Goal: Task Accomplishment & Management: Use online tool/utility

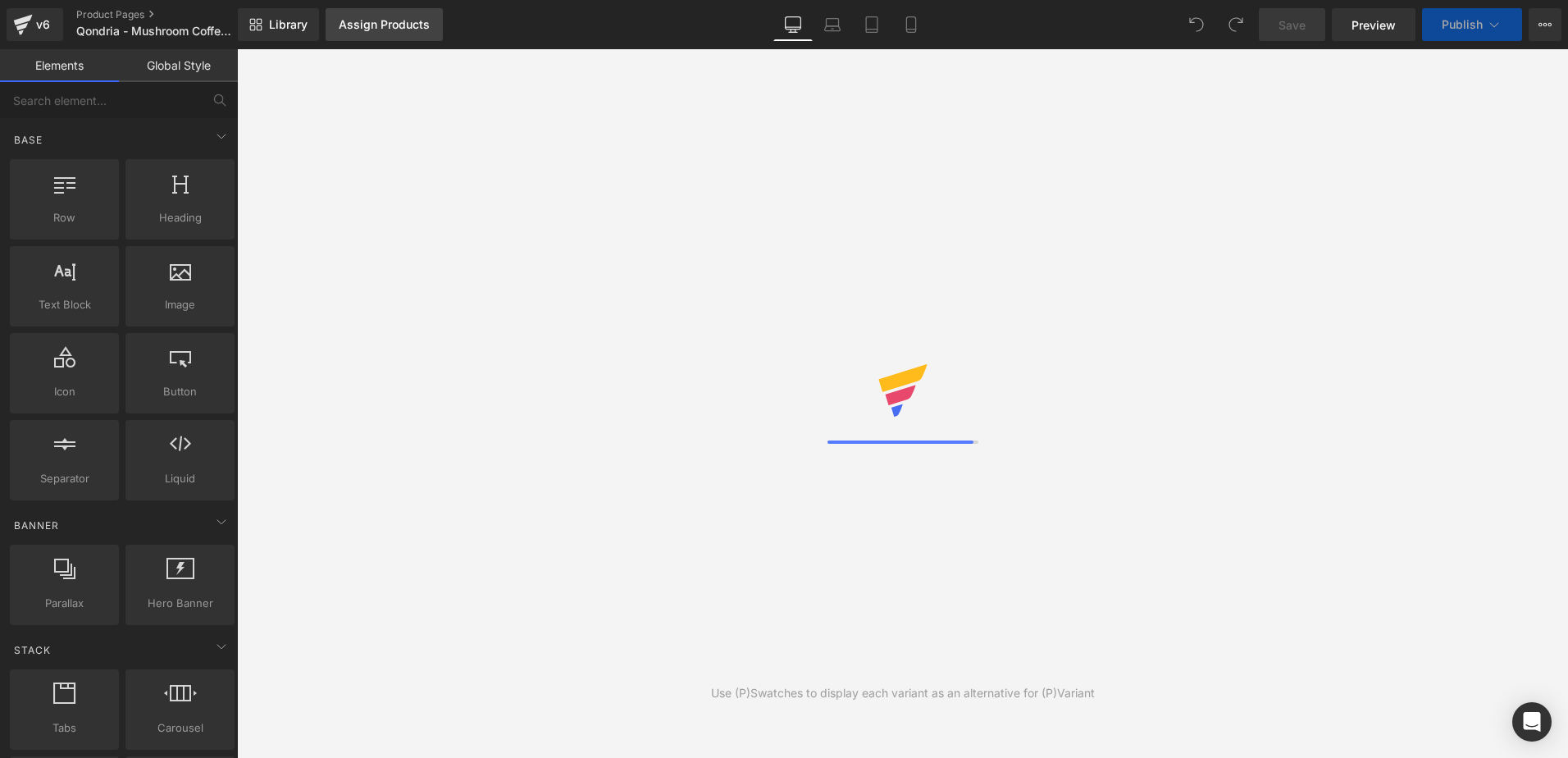
click at [391, 25] on div "Assign Products" at bounding box center [384, 24] width 91 height 13
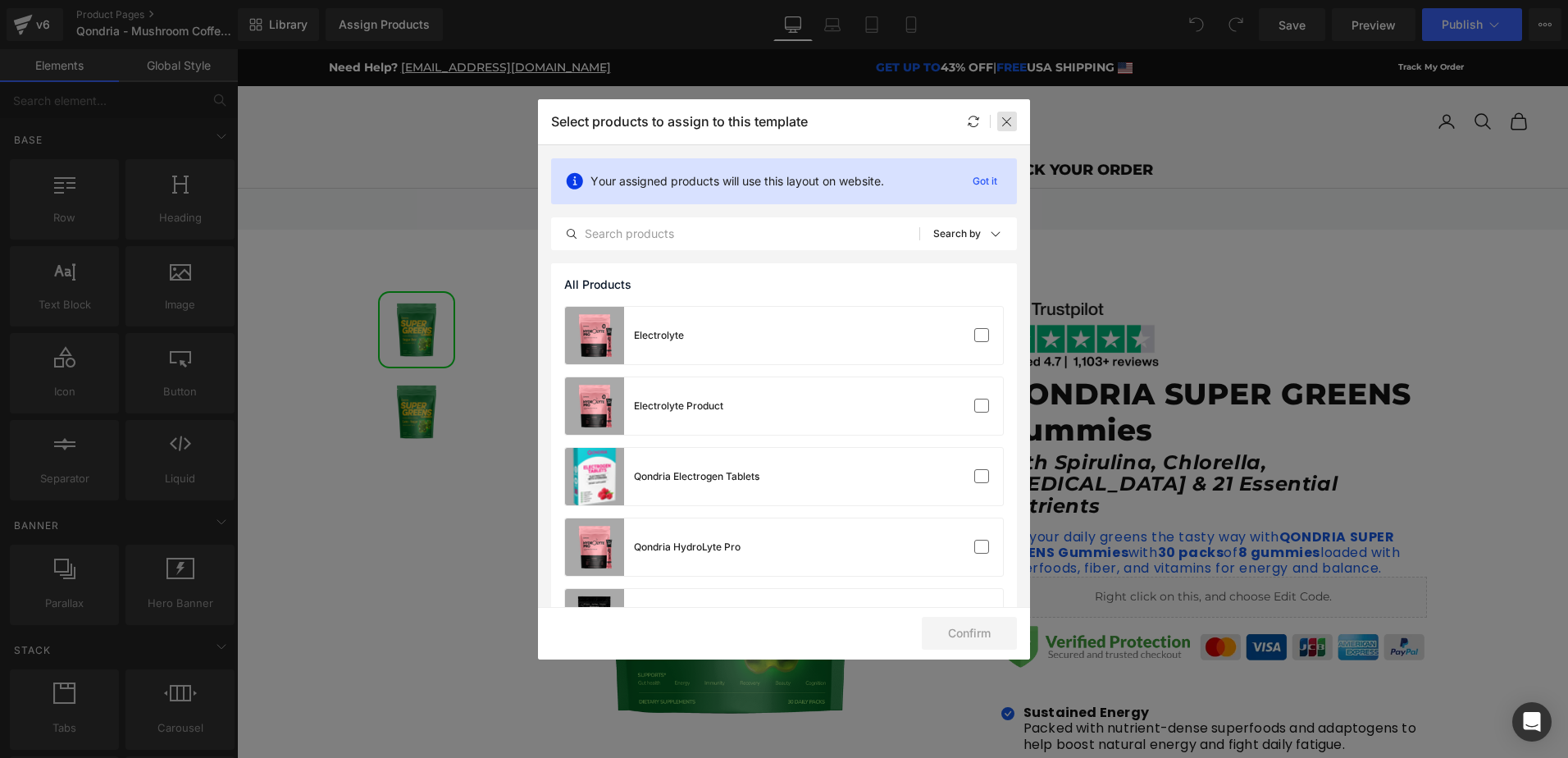
click at [1007, 125] on icon at bounding box center [1007, 121] width 13 height 13
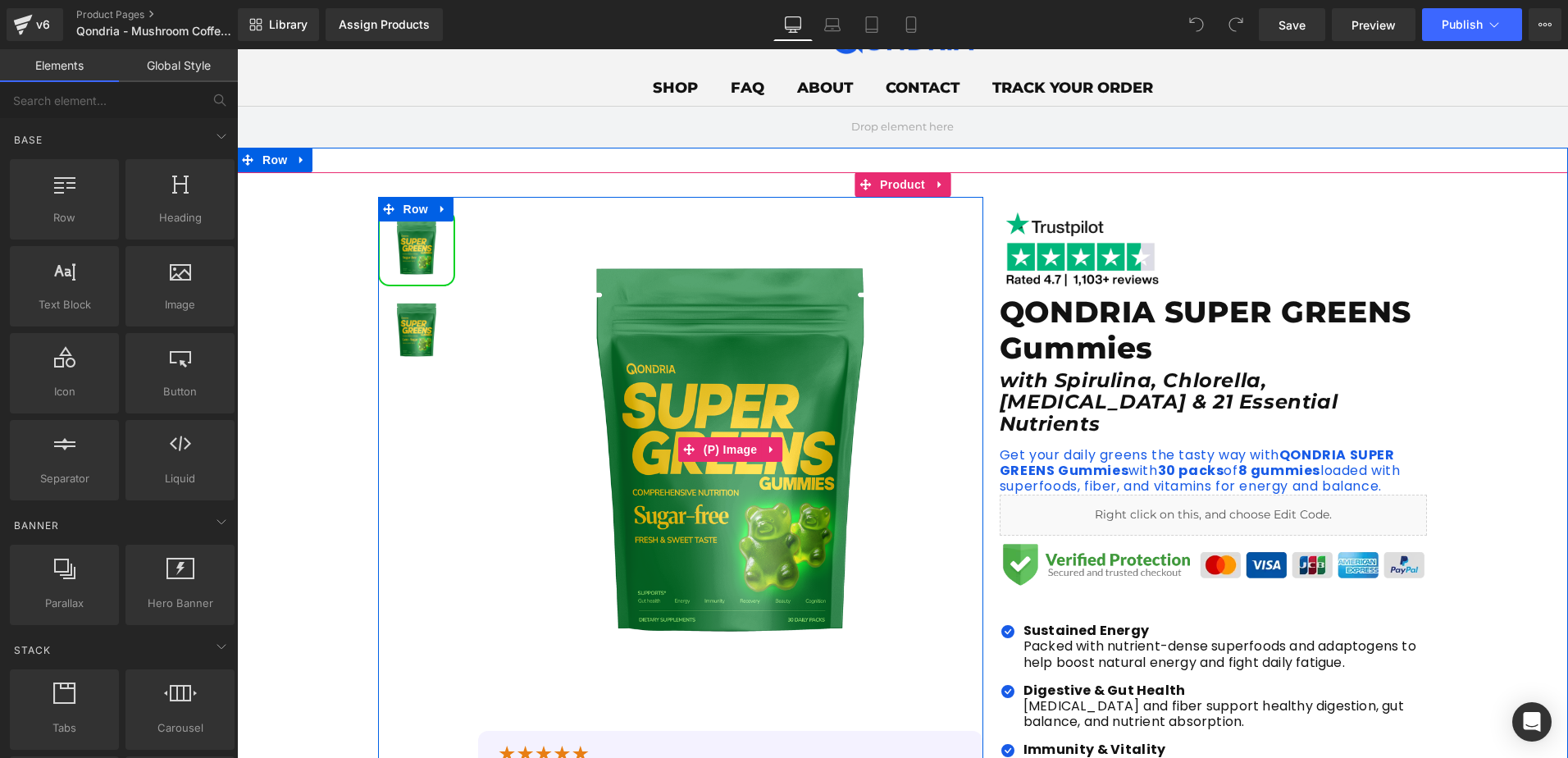
scroll to position [164, 0]
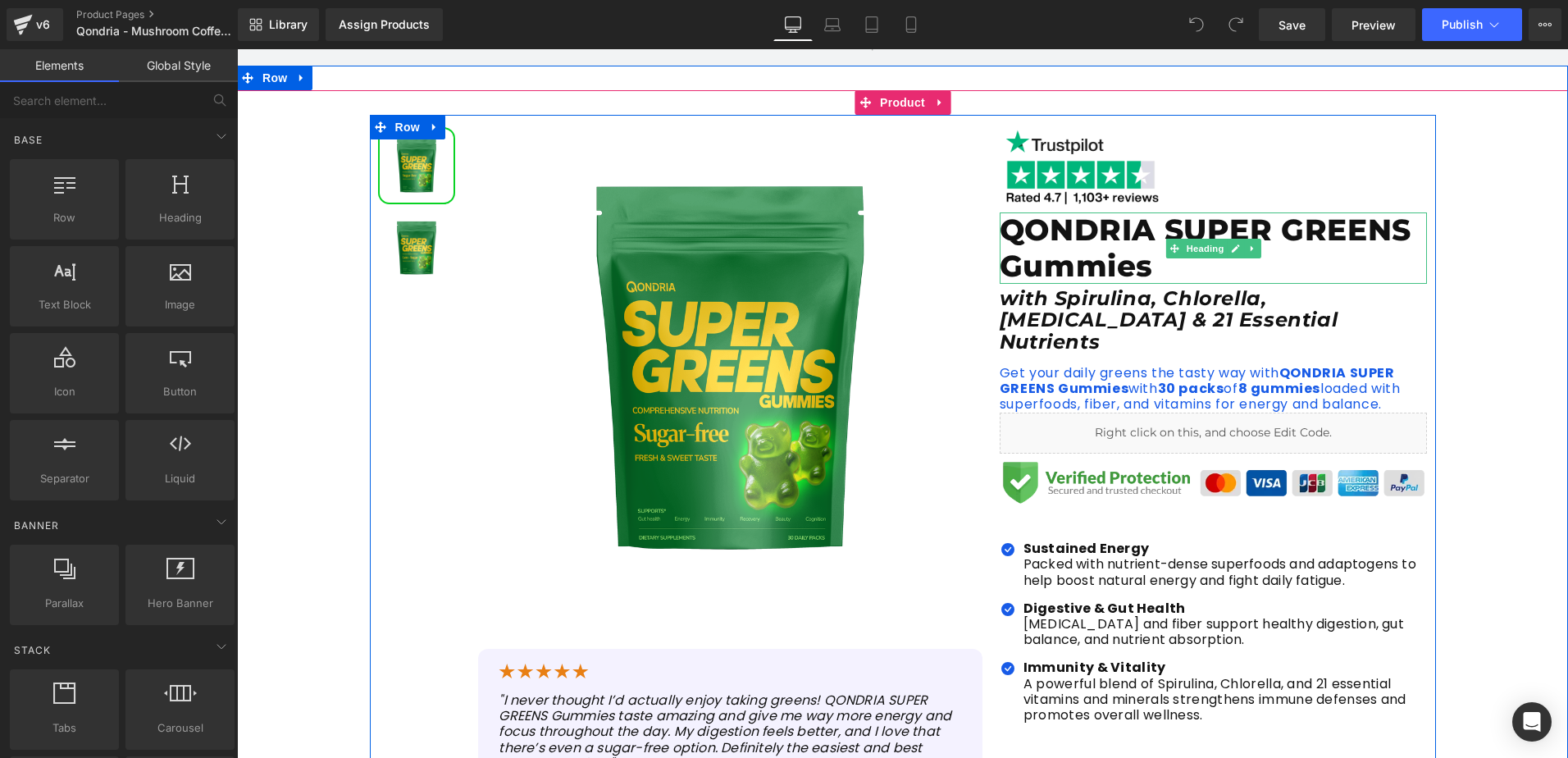
drag, startPoint x: 1073, startPoint y: 249, endPoint x: 1084, endPoint y: 251, distance: 11.2
click at [1073, 249] on h1 "QONDRIA SUPER GREENS Gummies" at bounding box center [1213, 247] width 428 height 70
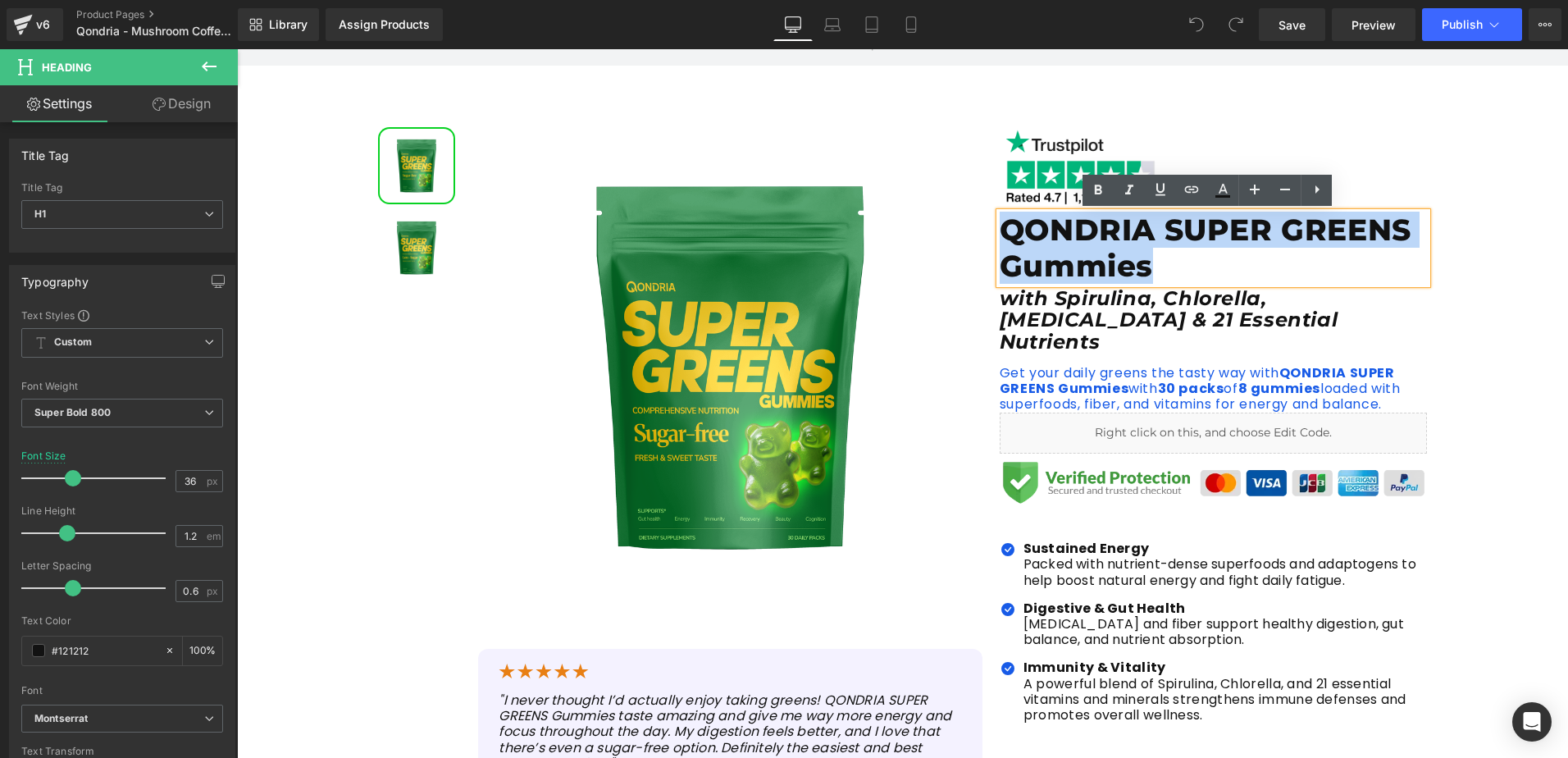
drag, startPoint x: 1156, startPoint y: 261, endPoint x: 999, endPoint y: 238, distance: 158.7
click at [1000, 238] on h1 "QONDRIA SUPER GREENS Gummies" at bounding box center [1213, 247] width 428 height 70
paste div
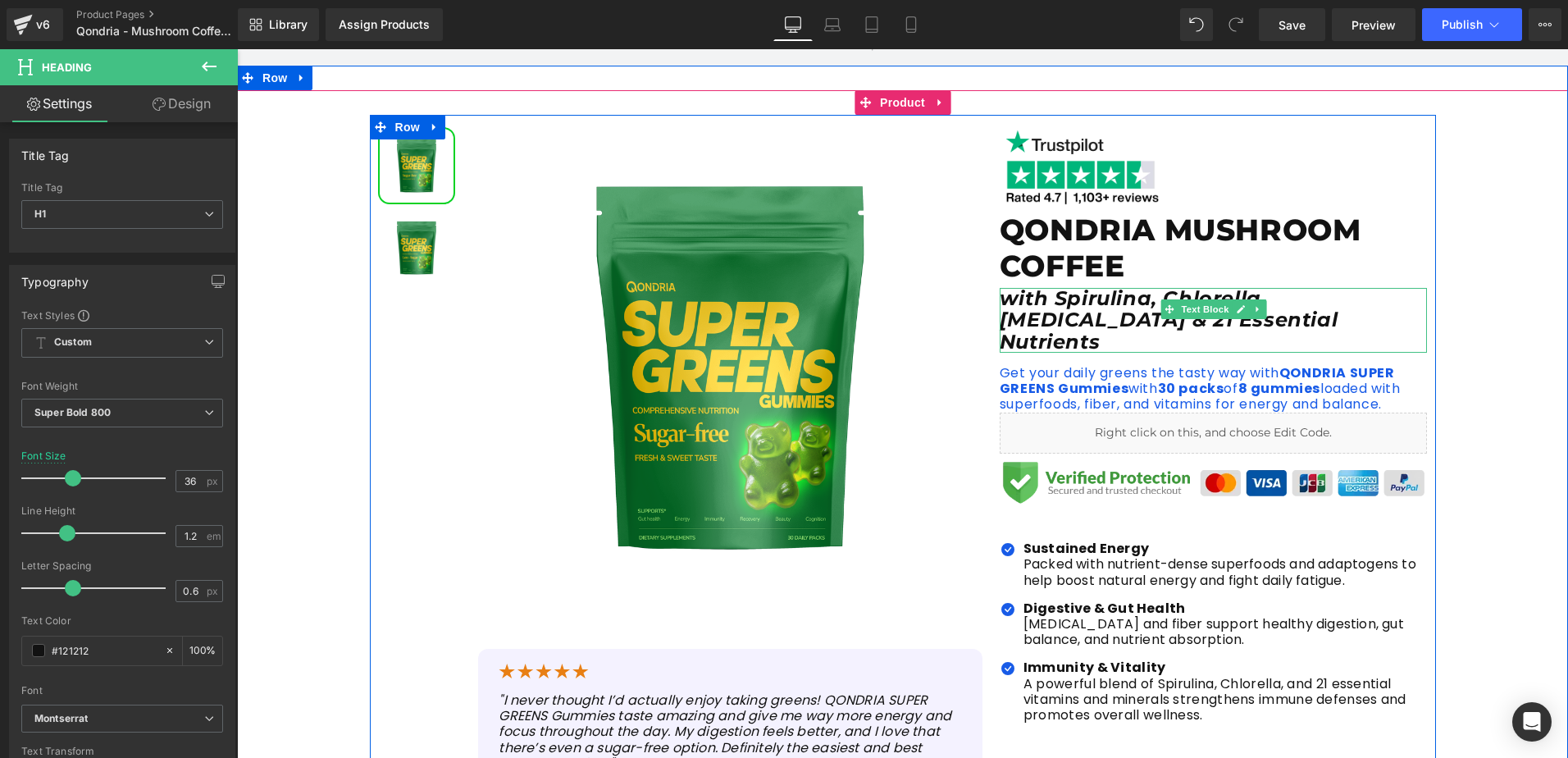
click at [1006, 301] on icon "with Spirulina, Chlorella, Prebiotics & 21 Essential Nutrients" at bounding box center [1169, 320] width 338 height 67
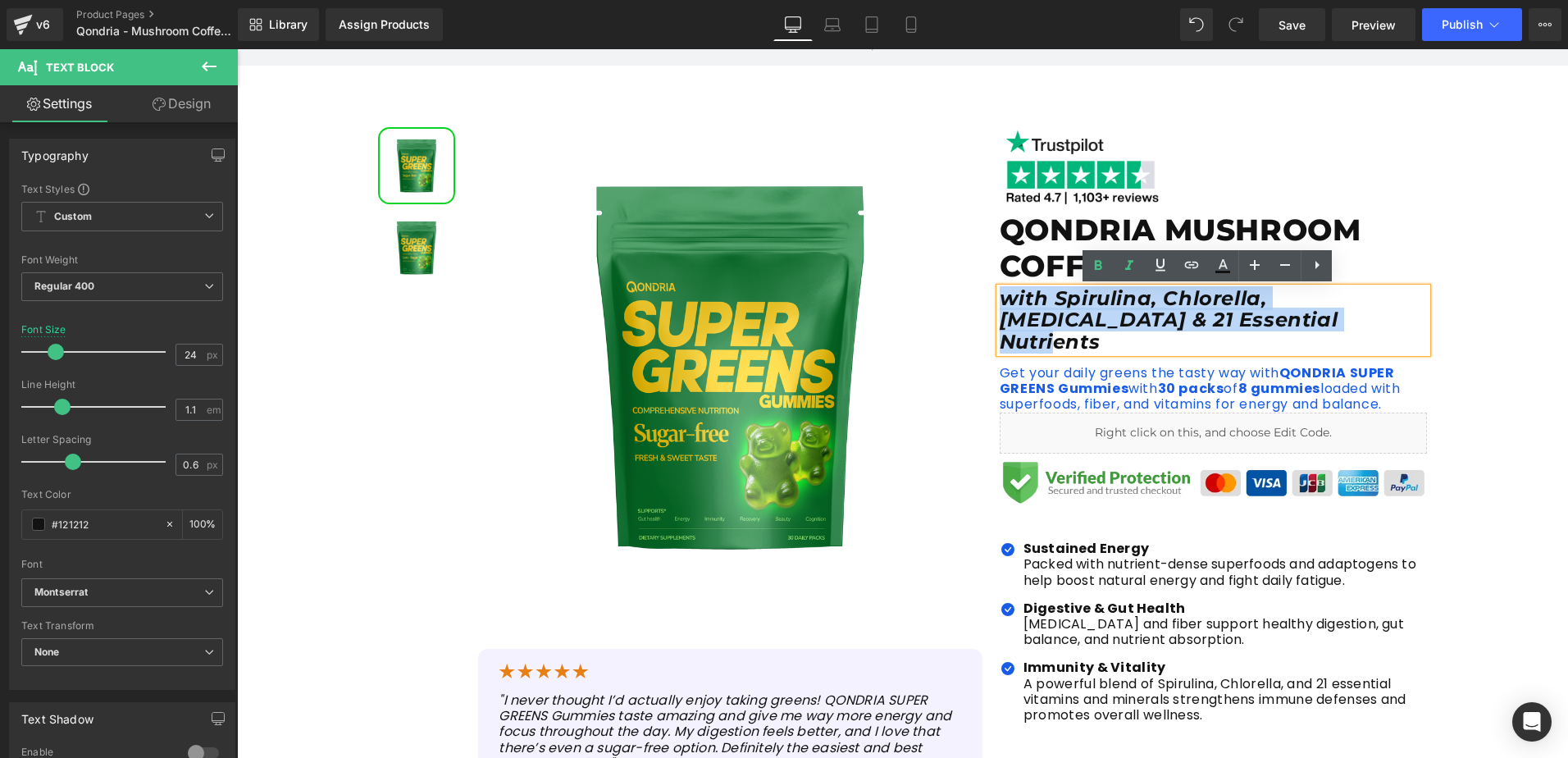
drag, startPoint x: 996, startPoint y: 298, endPoint x: 1162, endPoint y: 325, distance: 168.2
click at [1162, 325] on p "with Spirulina, Chlorella, Prebiotics & 21 Essential Nutrients" at bounding box center [1213, 320] width 428 height 65
paste div
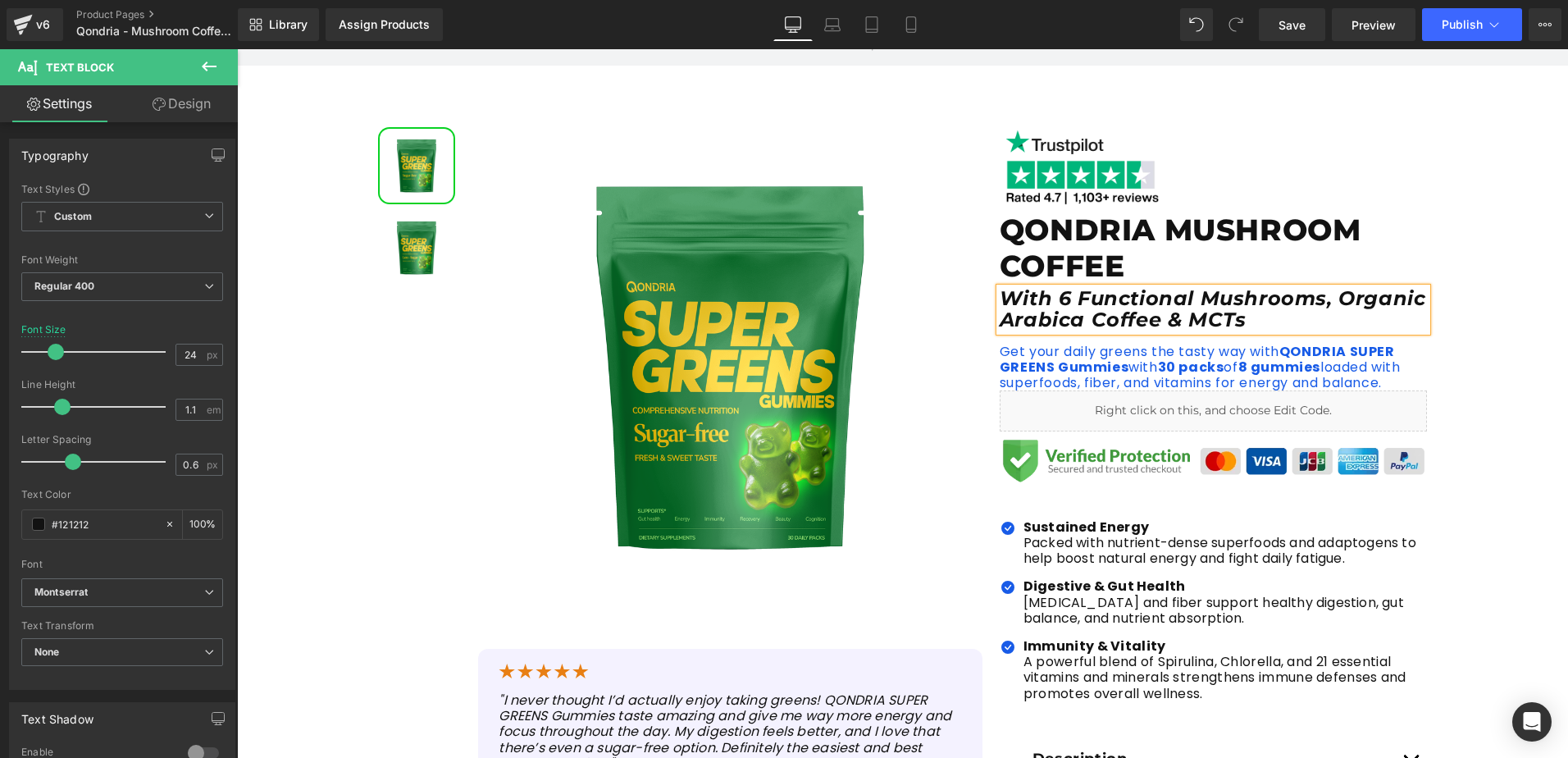
click at [1010, 295] on icon "With 6 Functional Mushrooms, Organic Arabica Coffee & MCTs" at bounding box center [1213, 309] width 427 height 45
click at [1454, 350] on div "Sale Off (P) Image" at bounding box center [902, 564] width 1331 height 900
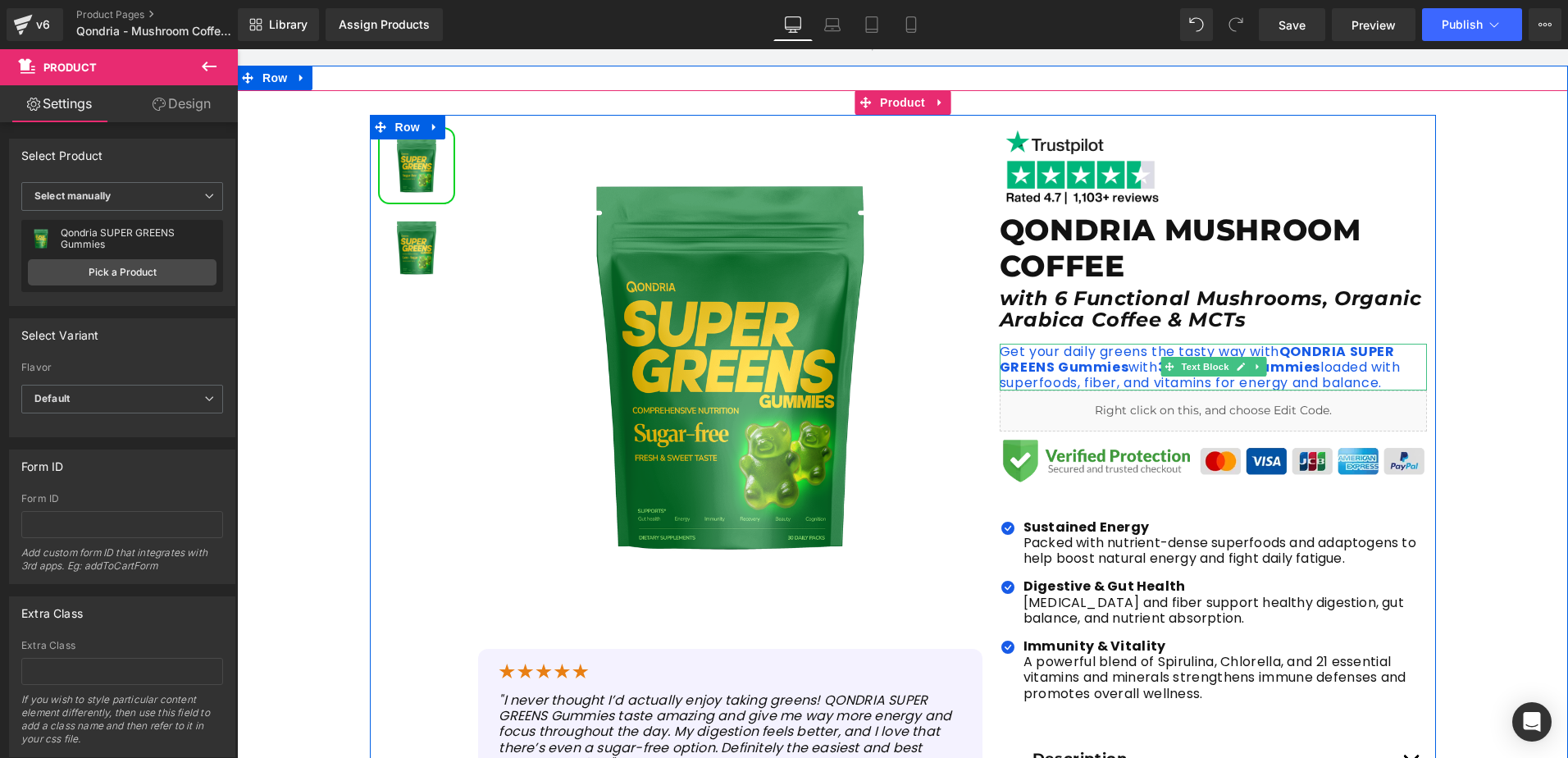
click at [1054, 365] on strong "QONDRIA SUPER GREENS Gummies" at bounding box center [1197, 359] width 395 height 35
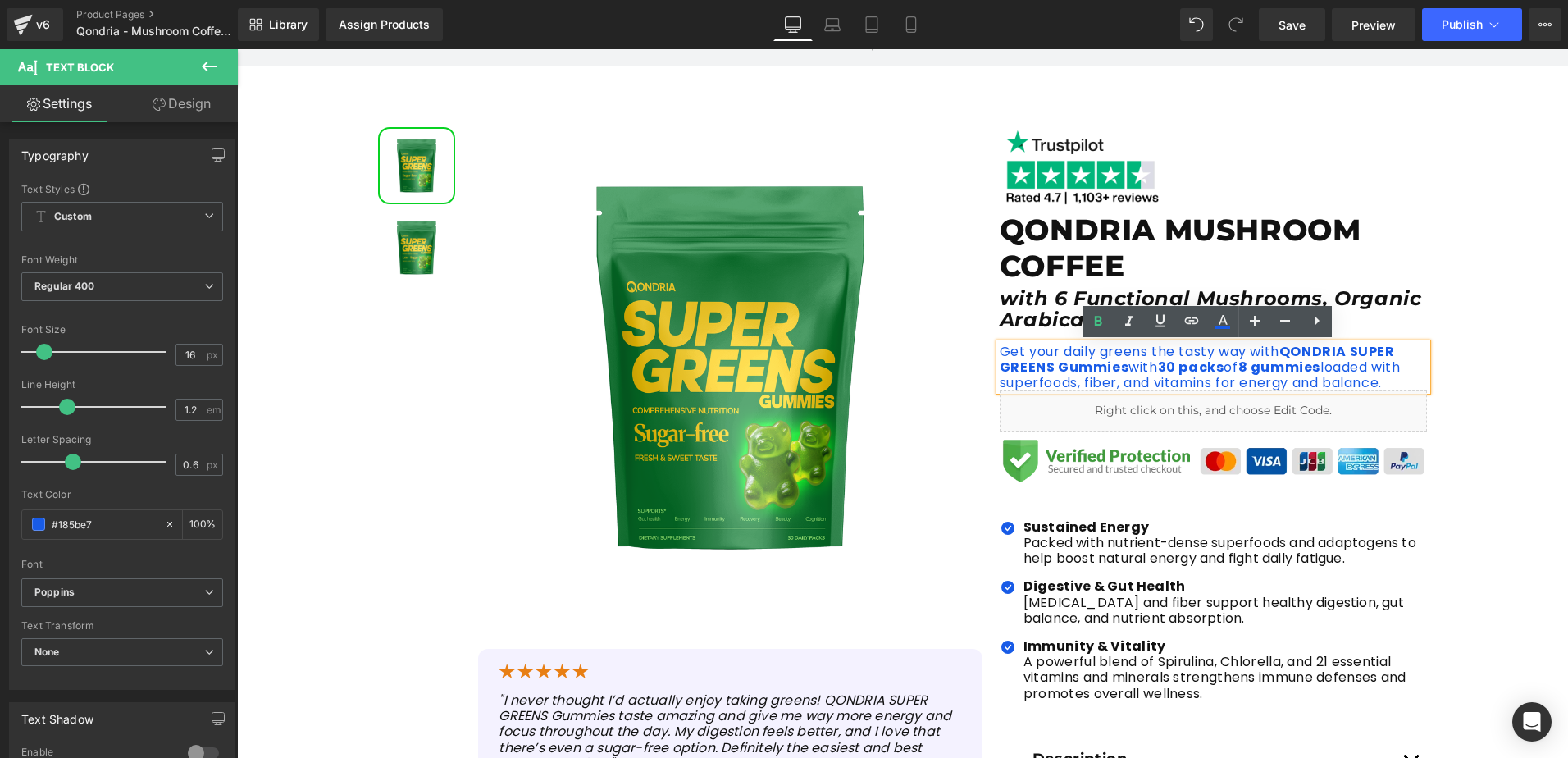
drag, startPoint x: 993, startPoint y: 351, endPoint x: 1394, endPoint y: 383, distance: 402.3
click at [1394, 383] on p "Get your daily greens the tasty way with QONDRIA SUPER GREENS Gummies with 30 p…" at bounding box center [1213, 368] width 428 height 47
paste div
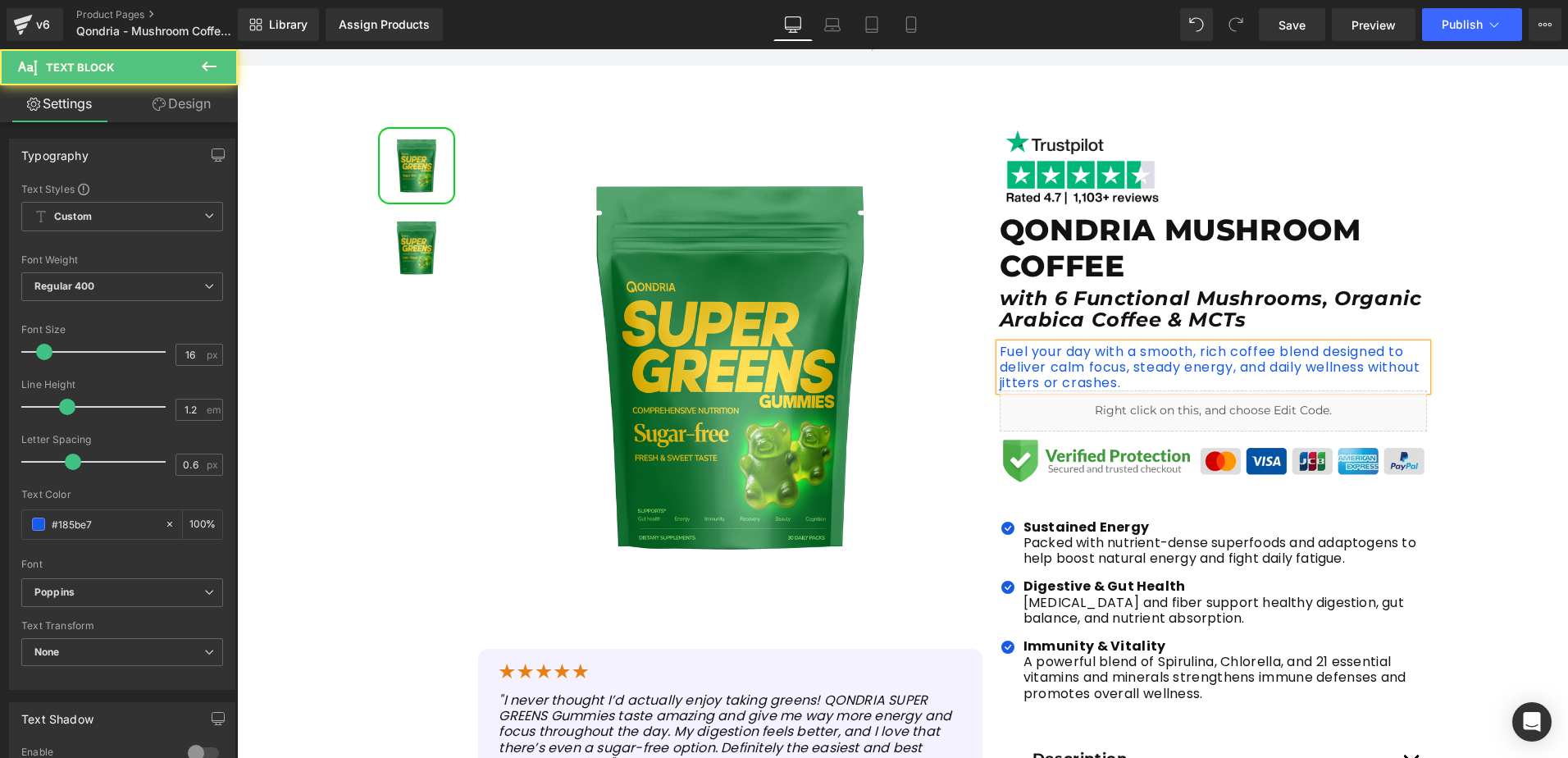
click at [1017, 366] on p "Fuel your day with a smooth, rich coffee blend designed to deliver calm focus, …" at bounding box center [1213, 368] width 428 height 47
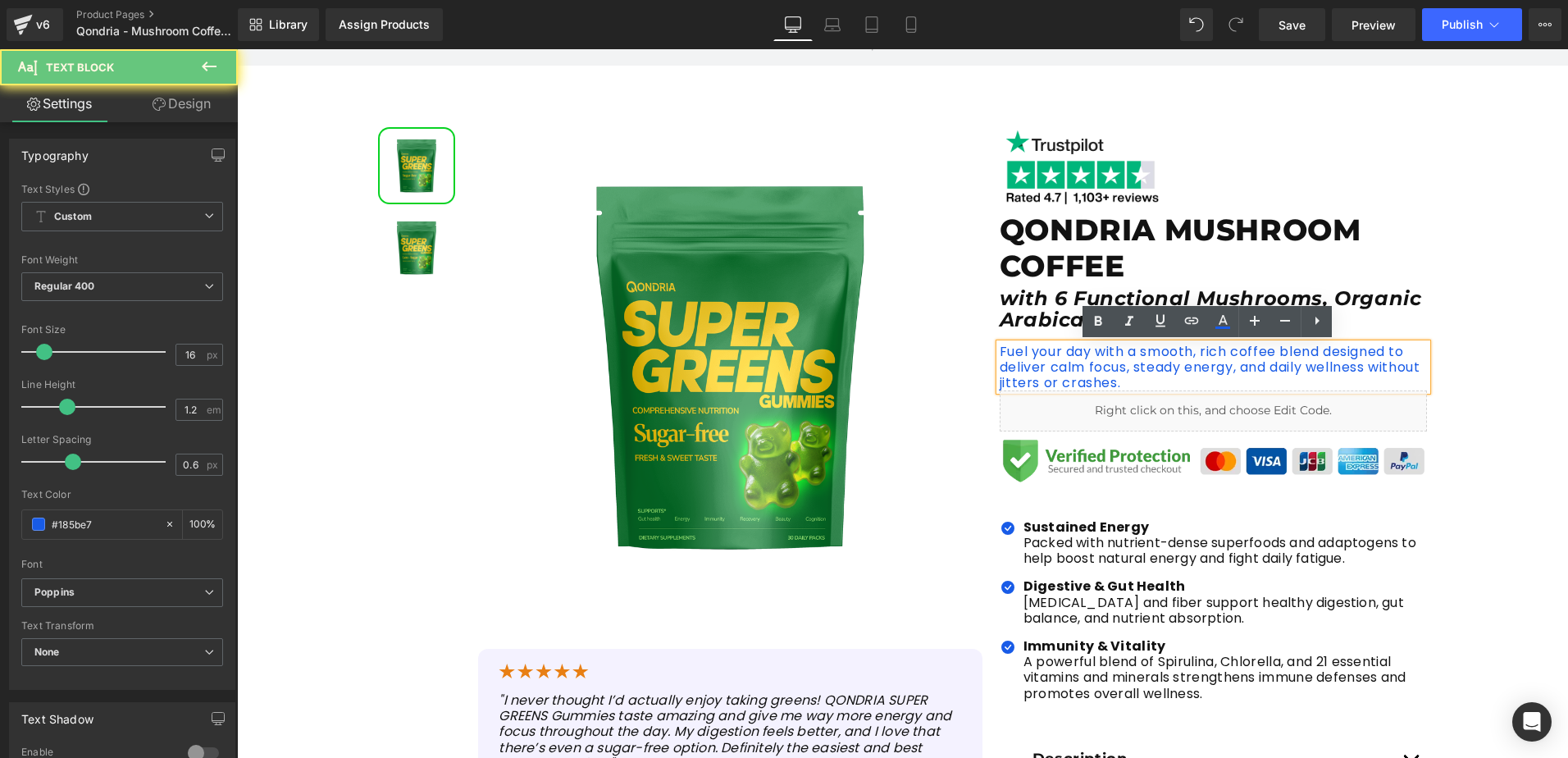
click at [1155, 357] on p "Fuel your day with a smooth, rich coffee blend designed to deliver calm focus, …" at bounding box center [1213, 368] width 428 height 47
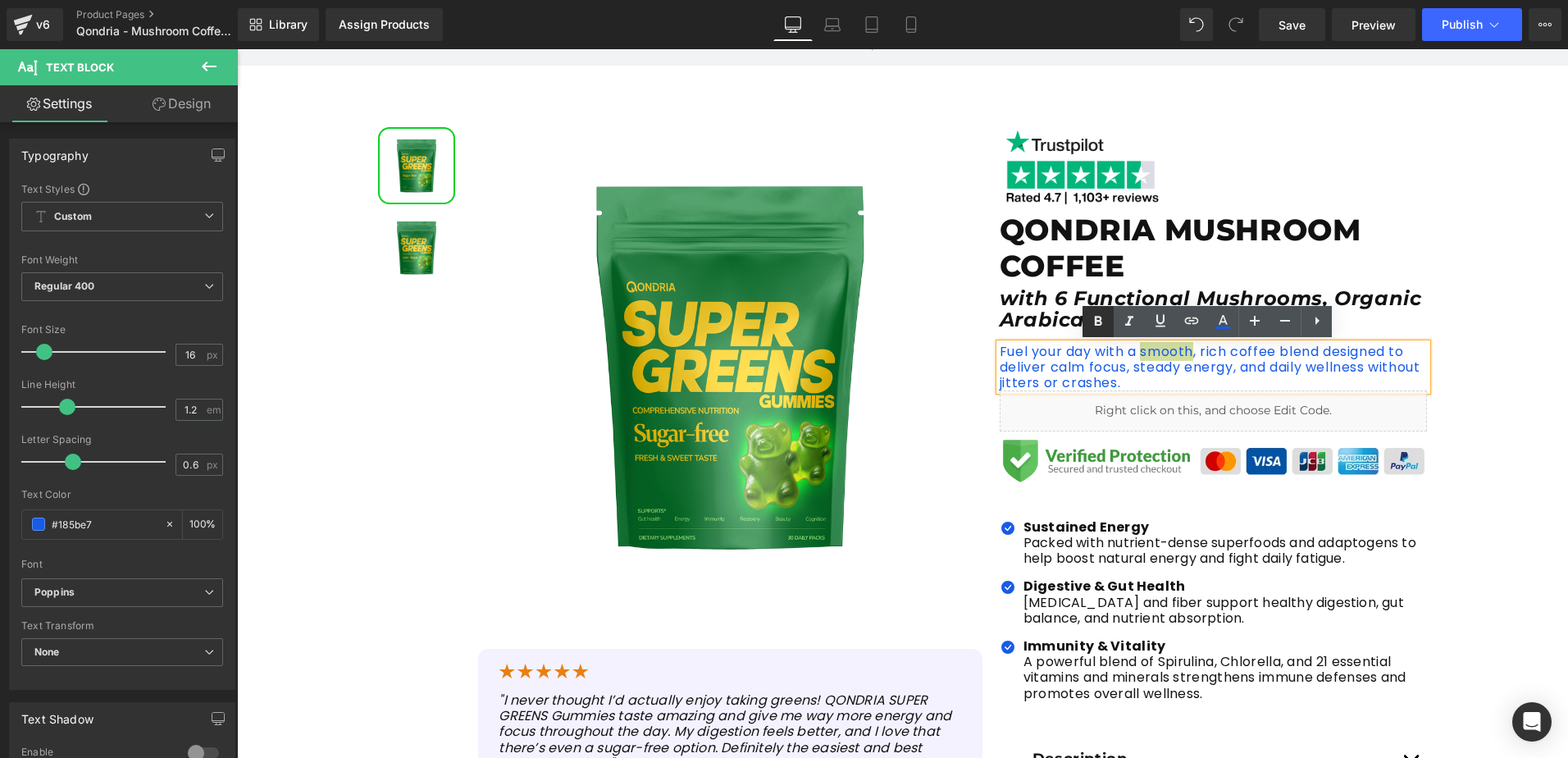
click at [1106, 322] on icon at bounding box center [1098, 321] width 20 height 20
click at [1206, 351] on p "Fuel your day with a smooth , rich coffee blend designed to deliver calm focus,…" at bounding box center [1213, 368] width 428 height 47
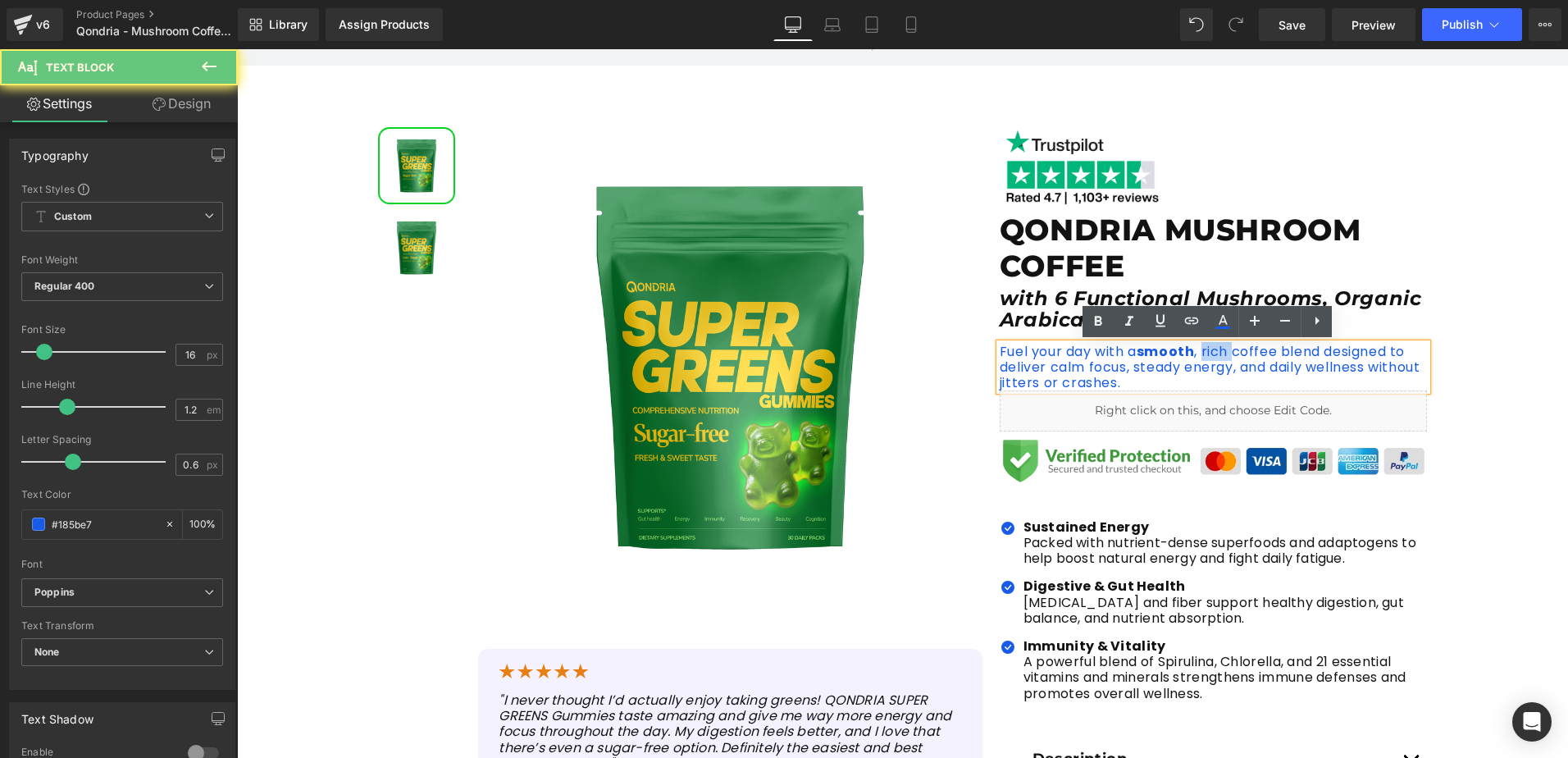
click at [1206, 351] on p "Fuel your day with a smooth , rich coffee blend designed to deliver calm focus,…" at bounding box center [1213, 368] width 428 height 47
click at [1103, 321] on icon at bounding box center [1098, 321] width 20 height 20
click at [1320, 372] on p "Fuel your day with a smooth , rich coffee blend designed to deliver calm focus,…" at bounding box center [1213, 368] width 428 height 47
click at [1050, 366] on p "Fuel your day with a smooth , rich coffee blend designed to deliver calm focus,…" at bounding box center [1213, 368] width 428 height 47
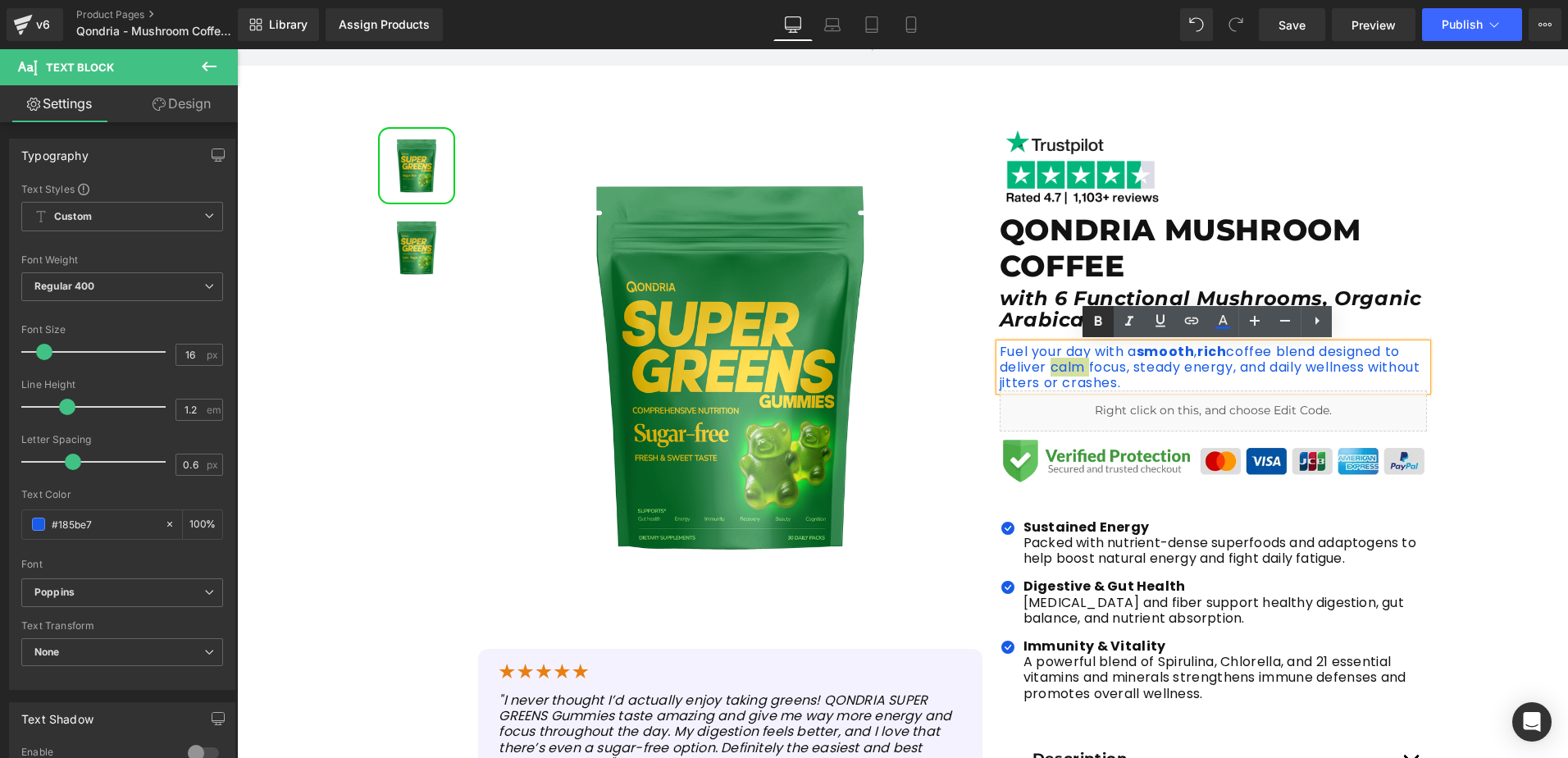
click at [1093, 318] on icon at bounding box center [1098, 321] width 20 height 20
drag, startPoint x: 1084, startPoint y: 370, endPoint x: 1120, endPoint y: 368, distance: 36.1
click at [1120, 368] on p "Fuel your day with a smooth , rich coffee blend designed to deliver calm focus,…" at bounding box center [1213, 368] width 428 height 47
click at [1094, 308] on link at bounding box center [1099, 322] width 32 height 32
drag, startPoint x: 1131, startPoint y: 369, endPoint x: 1228, endPoint y: 370, distance: 97.0
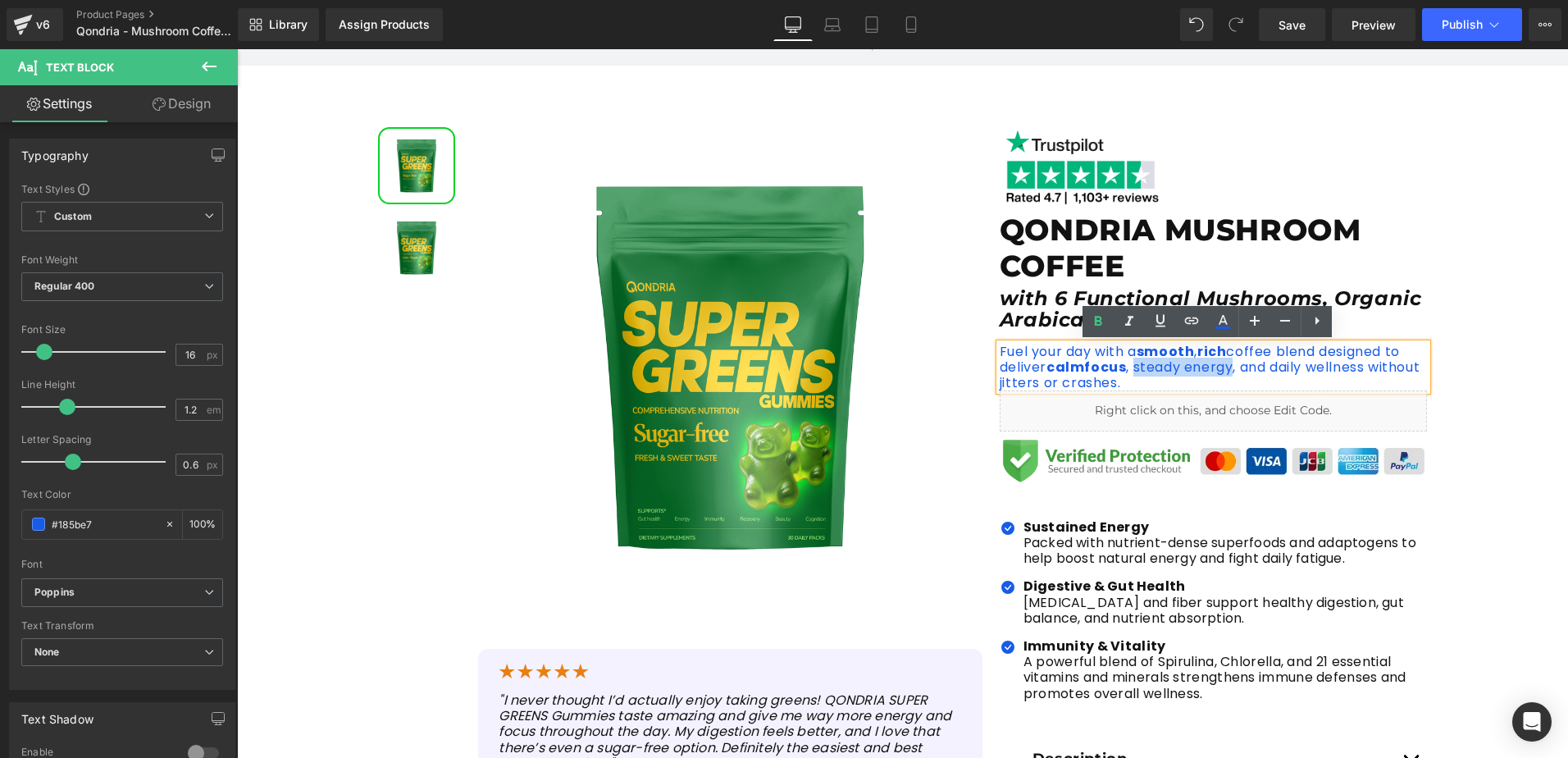
click at [1228, 370] on p "Fuel your day with a smooth , rich coffee blend designed to deliver calm focus …" at bounding box center [1213, 368] width 428 height 47
click at [1189, 380] on p "Fuel your day with a smooth , rich coffee blend designed to deliver calm focus …" at bounding box center [1213, 368] width 428 height 47
click at [1136, 370] on p "Fuel your day with a smooth , rich coffee blend designed to deliver calm focus …" at bounding box center [1213, 368] width 428 height 47
click at [1085, 372] on strong "focus" at bounding box center [1105, 367] width 41 height 19
drag, startPoint x: 1044, startPoint y: 370, endPoint x: 1122, endPoint y: 370, distance: 78.0
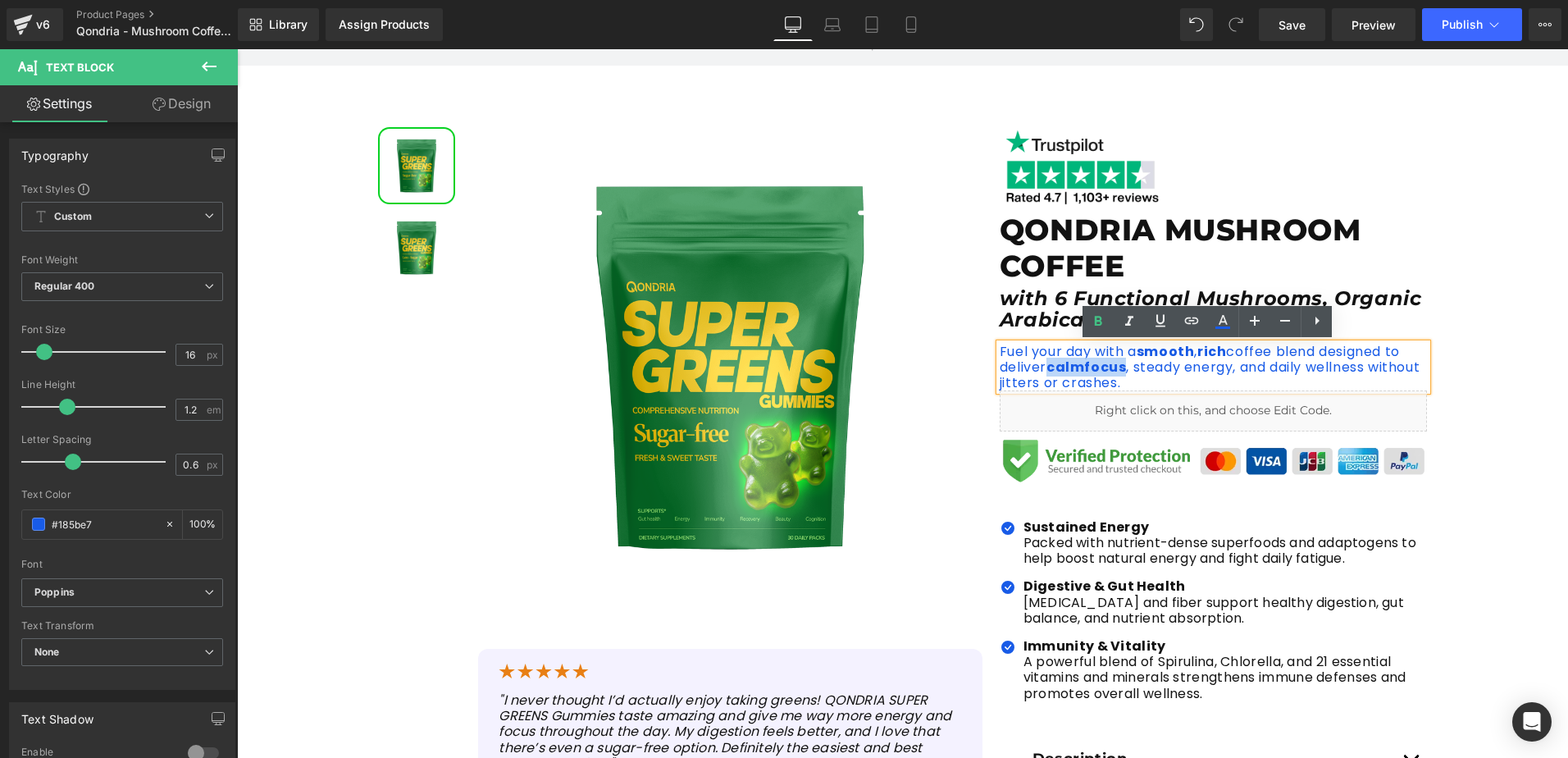
click at [1122, 370] on p "Fuel your day with a smooth , rich coffee blend designed to deliver calm focus …" at bounding box center [1213, 368] width 428 height 47
click at [1100, 324] on icon at bounding box center [1098, 321] width 7 height 10
click at [1176, 375] on p "Fuel your day with a smooth , rich coffee blend designed to deliver calm focus,…" at bounding box center [1213, 368] width 428 height 47
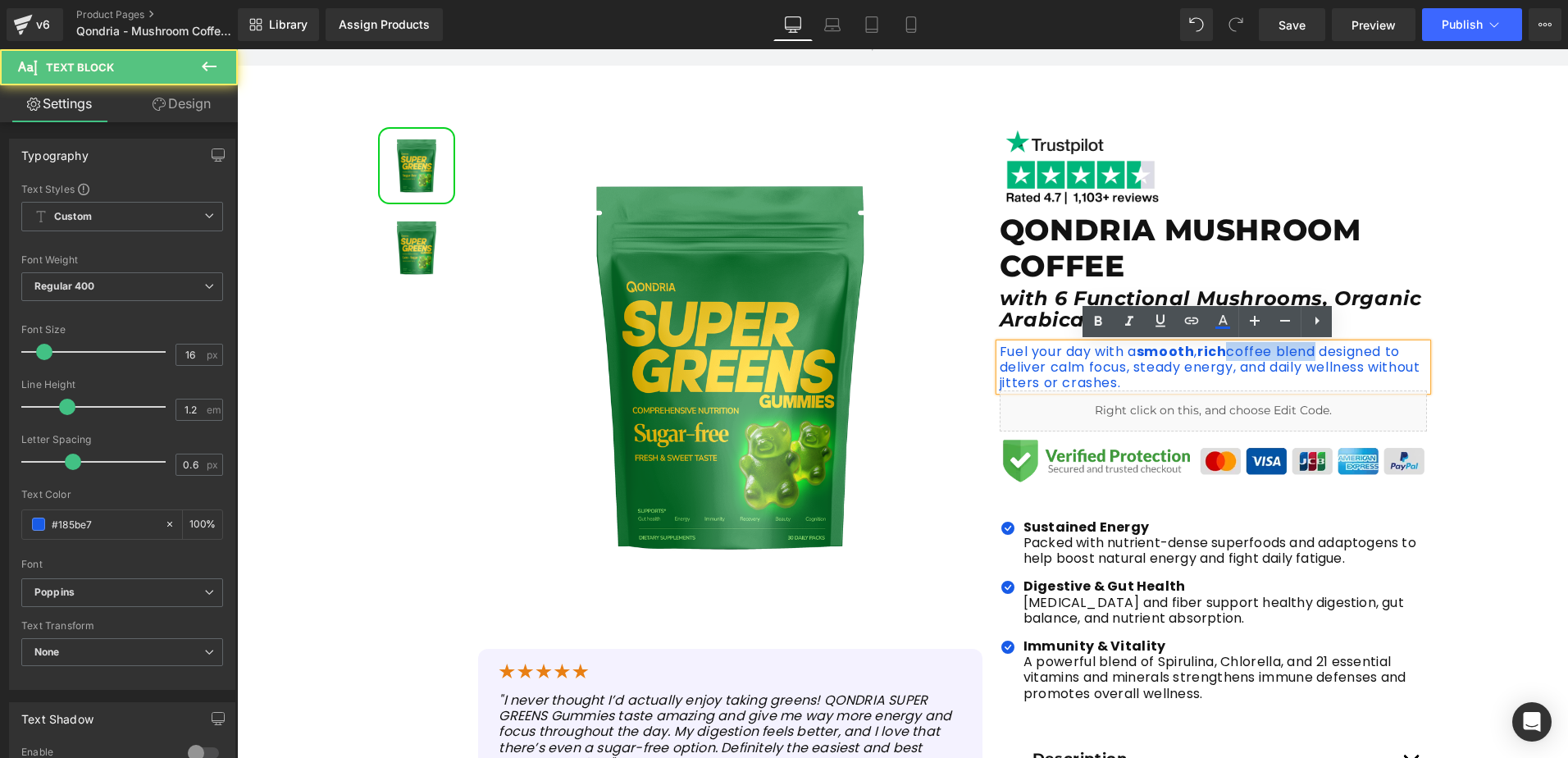
drag, startPoint x: 1231, startPoint y: 353, endPoint x: 1319, endPoint y: 353, distance: 88.0
click at [1319, 353] on p "Fuel your day with a smooth , rich coffee blend designed to deliver calm focus,…" at bounding box center [1213, 368] width 428 height 47
drag, startPoint x: 1104, startPoint y: 326, endPoint x: 877, endPoint y: 292, distance: 229.5
click at [1104, 326] on icon at bounding box center [1098, 321] width 20 height 20
click at [1117, 363] on p "Fuel your day with a smooth , rich coffee blend designed to deliver calm focus,…" at bounding box center [1213, 368] width 428 height 47
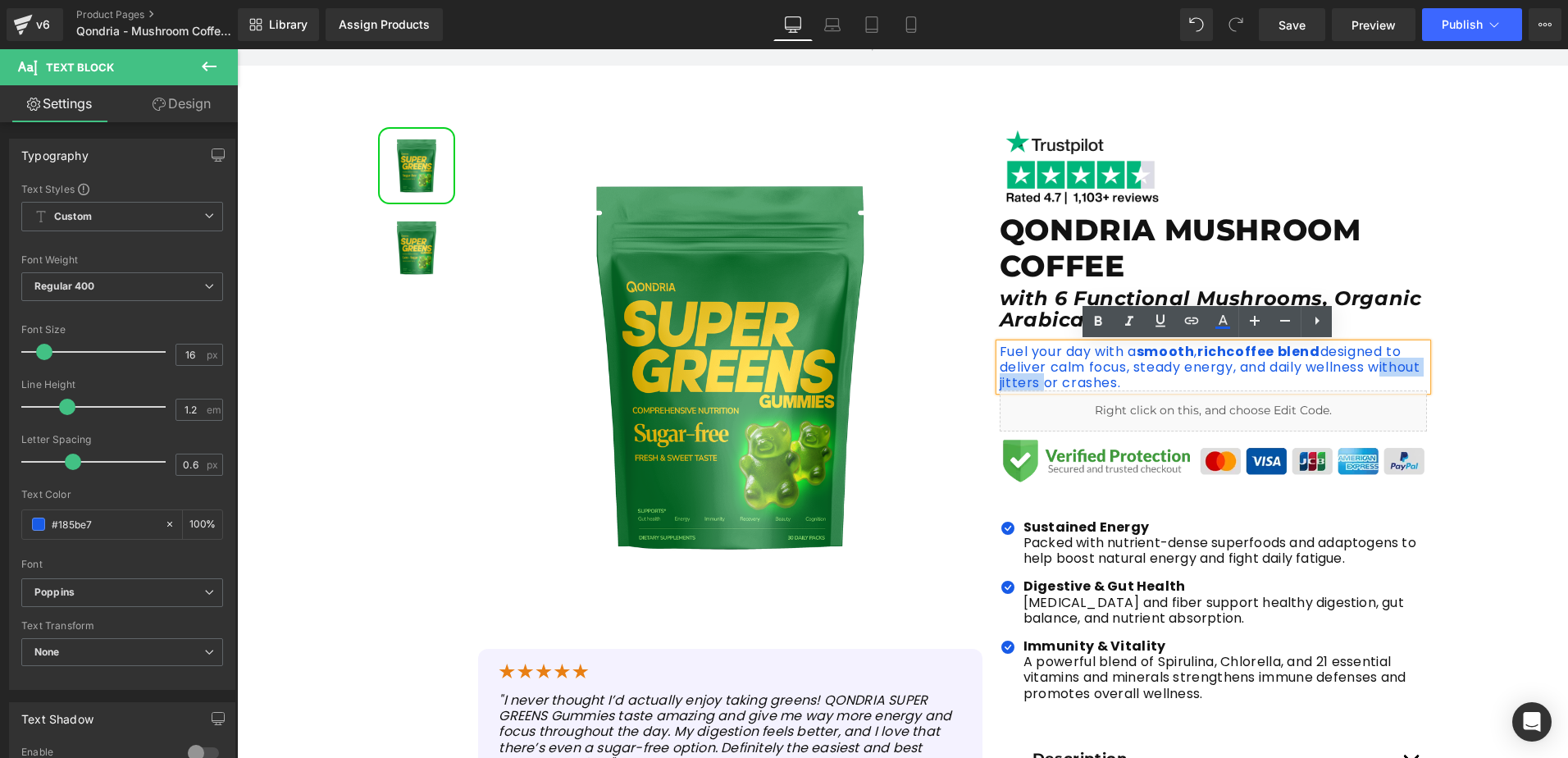
drag, startPoint x: 995, startPoint y: 383, endPoint x: 1088, endPoint y: 367, distance: 94.4
click at [1088, 380] on p "Fuel your day with a smooth , rich coffee blend designed to deliver calm focus,…" at bounding box center [1213, 368] width 428 height 47
drag, startPoint x: 1098, startPoint y: 317, endPoint x: 902, endPoint y: 333, distance: 196.7
click at [1098, 317] on icon at bounding box center [1098, 321] width 7 height 10
click at [1126, 384] on p "Fuel your day with a smooth , rich coffee blend designed to deliver calm focus,…" at bounding box center [1213, 368] width 428 height 47
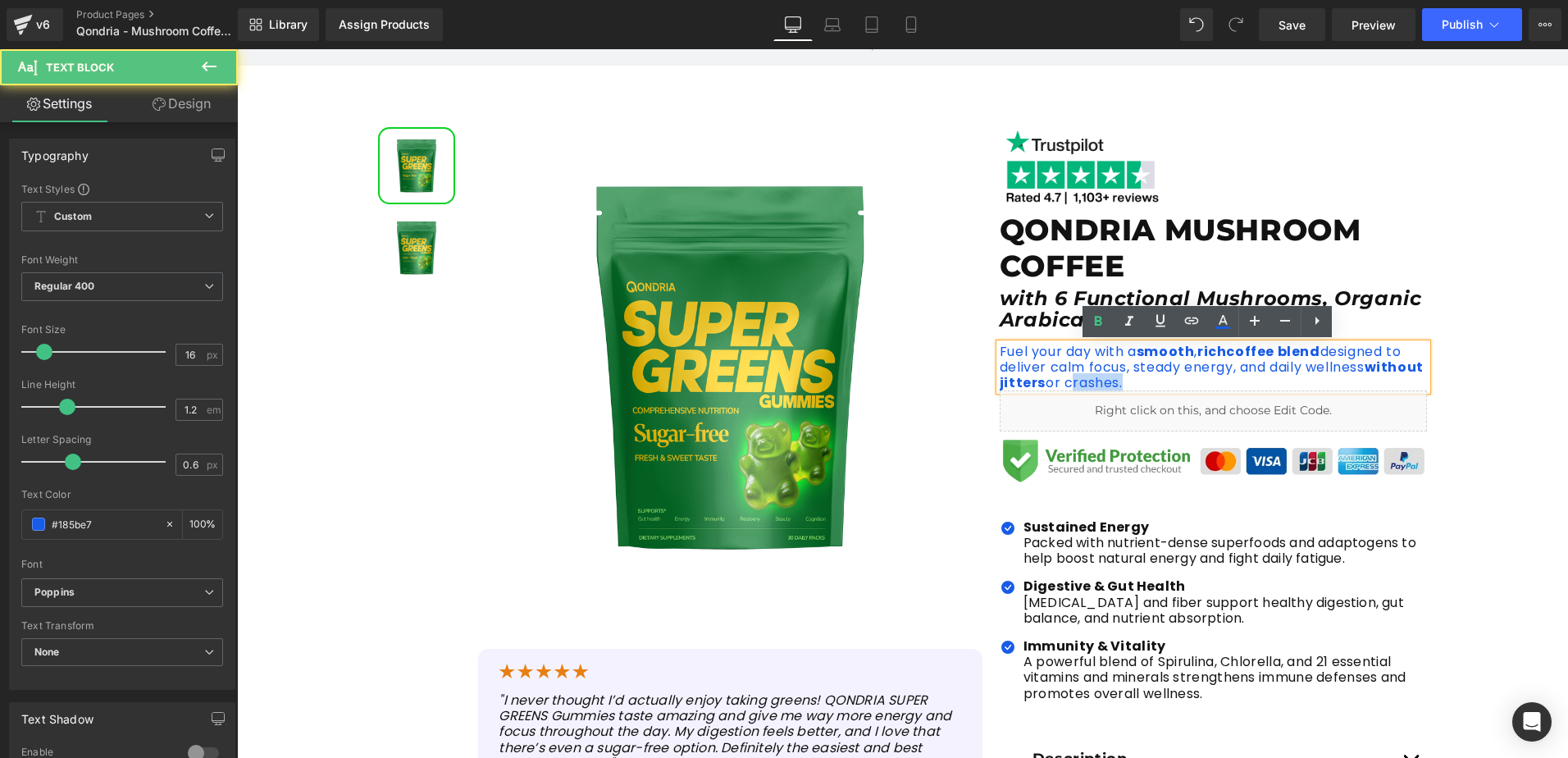
click at [1126, 384] on p "Fuel your day with a smooth , rich coffee blend designed to deliver calm focus,…" at bounding box center [1213, 368] width 428 height 47
click at [1107, 319] on icon at bounding box center [1098, 321] width 20 height 20
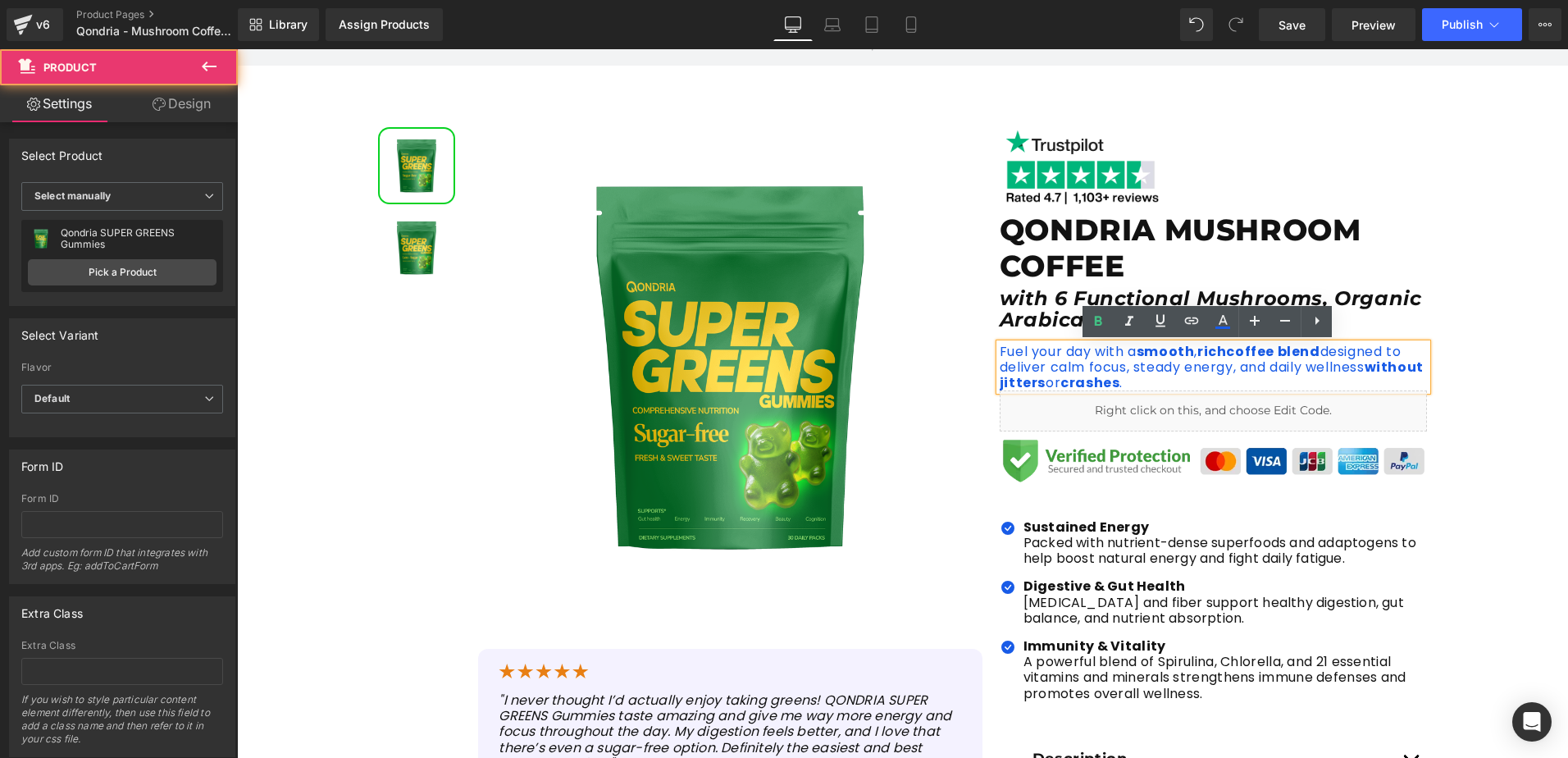
click at [1463, 289] on div "Sale Off (P) Image" at bounding box center [902, 564] width 1331 height 900
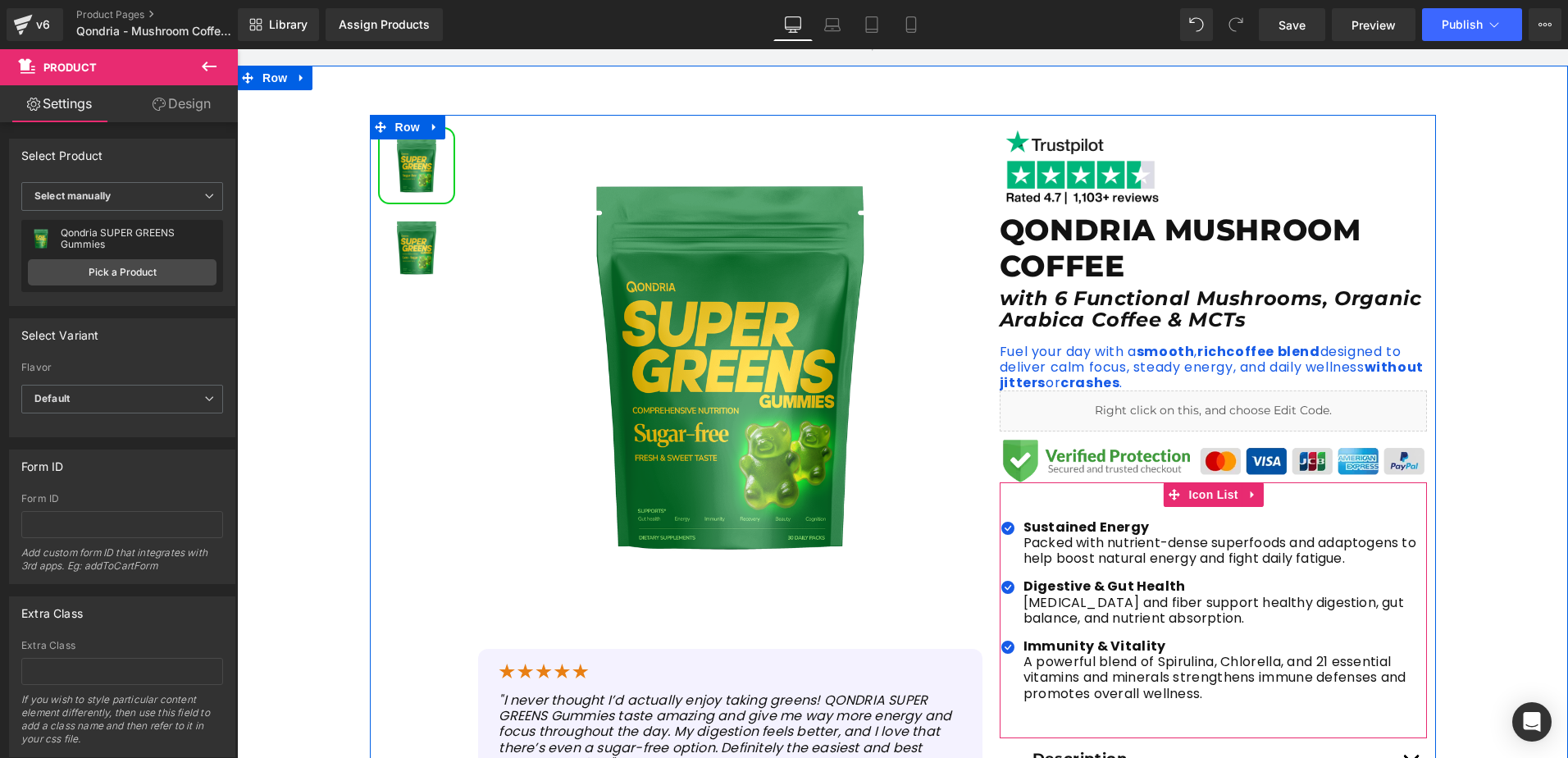
scroll to position [246, 0]
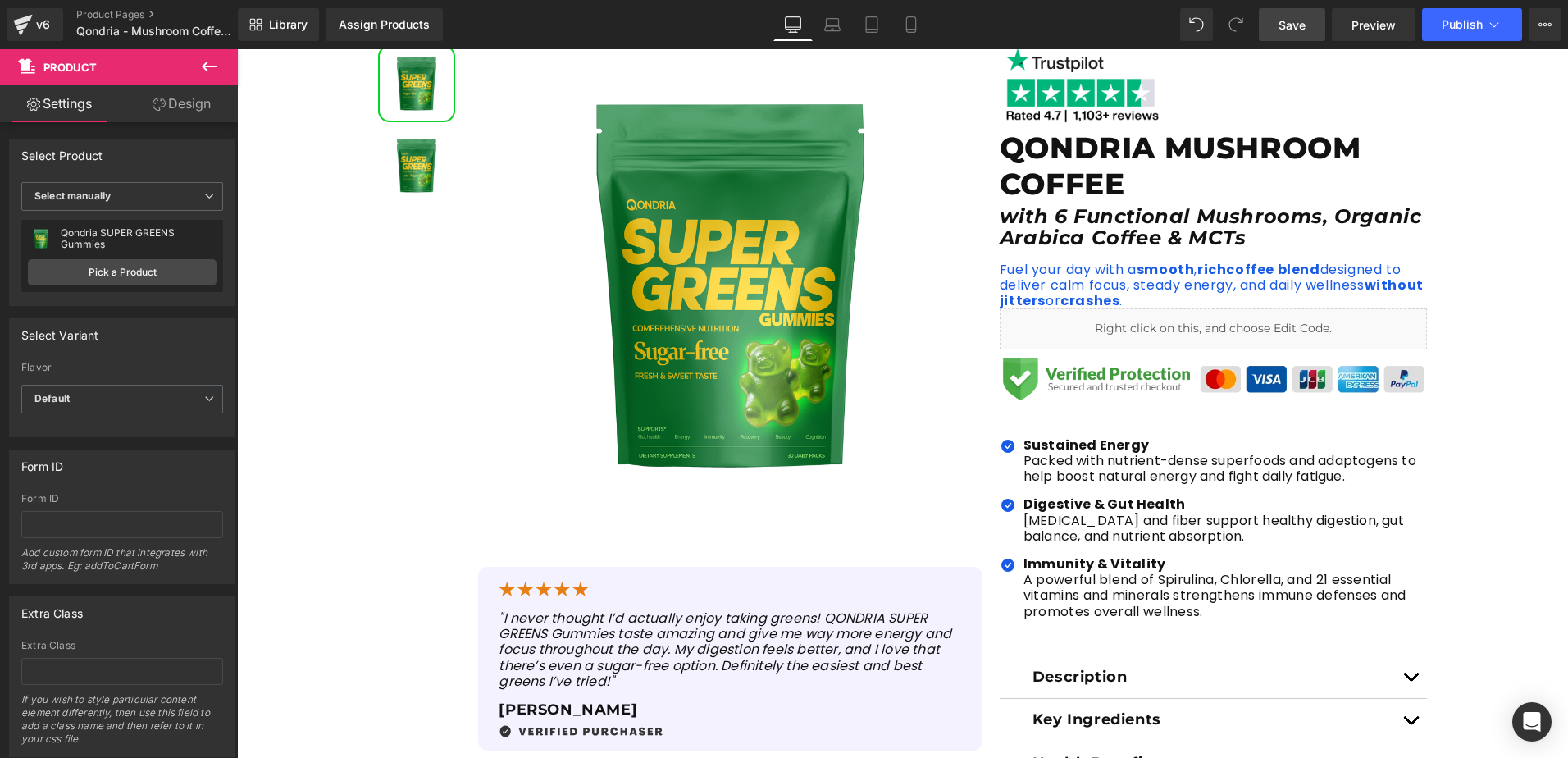
click at [1283, 22] on span "Save" at bounding box center [1291, 25] width 27 height 17
click at [125, 18] on link "Product Pages" at bounding box center [170, 14] width 189 height 13
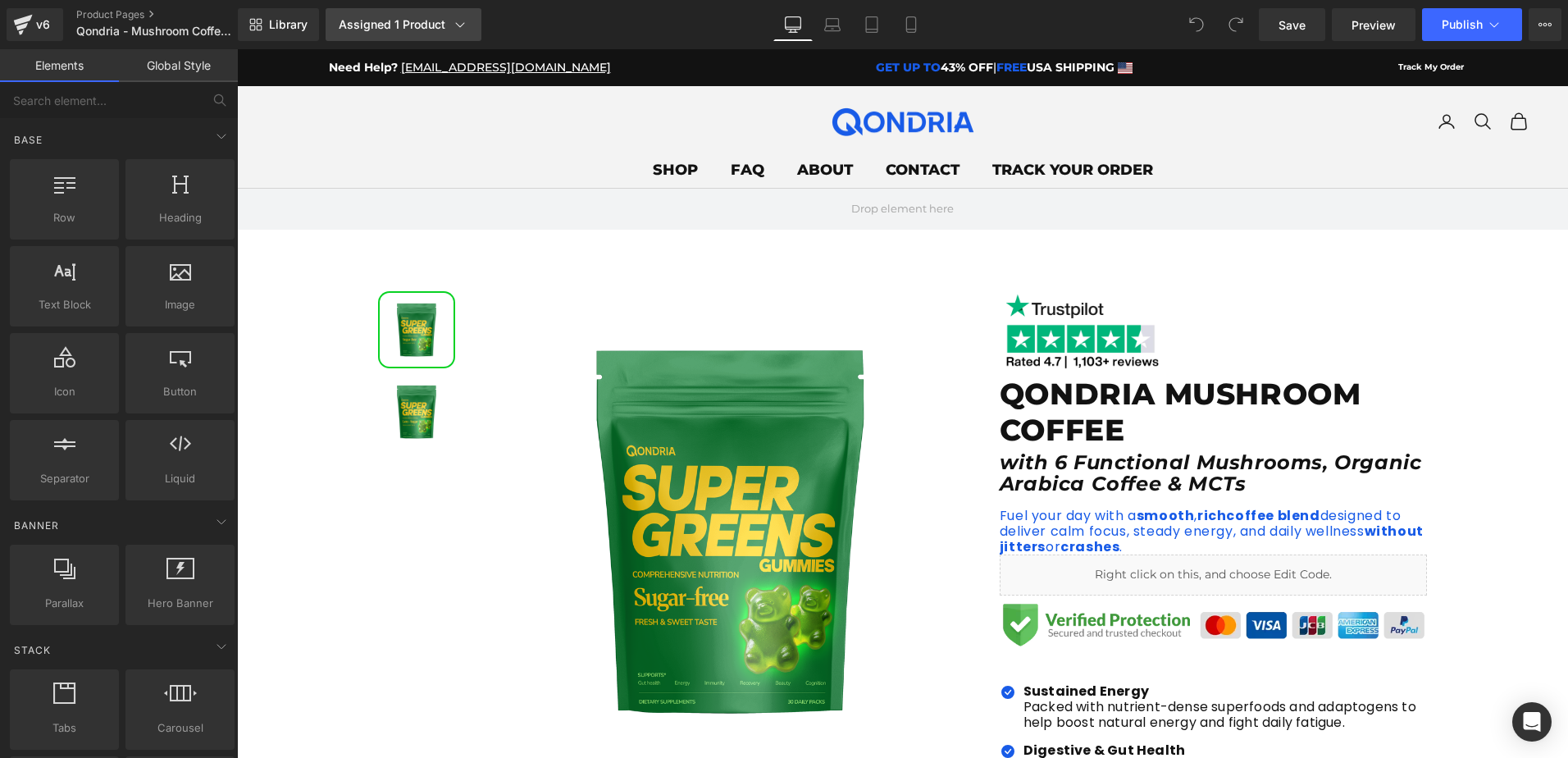
click at [418, 31] on div "Assigned 1 Product" at bounding box center [403, 25] width 129 height 17
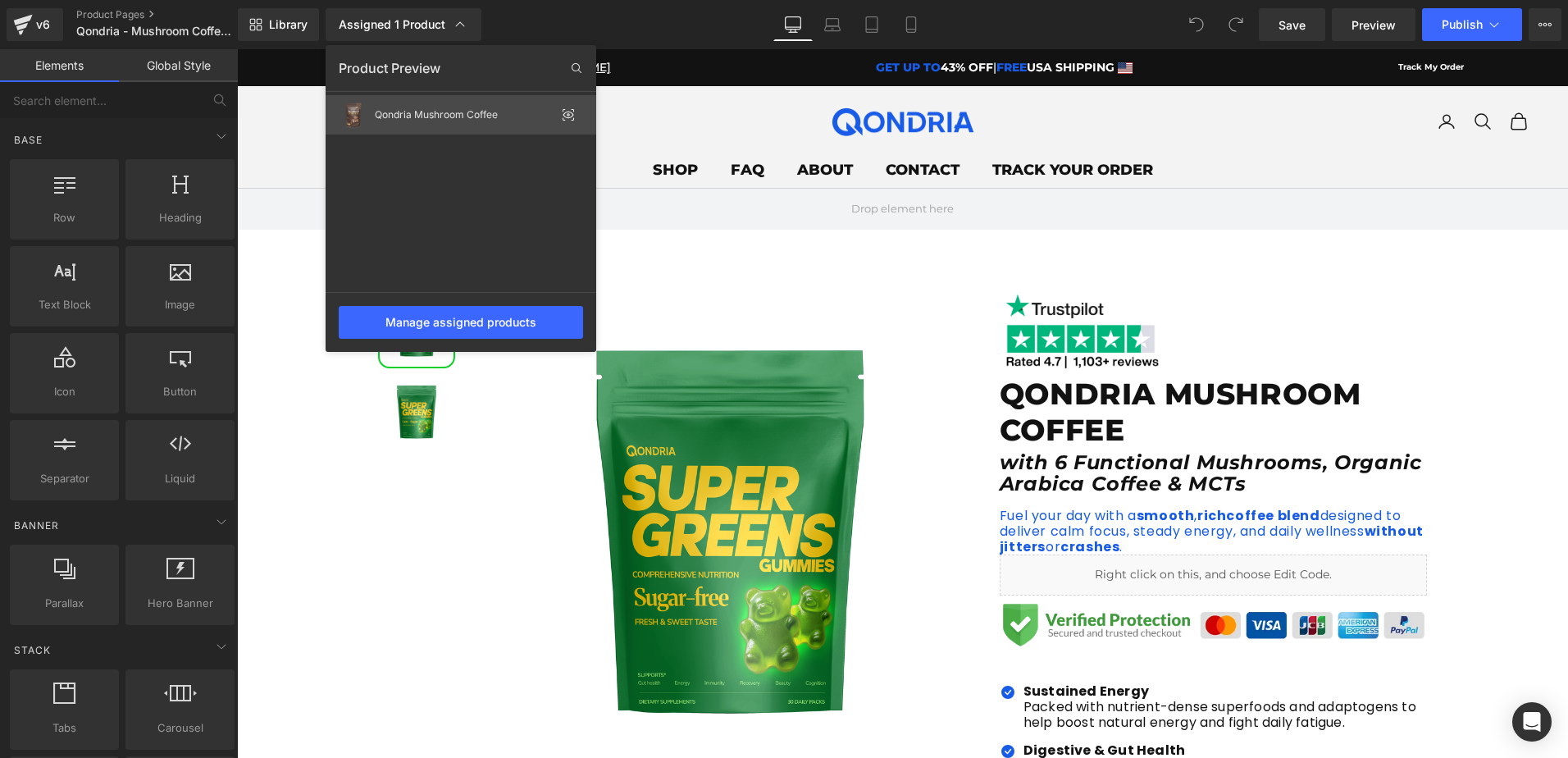
click at [446, 131] on div "Qondria Mushroom Coffee" at bounding box center [461, 115] width 271 height 40
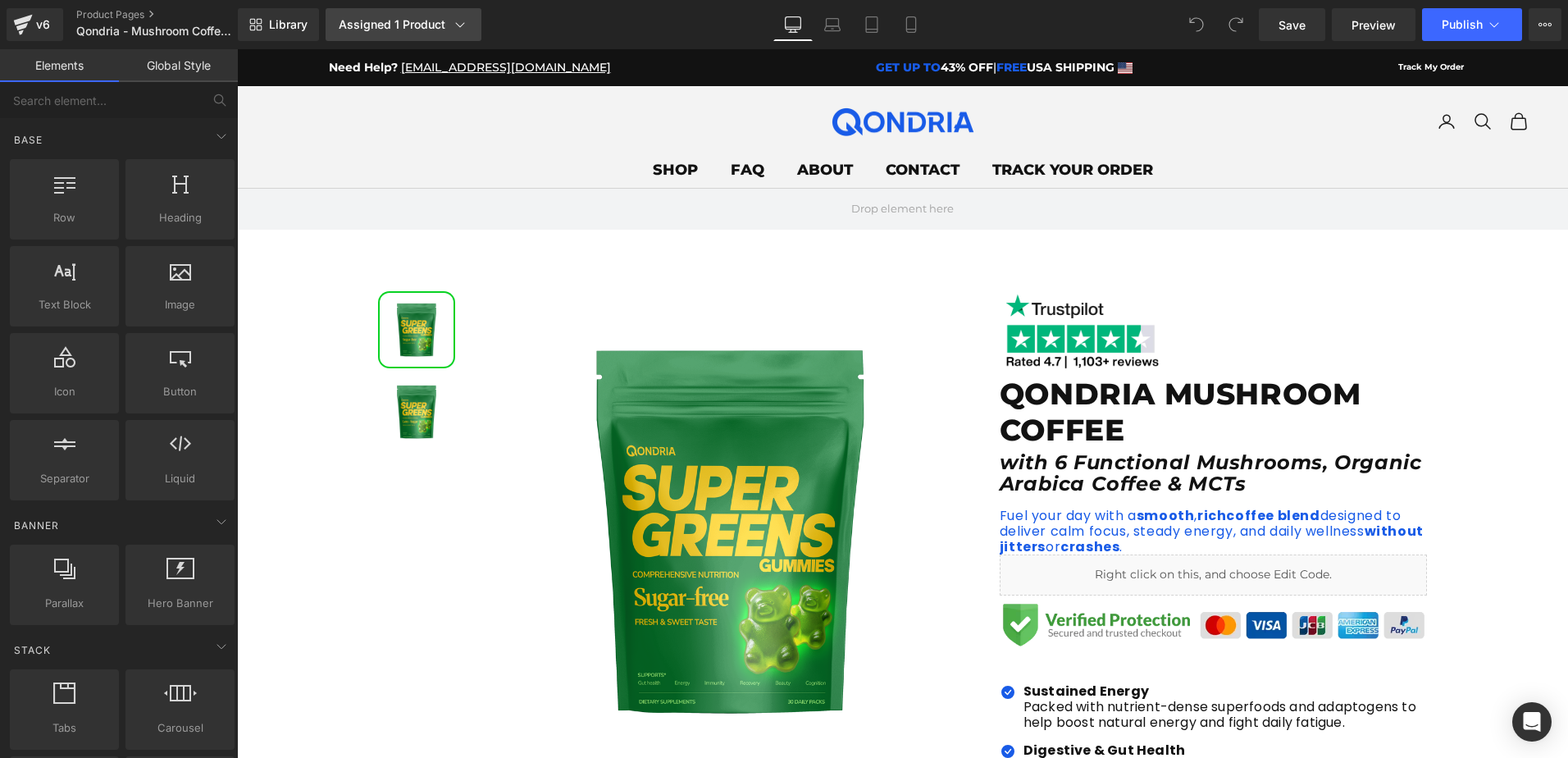
click at [453, 29] on icon at bounding box center [459, 25] width 17 height 17
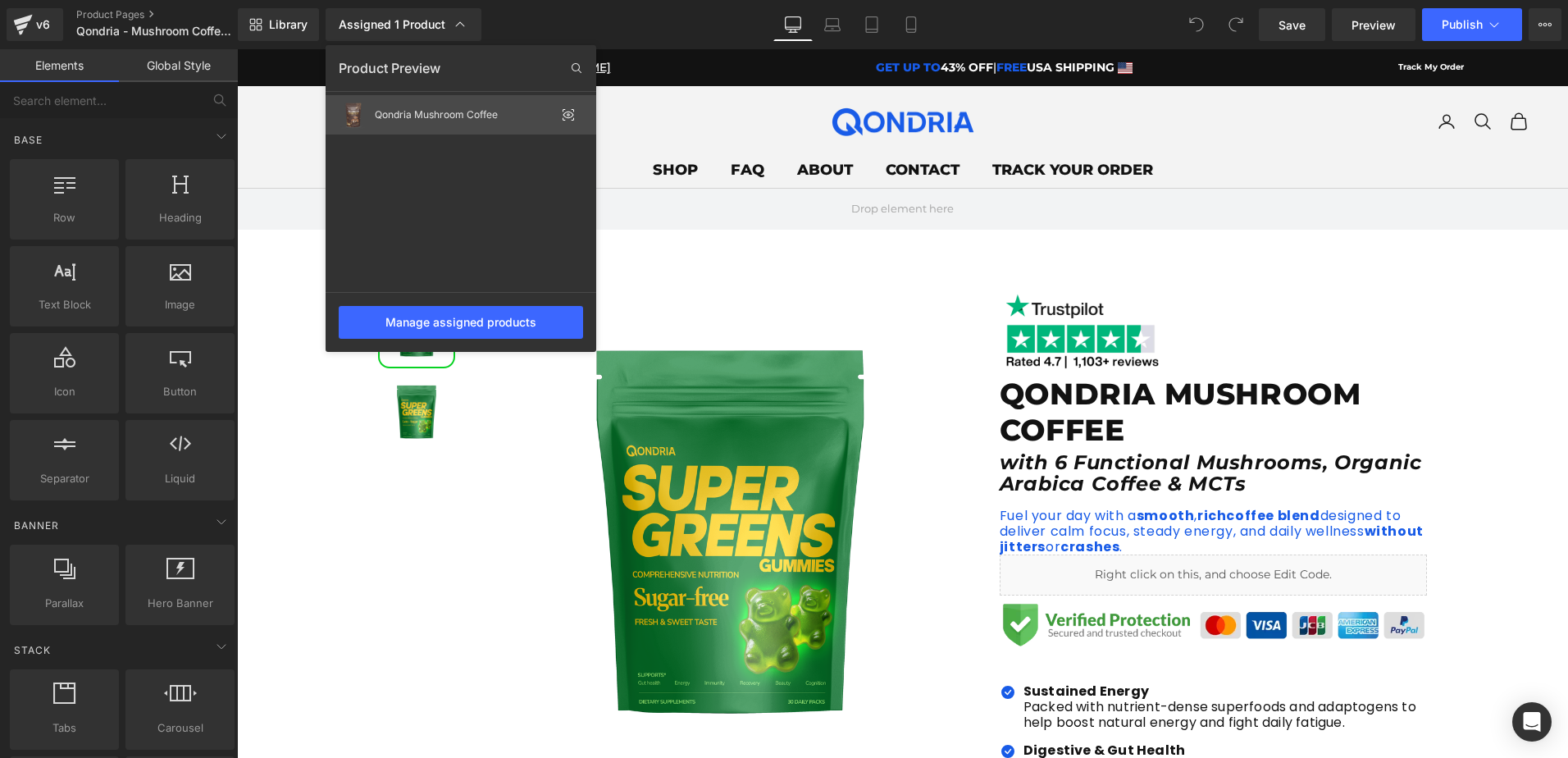
click at [568, 108] on div "Qondria Mushroom Coffee" at bounding box center [461, 115] width 271 height 40
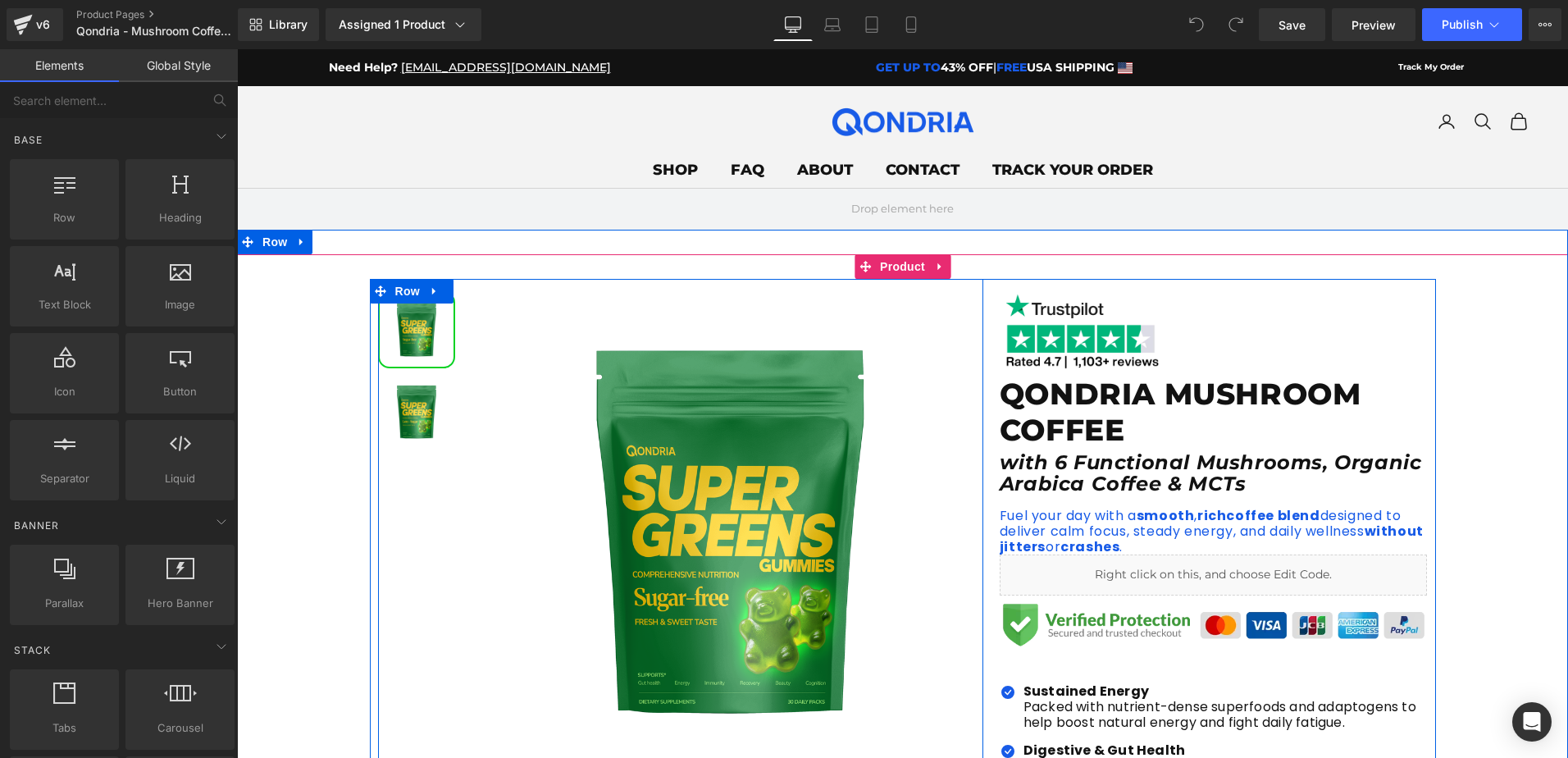
scroll to position [82, 0]
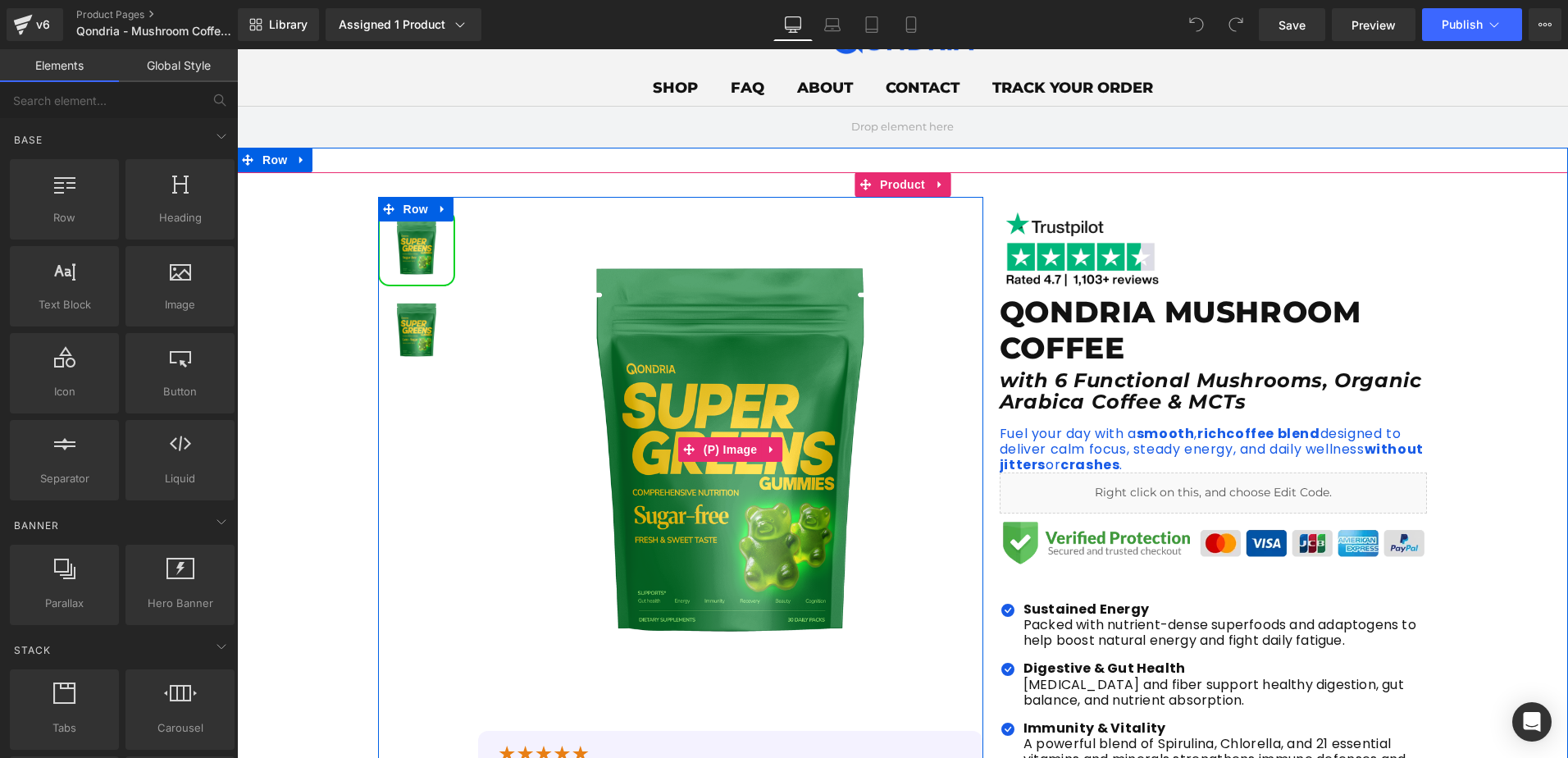
click at [657, 405] on img at bounding box center [730, 449] width 504 height 504
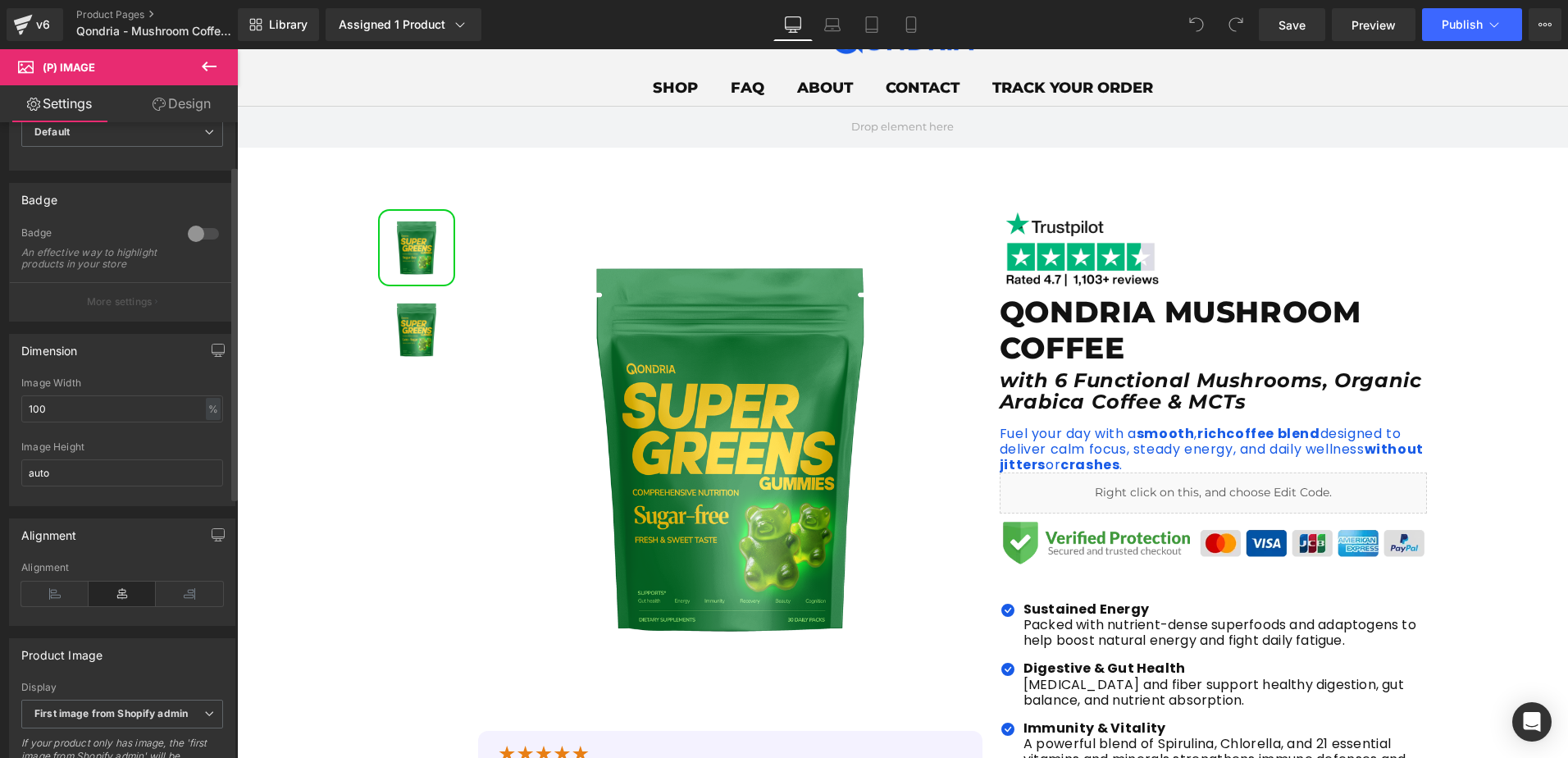
scroll to position [0, 0]
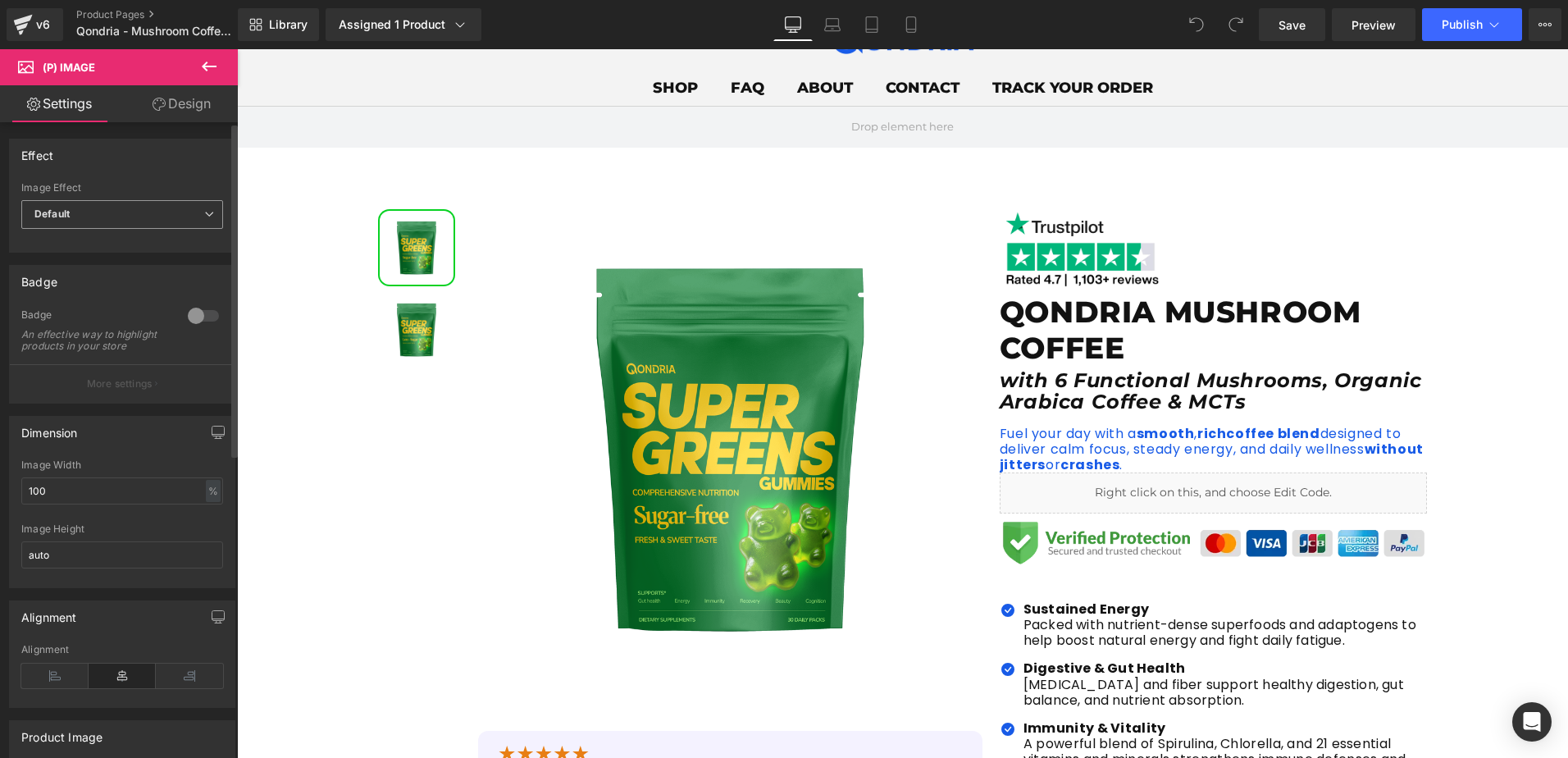
click at [105, 214] on span "Default" at bounding box center [123, 214] width 202 height 29
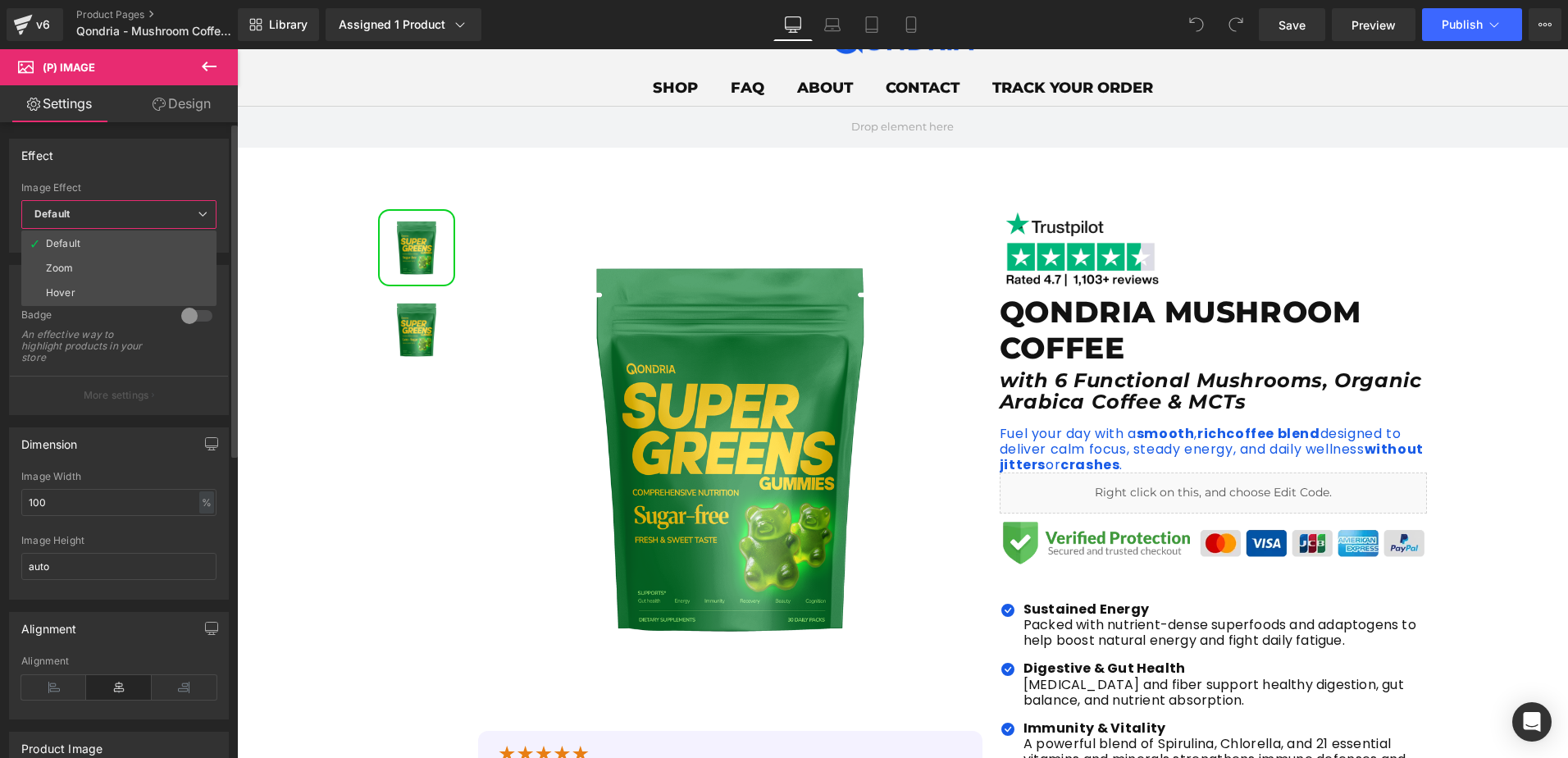
click at [105, 214] on span "Default" at bounding box center [120, 214] width 196 height 29
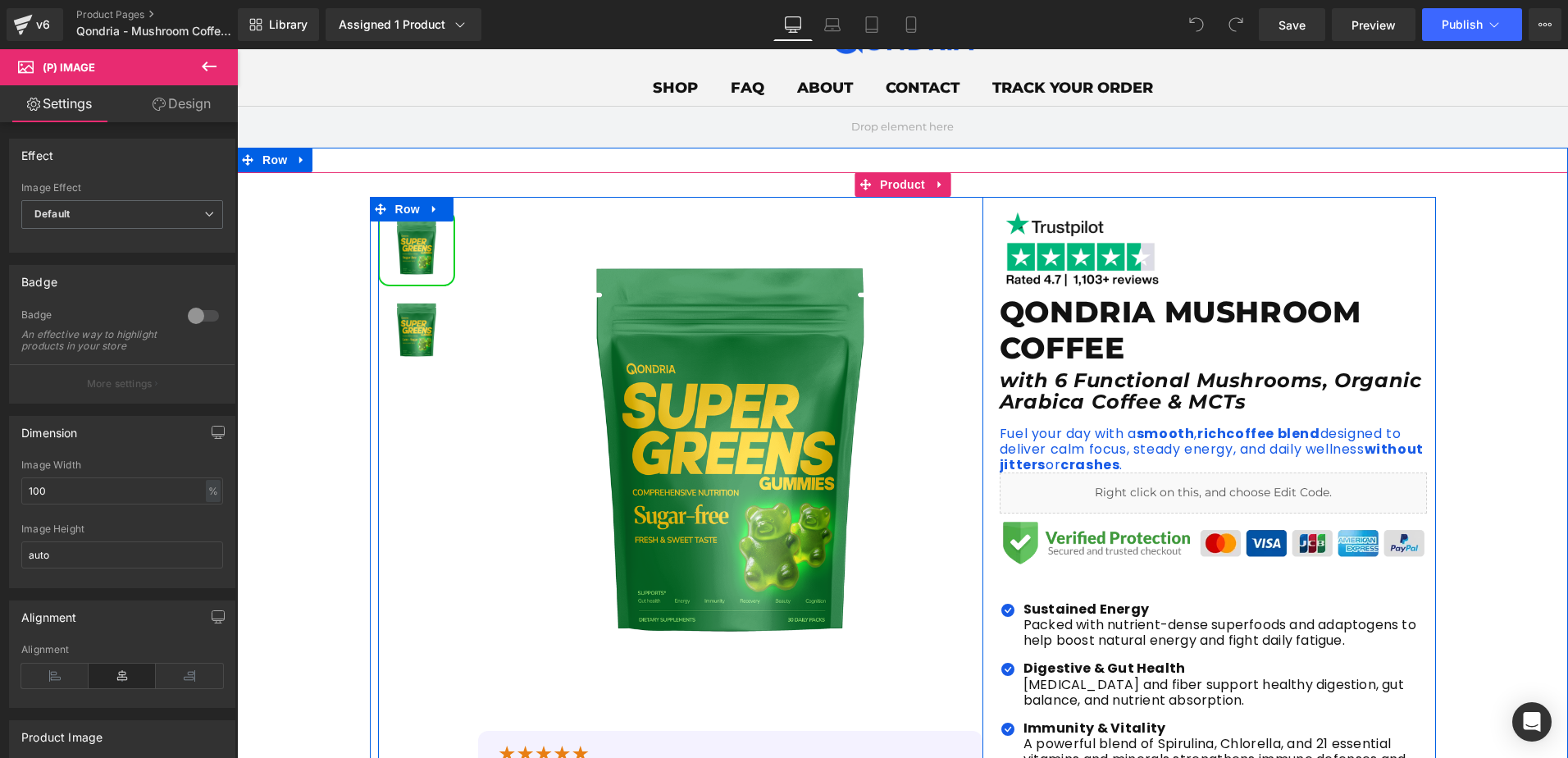
click at [398, 334] on img at bounding box center [416, 329] width 74 height 74
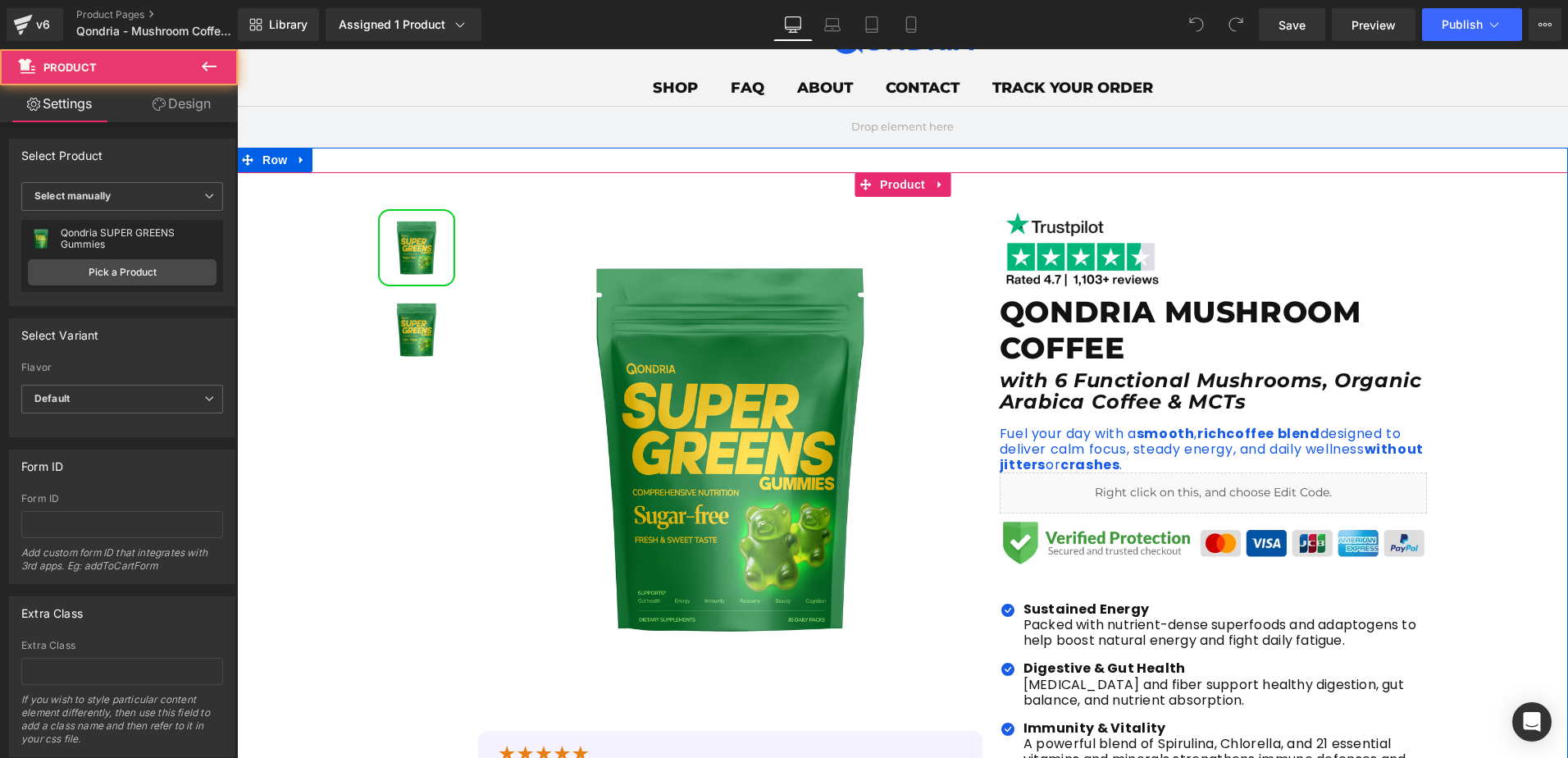
click at [323, 407] on div "Sale Off (P) Image" at bounding box center [902, 646] width 1331 height 900
click at [402, 355] on img at bounding box center [416, 329] width 74 height 74
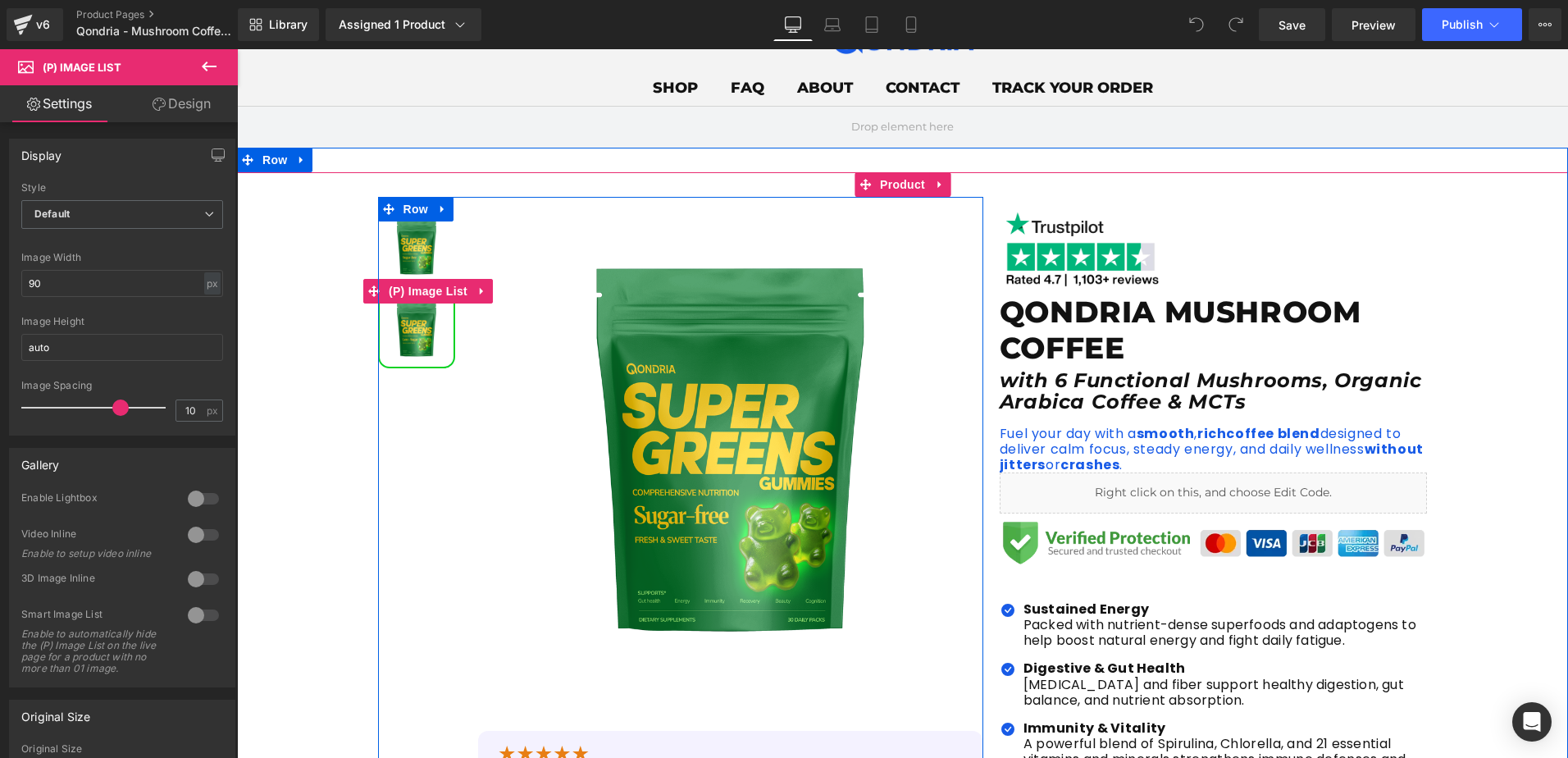
click at [422, 243] on img at bounding box center [416, 247] width 74 height 74
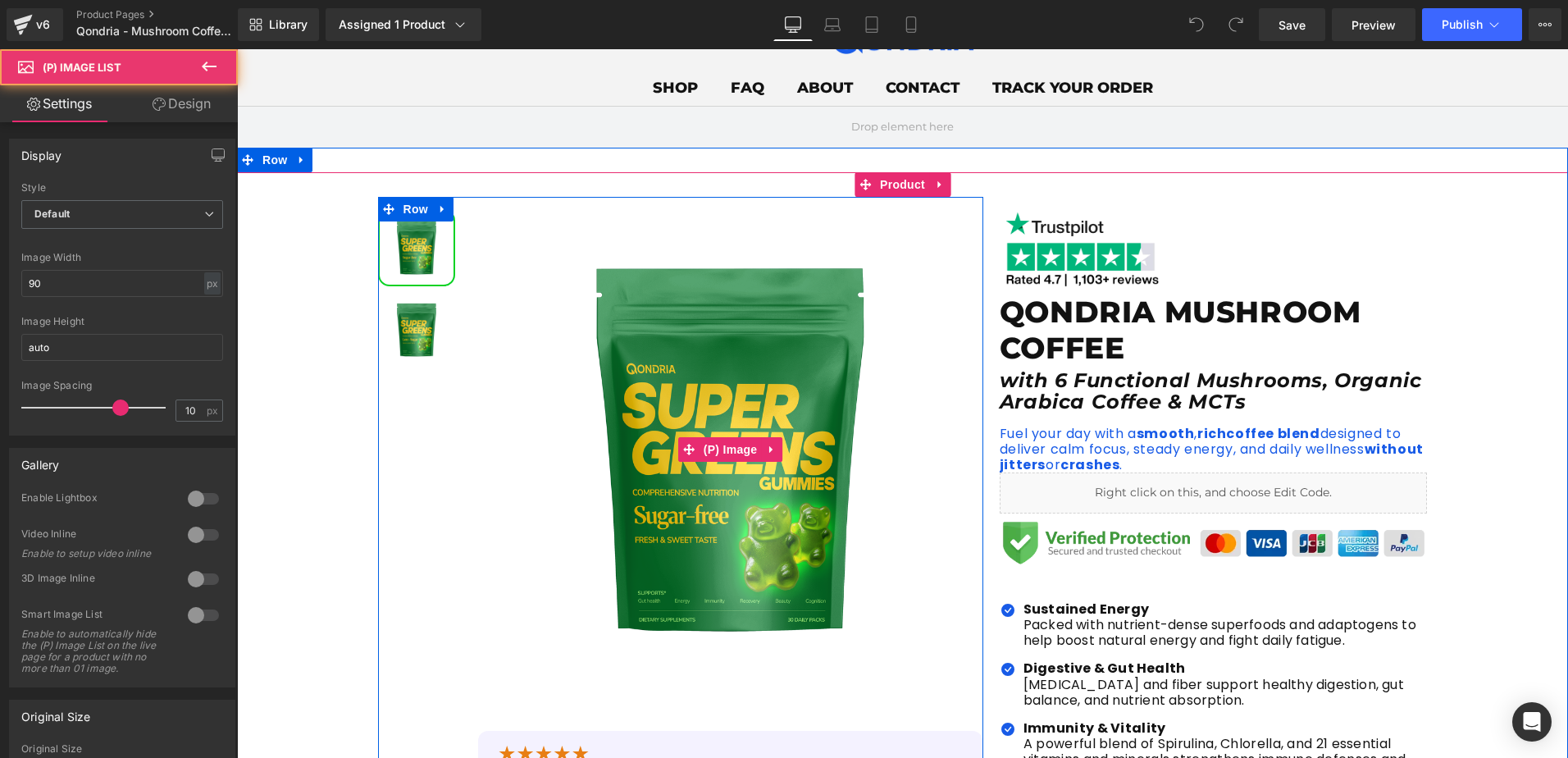
click at [761, 307] on img at bounding box center [730, 449] width 504 height 504
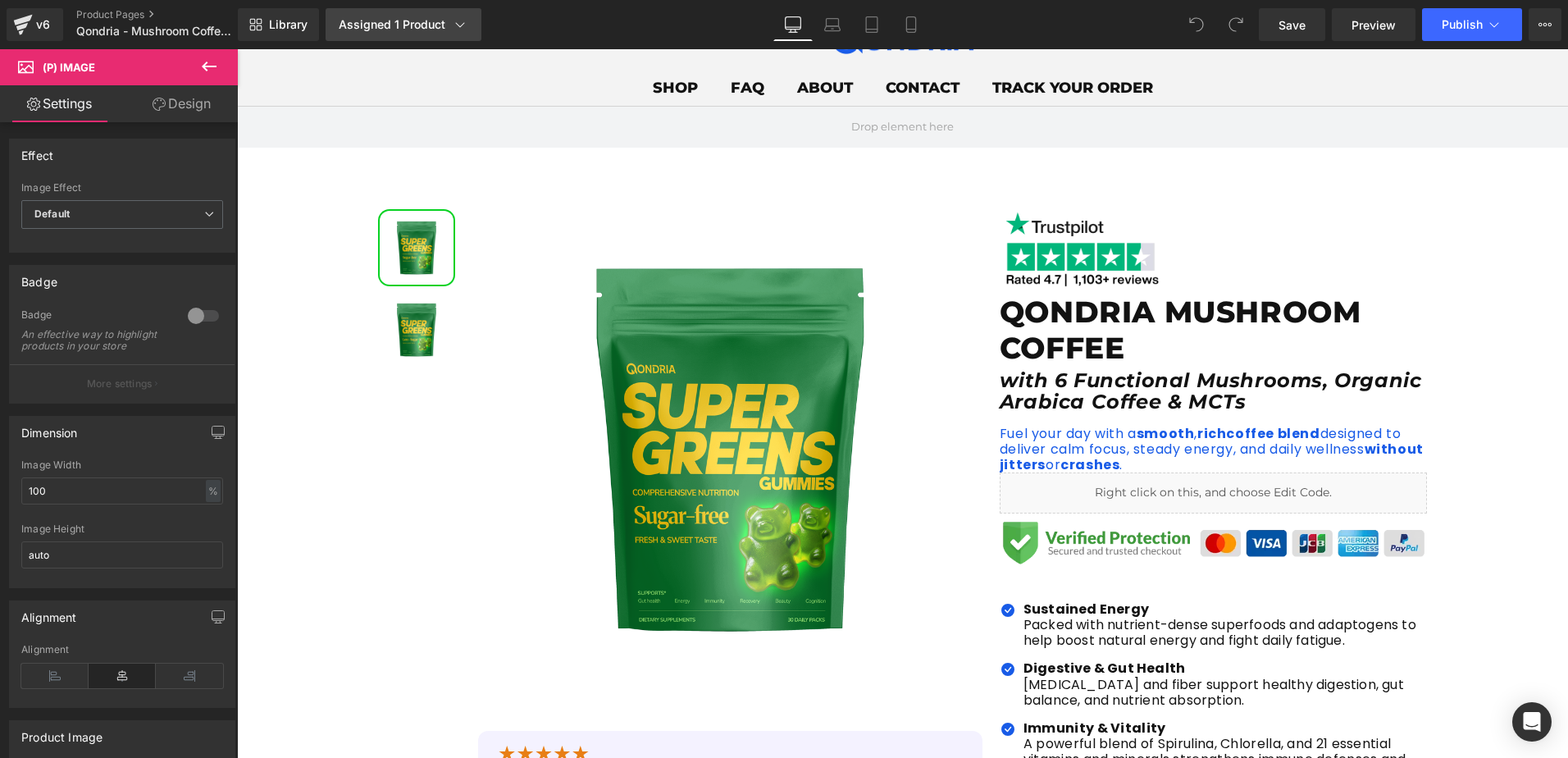
click at [391, 23] on div "Assigned 1 Product" at bounding box center [403, 25] width 129 height 17
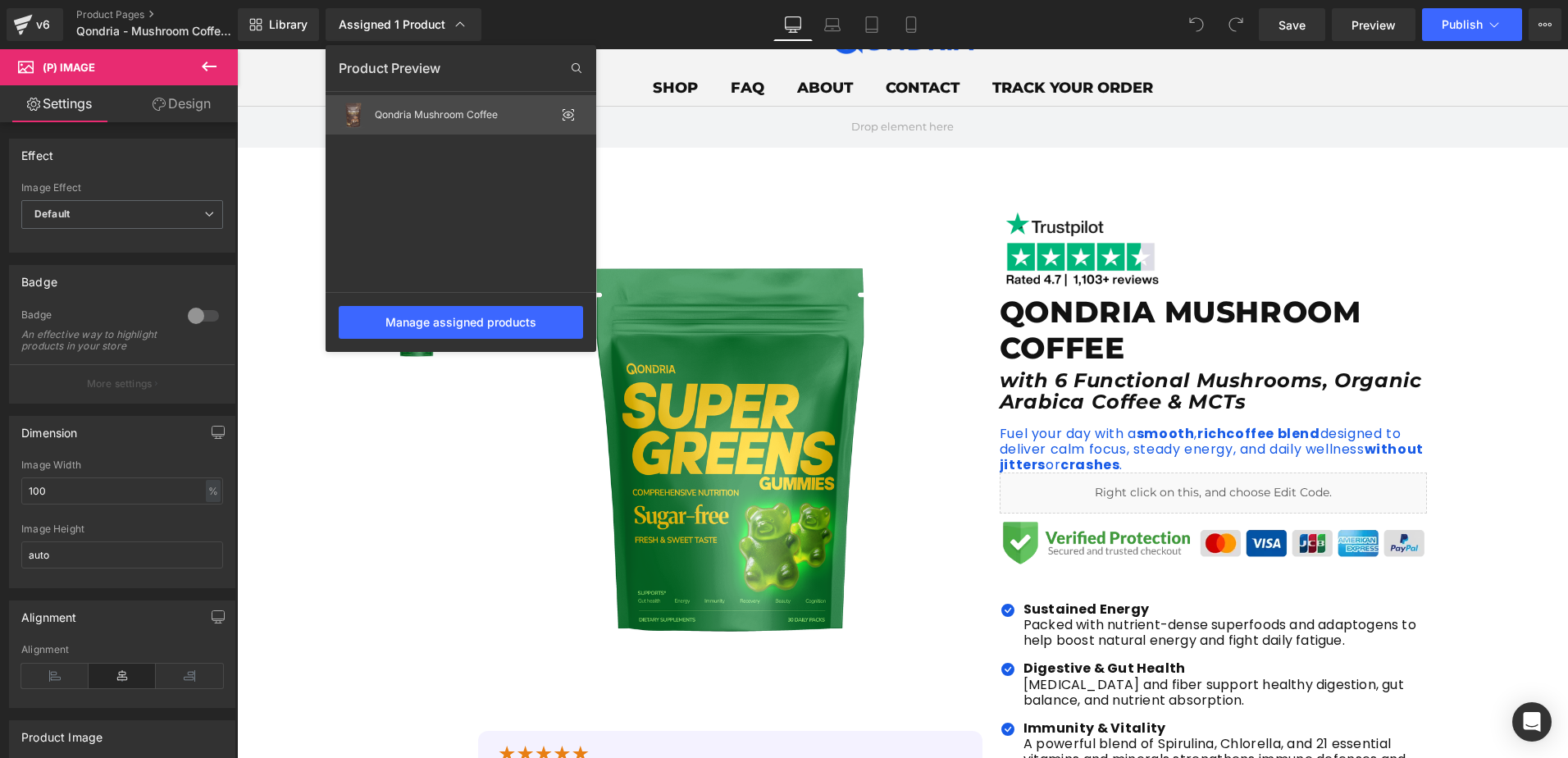
click at [459, 122] on div "Qondria Mushroom Coffee" at bounding box center [461, 115] width 271 height 40
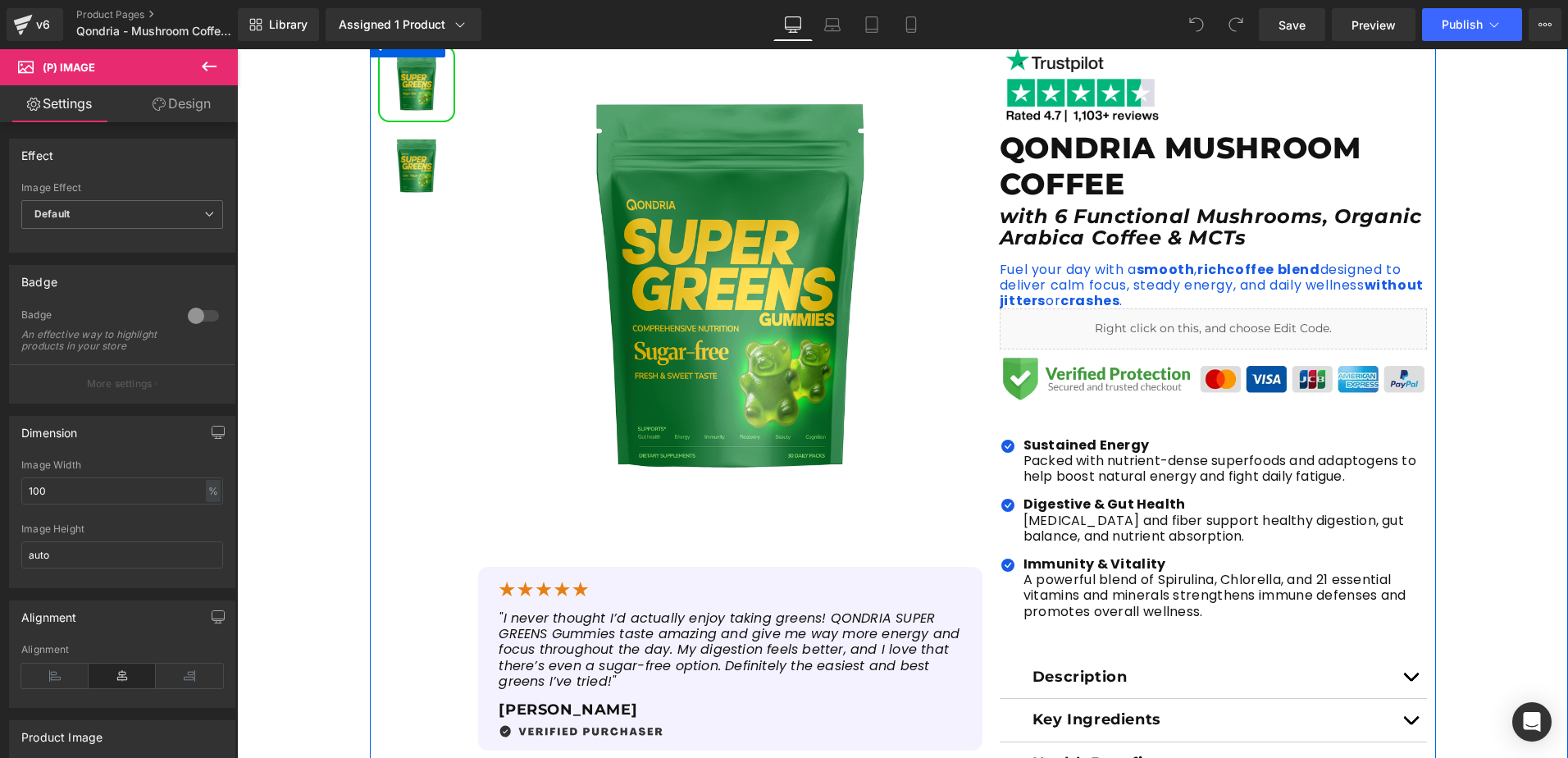
scroll to position [328, 0]
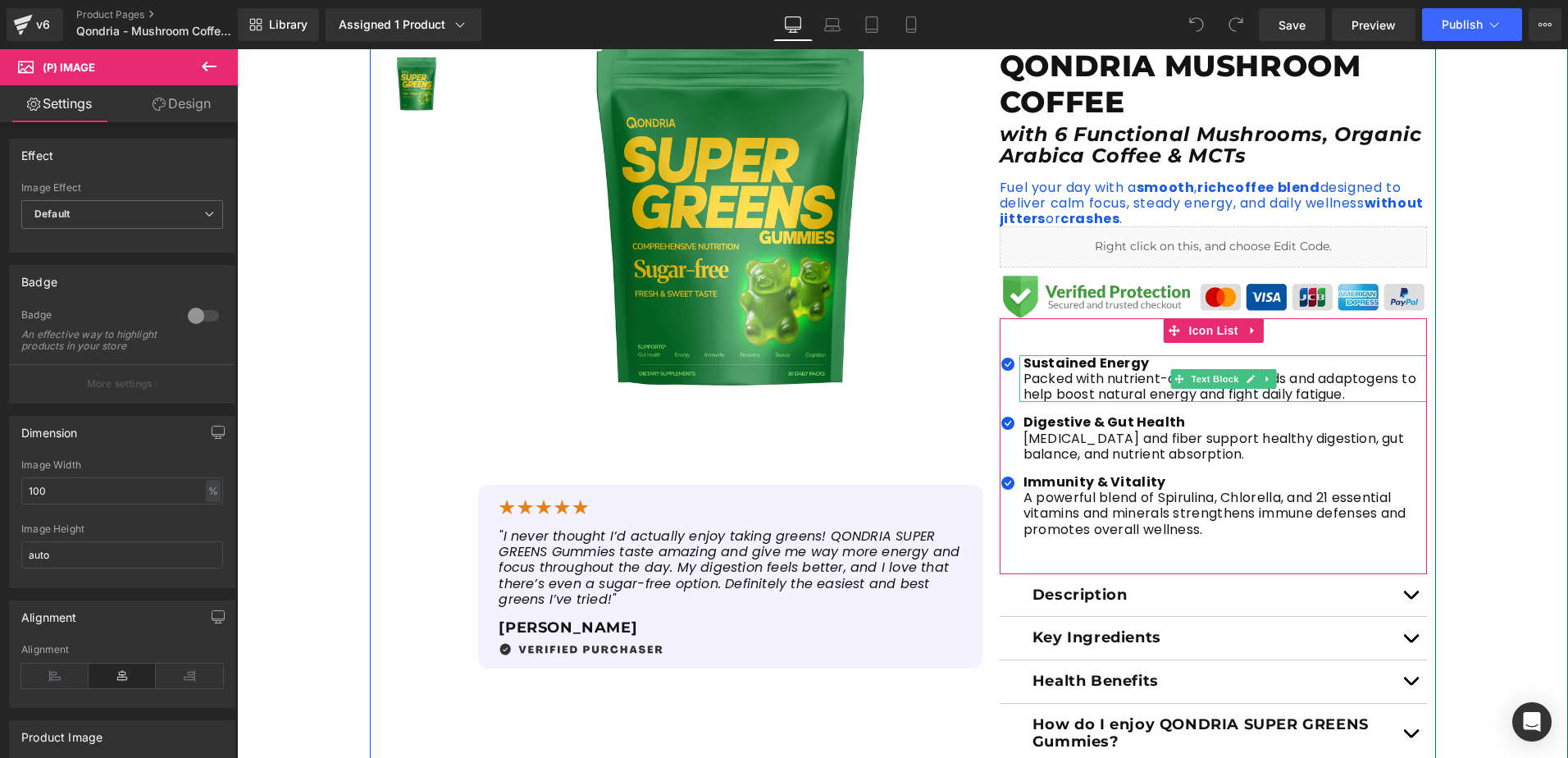
click at [1074, 368] on b "Sustained Energy" at bounding box center [1086, 363] width 125 height 19
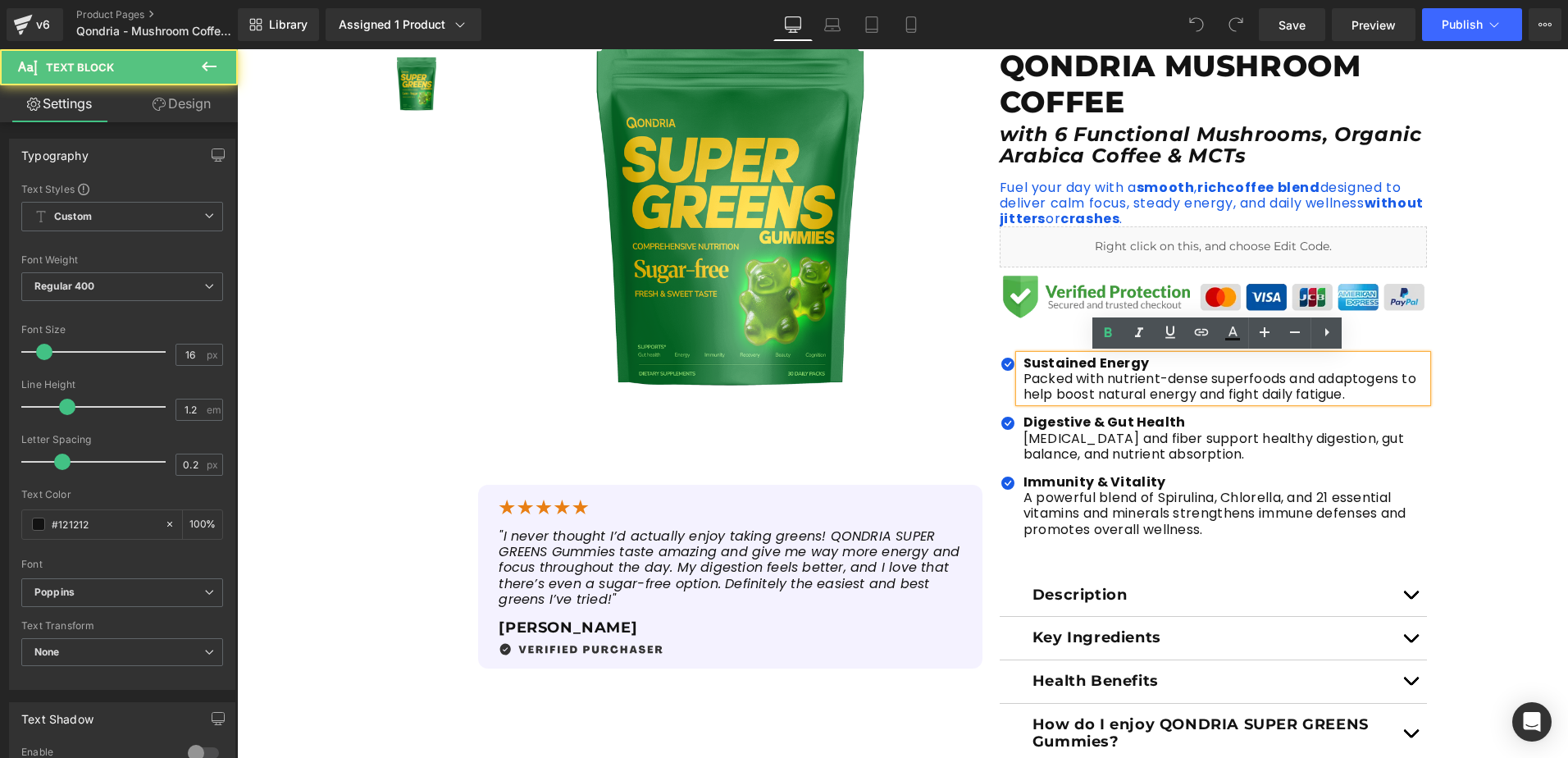
click at [1053, 393] on p "Packed with nutrient-dense superfoods and adaptogens to help boost natural ener…" at bounding box center [1225, 386] width 404 height 32
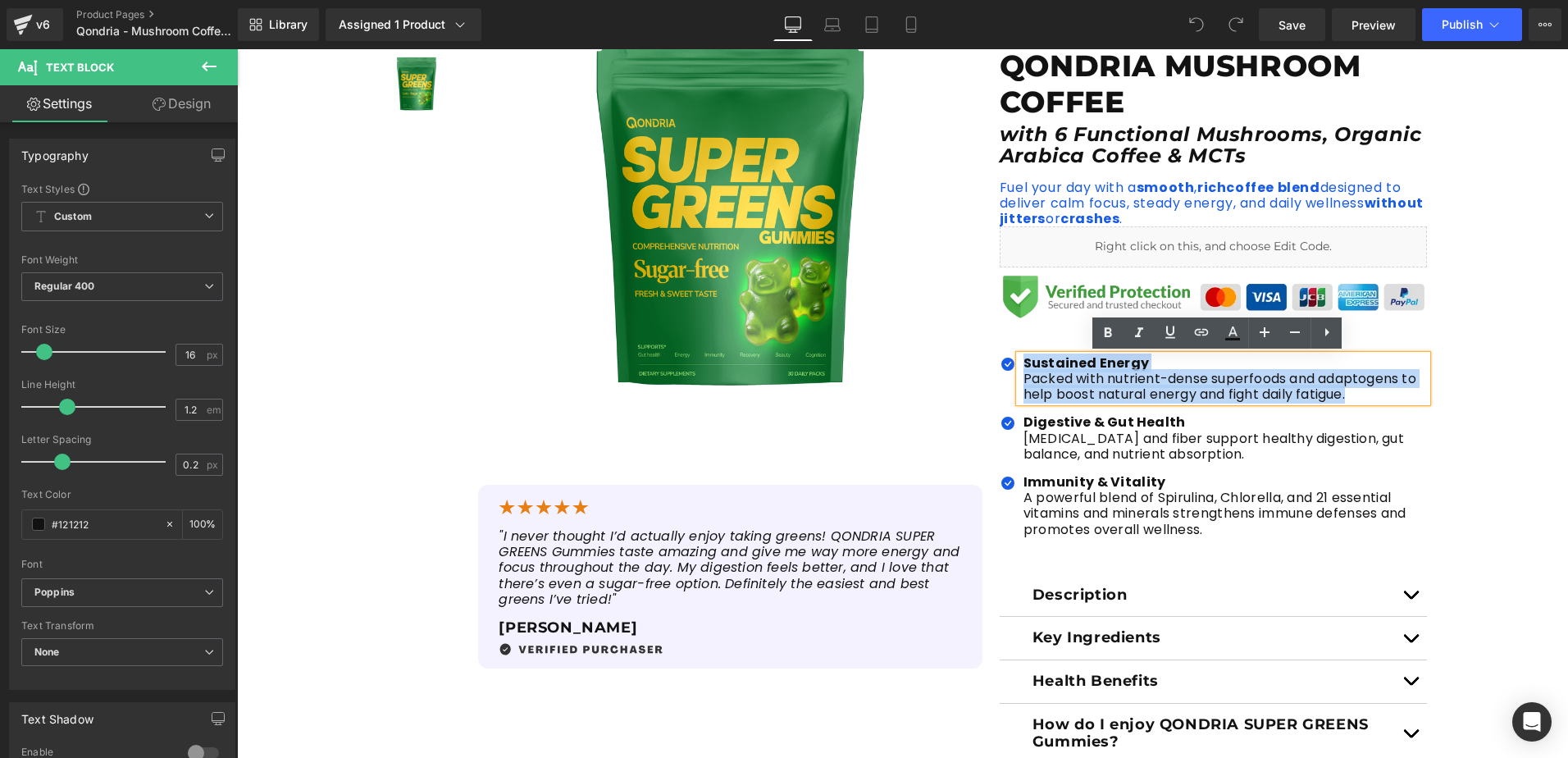
drag, startPoint x: 1359, startPoint y: 397, endPoint x: 1016, endPoint y: 362, distance: 344.8
click at [1020, 362] on div "Sustained Energy Packed with nutrient-dense superfoods and adaptogens to help b…" at bounding box center [1223, 379] width 408 height 47
paste div
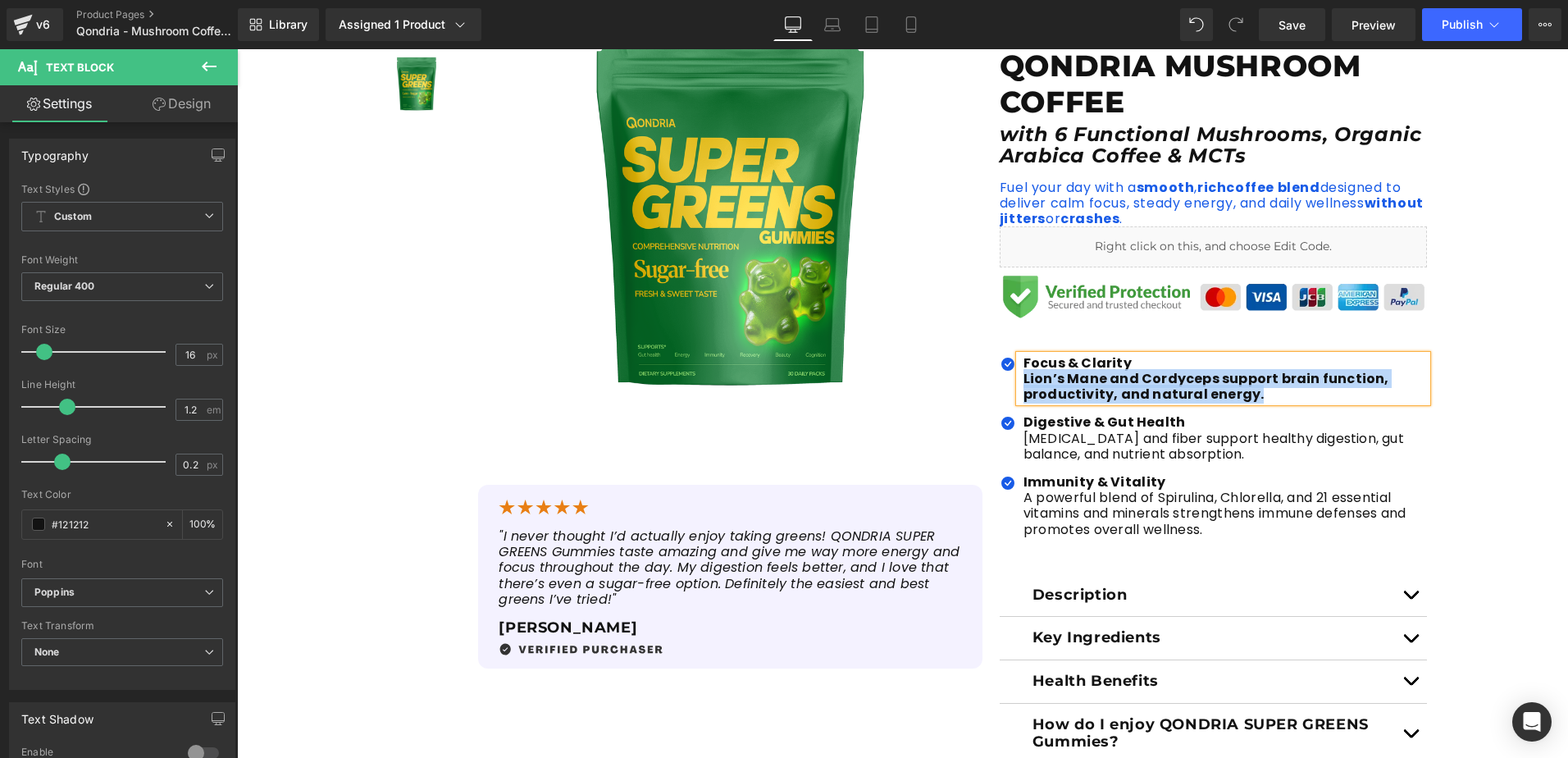
drag, startPoint x: 1248, startPoint y: 397, endPoint x: 1017, endPoint y: 378, distance: 231.8
click at [1024, 378] on p "Lion’s Mane and Cordyceps support brain function, productivity, and natural ene…" at bounding box center [1225, 386] width 404 height 32
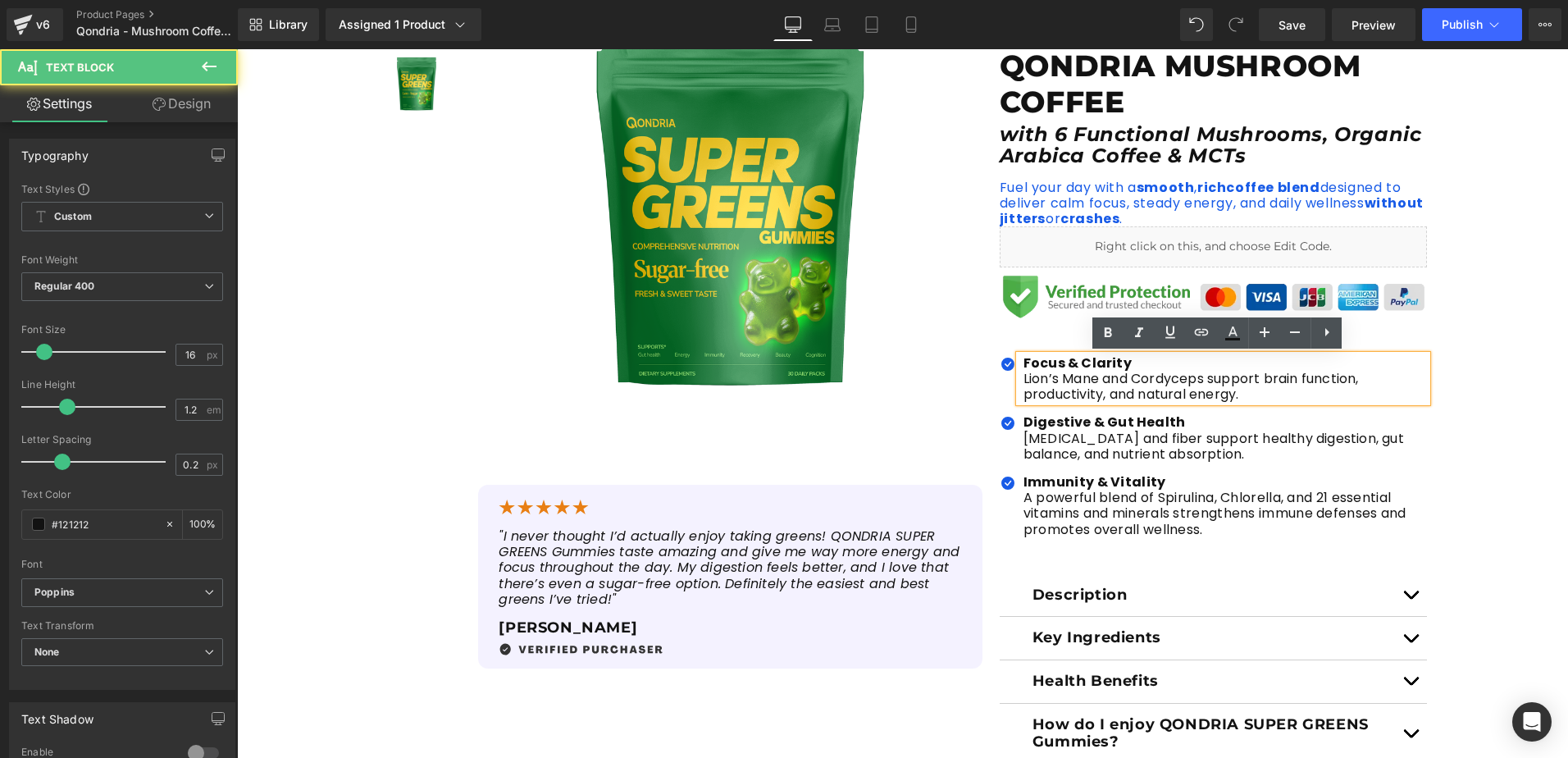
click at [1072, 401] on p "Lion’s Mane and Cordyceps support brain function, productivity, and natural ene…" at bounding box center [1225, 386] width 404 height 32
click at [1080, 449] on p "Prebiotics and fiber support healthy digestion, gut balance, and nutrient absor…" at bounding box center [1225, 447] width 404 height 32
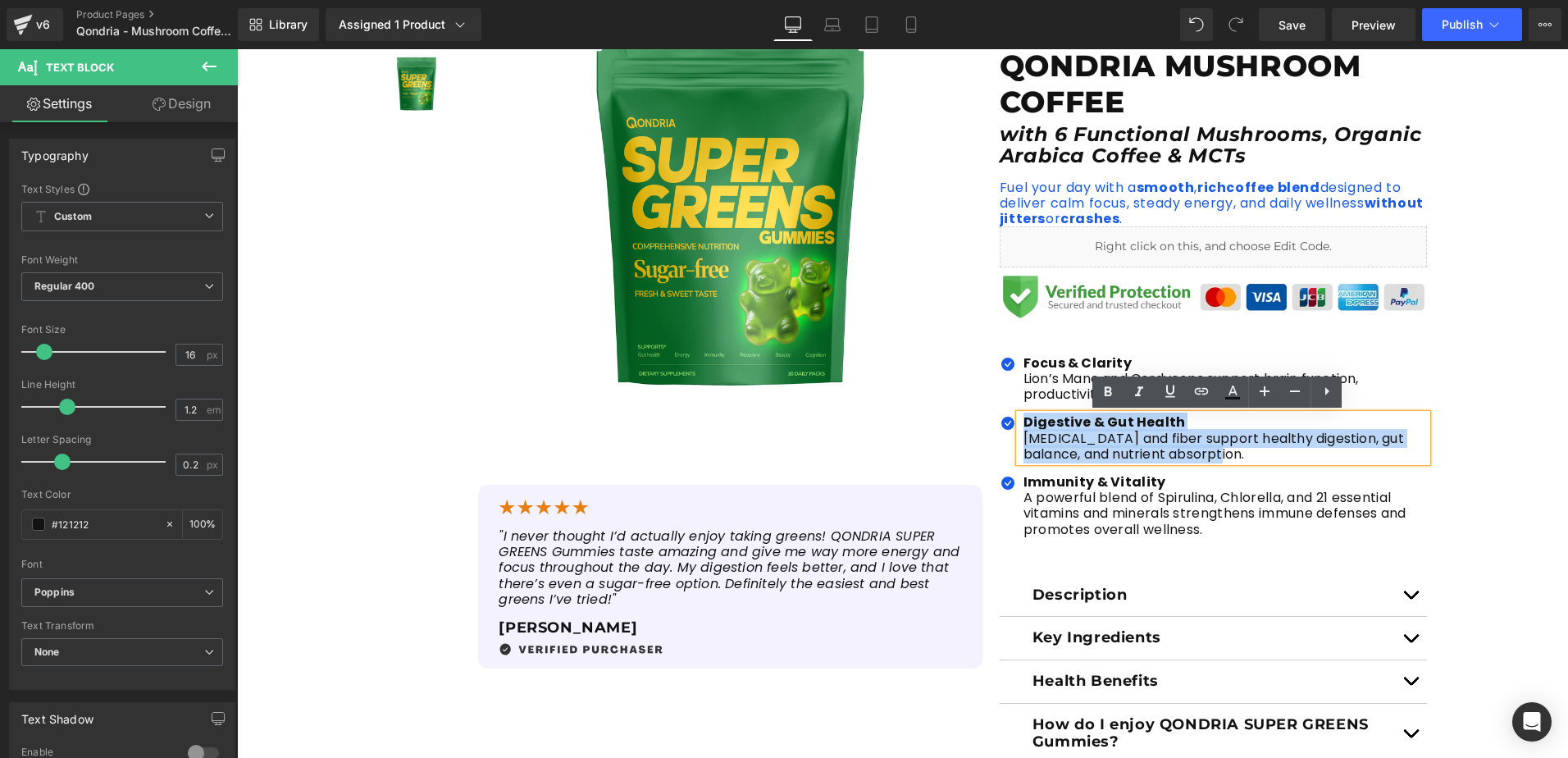
drag, startPoint x: 1191, startPoint y: 458, endPoint x: 1016, endPoint y: 421, distance: 178.9
click at [1020, 421] on div "Digestive & Gut Health Prebiotics and fiber support healthy digestion, gut bala…" at bounding box center [1223, 438] width 408 height 47
paste div
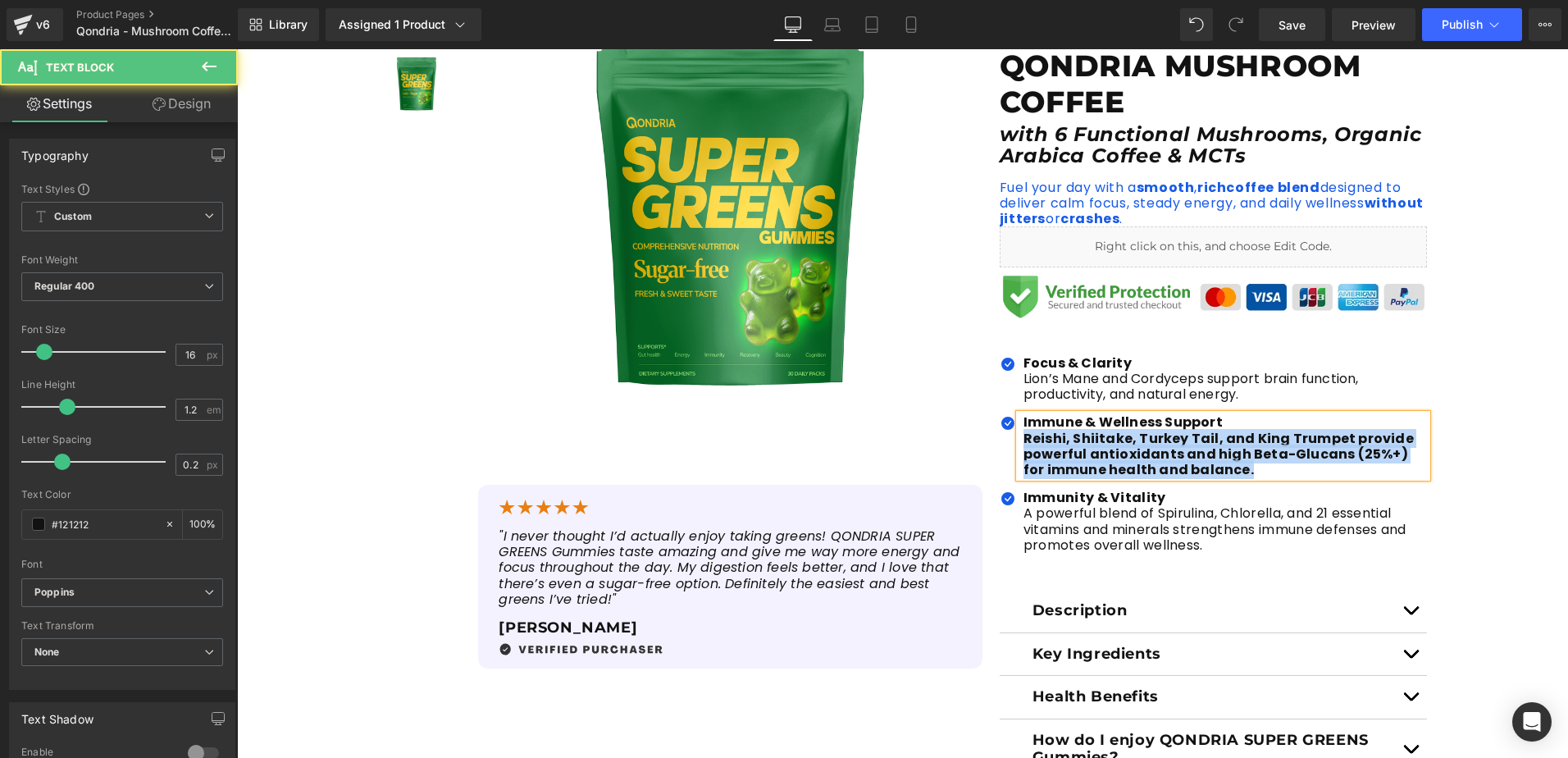
drag, startPoint x: 1016, startPoint y: 437, endPoint x: 1227, endPoint y: 471, distance: 213.7
click at [1227, 471] on div "Immune & Wellness Support Reishi, Shiitake, Turkey Tail, and King Trumpet prov…" at bounding box center [1223, 446] width 408 height 63
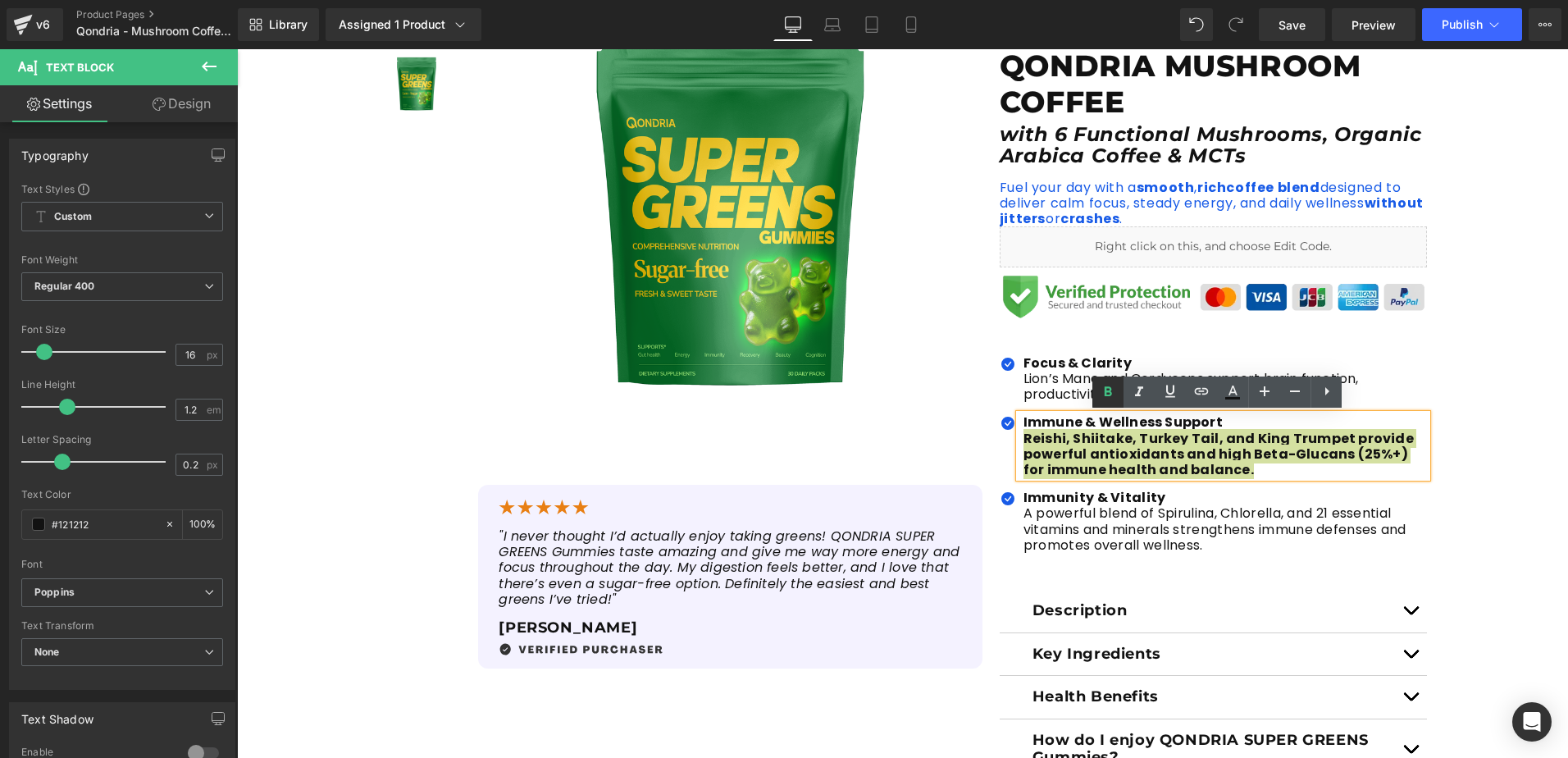
click at [1108, 395] on icon at bounding box center [1108, 392] width 7 height 10
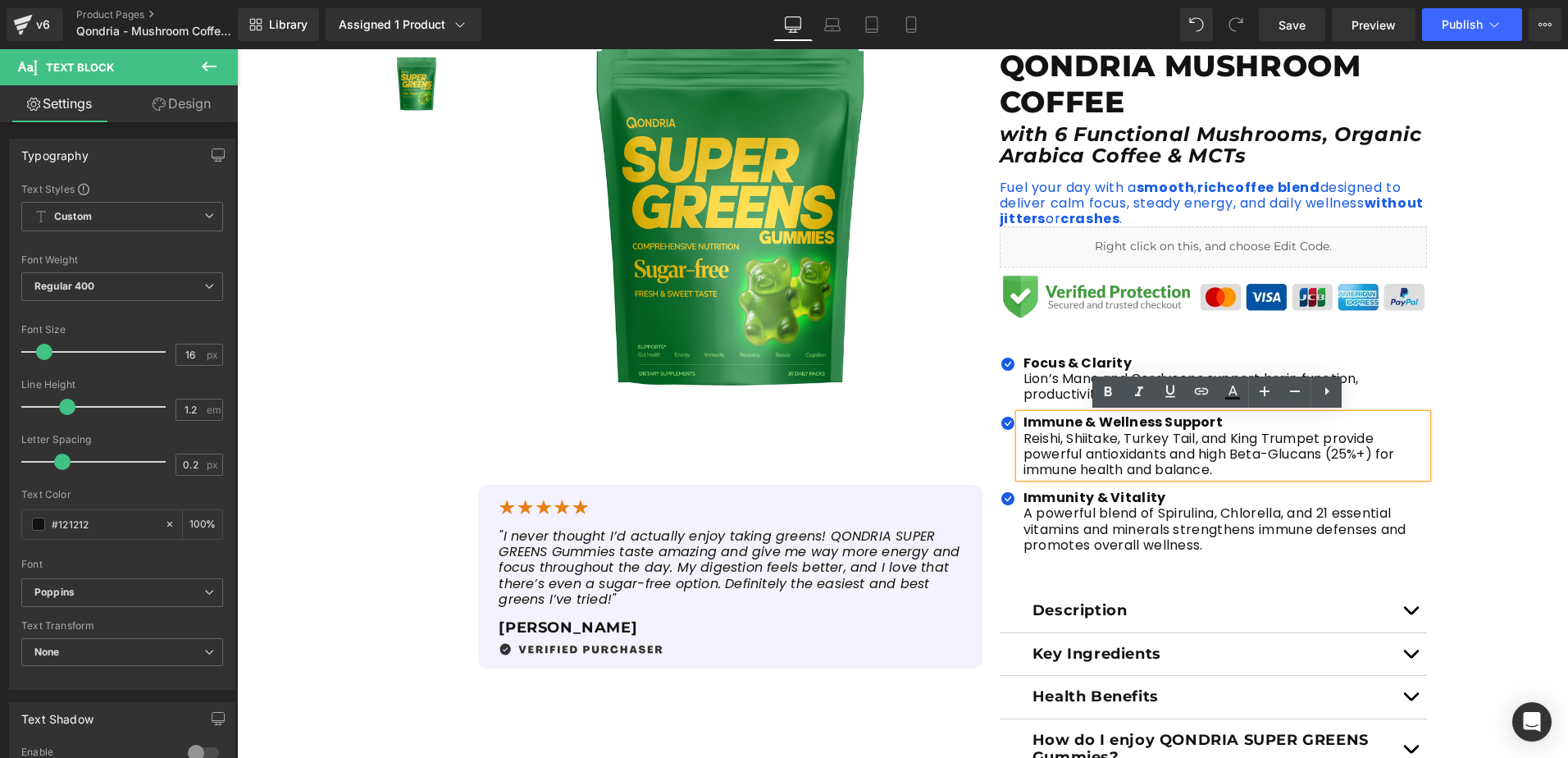
click at [1467, 470] on div "Sale Off (P) Image" at bounding box center [902, 408] width 1331 height 915
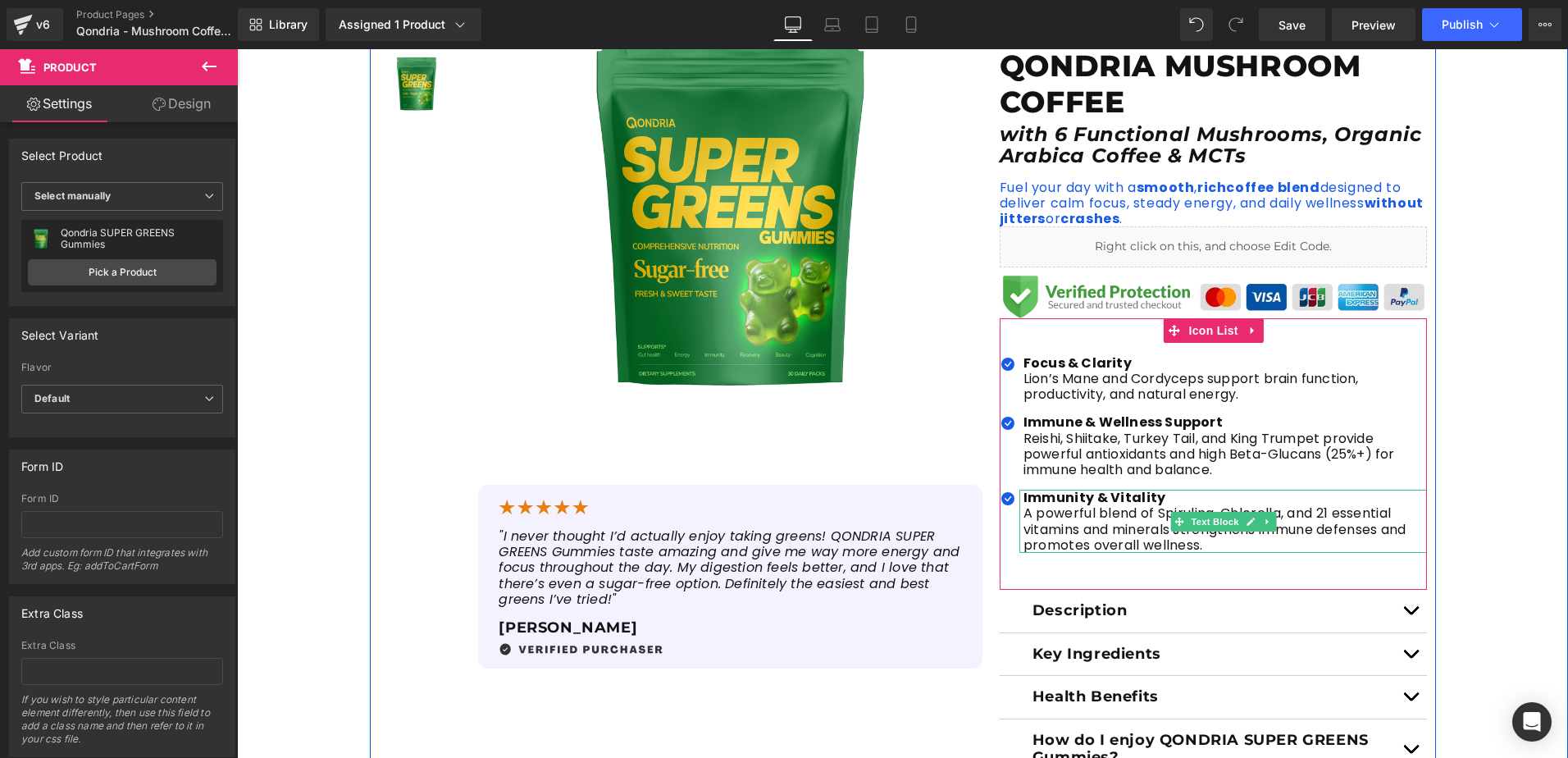
click at [1096, 505] on p "A powerful blend of Spirulina, Chlorella, and 21 essential vitamins and mineral…" at bounding box center [1225, 529] width 404 height 47
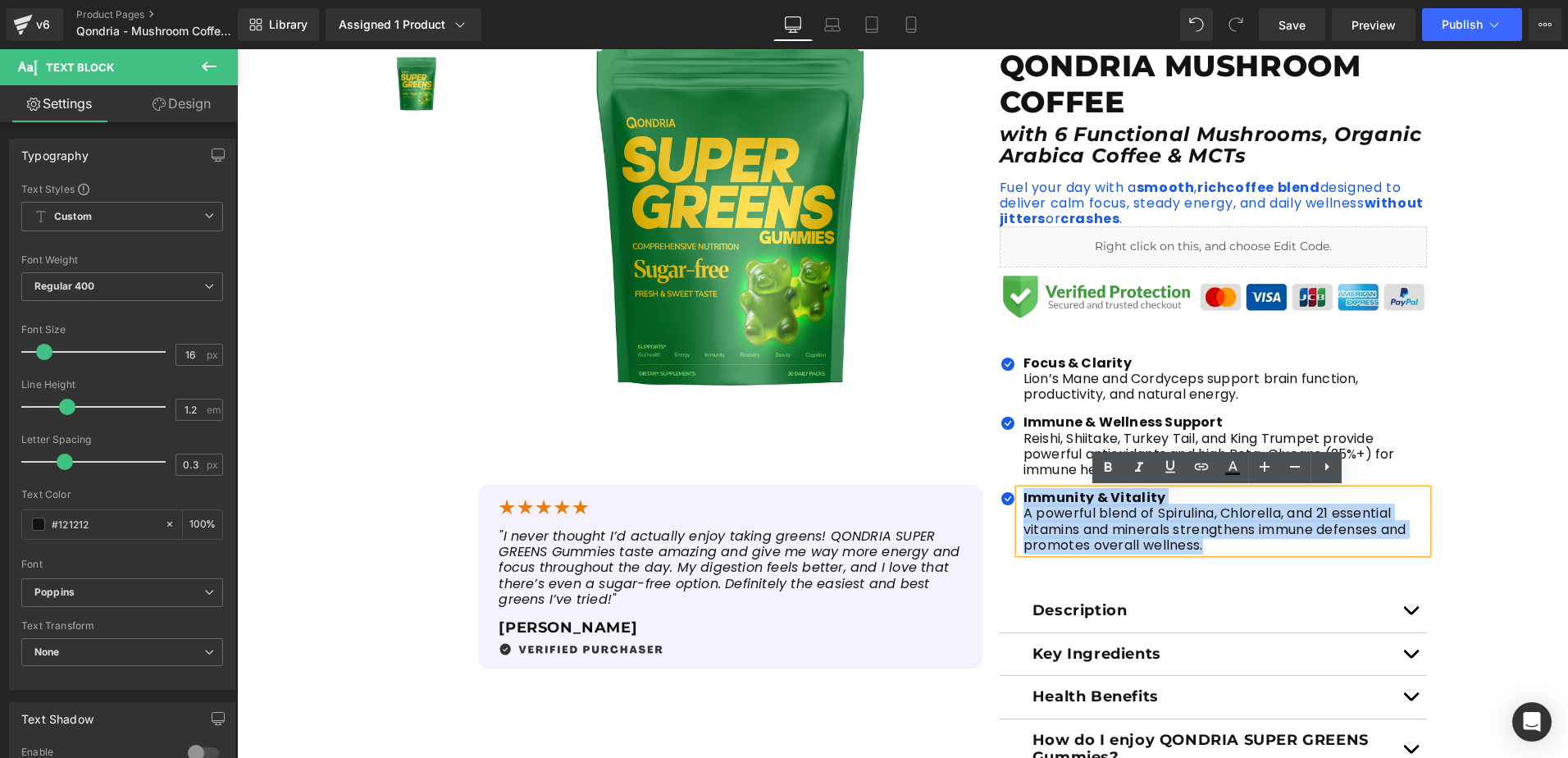
drag, startPoint x: 1223, startPoint y: 547, endPoint x: 1013, endPoint y: 491, distance: 217.3
click at [1020, 491] on div "Immunity & Vitality A powerful blend of Spirulina, Chlorella, and 21 essential …" at bounding box center [1223, 522] width 408 height 63
paste div
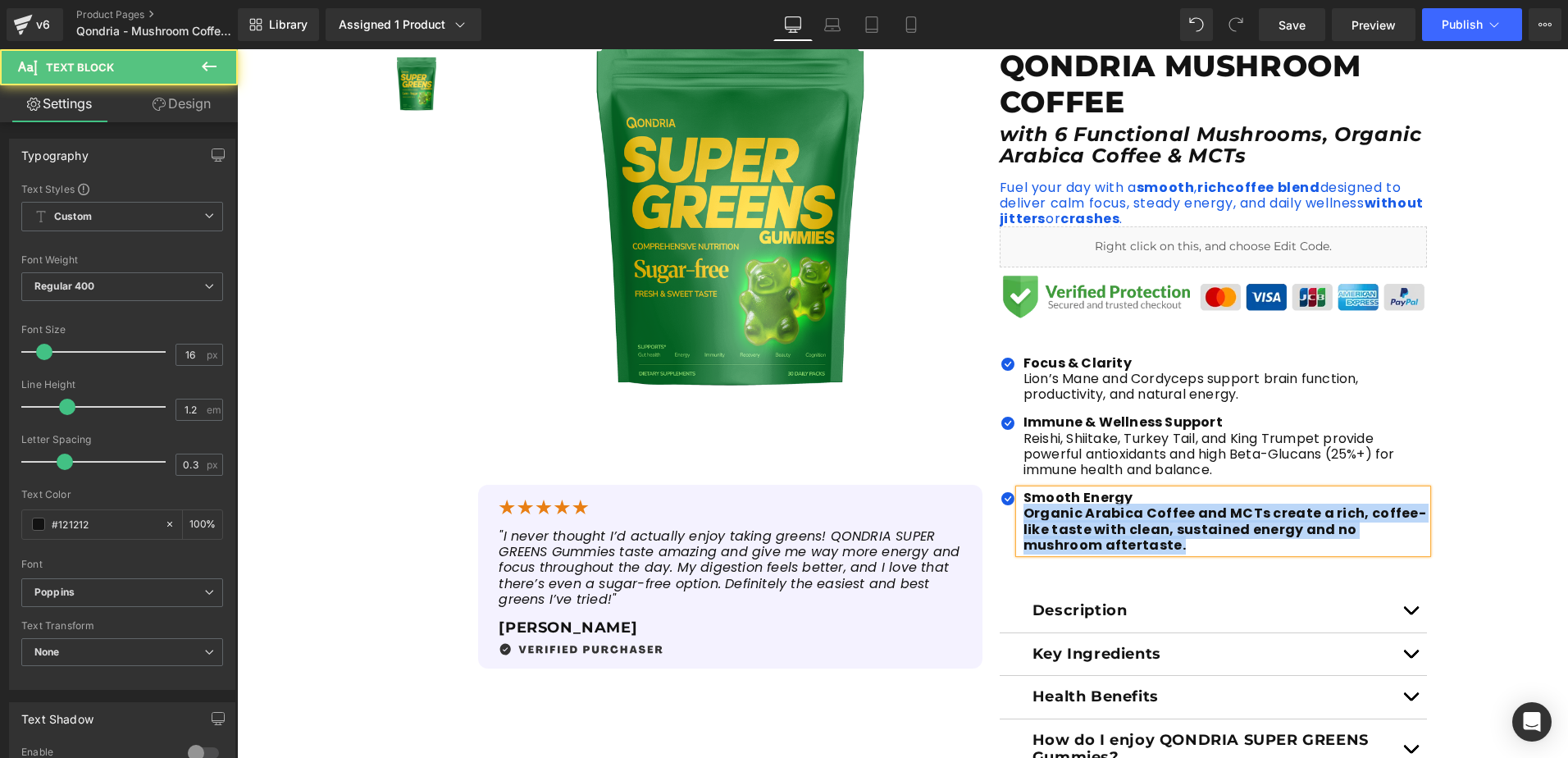
drag, startPoint x: 1017, startPoint y: 512, endPoint x: 1104, endPoint y: 552, distance: 95.8
click at [1104, 552] on p "Organic Arabica Coffee and MCTs create a rich, coffee-like taste with clean, su…" at bounding box center [1225, 529] width 404 height 47
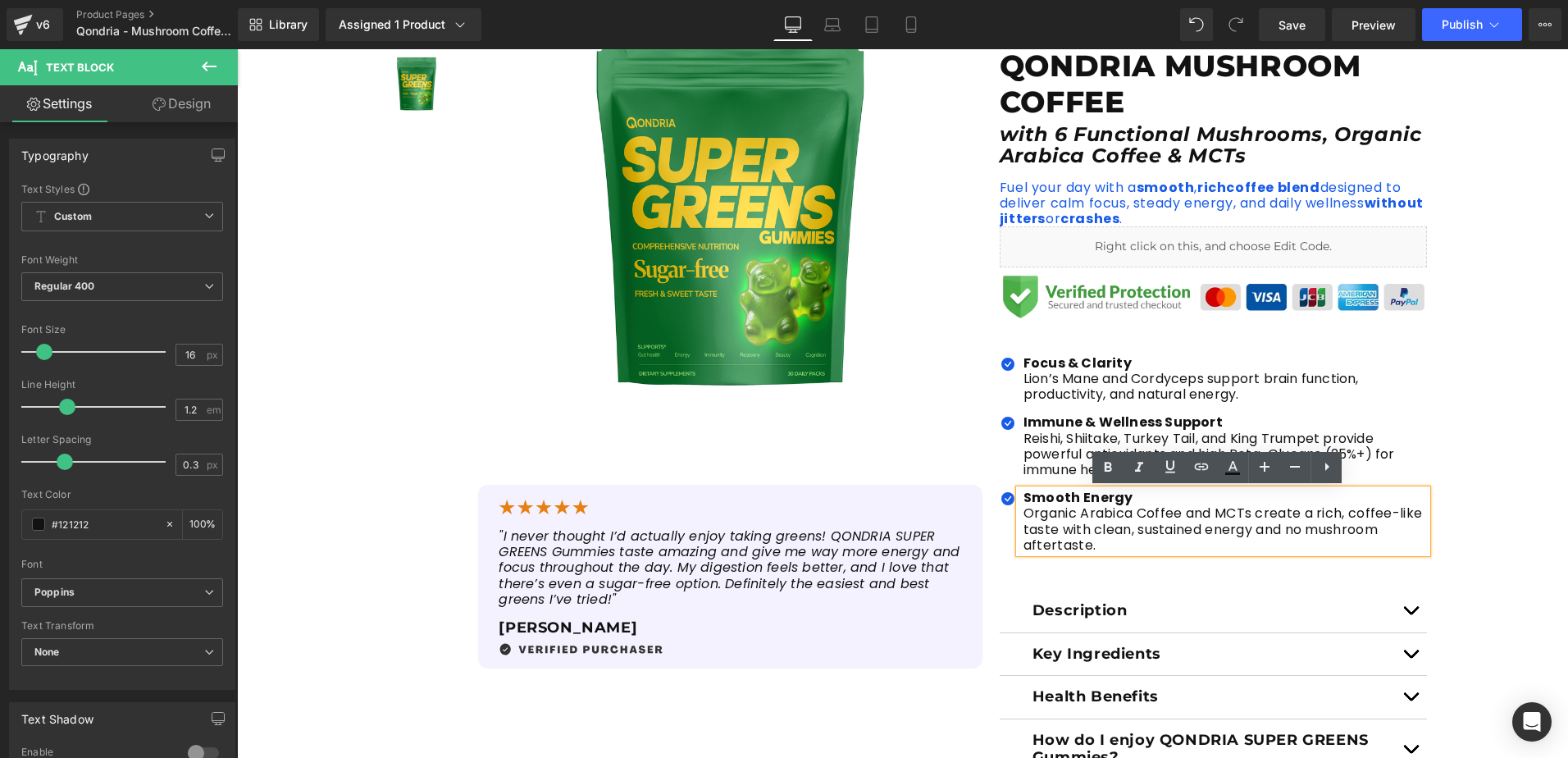
click at [1002, 581] on div "Icon Focus & Clarity Lion’s Mane and Cordyceps support brain function, product…" at bounding box center [1213, 454] width 428 height 272
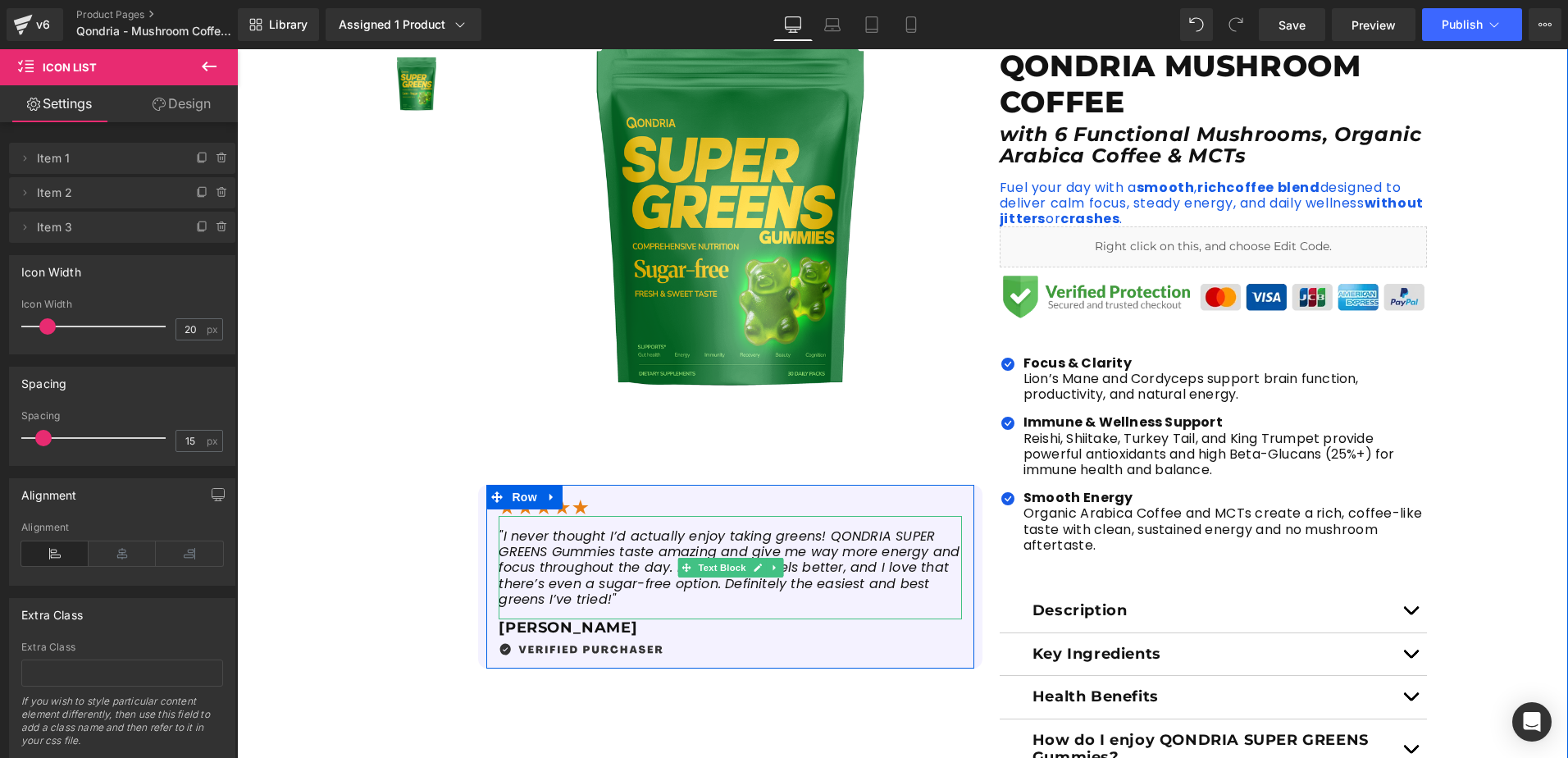
drag, startPoint x: 570, startPoint y: 601, endPoint x: 632, endPoint y: 604, distance: 62.1
click at [570, 601] on icon ""I never thought I’d actually enjoy taking greens! QONDRIA SUPER GREENS Gummies…" at bounding box center [729, 567] width 460 height 82
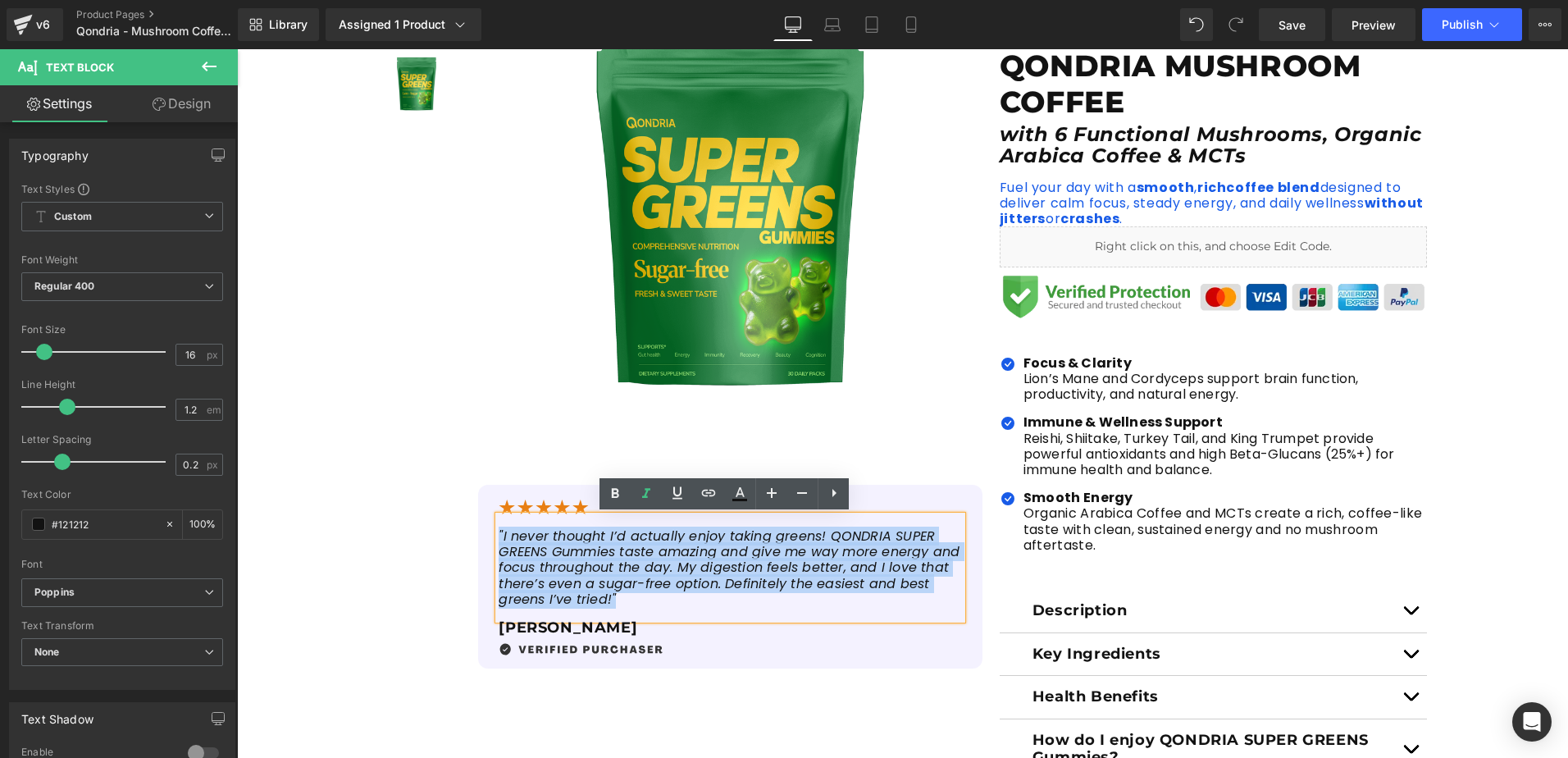
drag, startPoint x: 638, startPoint y: 604, endPoint x: 483, endPoint y: 524, distance: 174.4
click at [486, 524] on div "Image "I never thought I’d actually enjoy taking greens! QONDRIA SUPER GREENS G…" at bounding box center [729, 576] width 487 height 159
paste div
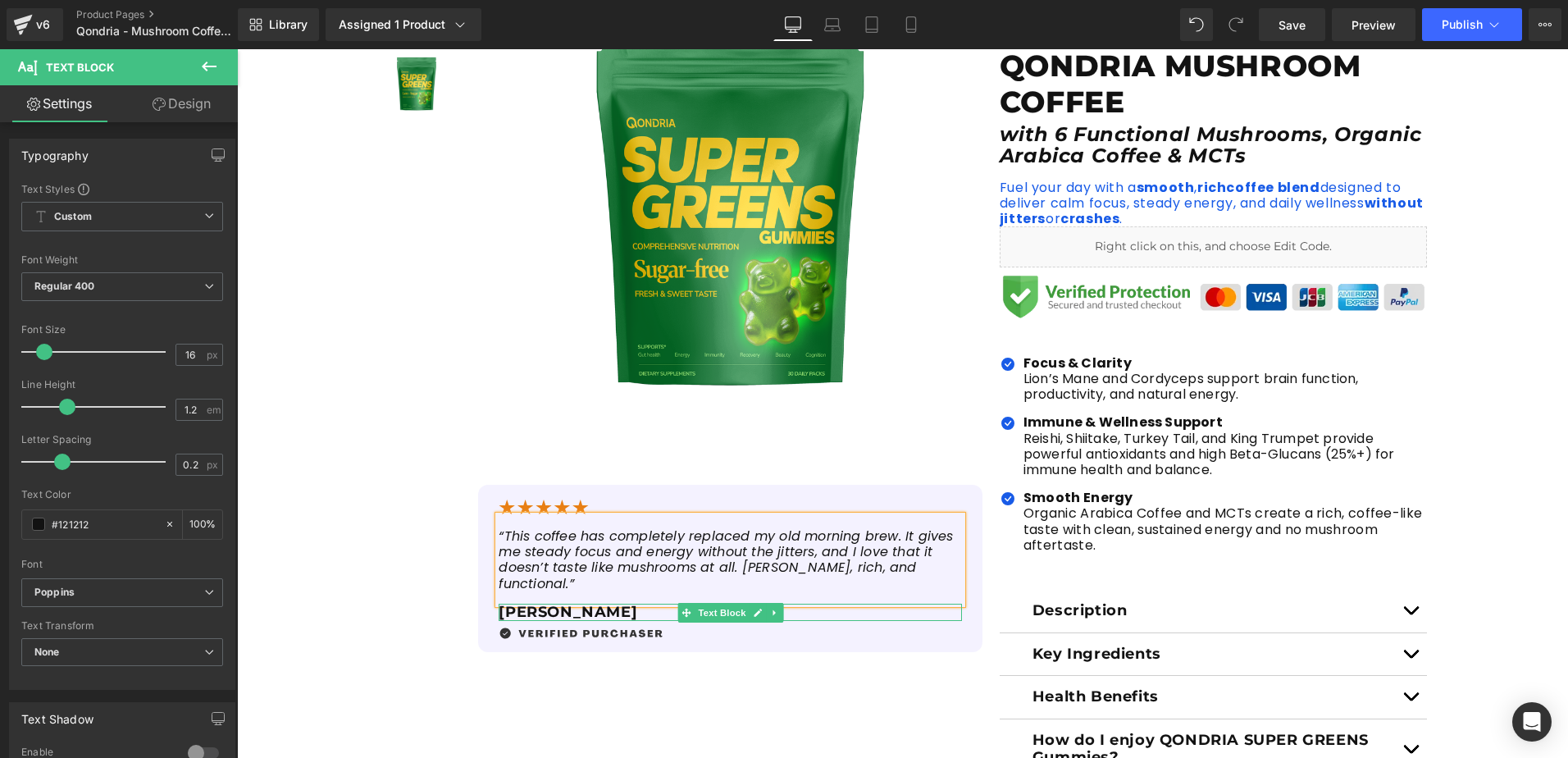
click at [528, 604] on div at bounding box center [730, 606] width 462 height 4
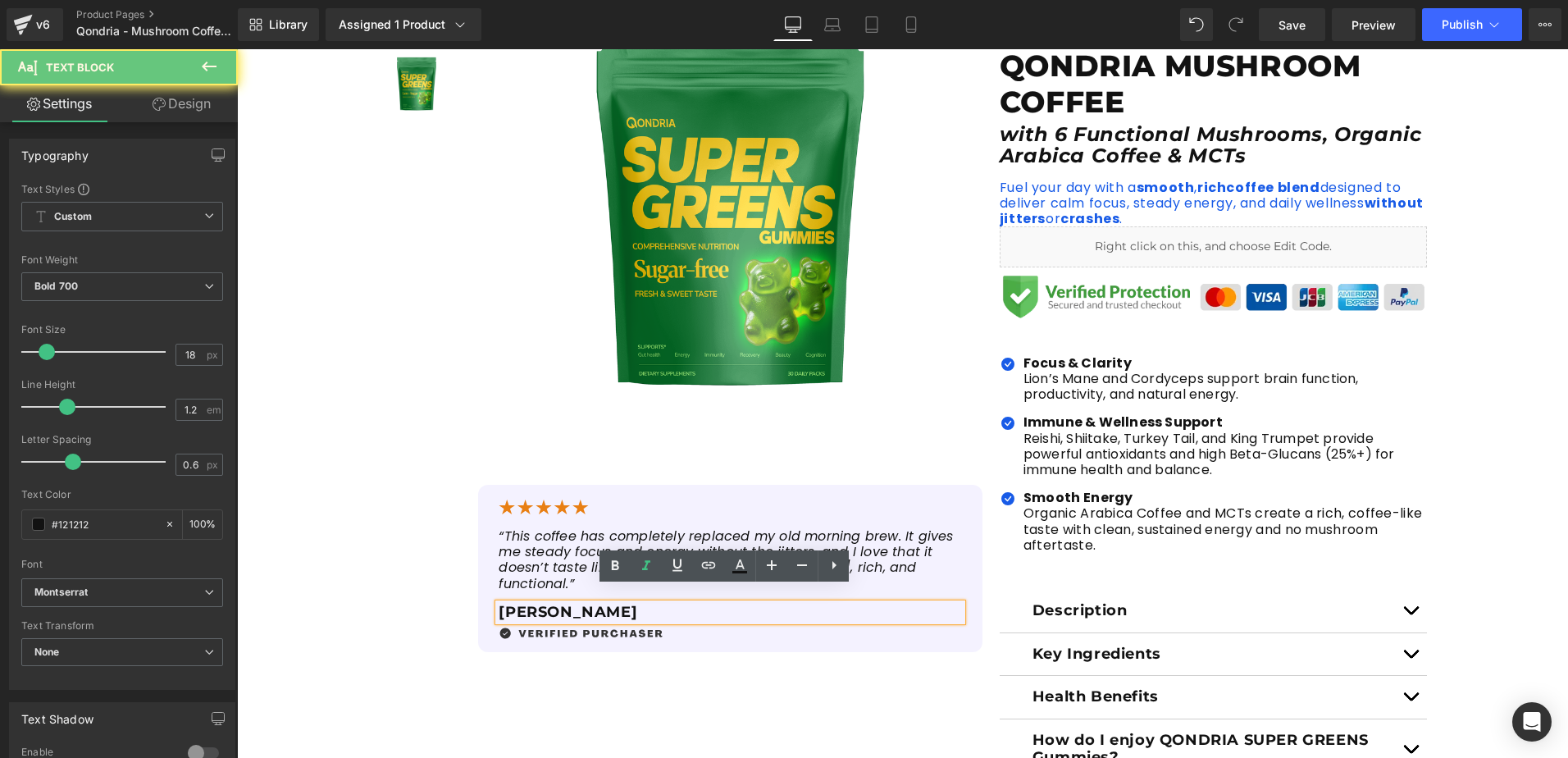
click at [542, 604] on p "[PERSON_NAME]" at bounding box center [730, 613] width 462 height 18
click at [554, 604] on p "[PERSON_NAME]" at bounding box center [730, 613] width 462 height 18
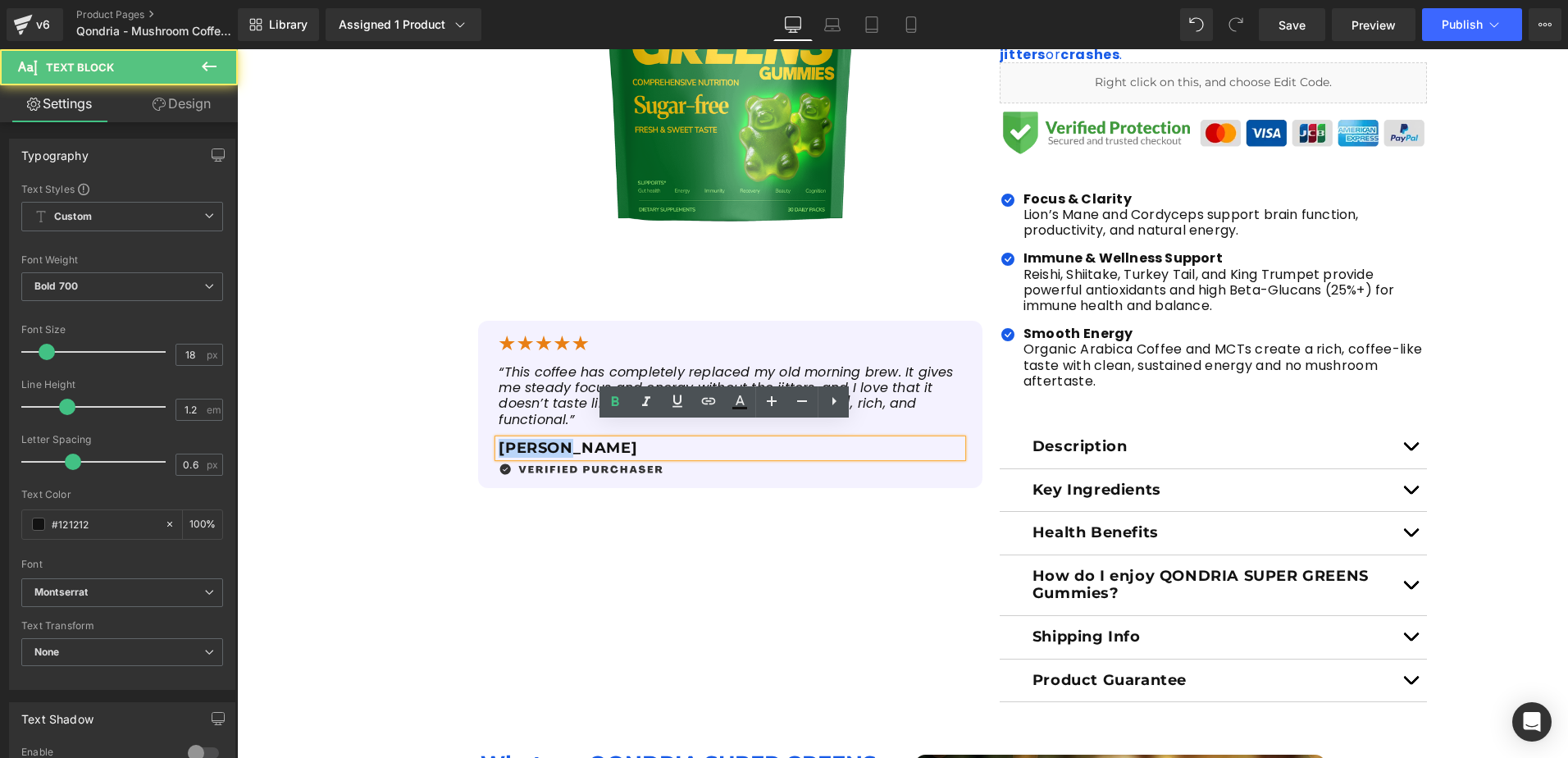
drag, startPoint x: 552, startPoint y: 432, endPoint x: 466, endPoint y: 427, distance: 86.1
click at [466, 427] on div "Sale Off (P) Image (P) Image List Sale Off" at bounding box center [681, 137] width 606 height 702
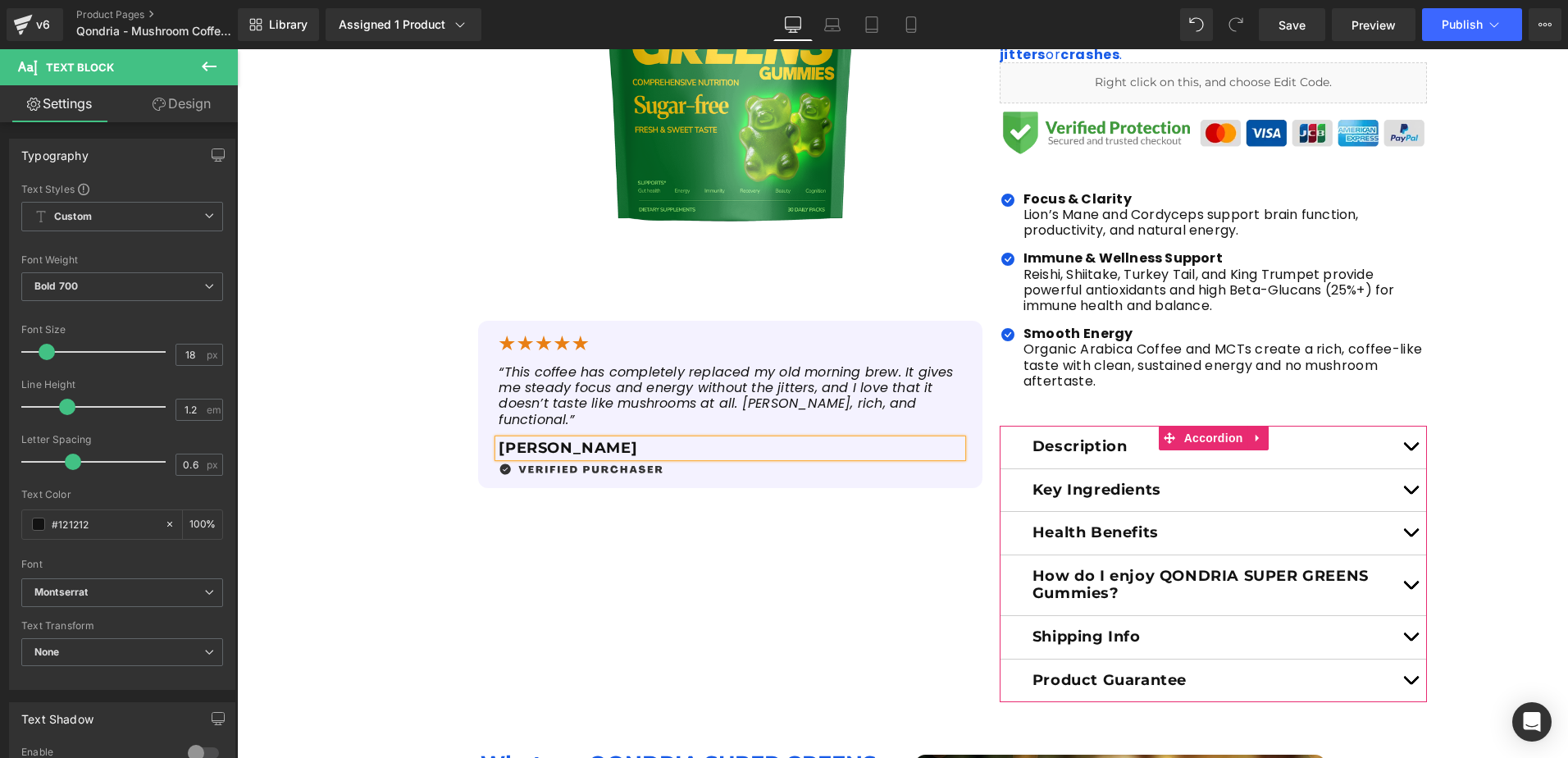
click at [1397, 447] on button "button" at bounding box center [1410, 447] width 33 height 42
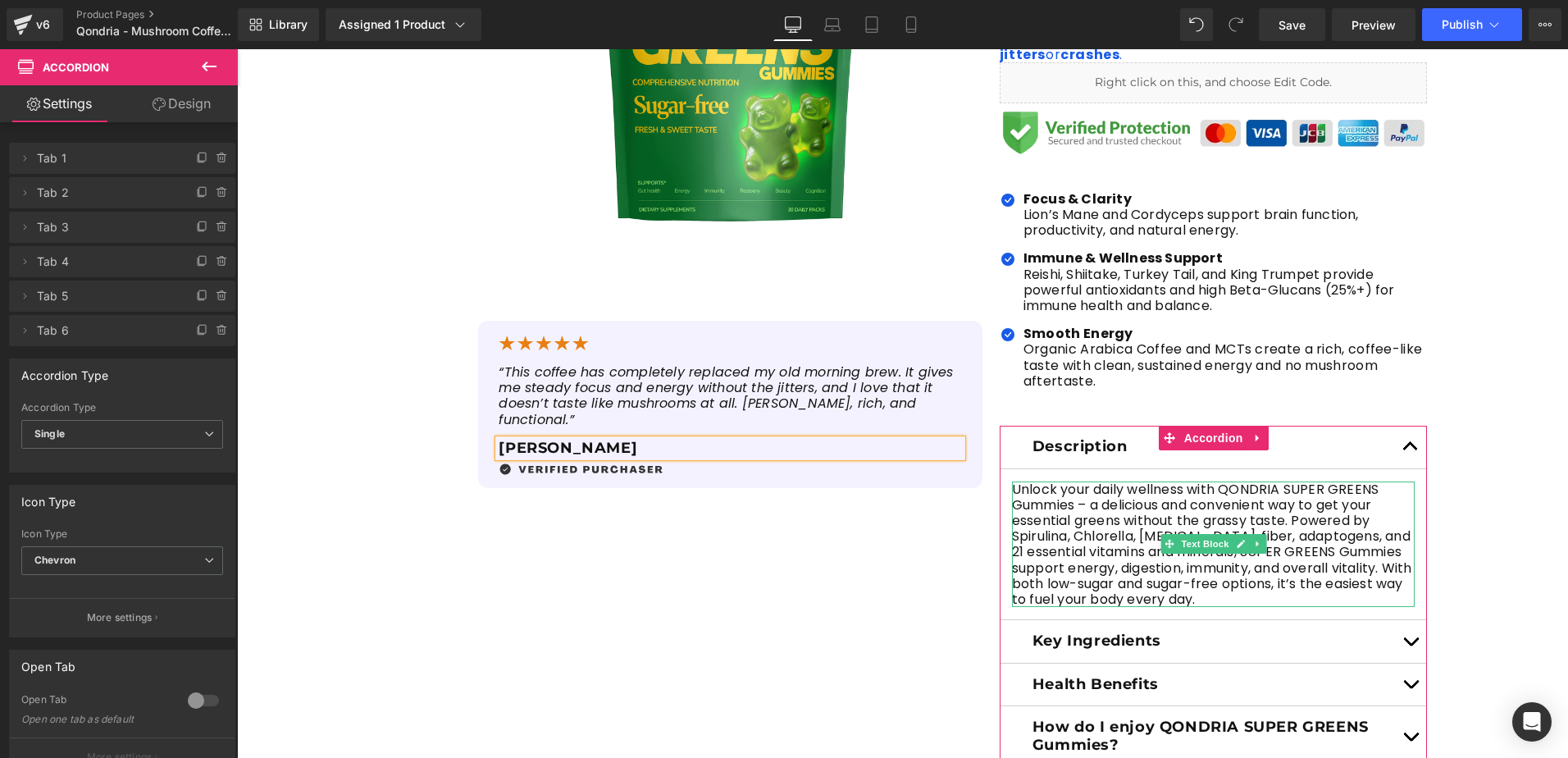
click at [1159, 590] on p "Unlock your daily wellness with QONDRIA SUPER GREENS Gummies – a delicious and …" at bounding box center [1213, 545] width 403 height 126
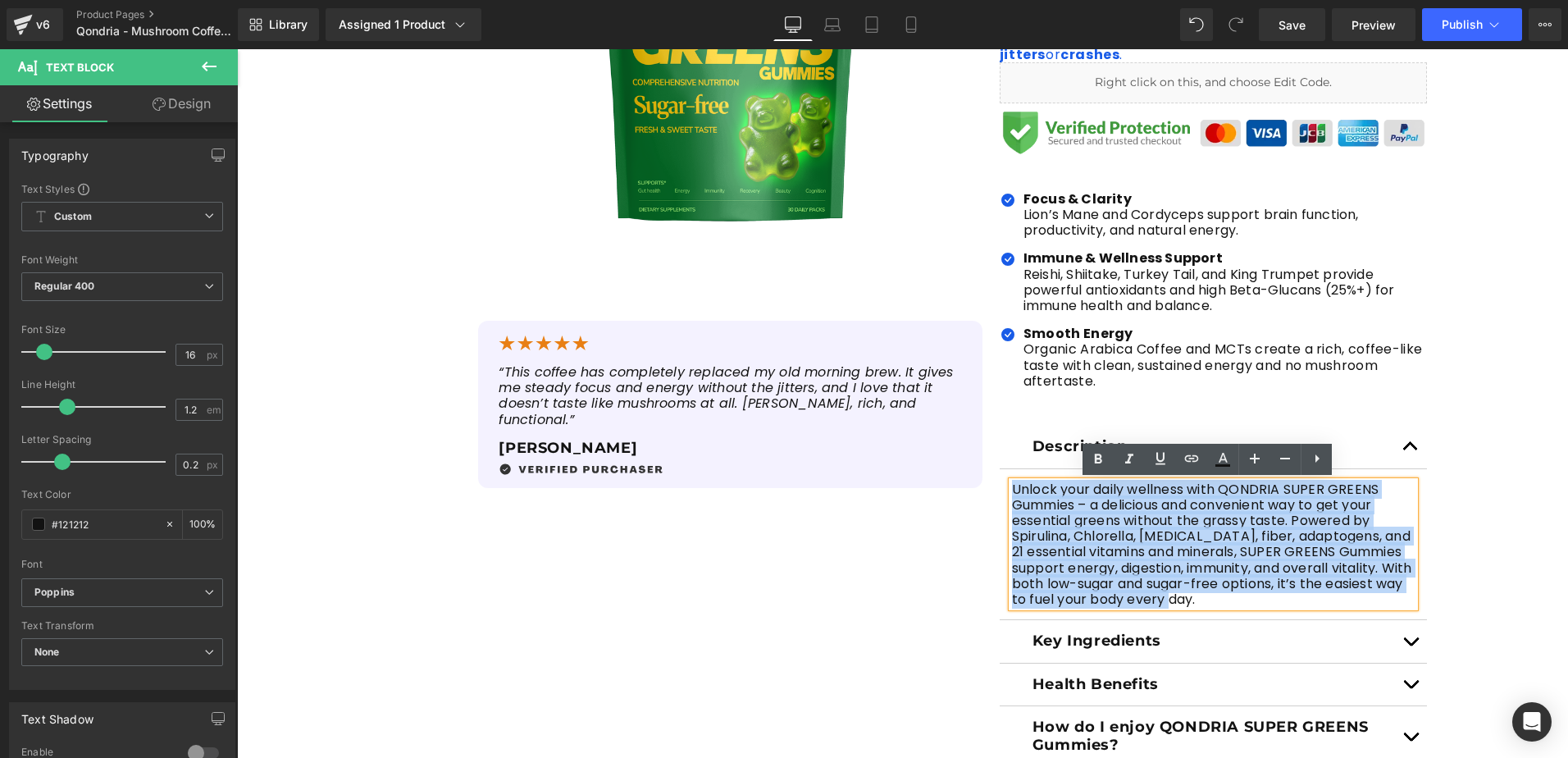
drag, startPoint x: 1237, startPoint y: 602, endPoint x: 972, endPoint y: 478, distance: 292.6
click at [972, 478] on div "Sale Off (P) Image (P) Image List Sale Off" at bounding box center [902, 319] width 1066 height 1066
paste div
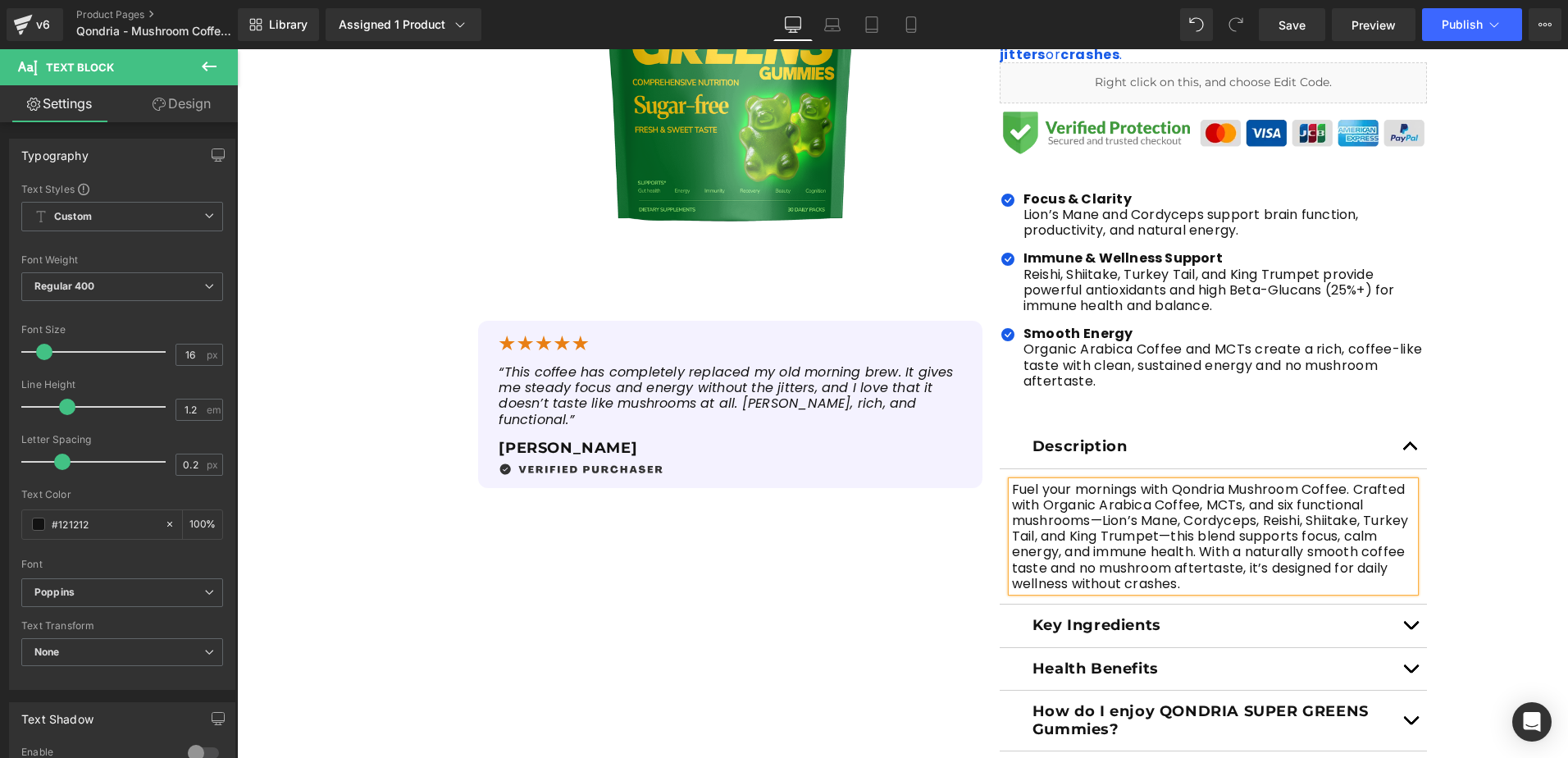
scroll to position [574, 0]
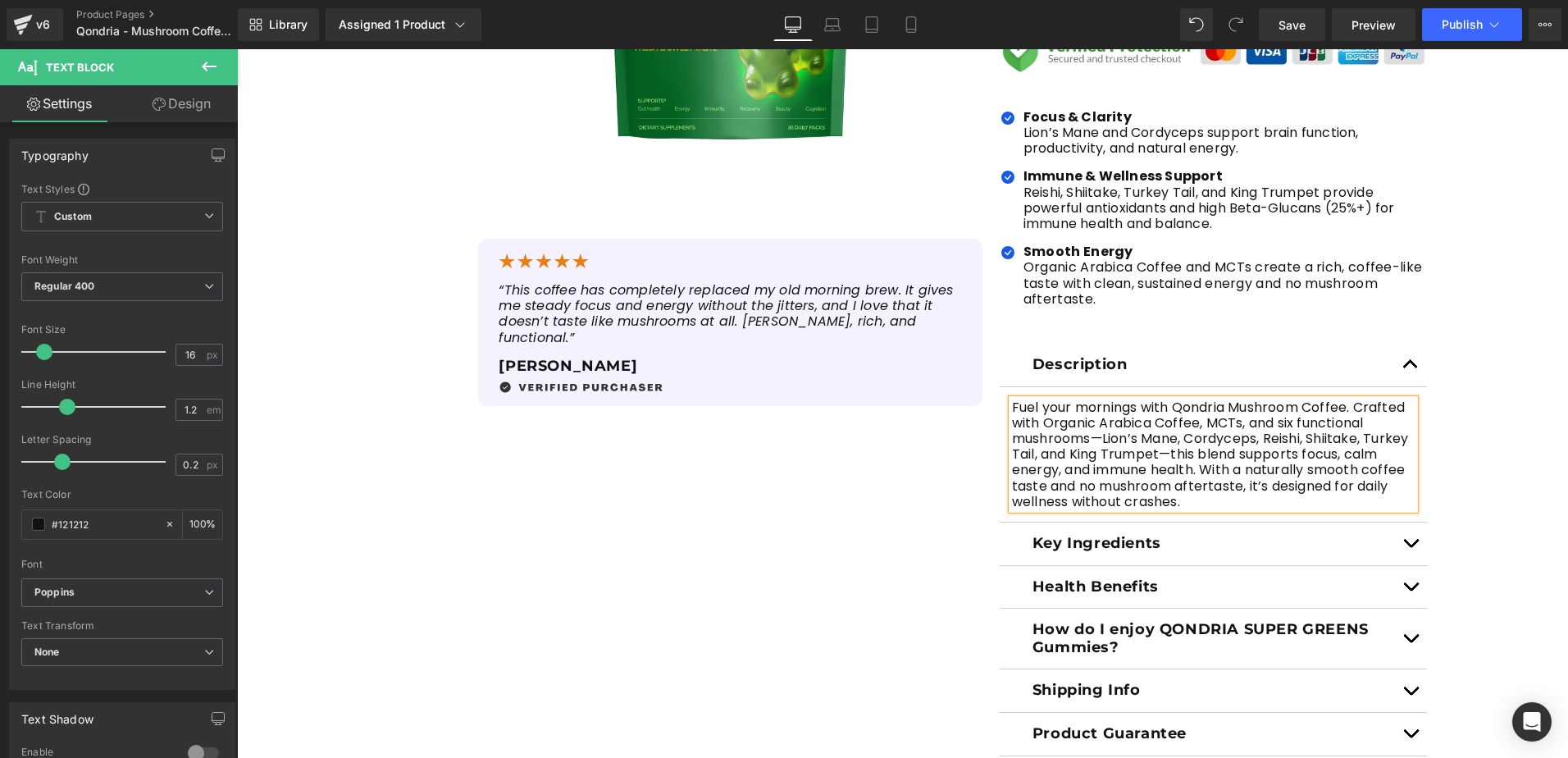
click at [1405, 542] on button "button" at bounding box center [1410, 544] width 33 height 42
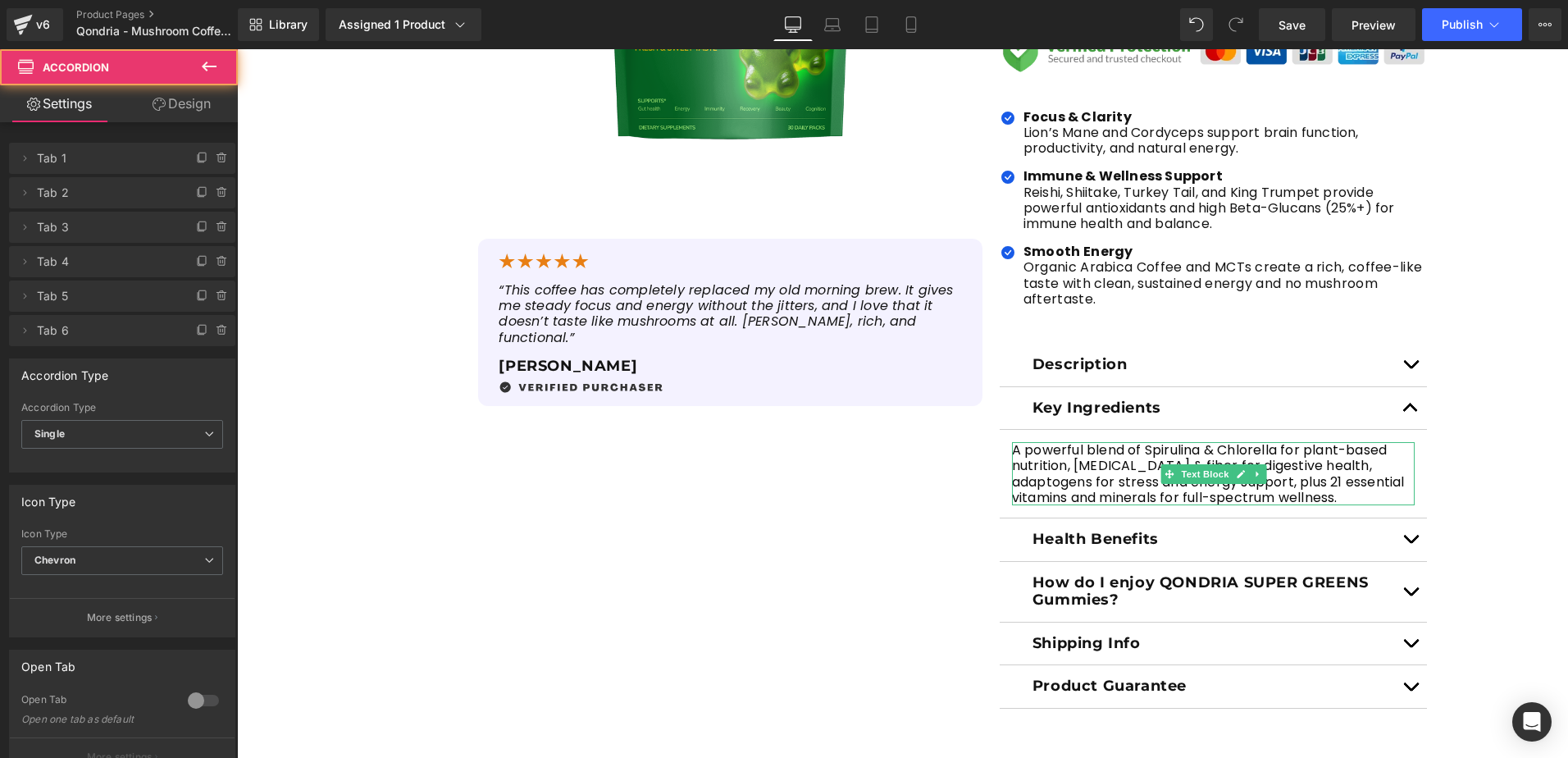
click at [1024, 471] on p "A powerful blend of Spirulina & Chlorella for plant-based nutrition, prebiotics…" at bounding box center [1213, 473] width 403 height 63
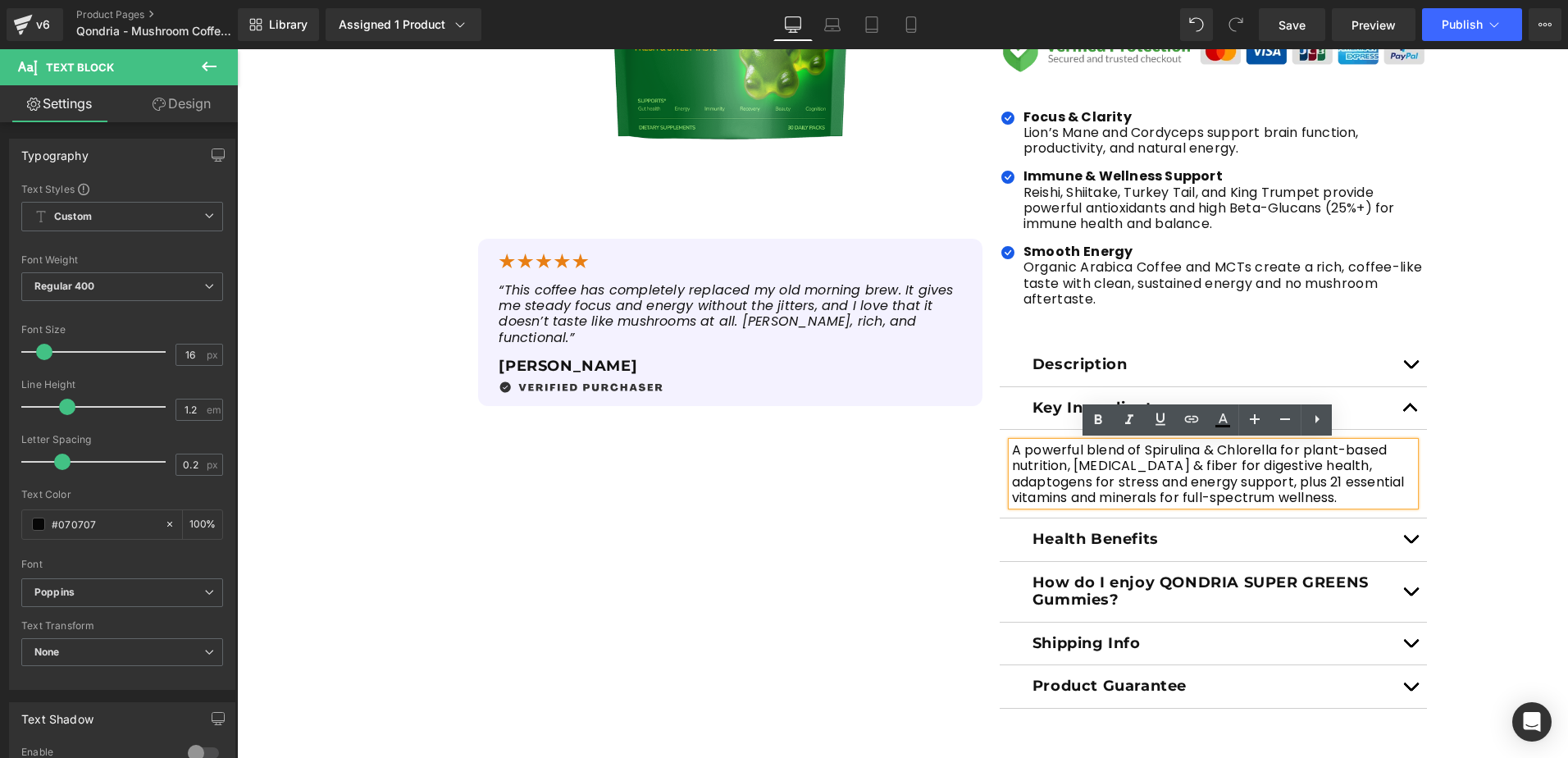
click at [1252, 499] on p "A powerful blend of Spirulina & Chlorella for plant-based nutrition, prebiotics…" at bounding box center [1213, 473] width 403 height 63
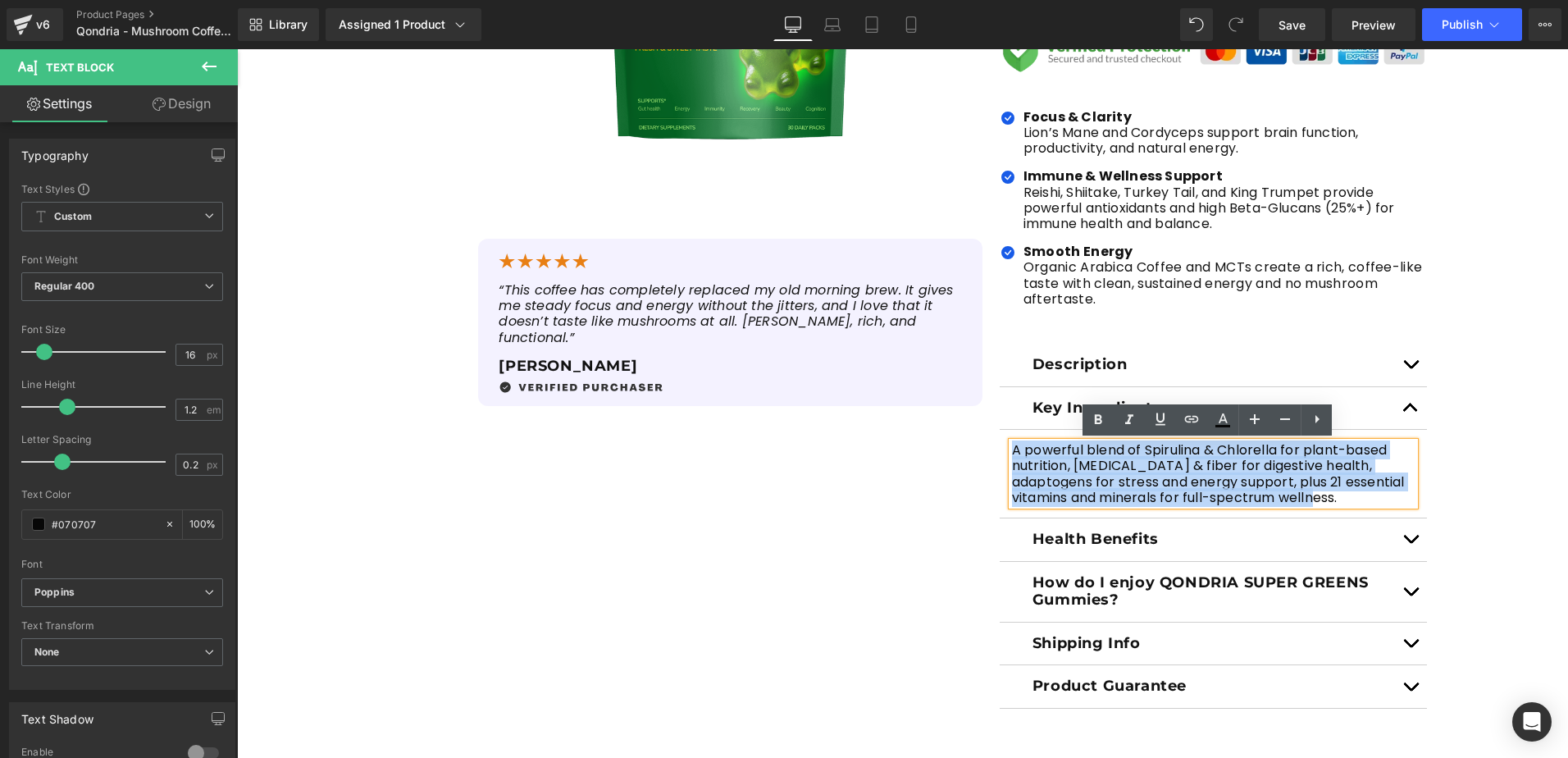
drag, startPoint x: 1252, startPoint y: 499, endPoint x: 1006, endPoint y: 457, distance: 249.6
click at [1012, 457] on p "A powerful blend of Spirulina & Chlorella for plant-based nutrition, prebiotics…" at bounding box center [1213, 473] width 403 height 63
paste div
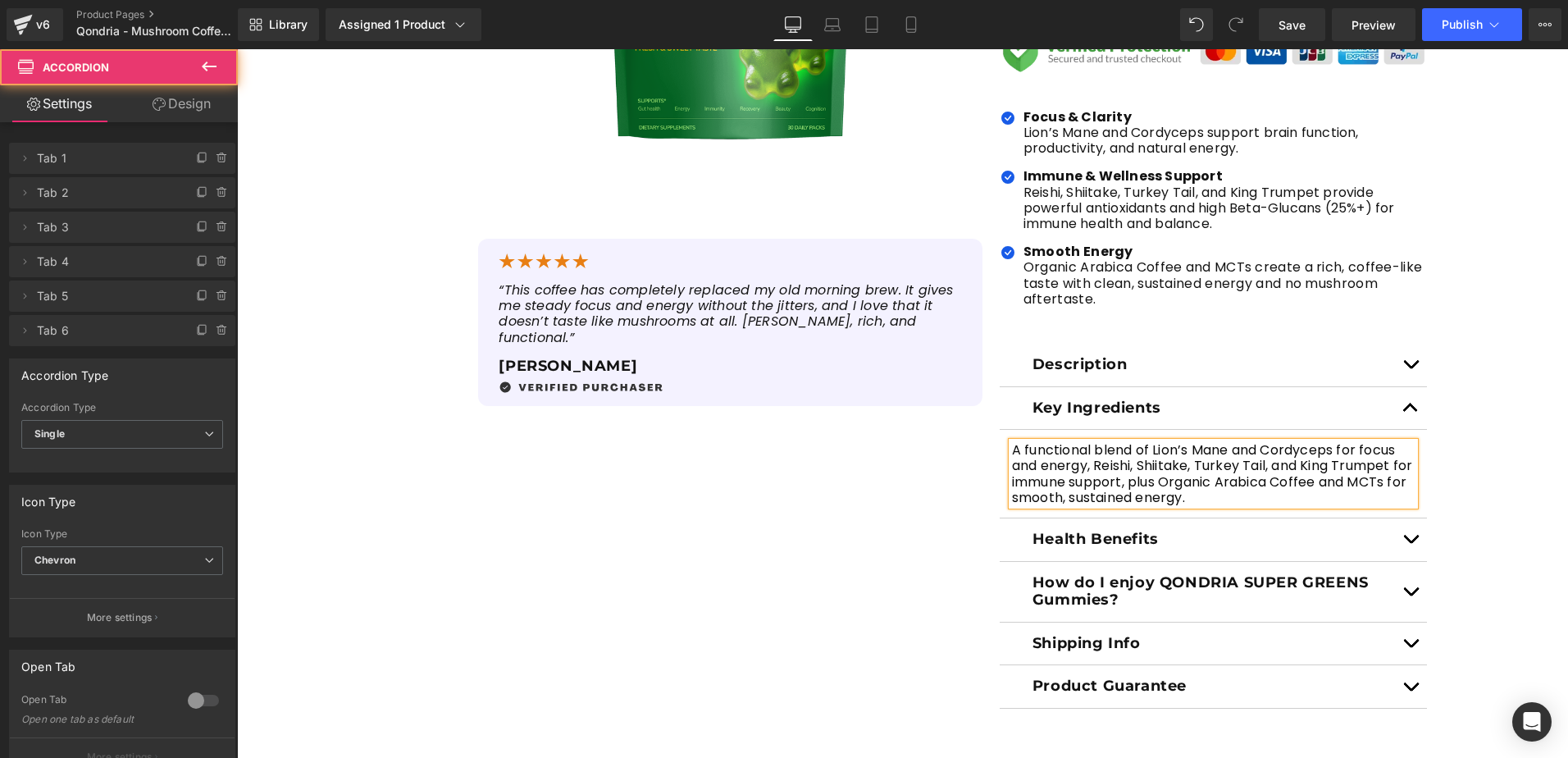
click at [1406, 532] on button "button" at bounding box center [1410, 540] width 33 height 42
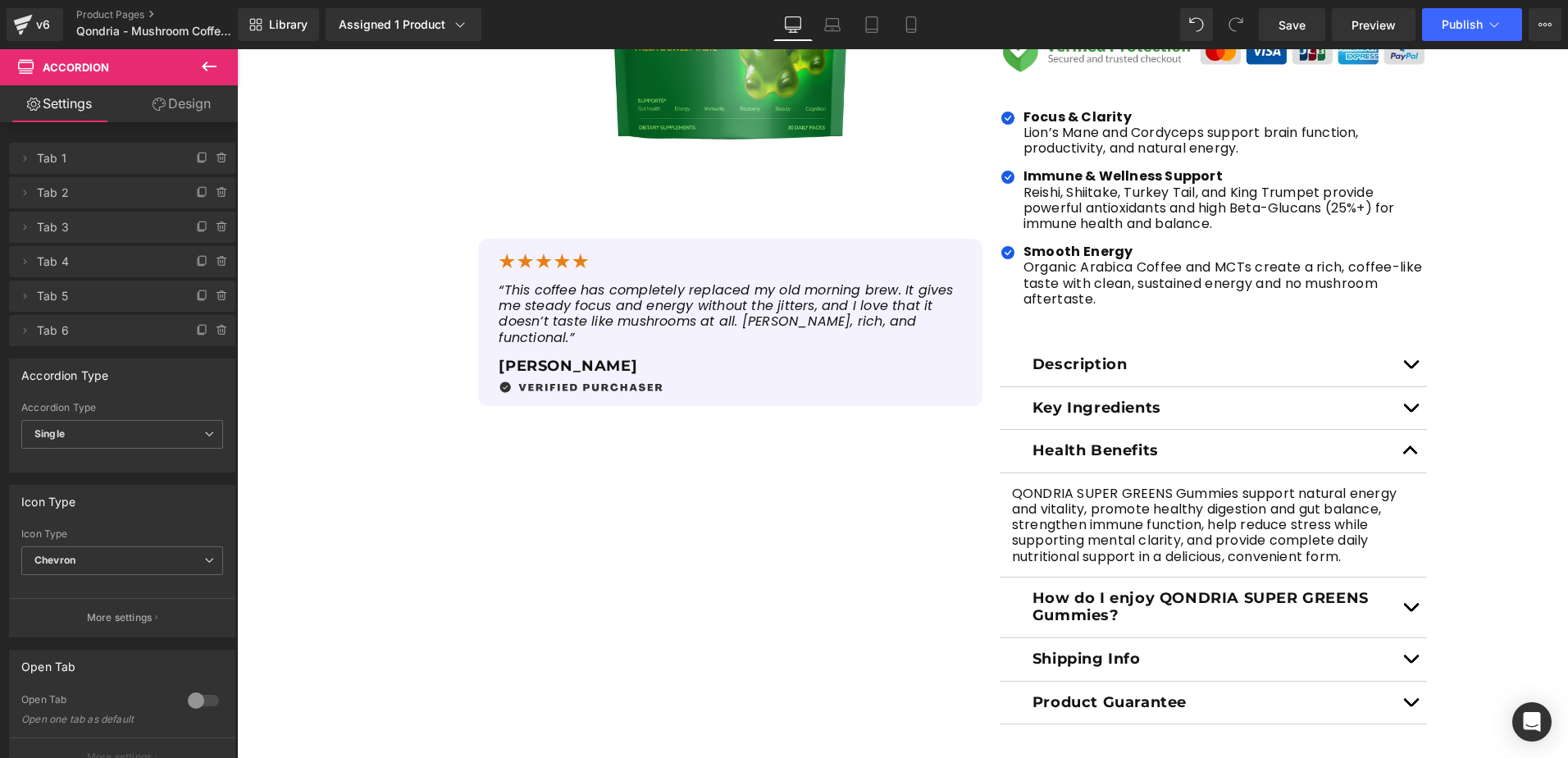
click at [1354, 562] on div "QONDRIA SUPER GREENS Gummies support natural energy and vitality, promote healt…" at bounding box center [1213, 525] width 403 height 79
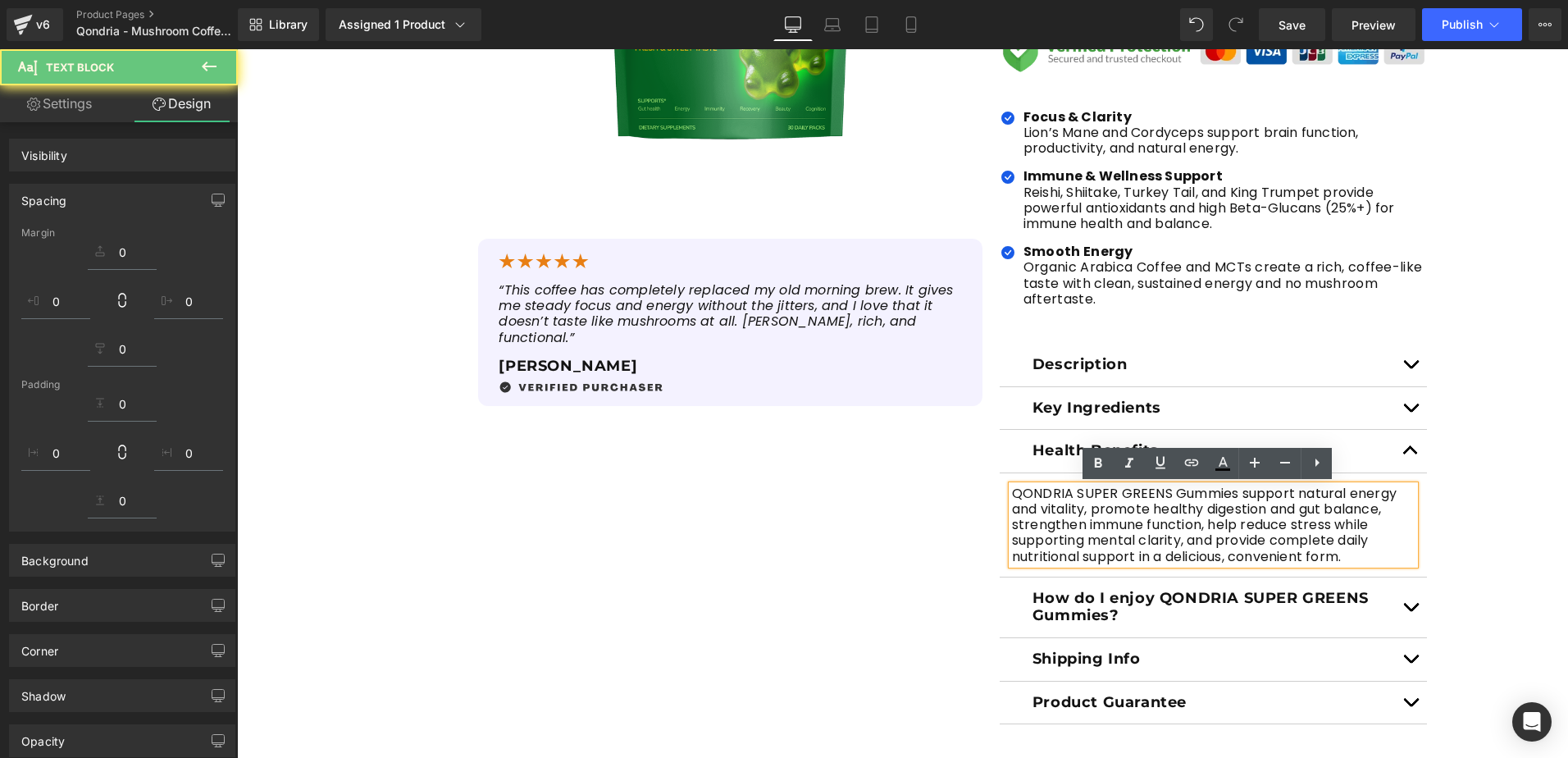
click at [1351, 558] on p "QONDRIA SUPER GREENS Gummies support natural energy and vitality, promote healt…" at bounding box center [1213, 525] width 403 height 79
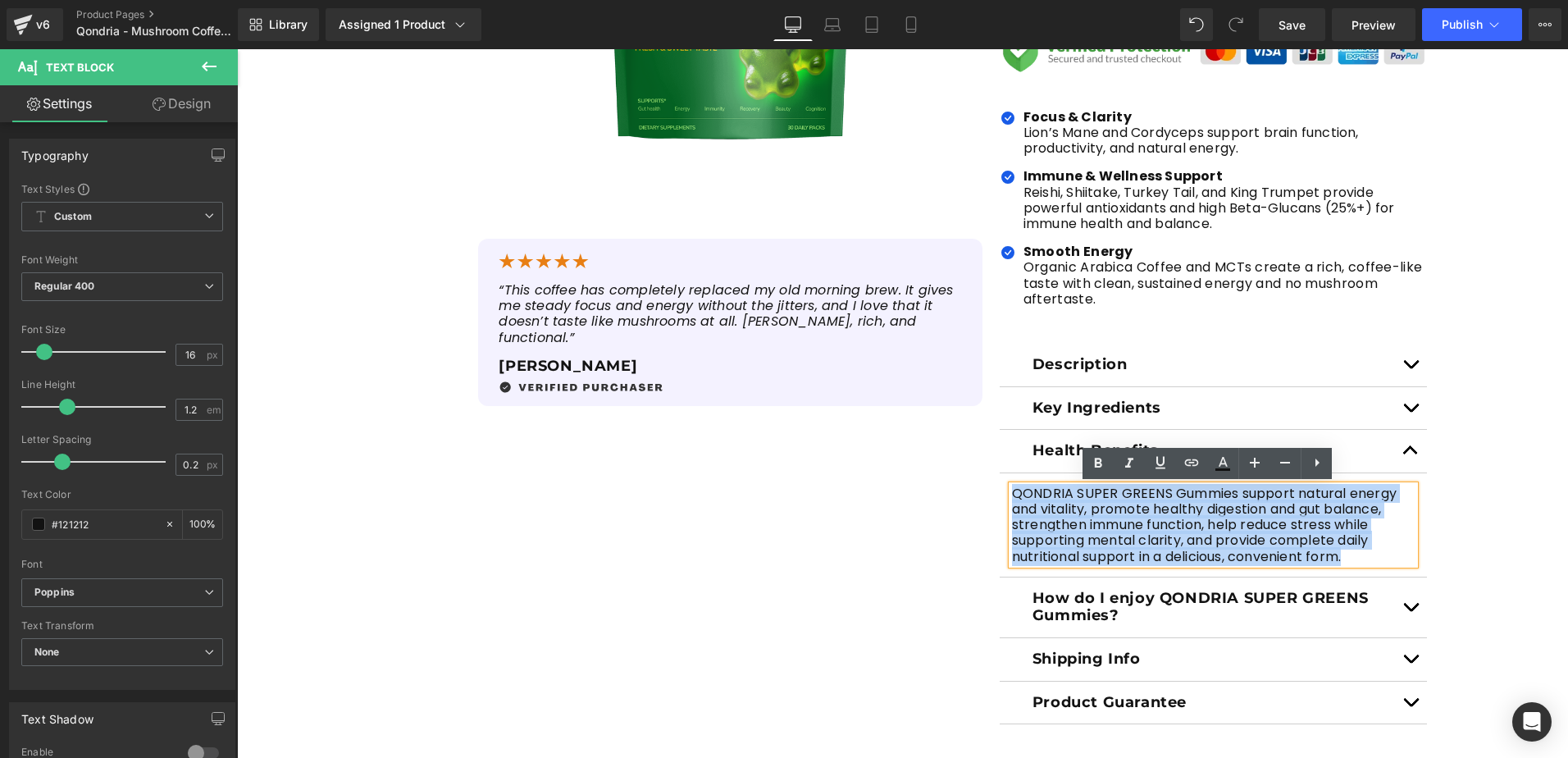
drag, startPoint x: 1347, startPoint y: 556, endPoint x: 1006, endPoint y: 492, distance: 347.0
click at [1012, 492] on p "QONDRIA SUPER GREENS Gummies support natural energy and vitality, promote healt…" at bounding box center [1213, 525] width 403 height 79
paste div
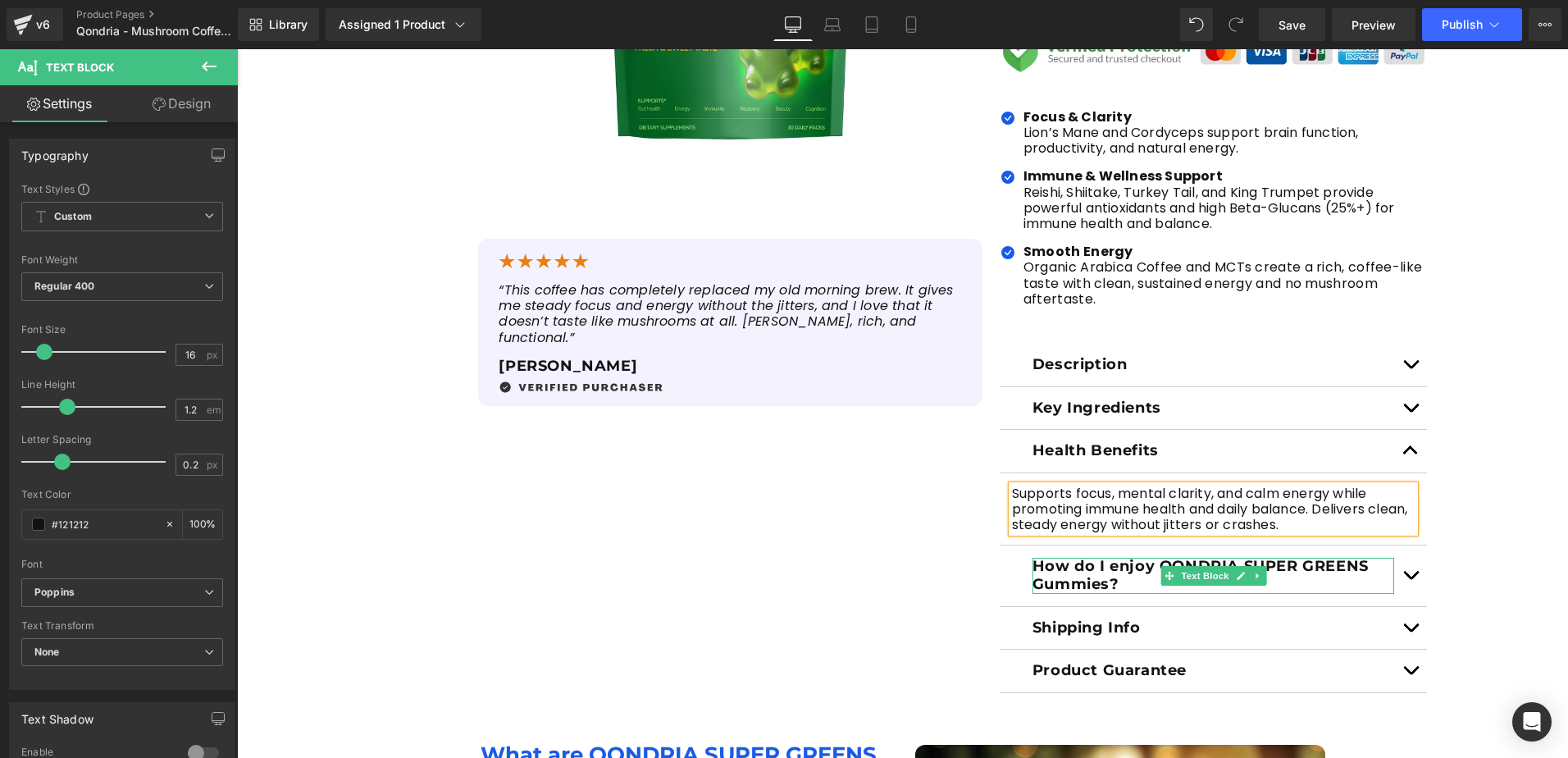
click at [1317, 563] on p "How do I enjoy QONDRIA SUPER GREENS Gummies?" at bounding box center [1213, 575] width 363 height 36
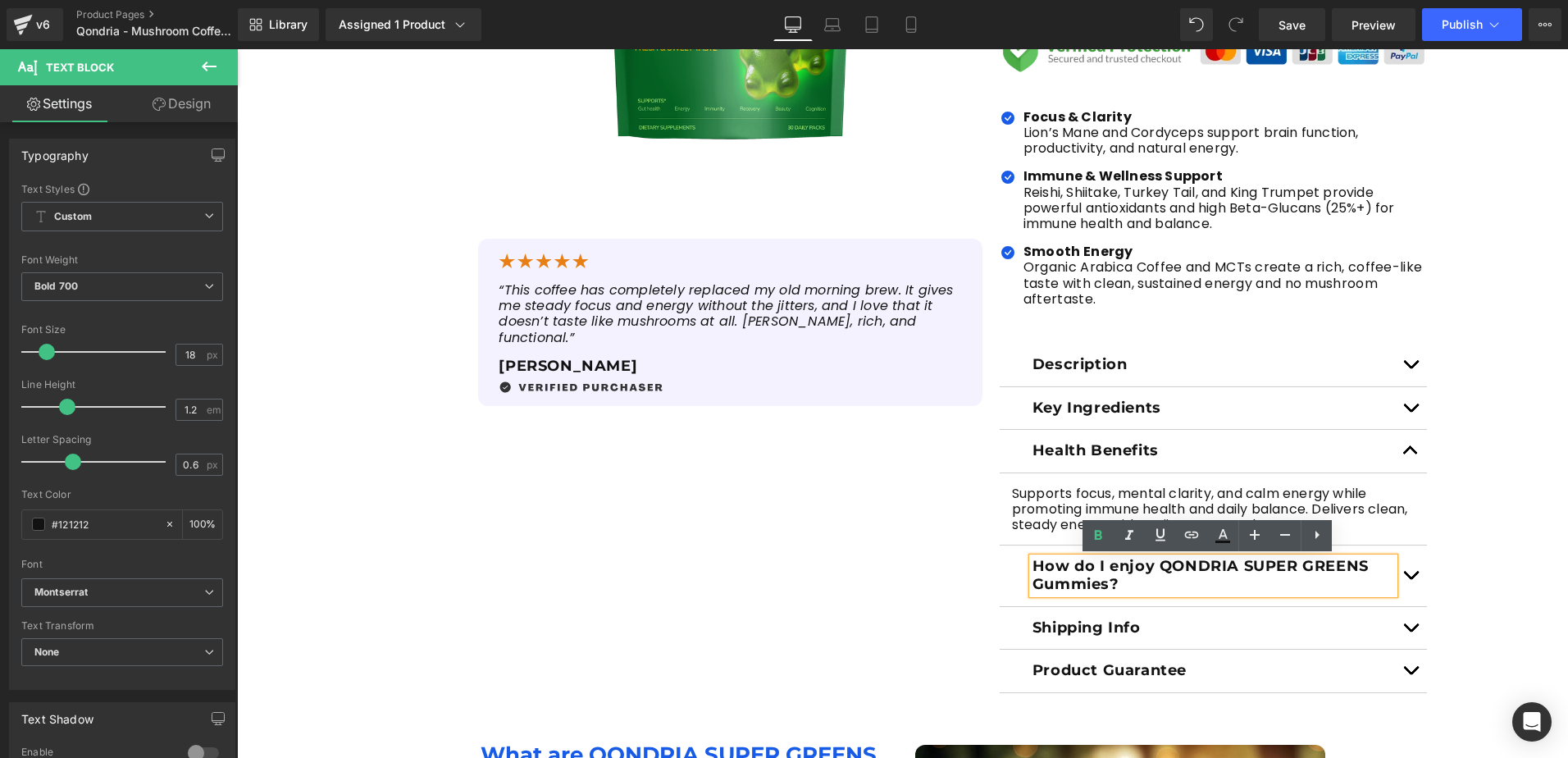
click at [1131, 592] on p "How do I enjoy QONDRIA SUPER GREENS Gummies?" at bounding box center [1213, 575] width 363 height 36
drag, startPoint x: 1129, startPoint y: 590, endPoint x: 1027, endPoint y: 567, distance: 104.6
click at [1032, 567] on p "How do I enjoy QONDRIA SUPER GREENS Gummies?" at bounding box center [1213, 575] width 363 height 36
paste div
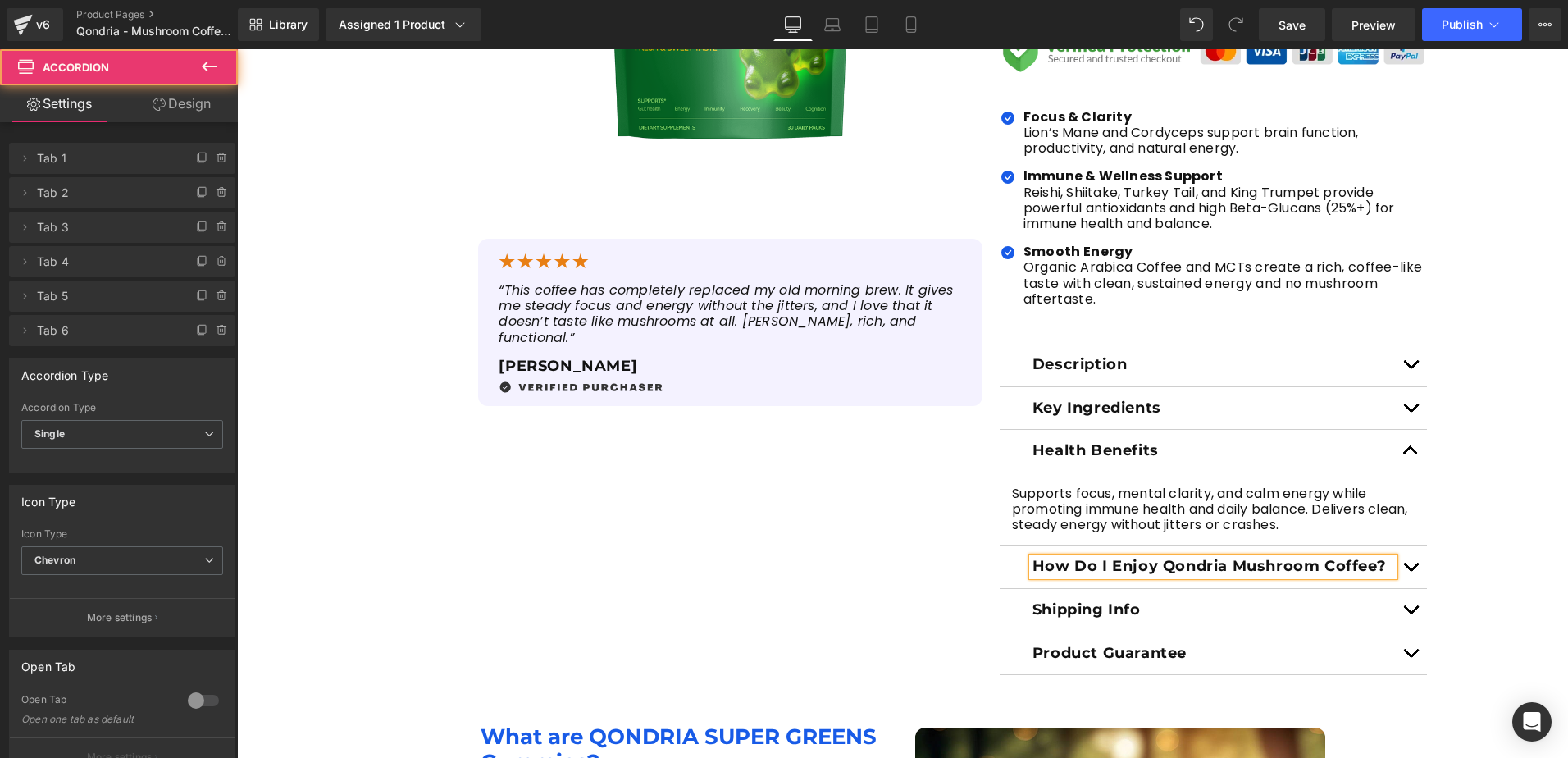
click at [1401, 567] on button "button" at bounding box center [1410, 566] width 33 height 42
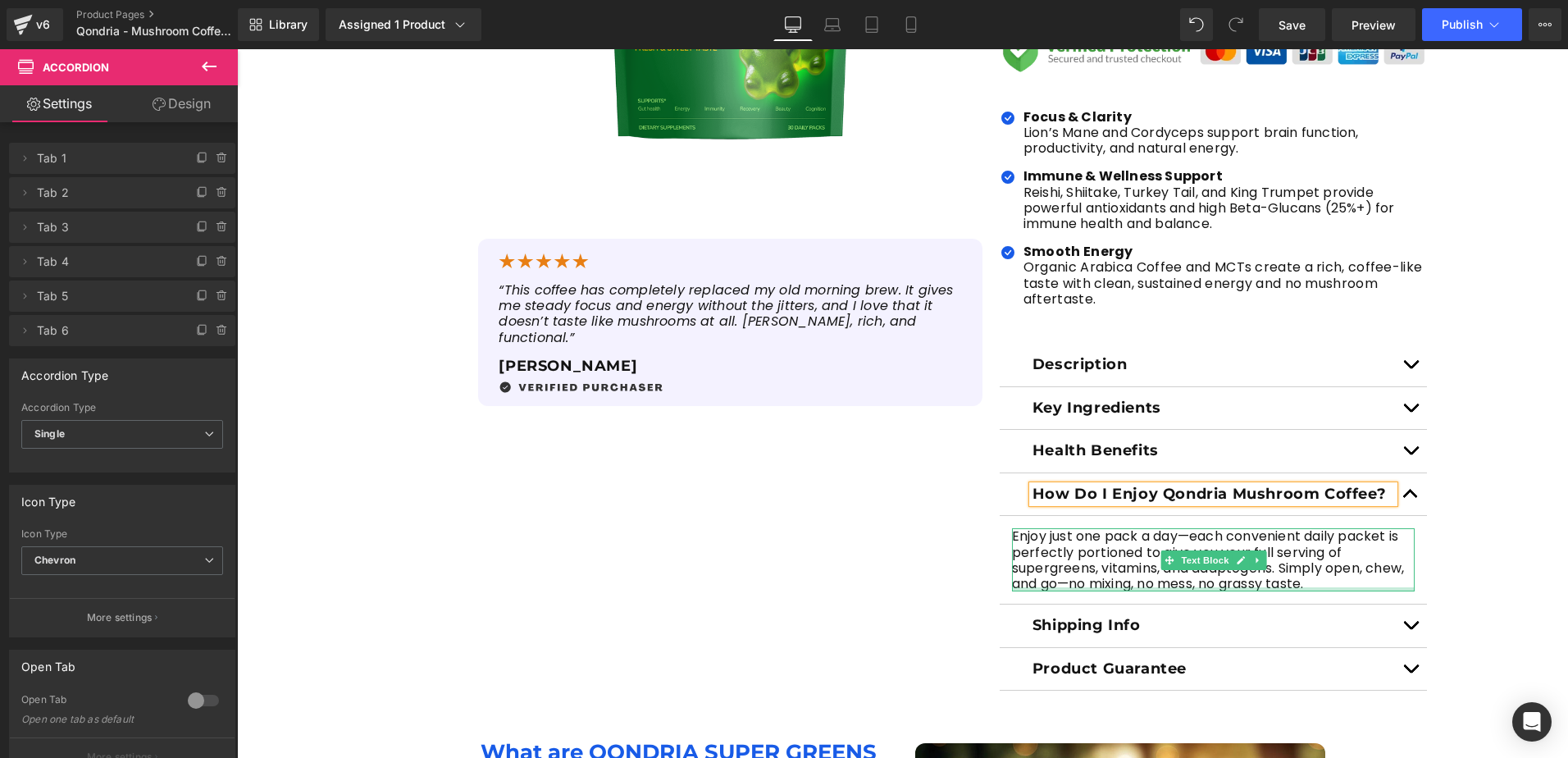
click at [1325, 583] on p "Enjoy just one pack a day—each convenient daily packet is perfectly portioned t…" at bounding box center [1213, 560] width 403 height 63
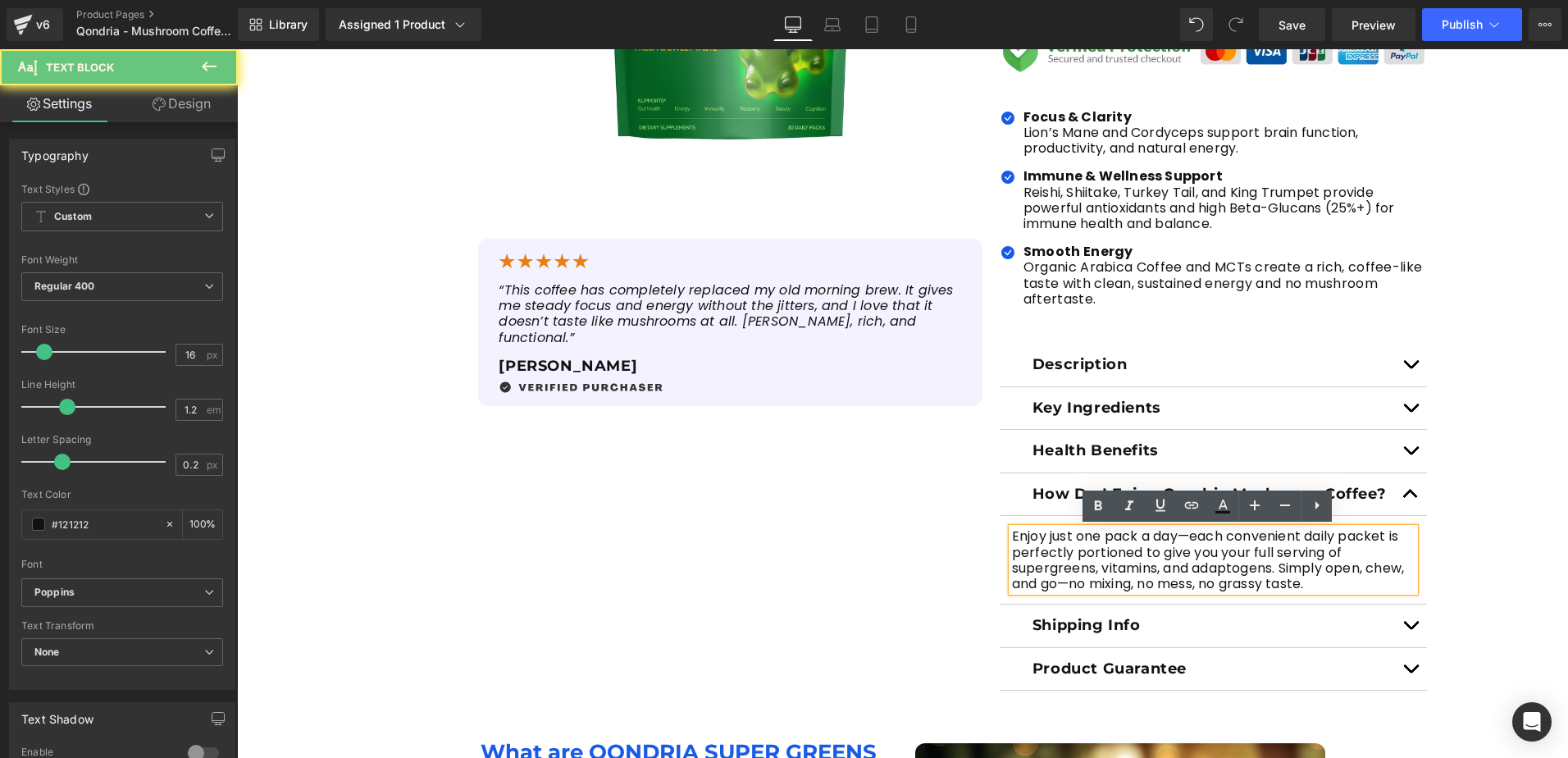
click at [1324, 583] on p "Enjoy just one pack a day—each convenient daily packet is perfectly portioned t…" at bounding box center [1213, 560] width 403 height 63
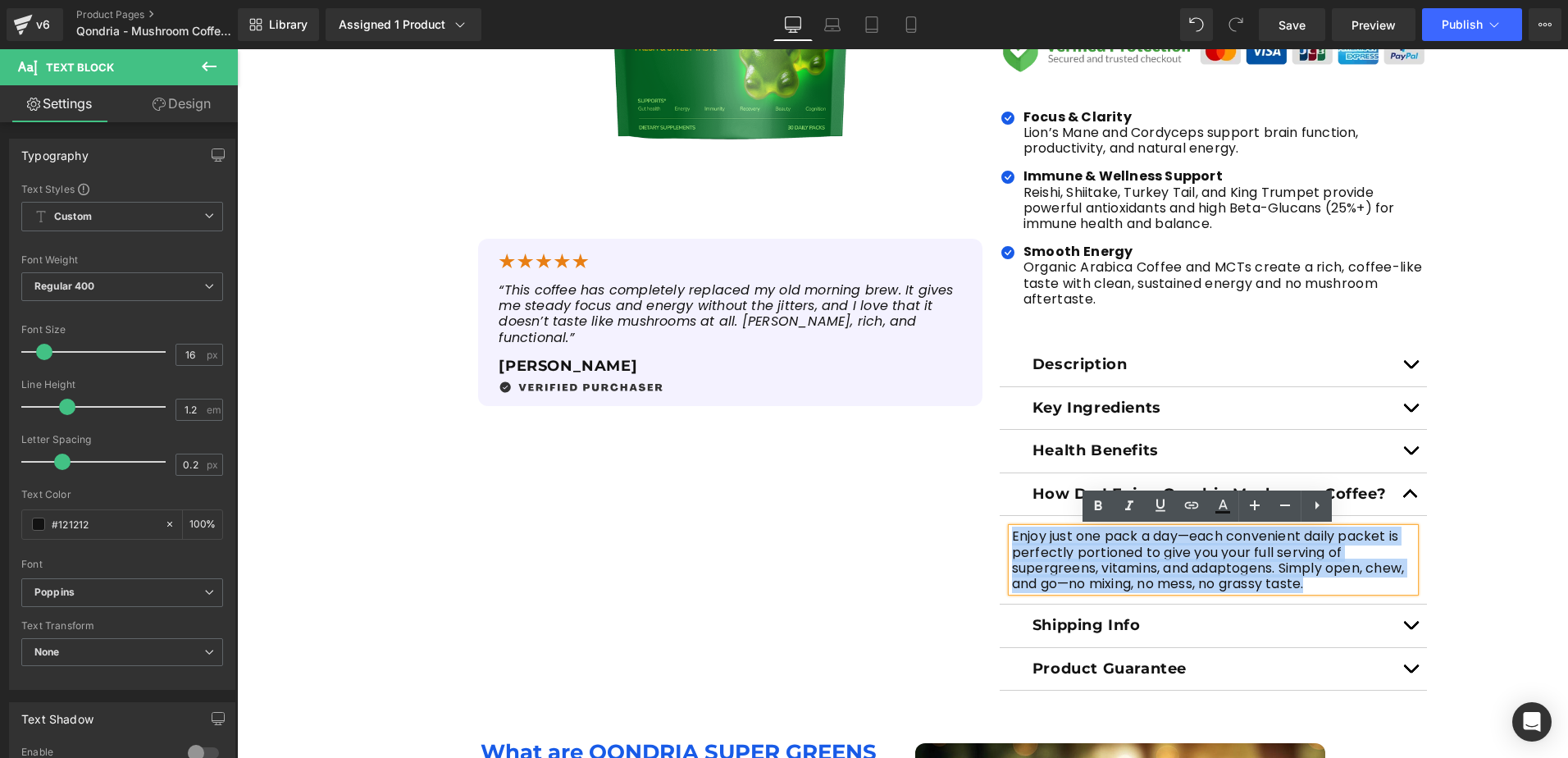
drag, startPoint x: 1324, startPoint y: 583, endPoint x: 1131, endPoint y: 564, distance: 193.9
click at [1131, 564] on p "Enjoy just one pack a day—each convenient daily packet is perfectly portioned t…" at bounding box center [1213, 560] width 403 height 63
paste div
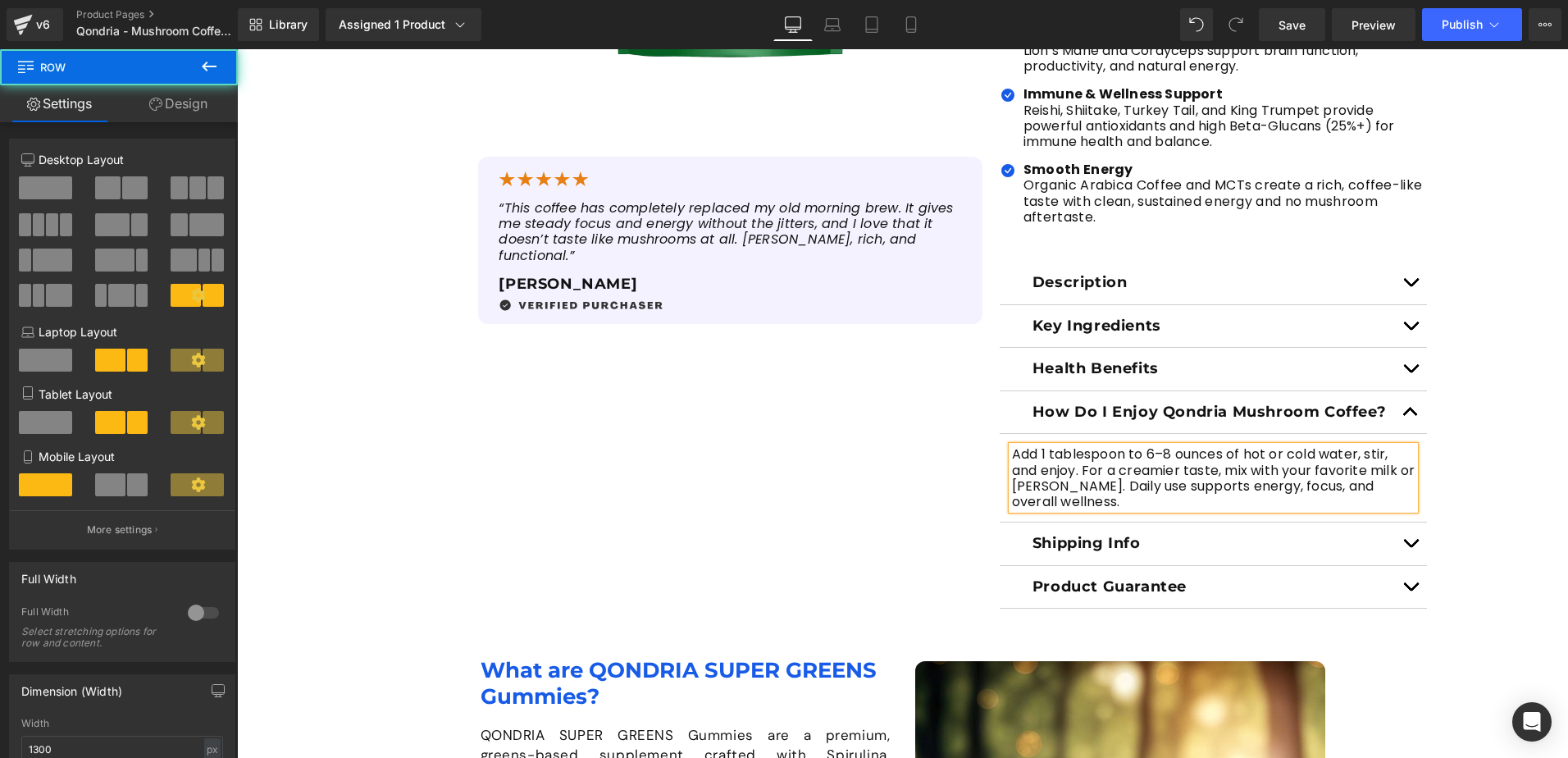
click at [945, 514] on div "Sale Off (P) Image (P) Image List Sale Off" at bounding box center [902, 116] width 1066 height 986
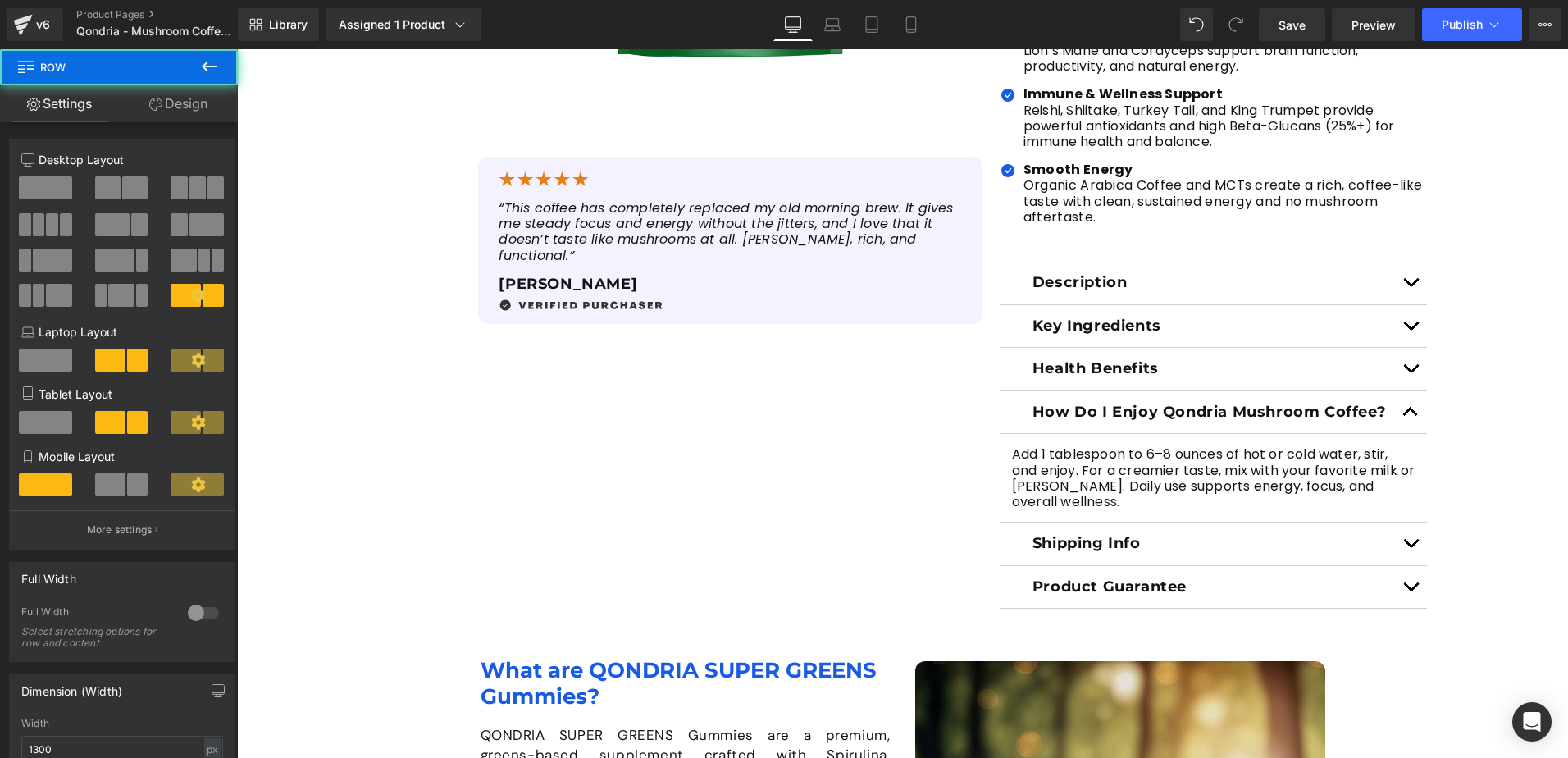
scroll to position [820, 0]
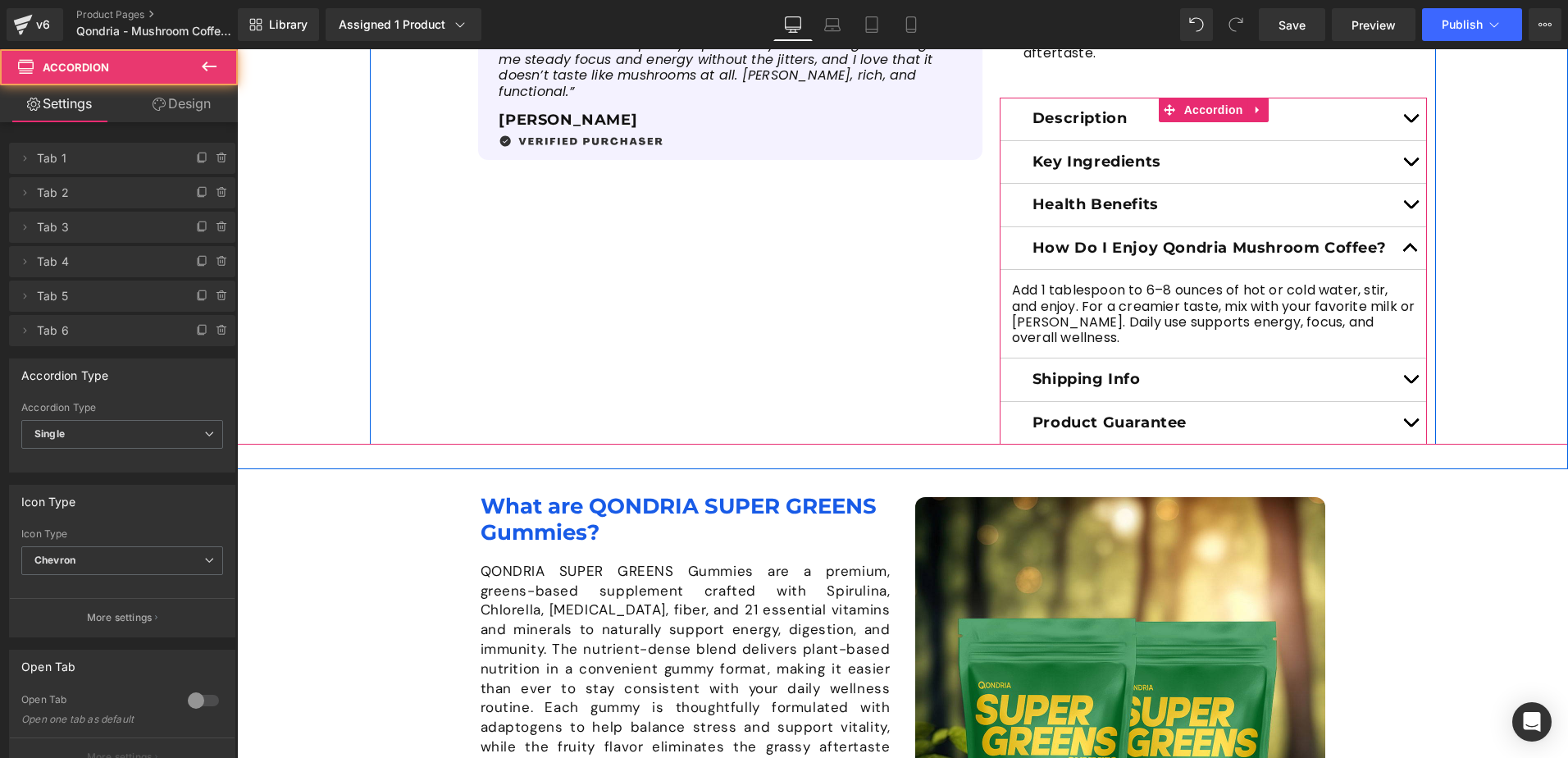
click at [1409, 253] on button "button" at bounding box center [1410, 248] width 33 height 42
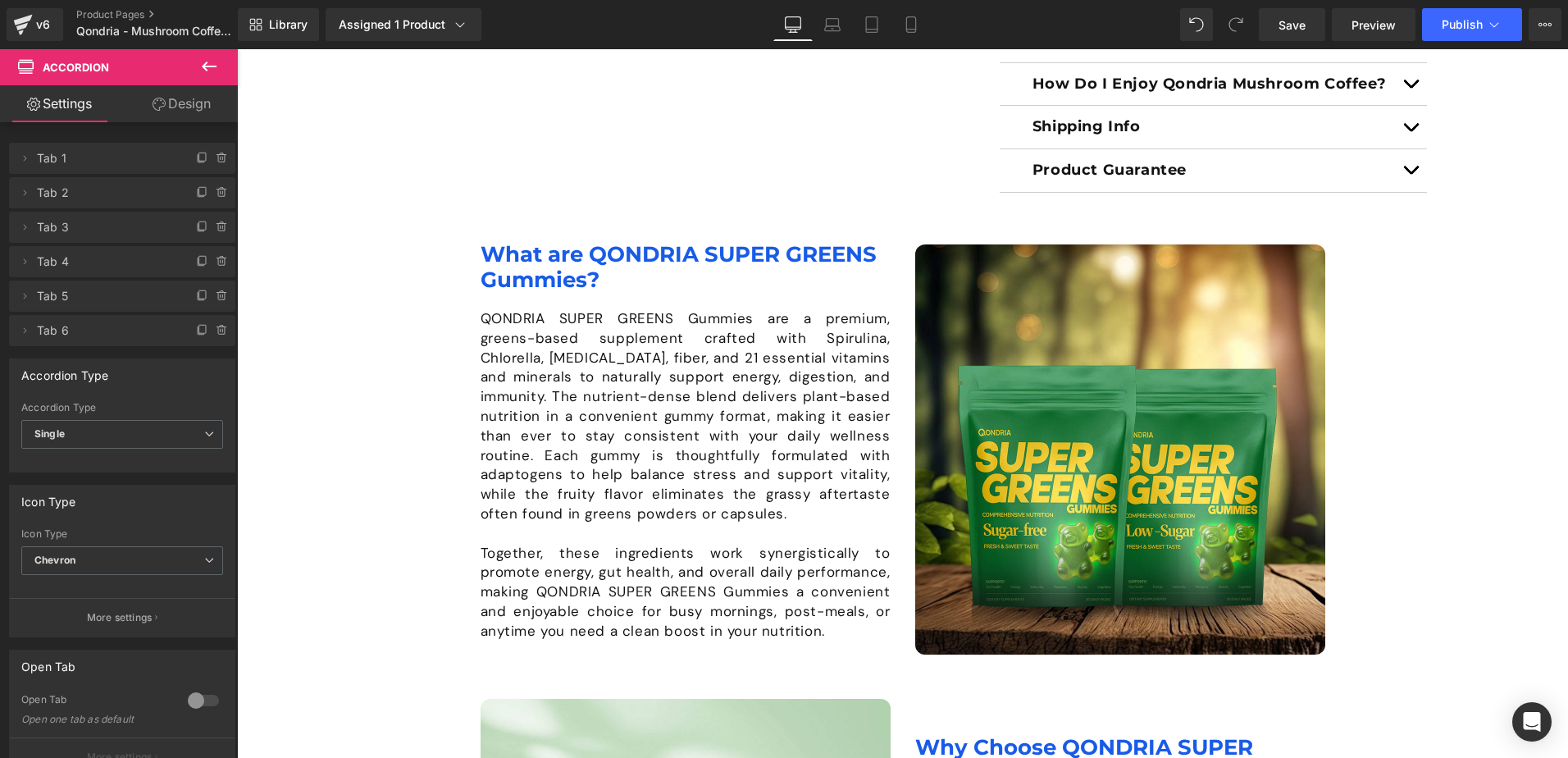
scroll to position [1066, 0]
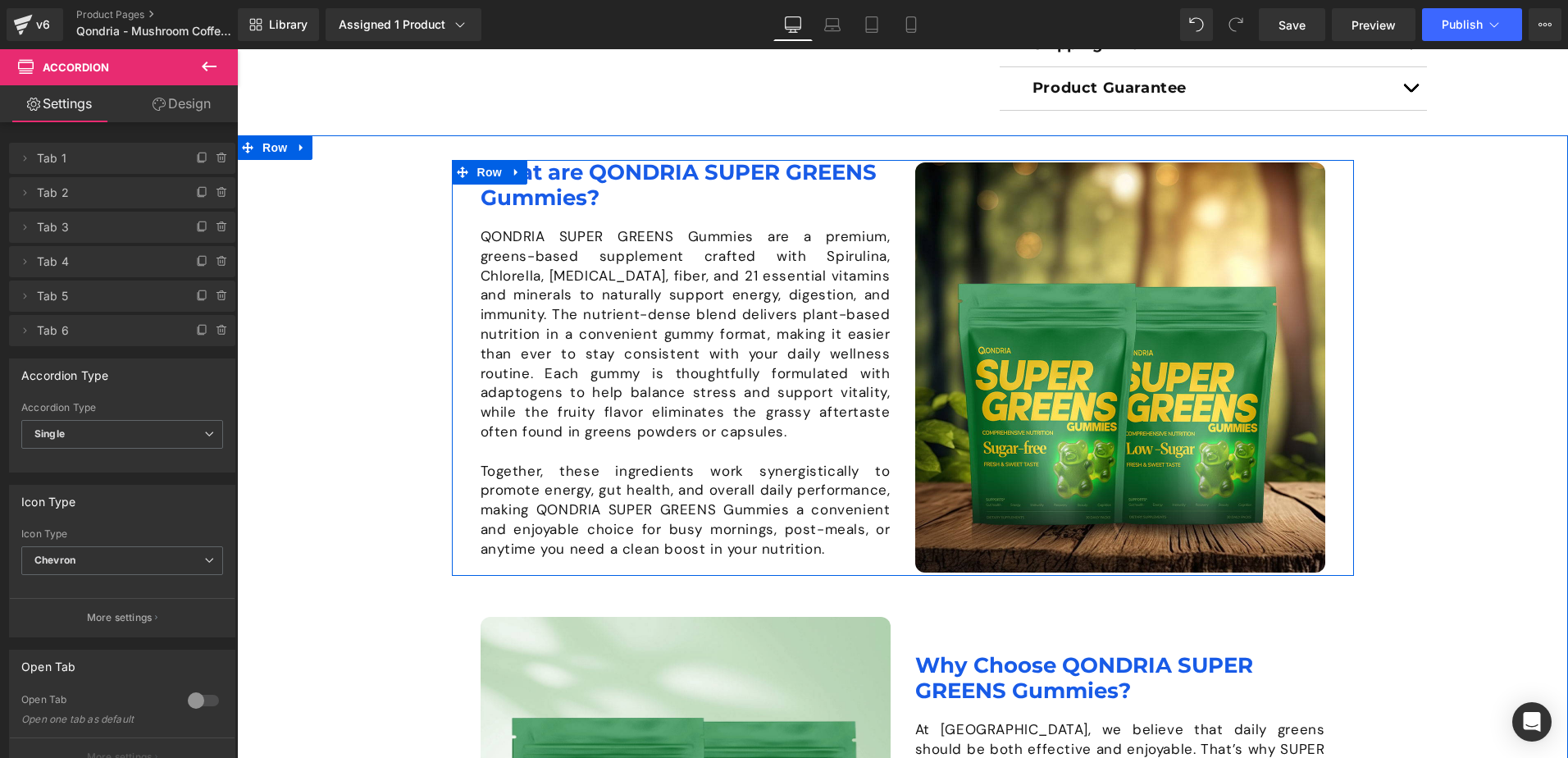
click at [593, 197] on h1 "What are QONDRIA SUPER GREENS Gummies?" at bounding box center [685, 185] width 410 height 50
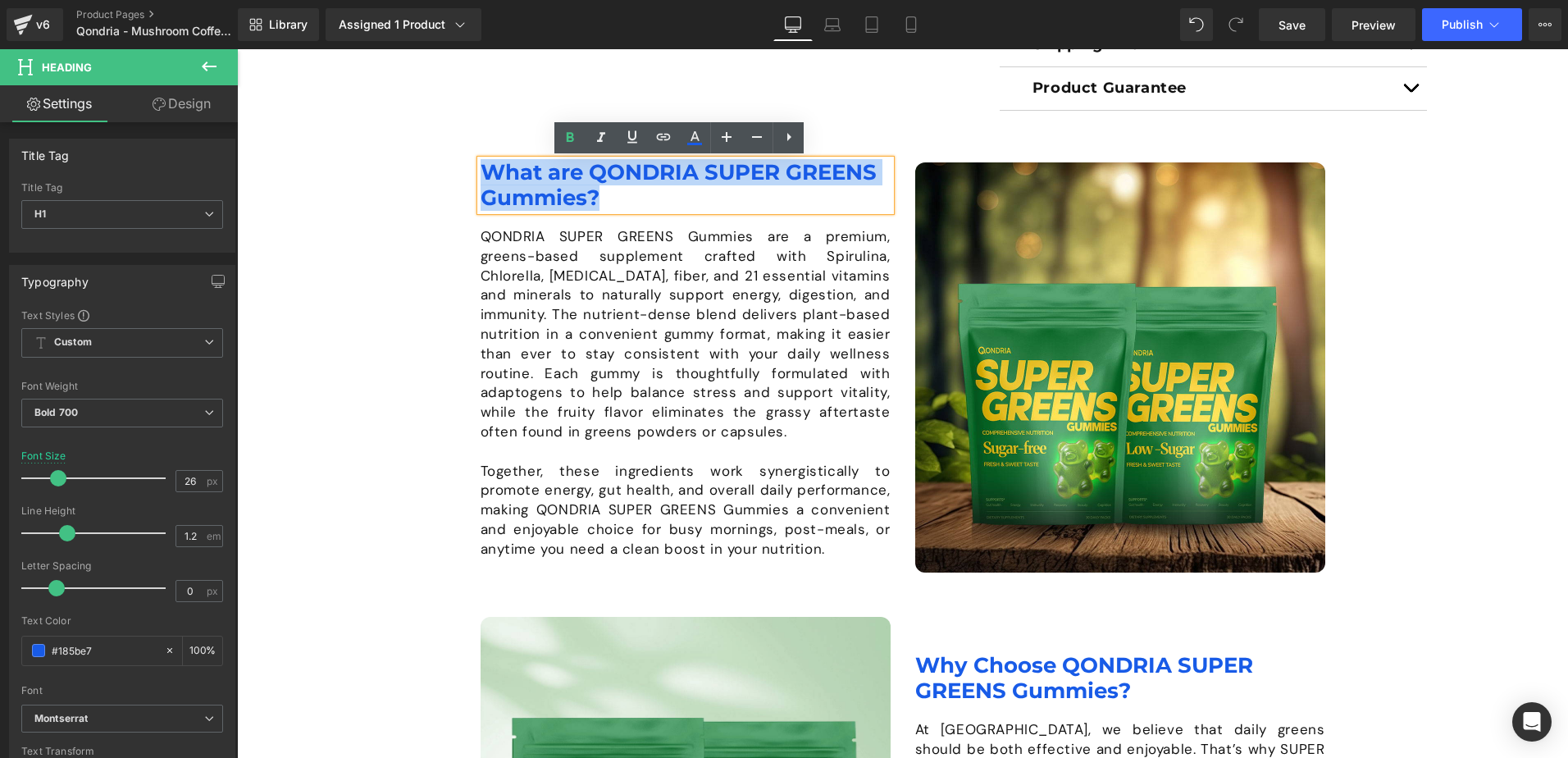
drag, startPoint x: 593, startPoint y: 197, endPoint x: 473, endPoint y: 173, distance: 122.4
click at [473, 173] on div "Image What are QONDRIA SUPER GREENS Gummies? Heading QONDRIA SUPER GREENS Gummi…" at bounding box center [902, 368] width 902 height 416
paste div
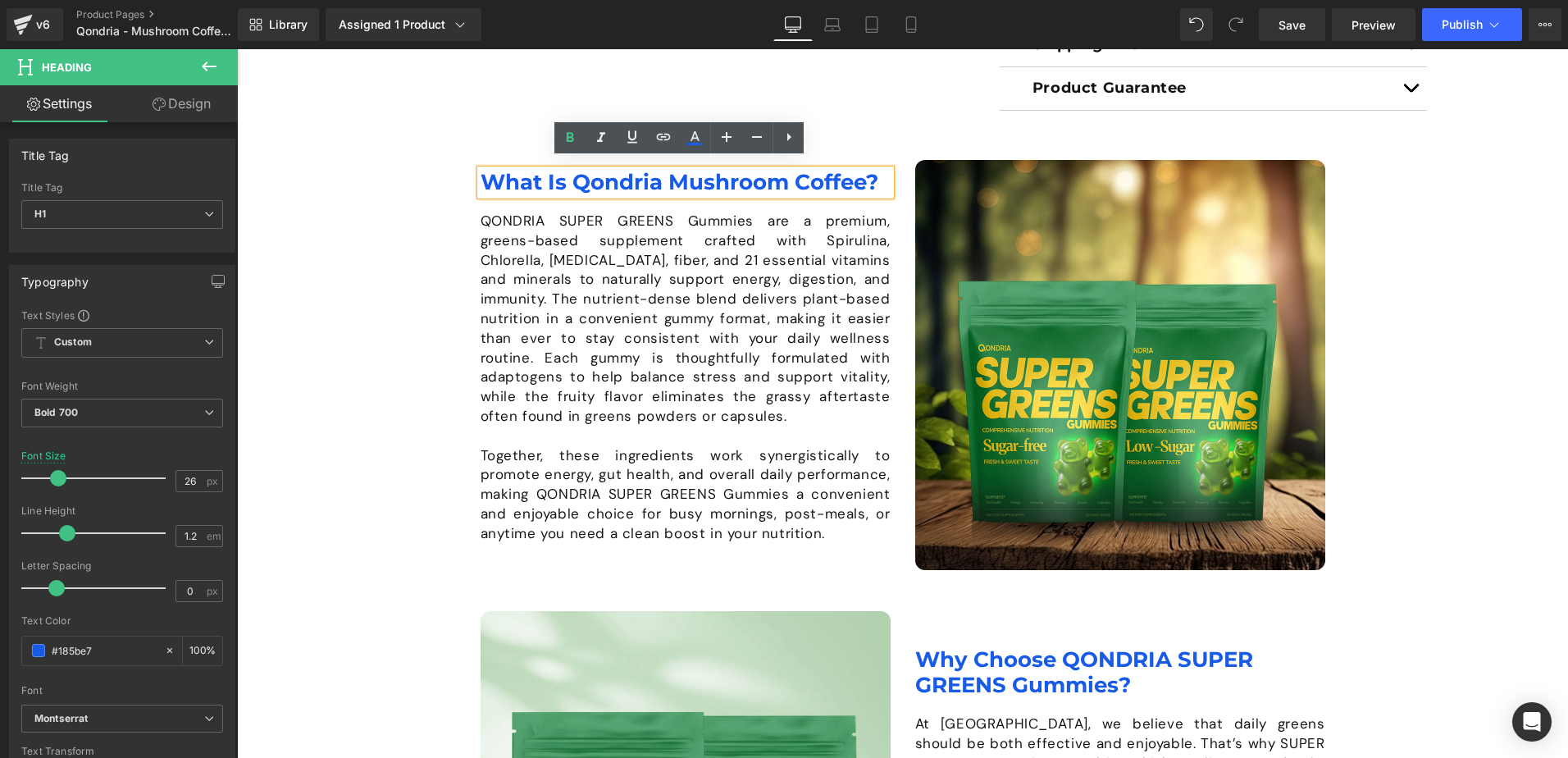
scroll to position [1076, 0]
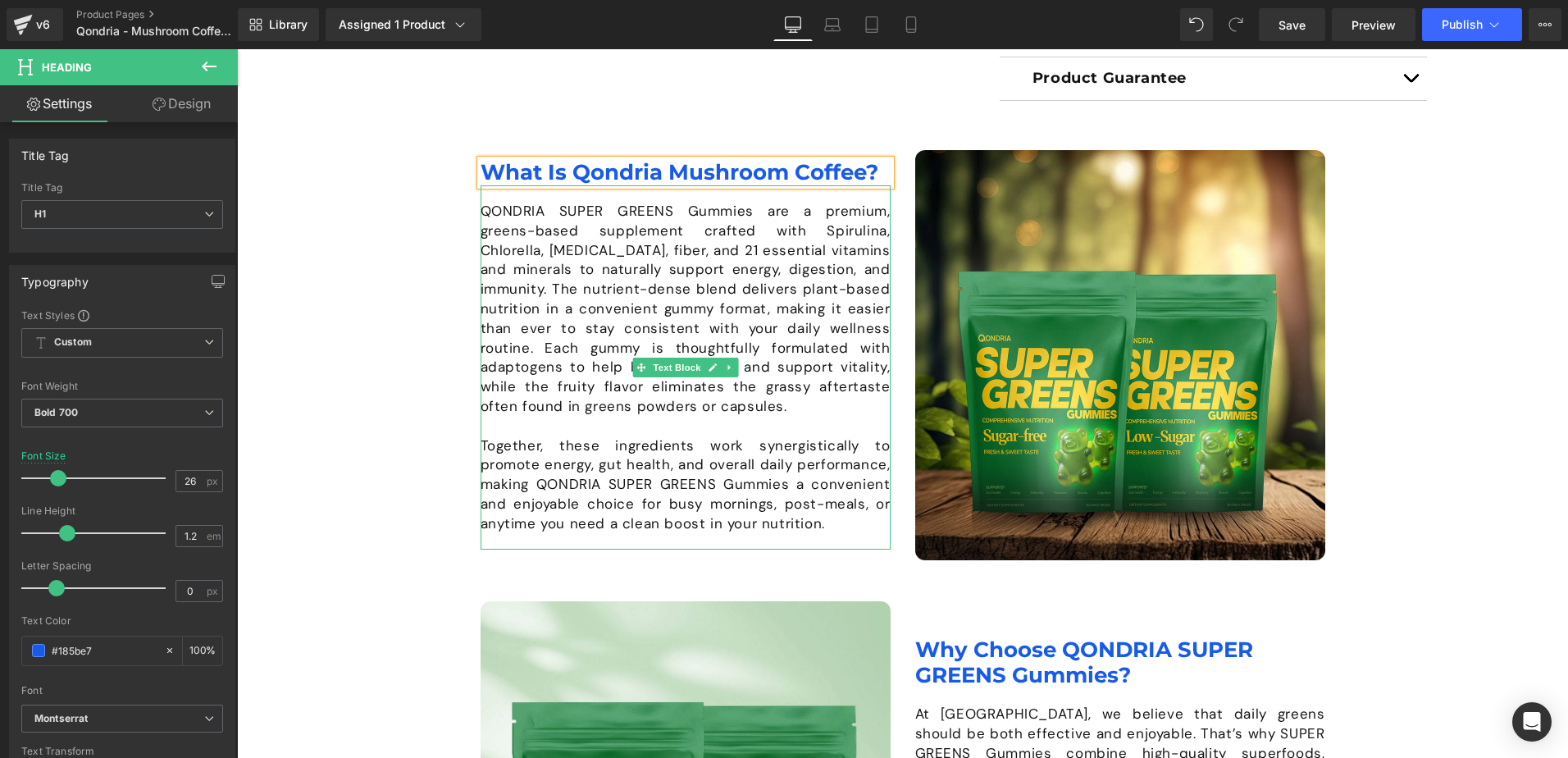
click at [628, 350] on p "QONDRIA SUPER GREENS Gummies are a premium, greens-based supplement crafted wit…" at bounding box center [685, 308] width 410 height 214
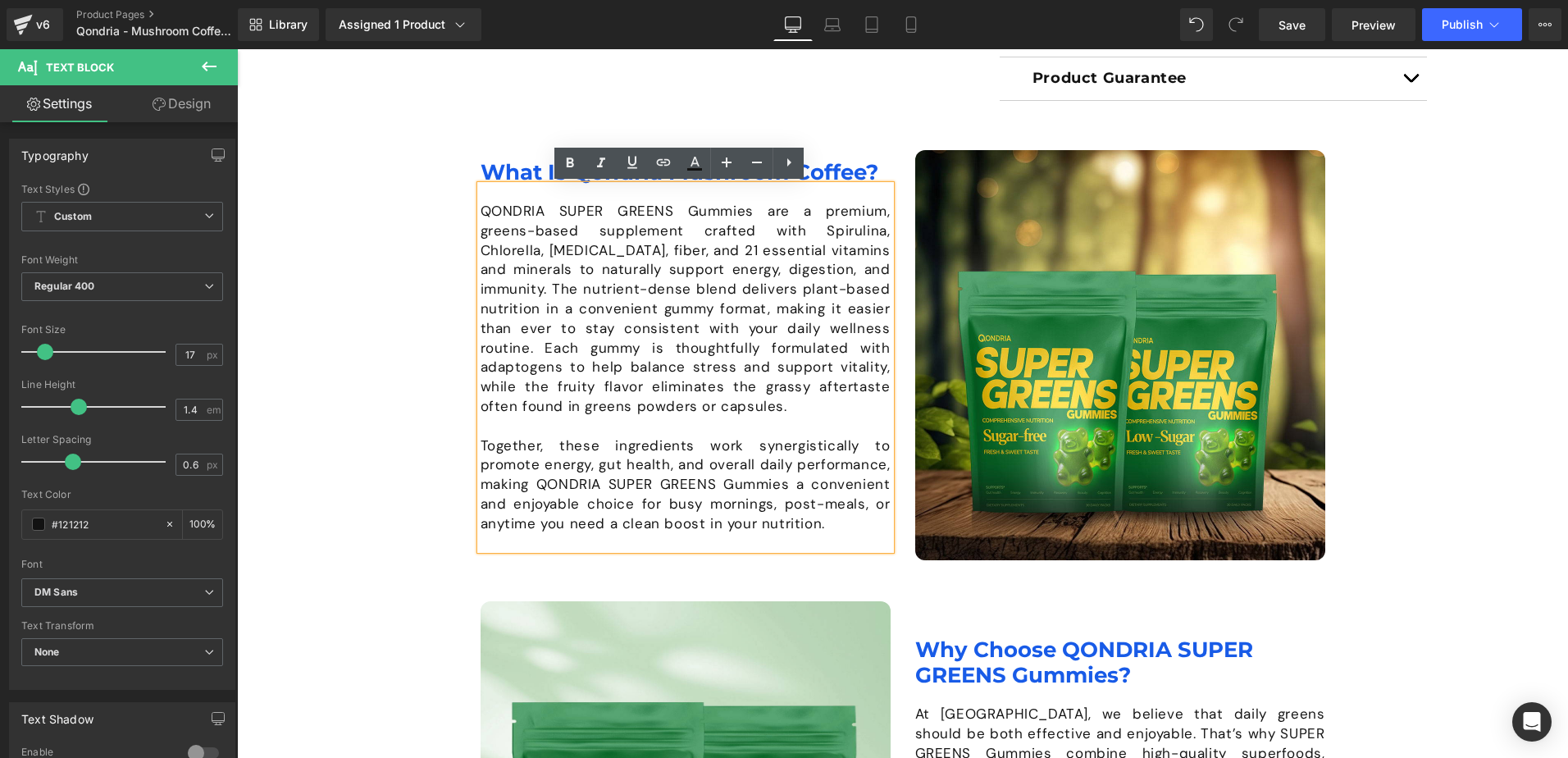
drag, startPoint x: 818, startPoint y: 520, endPoint x: 472, endPoint y: 208, distance: 465.9
click at [480, 208] on div "QONDRIA SUPER GREENS Gummies are a premium, greens-based supplement crafted wit…" at bounding box center [685, 368] width 410 height 365
click at [480, 209] on div "QONDRIA SUPER GREENS Gummies are a premium, greens-based supplement crafted wit…" at bounding box center [685, 368] width 410 height 365
click at [480, 210] on p "QONDRIA SUPER GREENS Gummies are a premium, greens-based supplement crafted wit…" at bounding box center [685, 308] width 410 height 214
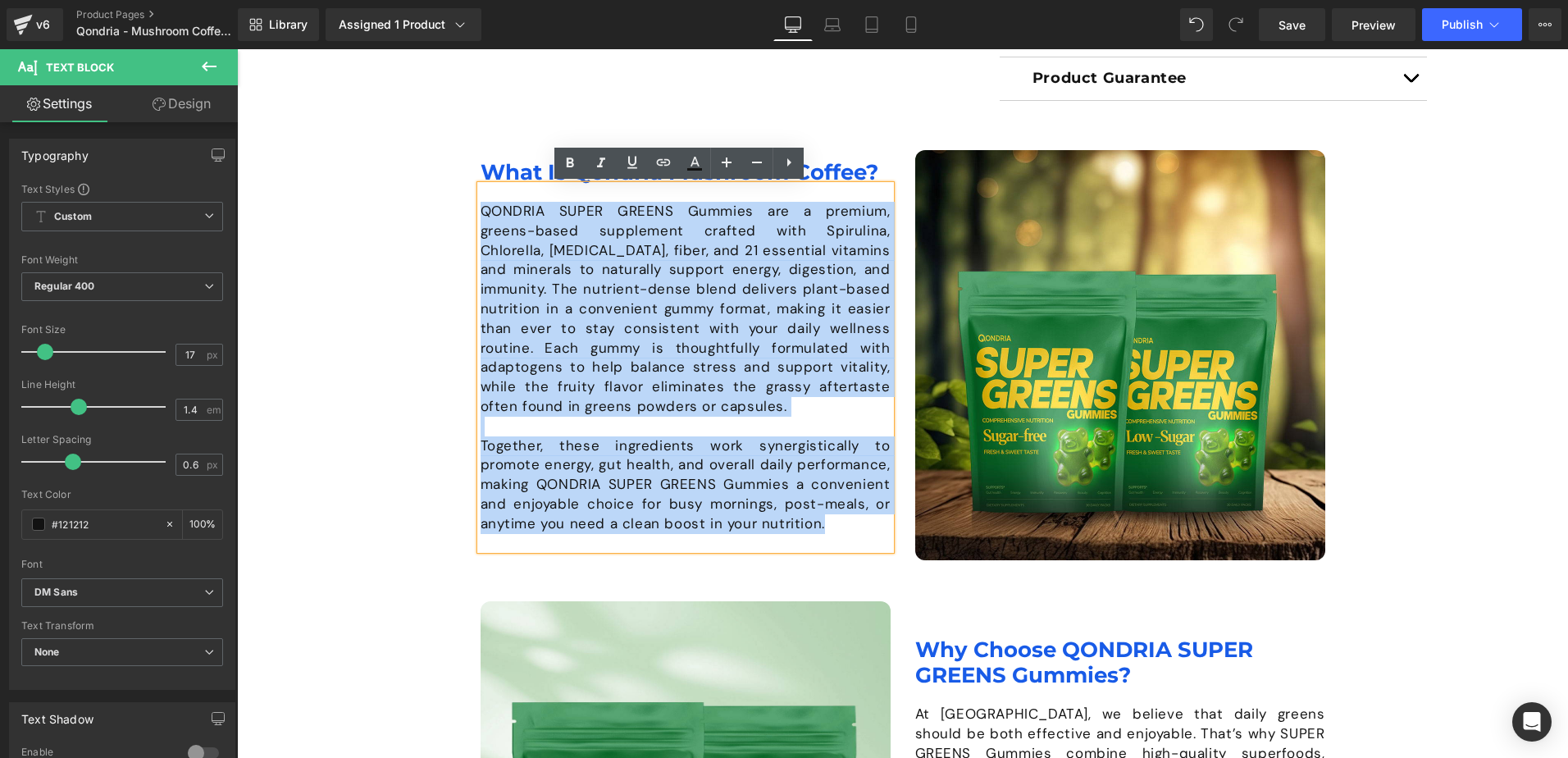
drag, startPoint x: 476, startPoint y: 210, endPoint x: 867, endPoint y: 524, distance: 501.5
click at [867, 524] on div "QONDRIA SUPER GREENS Gummies are a premium, greens-based supplement crafted wit…" at bounding box center [685, 368] width 410 height 365
paste div
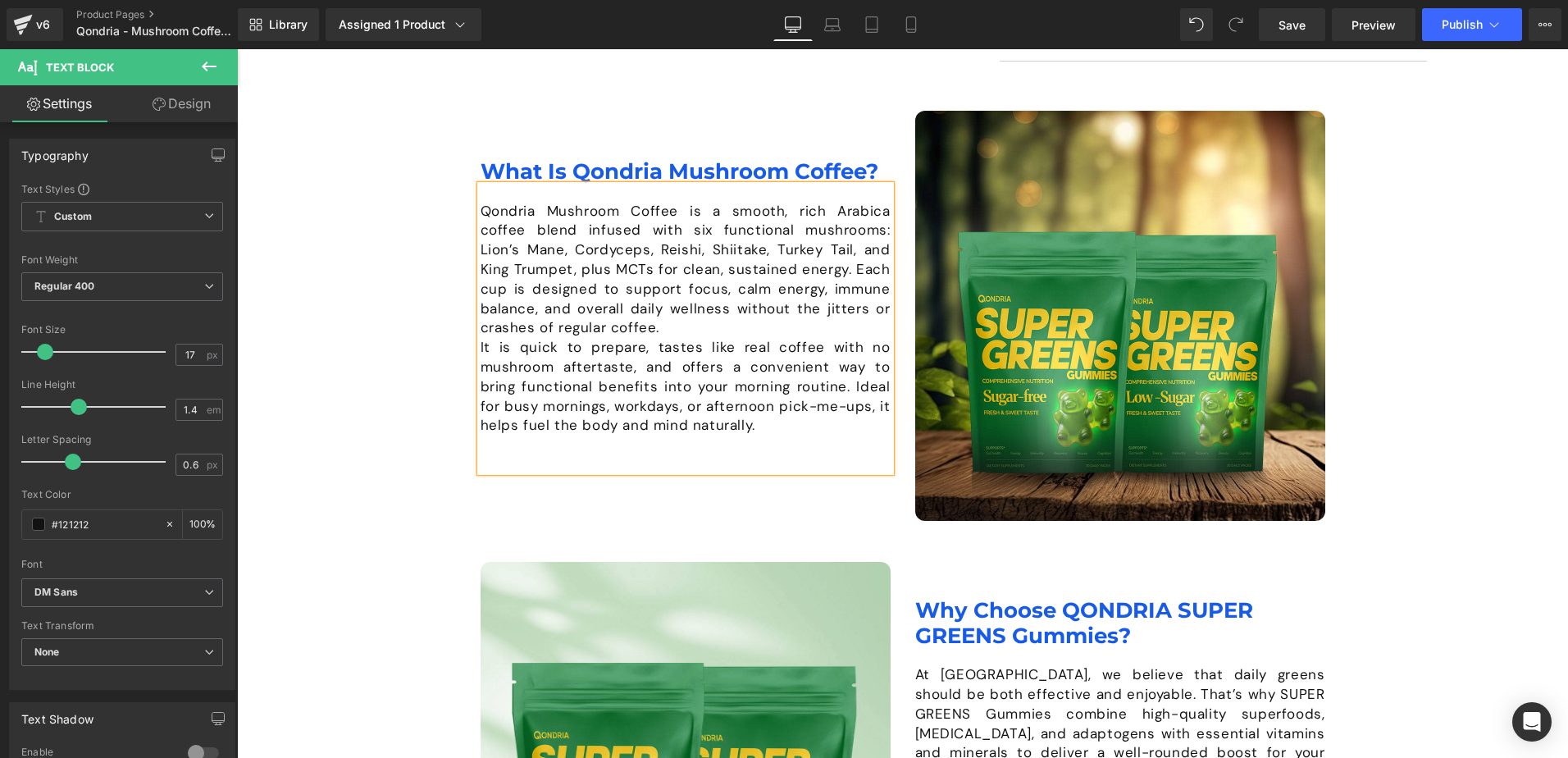
scroll to position [1125, 0]
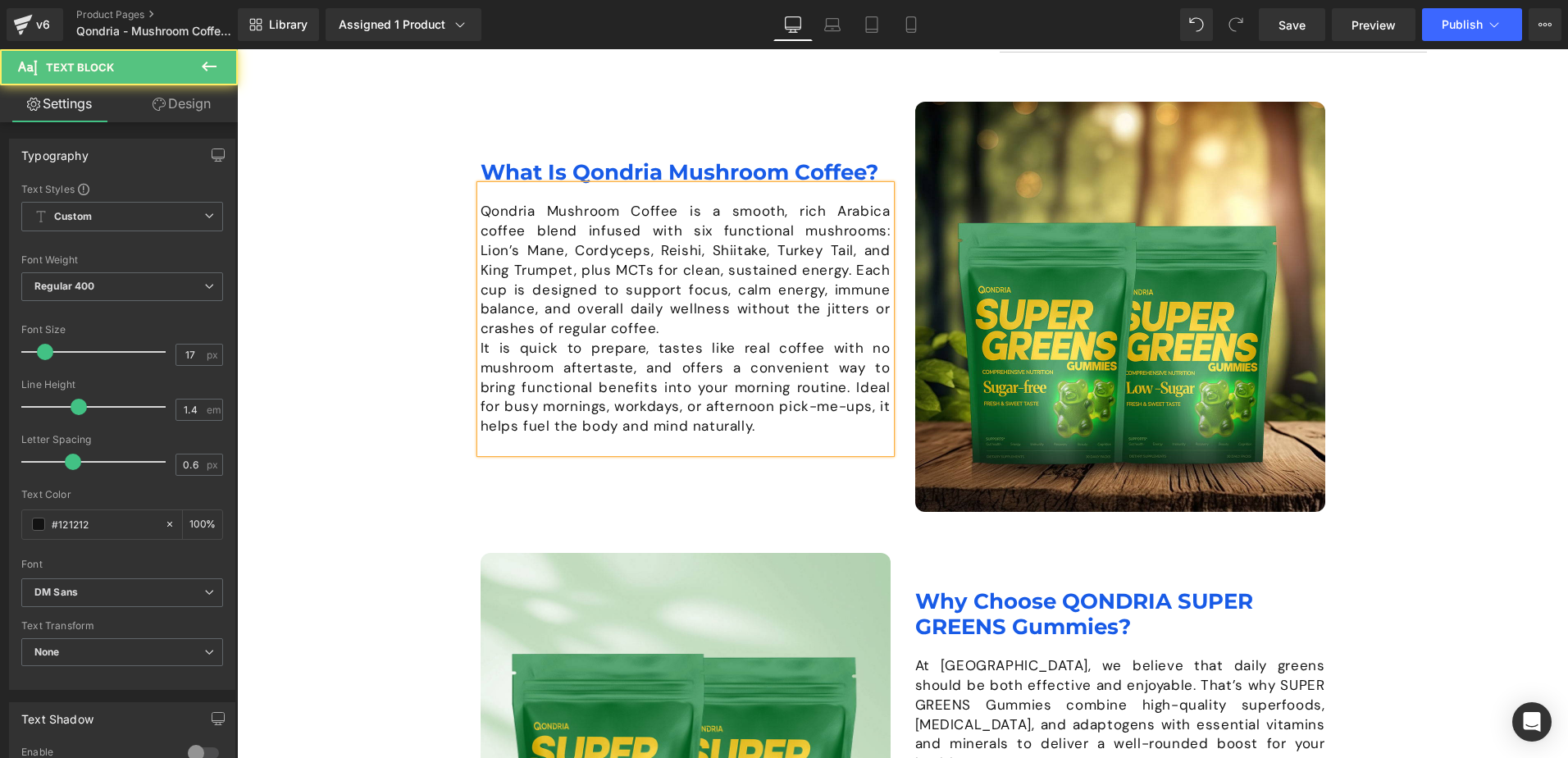
click at [586, 336] on p "Qondria Mushroom Coffee is a smooth, rich Arabica coffee blend infused with six…" at bounding box center [685, 270] width 410 height 137
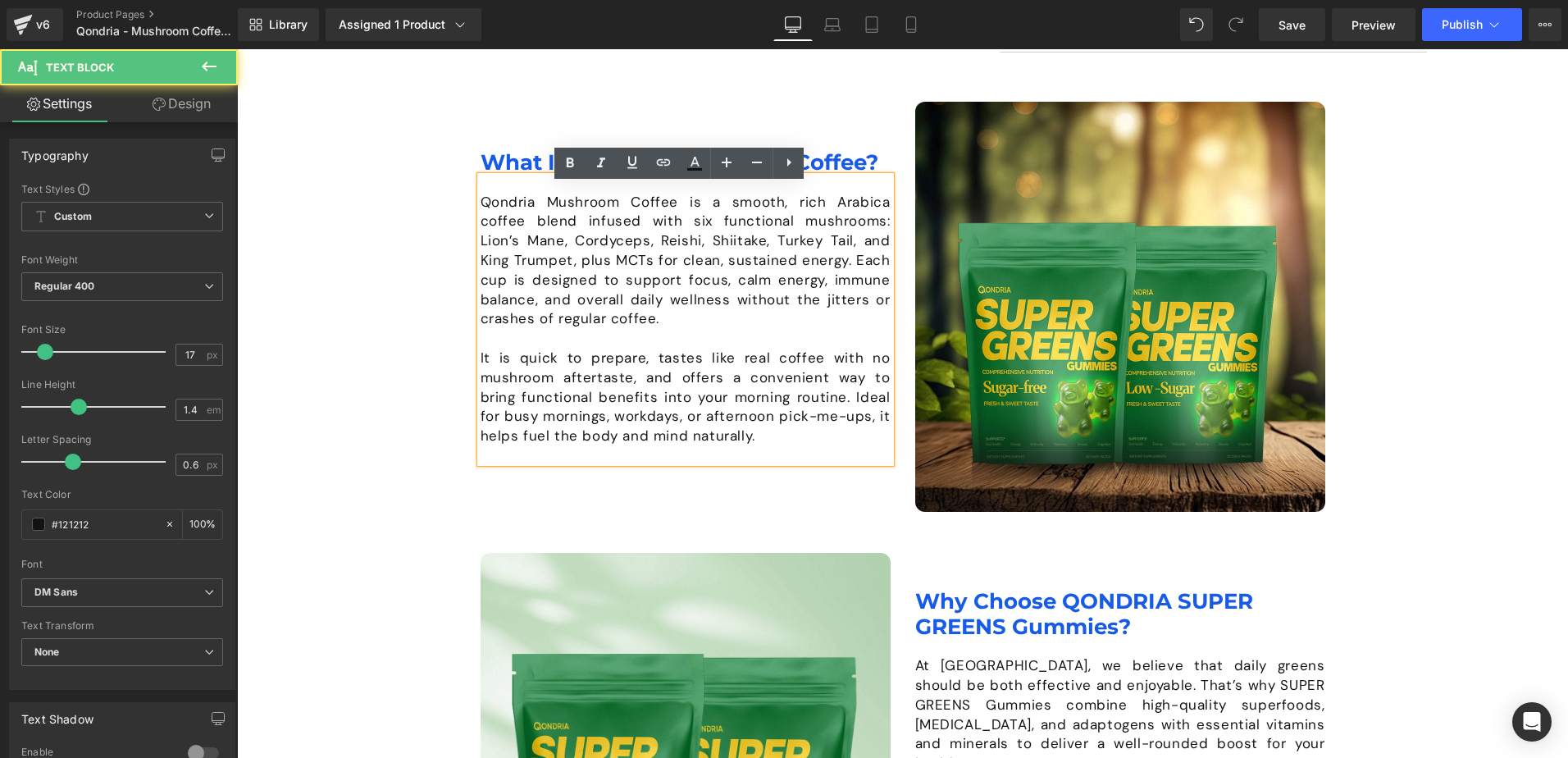
scroll to position [1116, 0]
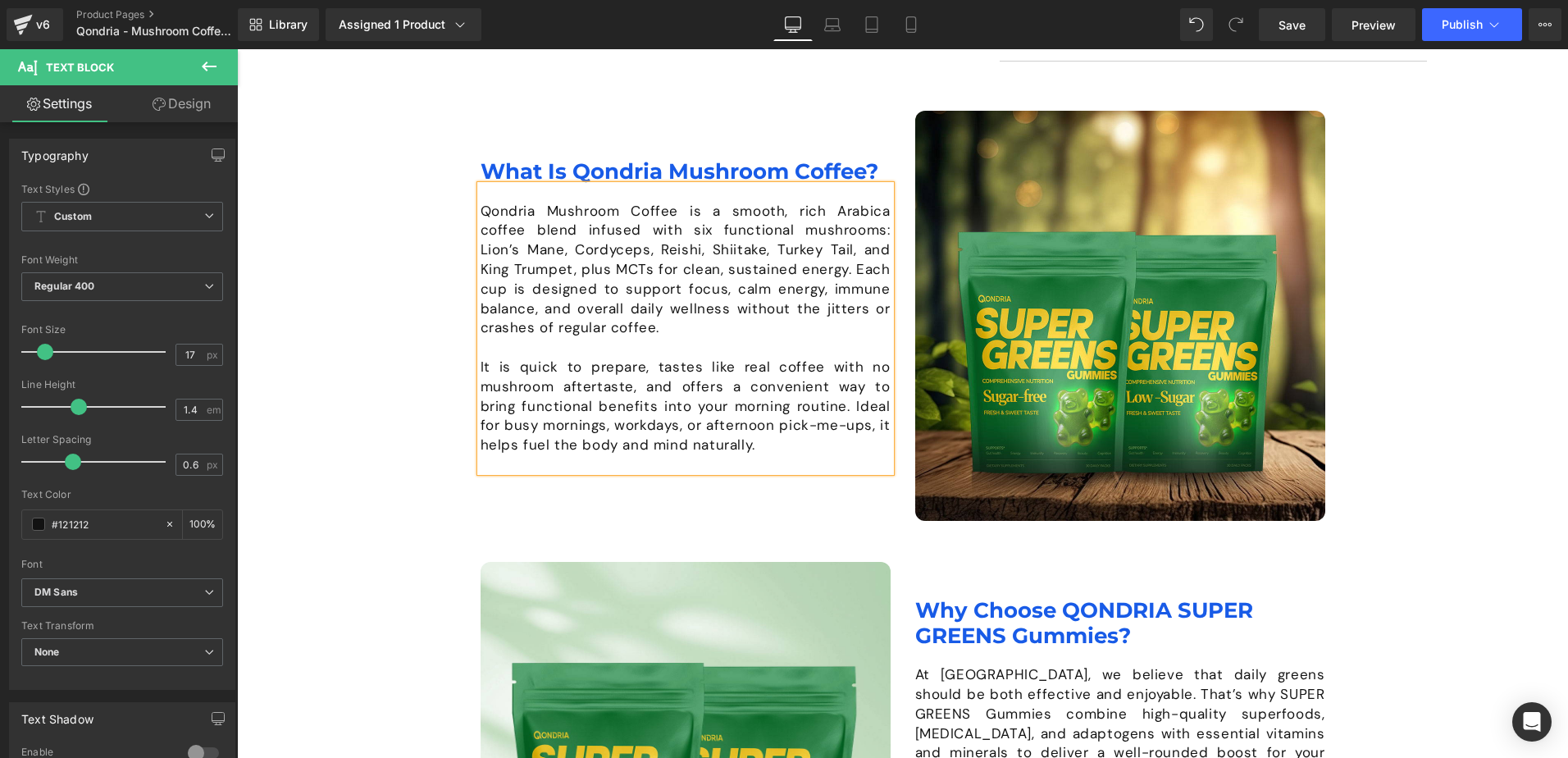
click at [445, 330] on div "Image What Is Qondria Mushroom Coffee? Heading Qondria Mushroom Coffee is a smo…" at bounding box center [902, 542] width 1331 height 862
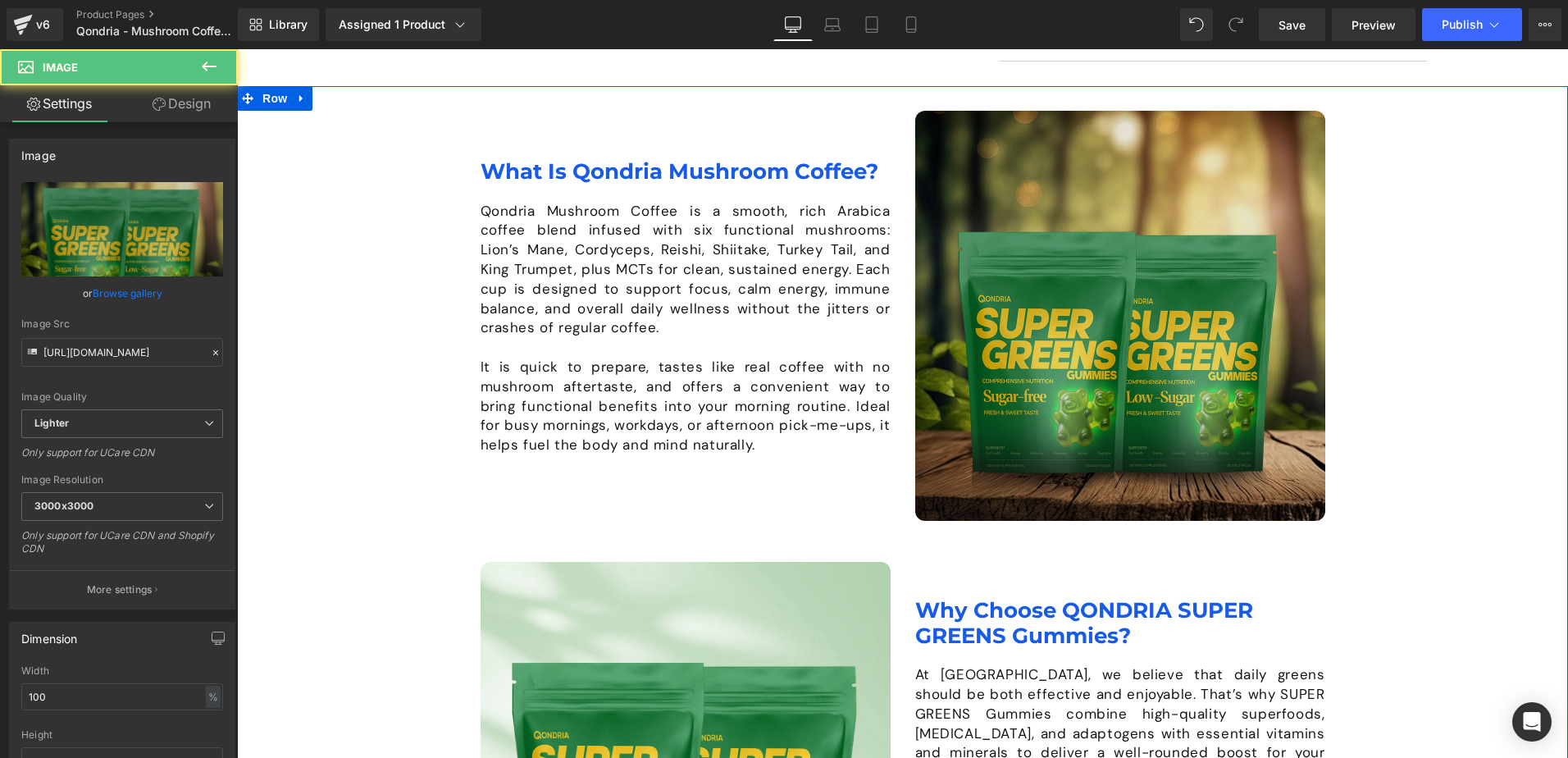
click at [1086, 353] on img at bounding box center [1119, 315] width 410 height 410
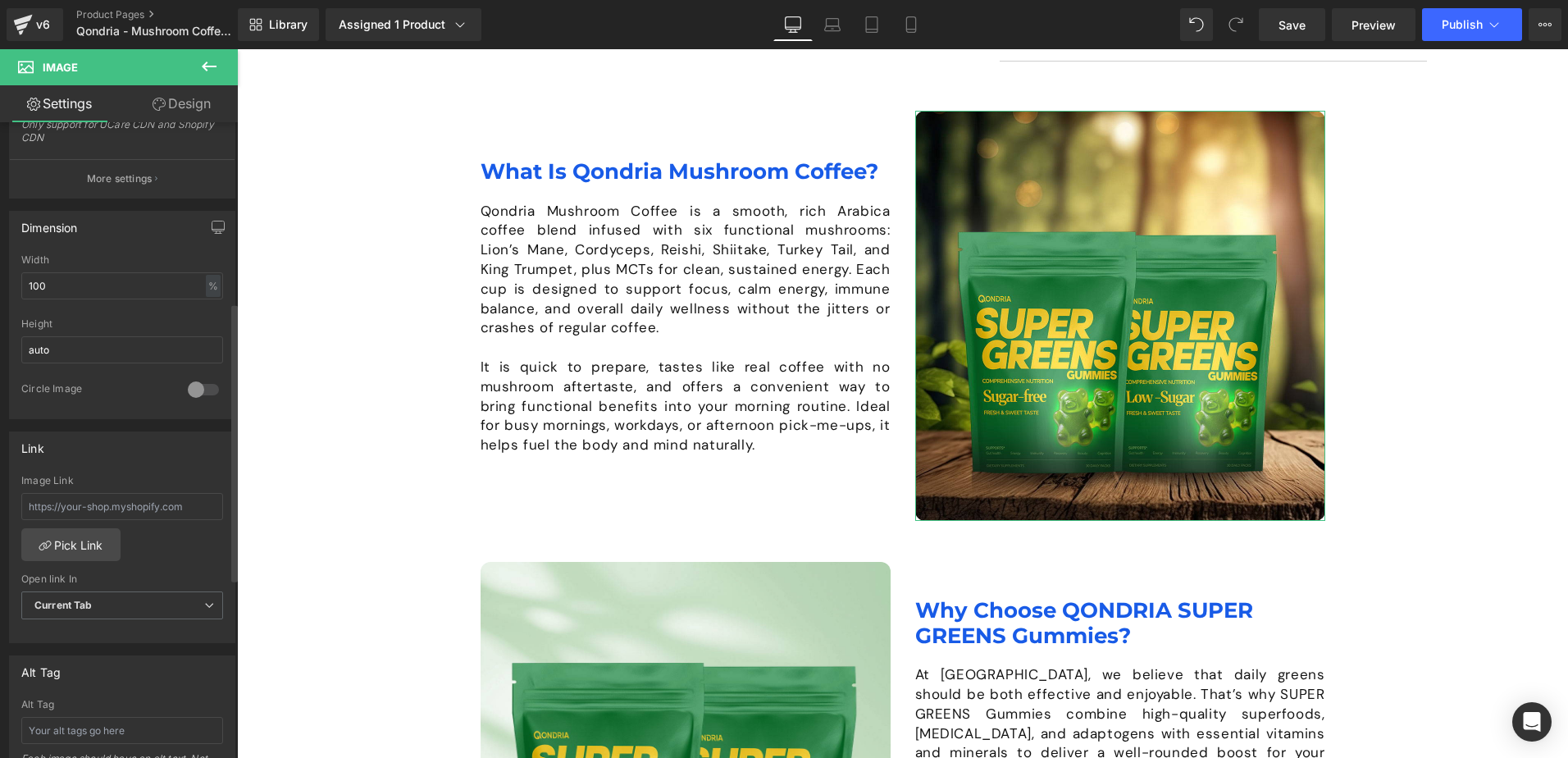
scroll to position [247, 0]
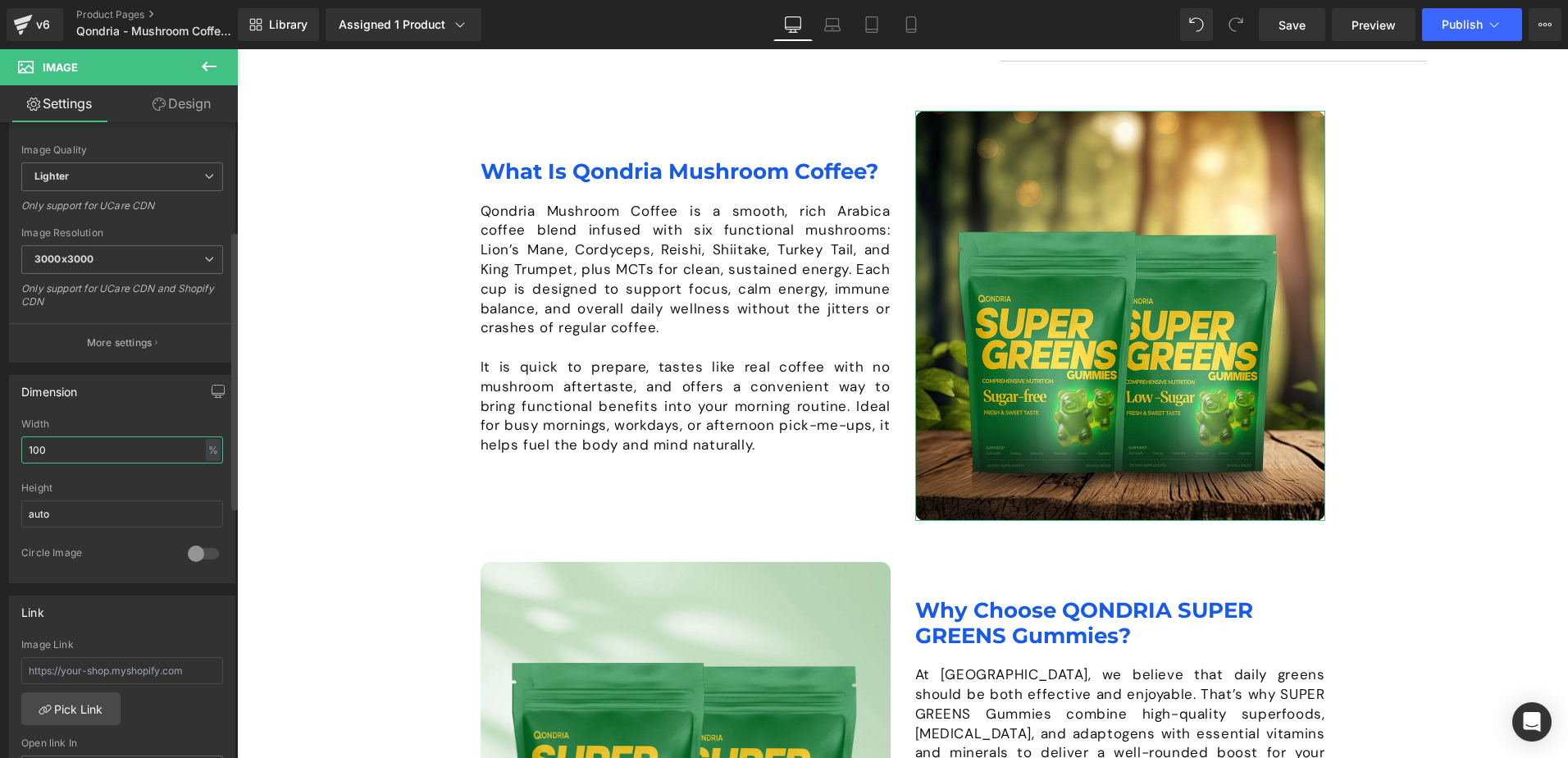
click at [114, 448] on input "100" at bounding box center [123, 450] width 202 height 27
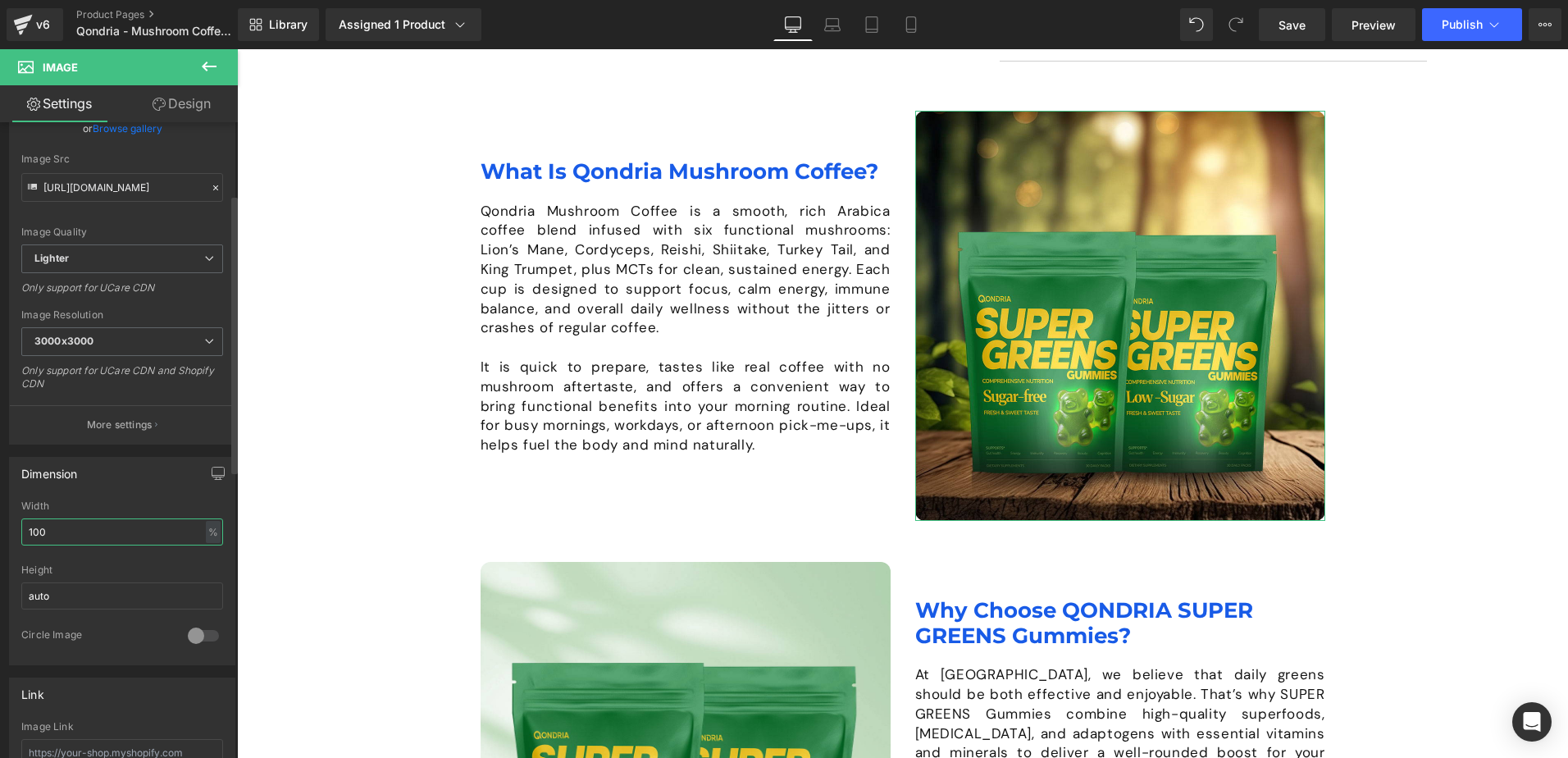
scroll to position [1, 0]
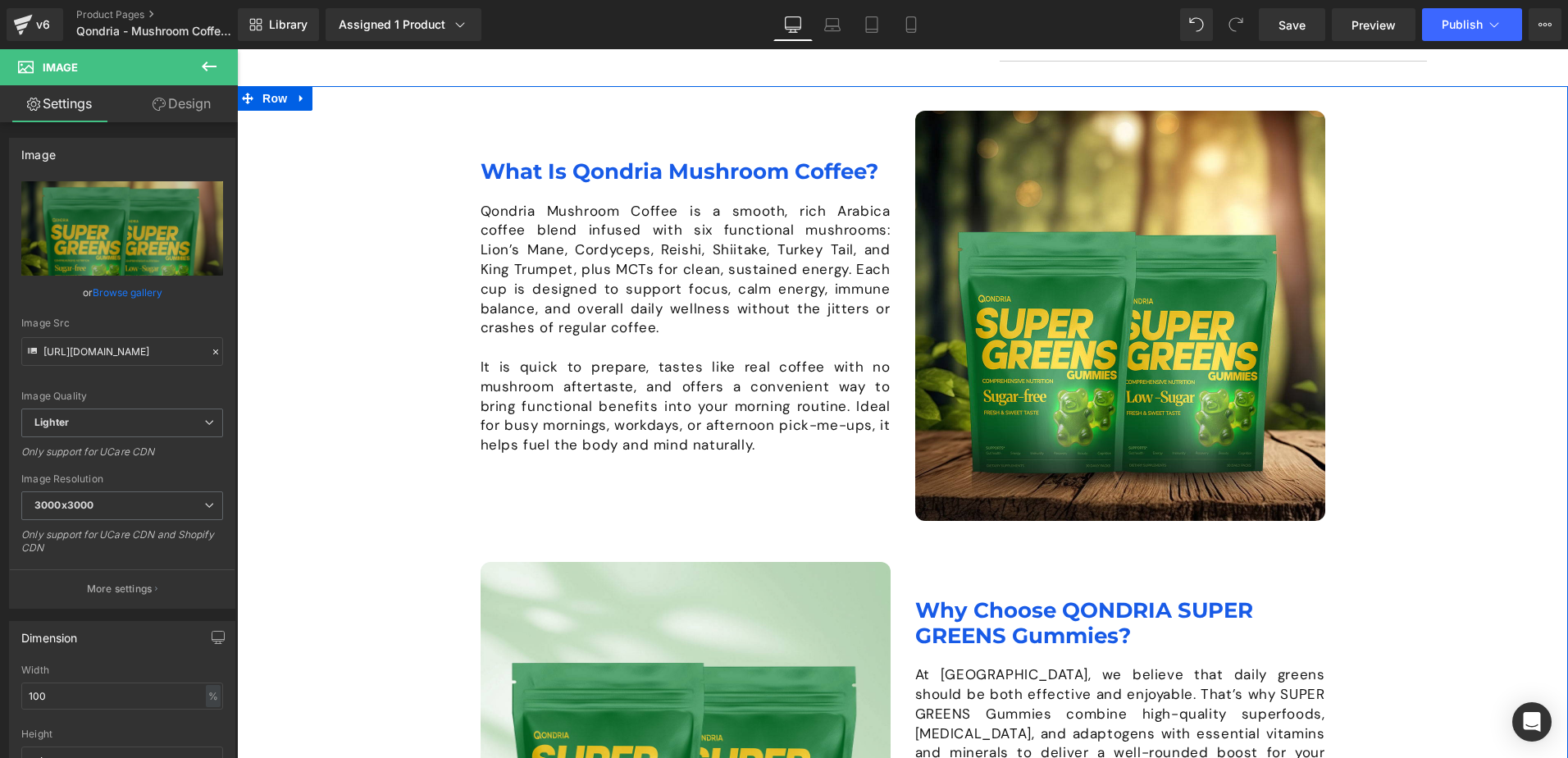
click at [408, 475] on div "Image What Is Qondria Mushroom Coffee? Heading Qondria Mushroom Coffee is a smo…" at bounding box center [902, 542] width 1331 height 862
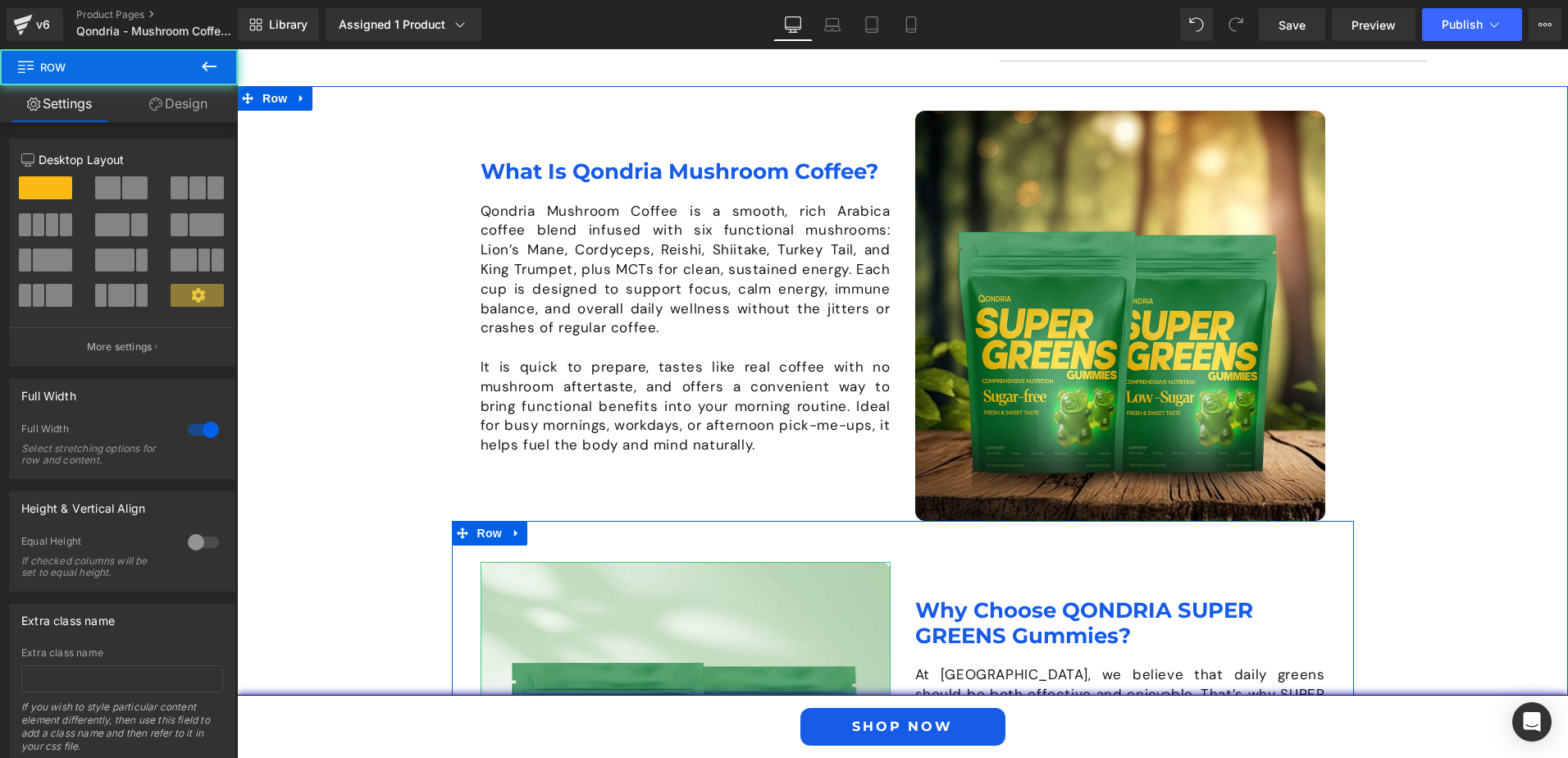
scroll to position [1362, 0]
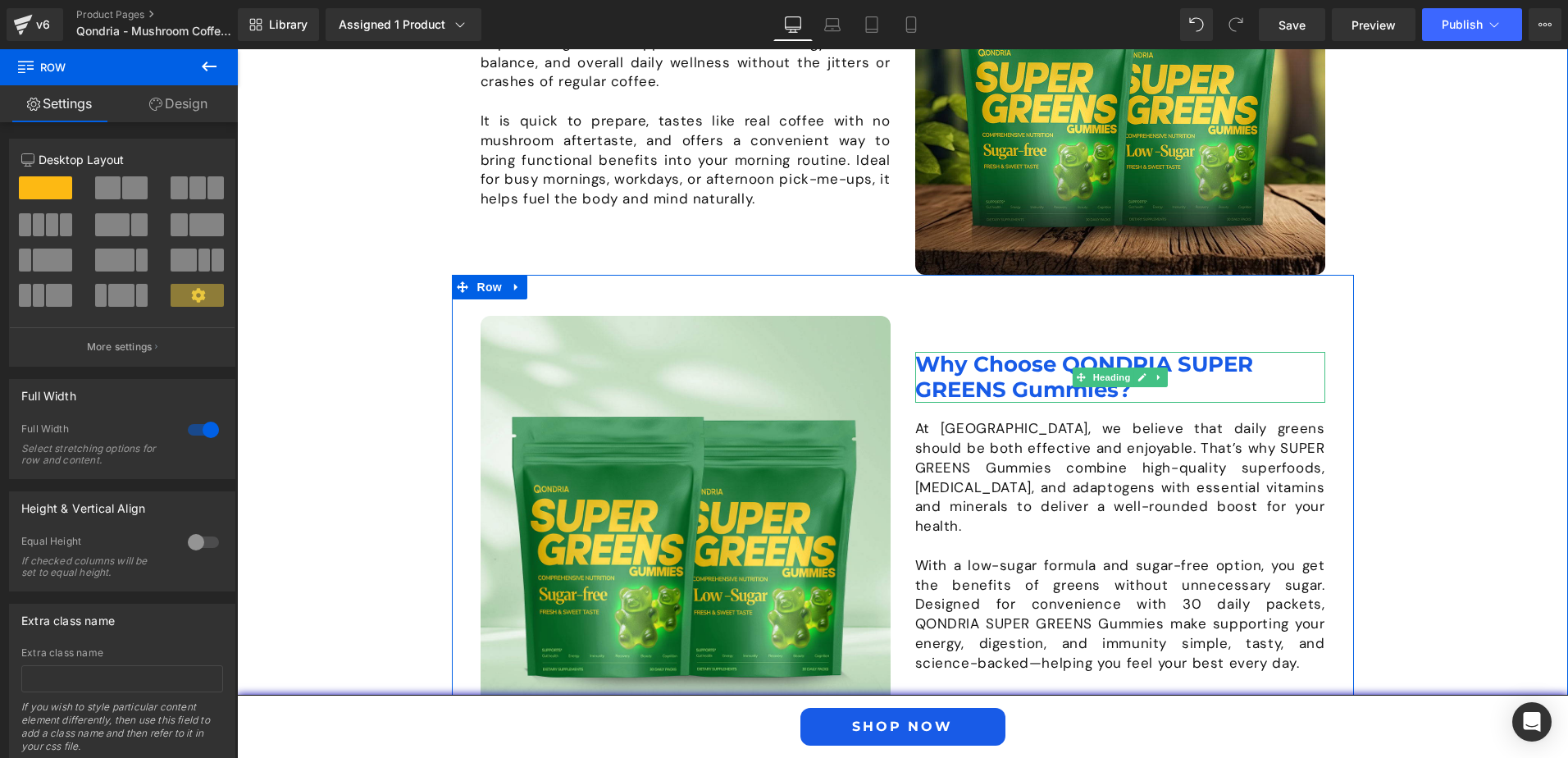
click at [1126, 398] on h1 "Why Choose QONDRIA SUPER GREENS Gummies?" at bounding box center [1119, 377] width 410 height 50
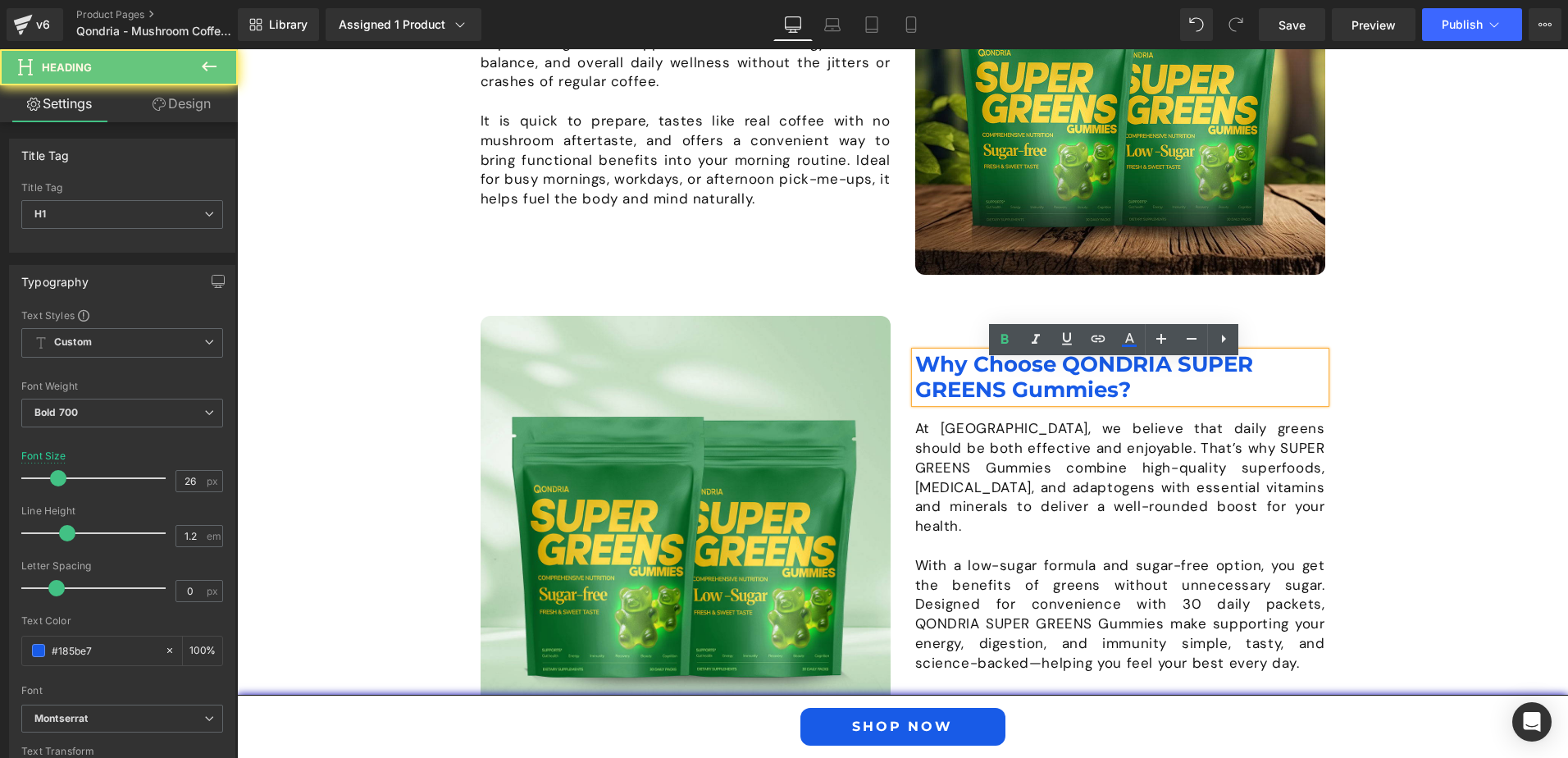
click at [1130, 401] on h1 "Why Choose QONDRIA SUPER GREENS Gummies?" at bounding box center [1119, 377] width 410 height 50
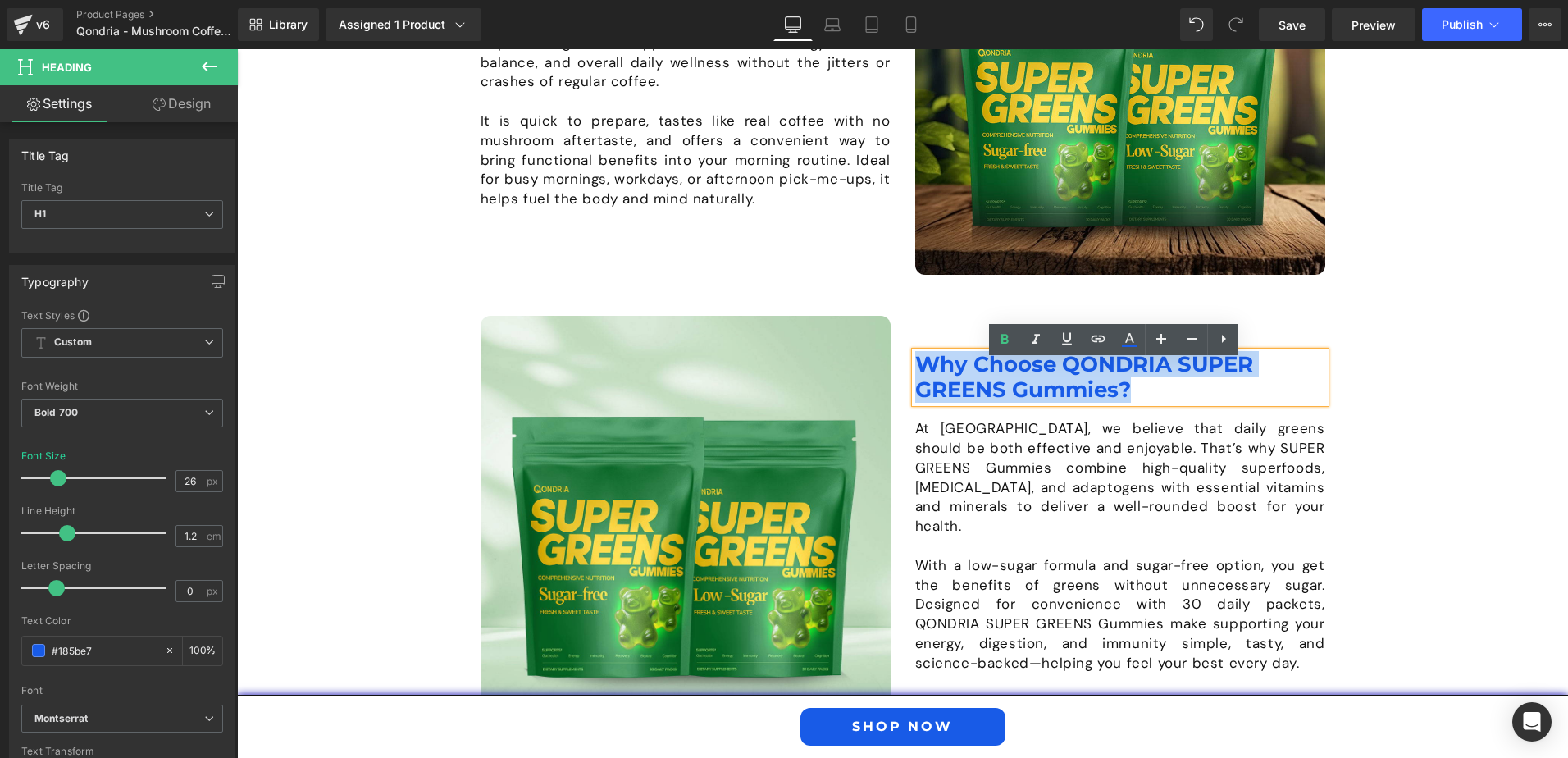
drag, startPoint x: 1130, startPoint y: 401, endPoint x: 914, endPoint y: 370, distance: 218.2
click at [915, 370] on h1 "Why Choose QONDRIA SUPER GREENS Gummies?" at bounding box center [1119, 377] width 410 height 50
paste div
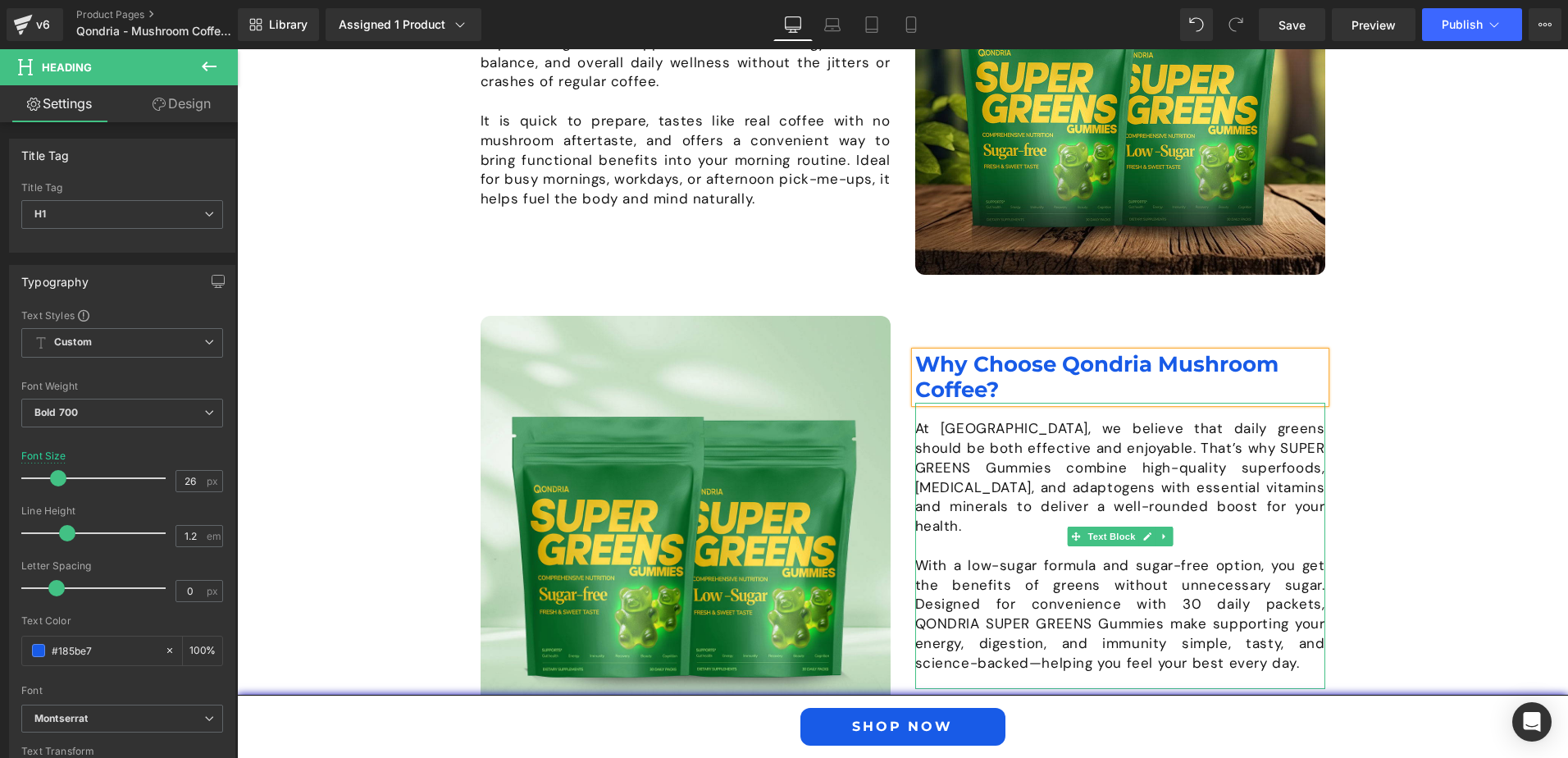
scroll to position [1526, 0]
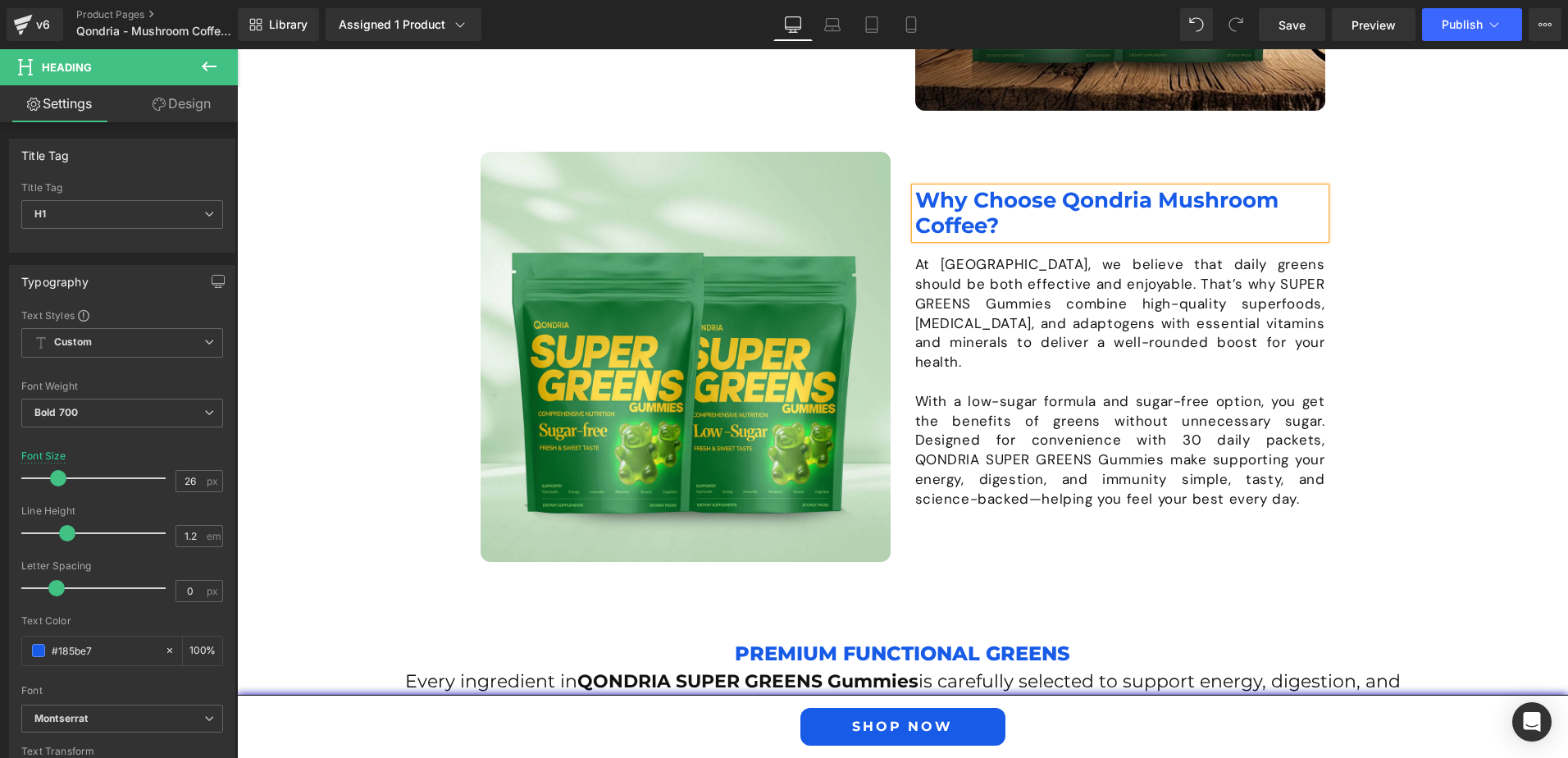
click at [1186, 489] on p "With a low-sugar formula and sugar-free option, you get the benefits of greens …" at bounding box center [1119, 451] width 410 height 118
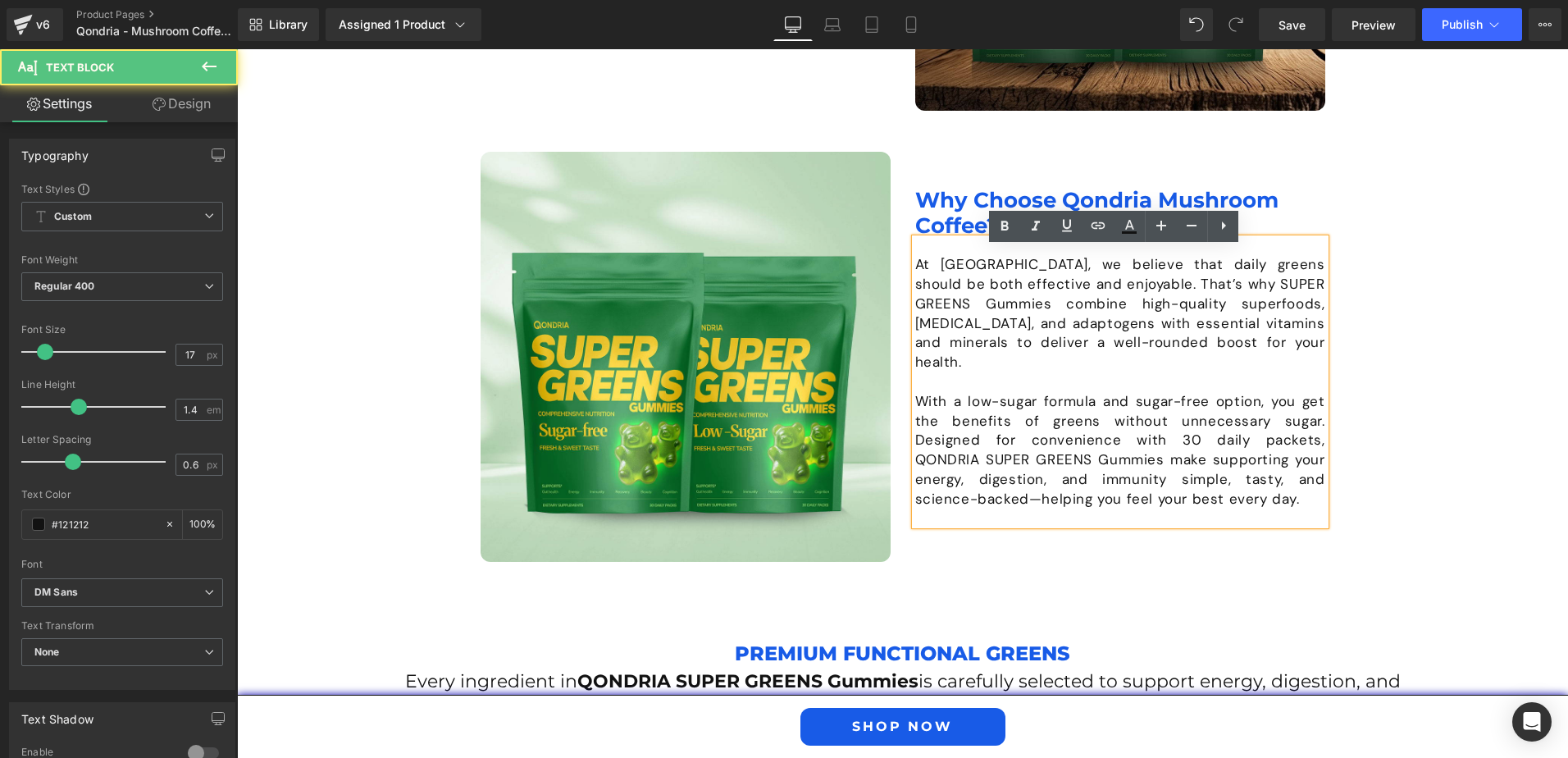
click at [1177, 492] on p "With a low-sugar formula and sugar-free option, you get the benefits of greens …" at bounding box center [1119, 451] width 410 height 118
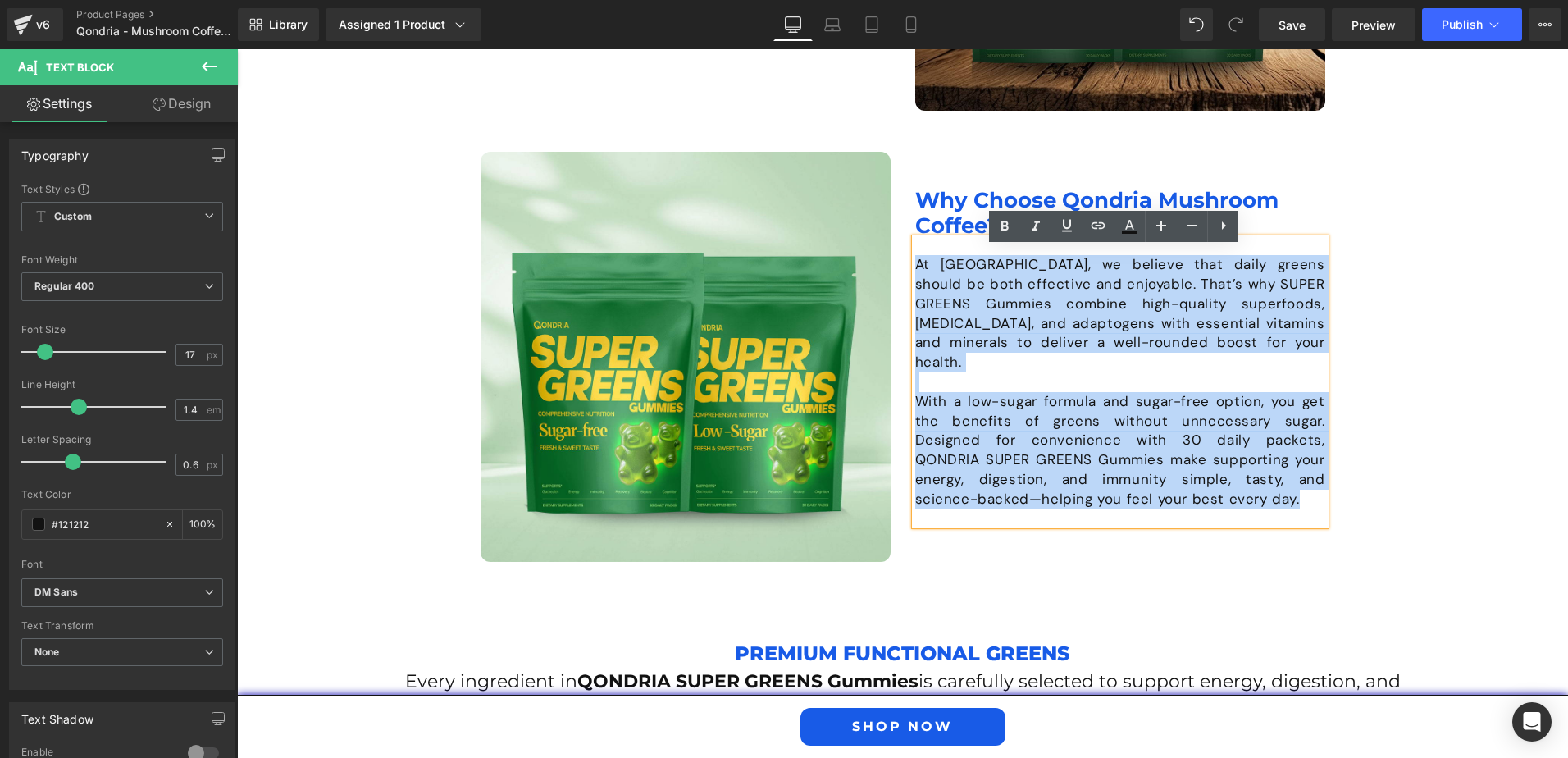
drag, startPoint x: 1177, startPoint y: 492, endPoint x: 900, endPoint y: 274, distance: 352.5
click at [903, 274] on div "Why Choose Qondria Mushroom Coffee? Heading At Qondria, we believe that daily g…" at bounding box center [1120, 357] width 435 height 410
paste div
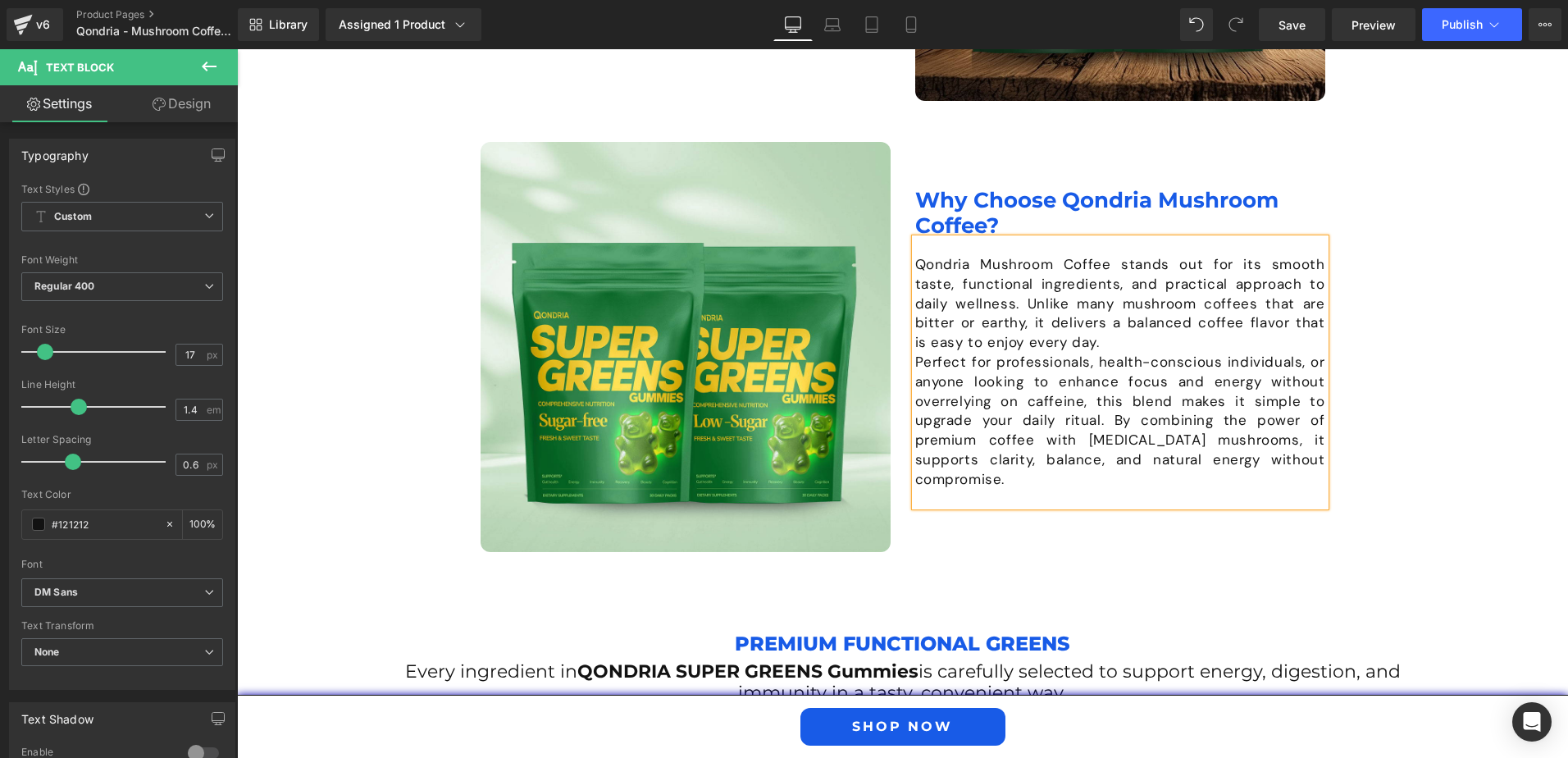
click at [1049, 353] on p "Qondria Mushroom Coffee stands out for its smooth taste, functional ingredients…" at bounding box center [1119, 303] width 410 height 98
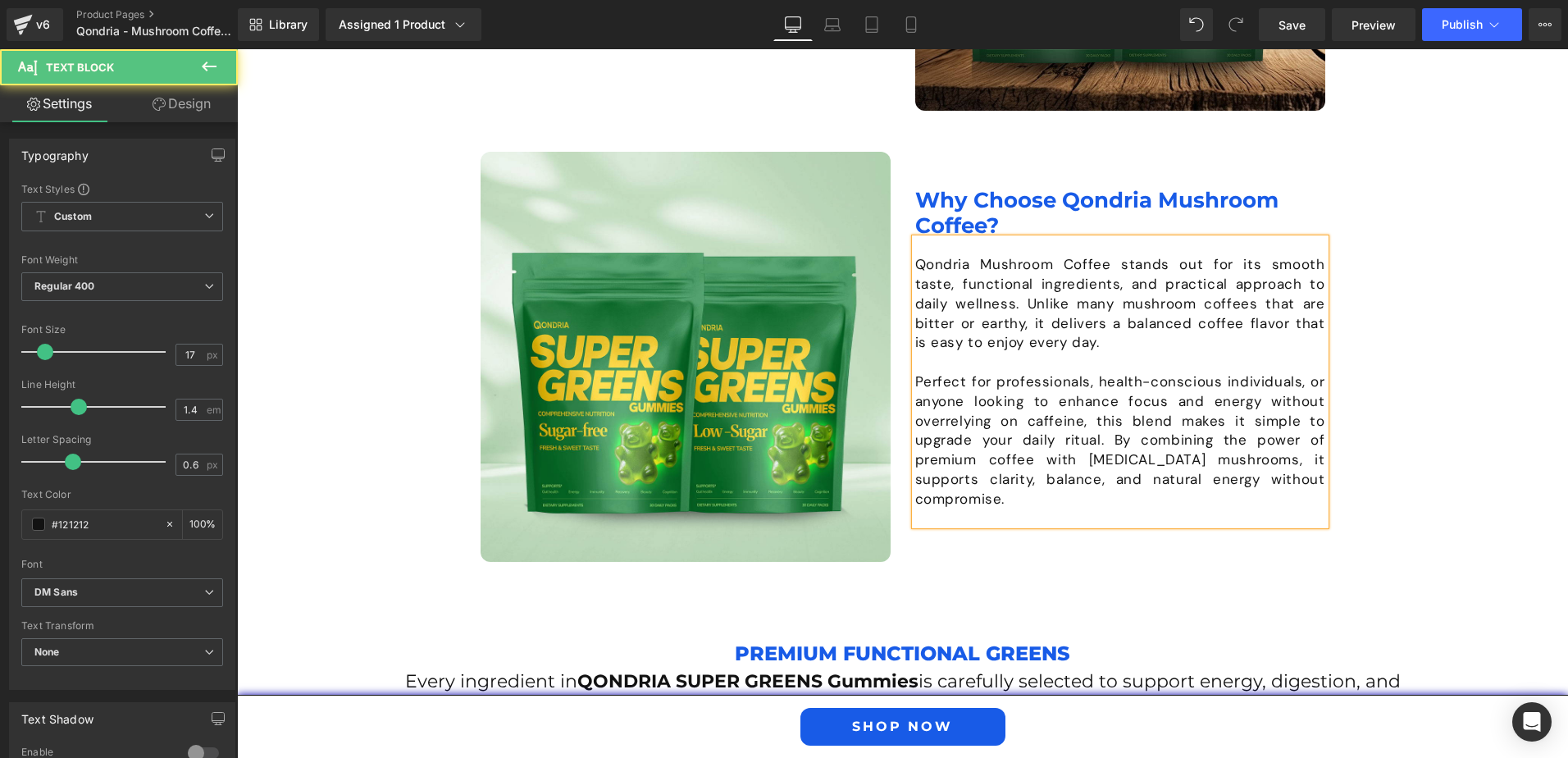
click at [1354, 417] on div "Image What Is Qondria Mushroom Coffee? Heading Qondria Mushroom Coffee is a smo…" at bounding box center [902, 131] width 1331 height 862
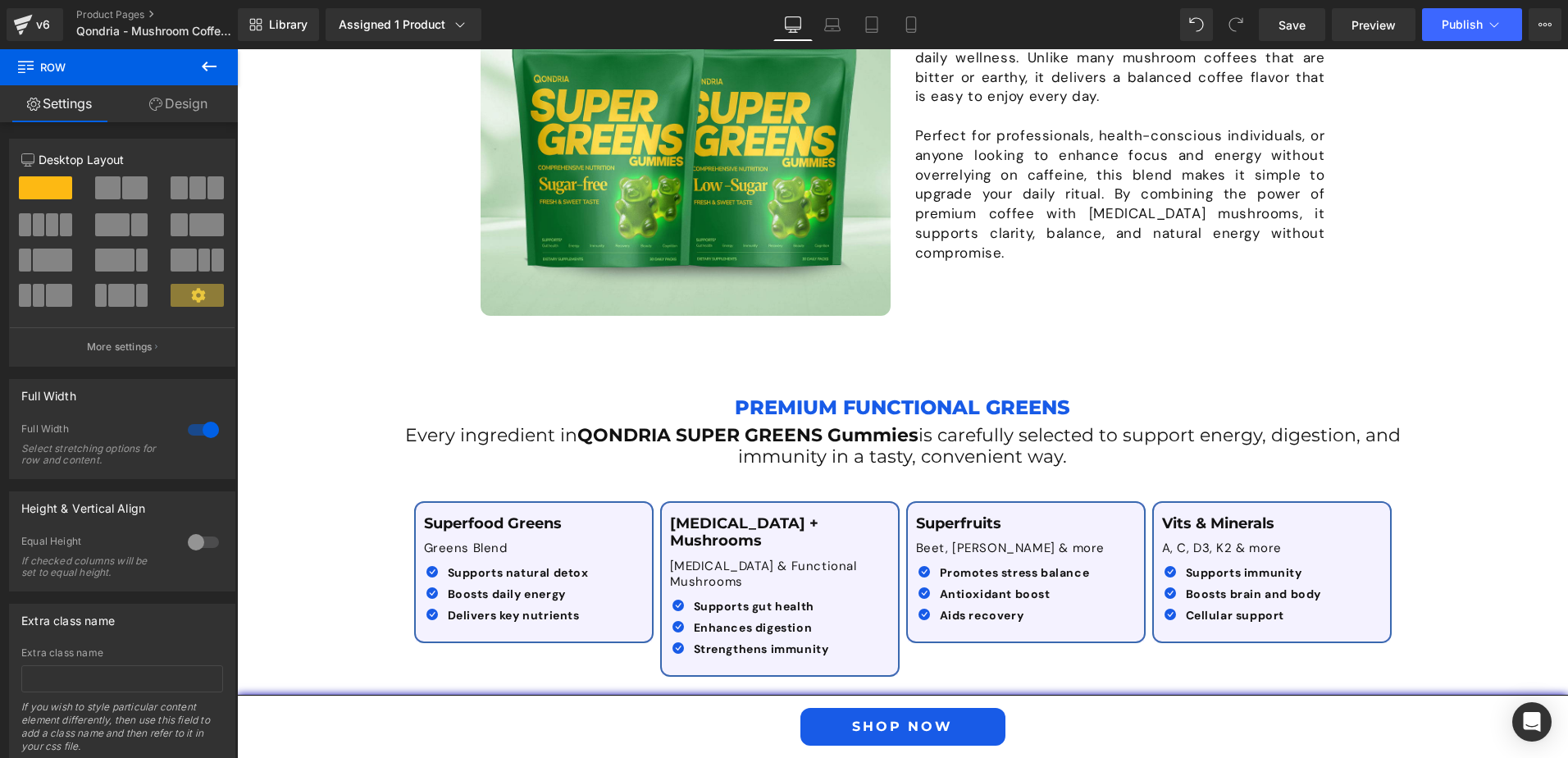
scroll to position [1854, 0]
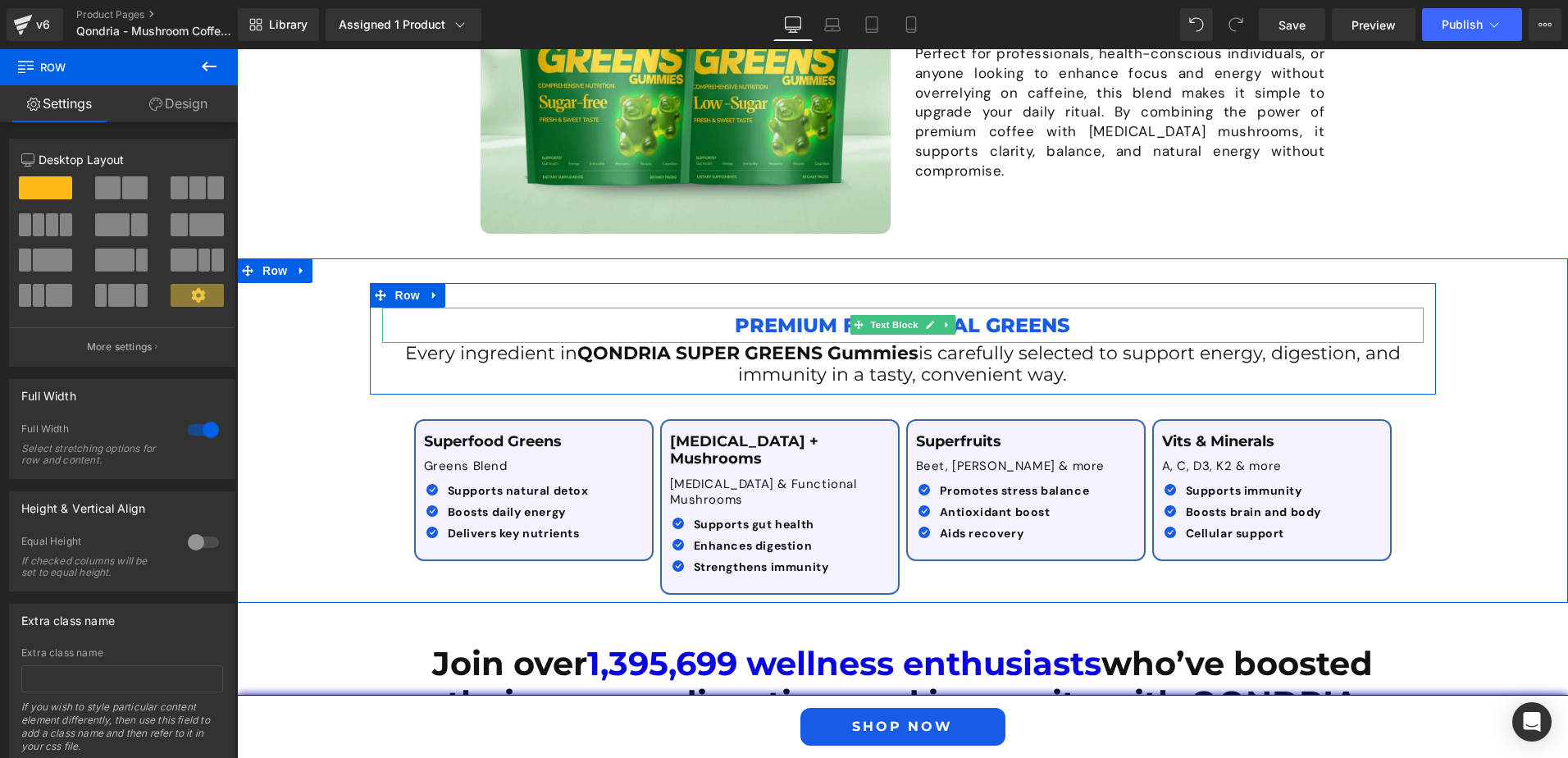
click at [756, 320] on p "Premium Functional Greens" at bounding box center [903, 325] width 1041 height 36
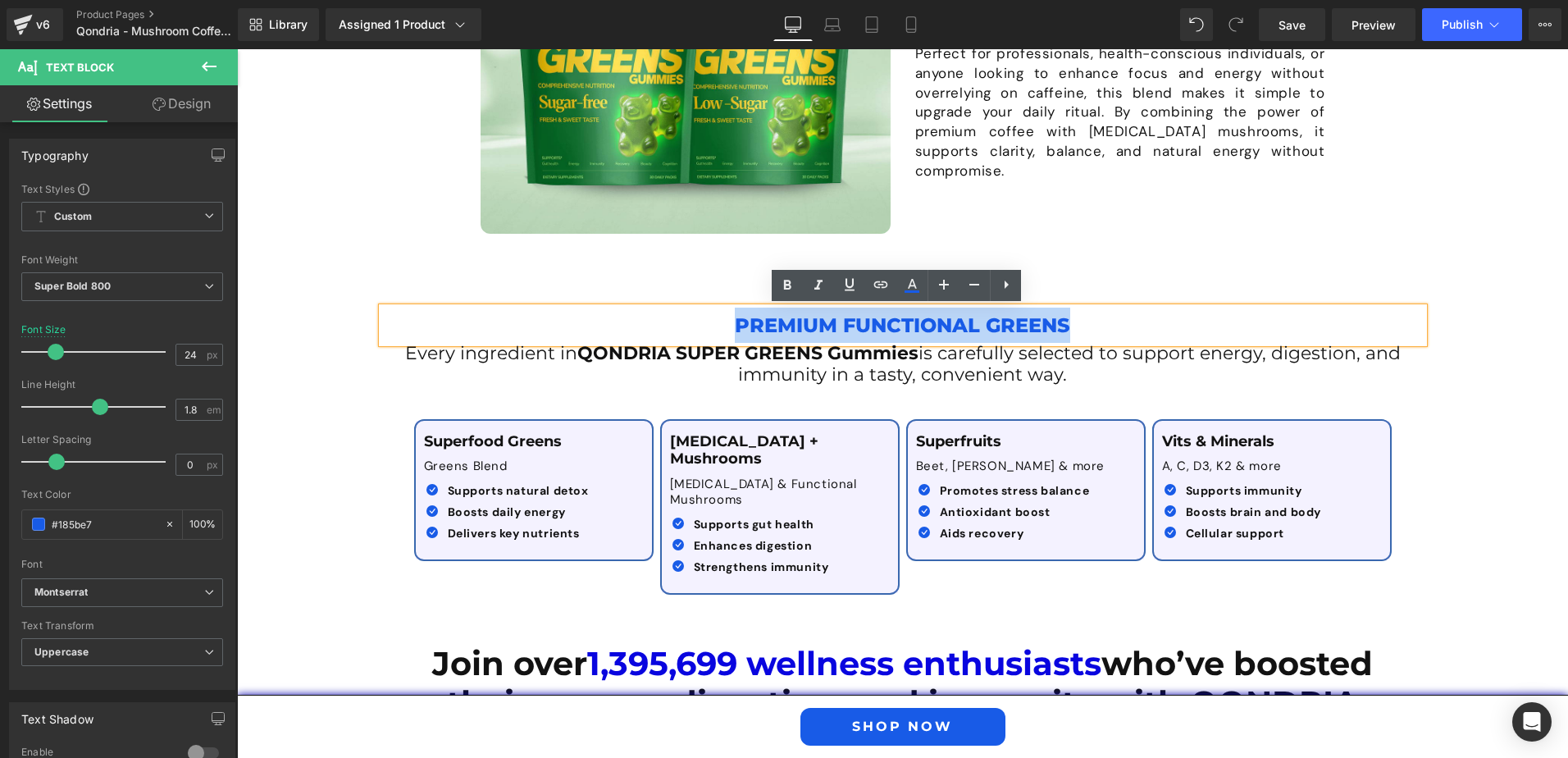
drag, startPoint x: 722, startPoint y: 322, endPoint x: 1063, endPoint y: 338, distance: 341.4
click at [1063, 338] on p "Premium Functional Greens" at bounding box center [903, 325] width 1041 height 36
paste div
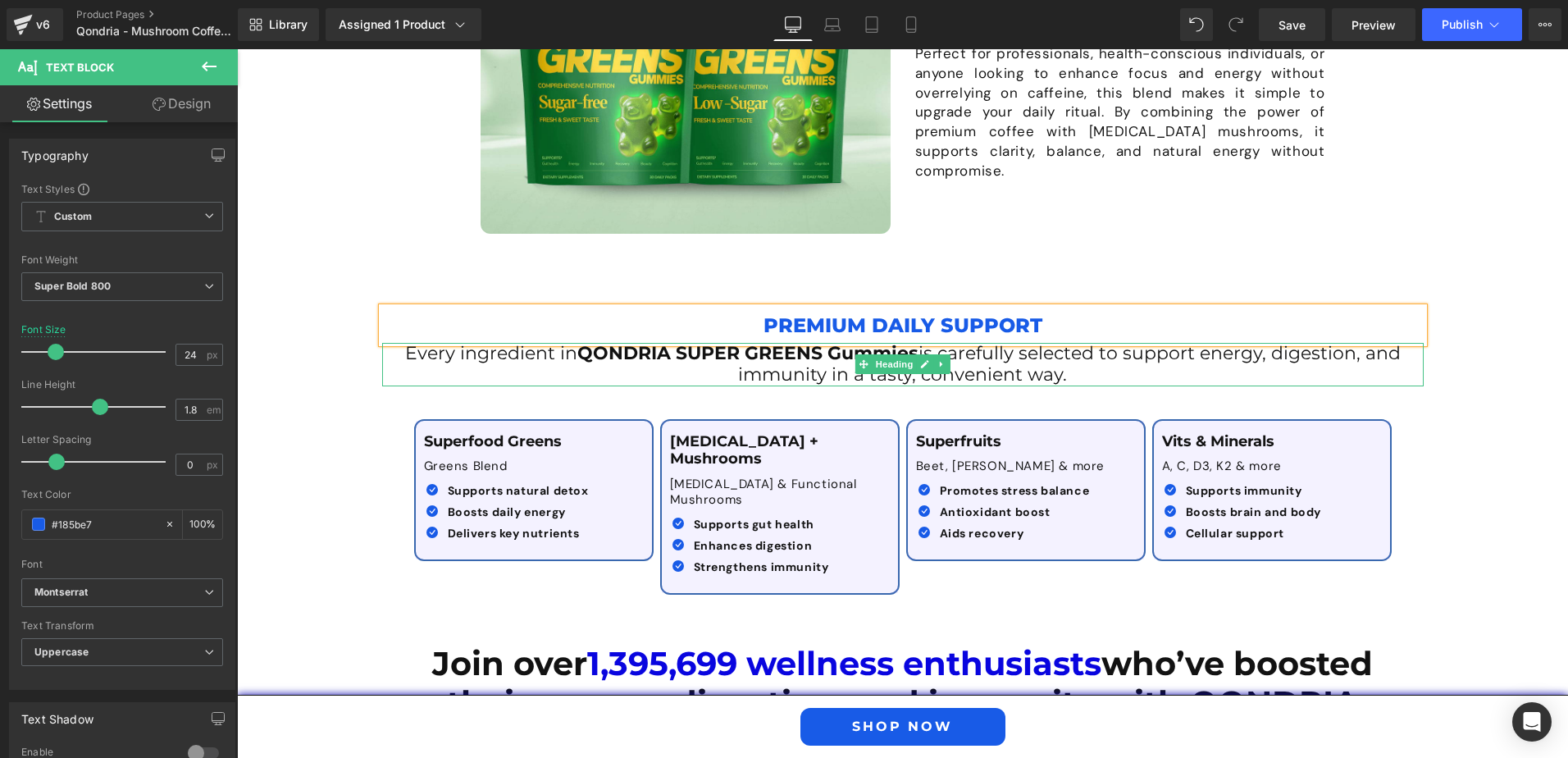
click at [600, 357] on h1 "Every ingredient in QONDRIA SUPER GREENS Gummies is carefully selected to suppo…" at bounding box center [903, 365] width 1041 height 43
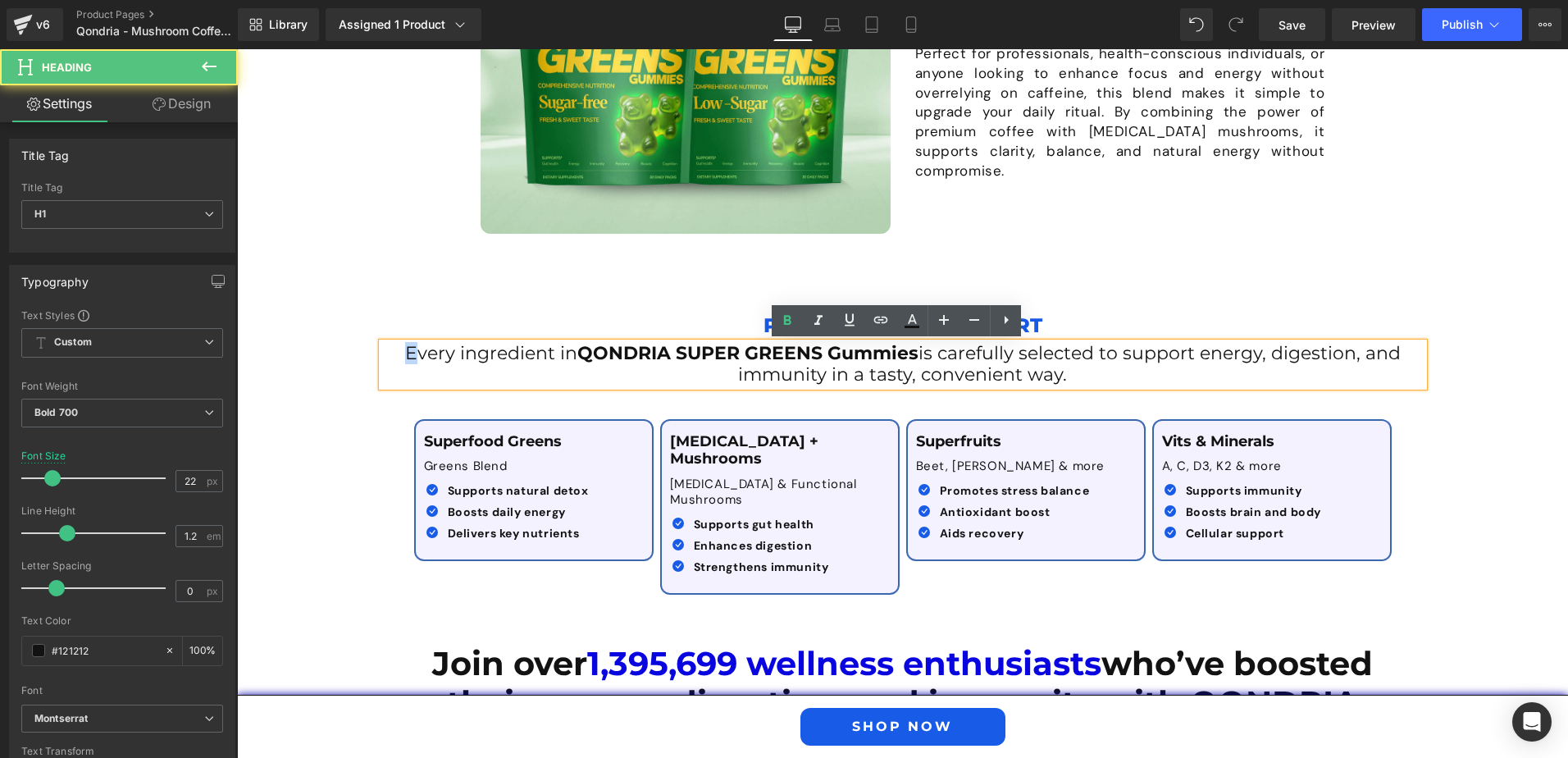
click at [405, 352] on span "Every ingredient in" at bounding box center [491, 353] width 172 height 22
click at [405, 353] on span "Every ingredient in" at bounding box center [491, 353] width 172 height 22
drag, startPoint x: 397, startPoint y: 353, endPoint x: 1076, endPoint y: 381, distance: 679.6
click at [1076, 381] on h1 "Every ingredient in QONDRIA SUPER GREENS Gummies is carefully selected to suppo…" at bounding box center [903, 365] width 1041 height 43
paste div
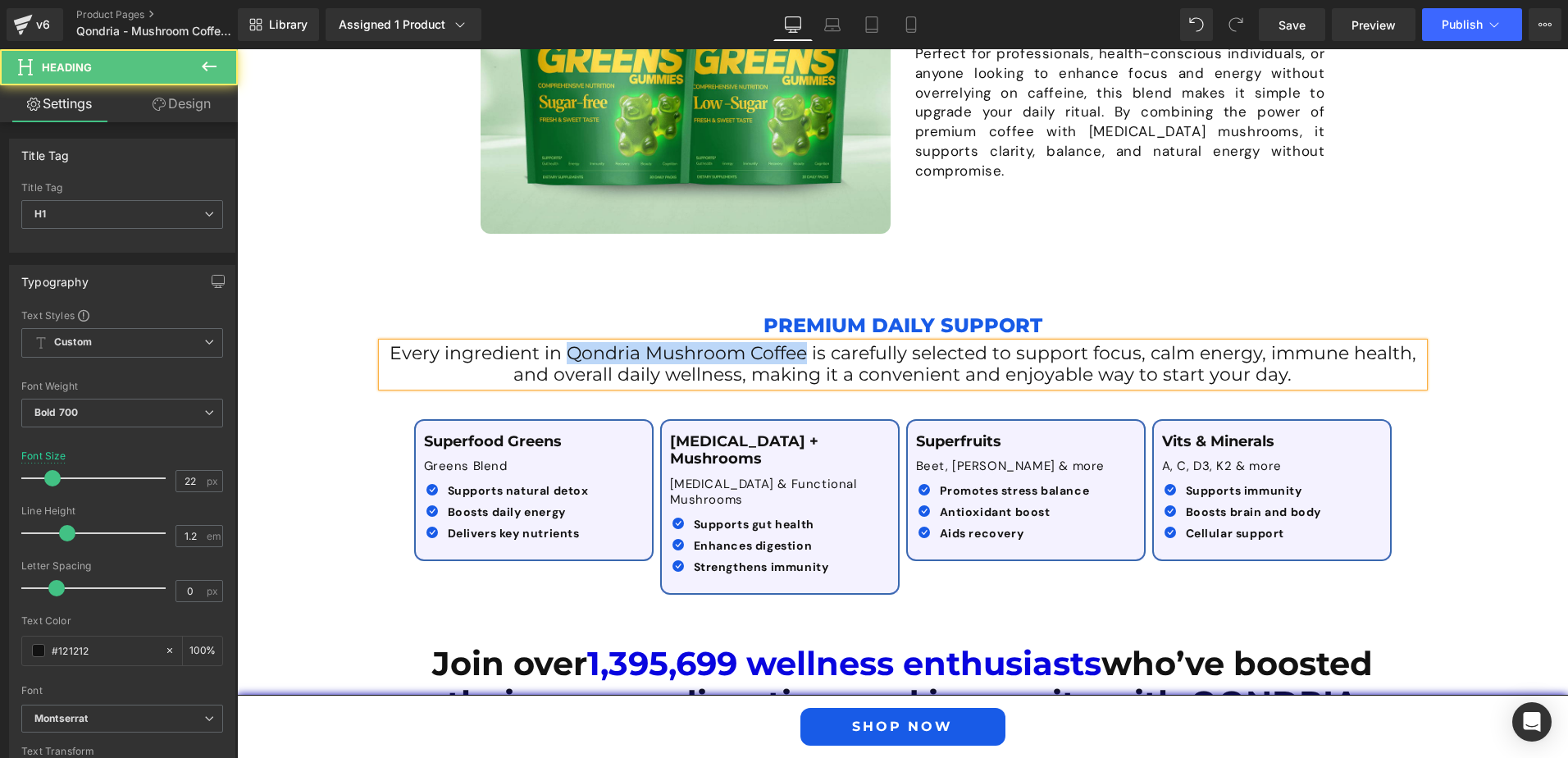
drag, startPoint x: 564, startPoint y: 356, endPoint x: 800, endPoint y: 359, distance: 236.0
click at [800, 359] on span "Every ingredient in Qondria Mushroom Coffee is carefully selected to support fo…" at bounding box center [902, 364] width 1027 height 43
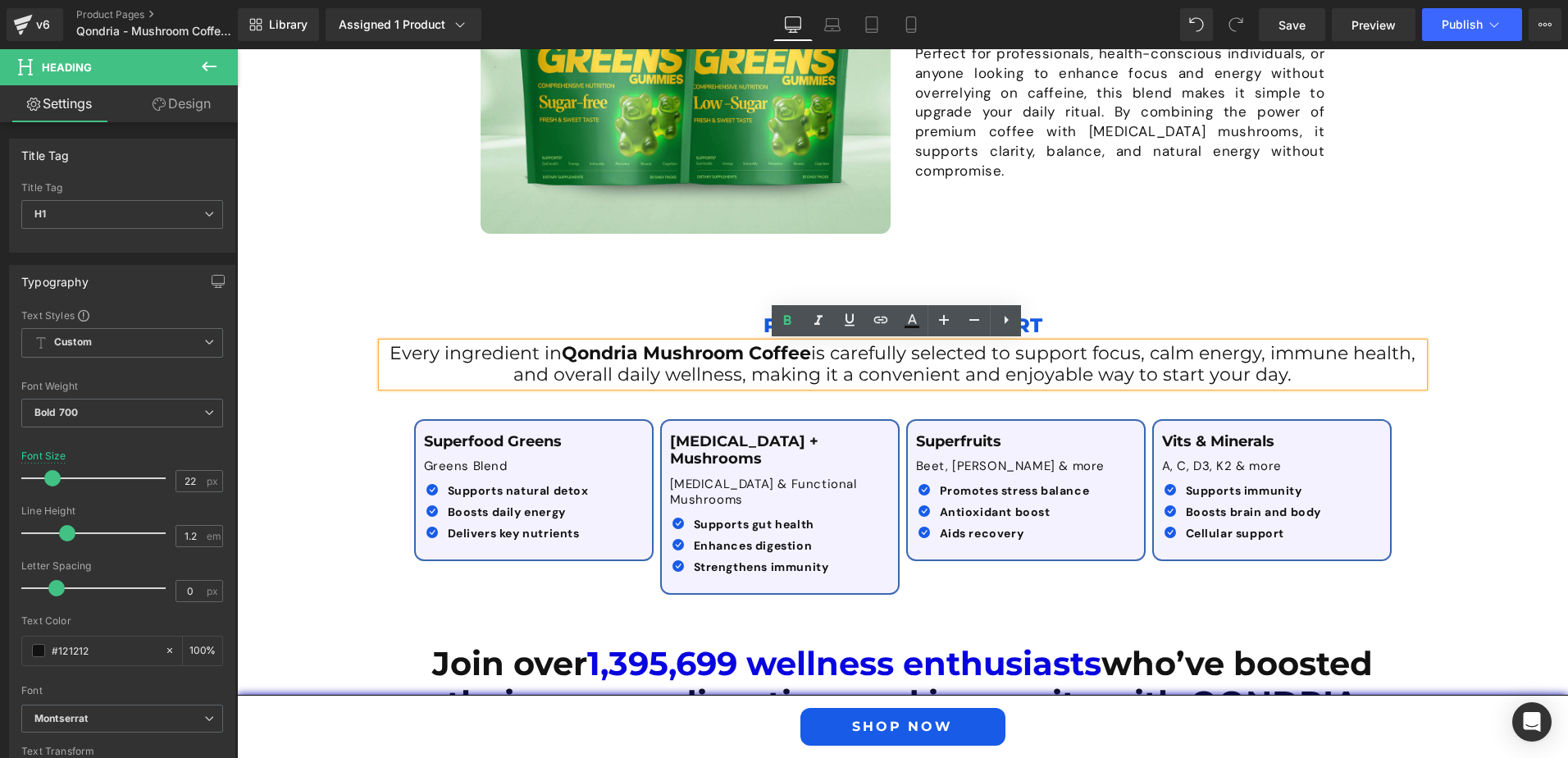
click at [632, 312] on p "Premium Daily Support" at bounding box center [903, 325] width 1041 height 36
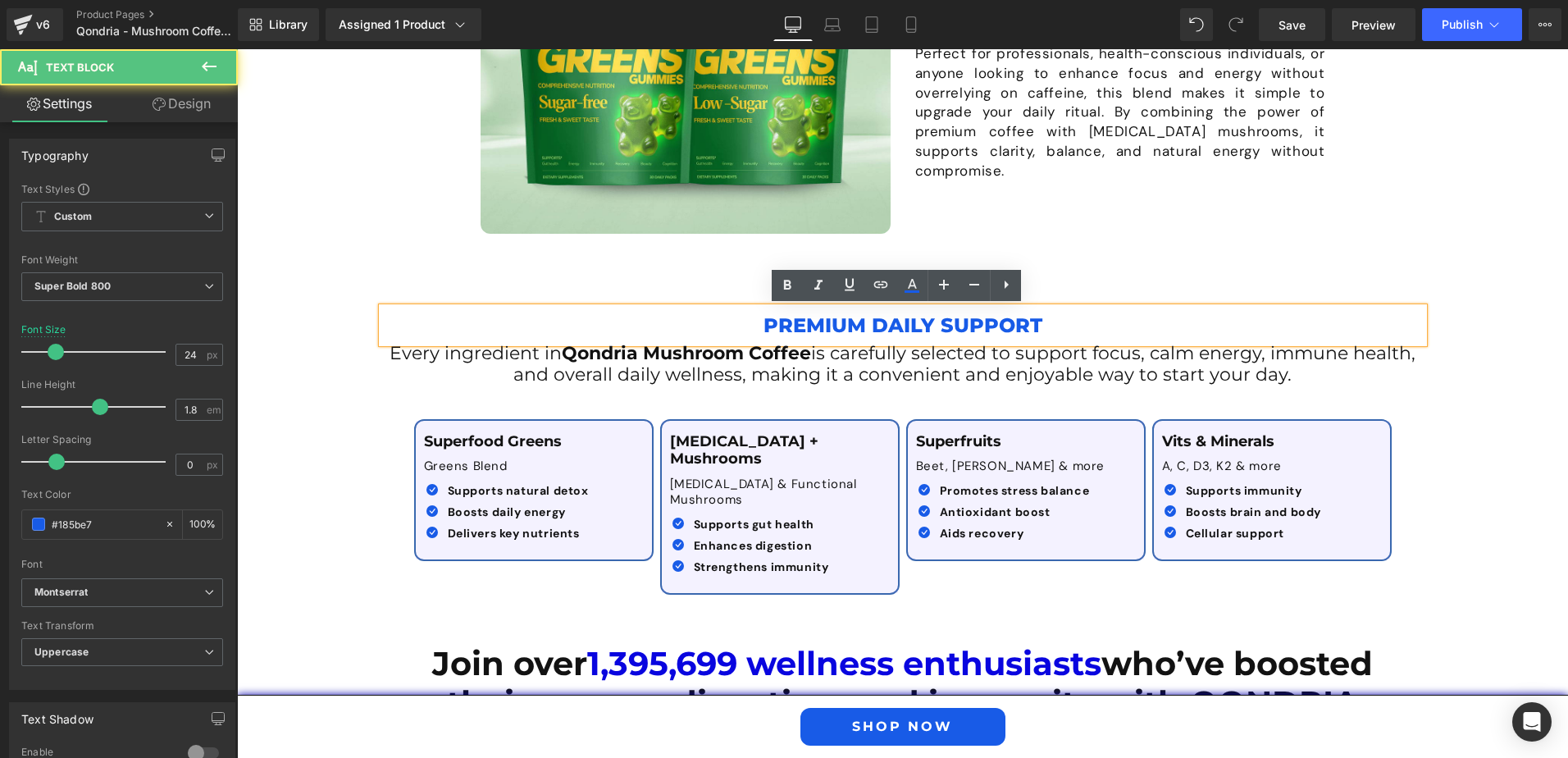
scroll to position [2018, 0]
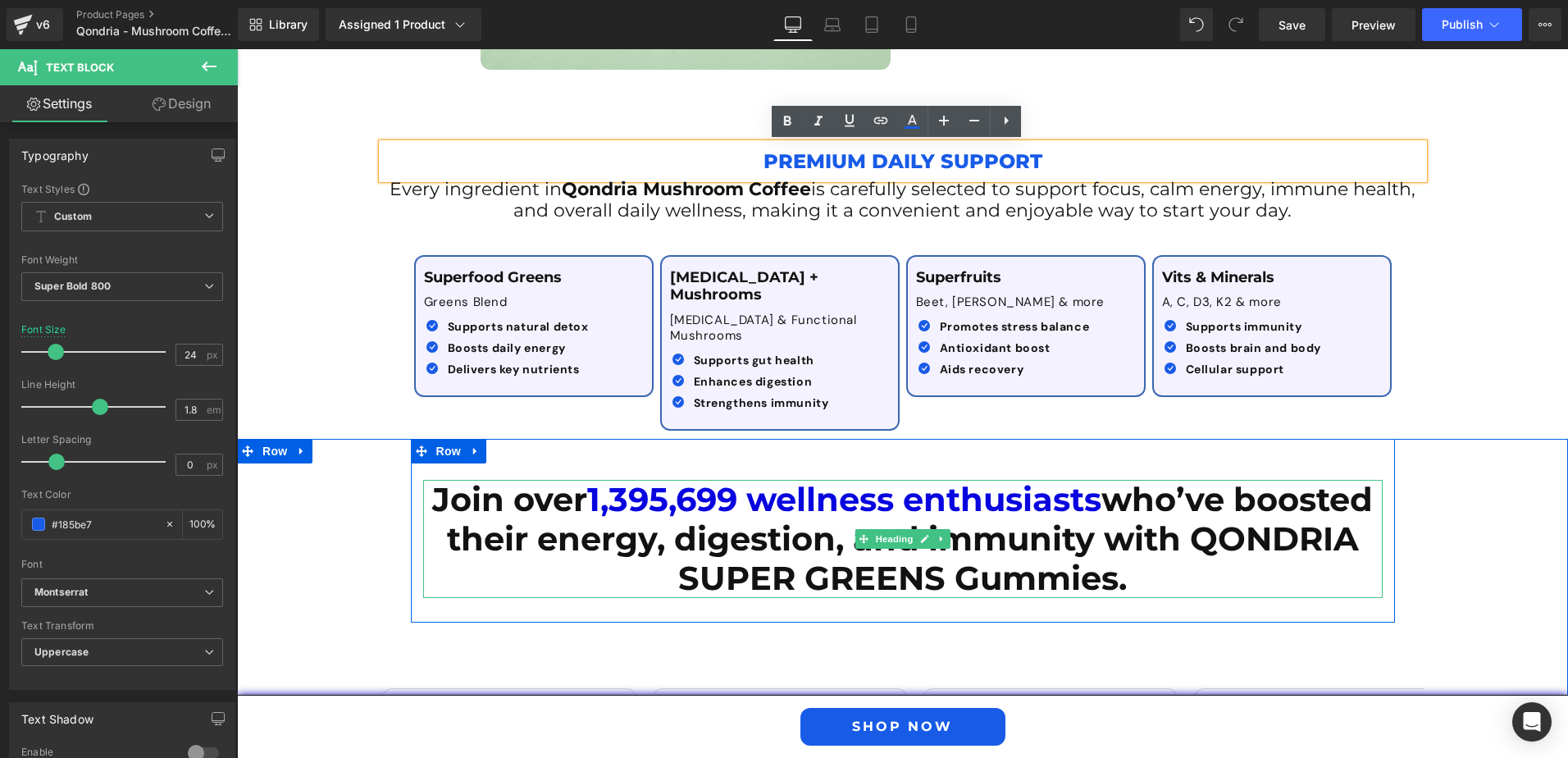
click at [590, 483] on h1 "Join over 1,395,699 wellness enthusiasts who’ve boosted their energy, digestion…" at bounding box center [902, 540] width 959 height 119
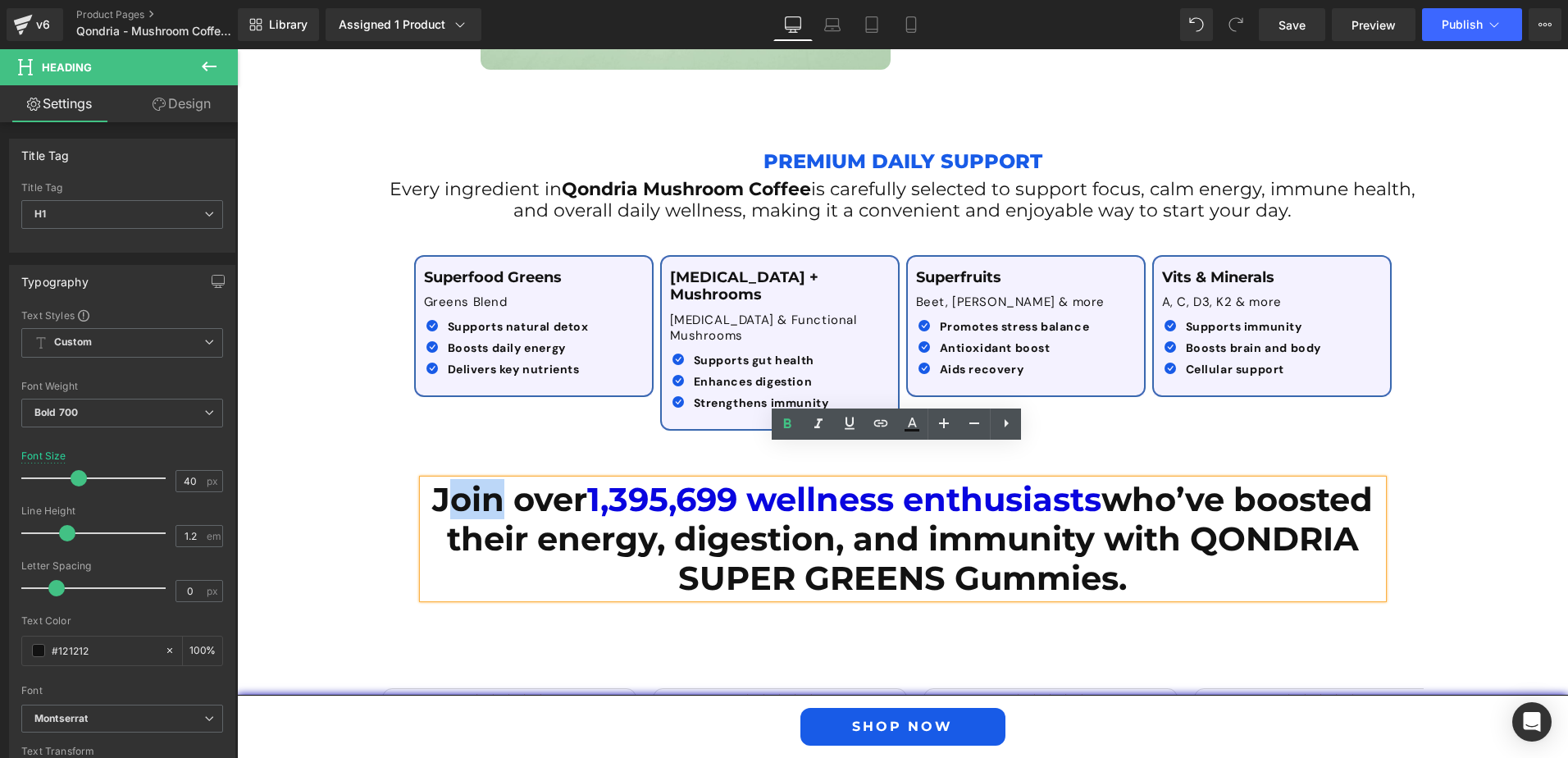
drag, startPoint x: 497, startPoint y: 466, endPoint x: 536, endPoint y: 461, distance: 39.3
click at [557, 480] on h1 "Join over 1,395,699 wellness enthusiasts who’ve boosted their energy, digestion…" at bounding box center [902, 540] width 959 height 119
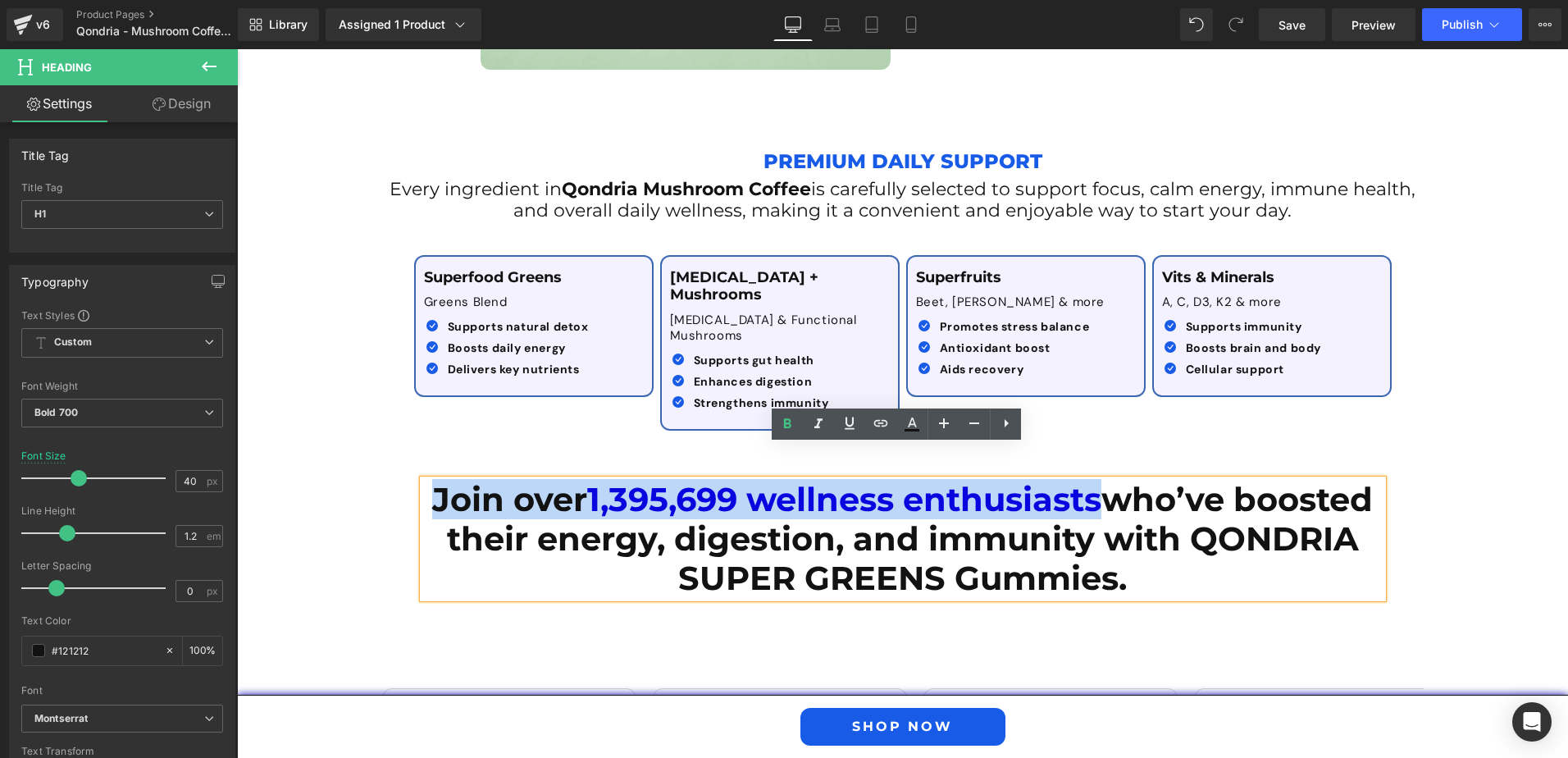
drag, startPoint x: 493, startPoint y: 461, endPoint x: 1174, endPoint y: 475, distance: 681.1
click at [1174, 480] on h1 "Join over 1,395,699 wellness enthusiasts who’ve boosted their energy, digestion…" at bounding box center [902, 540] width 959 height 119
paste div
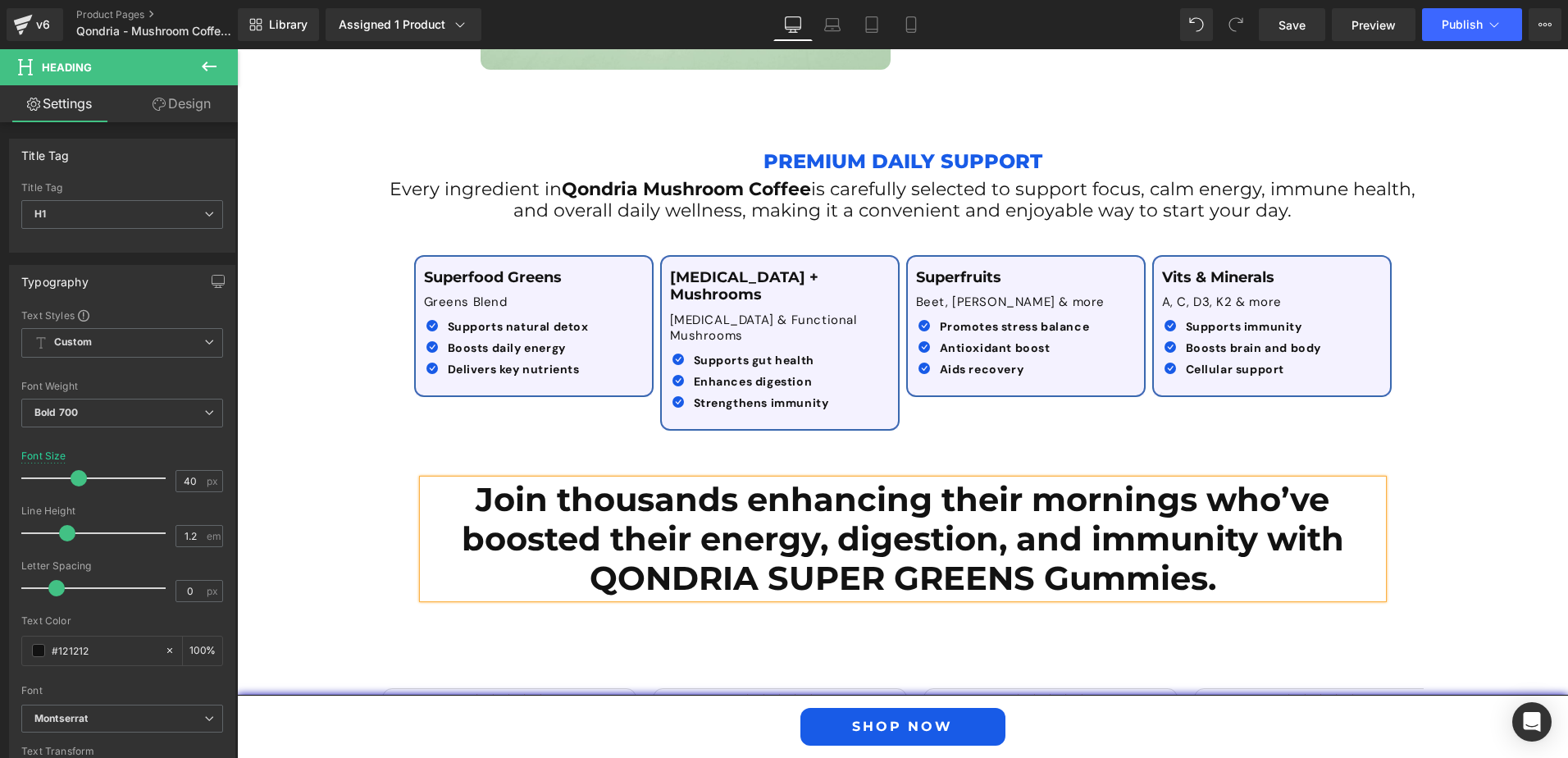
click at [786, 520] on h1 "Join thousands enhancing their mornings who’ve boosted their energy, digestion,…" at bounding box center [902, 540] width 959 height 119
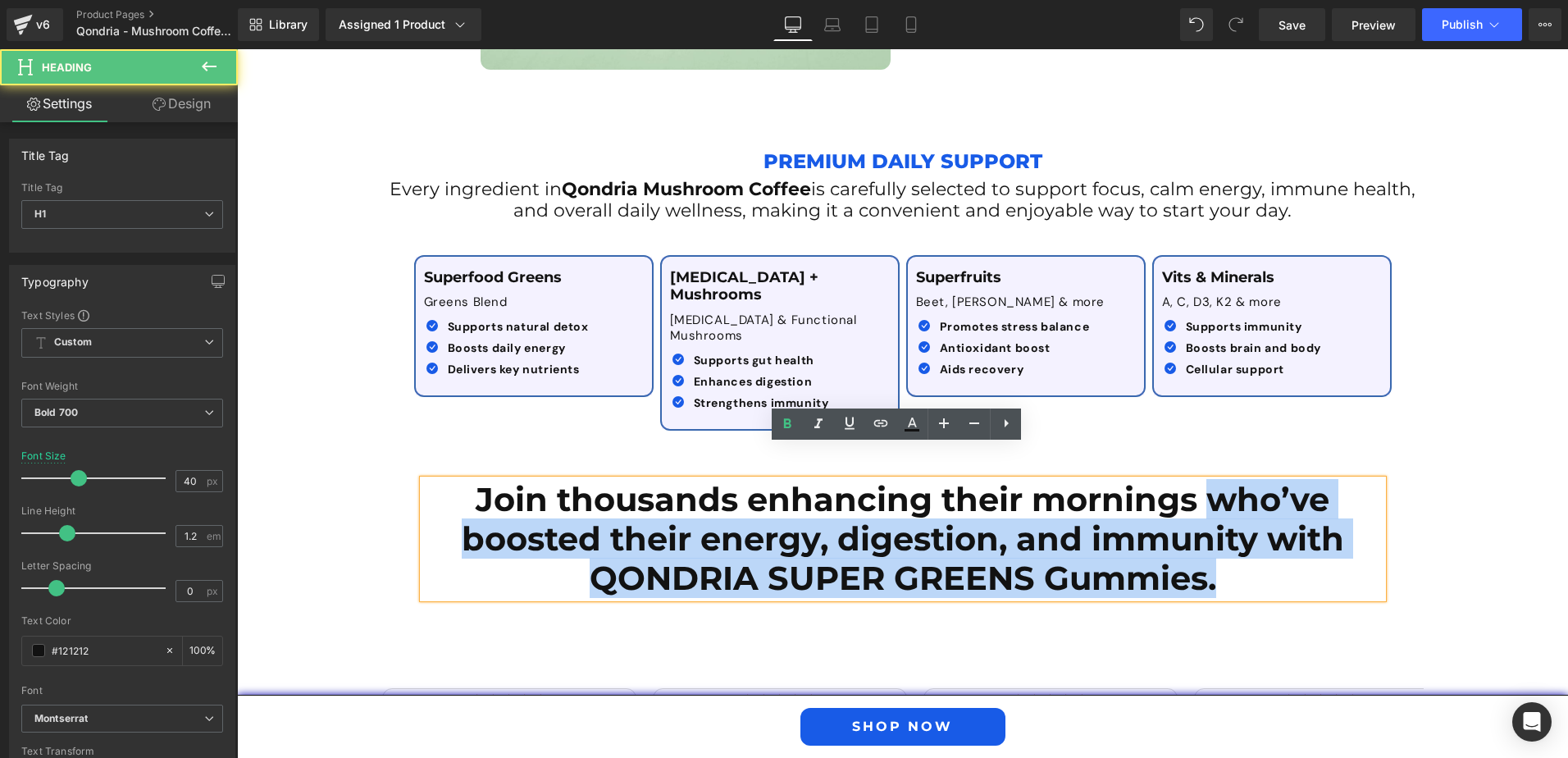
drag, startPoint x: 1209, startPoint y: 471, endPoint x: 1218, endPoint y: 548, distance: 77.5
click at [1218, 548] on h1 "Join thousands enhancing their mornings who’ve boosted their energy, digestion,…" at bounding box center [902, 540] width 959 height 119
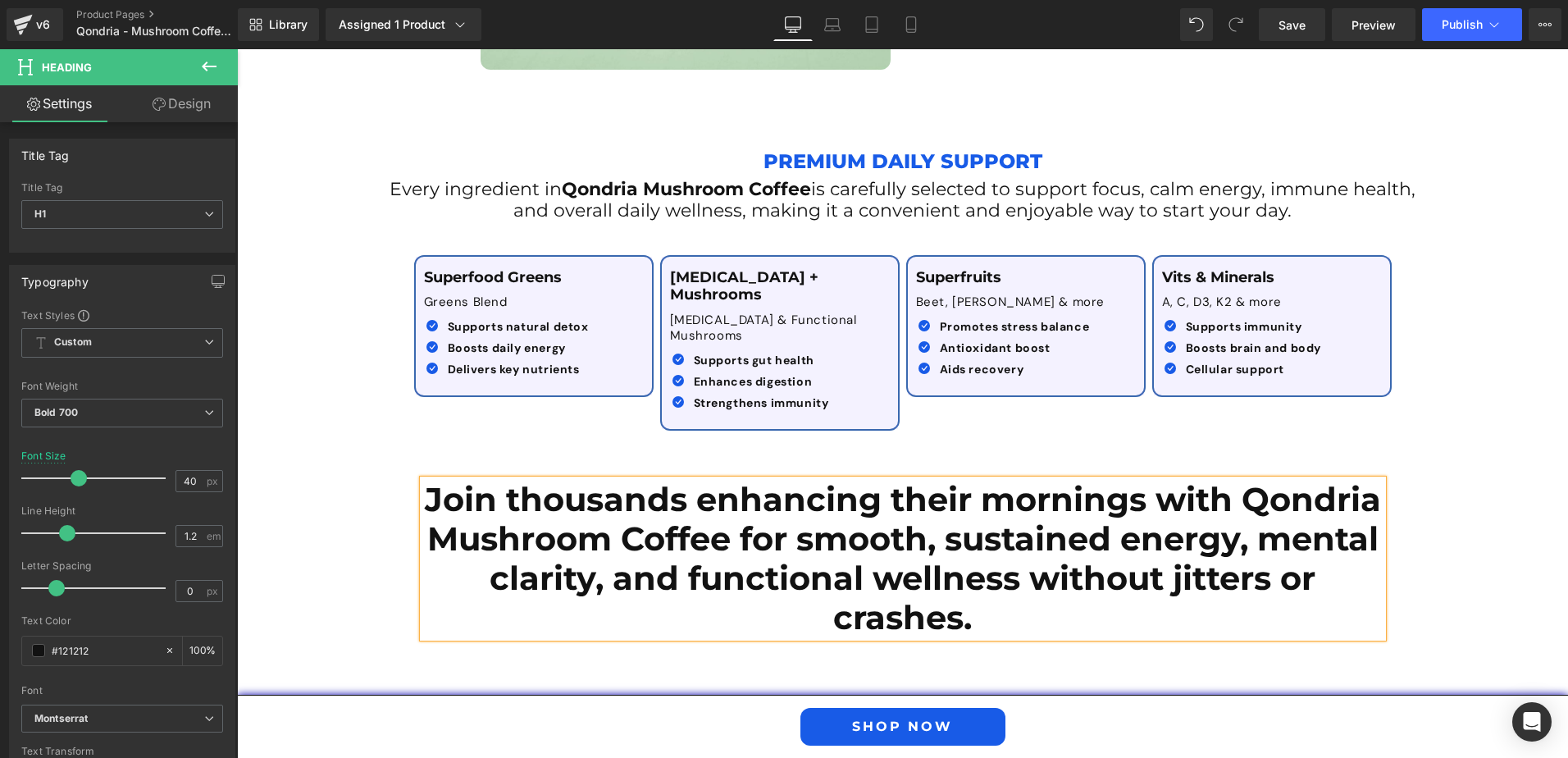
click at [424, 480] on h1 "Join thousands enhancing their mornings with Qondria Mushroom Coffee for smooth…" at bounding box center [902, 558] width 959 height 157
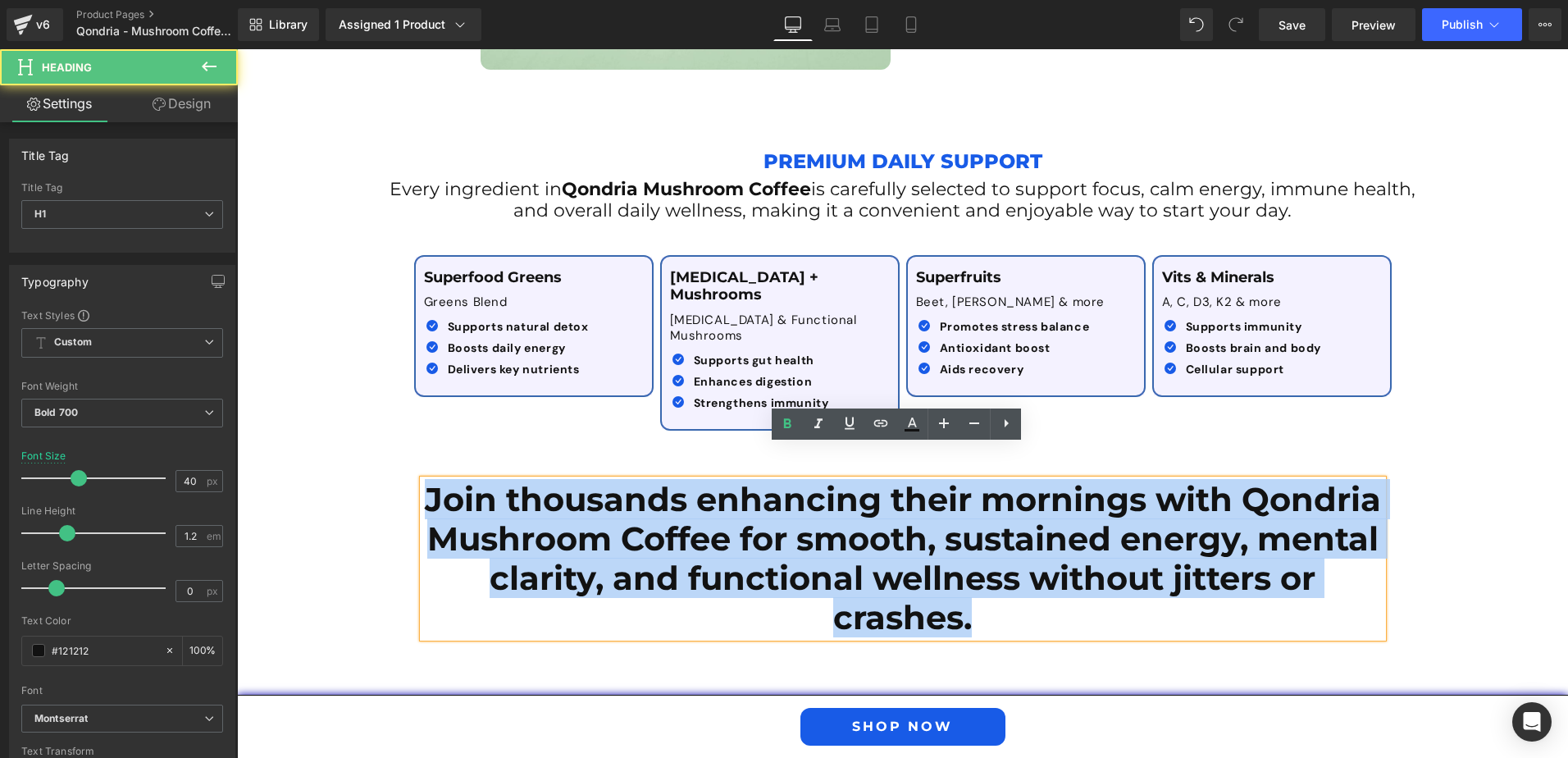
drag, startPoint x: 422, startPoint y: 469, endPoint x: 981, endPoint y: 611, distance: 576.8
click at [981, 611] on div "Join thousands enhancing their mornings with Qondria Mushroom Coffee for smooth…" at bounding box center [903, 550] width 984 height 223
copy h1 "Join thousands enhancing their mornings with Qondria Mushroom Coffee for smooth…"
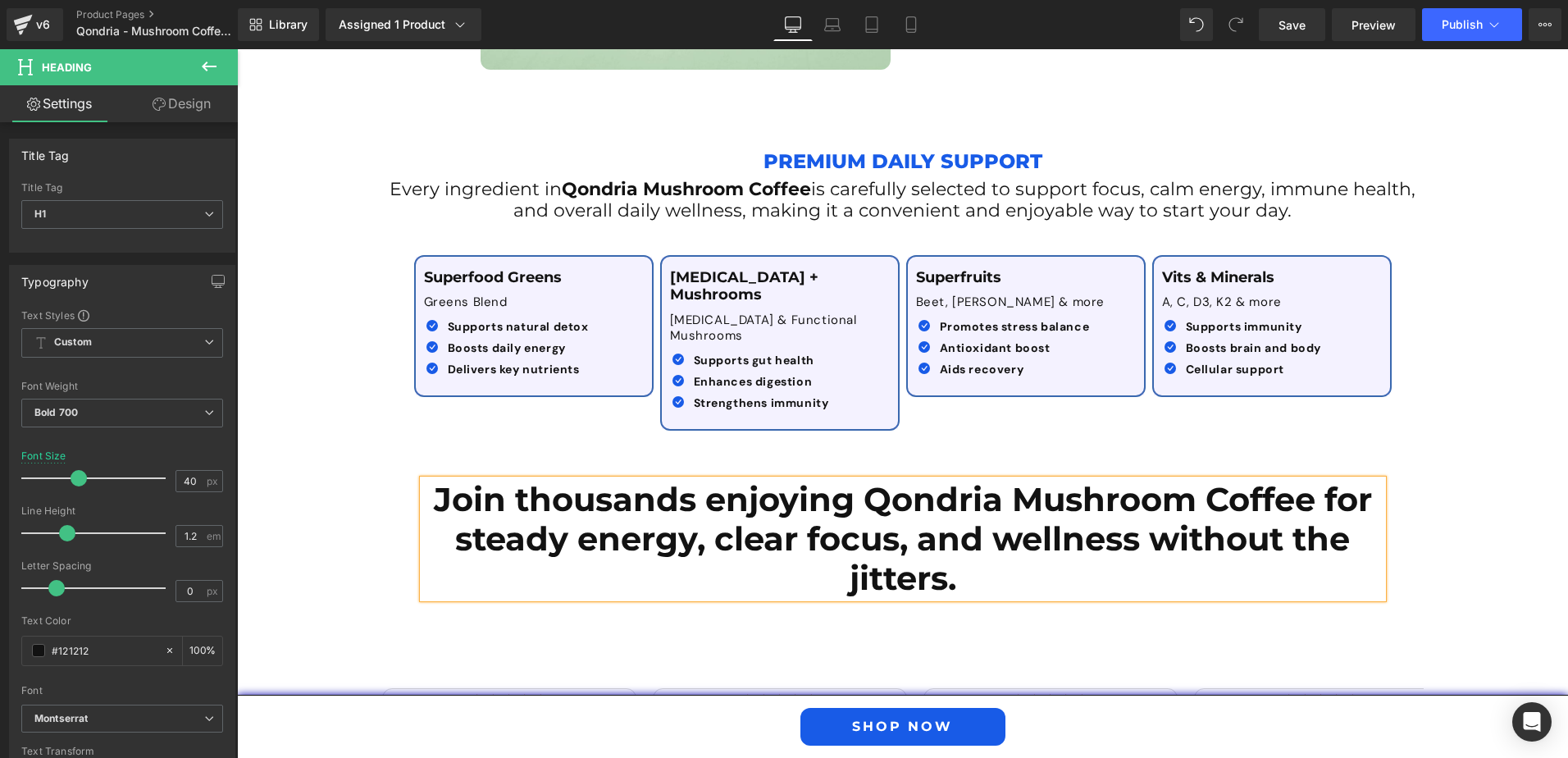
click at [1325, 480] on h1 "Join thousands enjoying Qondria Mushroom Coffee for steady energy, clear focus,…" at bounding box center [902, 540] width 959 height 119
click at [321, 508] on div "Join thousands enjoying Qondria Mushroom Coffee for steady energy, clear focus,…" at bounding box center [902, 690] width 1331 height 503
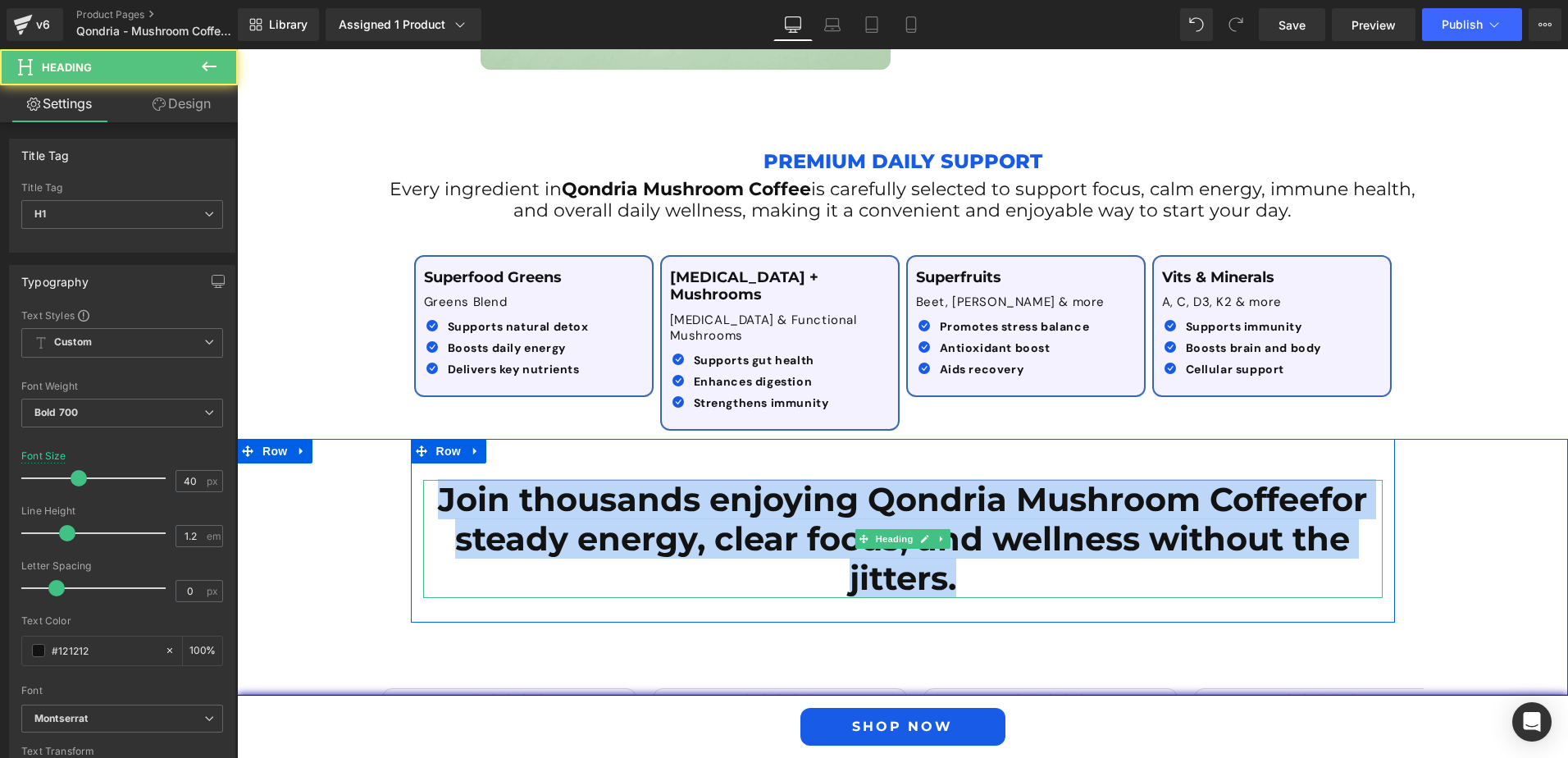
drag, startPoint x: 429, startPoint y: 465, endPoint x: 993, endPoint y: 547, distance: 569.9
click at [993, 547] on h1 "Join thousands enjoying Qondria Mushroom Coffee for steady energy, clear focus,…" at bounding box center [902, 540] width 959 height 119
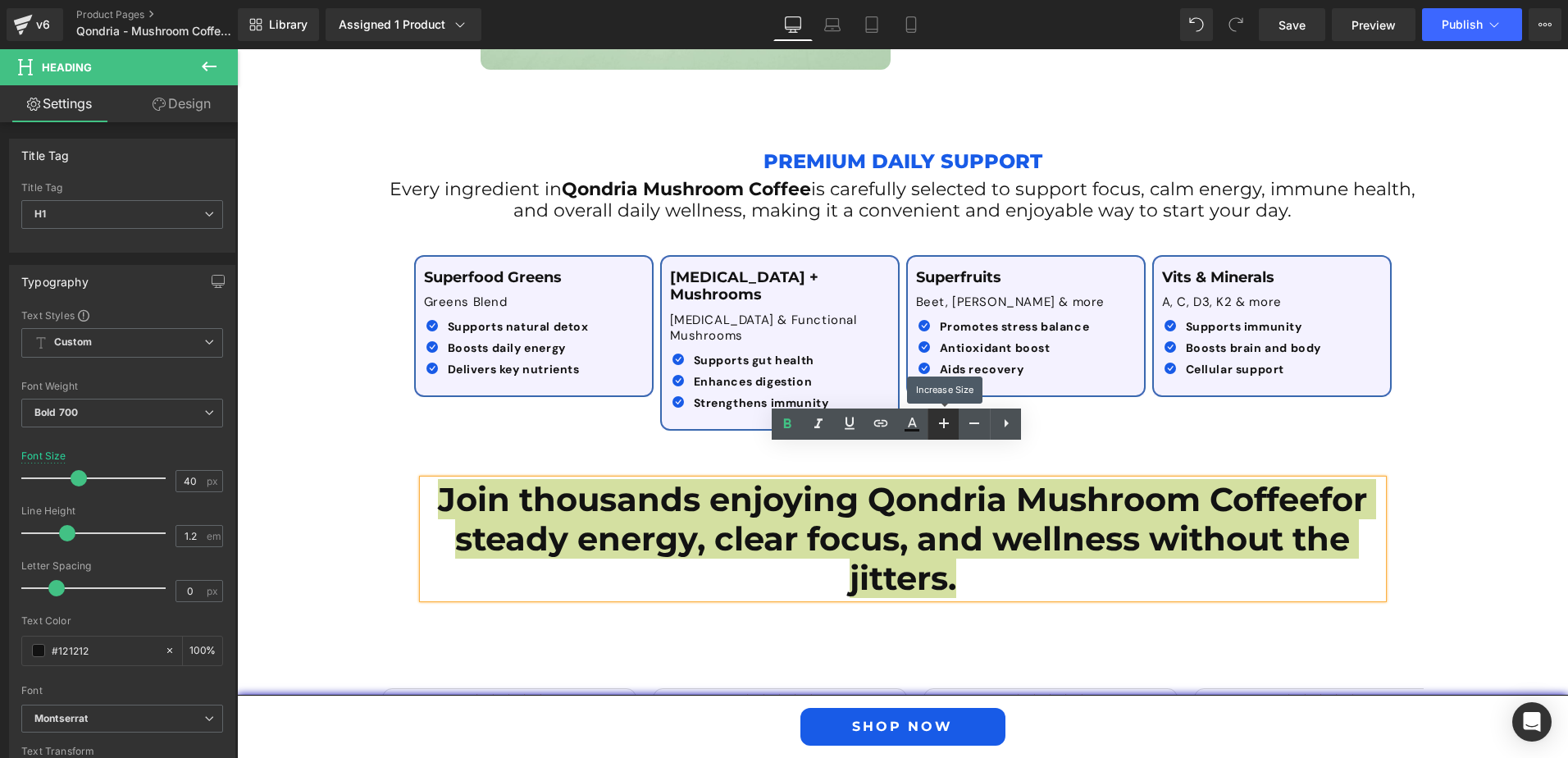
click at [939, 422] on icon at bounding box center [944, 423] width 20 height 20
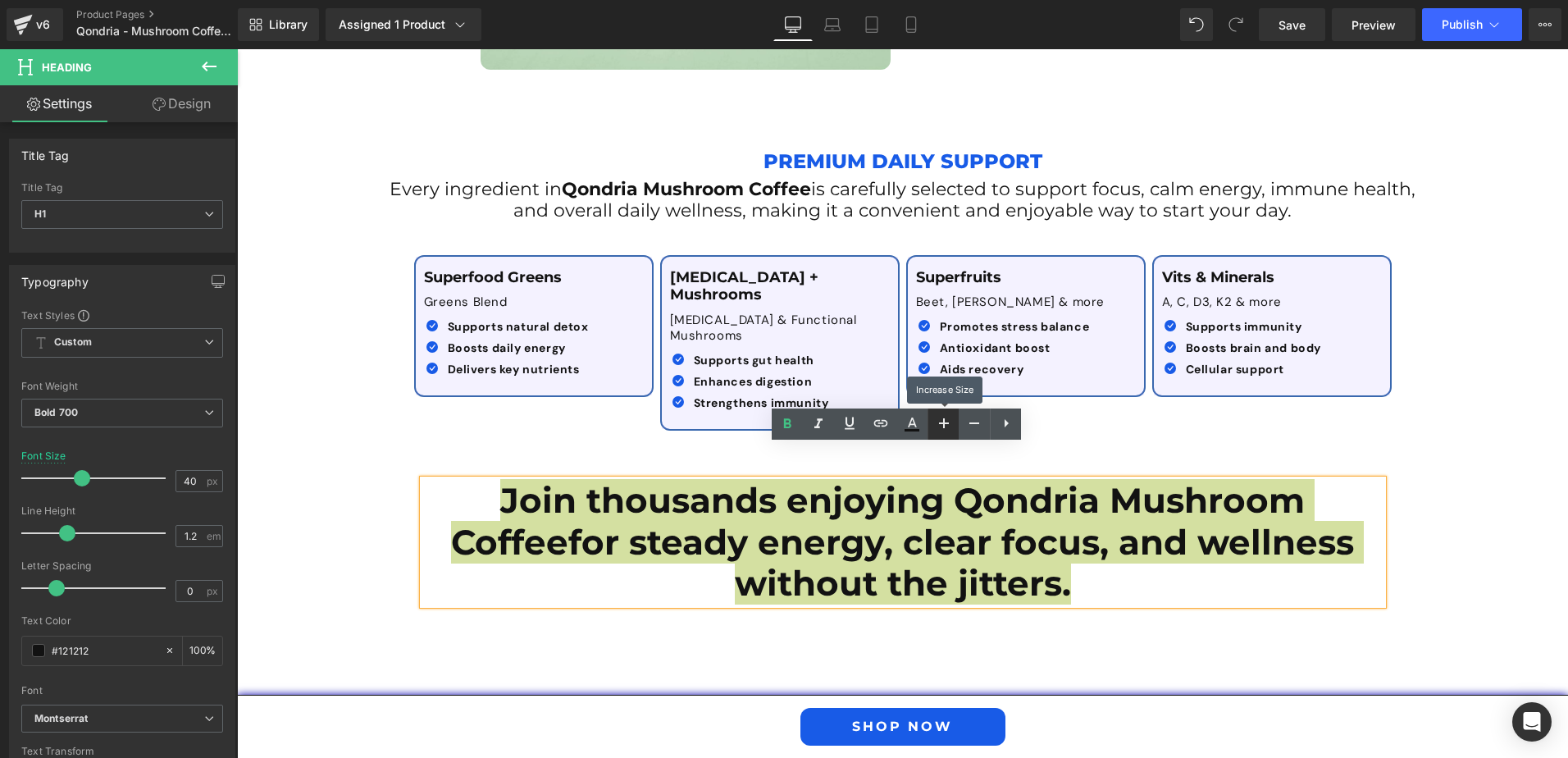
click at [939, 422] on icon at bounding box center [944, 423] width 20 height 20
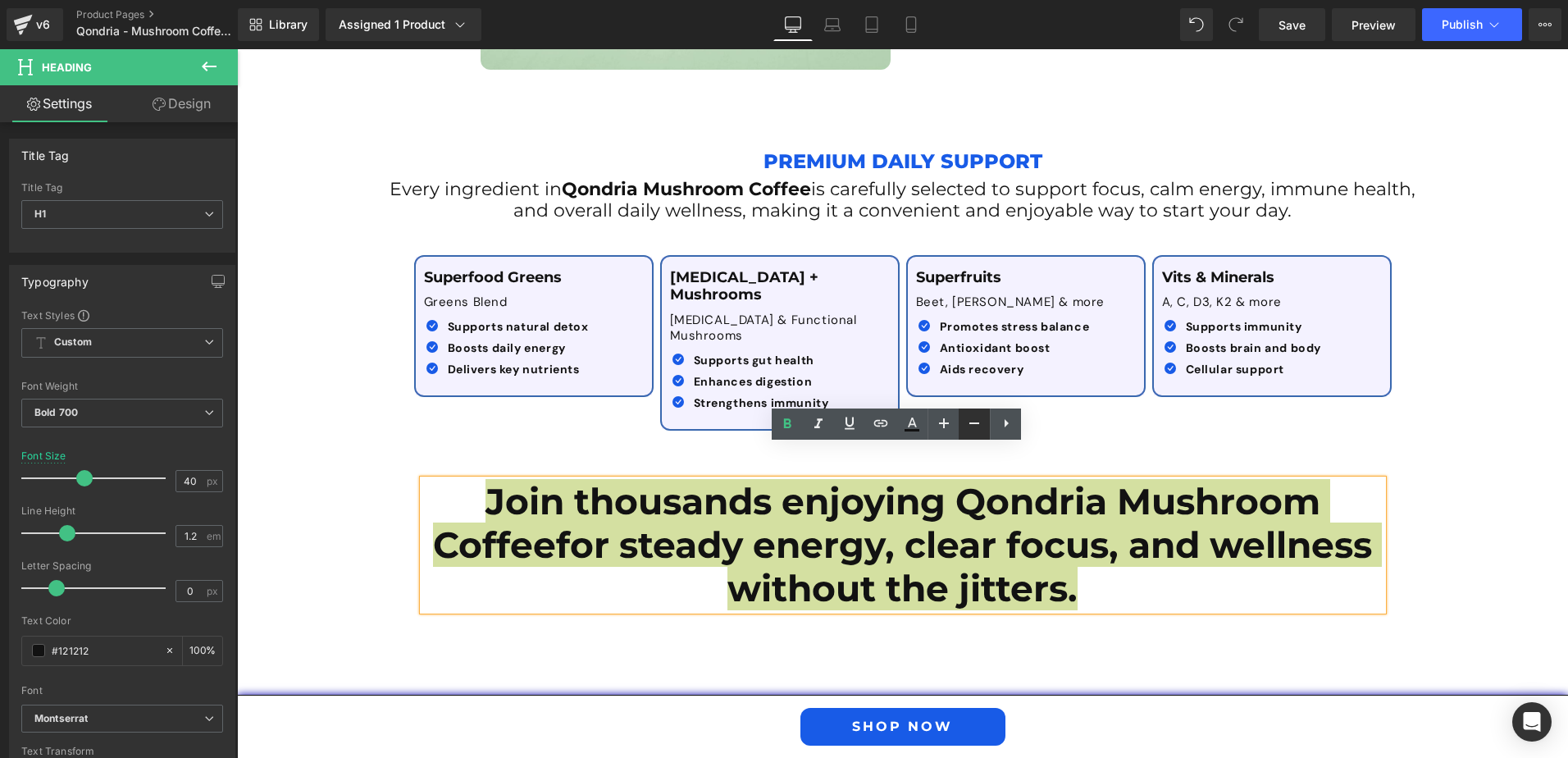
click at [965, 424] on icon at bounding box center [974, 423] width 20 height 20
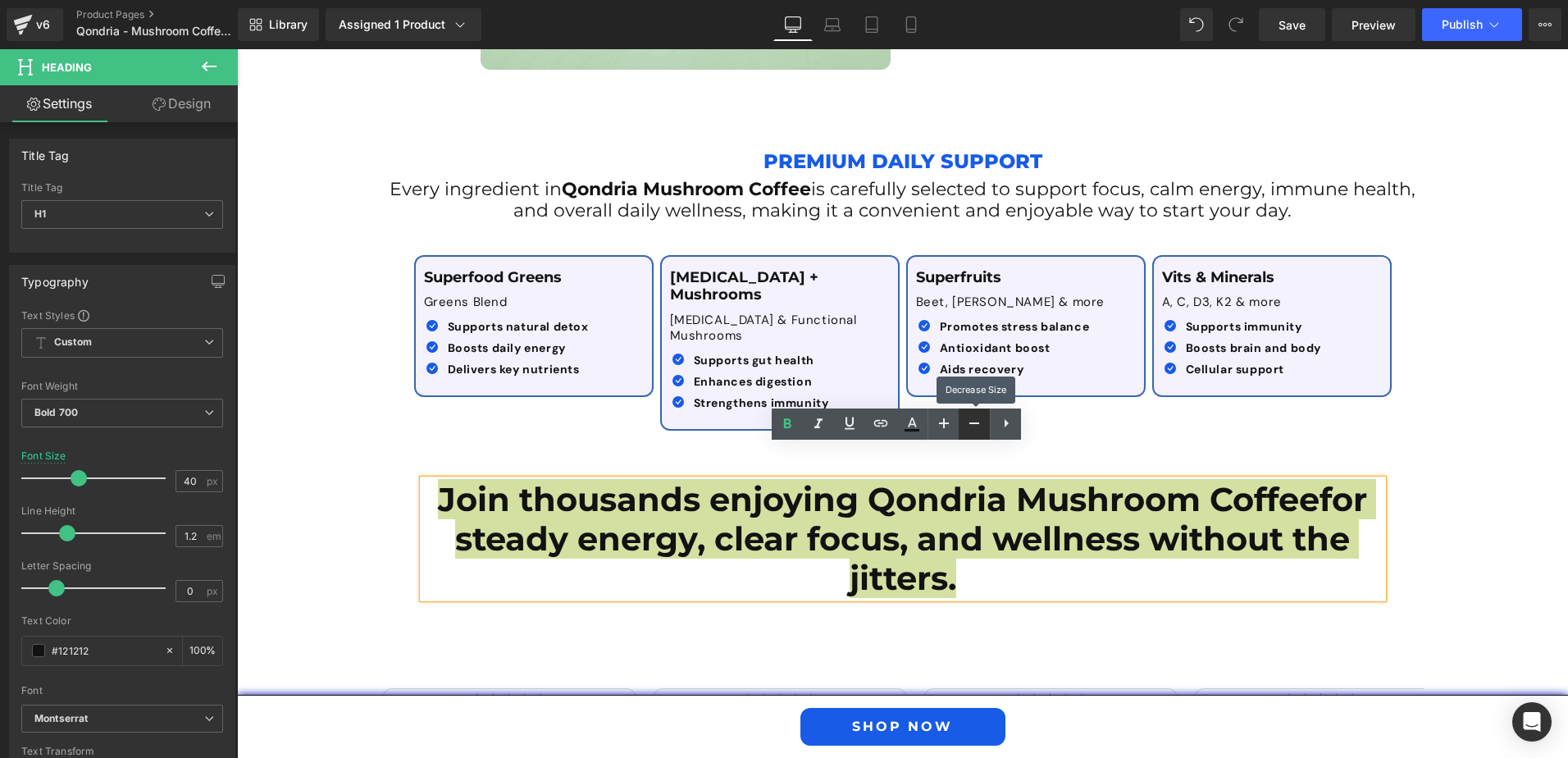
click at [965, 424] on icon at bounding box center [974, 423] width 20 height 20
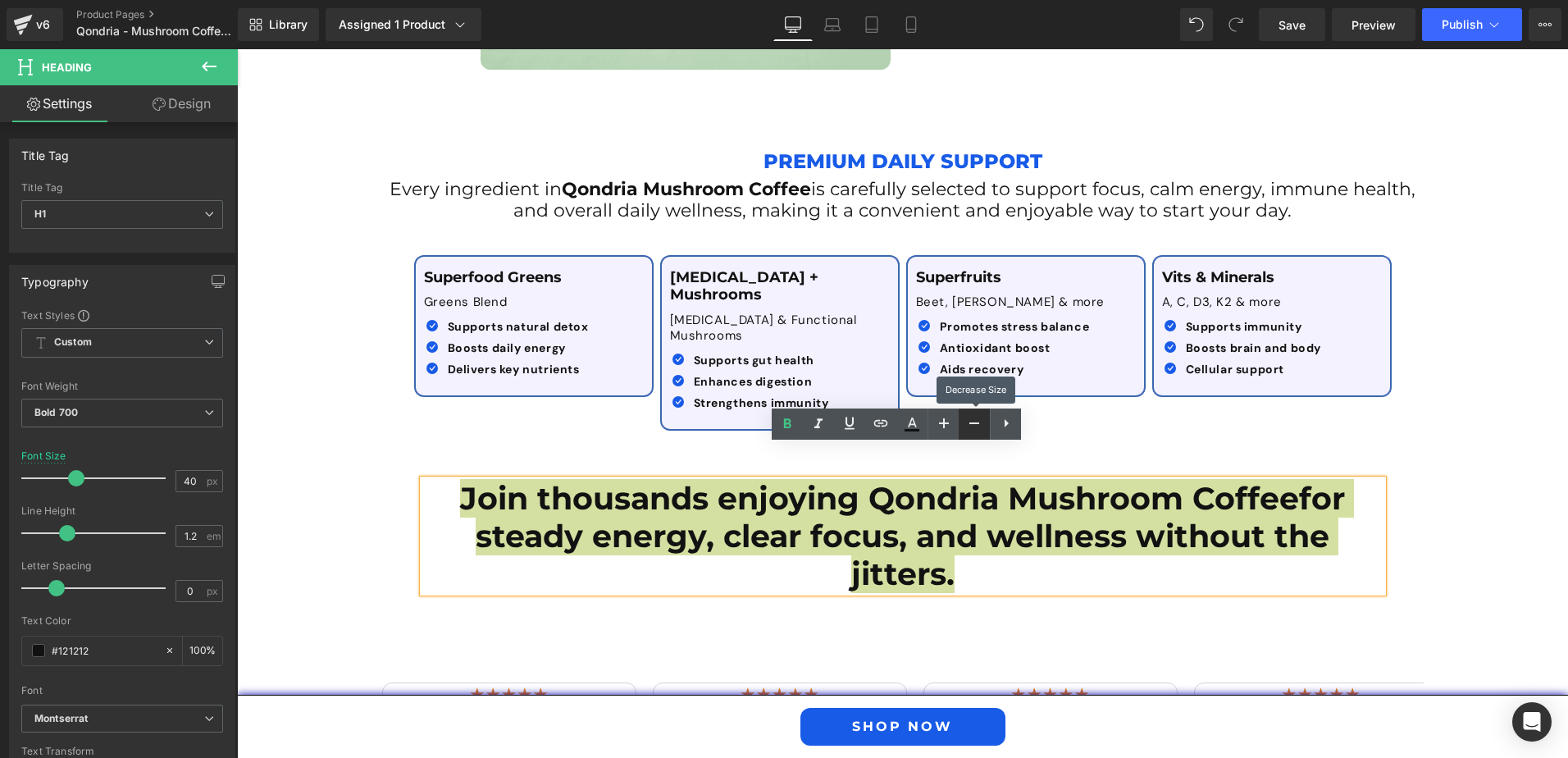
click at [965, 424] on icon at bounding box center [974, 423] width 20 height 20
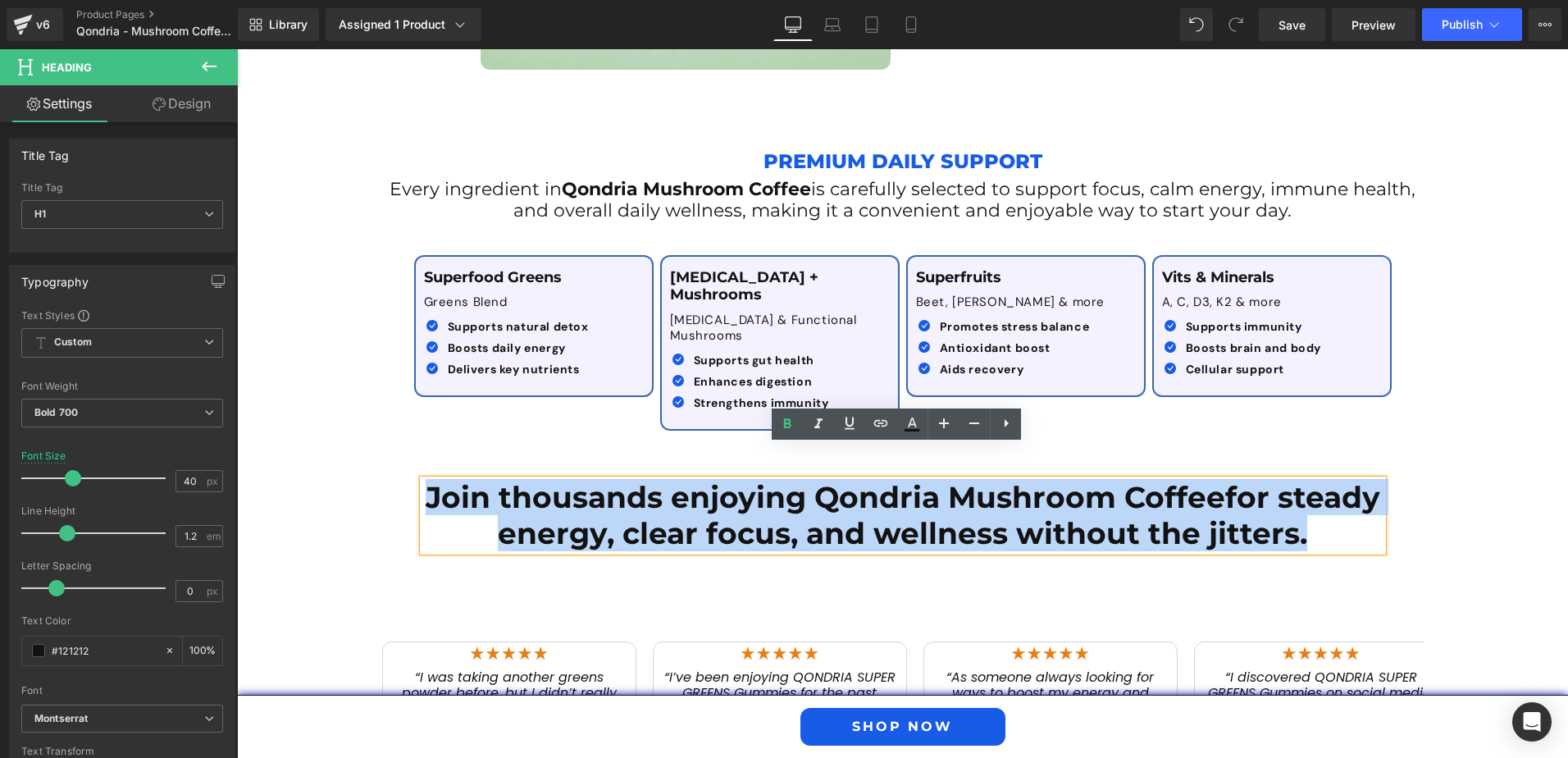
click at [1440, 498] on div "Join thousands enjoying Qondria Mushroom Coffee for steady energy, clear focus,…" at bounding box center [902, 666] width 1331 height 456
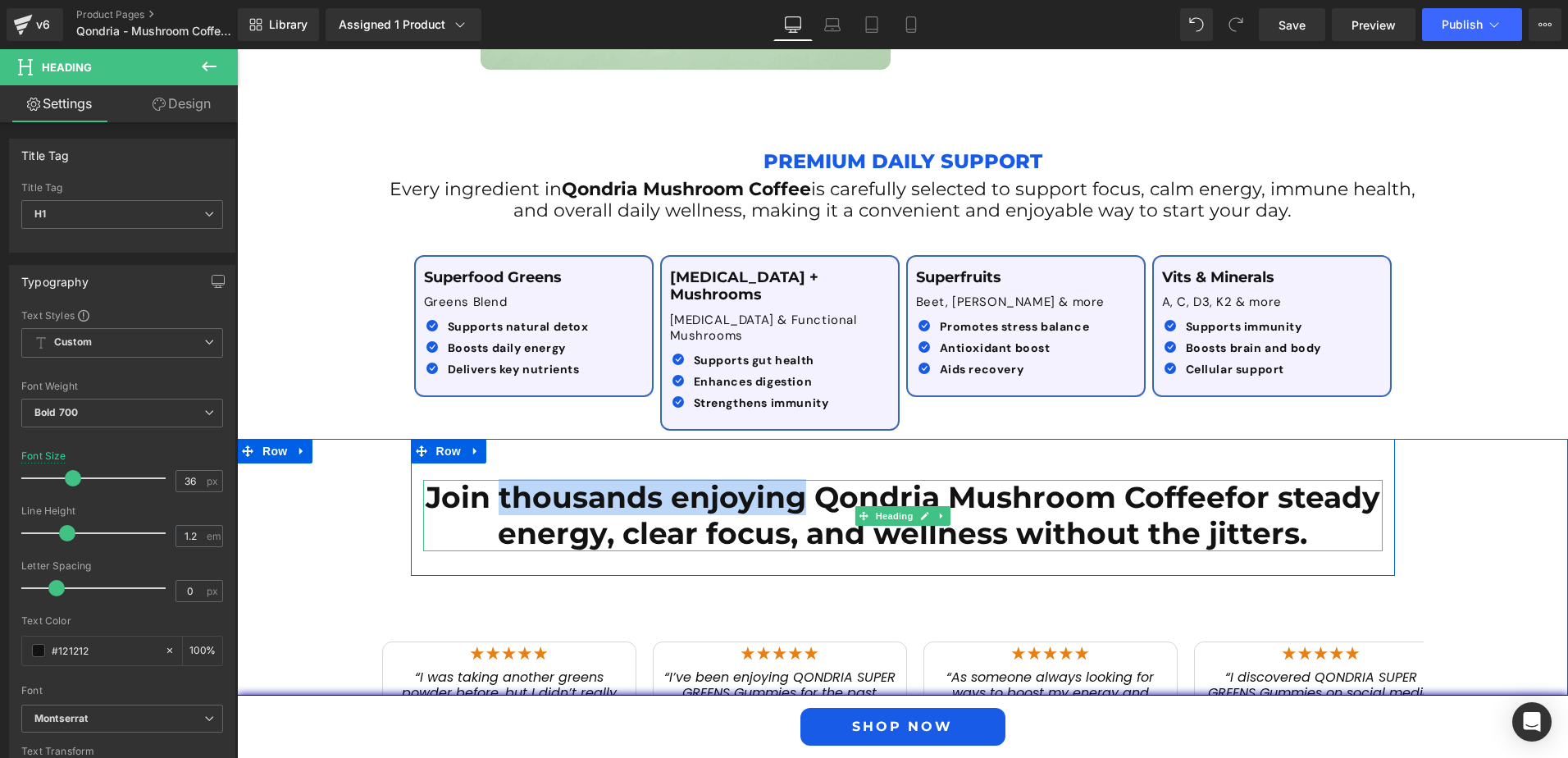
drag, startPoint x: 492, startPoint y: 465, endPoint x: 788, endPoint y: 471, distance: 296.1
click at [788, 480] on h1 "Join thousands enjoying Qondria Mushroom Coffee for steady energy, clear focus,…" at bounding box center [902, 515] width 959 height 70
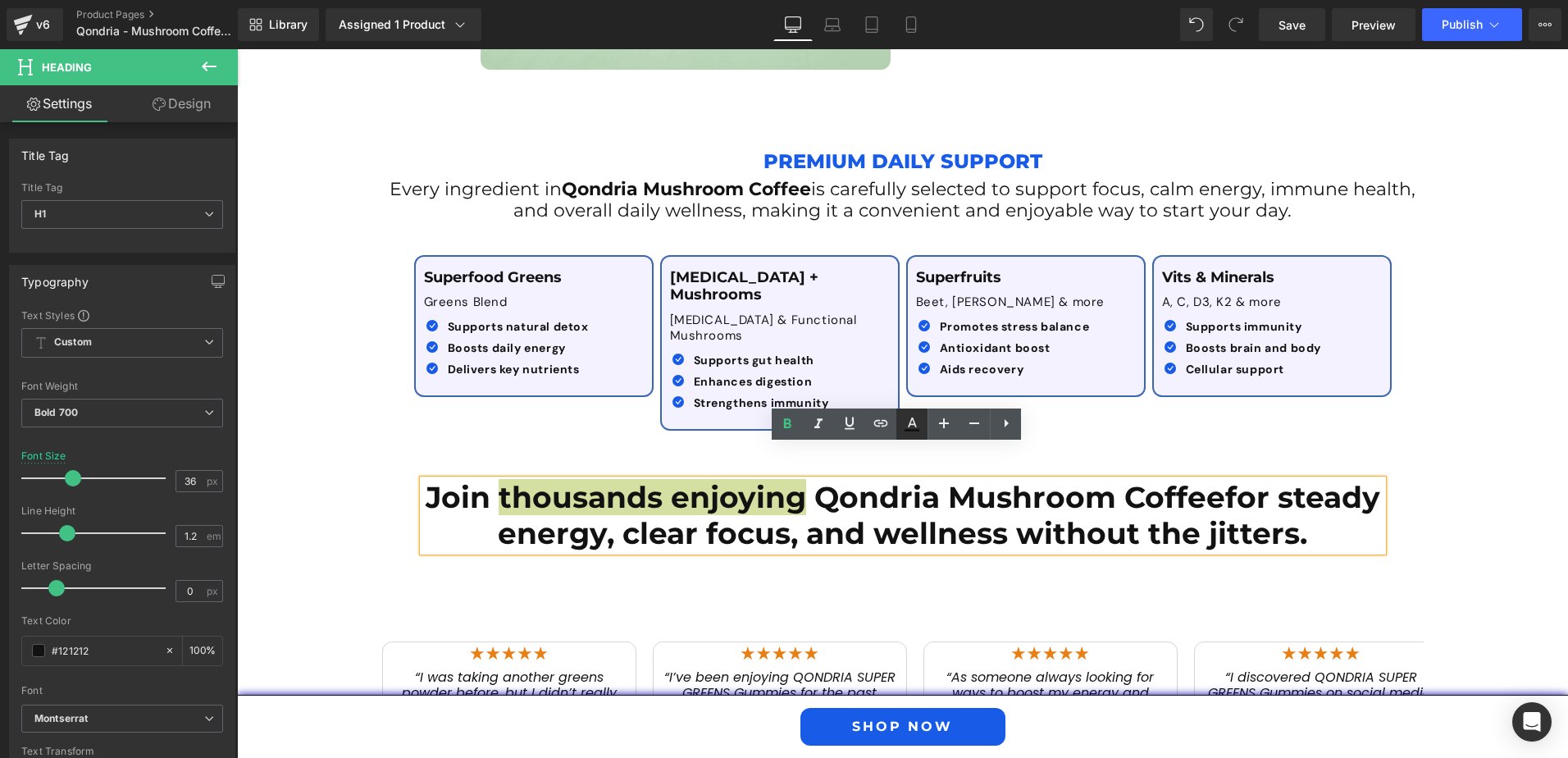
click at [916, 429] on icon at bounding box center [912, 424] width 20 height 20
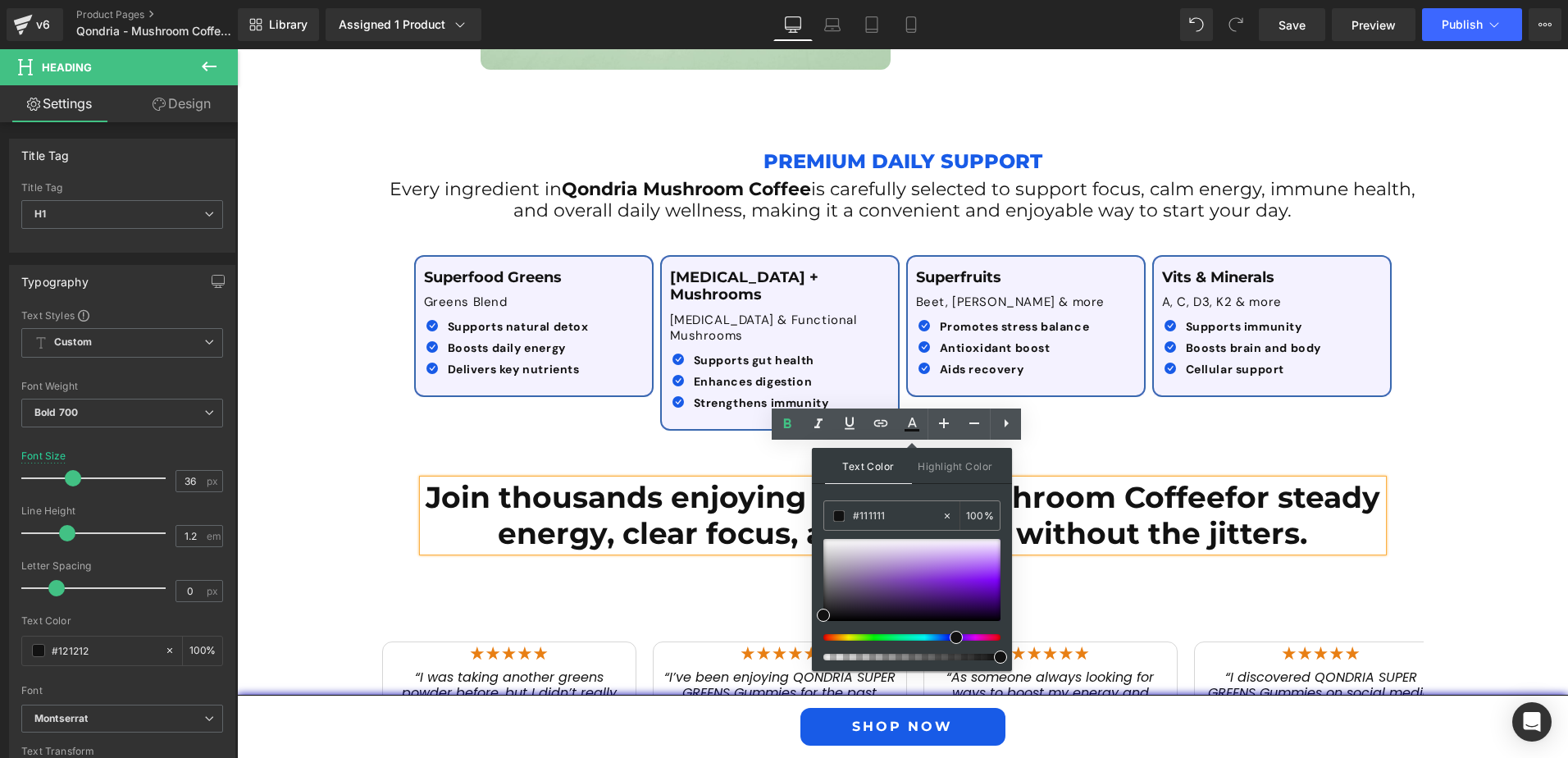
click at [949, 634] on div at bounding box center [905, 637] width 177 height 7
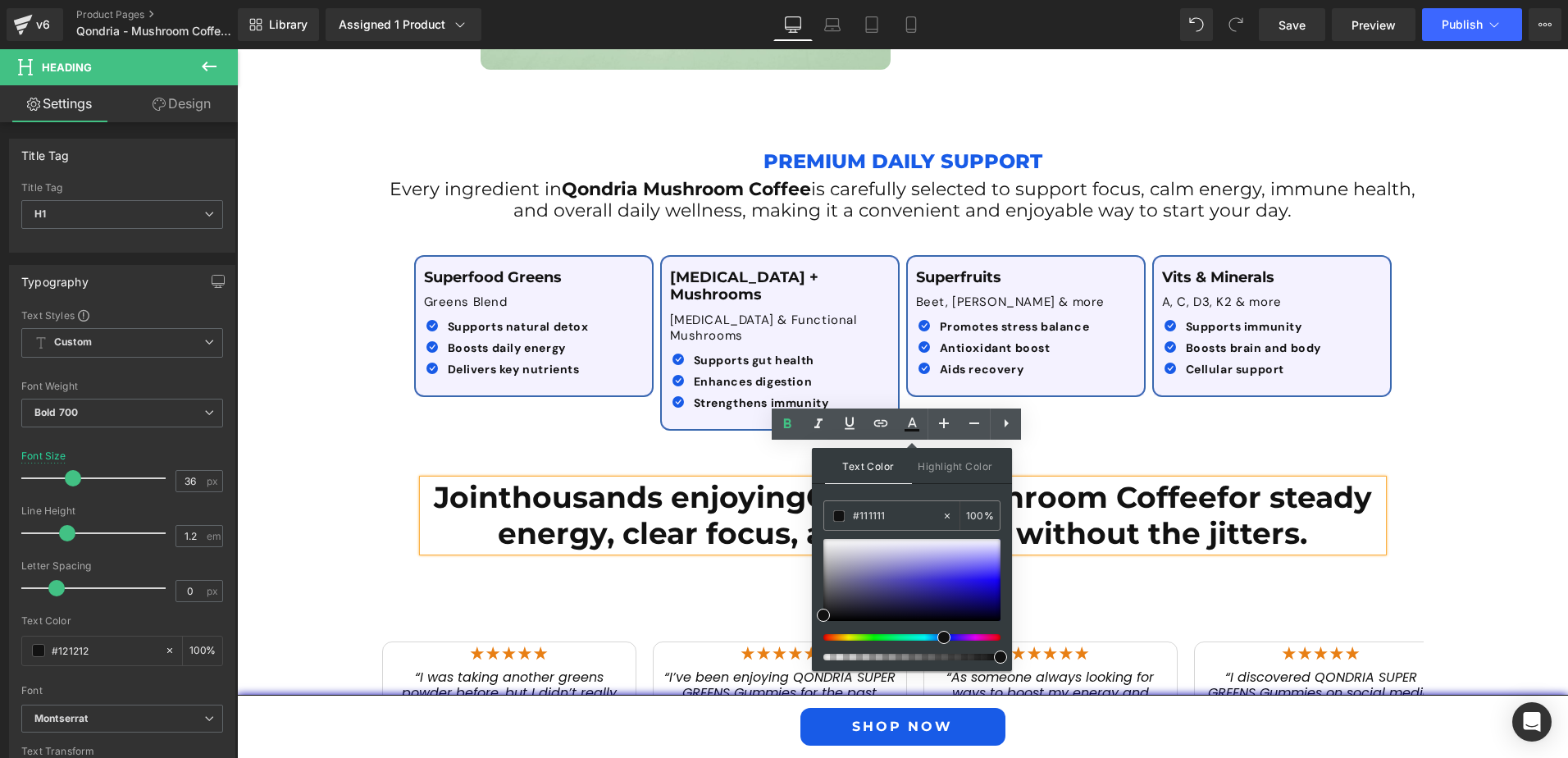
drag, startPoint x: 950, startPoint y: 635, endPoint x: 933, endPoint y: 638, distance: 17.3
click at [933, 638] on div at bounding box center [905, 637] width 177 height 7
click at [979, 587] on div at bounding box center [911, 579] width 177 height 82
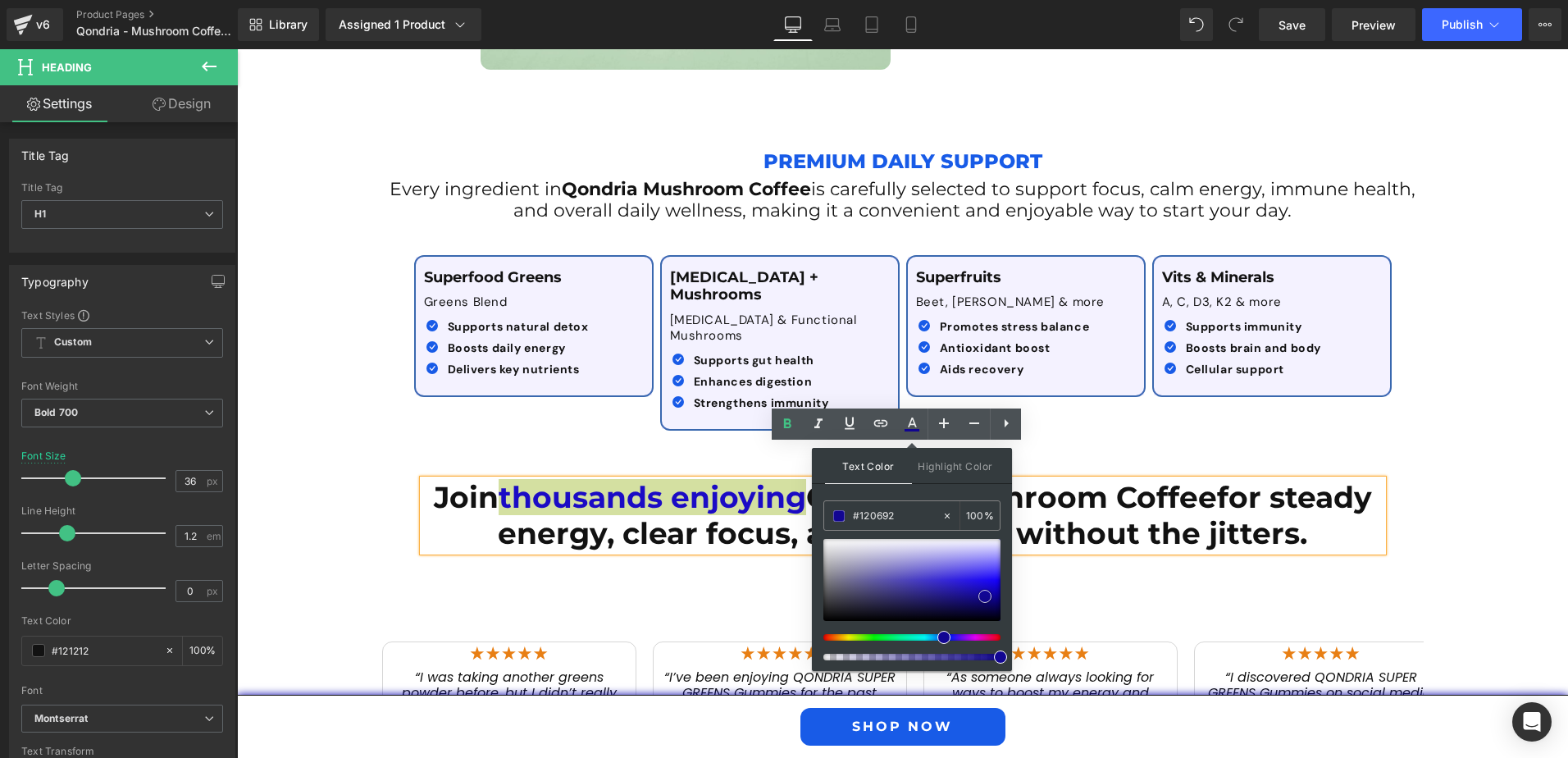
click at [985, 596] on div at bounding box center [911, 579] width 177 height 82
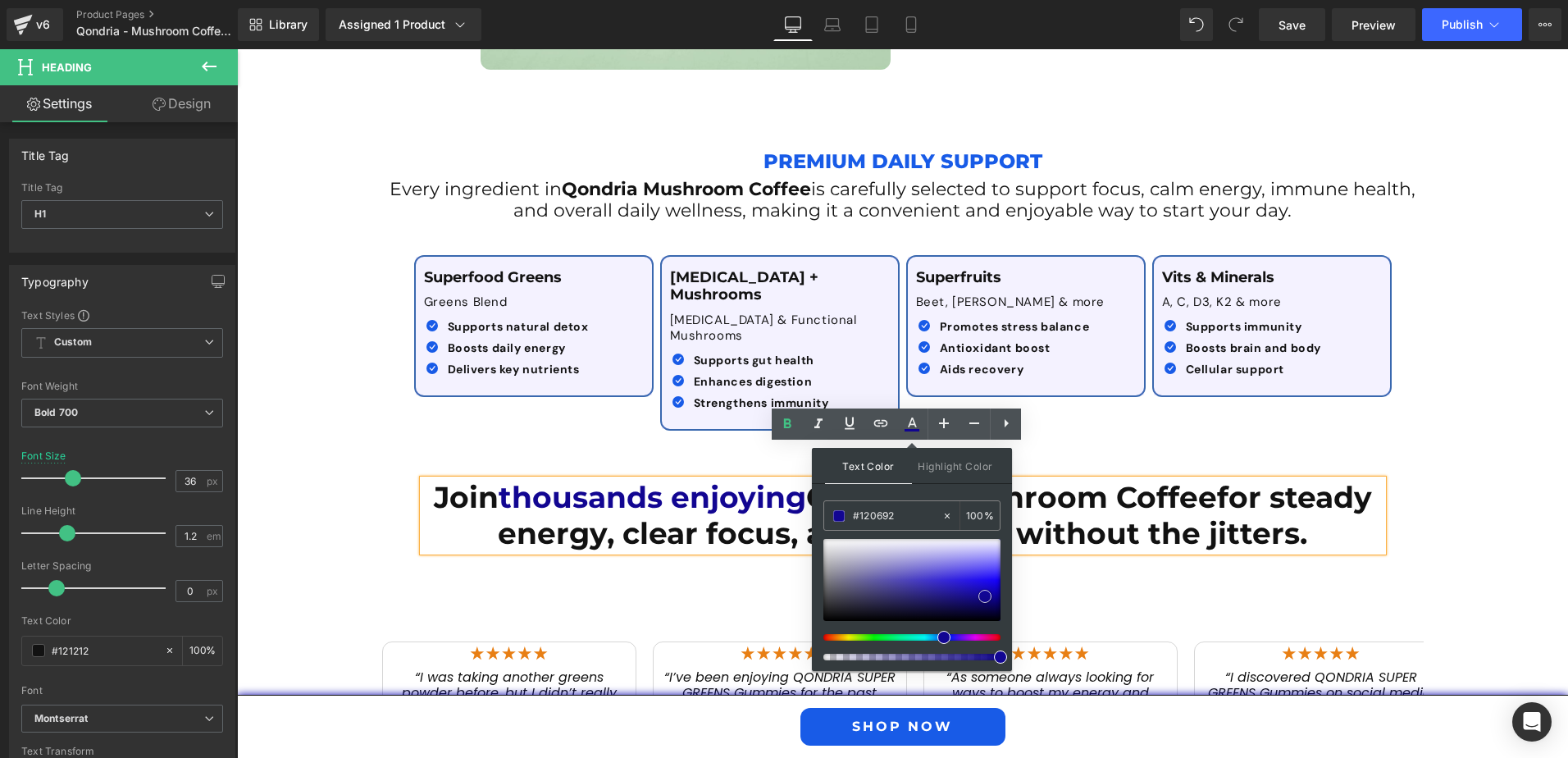
click at [982, 591] on span at bounding box center [984, 596] width 13 height 13
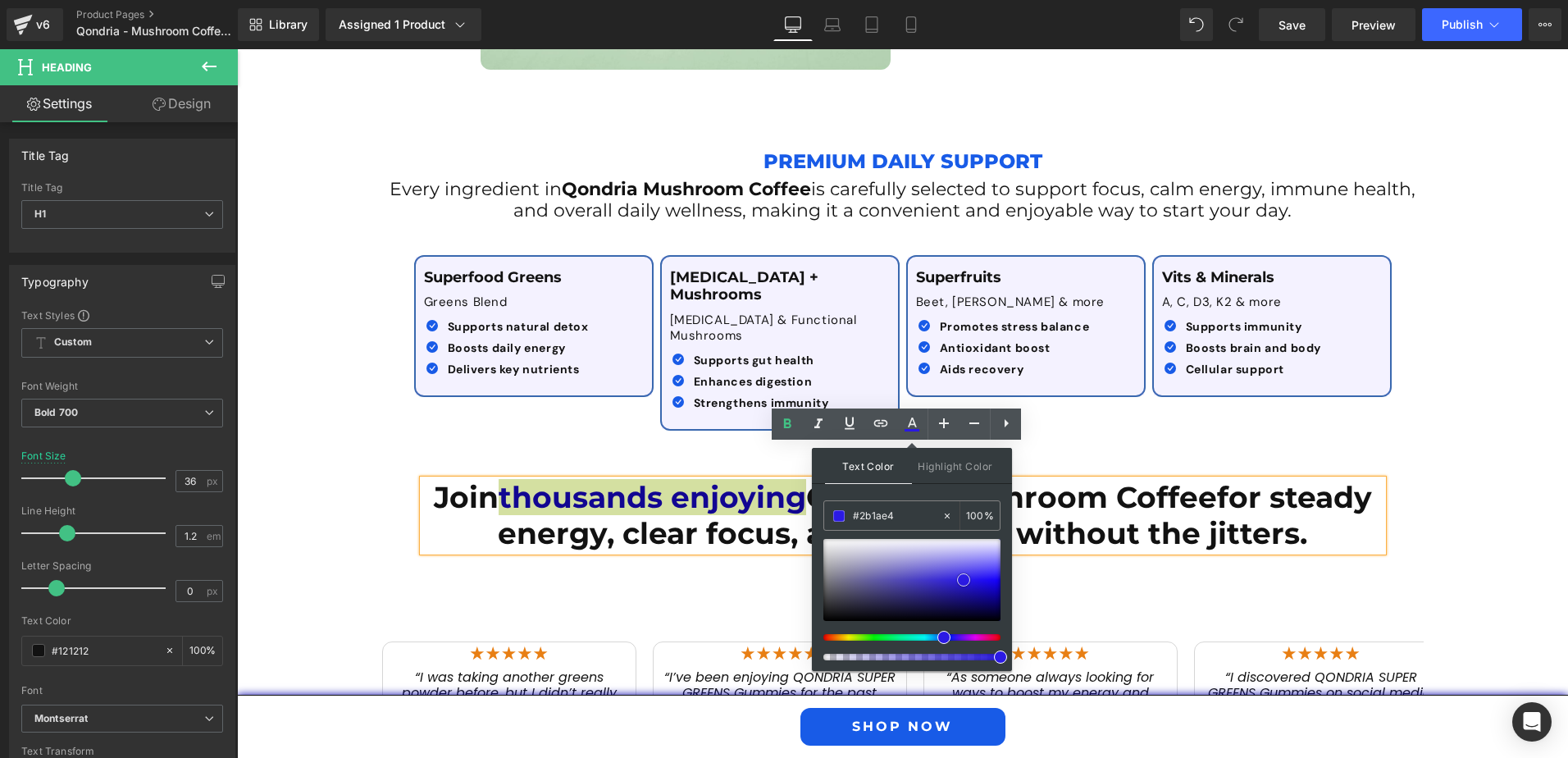
click at [963, 580] on div at bounding box center [911, 579] width 177 height 82
click at [982, 578] on div at bounding box center [911, 579] width 177 height 82
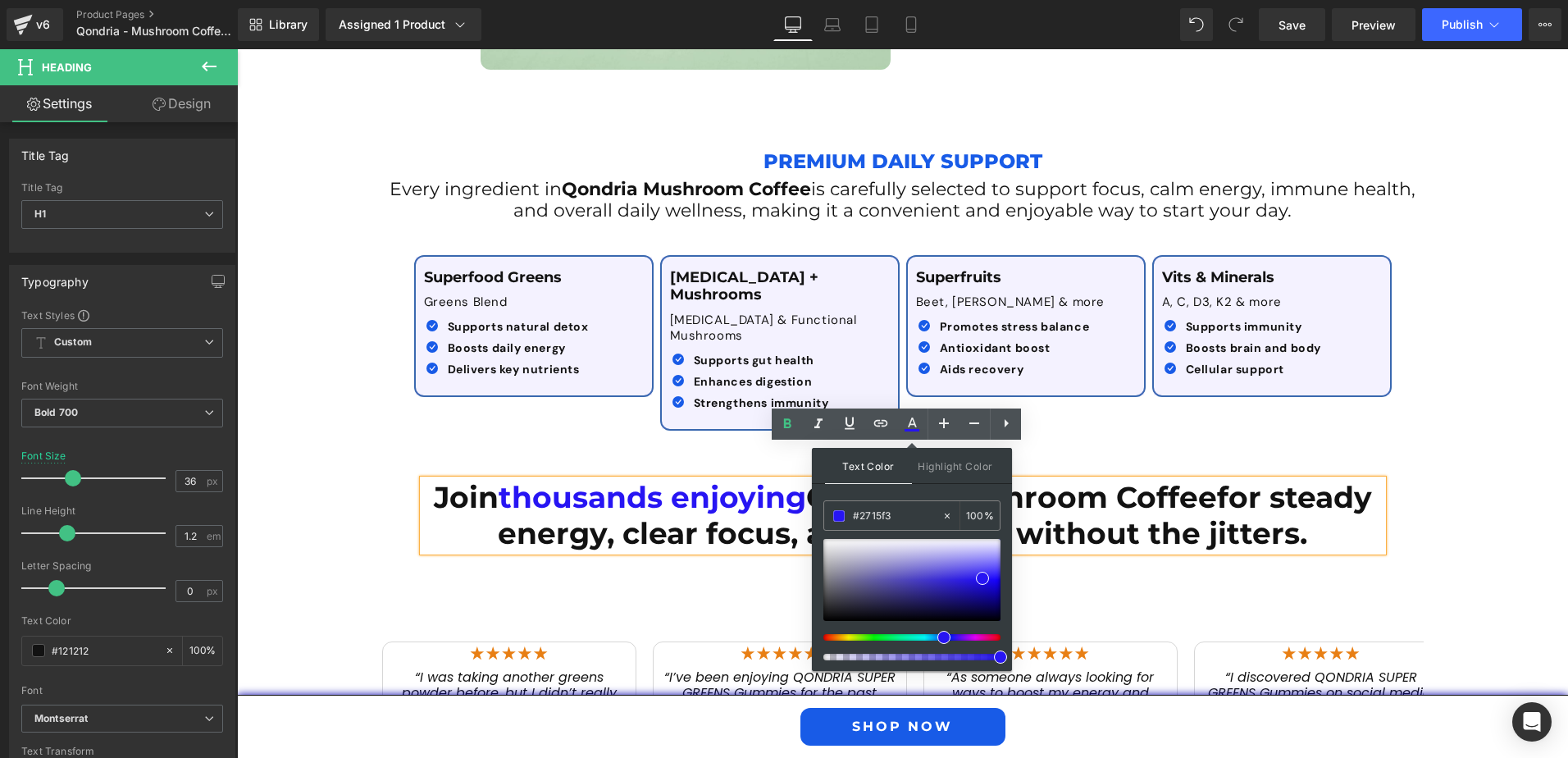
click at [350, 499] on div "Join thousands enjoying Qondria Mushroom Coffee for steady energy, clear focus,…" at bounding box center [902, 666] width 1331 height 456
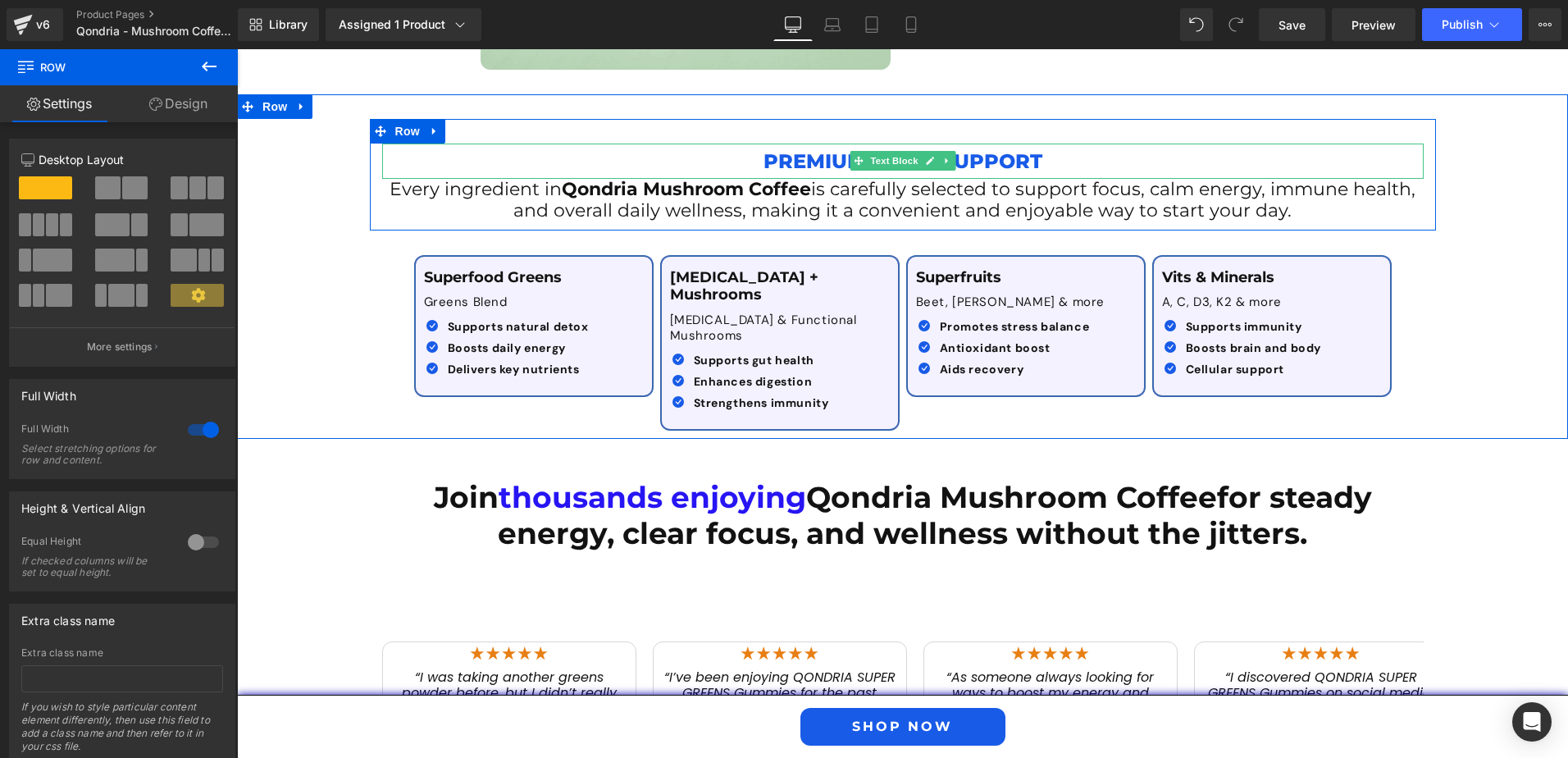
click at [780, 157] on p "Premium Daily Support" at bounding box center [903, 161] width 1041 height 36
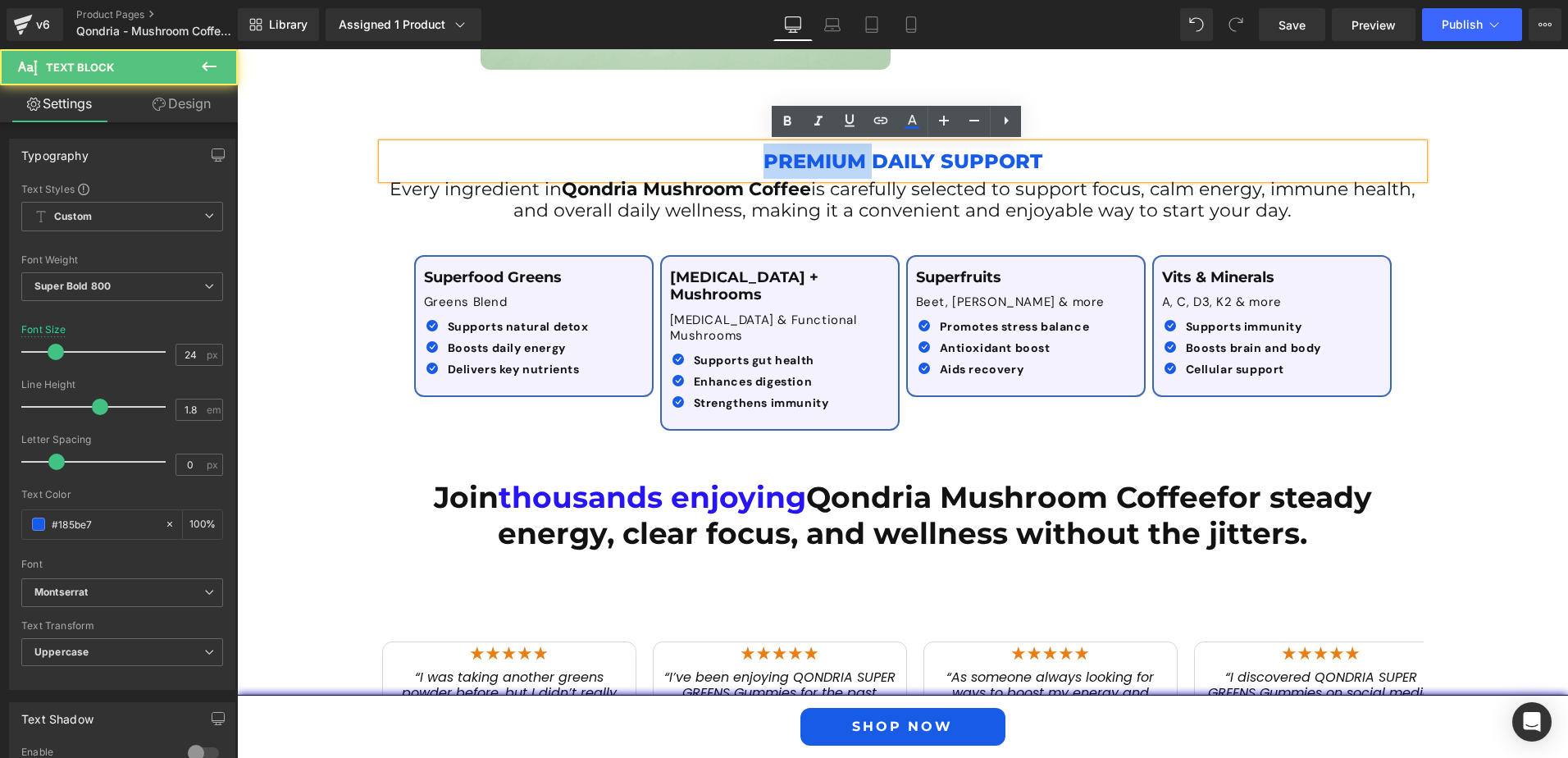
click at [780, 157] on p "Premium Daily Support" at bounding box center [903, 161] width 1041 height 36
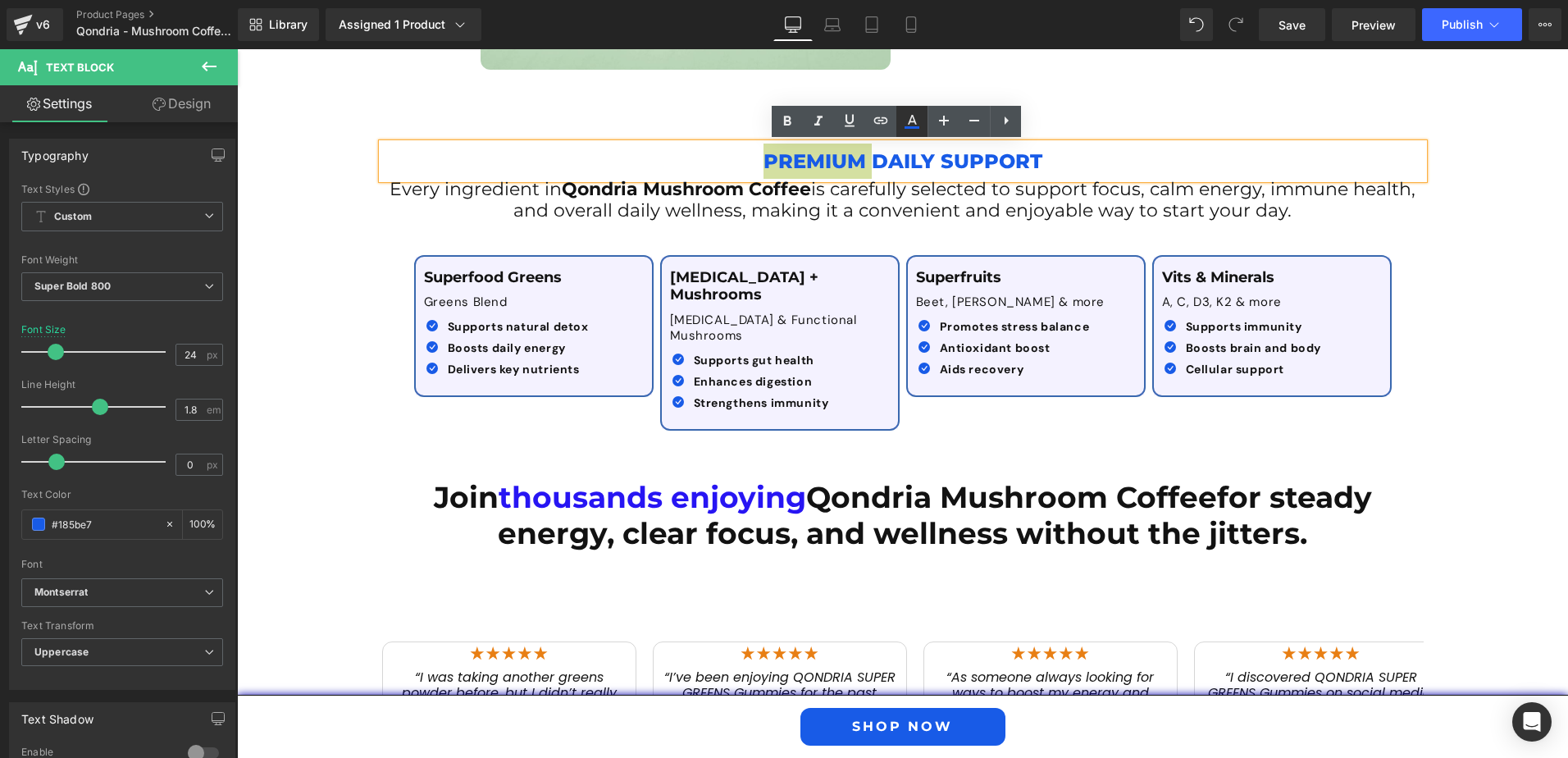
drag, startPoint x: 915, startPoint y: 125, endPoint x: 915, endPoint y: 133, distance: 8.0
click at [914, 126] on icon at bounding box center [912, 122] width 20 height 20
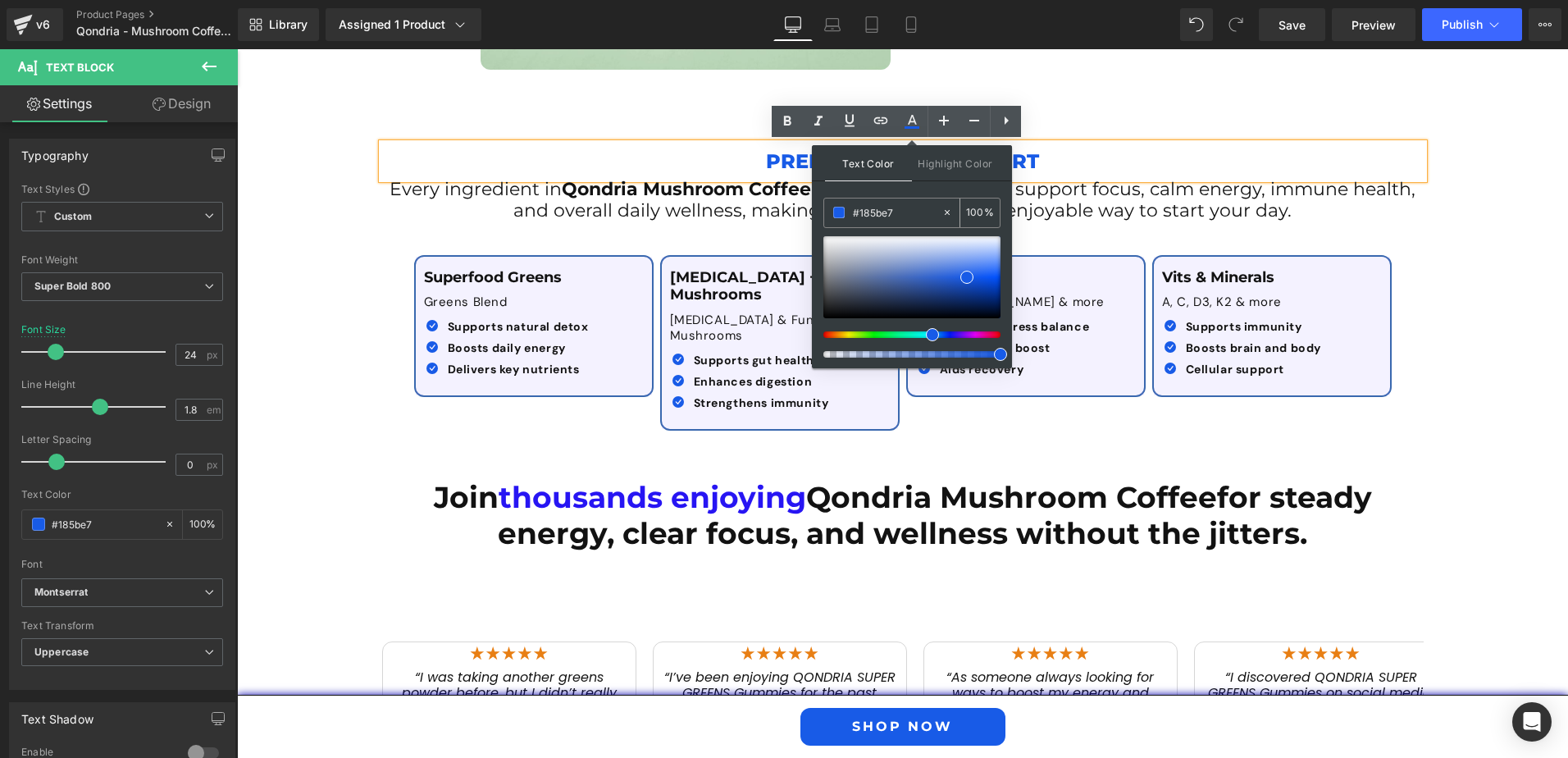
click at [867, 217] on input "#121212" at bounding box center [897, 212] width 89 height 18
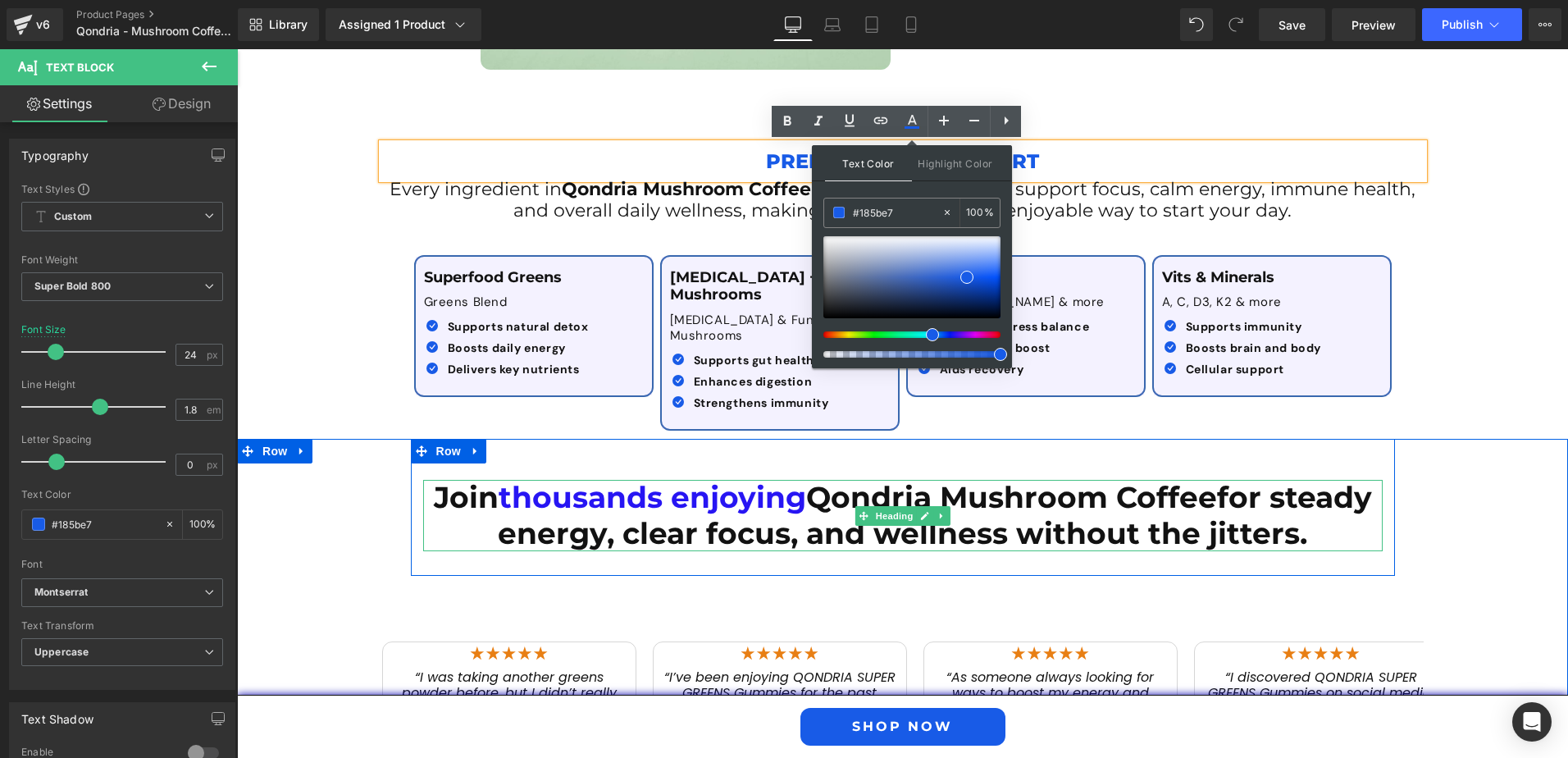
click at [518, 479] on span "thousands enjoying" at bounding box center [652, 497] width 307 height 37
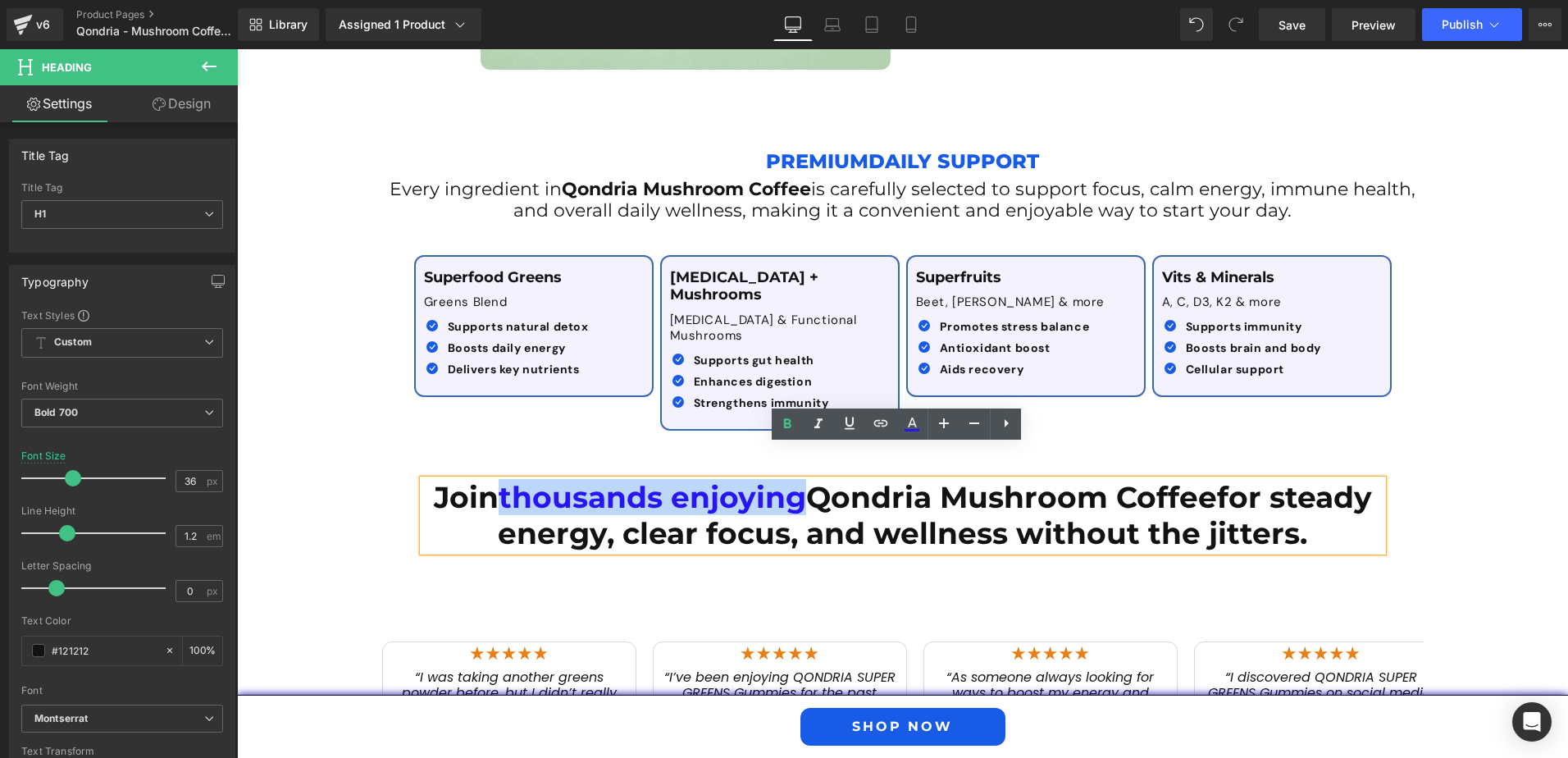
drag, startPoint x: 493, startPoint y: 466, endPoint x: 791, endPoint y: 462, distance: 298.0
click at [791, 479] on span "thousands enjoying" at bounding box center [652, 497] width 307 height 37
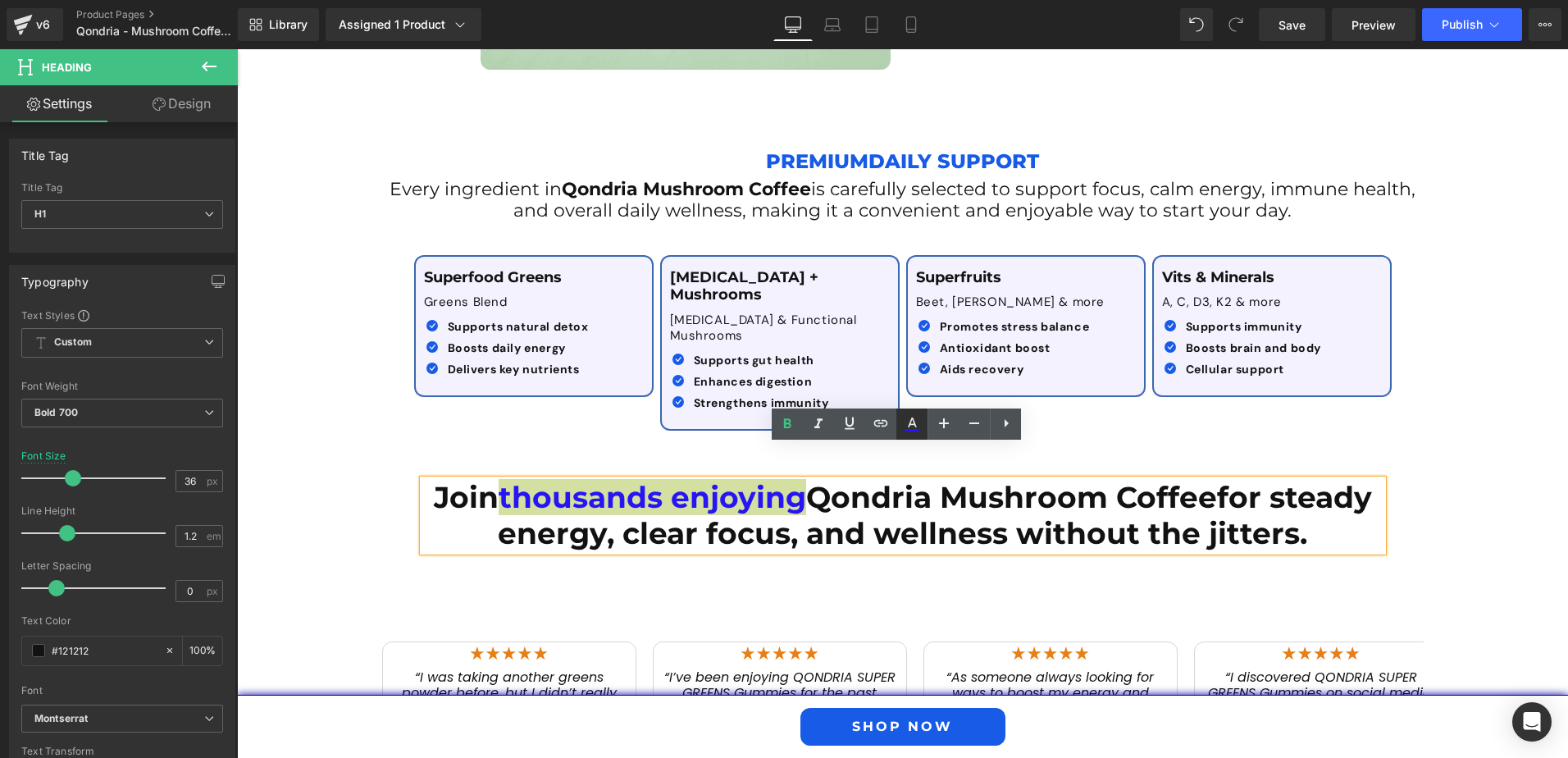
click at [909, 422] on icon at bounding box center [912, 424] width 20 height 20
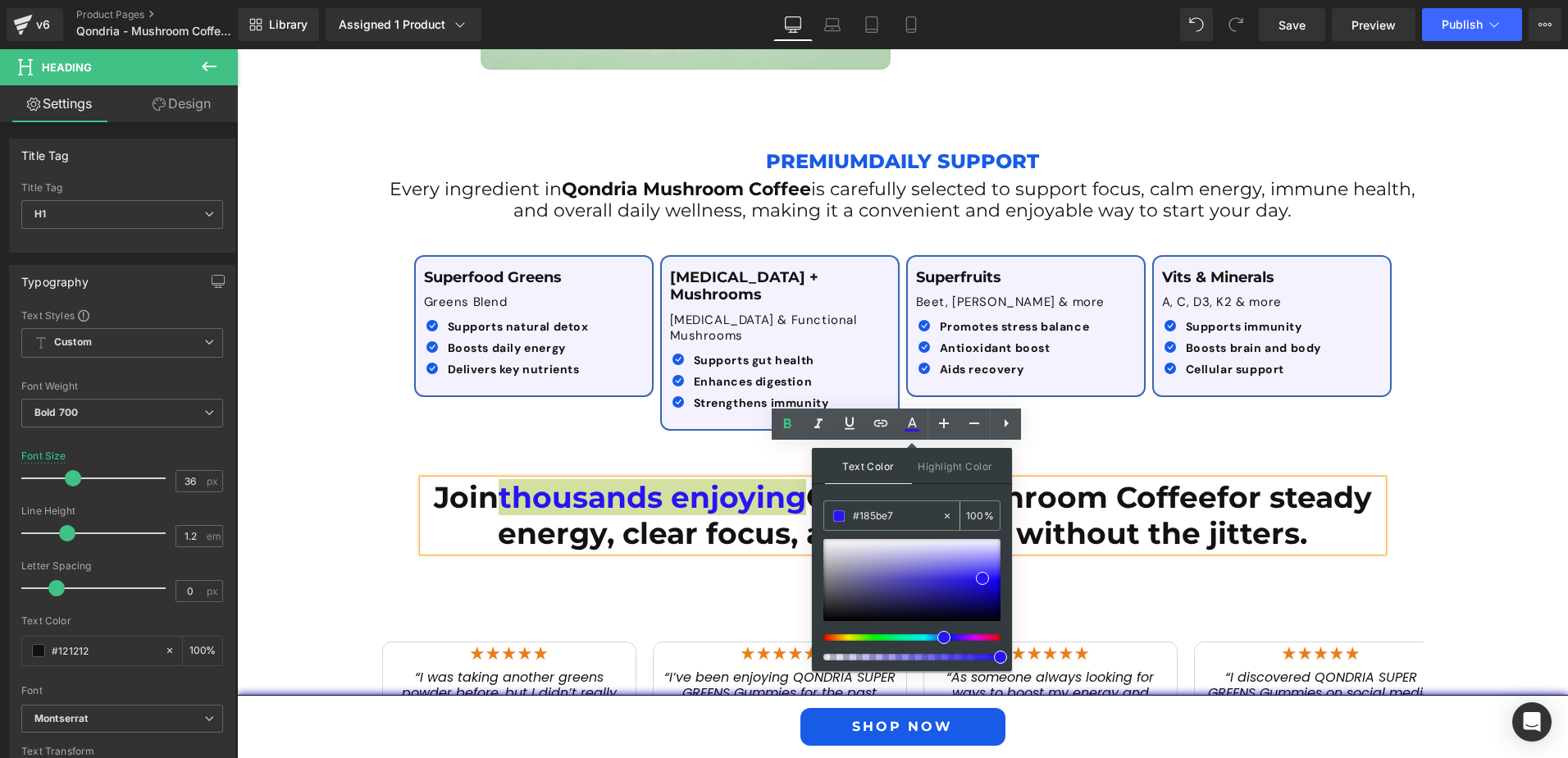
click at [862, 515] on input "#185be7" at bounding box center [897, 516] width 89 height 18
click at [862, 516] on input "#185be7" at bounding box center [897, 516] width 89 height 18
paste input "185be7"
type input "#185be7"
click at [837, 519] on span at bounding box center [839, 516] width 12 height 12
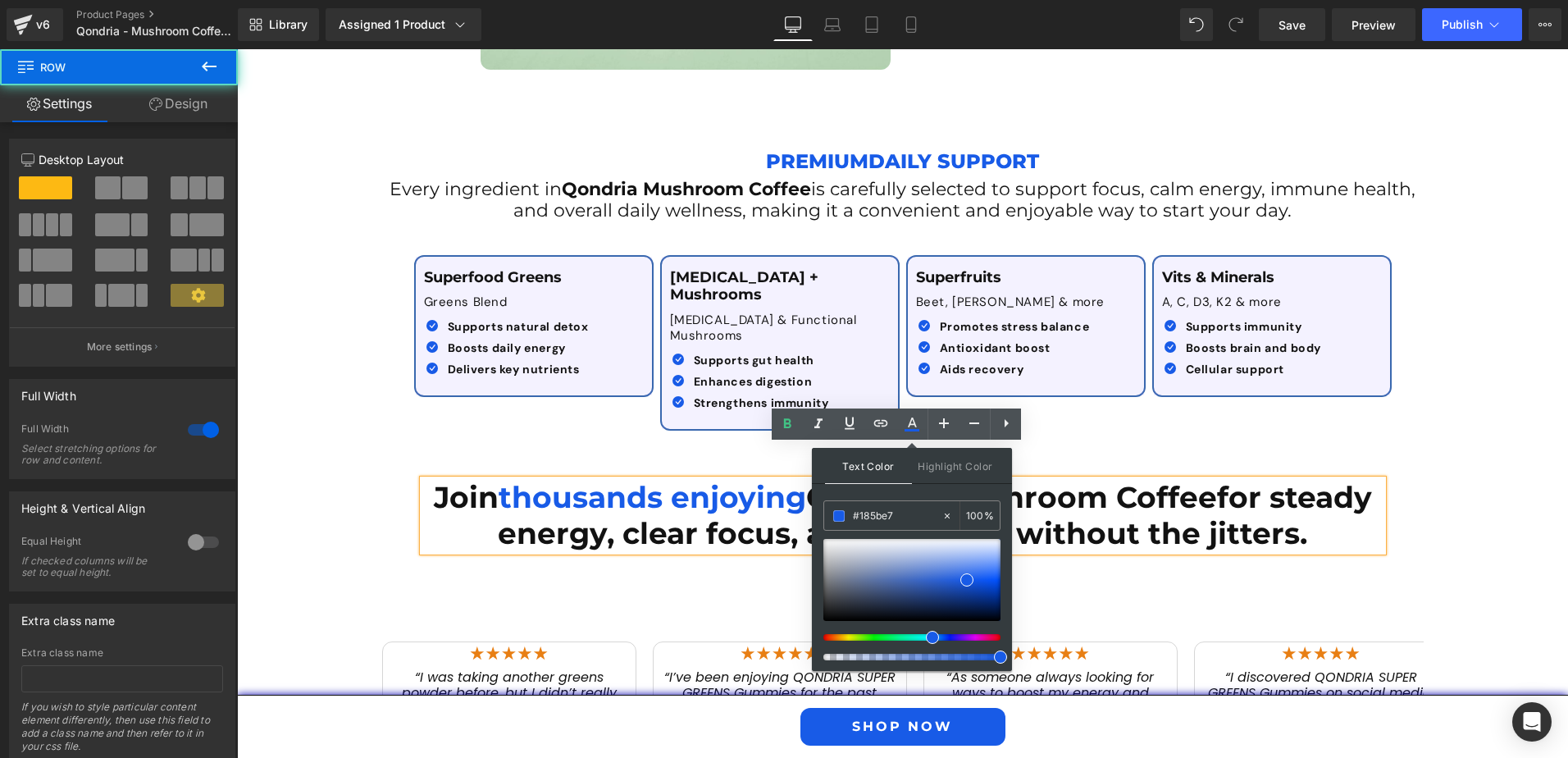
click at [345, 509] on div "Join thousands enjoying Qondria Mushroom Coffee for steady energy, clear focus,…" at bounding box center [902, 666] width 1331 height 456
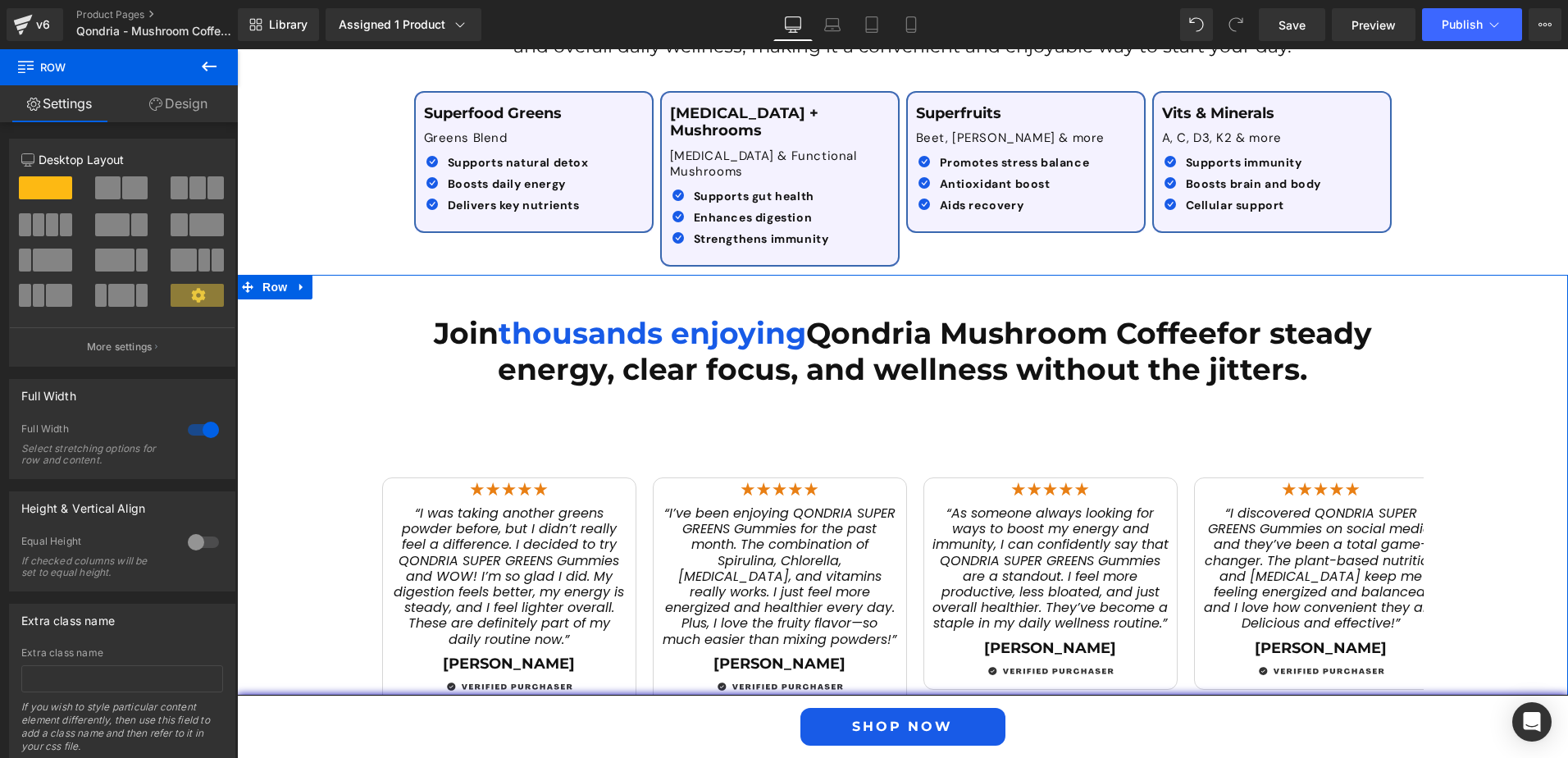
scroll to position [2346, 0]
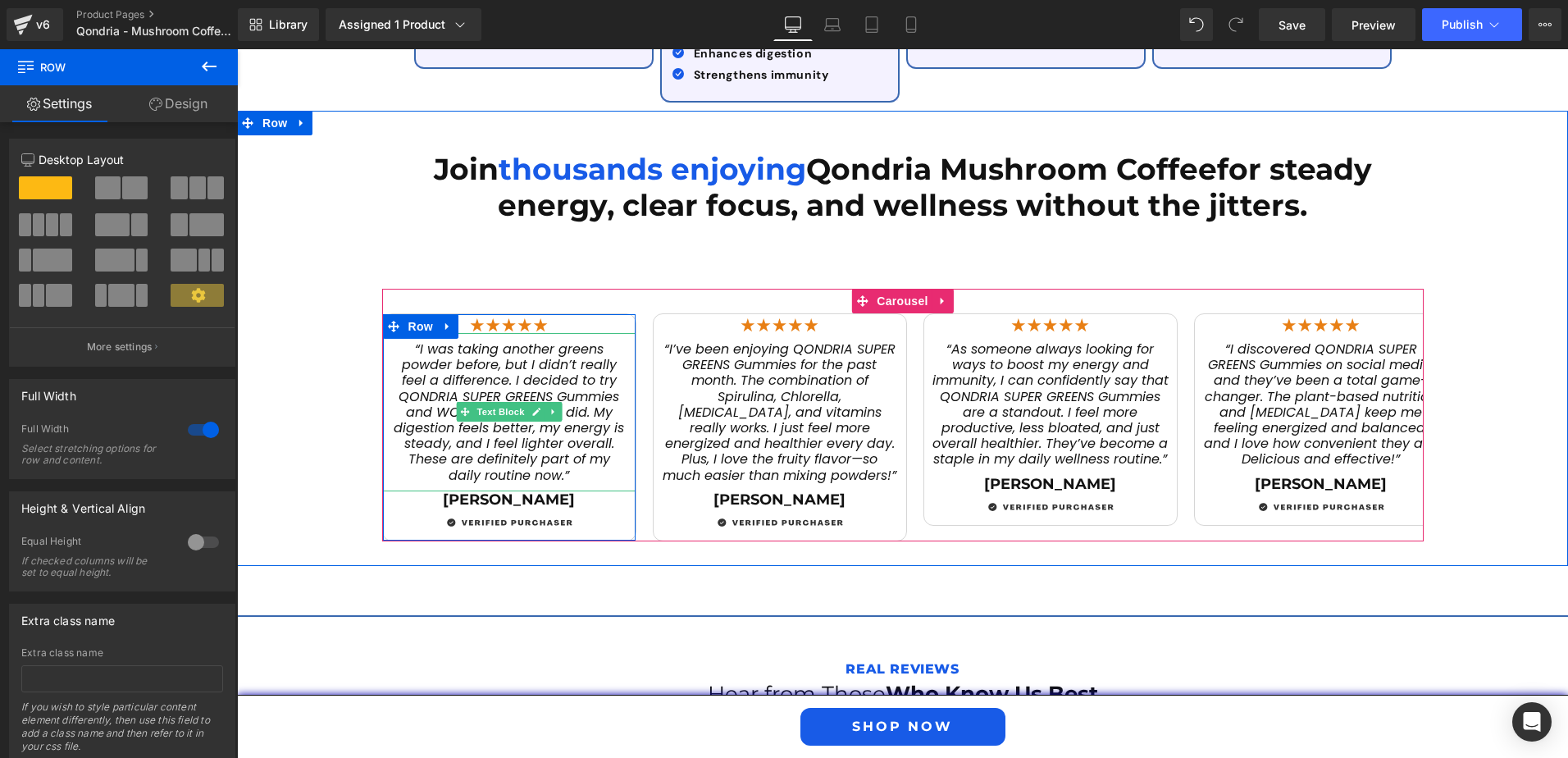
click at [408, 341] on p "“I was taking another greens powder before, but I didn’t really feel a differen…" at bounding box center [509, 412] width 236 height 142
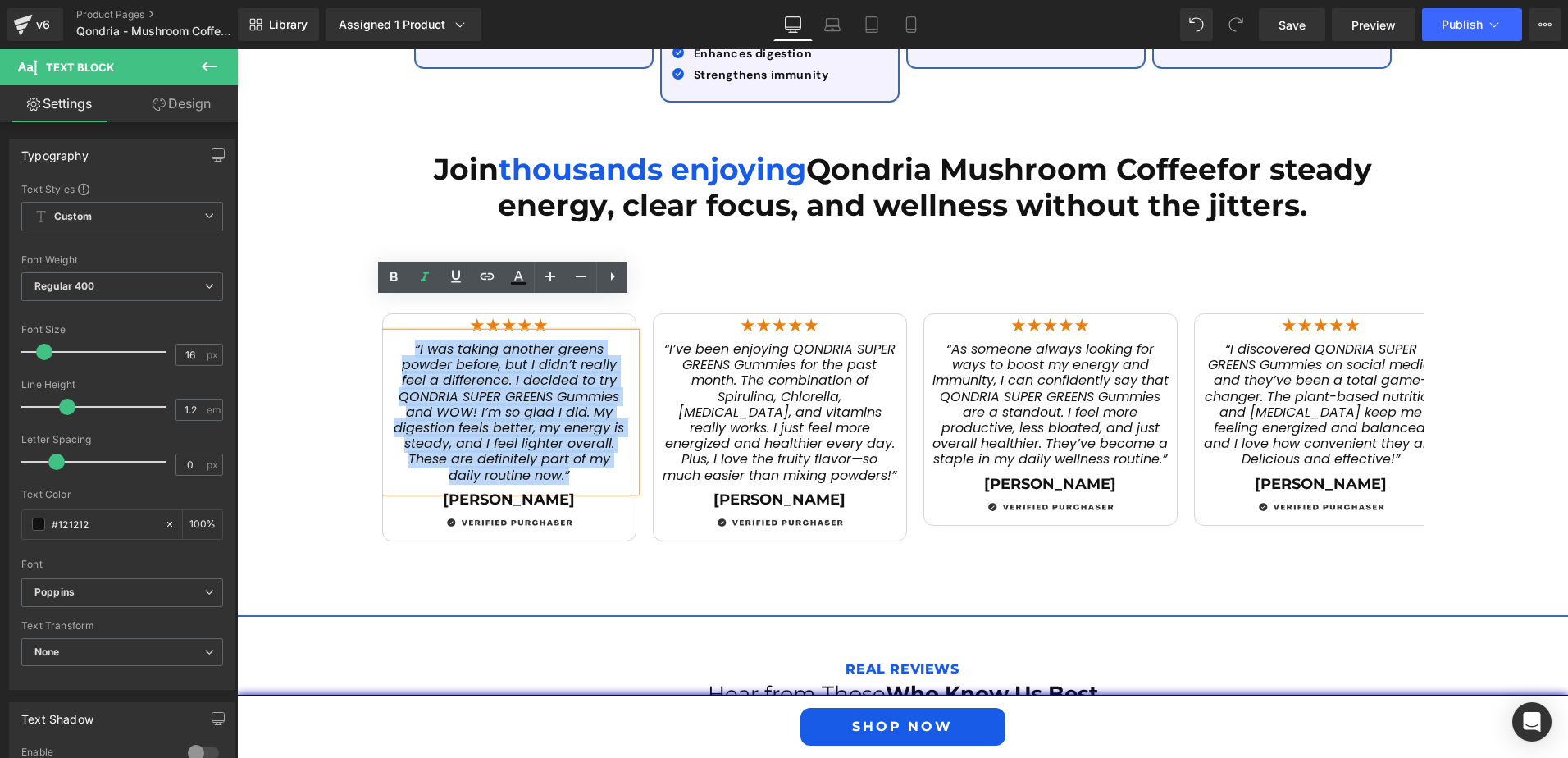
drag, startPoint x: 408, startPoint y: 313, endPoint x: 572, endPoint y: 452, distance: 215.0
click at [572, 455] on div "“I was taking another greens powder before, but I didn’t really feel a differen…" at bounding box center [510, 412] width 253 height 158
paste div
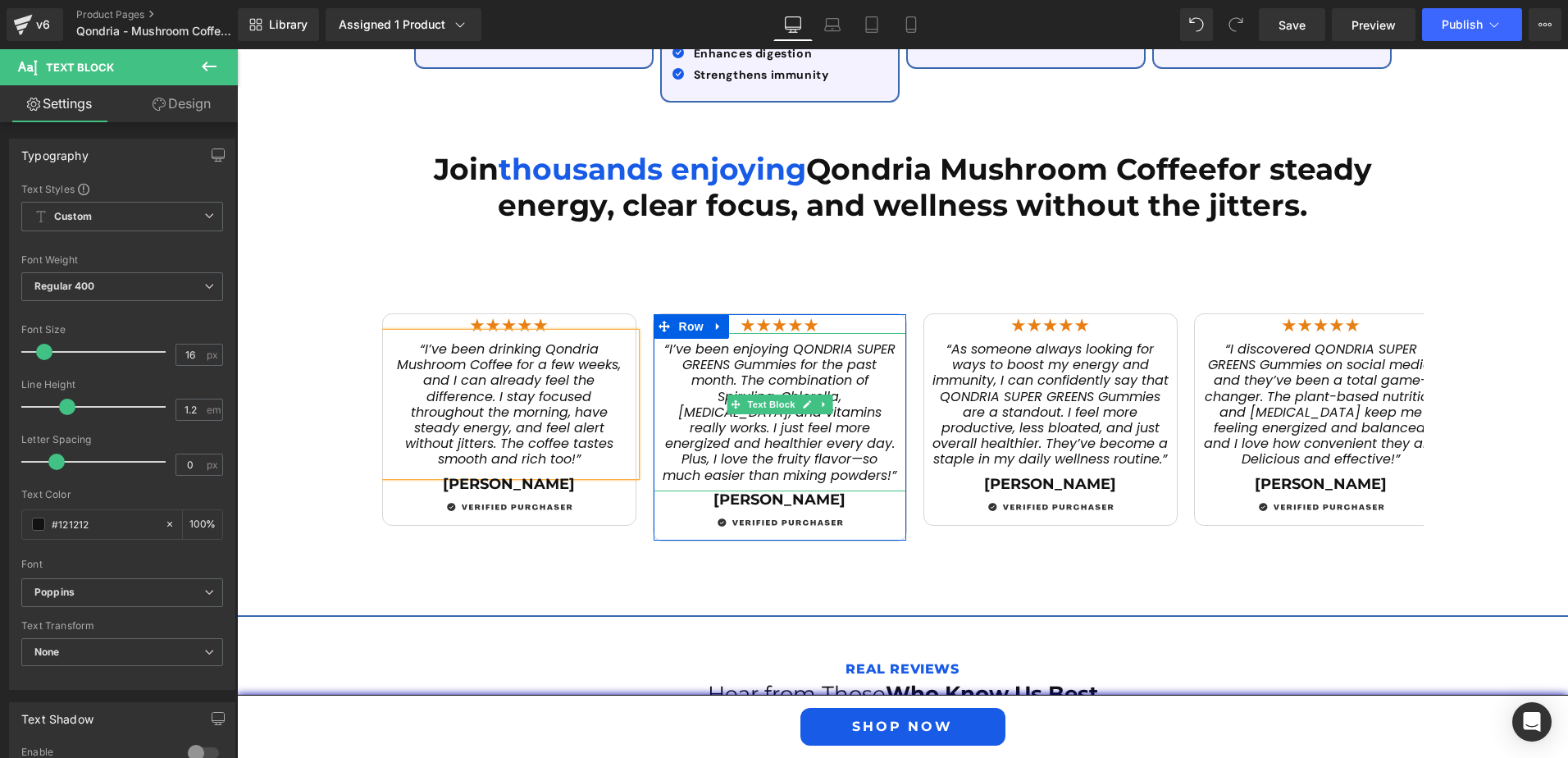
click at [827, 413] on span "“I’ve been enjoying QONDRIA SUPER GREENS Gummies for the past month. The combin…" at bounding box center [780, 412] width 234 height 145
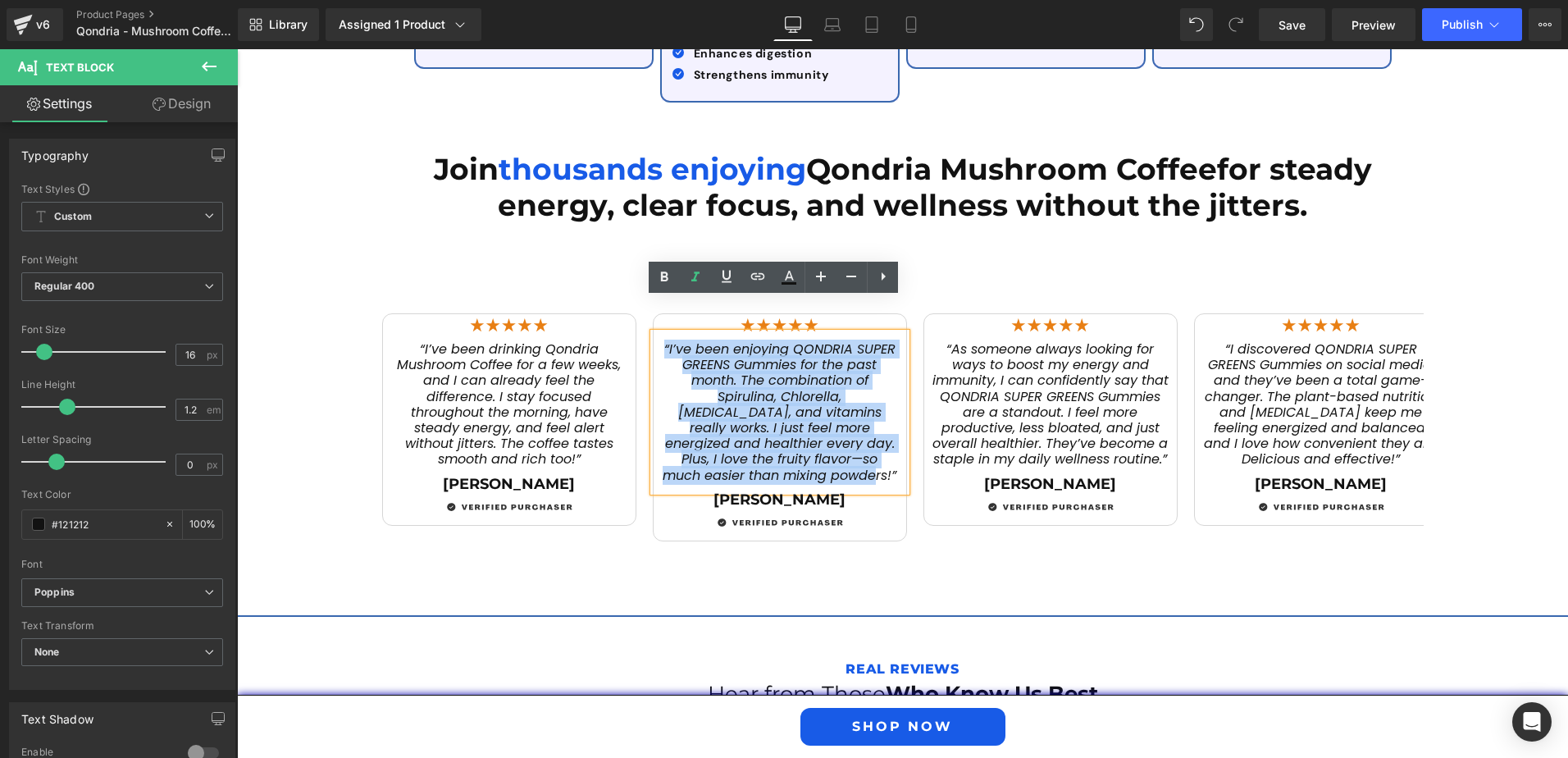
drag, startPoint x: 895, startPoint y: 426, endPoint x: 660, endPoint y: 315, distance: 259.9
click at [660, 333] on div "“I’ve been enjoying QONDRIA SUPER GREENS Gummies for the past month. The combin…" at bounding box center [781, 412] width 253 height 158
paste div
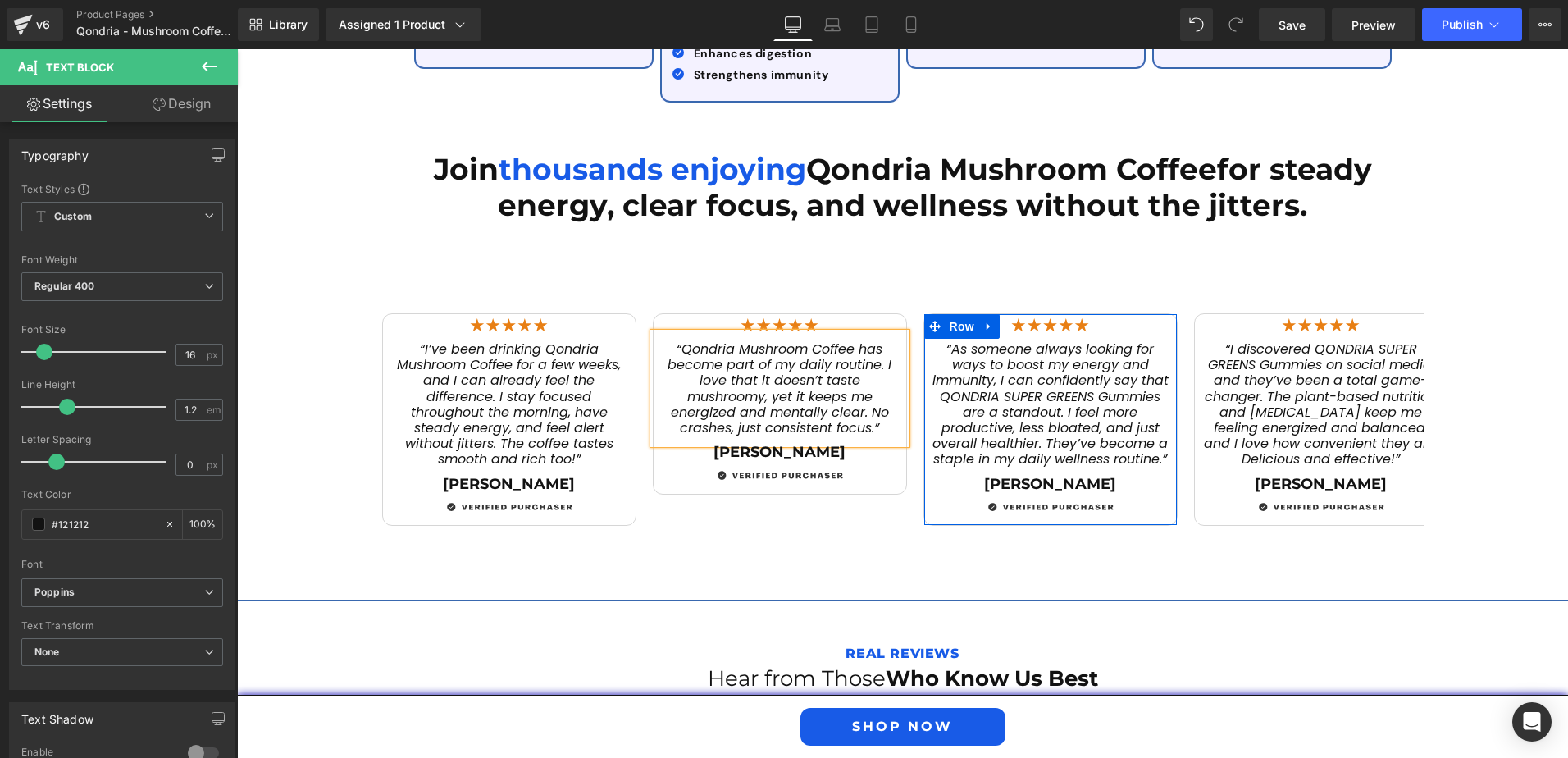
click at [1034, 430] on span "“As someone always looking for ways to boost my energy and immunity, I can conf…" at bounding box center [1050, 404] width 236 height 128
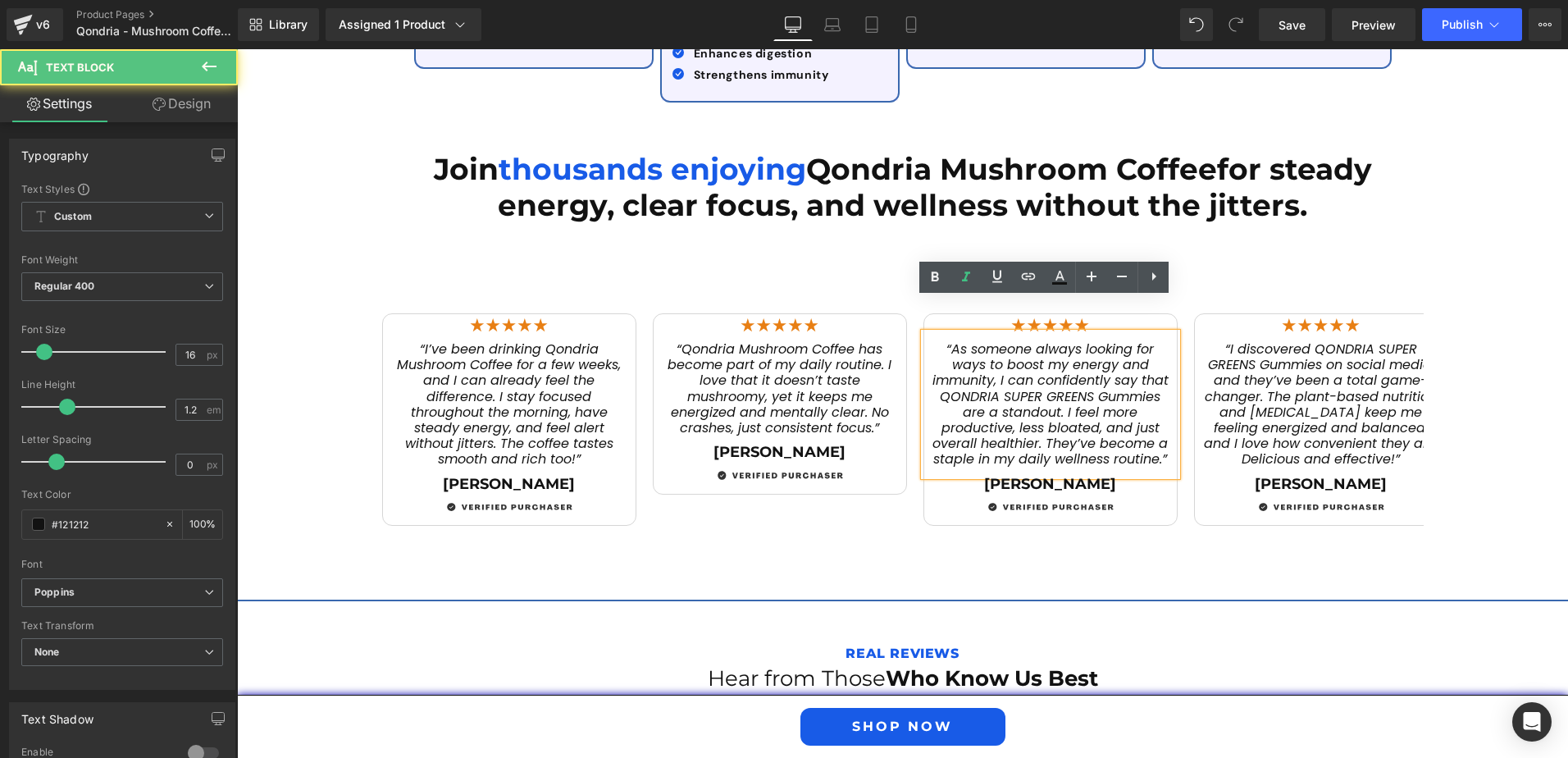
click at [1168, 429] on div "“As someone always looking for ways to boost my energy and immunity, I can conf…" at bounding box center [1050, 404] width 253 height 142
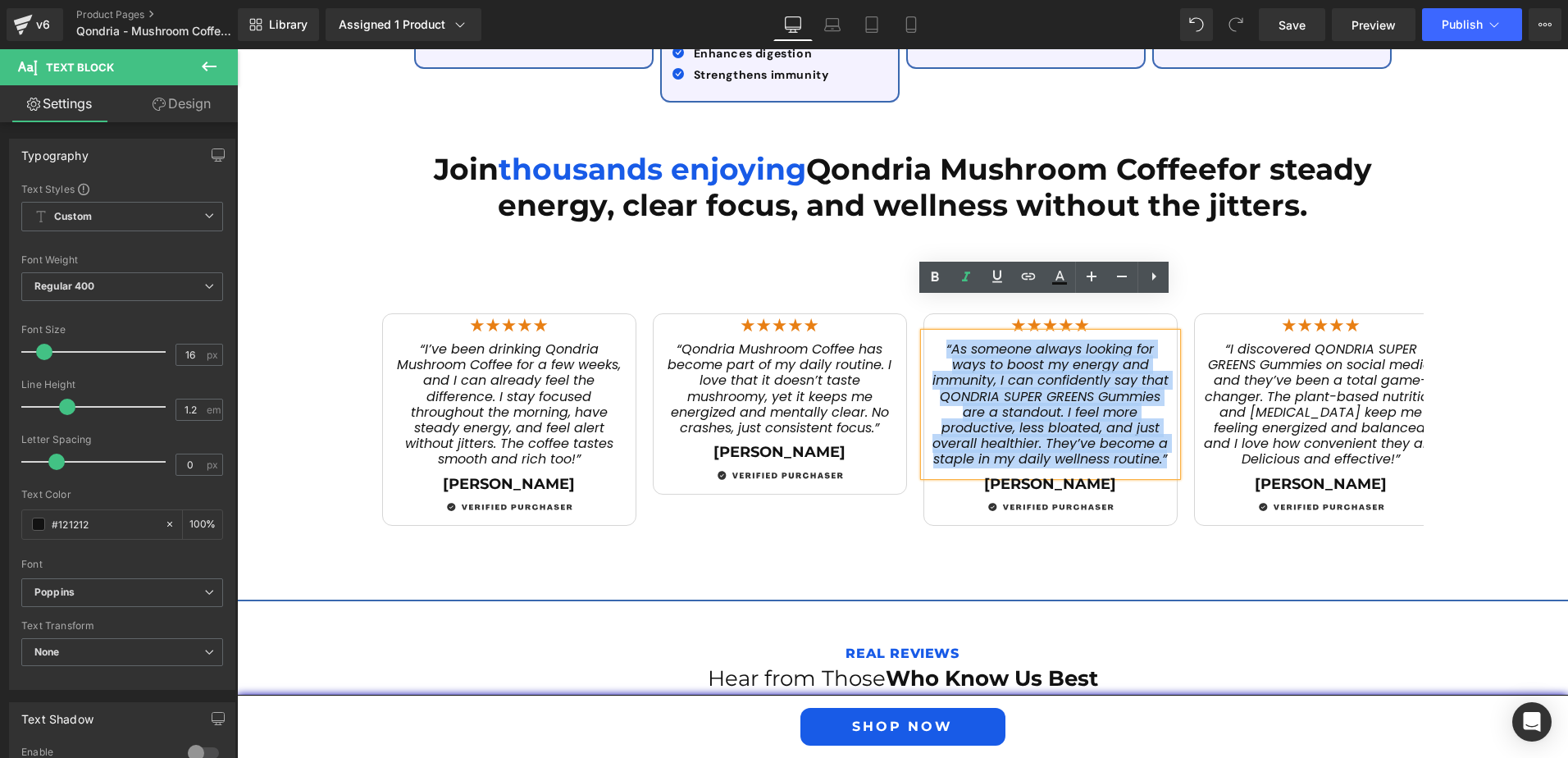
drag, startPoint x: 1167, startPoint y: 429, endPoint x: 928, endPoint y: 306, distance: 268.8
click at [928, 333] on div "“As someone always looking for ways to boost my energy and immunity, I can conf…" at bounding box center [1050, 404] width 253 height 142
paste div
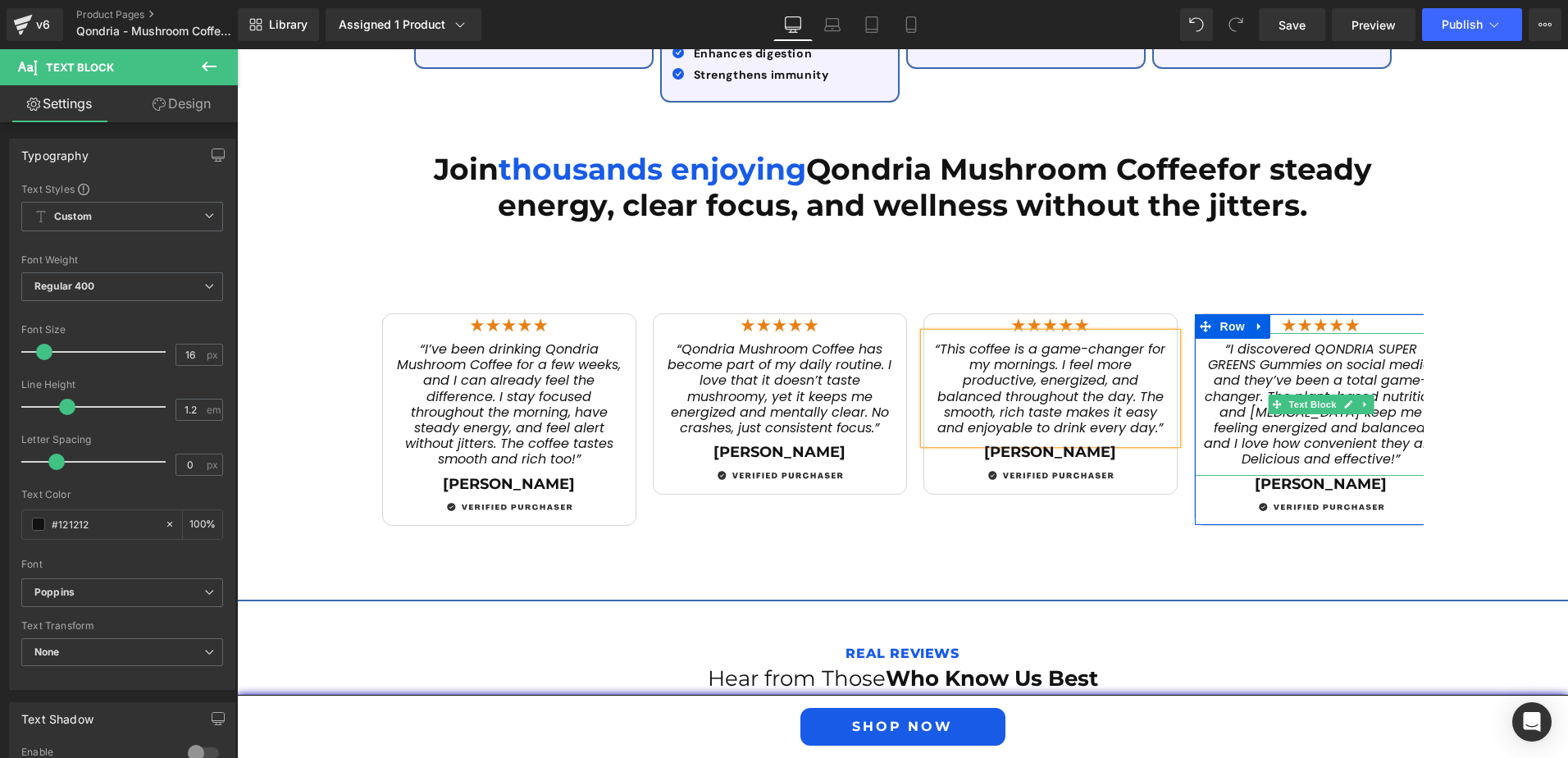
click at [1249, 416] on span "“I discovered QONDRIA SUPER GREENS Gummies on social media, and they’ve been a …" at bounding box center [1320, 404] width 234 height 128
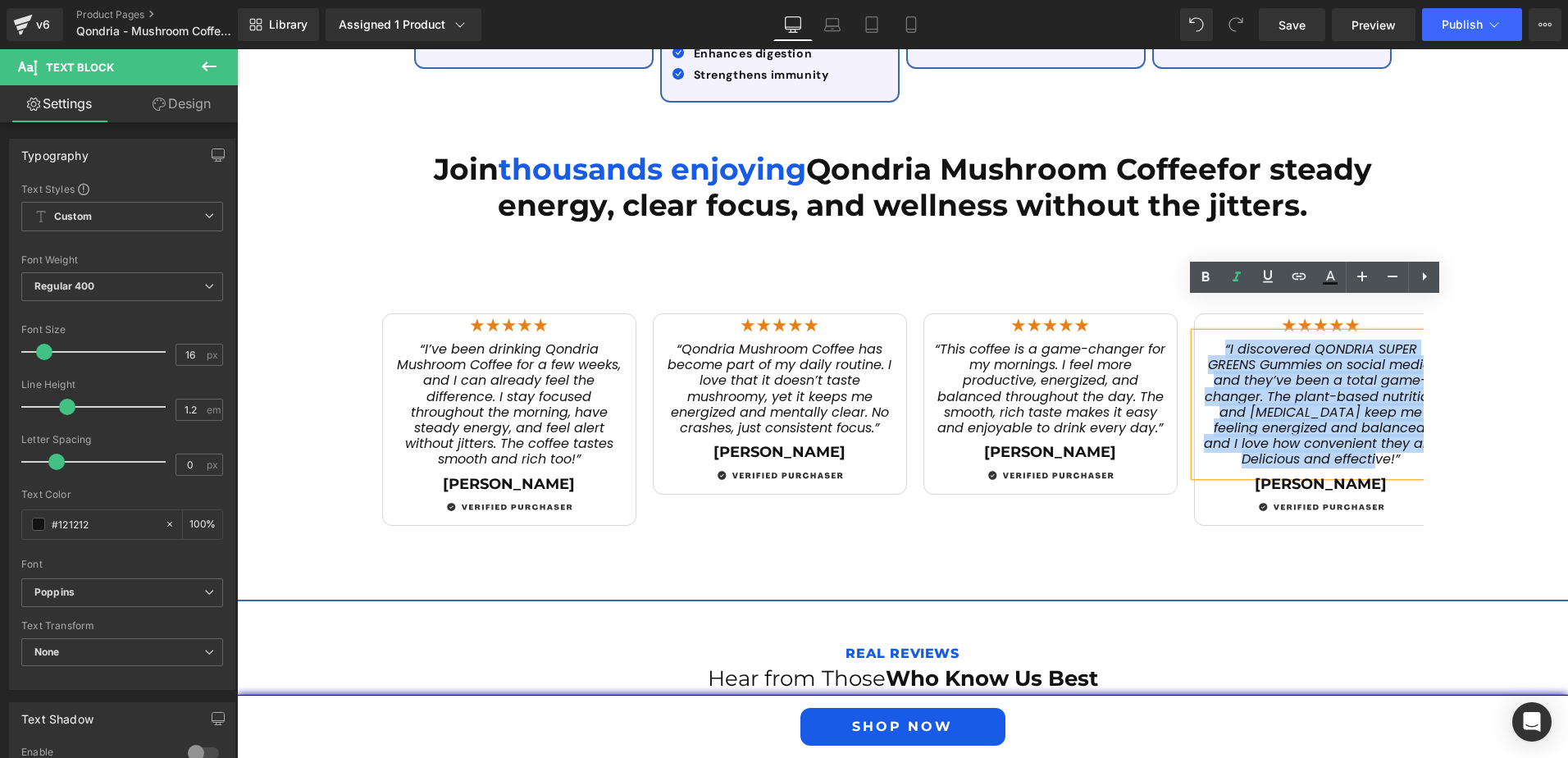
drag, startPoint x: 1213, startPoint y: 312, endPoint x: 1368, endPoint y: 428, distance: 193.6
click at [1368, 428] on p "“I discovered QONDRIA SUPER GREENS Gummies on social media, and they’ve been a …" at bounding box center [1321, 404] width 236 height 126
paste div
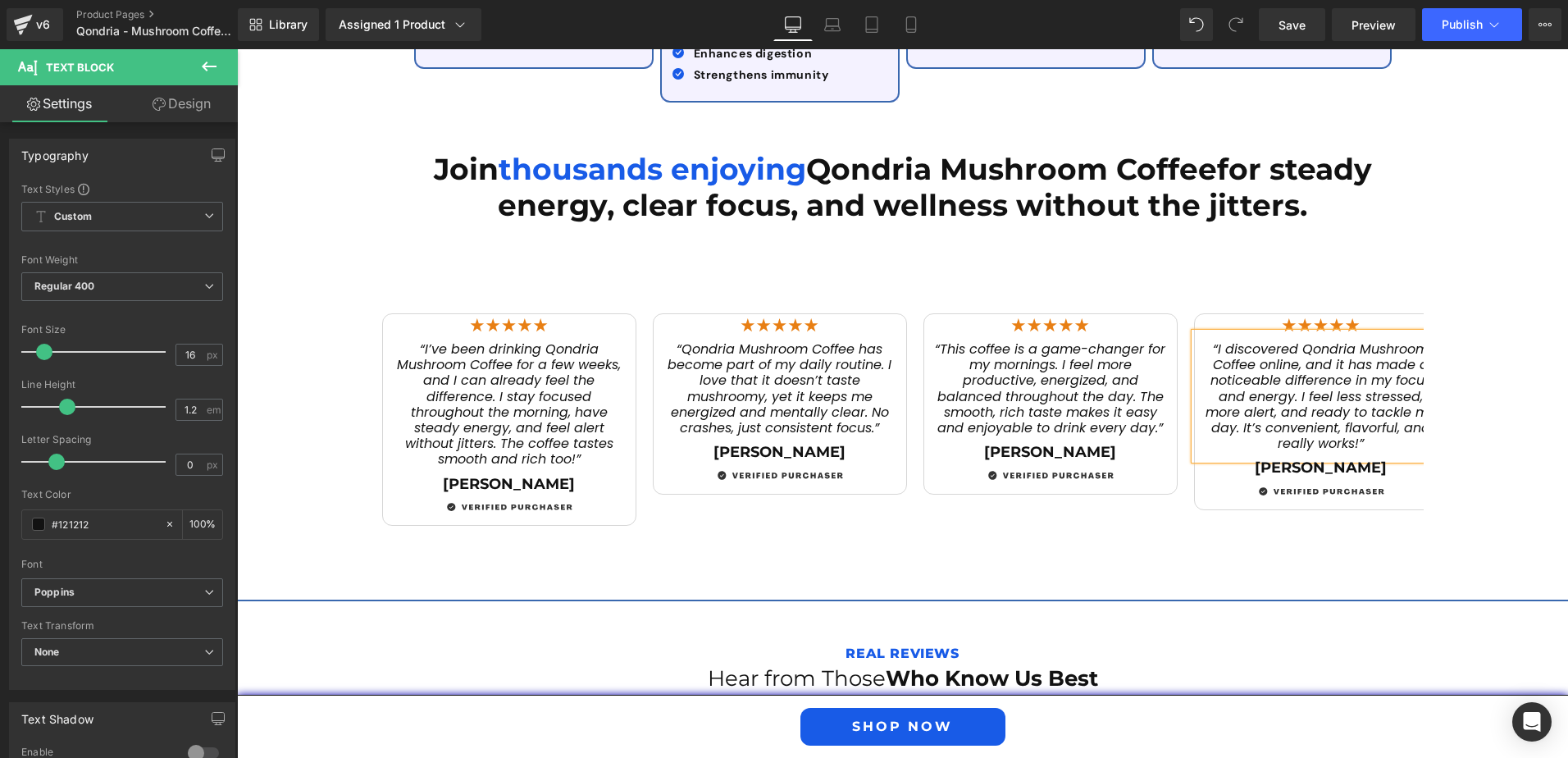
click at [330, 230] on div "Join thousands enjoying Qondria Mushroom Coffee for steady energy, clear focus,…" at bounding box center [902, 330] width 1331 height 440
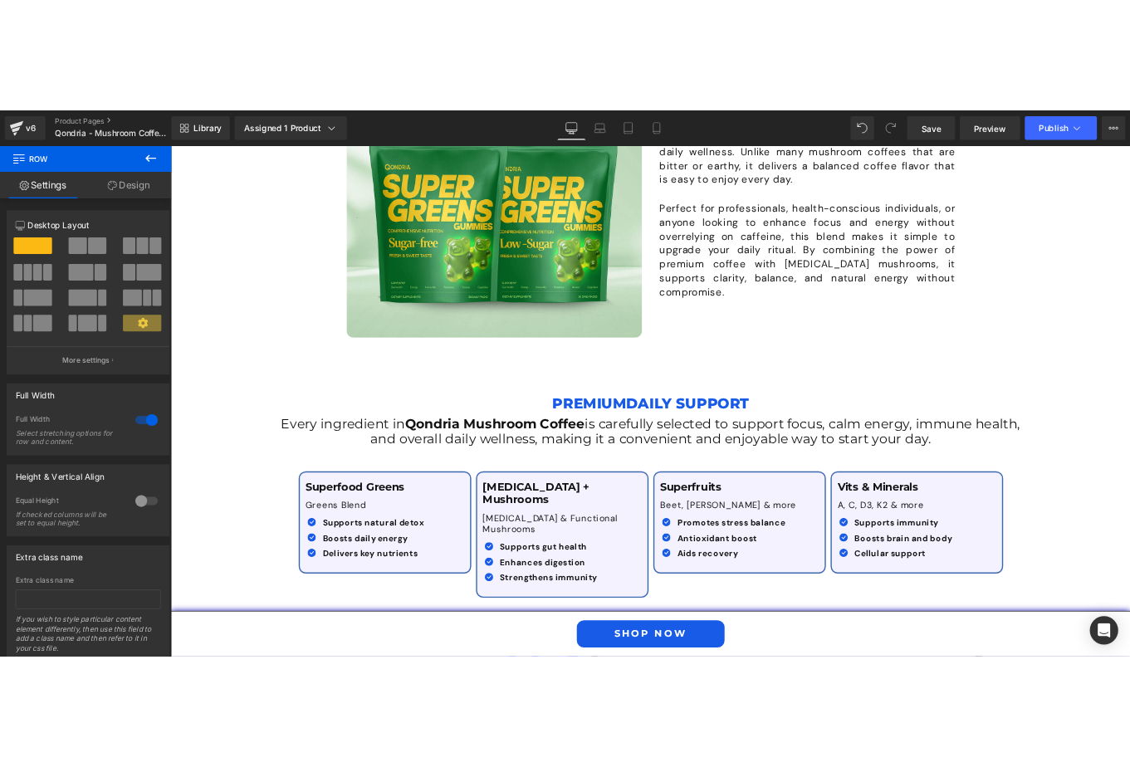
scroll to position [1959, 0]
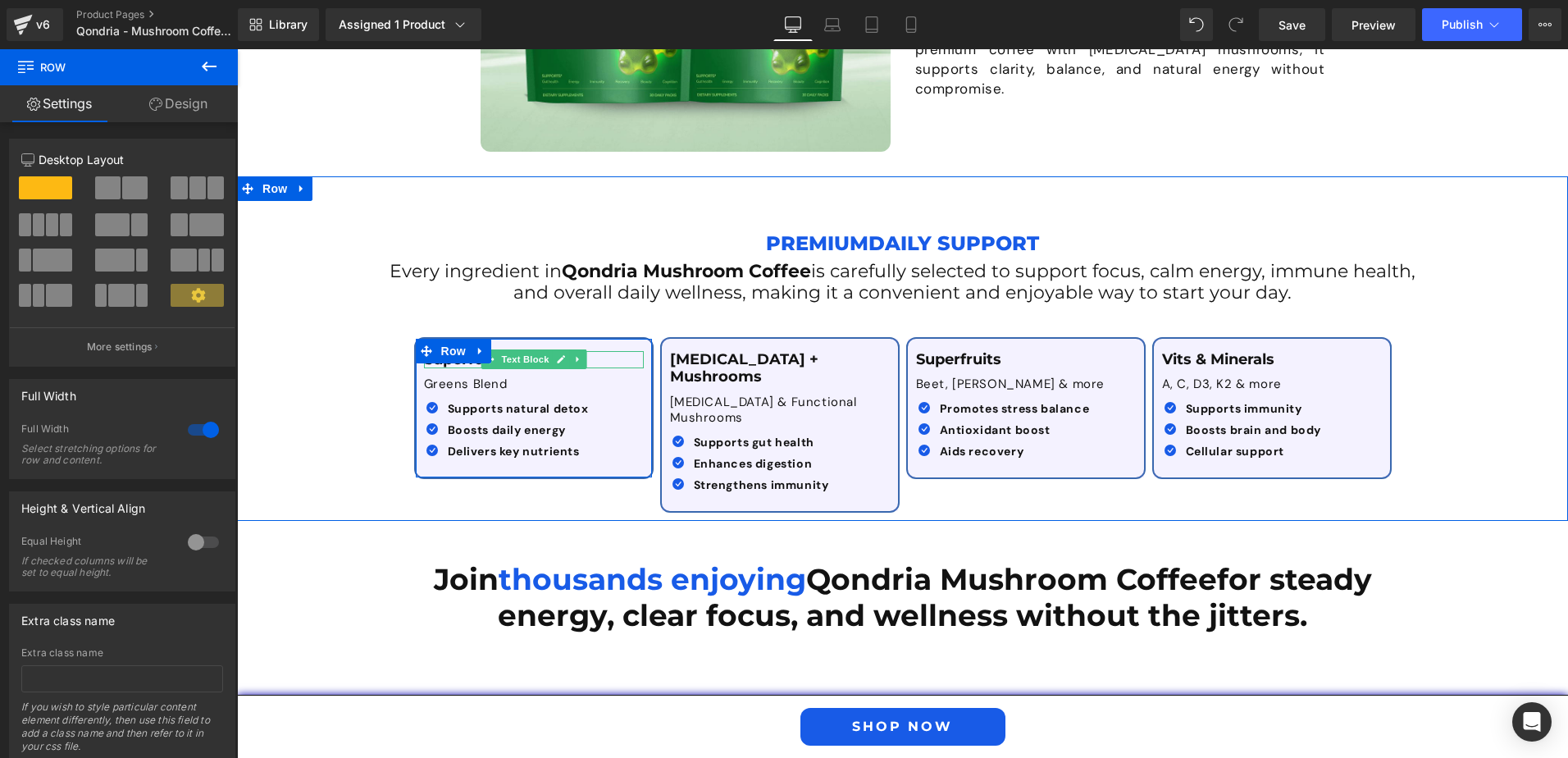
click at [603, 363] on p "Superfood Greens" at bounding box center [534, 360] width 219 height 18
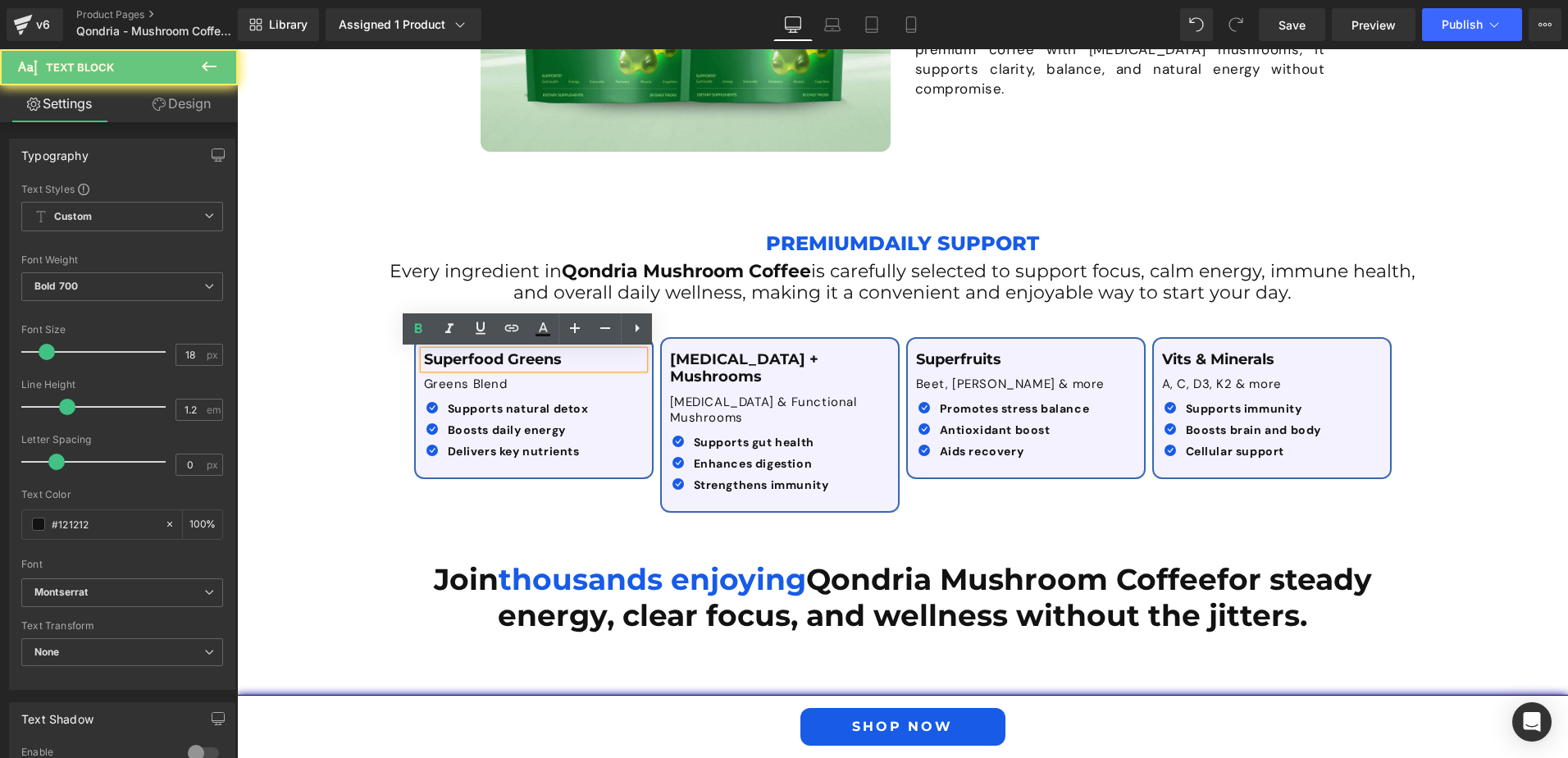
click at [591, 358] on p "Superfood Greens" at bounding box center [534, 360] width 219 height 18
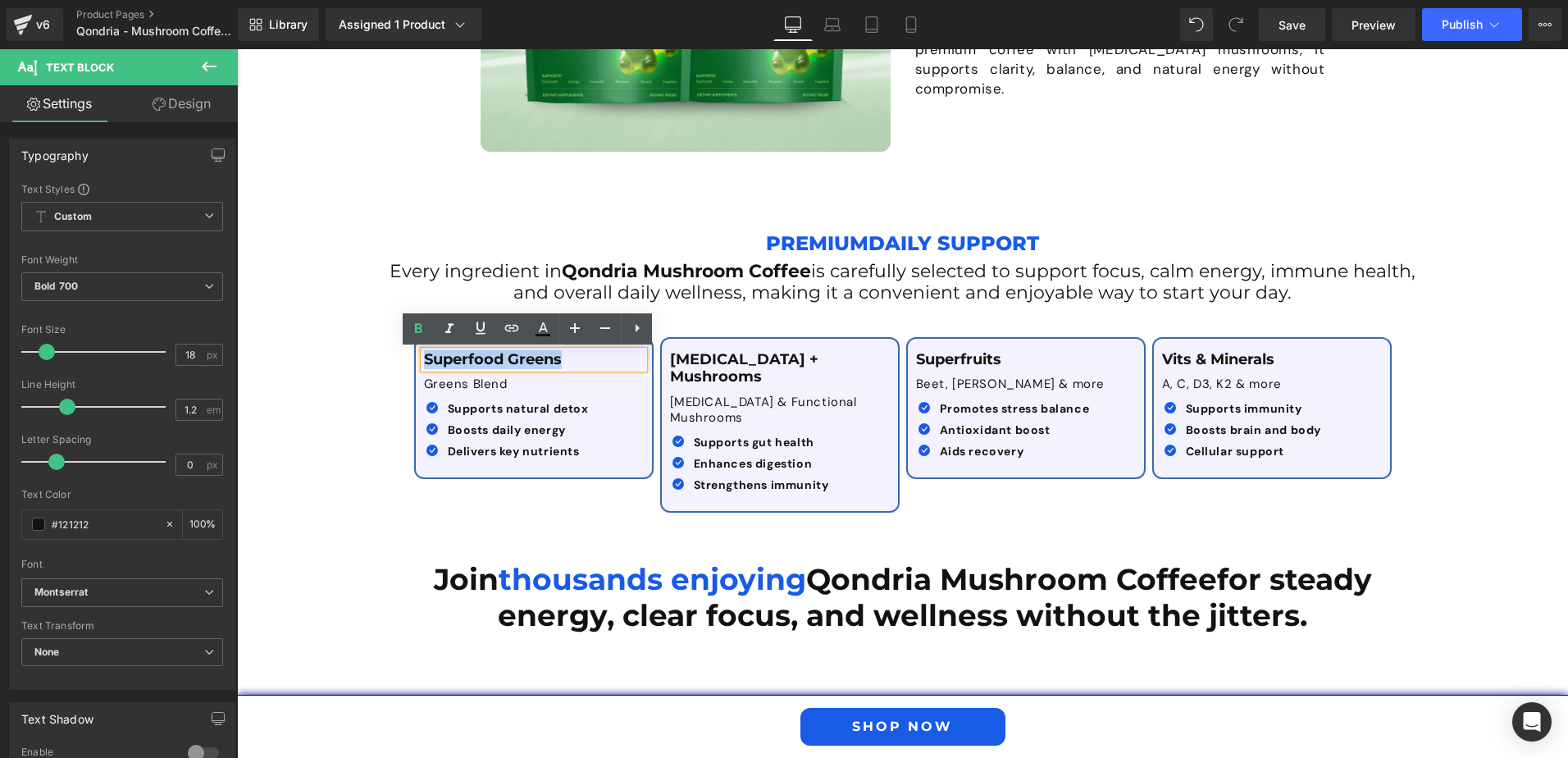
drag, startPoint x: 571, startPoint y: 359, endPoint x: 406, endPoint y: 355, distance: 165.0
click at [411, 355] on div "Superfood Greens Text Block Greens Blend Text Block Icon Supports natural detox…" at bounding box center [534, 408] width 246 height 142
paste div
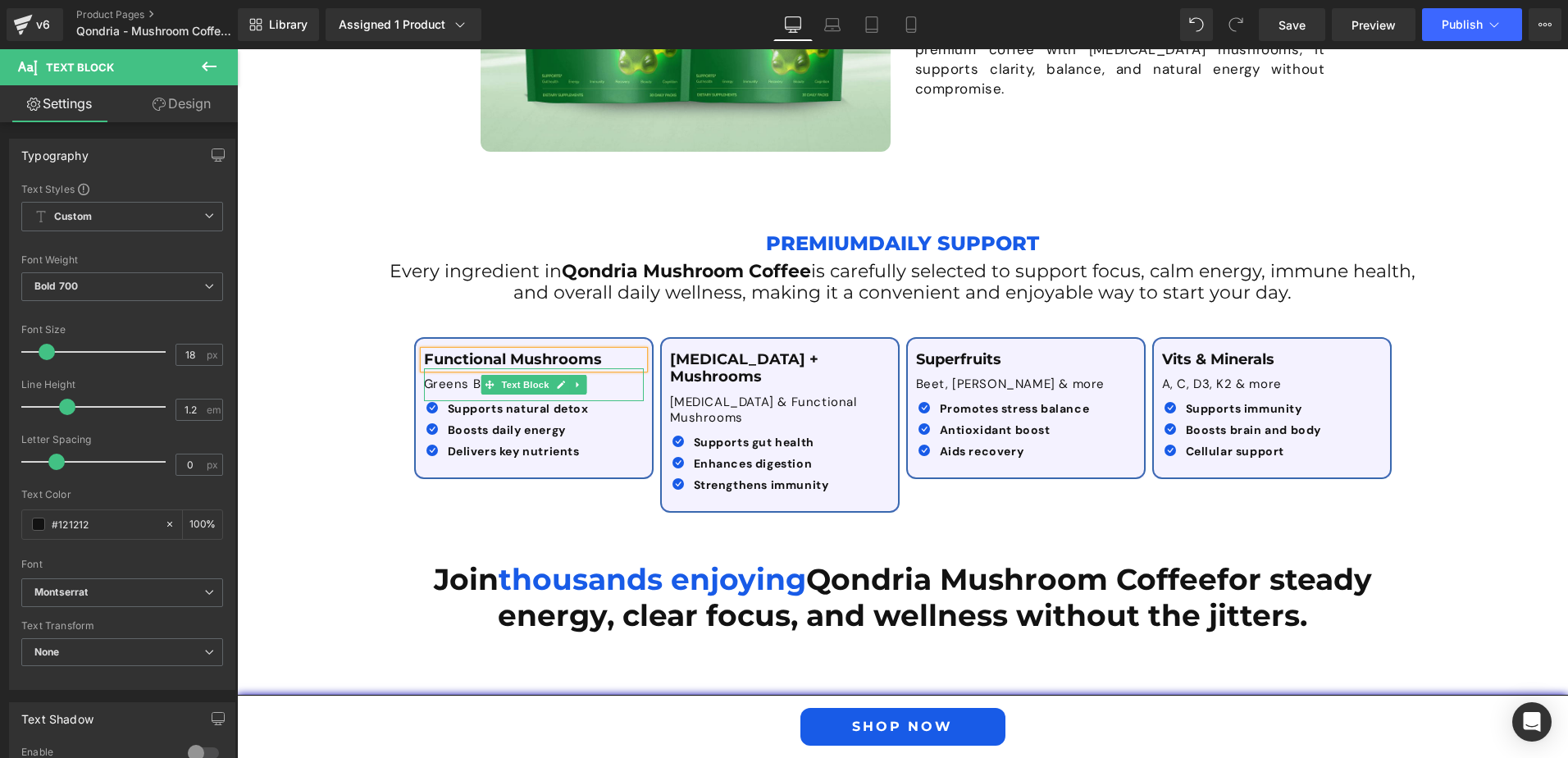
click at [448, 383] on p "Greens Blend" at bounding box center [534, 384] width 219 height 17
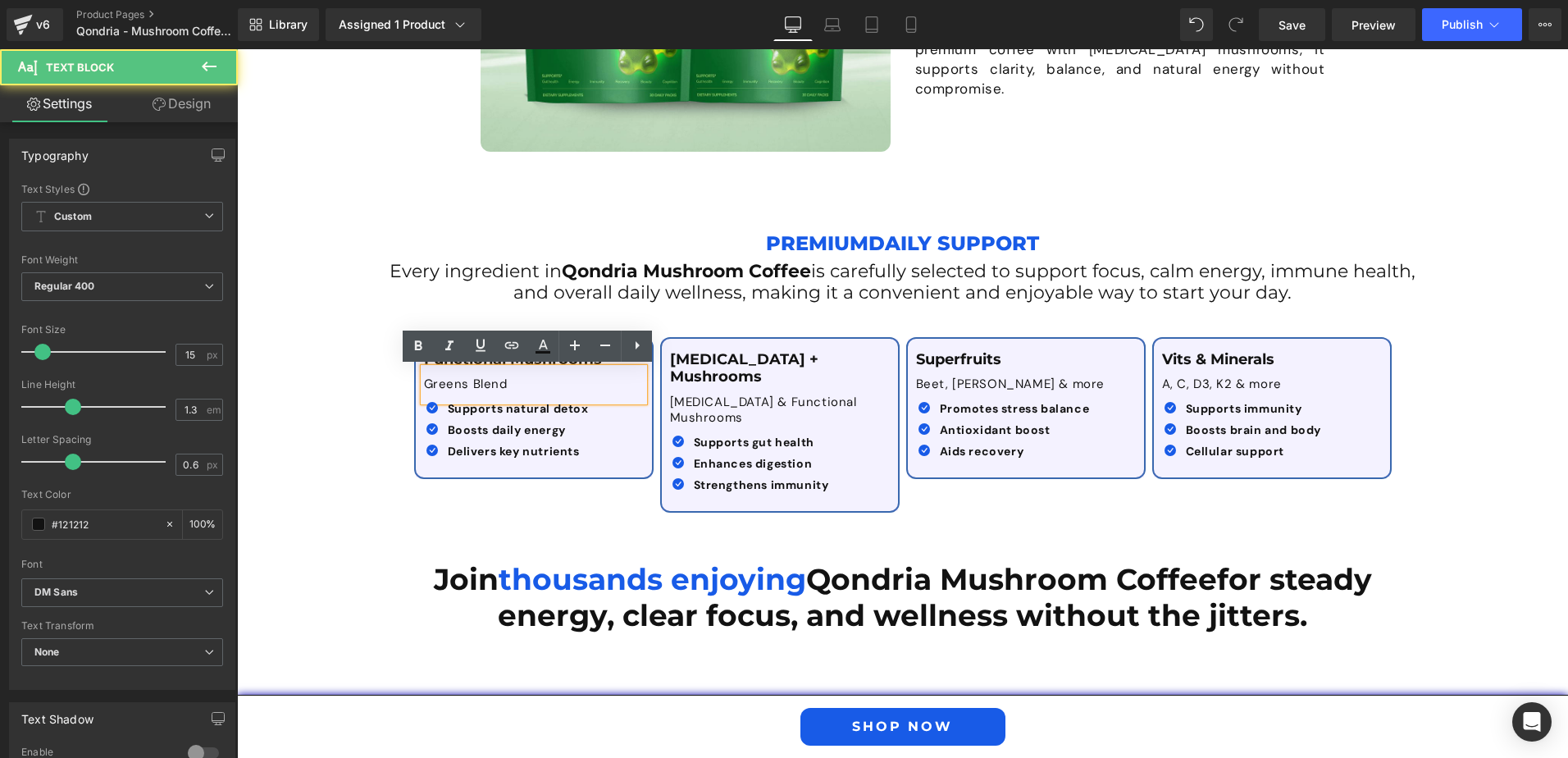
click at [424, 381] on p "Greens Blend" at bounding box center [534, 384] width 219 height 17
drag, startPoint x: 502, startPoint y: 385, endPoint x: 416, endPoint y: 383, distance: 86.0
click at [424, 383] on div "Greens Blend" at bounding box center [534, 384] width 219 height 33
click at [496, 388] on p "Greens Blend" at bounding box center [534, 384] width 219 height 17
drag, startPoint x: 509, startPoint y: 386, endPoint x: 420, endPoint y: 381, distance: 89.1
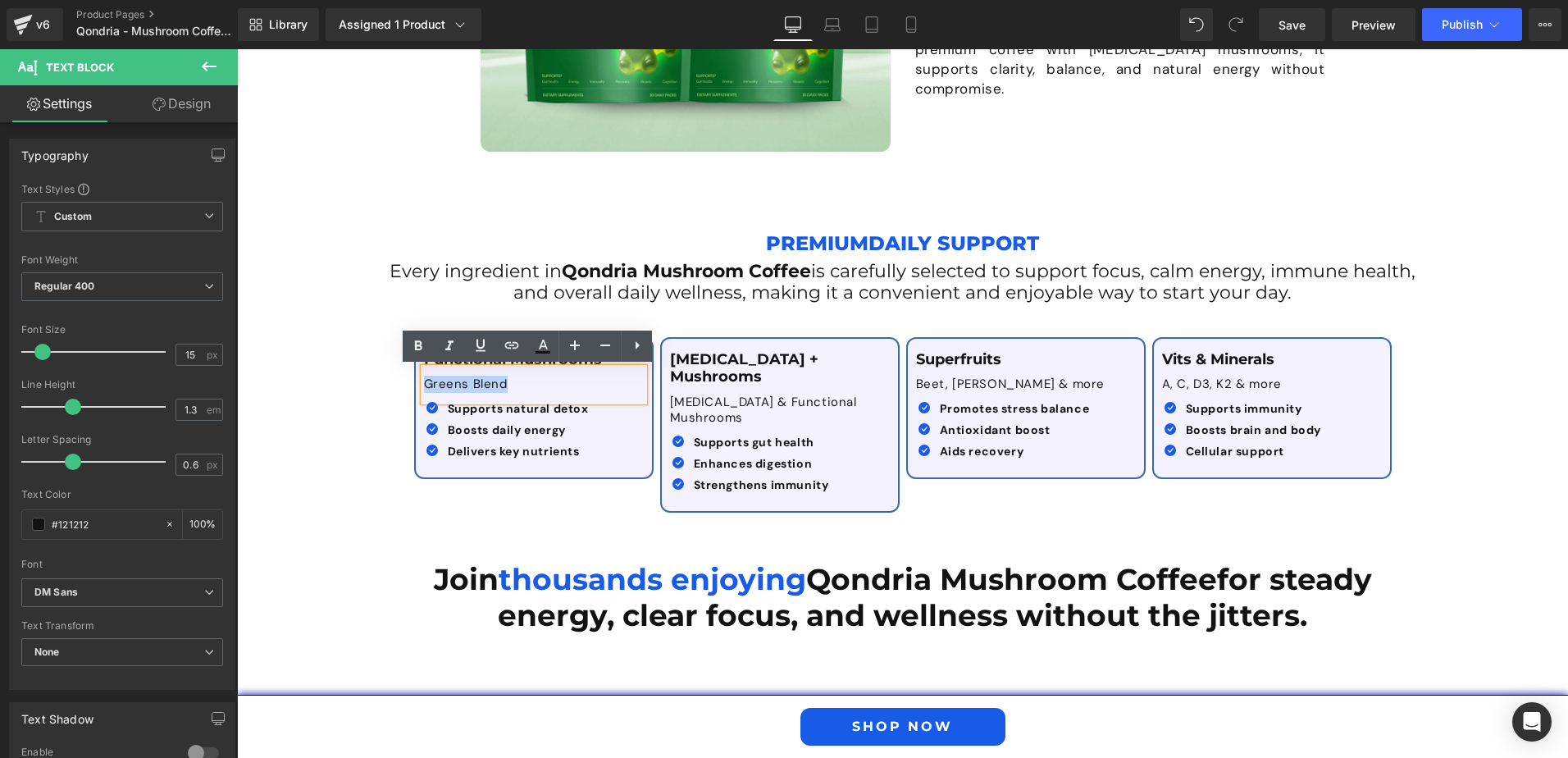
click at [424, 381] on p "Greens Blend" at bounding box center [534, 384] width 219 height 17
paste div
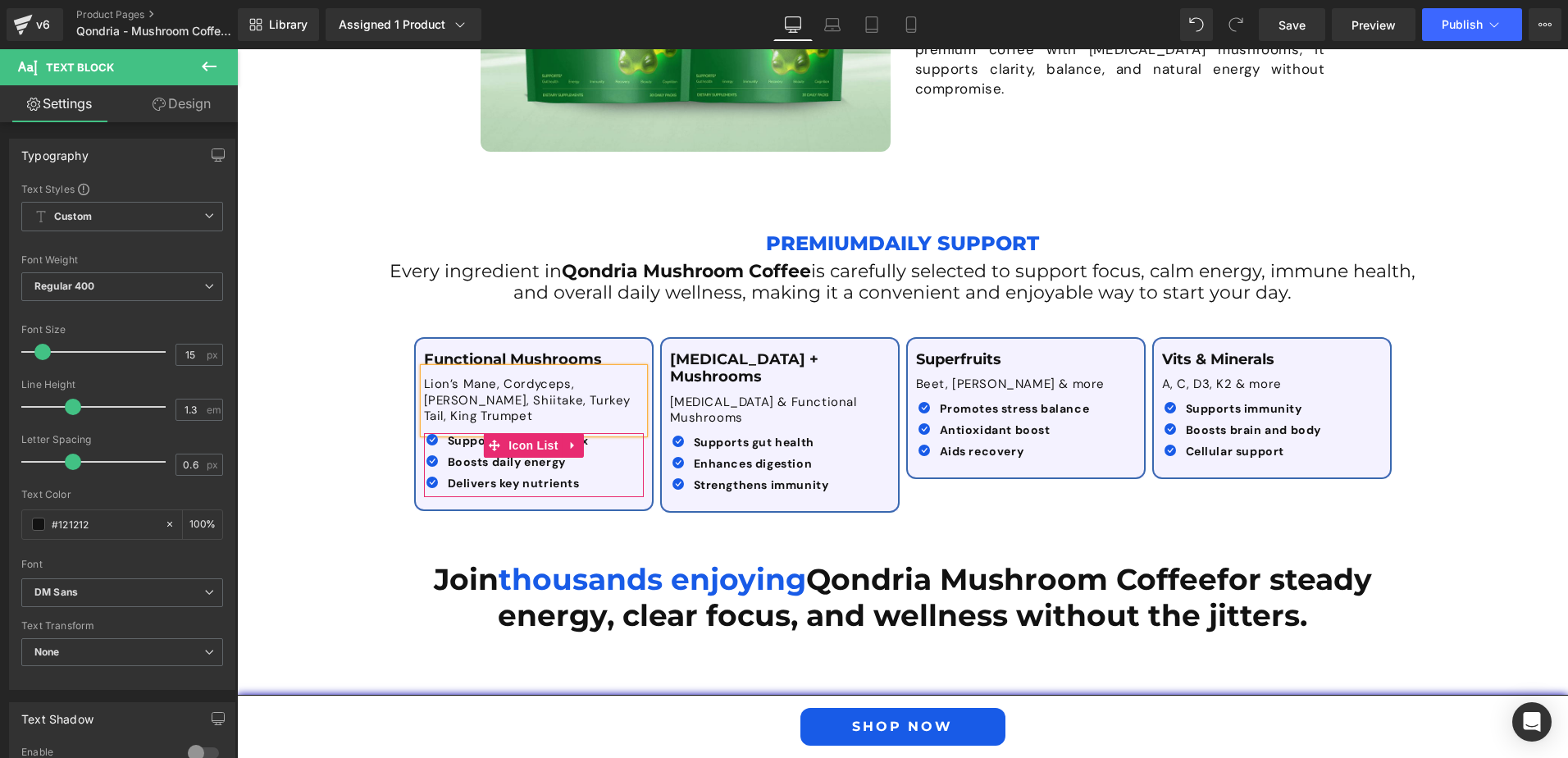
click at [471, 452] on span at bounding box center [471, 462] width 17 height 20
click at [452, 433] on span "Supports natural detox" at bounding box center [518, 440] width 141 height 15
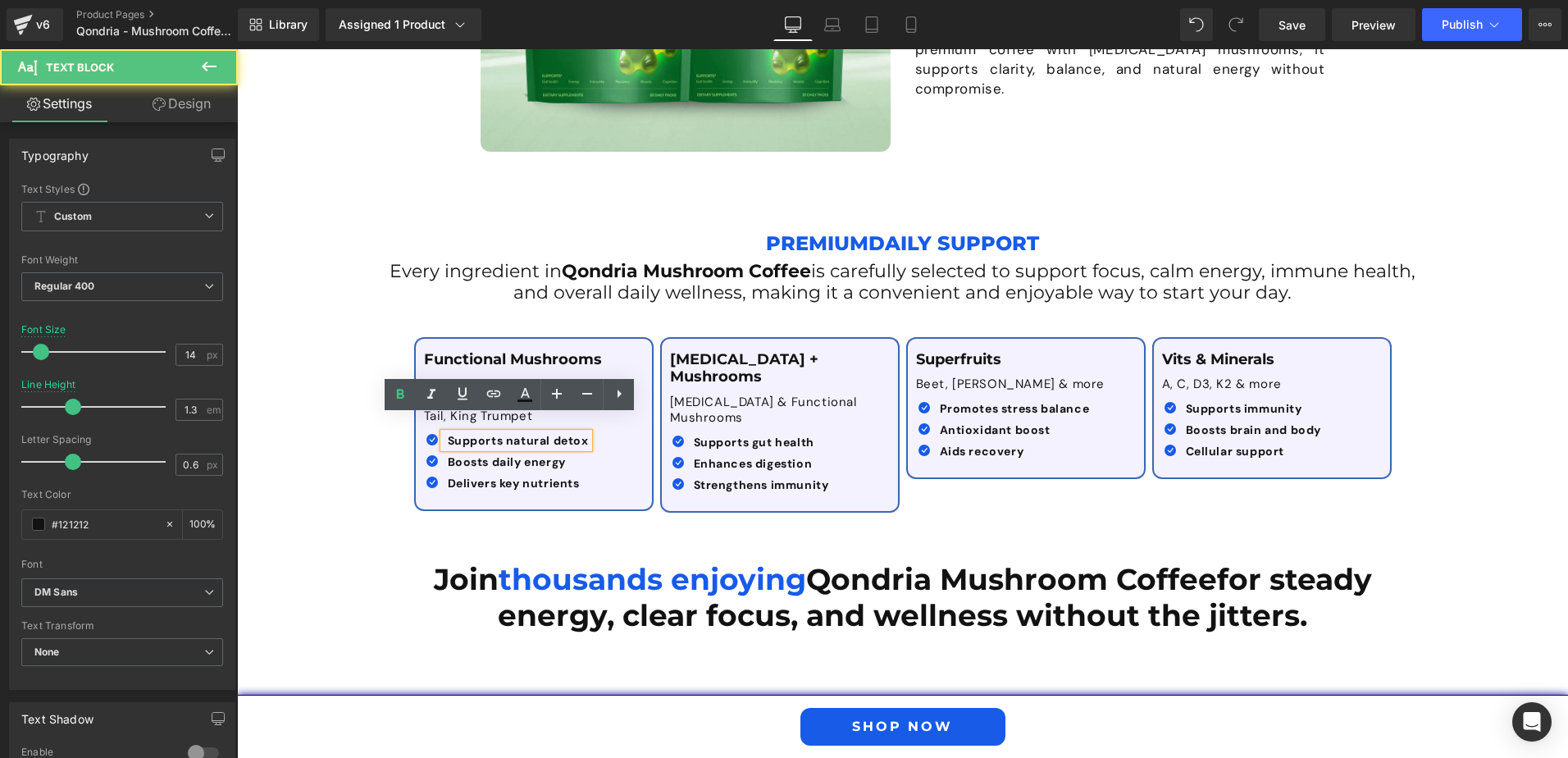
click at [448, 433] on span "Supports natural detox" at bounding box center [518, 440] width 141 height 15
drag, startPoint x: 442, startPoint y: 424, endPoint x: 587, endPoint y: 425, distance: 145.0
click at [587, 433] on div "Icon Supports natural detox Text Block Icon Boosts daily energy Text Block Icon…" at bounding box center [530, 465] width 211 height 65
paste div
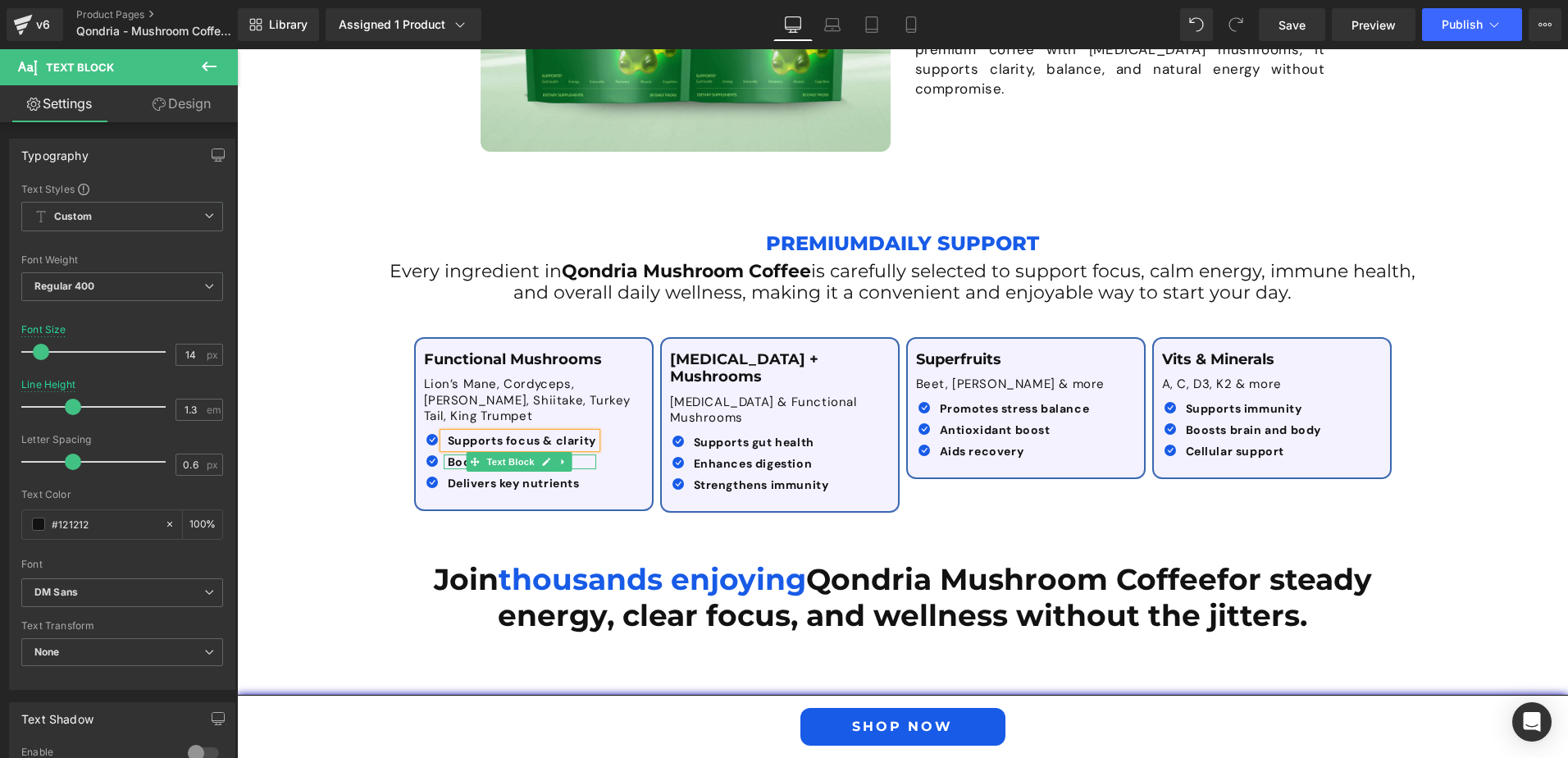
click at [448, 455] on b "Boosts daily energy" at bounding box center [507, 462] width 119 height 15
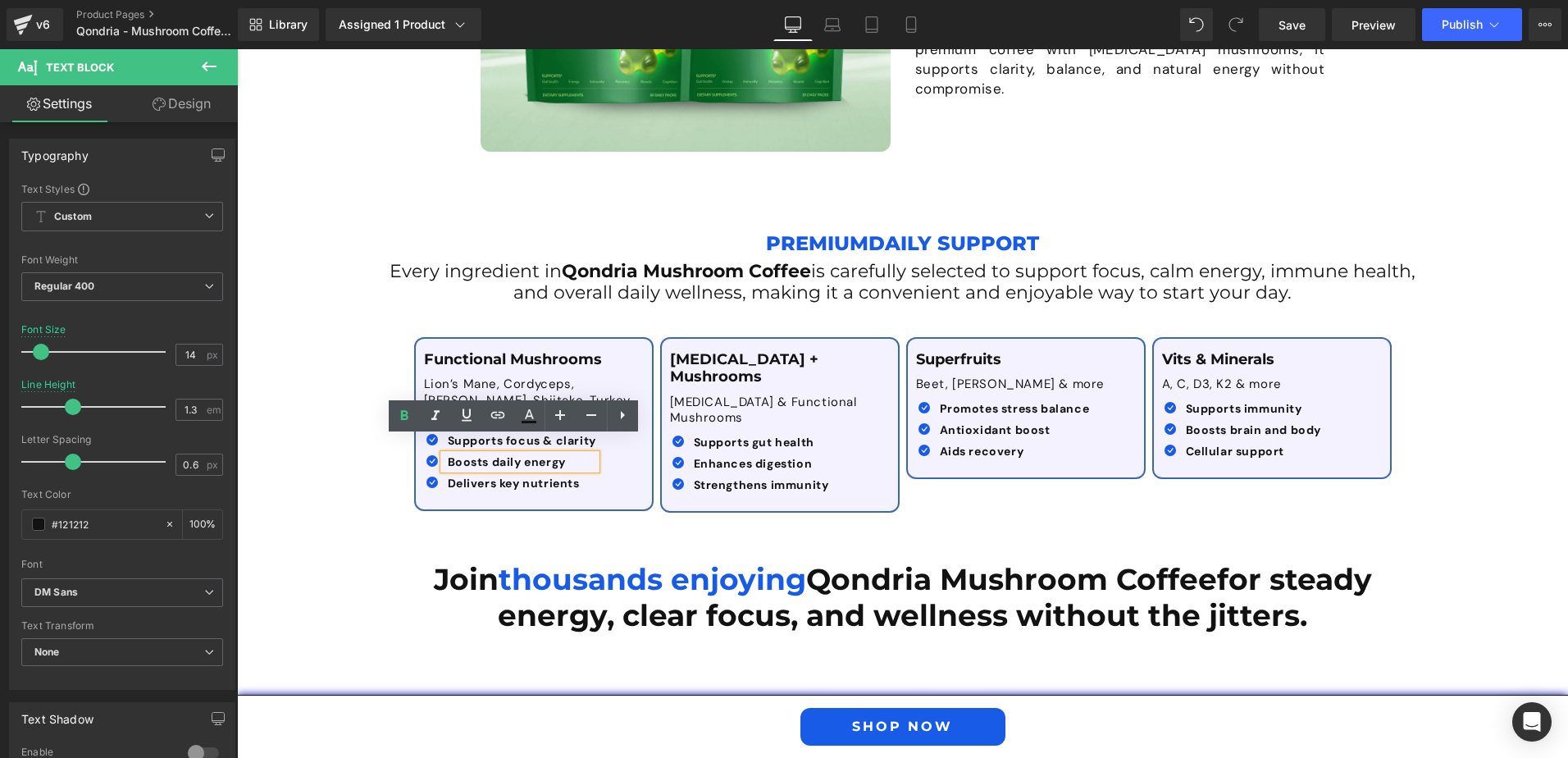
drag, startPoint x: 442, startPoint y: 446, endPoint x: 585, endPoint y: 447, distance: 143.0
click at [585, 455] on p "Boosts daily energy" at bounding box center [522, 462] width 148 height 15
paste div
click at [581, 480] on ul "Icon Supports focus & clarity Text Block Icon Enhances natural energy Text Bloc…" at bounding box center [511, 465] width 175 height 65
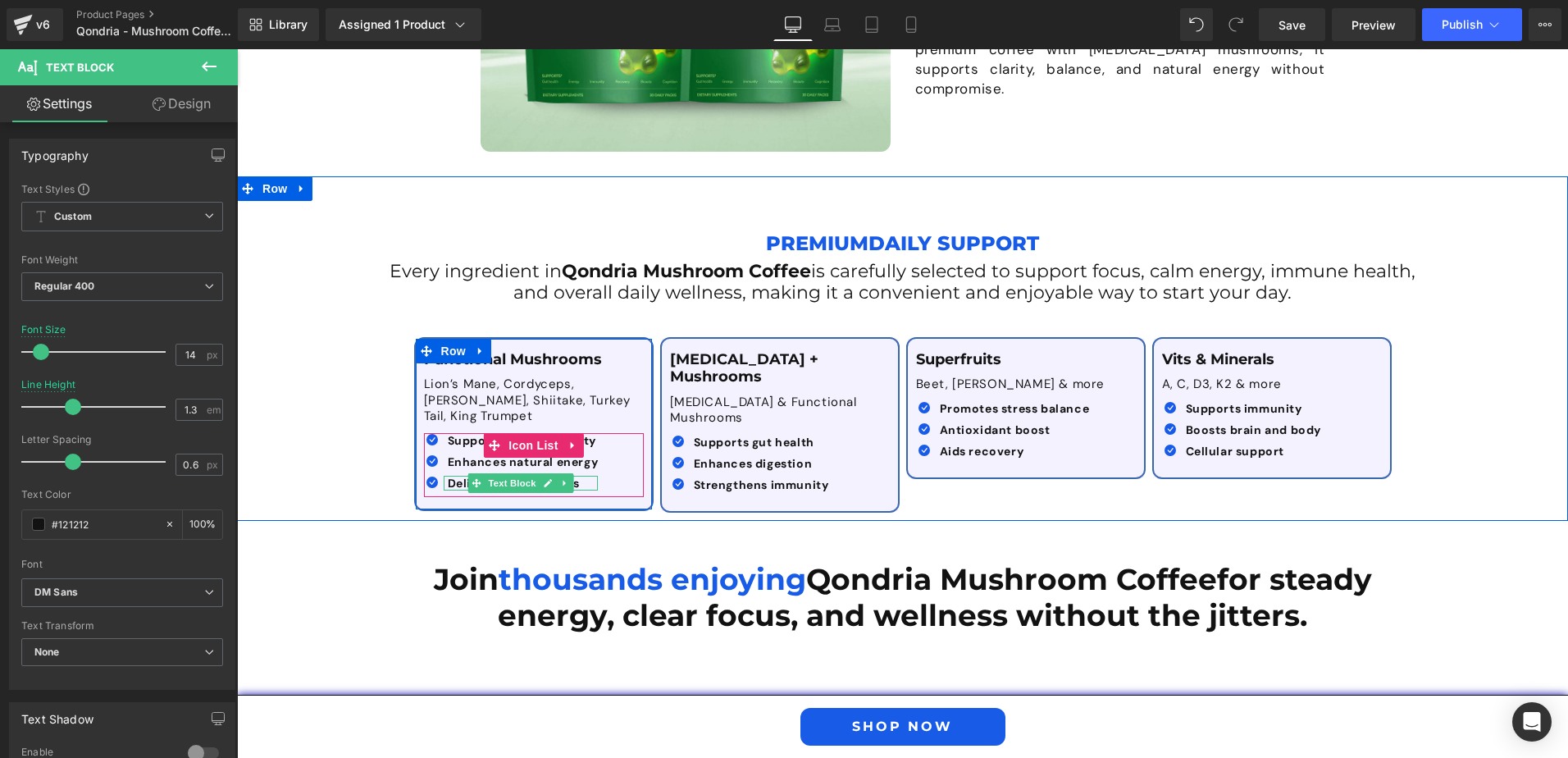
click at [581, 475] on p "Delivers key nutrients" at bounding box center [523, 482] width 151 height 15
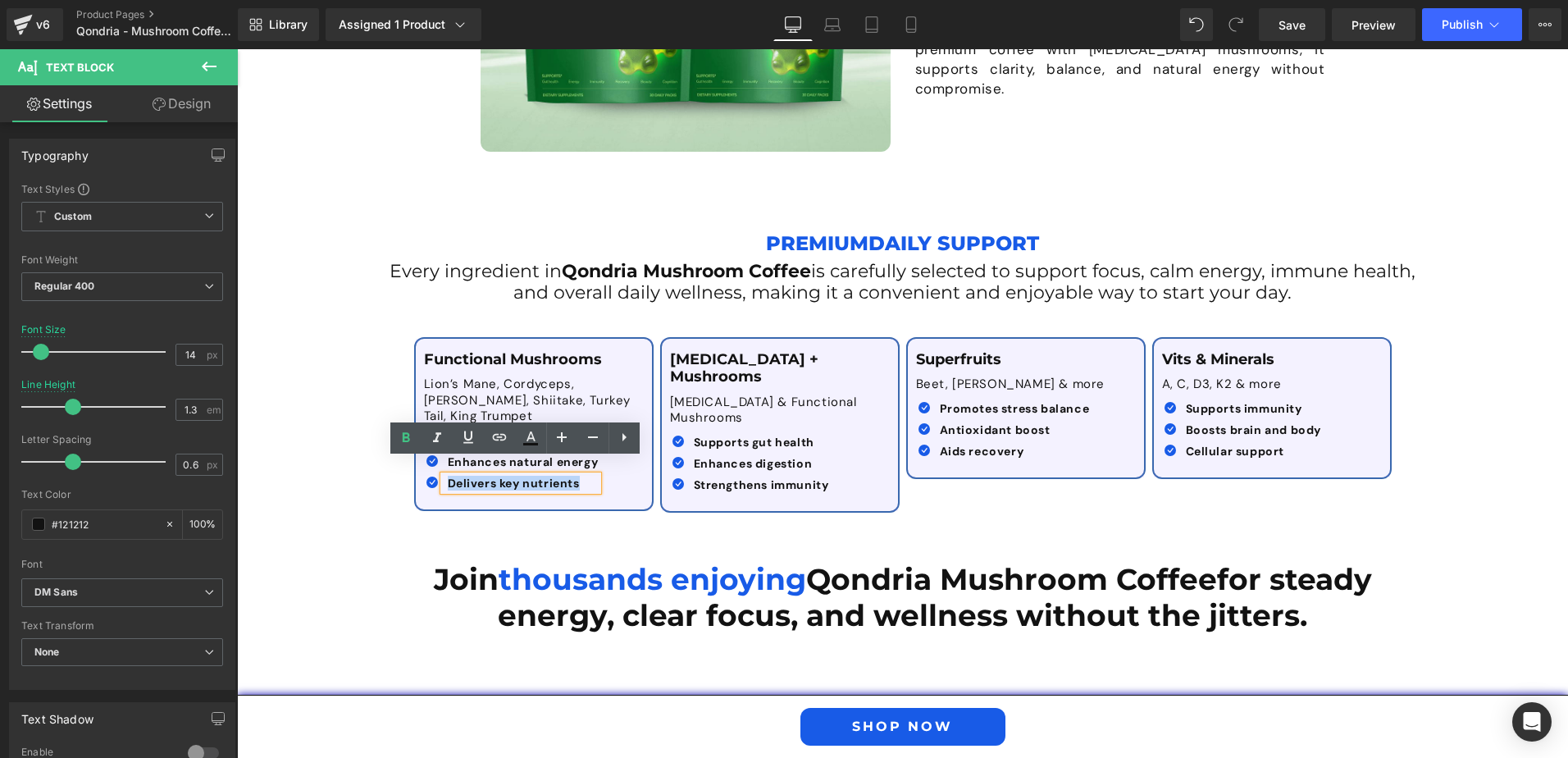
drag, startPoint x: 577, startPoint y: 465, endPoint x: 438, endPoint y: 466, distance: 139.0
click at [444, 475] on div "Delivers key nutrients" at bounding box center [521, 482] width 155 height 15
paste div
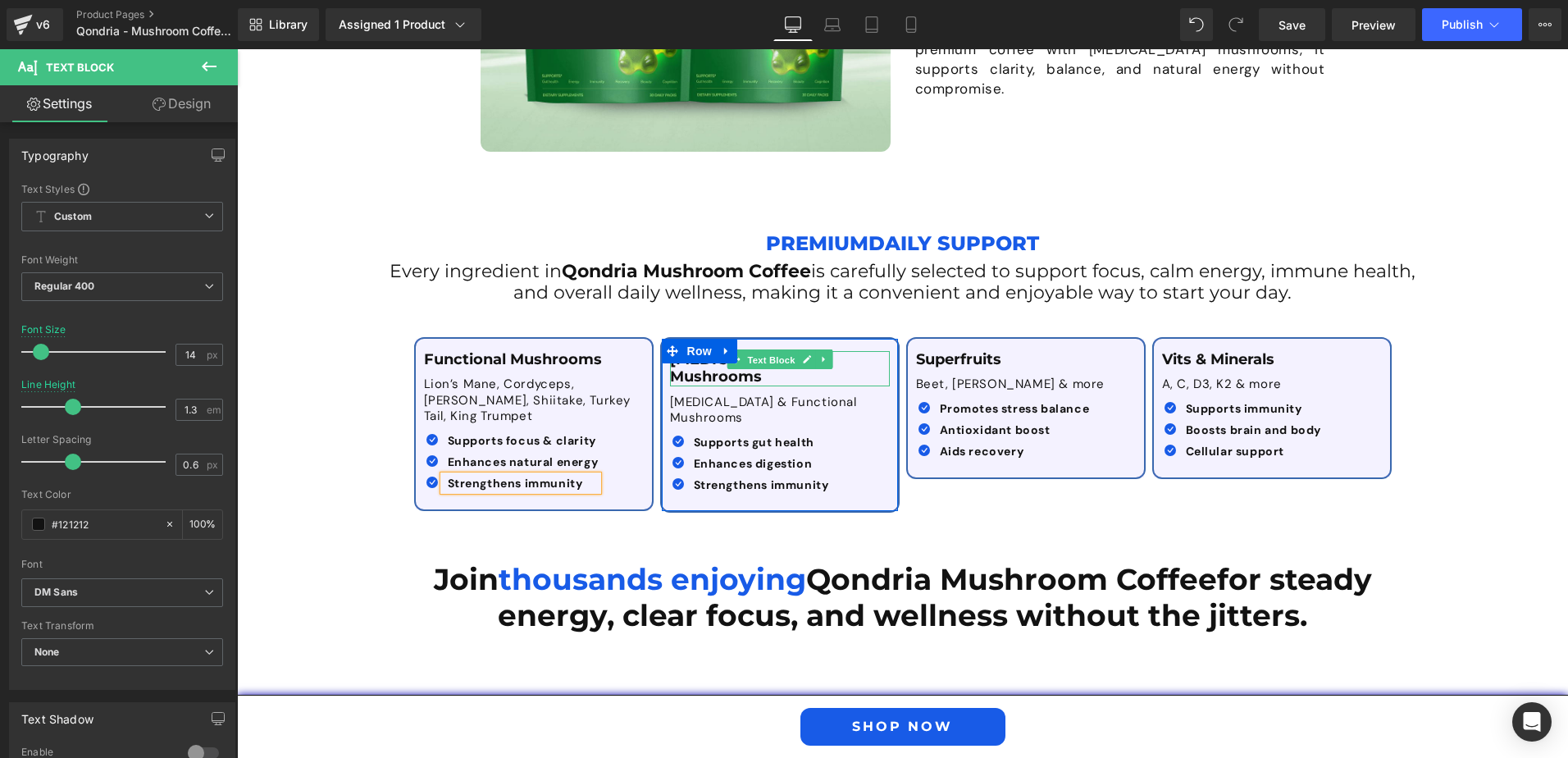
click at [770, 360] on span "Text Block" at bounding box center [771, 360] width 54 height 20
click at [859, 364] on p "Prebiotics + Mushrooms" at bounding box center [780, 369] width 219 height 36
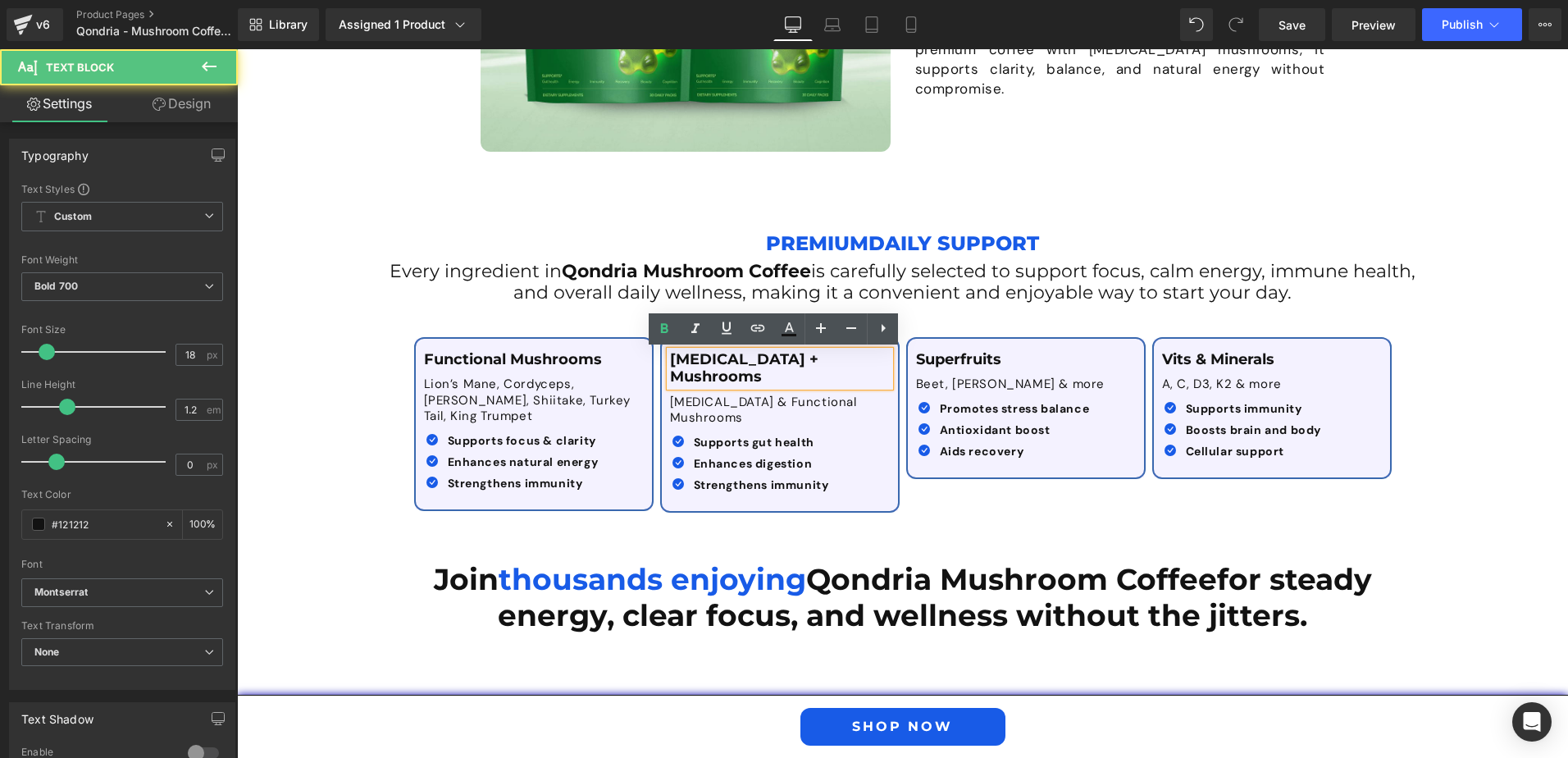
click at [859, 364] on p "Prebiotics + Mushrooms" at bounding box center [780, 369] width 219 height 36
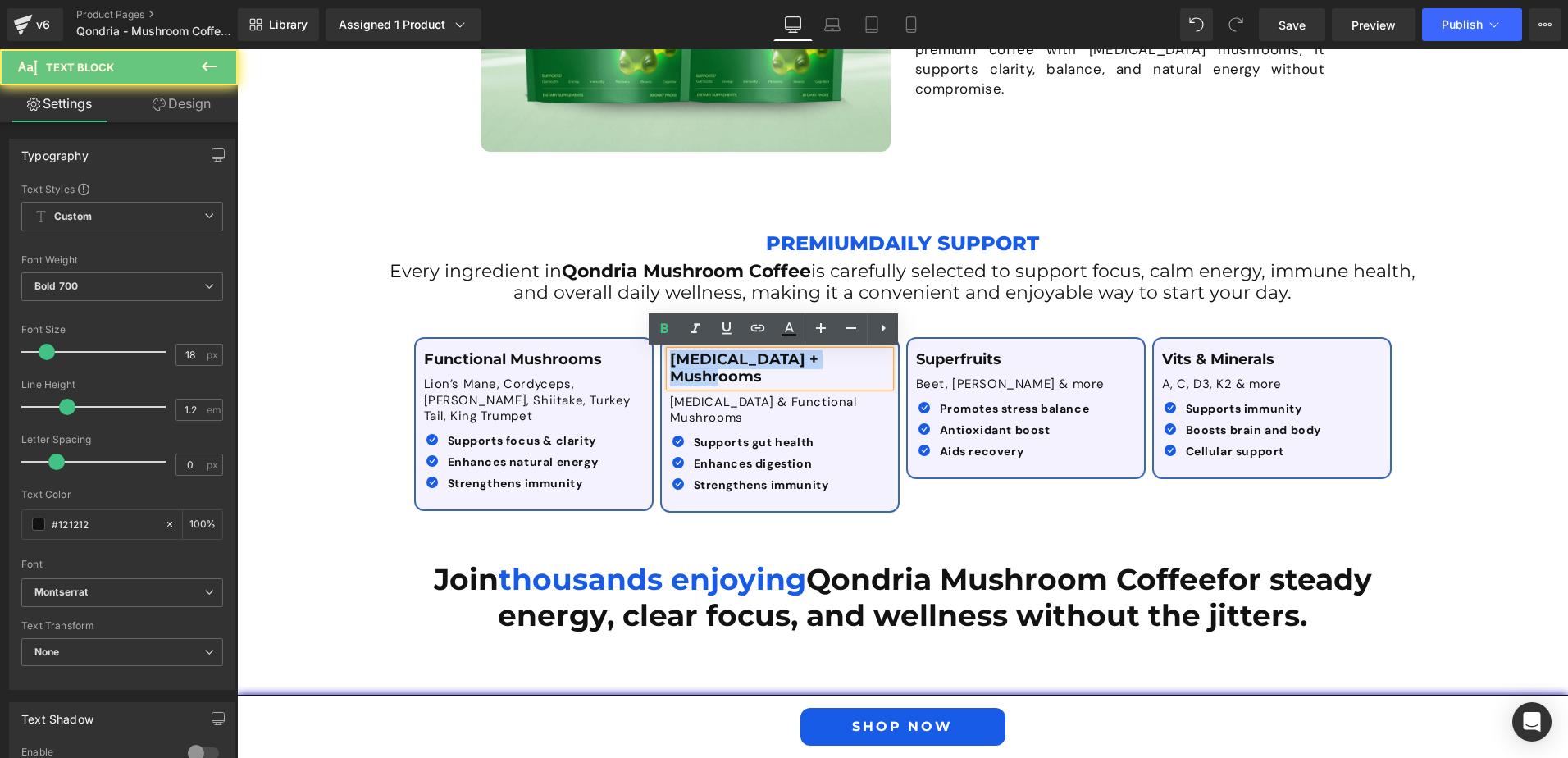
drag, startPoint x: 859, startPoint y: 364, endPoint x: 673, endPoint y: 369, distance: 186.1
click at [673, 369] on div "Prebiotics + Mushrooms Text Block Inulin & Functional Mushrooms Text Block Icon…" at bounding box center [780, 425] width 236 height 148
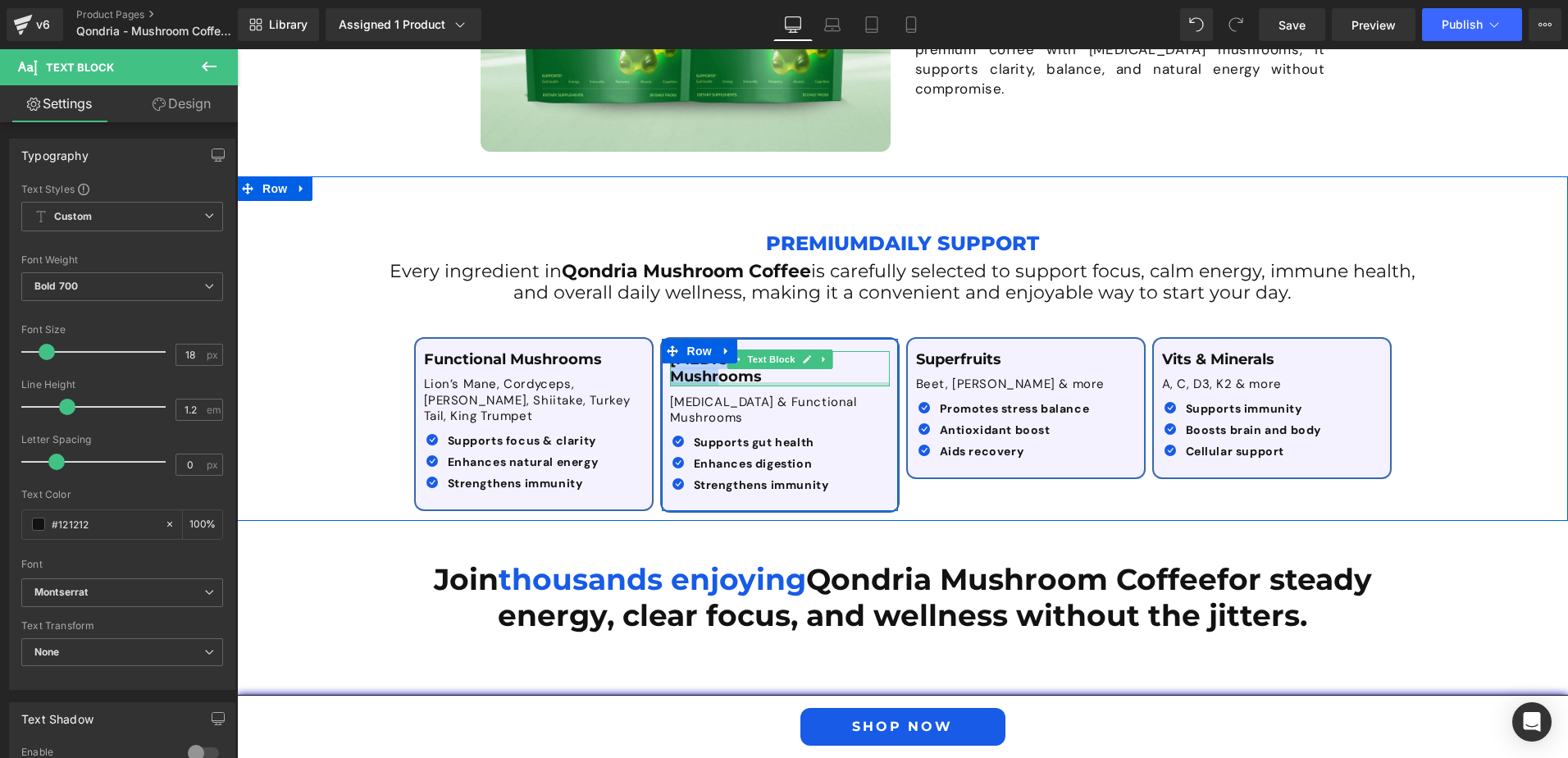
paste div
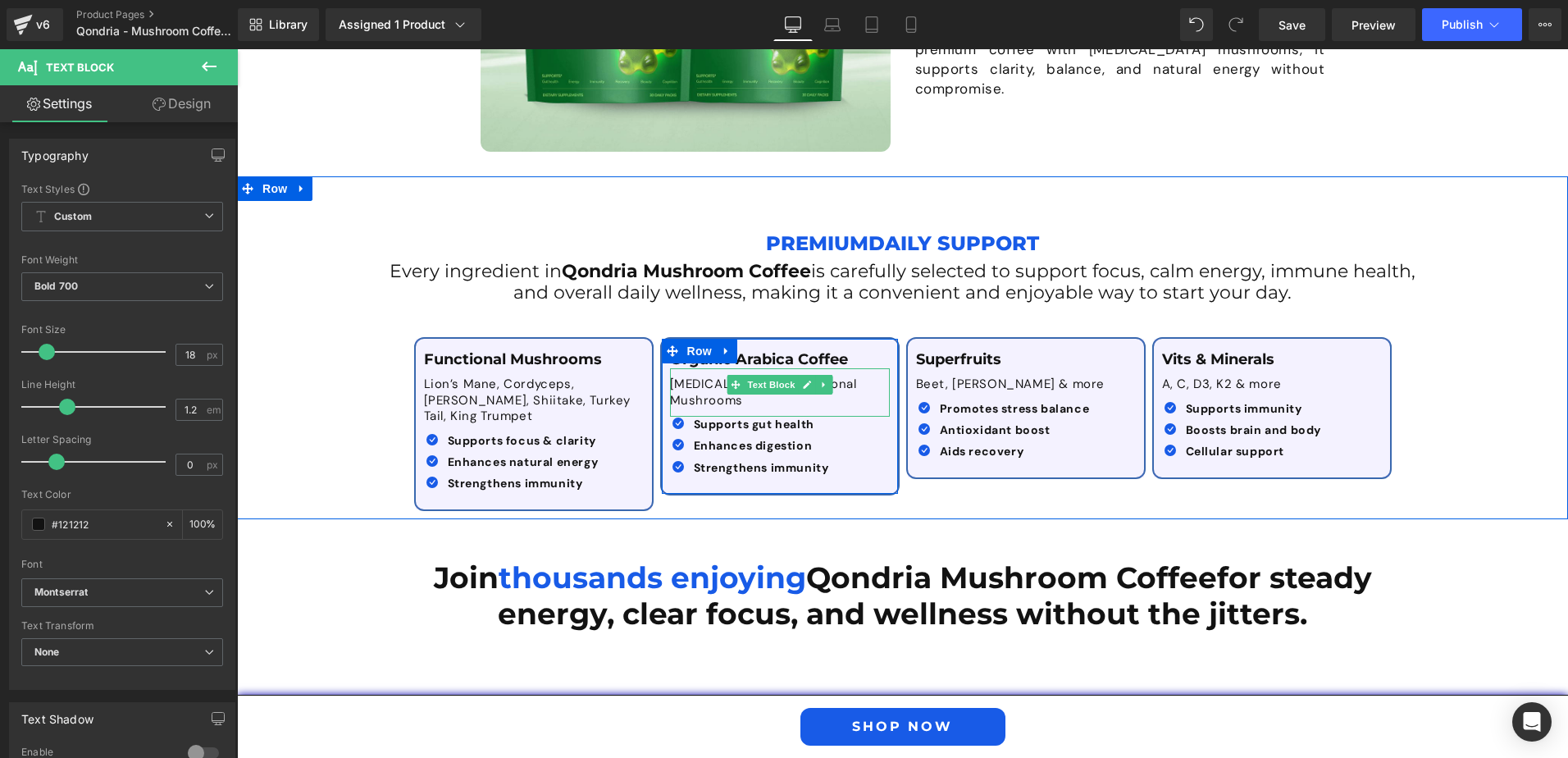
click at [688, 381] on p "Inulin & Functional Mushrooms" at bounding box center [780, 392] width 219 height 32
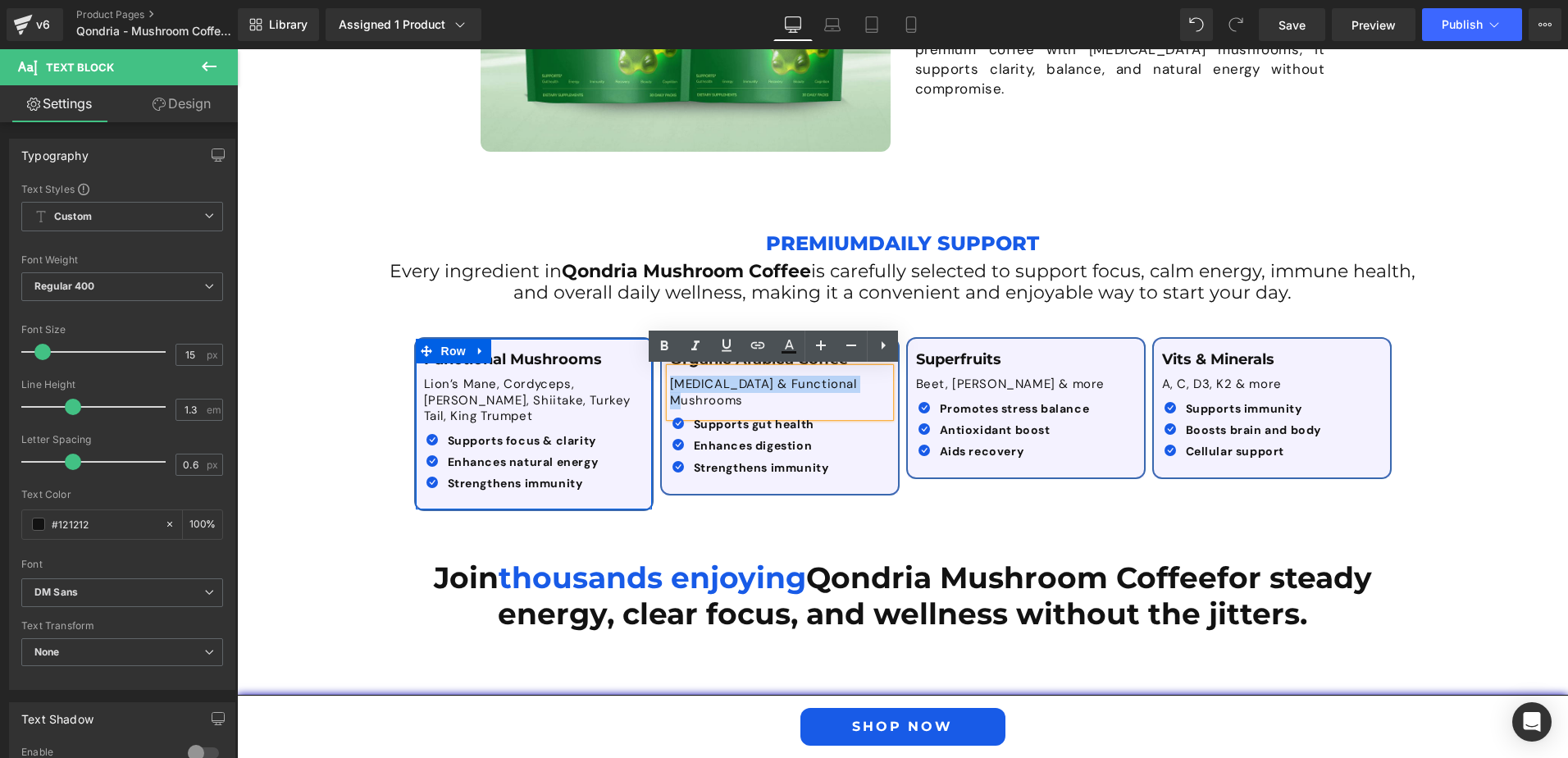
drag, startPoint x: 868, startPoint y: 383, endPoint x: 646, endPoint y: 388, distance: 222.1
click at [646, 388] on div "Functional Mushrooms Text Block Lion’s Mane, Cordyceps, Reishi, Shiitake, Turke…" at bounding box center [903, 416] width 984 height 208
paste div
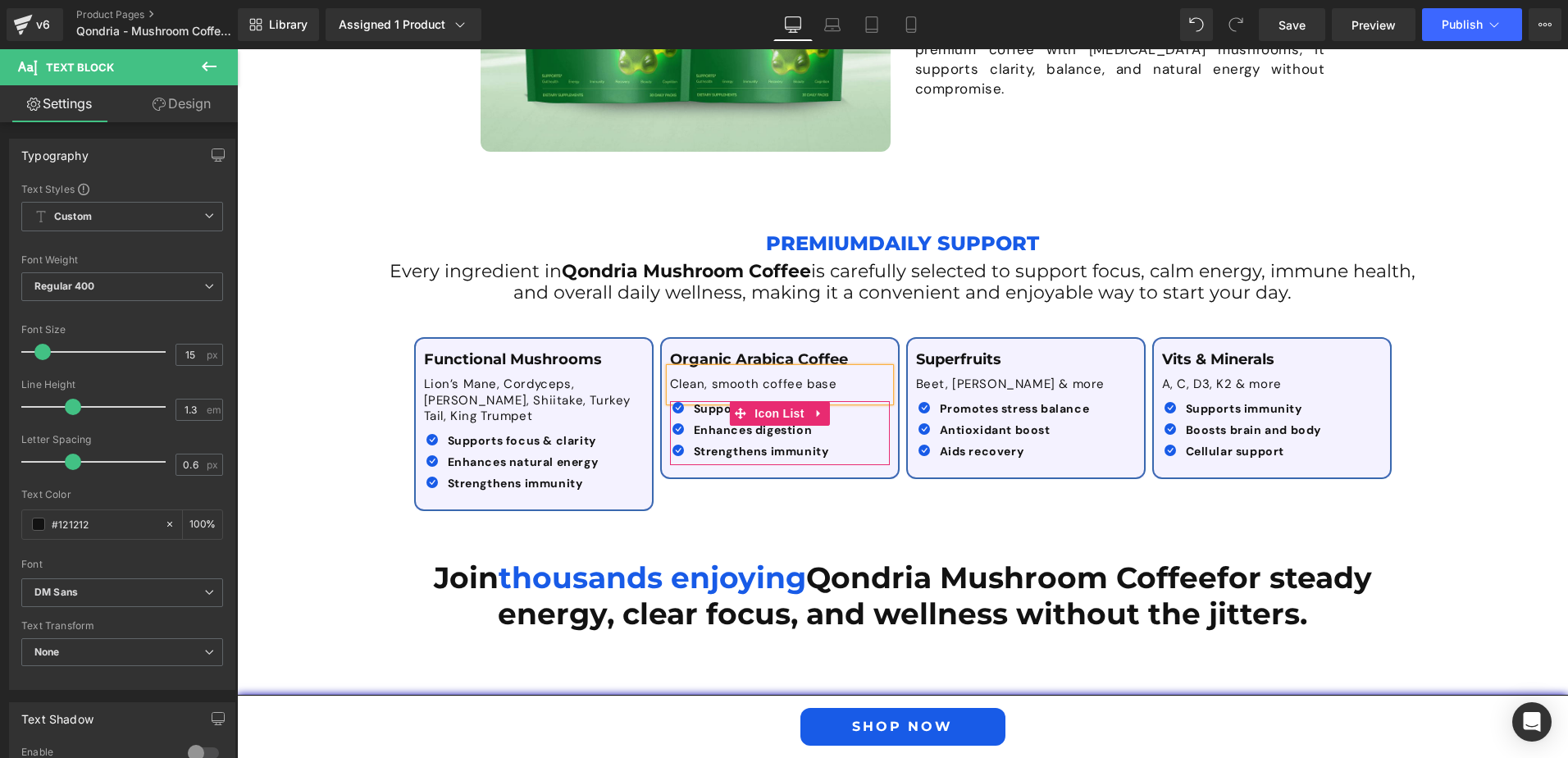
click at [719, 420] on ul "Icon Supports gut health Text Block Icon Enhances digestion Text Block Icon" at bounding box center [749, 434] width 159 height 65
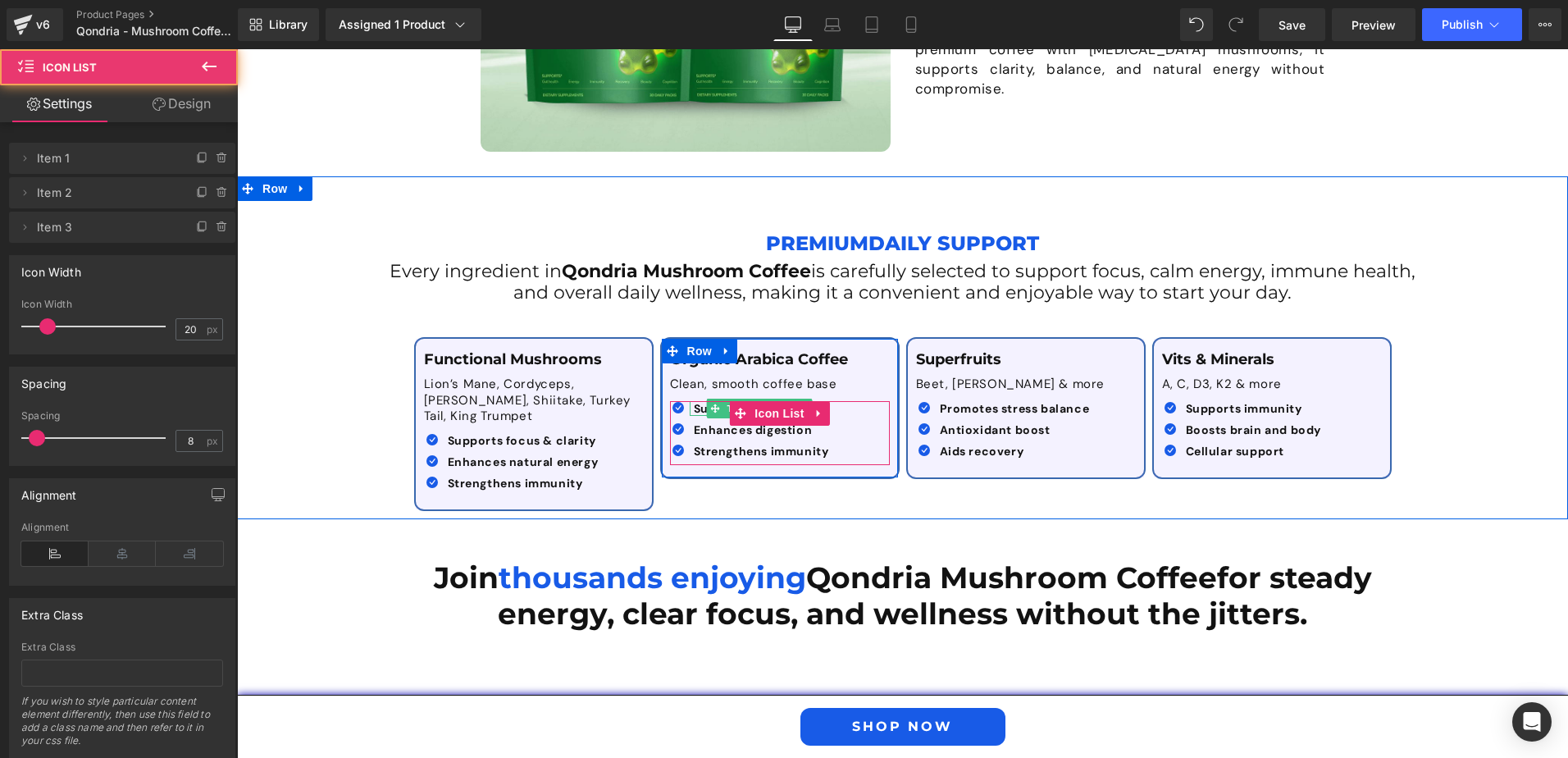
click at [706, 412] on span at bounding box center [714, 408] width 17 height 20
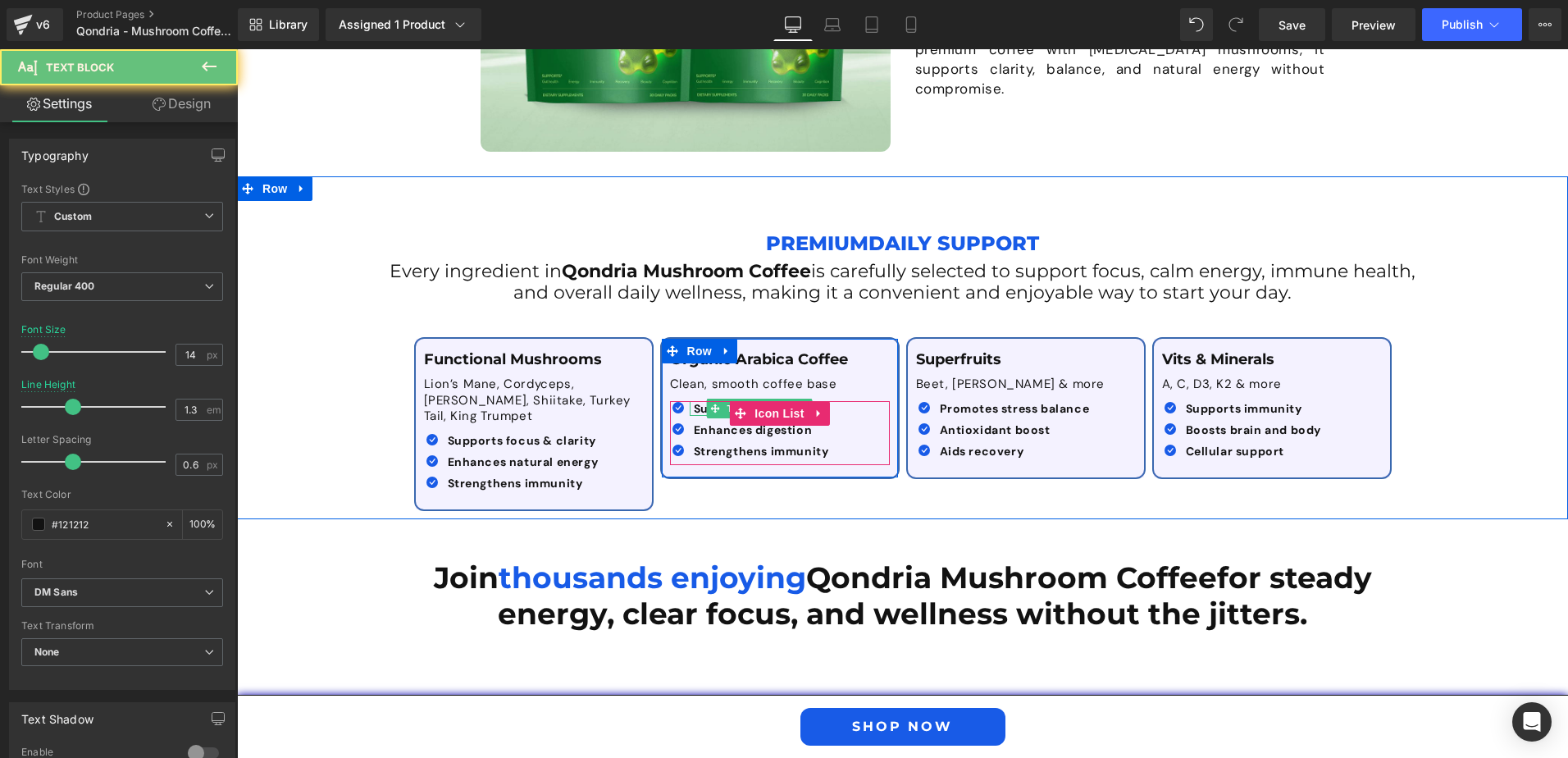
click at [694, 410] on span "Supports gut health" at bounding box center [754, 408] width 121 height 15
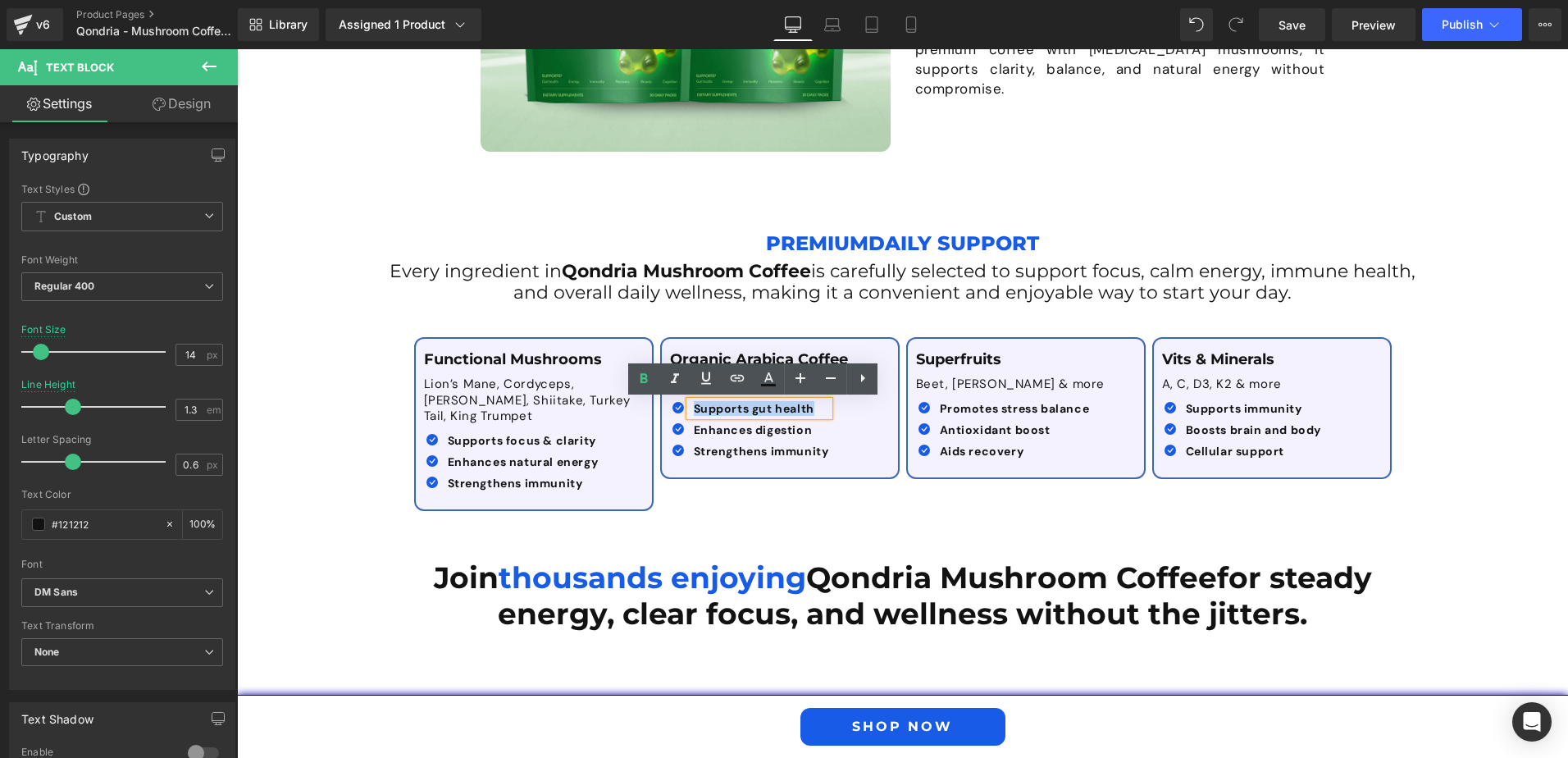
drag, startPoint x: 688, startPoint y: 410, endPoint x: 818, endPoint y: 406, distance: 130.1
click at [818, 406] on p "Supports gut health" at bounding box center [761, 408] width 135 height 15
paste div
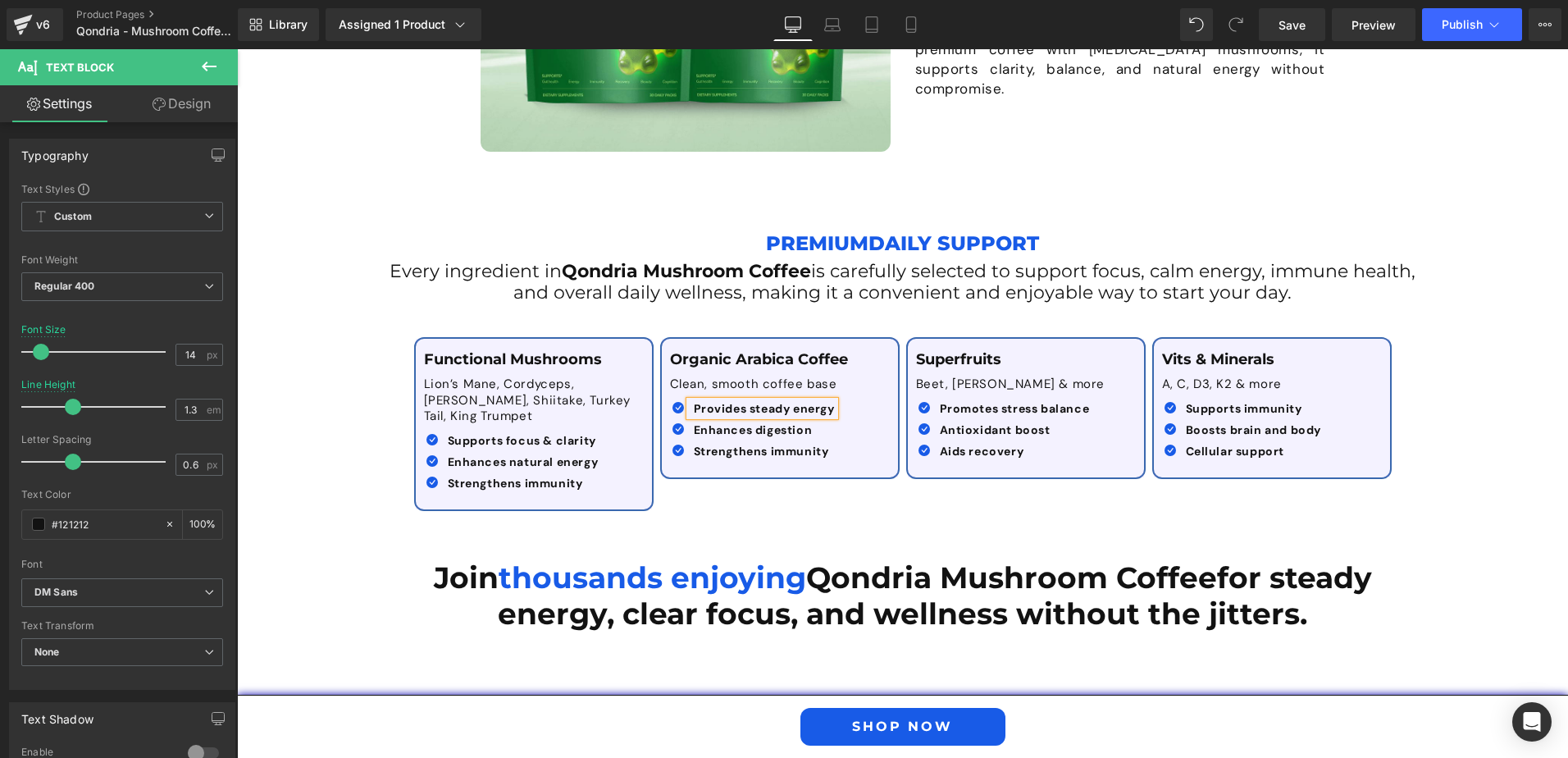
click at [803, 434] on div "Enhances digestion Text Block" at bounding box center [762, 429] width 145 height 15
drag, startPoint x: 808, startPoint y: 427, endPoint x: 685, endPoint y: 429, distance: 123.0
click at [690, 429] on div "Enhances digestion" at bounding box center [762, 429] width 145 height 15
paste div
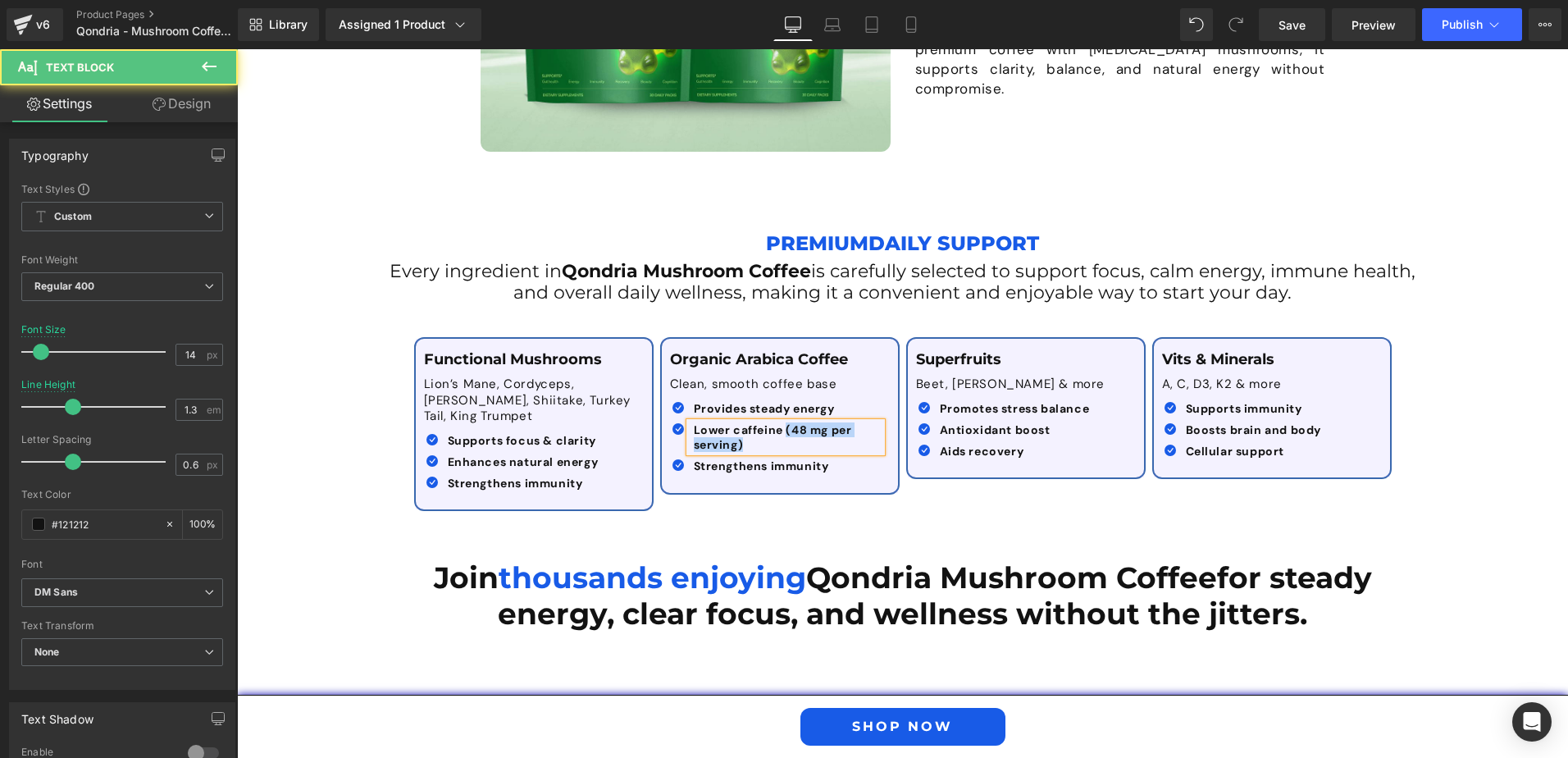
drag, startPoint x: 780, startPoint y: 431, endPoint x: 785, endPoint y: 447, distance: 16.8
click at [785, 447] on p "Lower caffeine (48 mg per serving)" at bounding box center [787, 437] width 188 height 30
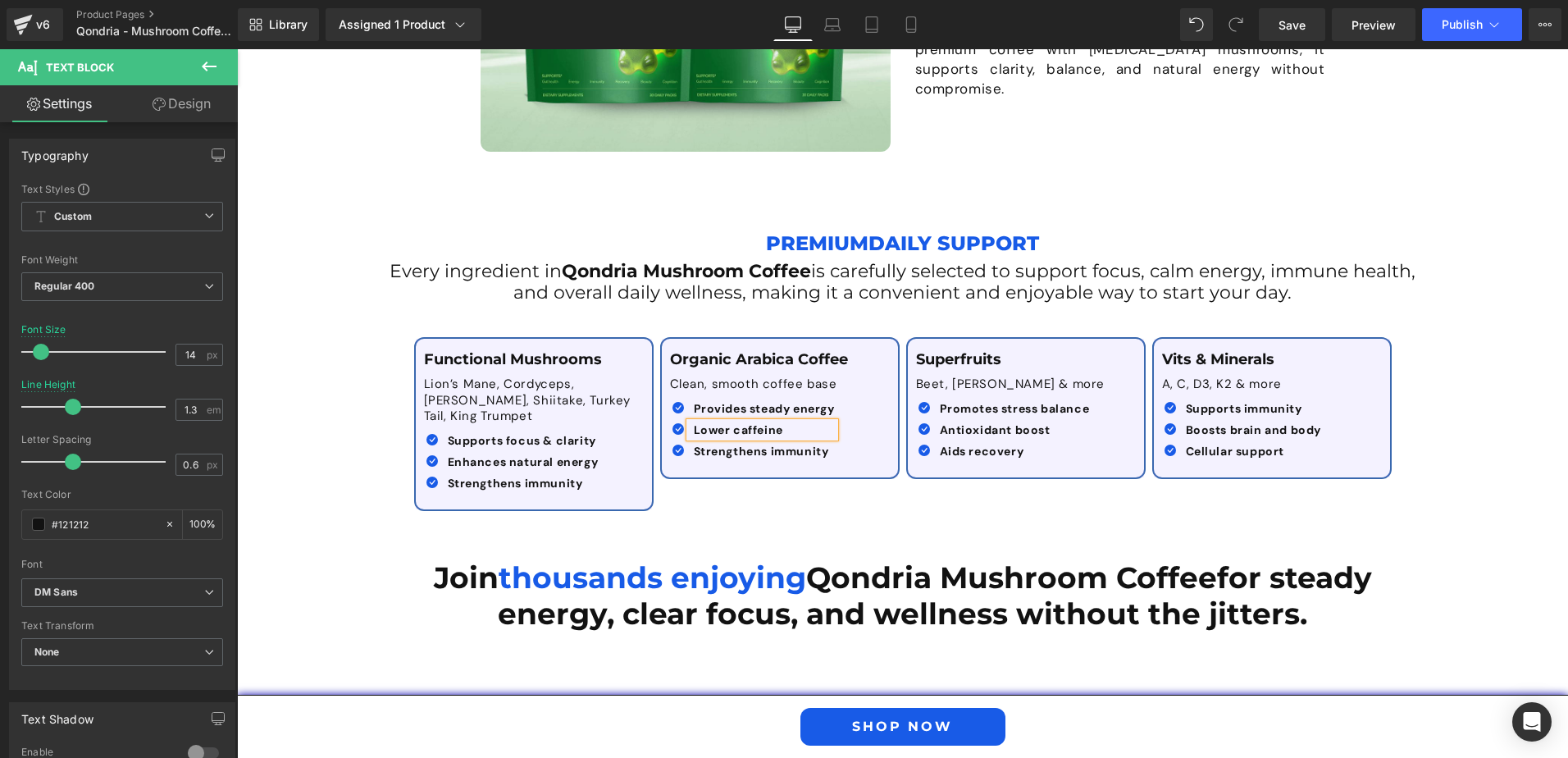
click at [694, 452] on span "Strengthens immunity" at bounding box center [761, 451] width 135 height 15
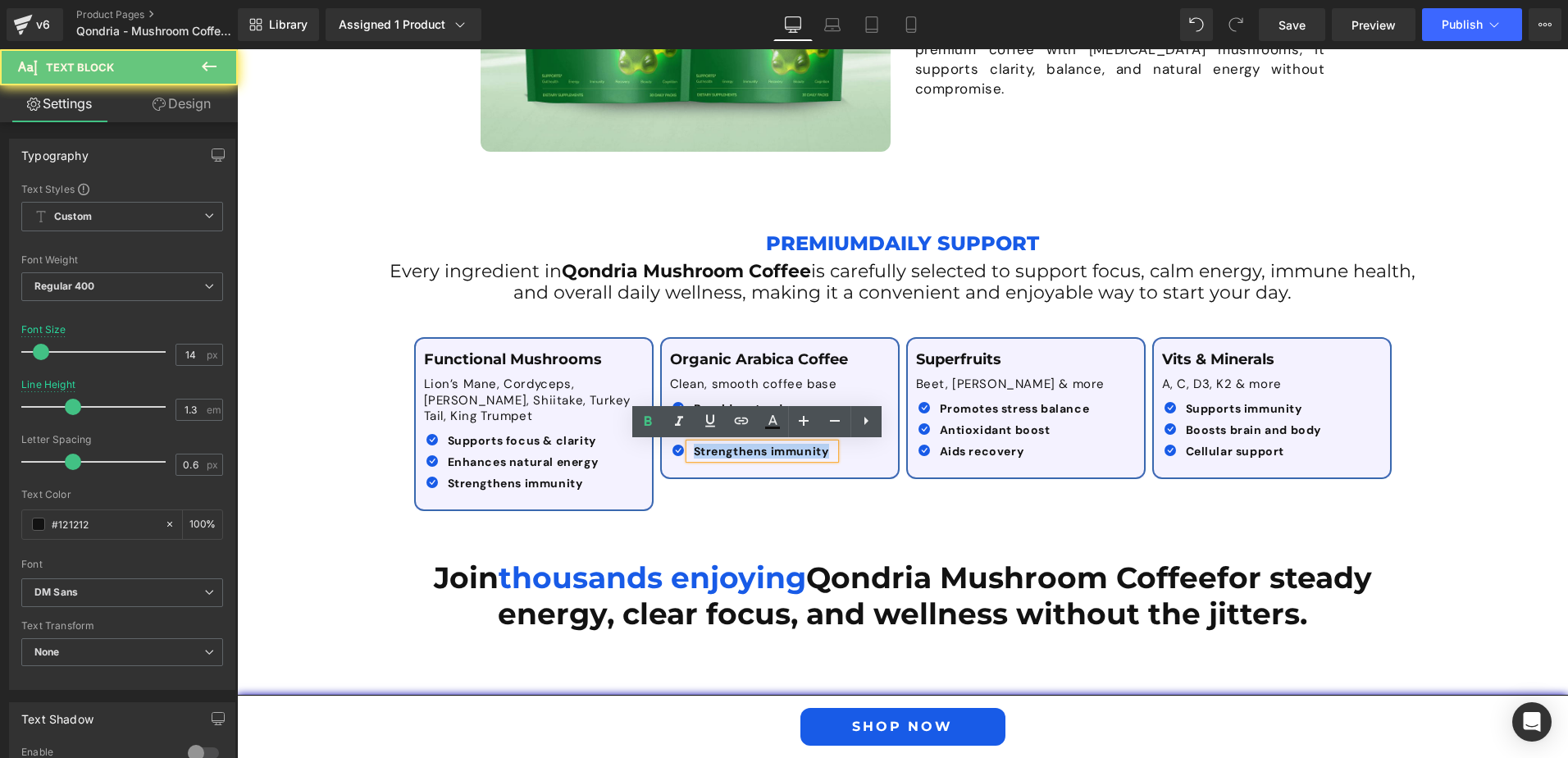
drag, startPoint x: 689, startPoint y: 453, endPoint x: 823, endPoint y: 459, distance: 134.1
click at [823, 459] on p "Strengthens immunity" at bounding box center [764, 451] width 141 height 15
paste div
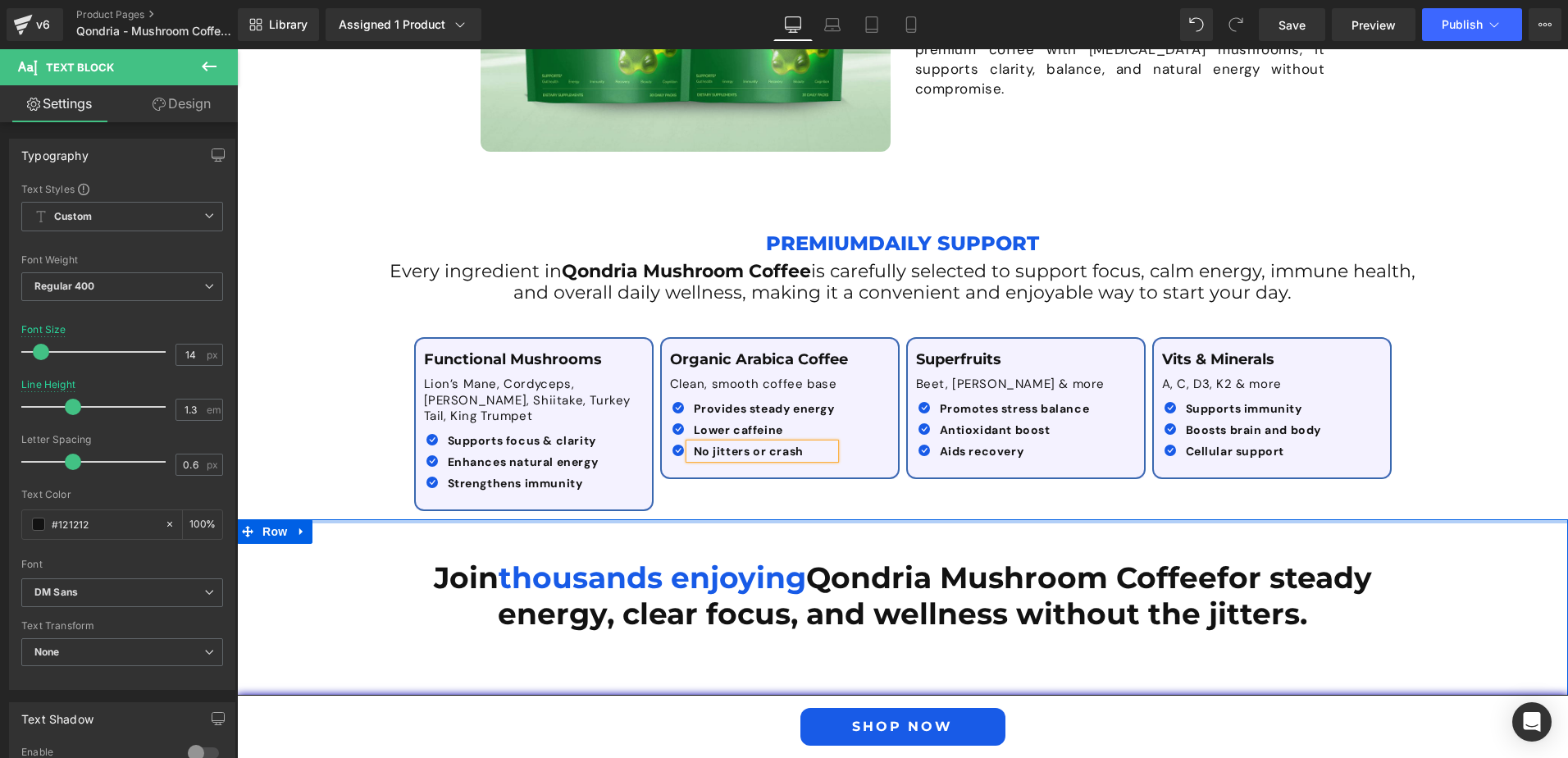
click at [720, 519] on div at bounding box center [902, 521] width 1331 height 4
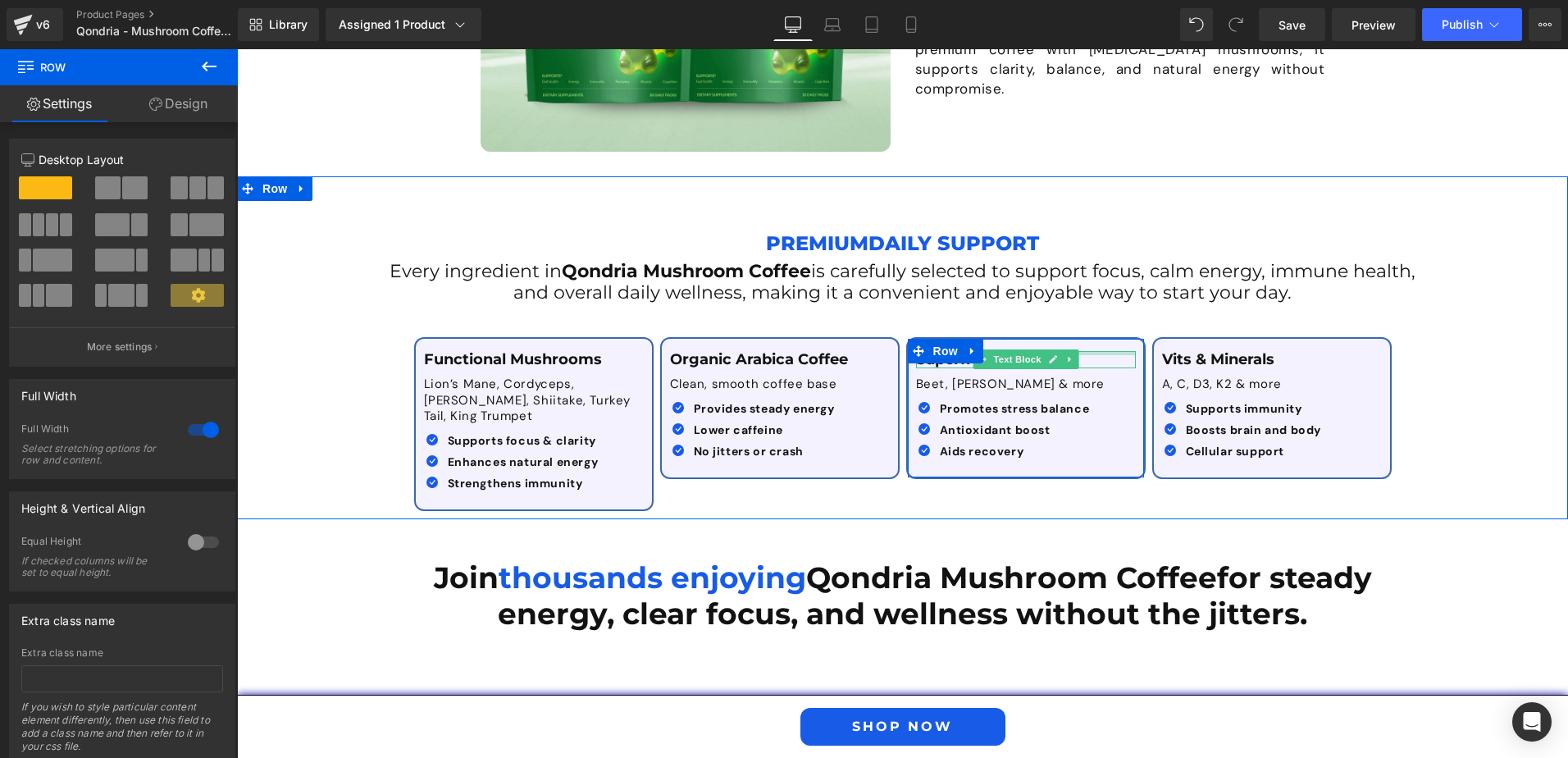
click at [1087, 355] on div at bounding box center [1026, 353] width 219 height 4
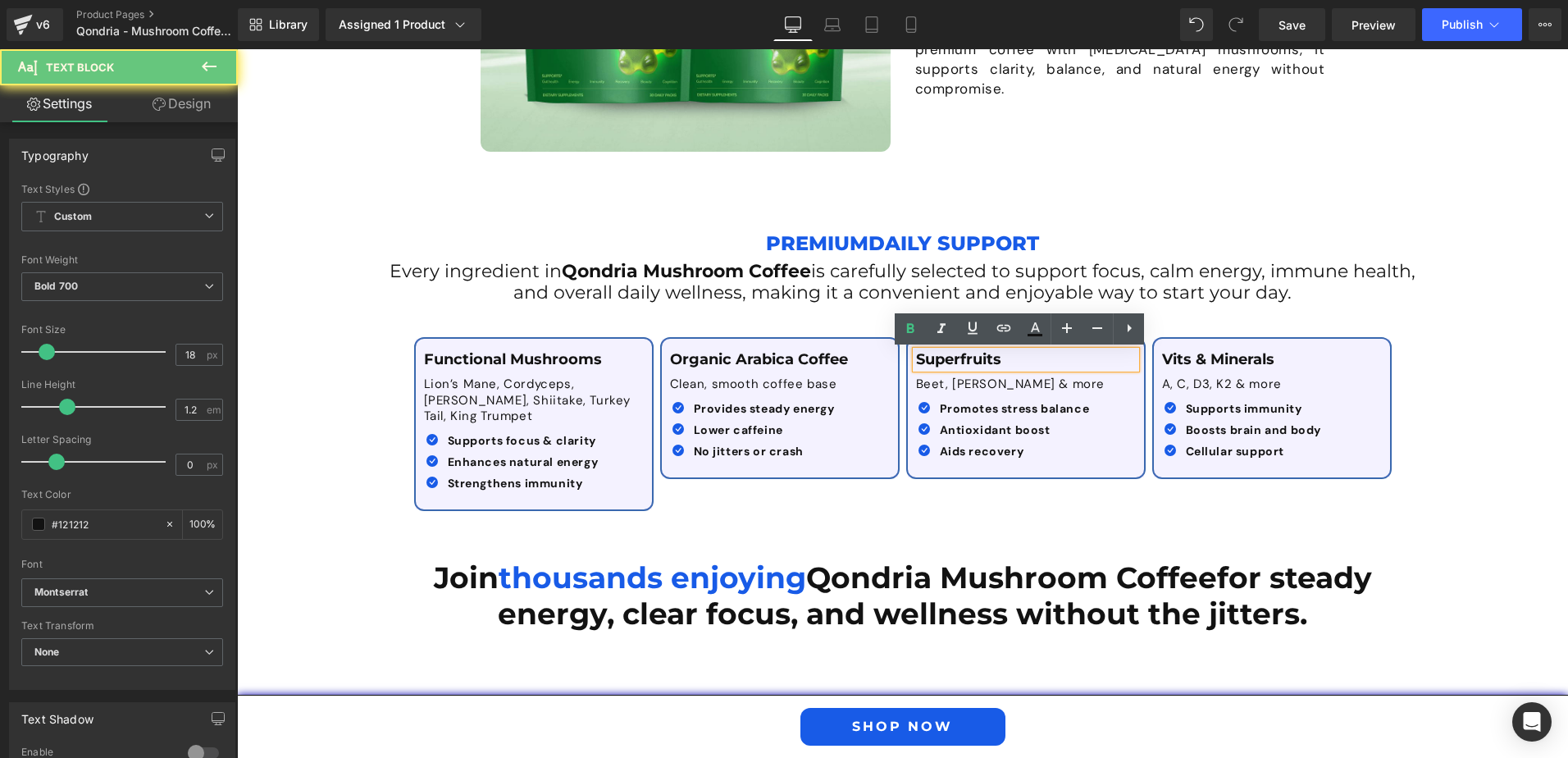
click at [1084, 358] on p "Superfruits" at bounding box center [1026, 360] width 219 height 18
drag, startPoint x: 1026, startPoint y: 358, endPoint x: 905, endPoint y: 356, distance: 121.0
click at [908, 356] on div "Superfruits Text Block Beet, Acai & more Text Block Icon Promotes stress balanc…" at bounding box center [1026, 408] width 236 height 115
paste div
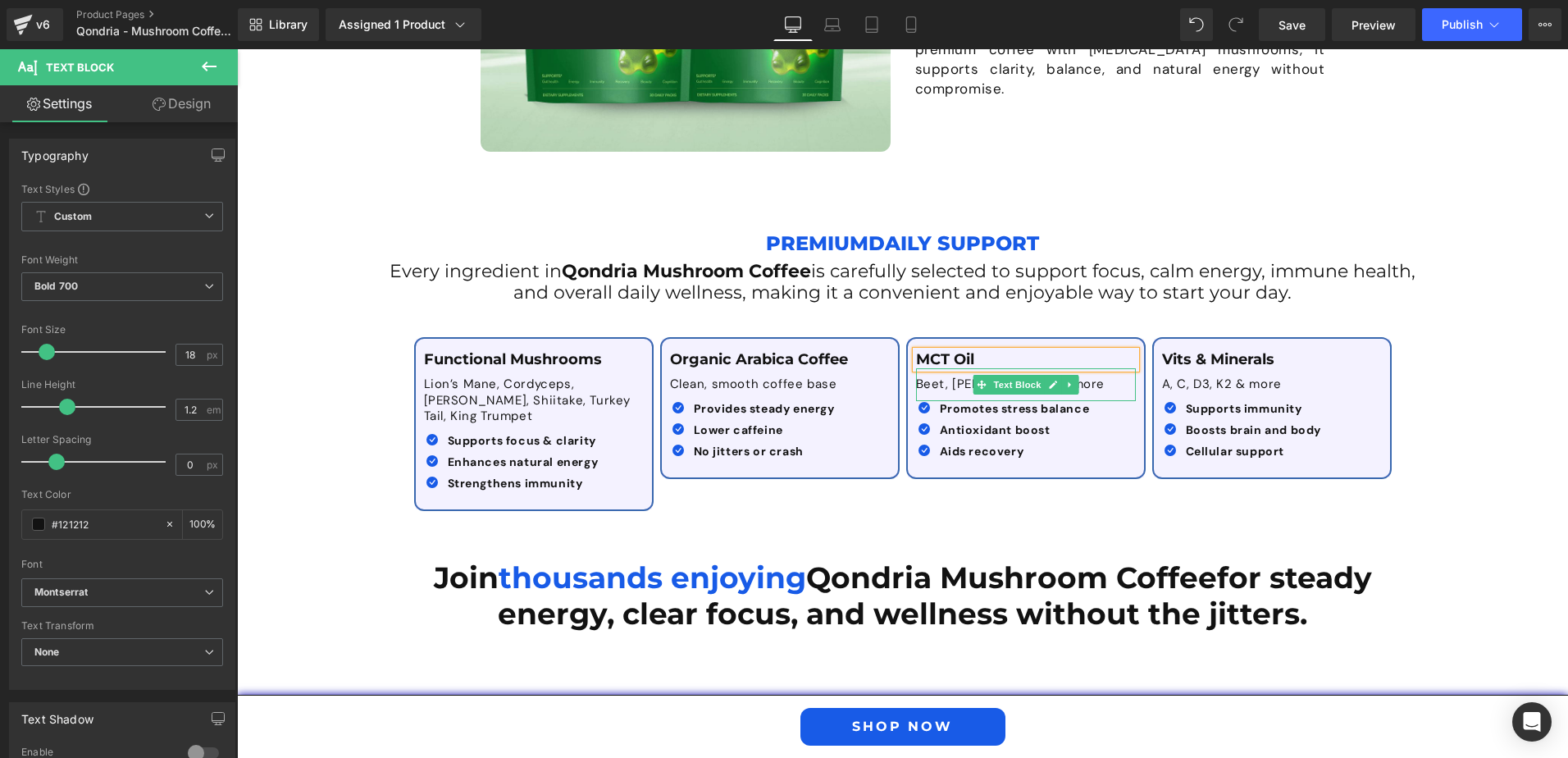
click at [949, 384] on p "Beet, Acai & more" at bounding box center [1026, 384] width 219 height 17
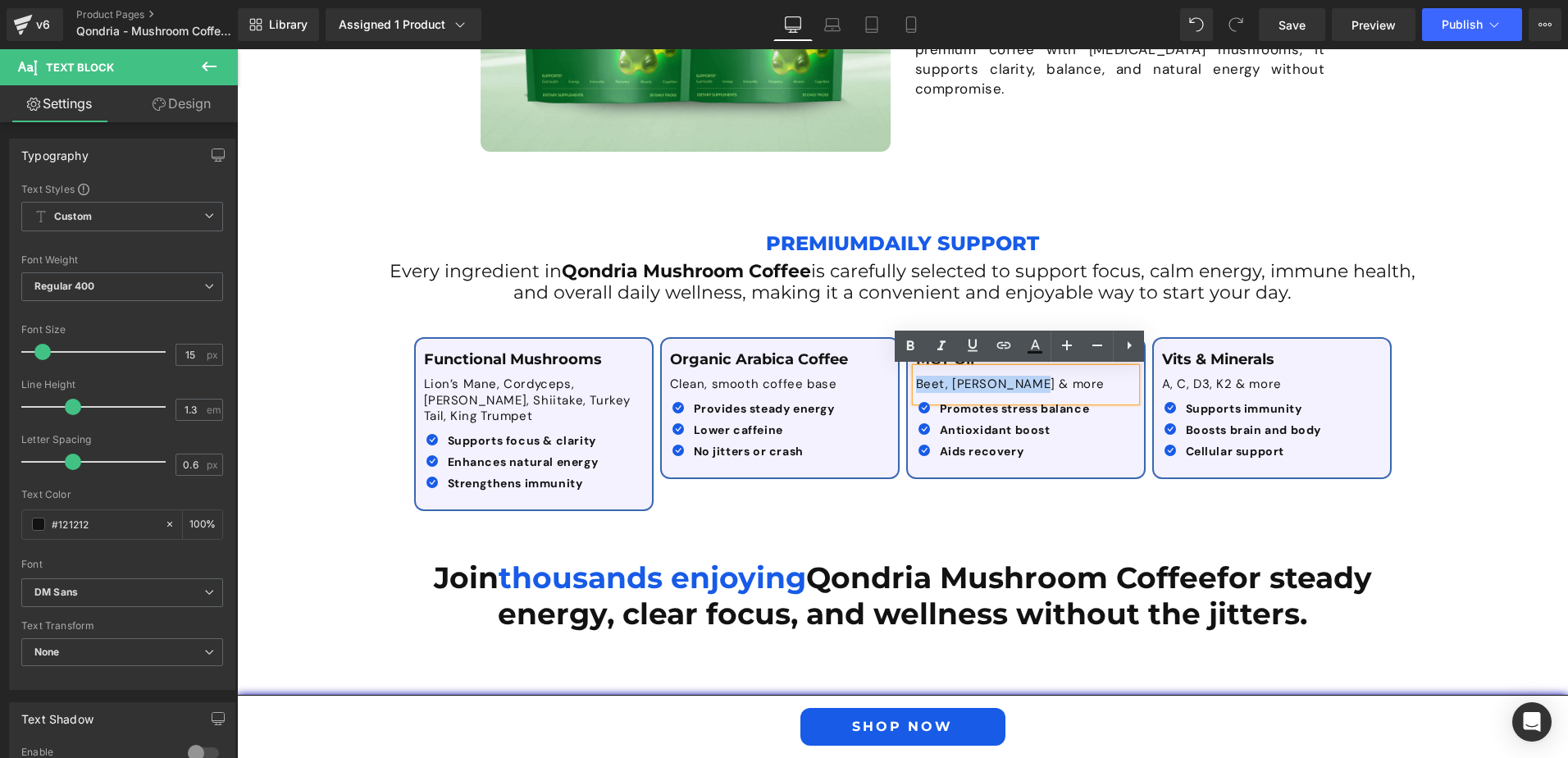
drag, startPoint x: 910, startPoint y: 386, endPoint x: 1061, endPoint y: 379, distance: 151.2
click at [1061, 379] on p "Beet, Acai & more" at bounding box center [1026, 384] width 219 height 17
paste div
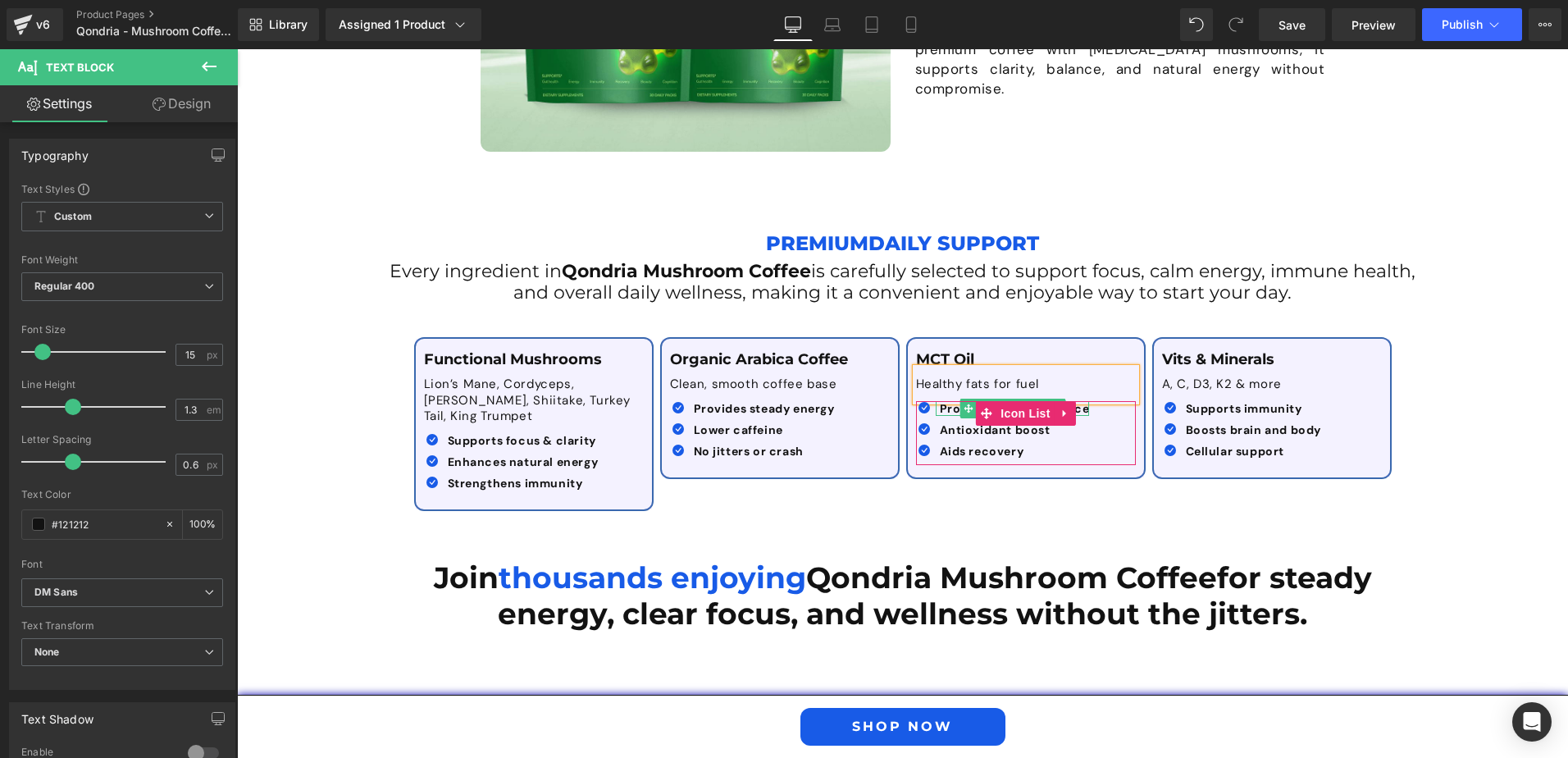
click at [940, 409] on b "Promotes stress balance" at bounding box center [1015, 408] width 150 height 15
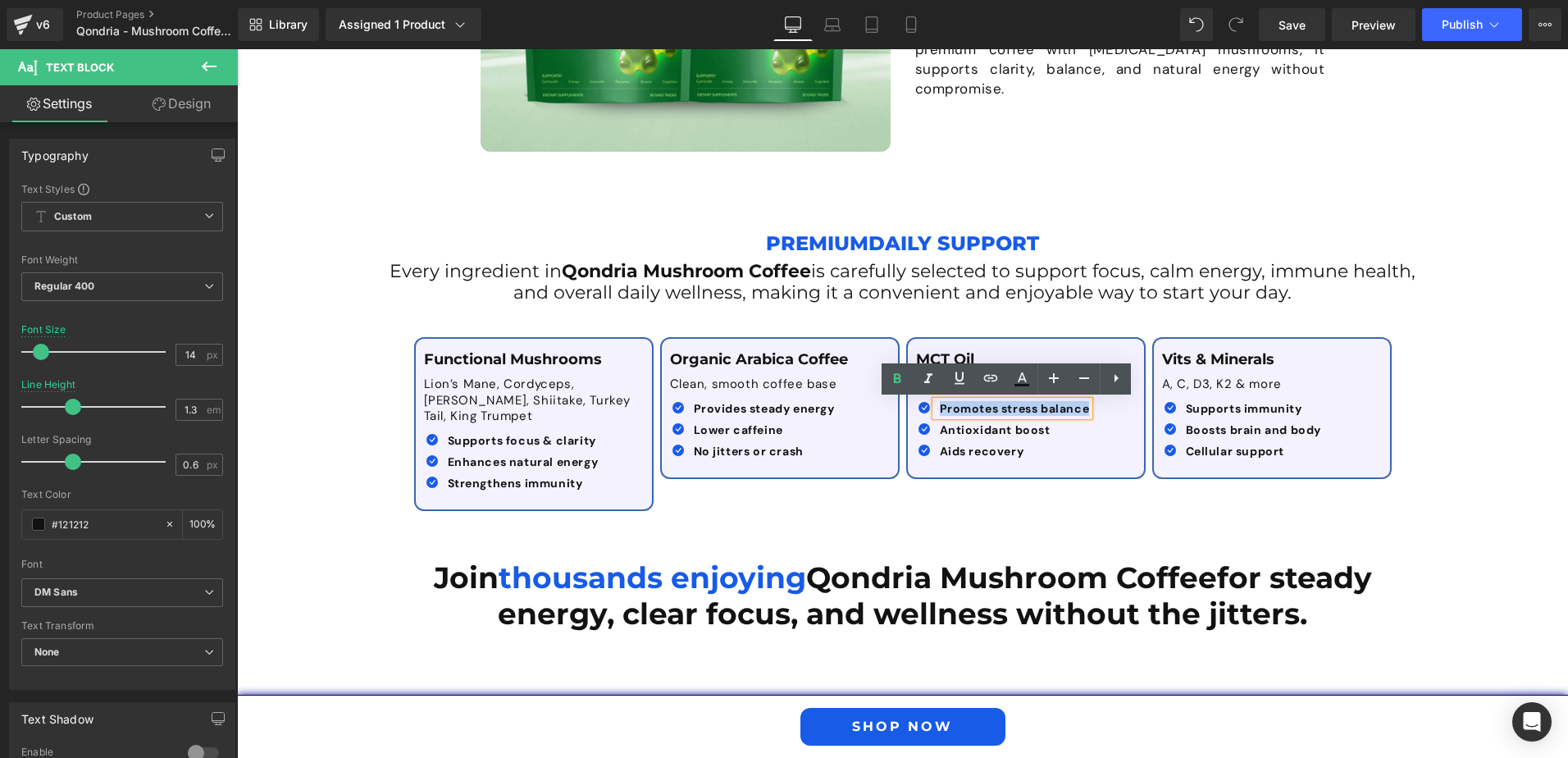
drag, startPoint x: 934, startPoint y: 408, endPoint x: 1113, endPoint y: 408, distance: 179.0
click at [1113, 408] on div "Icon Promotes stress balance Text Block Icon Antioxidant boost Text Block" at bounding box center [1022, 434] width 211 height 65
paste div
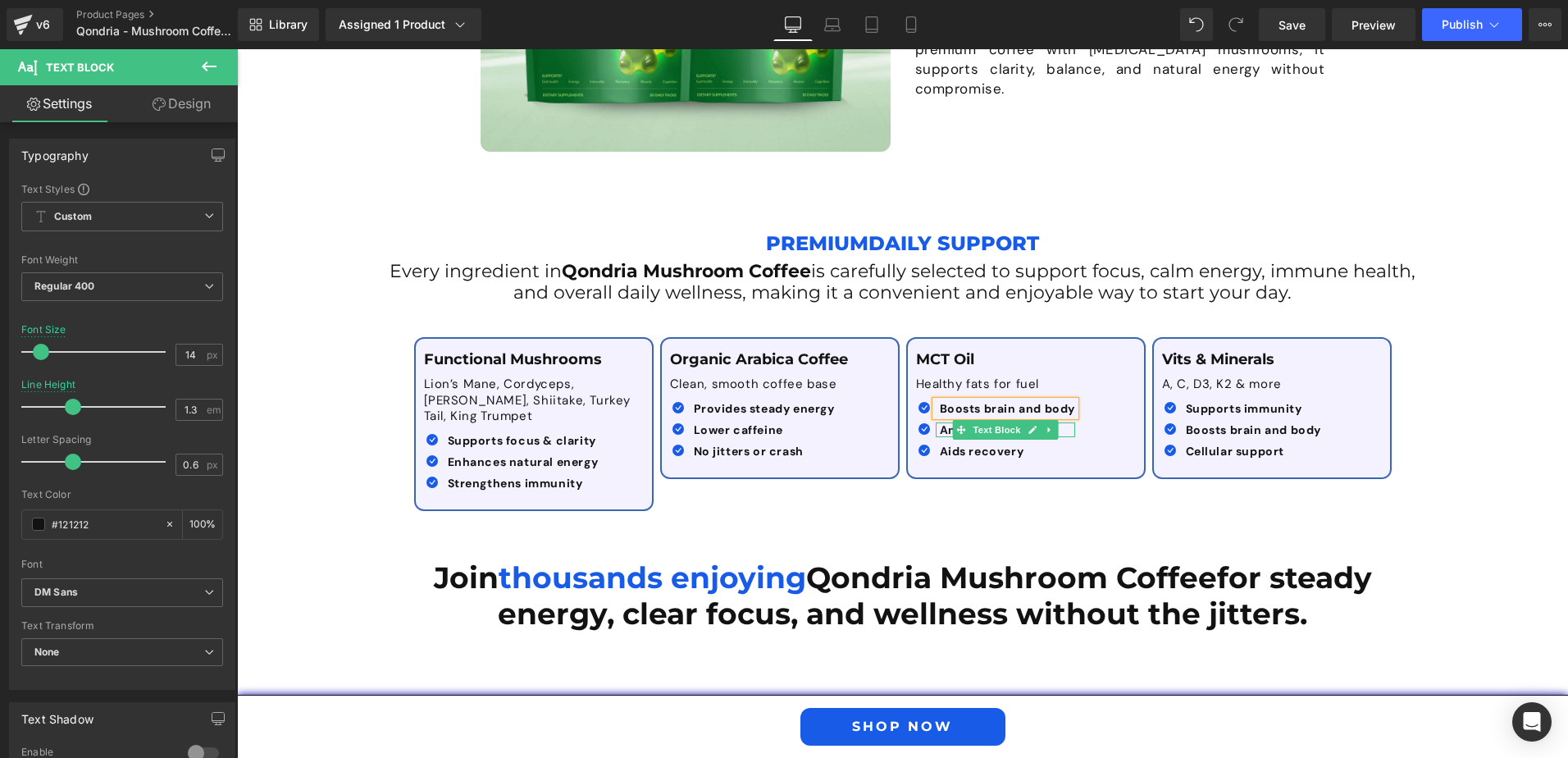
click at [947, 427] on b "Antioxidant boost" at bounding box center [995, 429] width 111 height 15
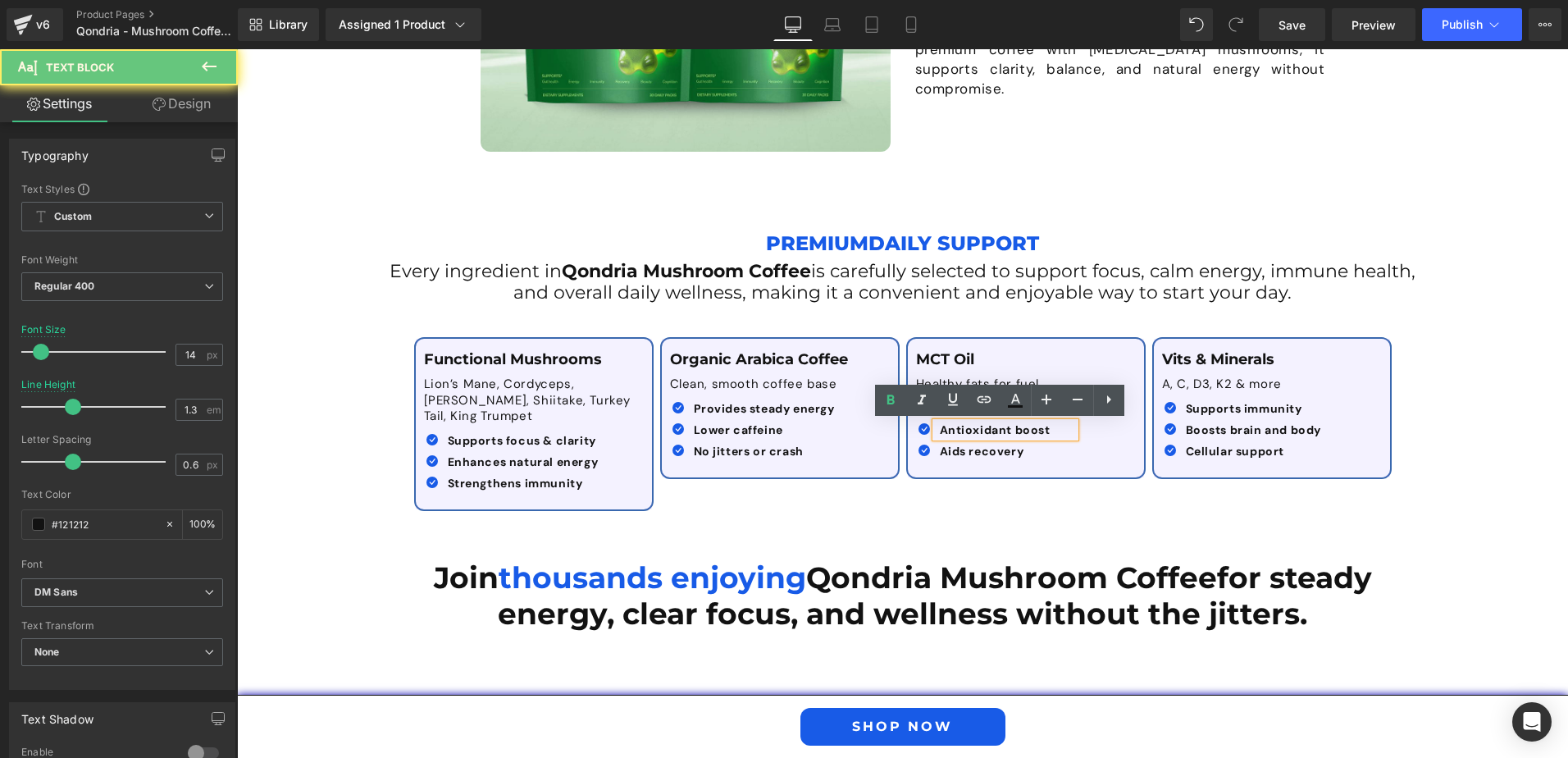
click at [940, 432] on b "Antioxidant boost" at bounding box center [995, 429] width 111 height 15
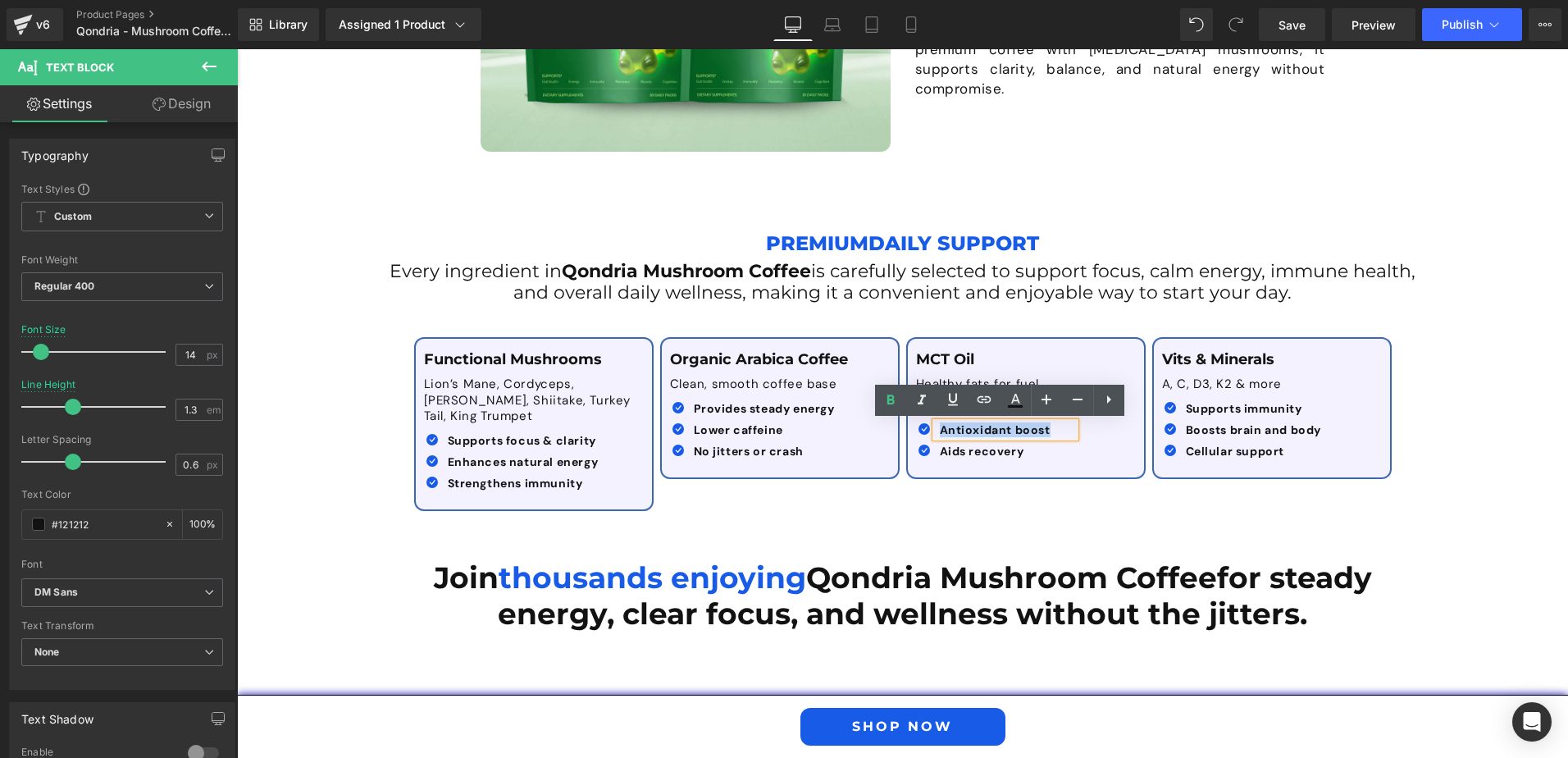
drag, startPoint x: 931, startPoint y: 430, endPoint x: 1053, endPoint y: 427, distance: 122.0
click at [1053, 427] on div "Antioxidant boost" at bounding box center [1006, 429] width 140 height 15
paste div
click at [940, 451] on span "Aids recovery" at bounding box center [981, 451] width 84 height 15
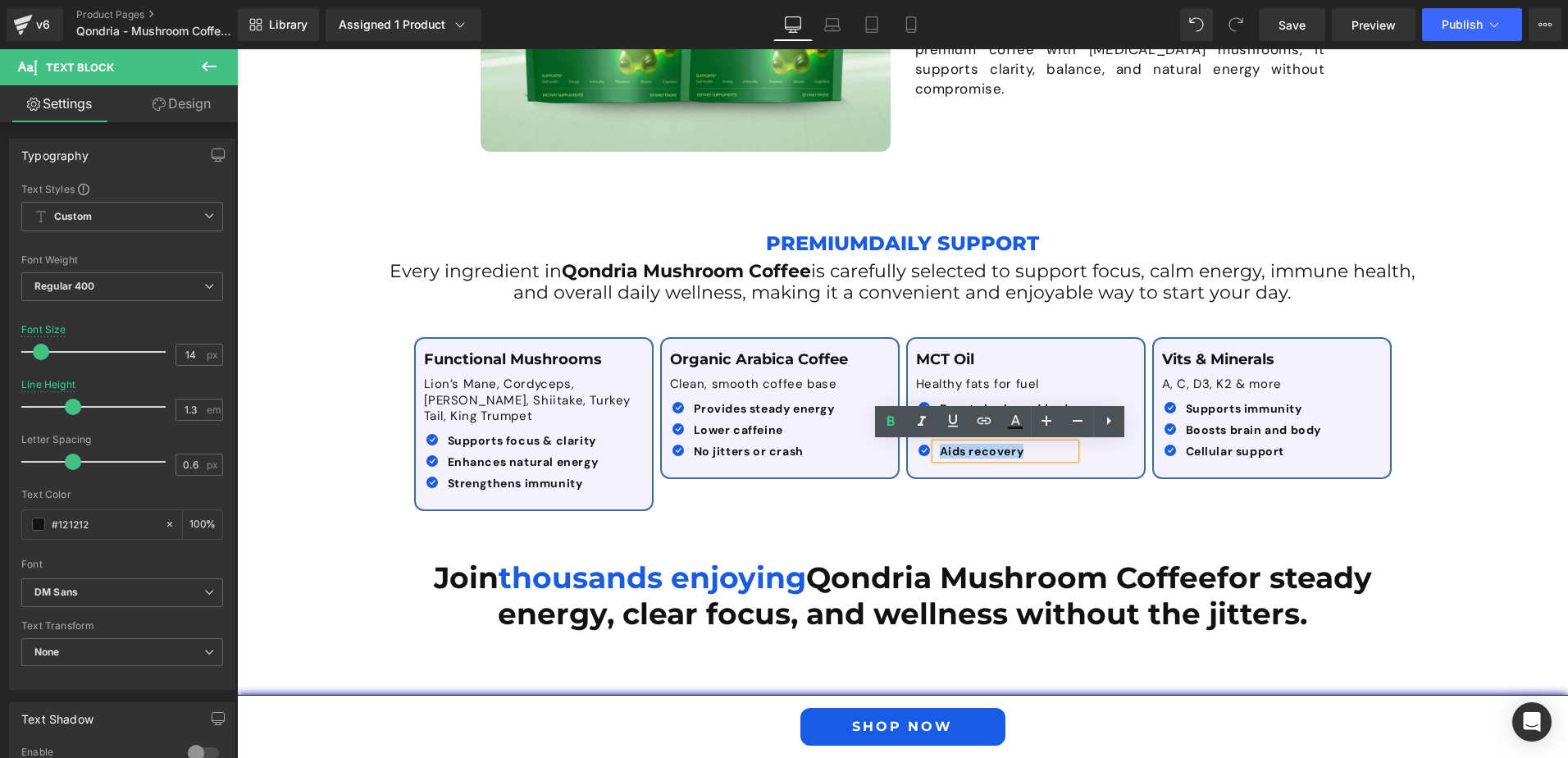
drag, startPoint x: 936, startPoint y: 451, endPoint x: 1032, endPoint y: 458, distance: 96.3
click at [1032, 458] on p "Aids recovery" at bounding box center [1008, 451] width 136 height 15
paste div
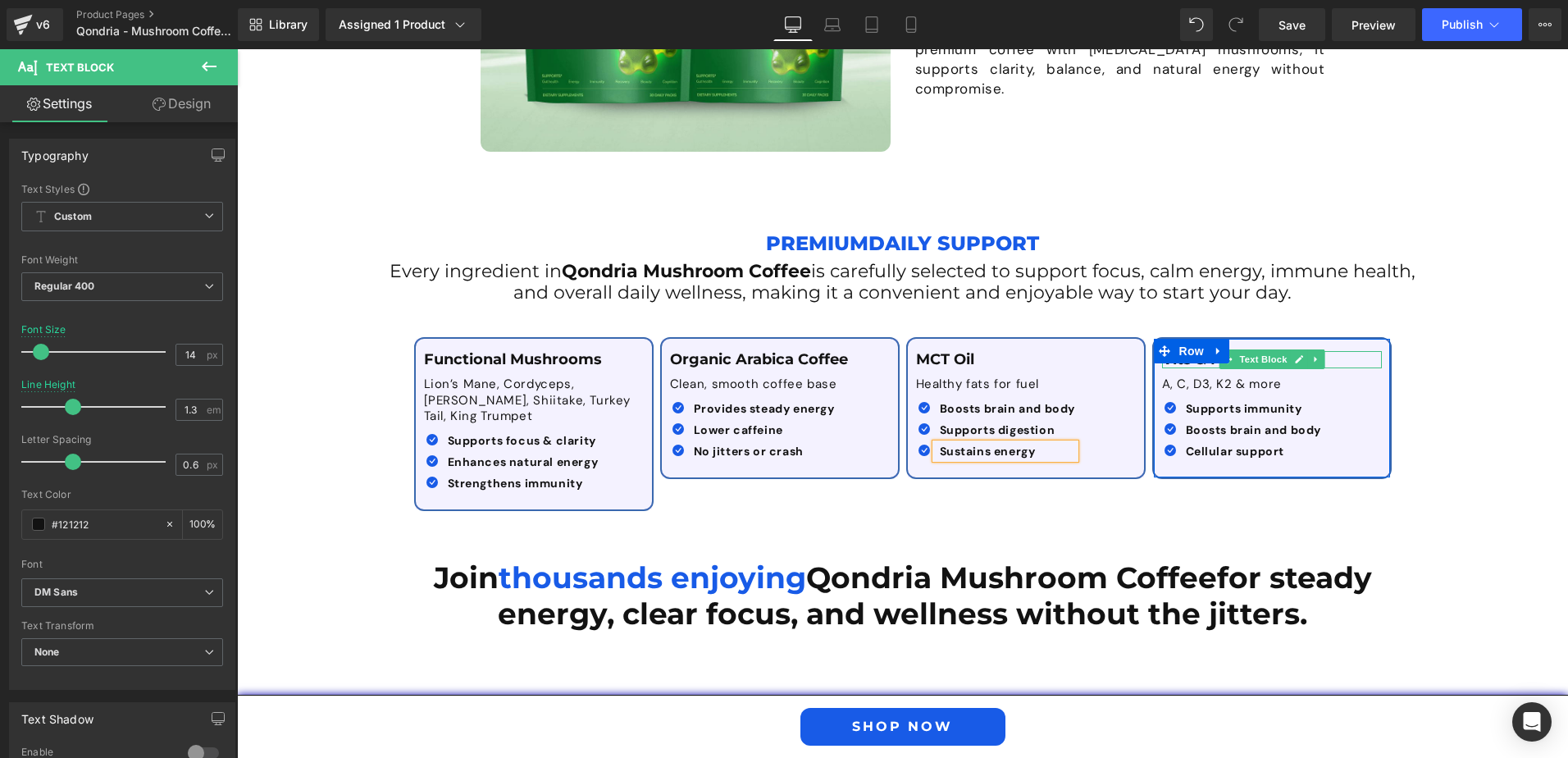
click at [1336, 356] on p "Vits & Minerals" at bounding box center [1272, 360] width 219 height 18
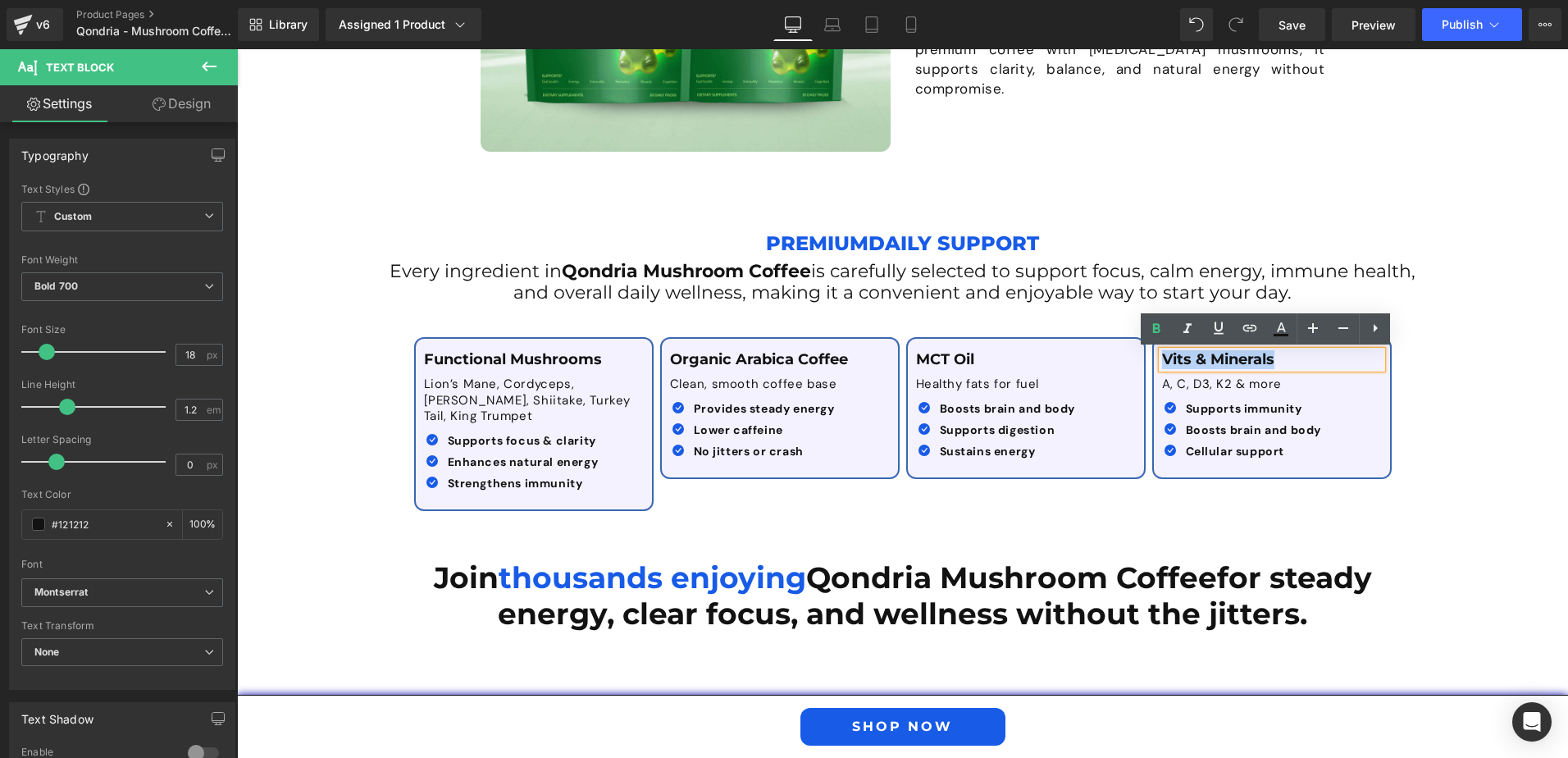
drag, startPoint x: 1325, startPoint y: 358, endPoint x: 1145, endPoint y: 355, distance: 180.0
click at [1149, 355] on div "Vits & Minerals Text Block A, C, D3, K2 & more Text Block Icon Supports immunit…" at bounding box center [1272, 408] width 246 height 142
paste div
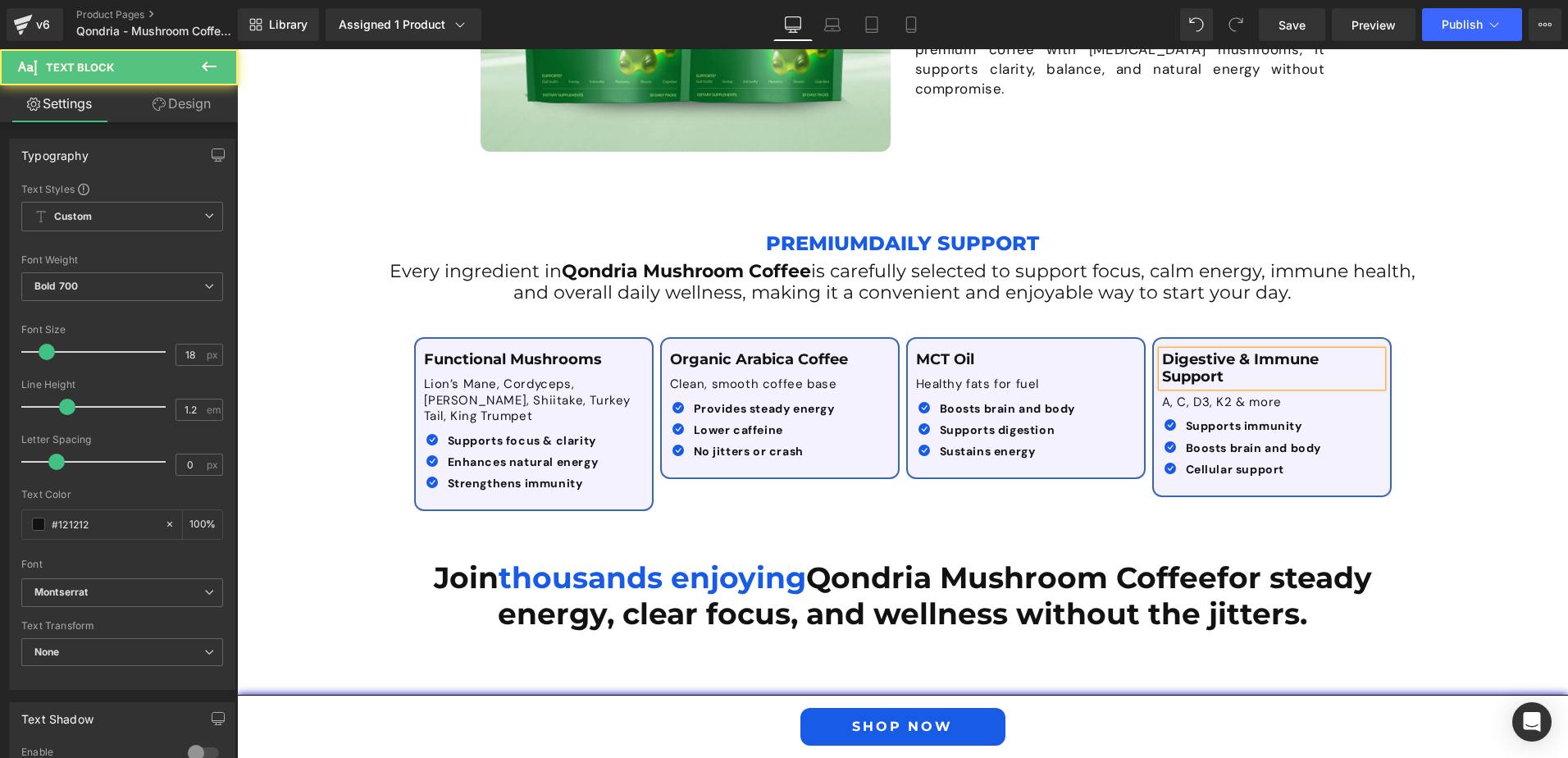
drag, startPoint x: 1228, startPoint y: 374, endPoint x: 1155, endPoint y: 359, distance: 74.5
click at [1162, 359] on div "Digestive & Immune Support" at bounding box center [1272, 369] width 219 height 36
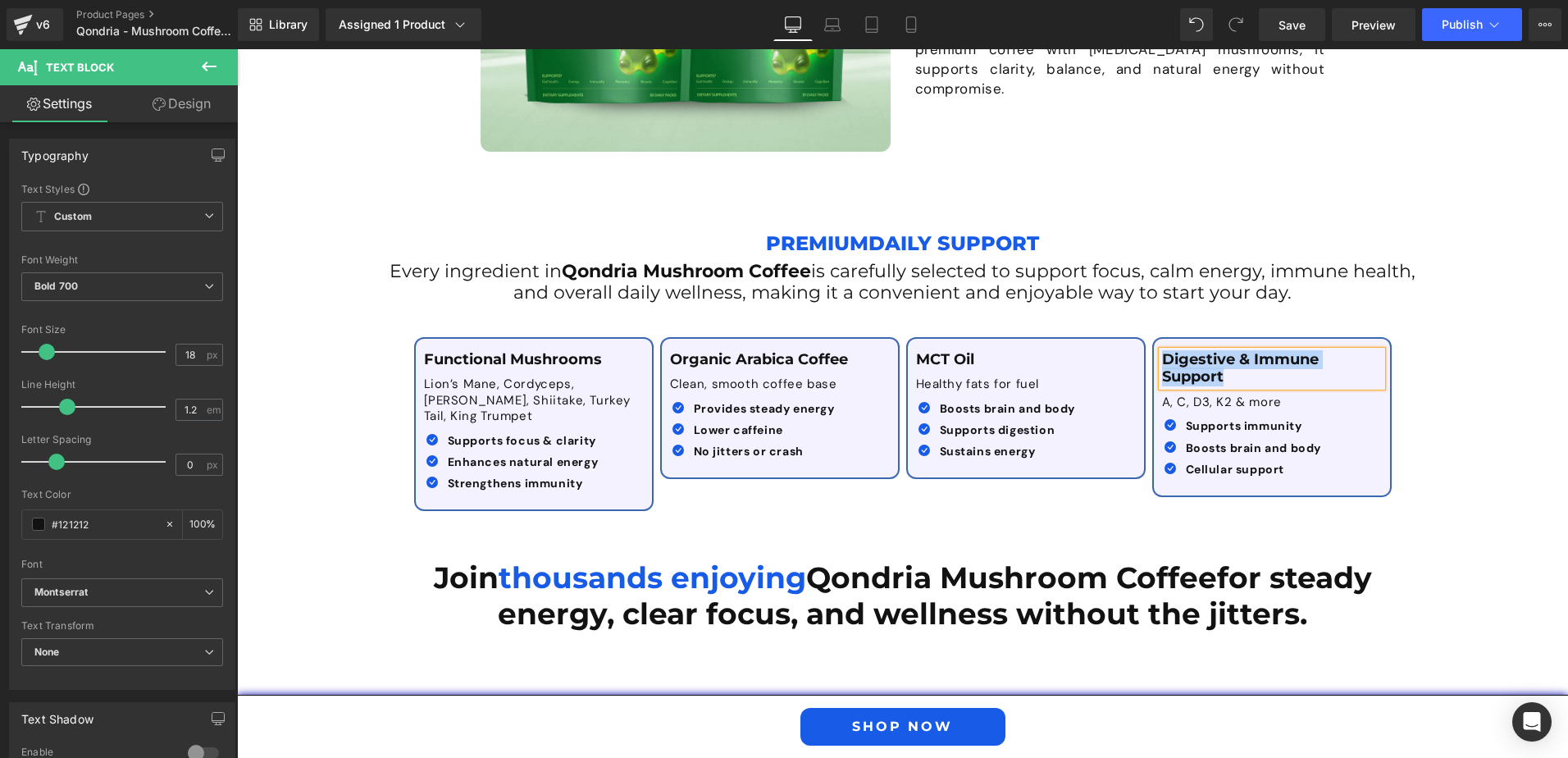
drag, startPoint x: 1220, startPoint y: 376, endPoint x: 1155, endPoint y: 358, distance: 67.4
click at [1162, 357] on p "Digestive & Immune Support" at bounding box center [1272, 369] width 219 height 36
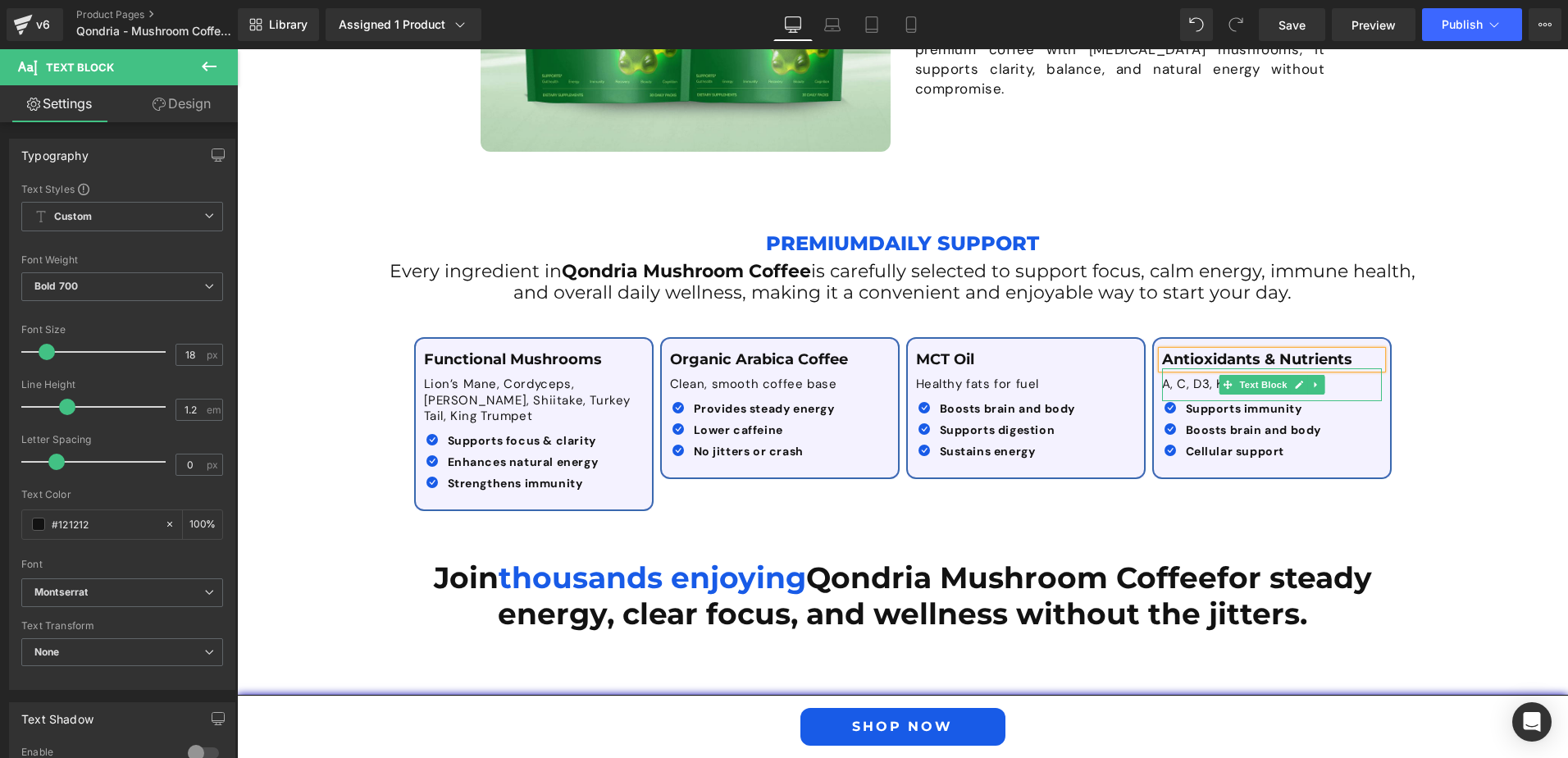
click at [1174, 379] on p "A, C, D3, K2 & more" at bounding box center [1272, 384] width 219 height 17
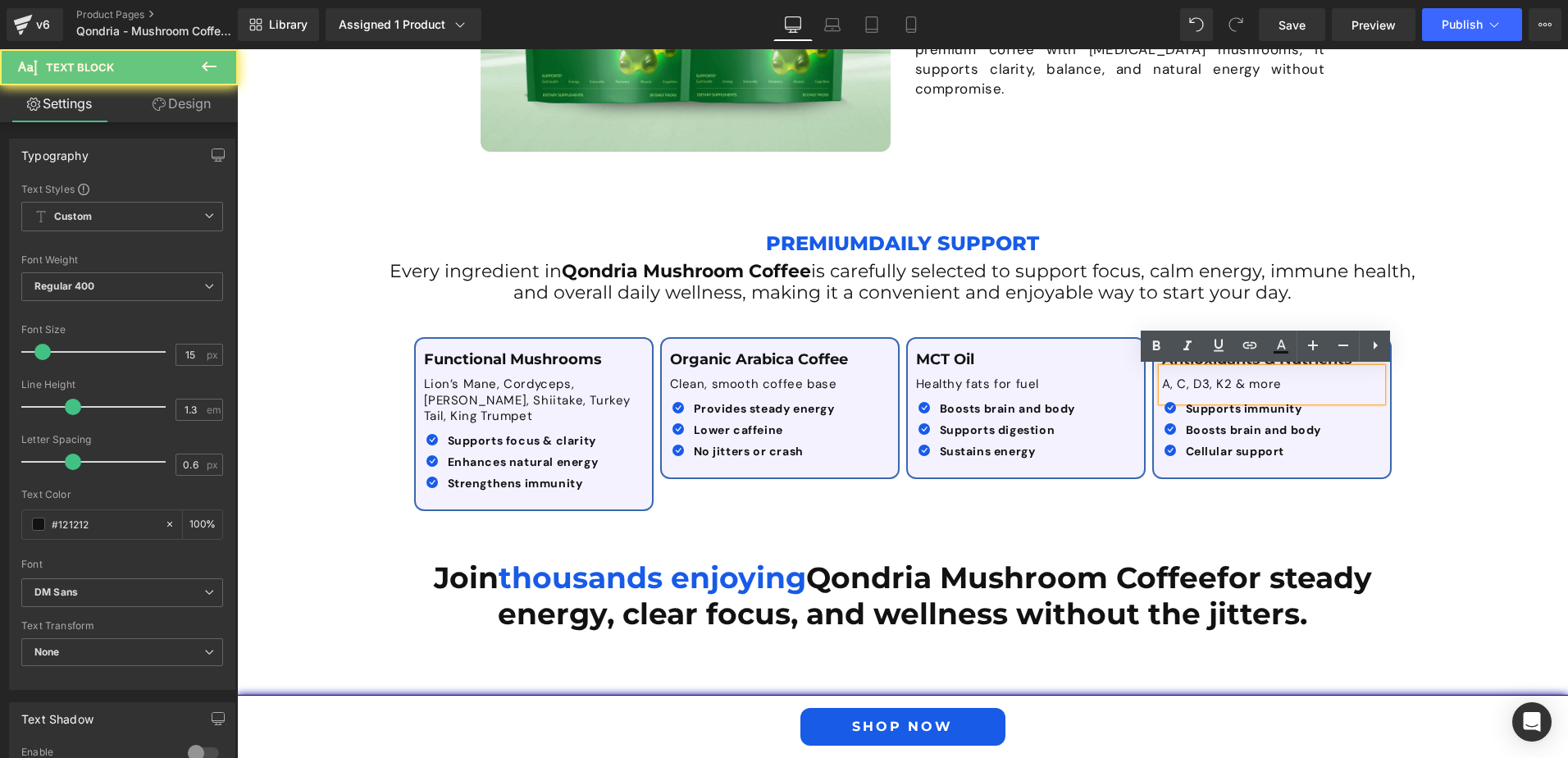
drag, startPoint x: 1308, startPoint y: 384, endPoint x: 1141, endPoint y: 384, distance: 167.0
click at [1141, 384] on div "Functional Mushrooms Text Block Lion’s Mane, Cordyceps, Reishi, Shiitake, Turke…" at bounding box center [903, 416] width 984 height 208
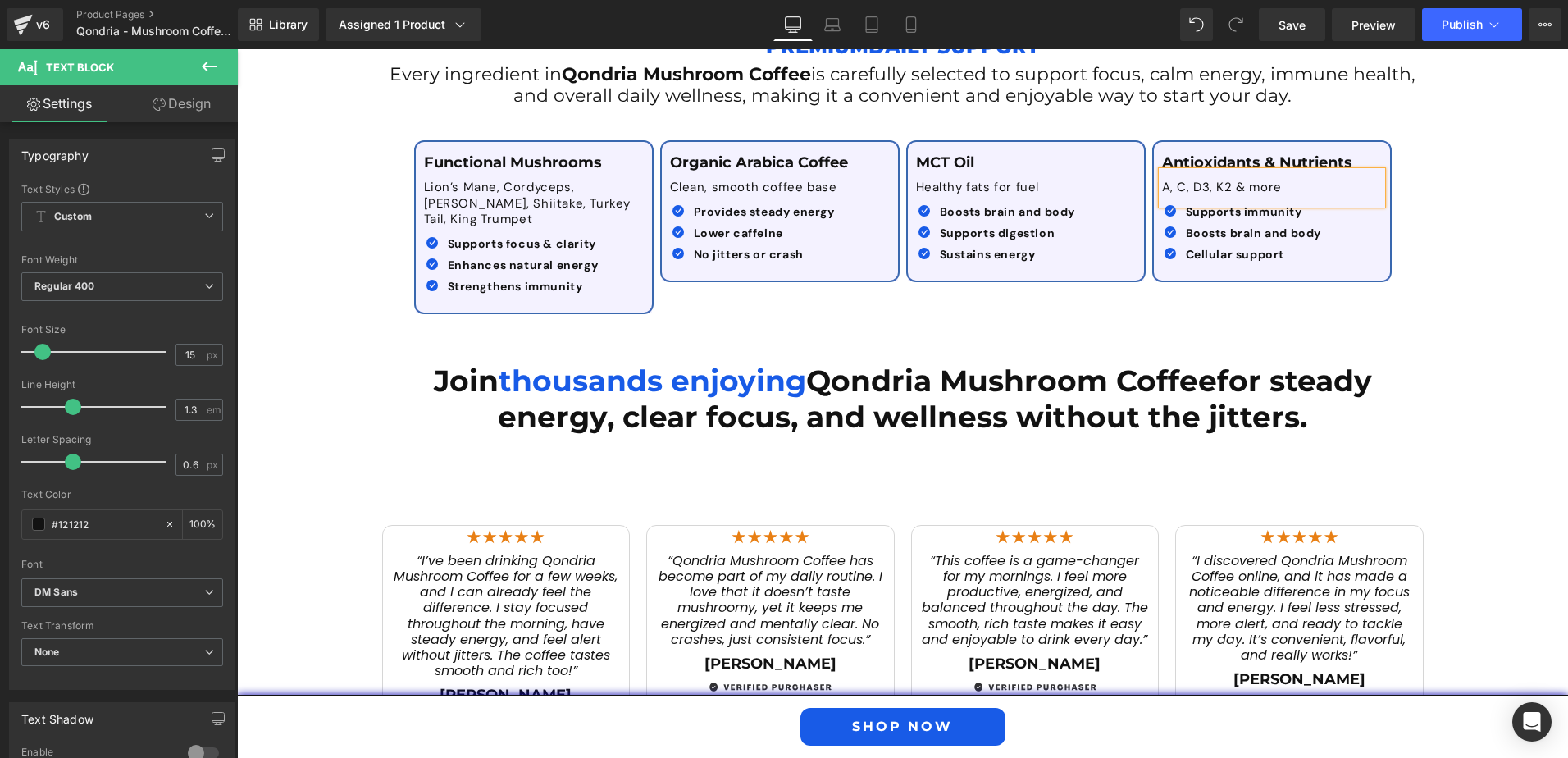
scroll to position [2051, 0]
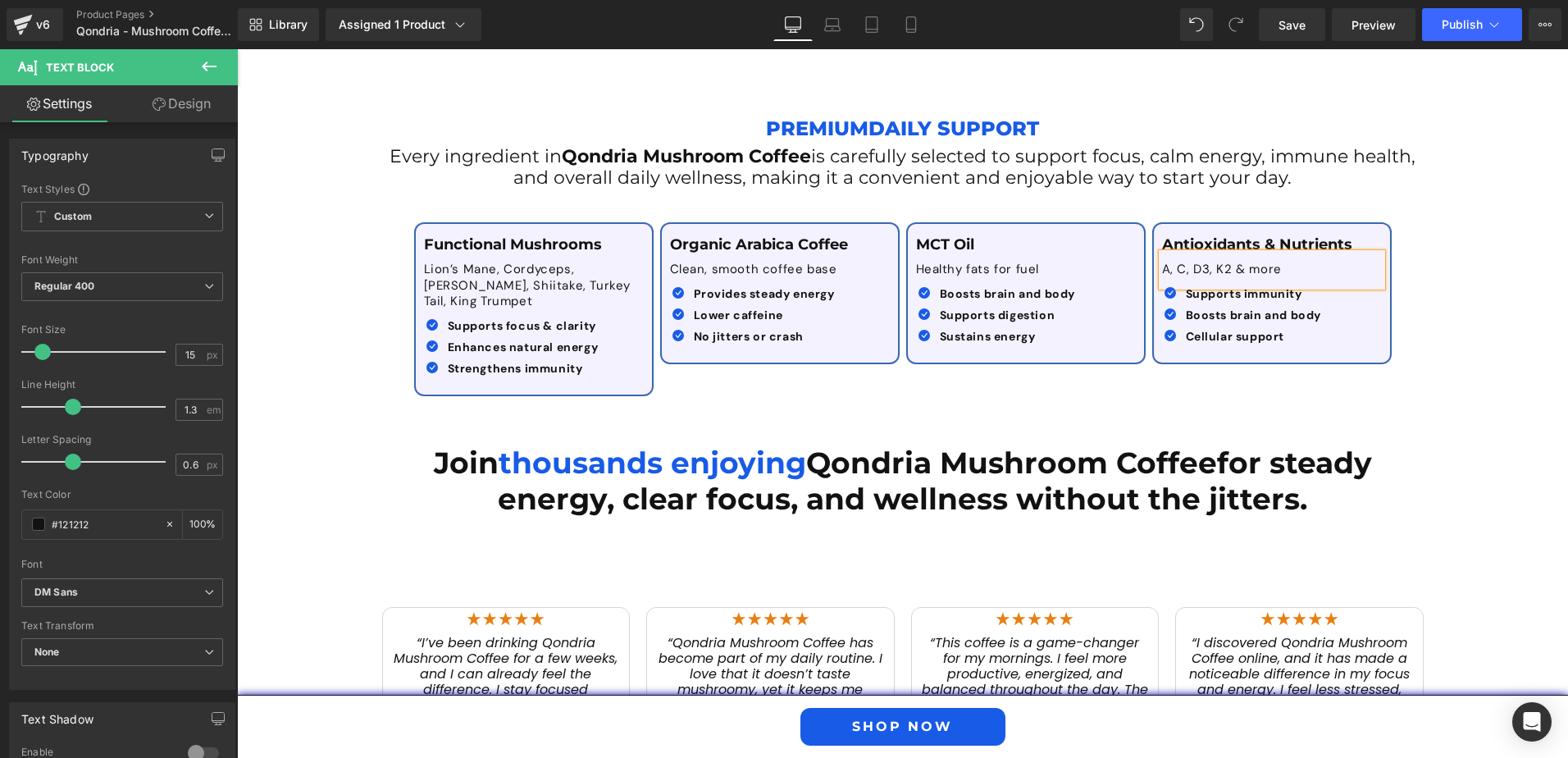
click at [1208, 273] on p "A, C, D3, K2 & more" at bounding box center [1272, 270] width 219 height 17
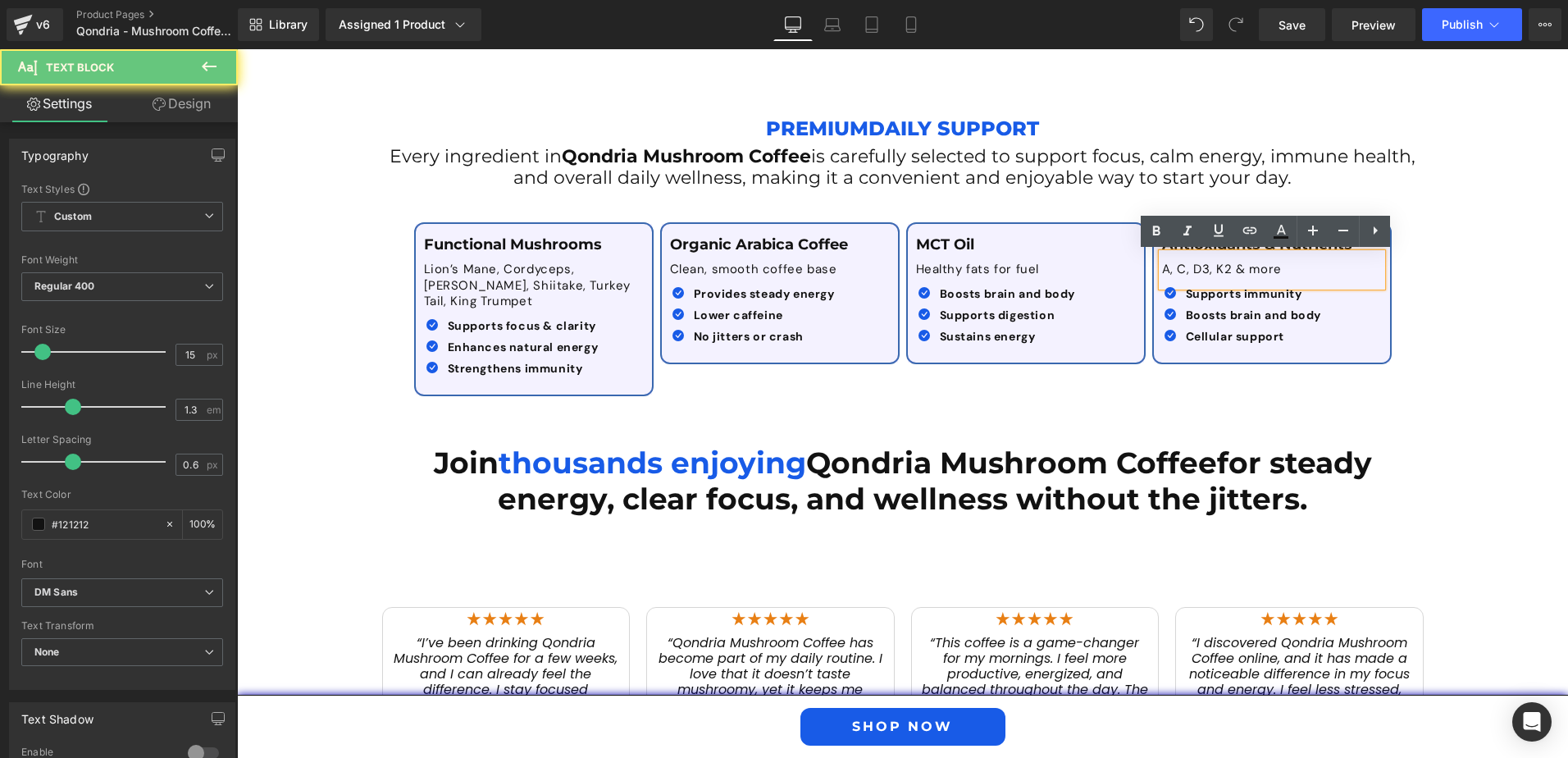
drag, startPoint x: 1288, startPoint y: 268, endPoint x: 1137, endPoint y: 268, distance: 151.0
click at [1137, 268] on div "Functional Mushrooms Text Block Lion’s Mane, Cordyceps, Reishi, Shiitake, Turke…" at bounding box center [903, 301] width 984 height 208
paste div
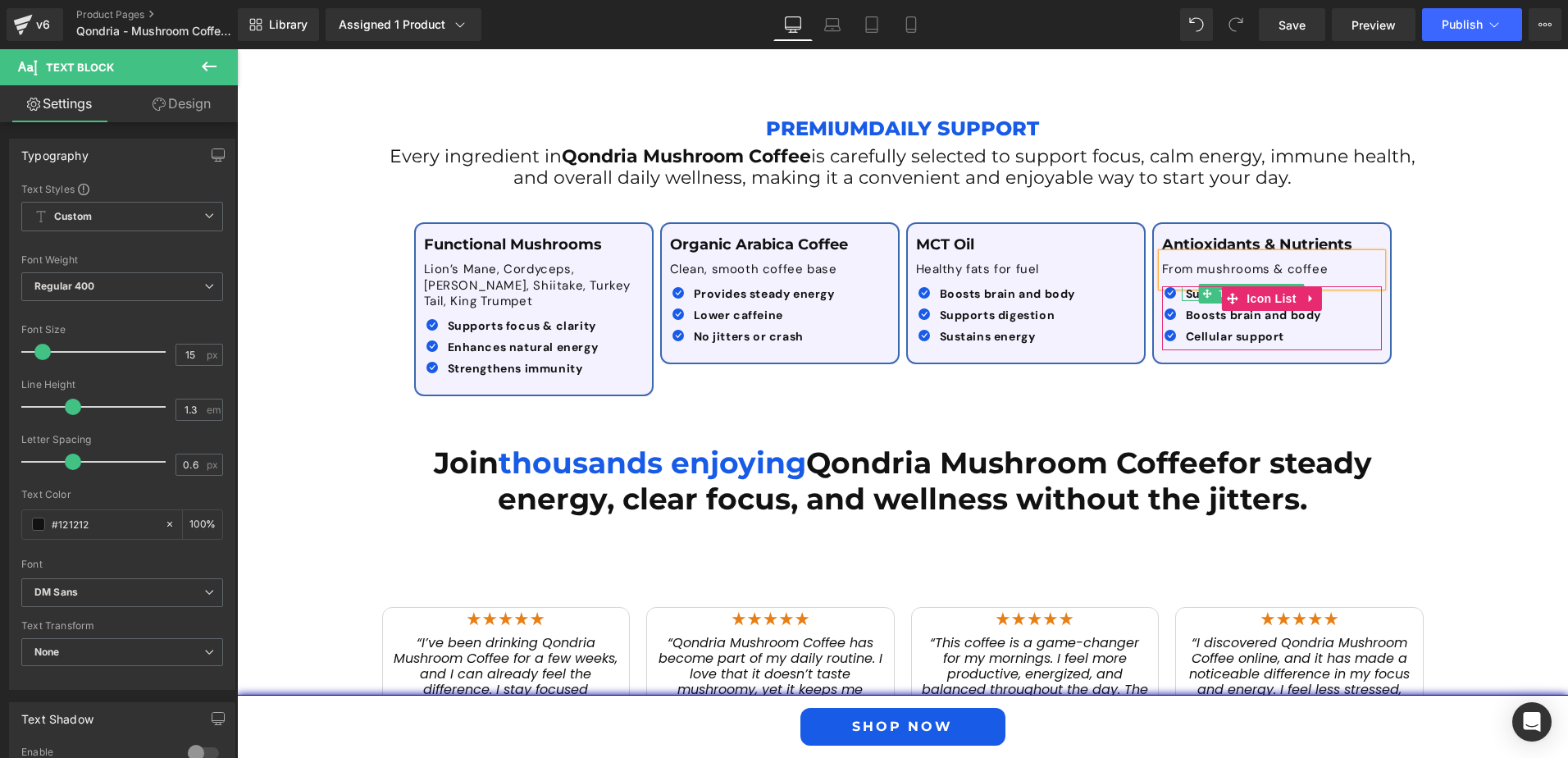
click at [1186, 295] on b "Supports immunity" at bounding box center [1244, 294] width 117 height 15
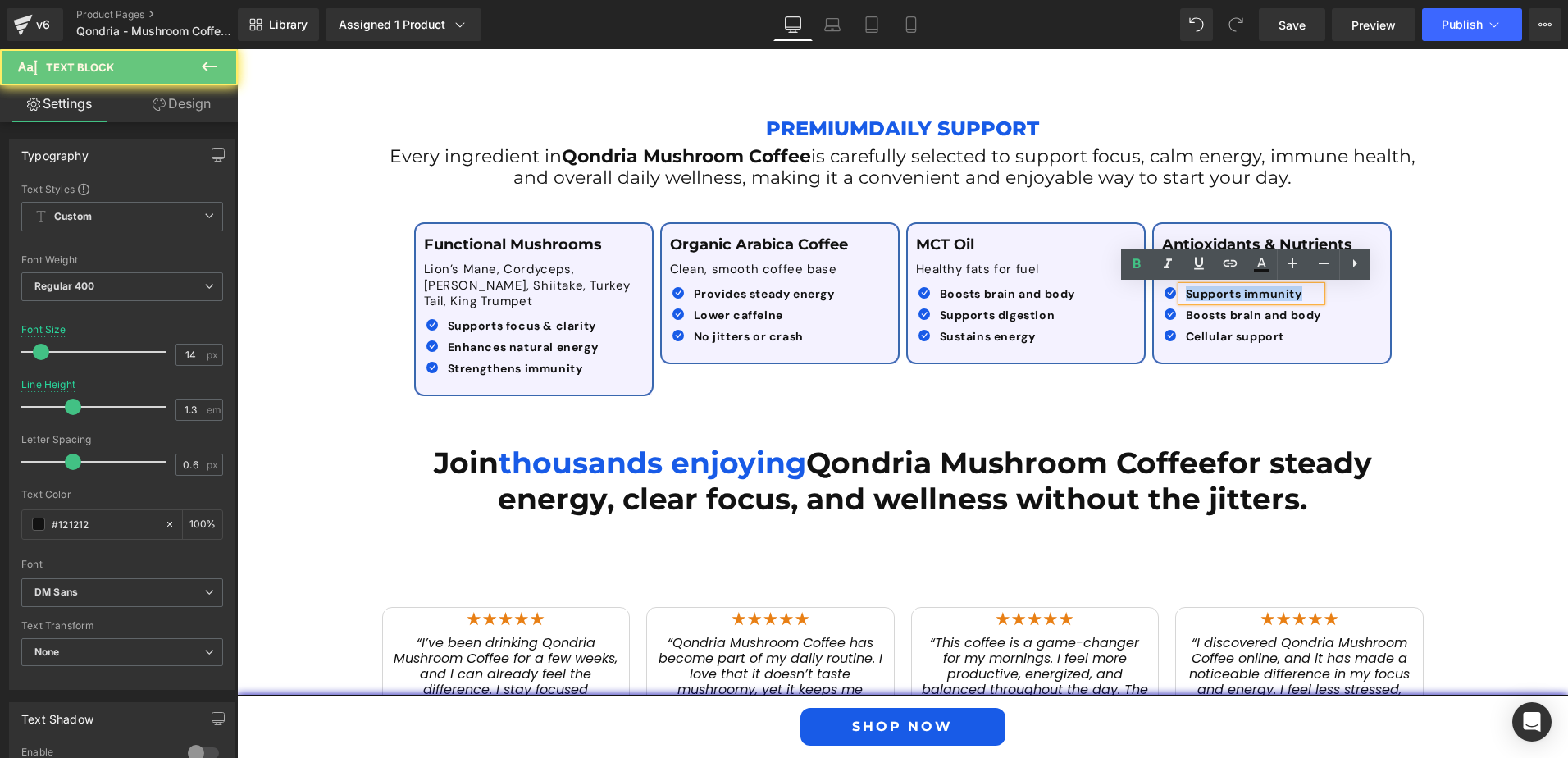
drag, startPoint x: 1181, startPoint y: 294, endPoint x: 1299, endPoint y: 305, distance: 118.5
click at [1299, 305] on ul "Icon Supports immunity Text Block Icon Boosts brain and body Text Block Icon" at bounding box center [1242, 319] width 160 height 65
paste div
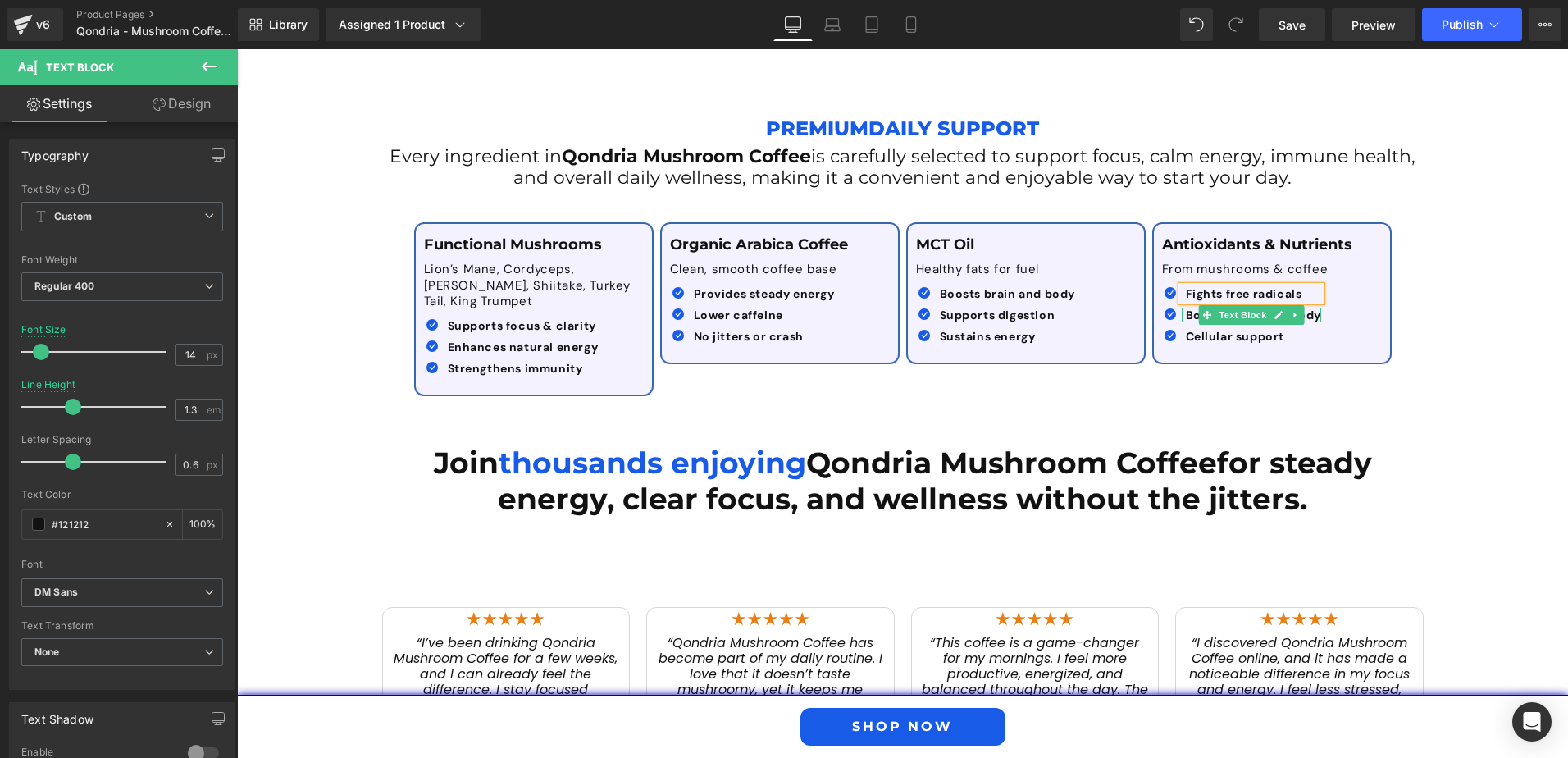
click at [1186, 312] on span "Boosts brain and body" at bounding box center [1254, 314] width 136 height 15
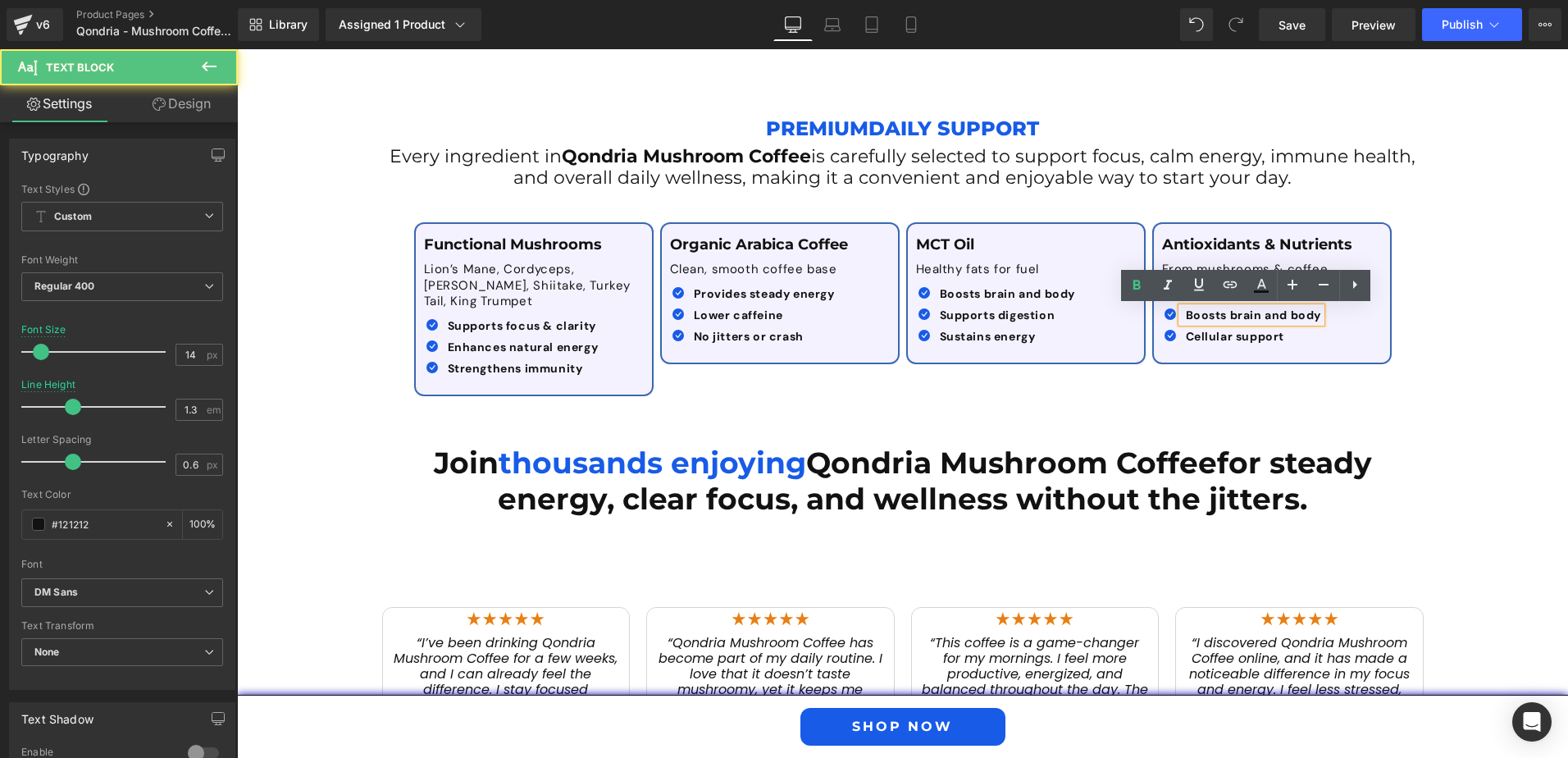
click at [1186, 317] on span "Boosts brain and body" at bounding box center [1254, 314] width 136 height 15
drag, startPoint x: 1178, startPoint y: 316, endPoint x: 1323, endPoint y: 321, distance: 145.1
click at [1323, 321] on div "Icon Fights free radicals Text Block Icon Boosts brain and body Text Block Icon" at bounding box center [1268, 319] width 211 height 65
paste div
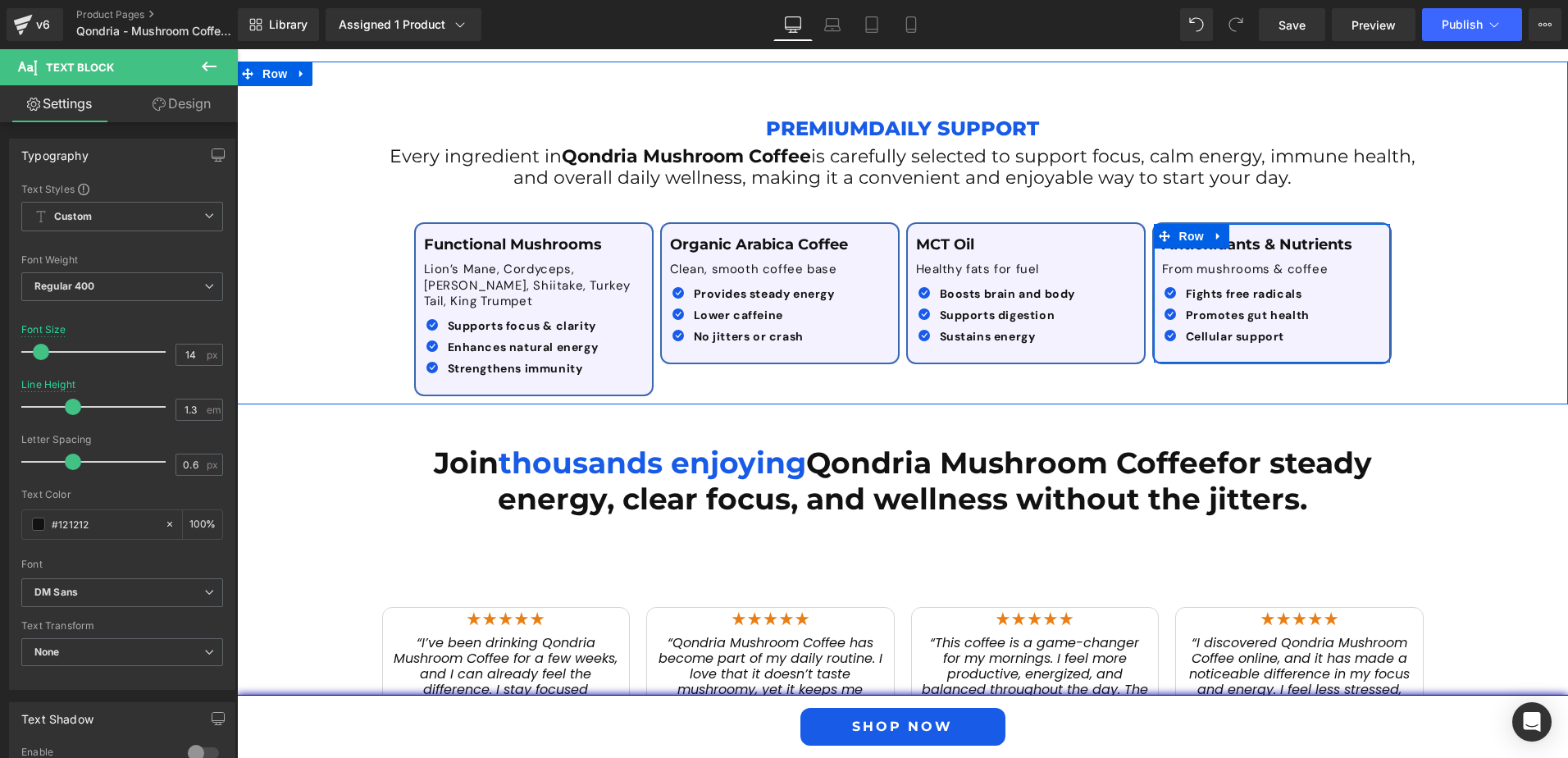
click at [1251, 330] on span "Text Block" at bounding box center [1236, 336] width 54 height 20
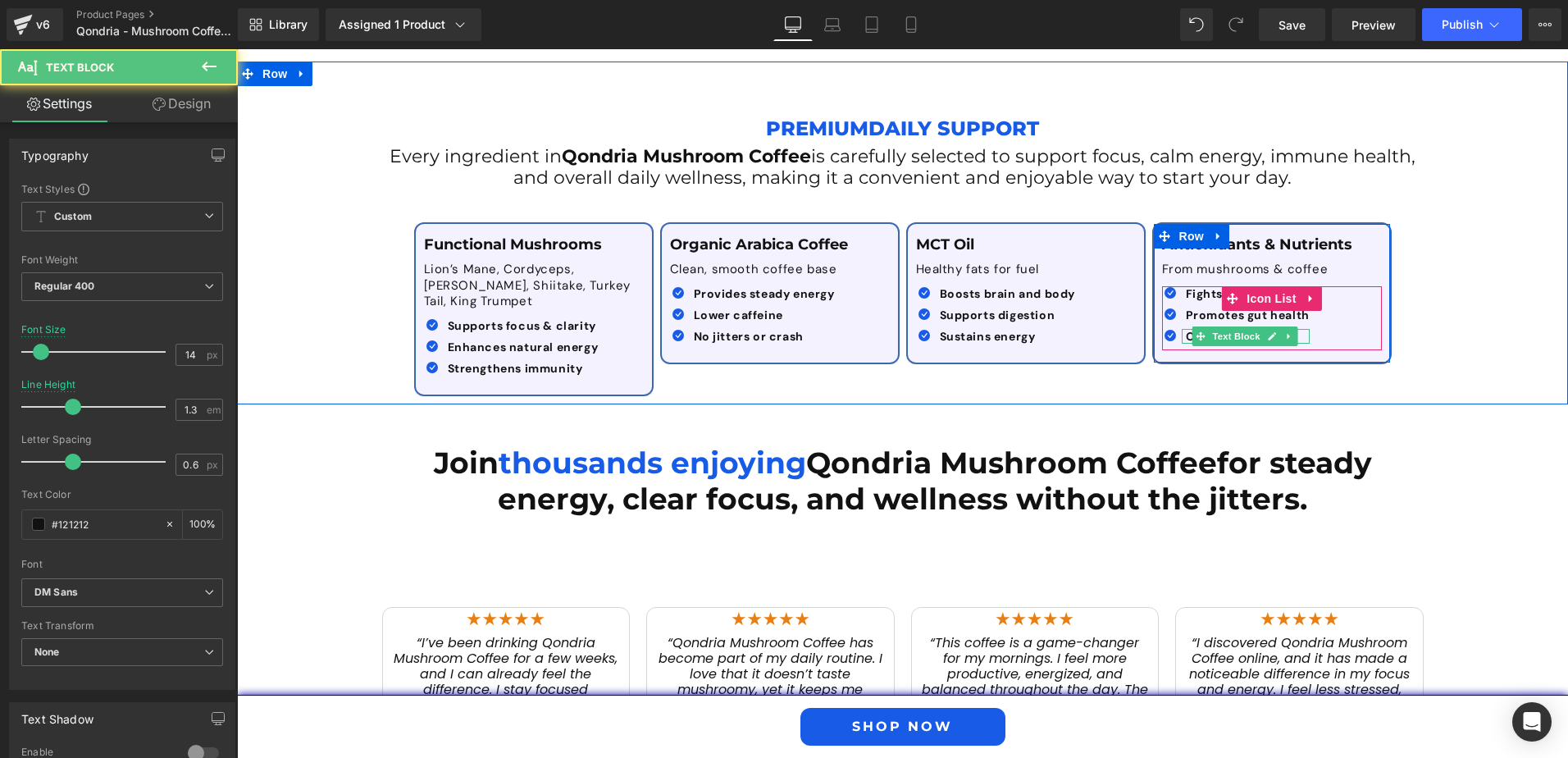
click at [1292, 336] on p "Cellular support" at bounding box center [1247, 336] width 124 height 15
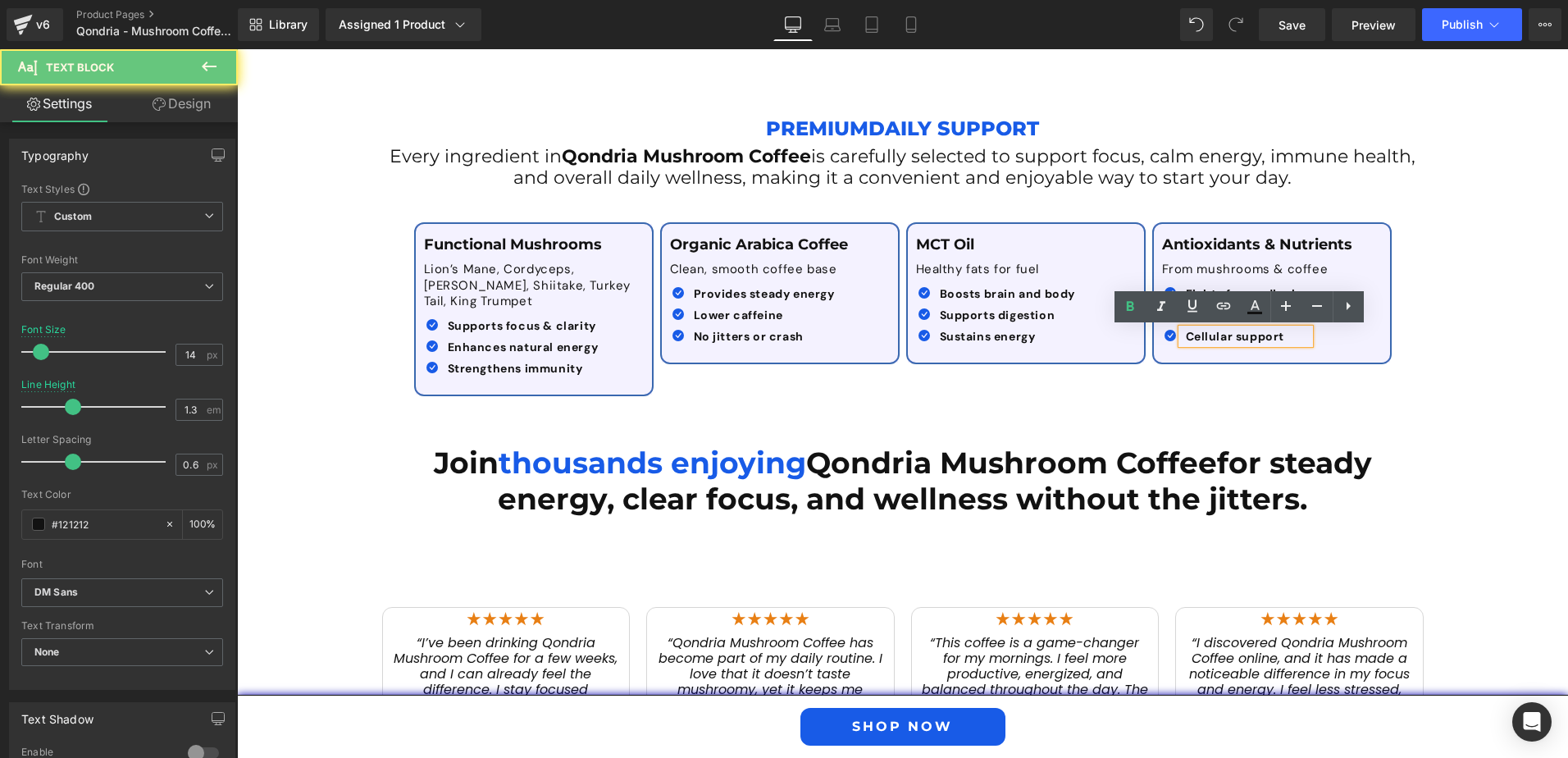
click at [1295, 335] on p "Cellular support" at bounding box center [1247, 336] width 124 height 15
drag, startPoint x: 1295, startPoint y: 335, endPoint x: 1151, endPoint y: 334, distance: 144.0
click at [1154, 334] on div "Antioxidants & Nutrients Text Block From mushrooms & coffee Text Block Icon Fig…" at bounding box center [1272, 294] width 236 height 115
paste div
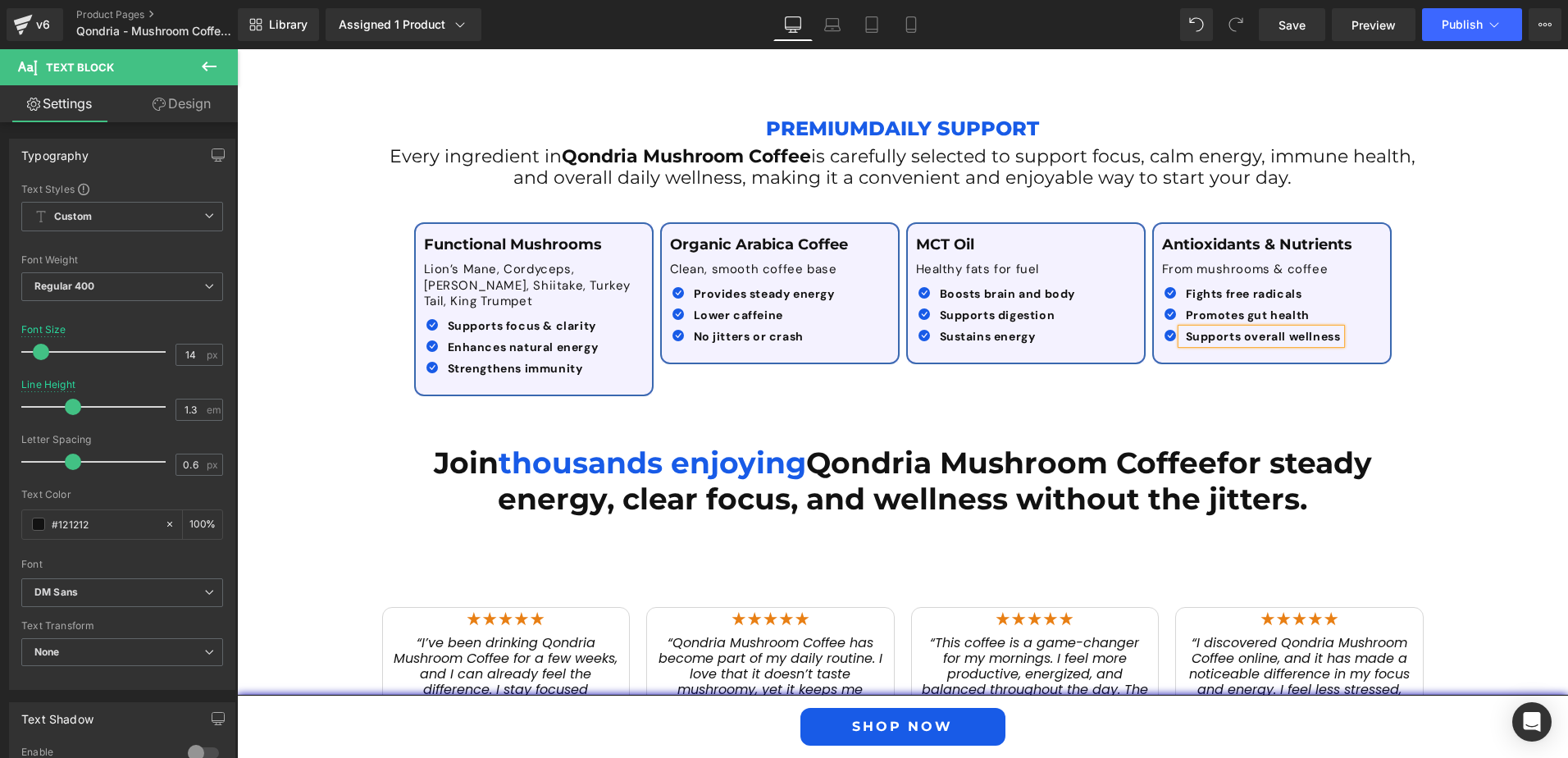
click at [1461, 371] on div "Premium Daily Support Text Block Every ingredient in Qondria Mushroom Coffee is…" at bounding box center [902, 245] width 1331 height 319
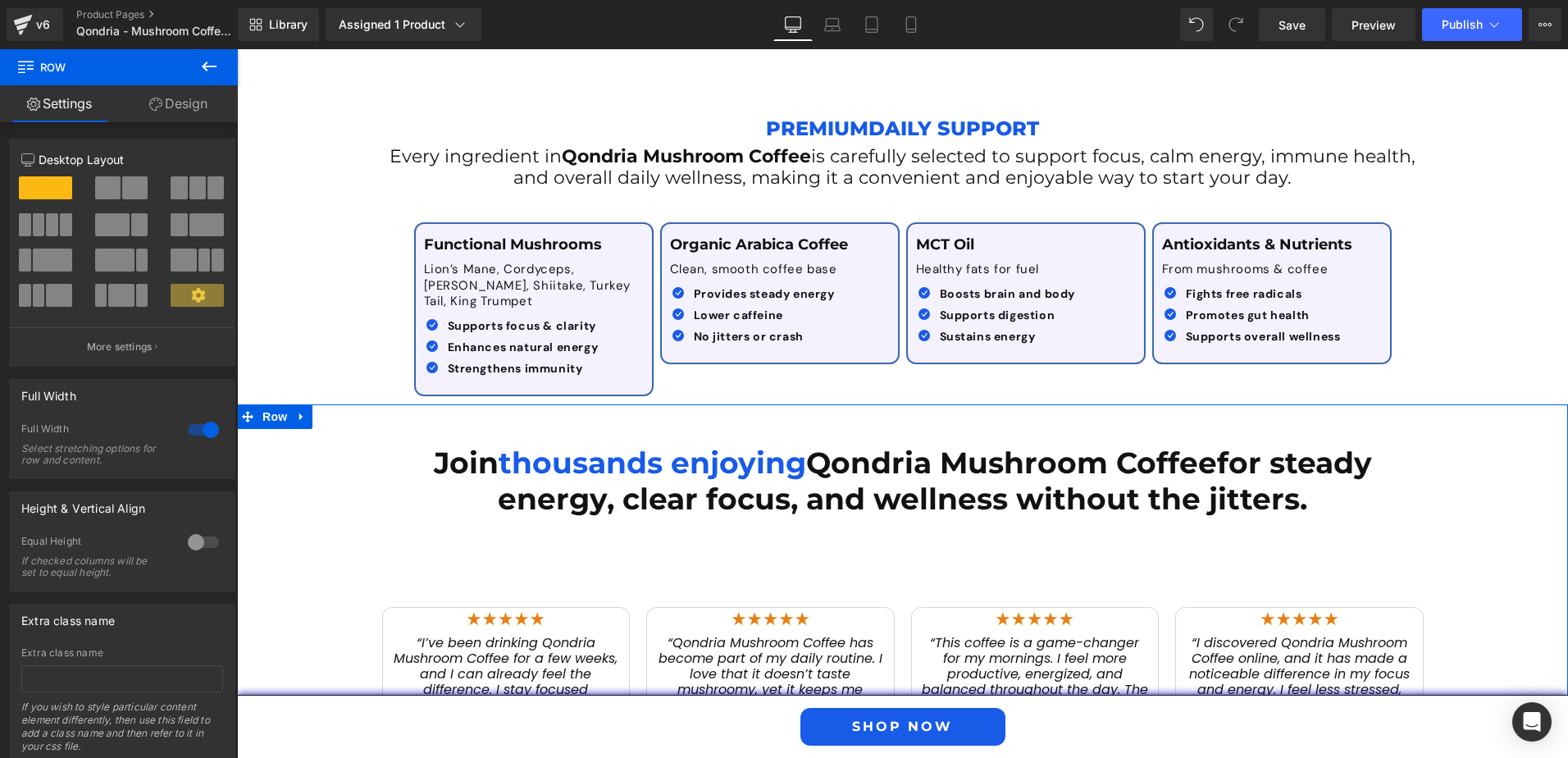
scroll to position [1969, 0]
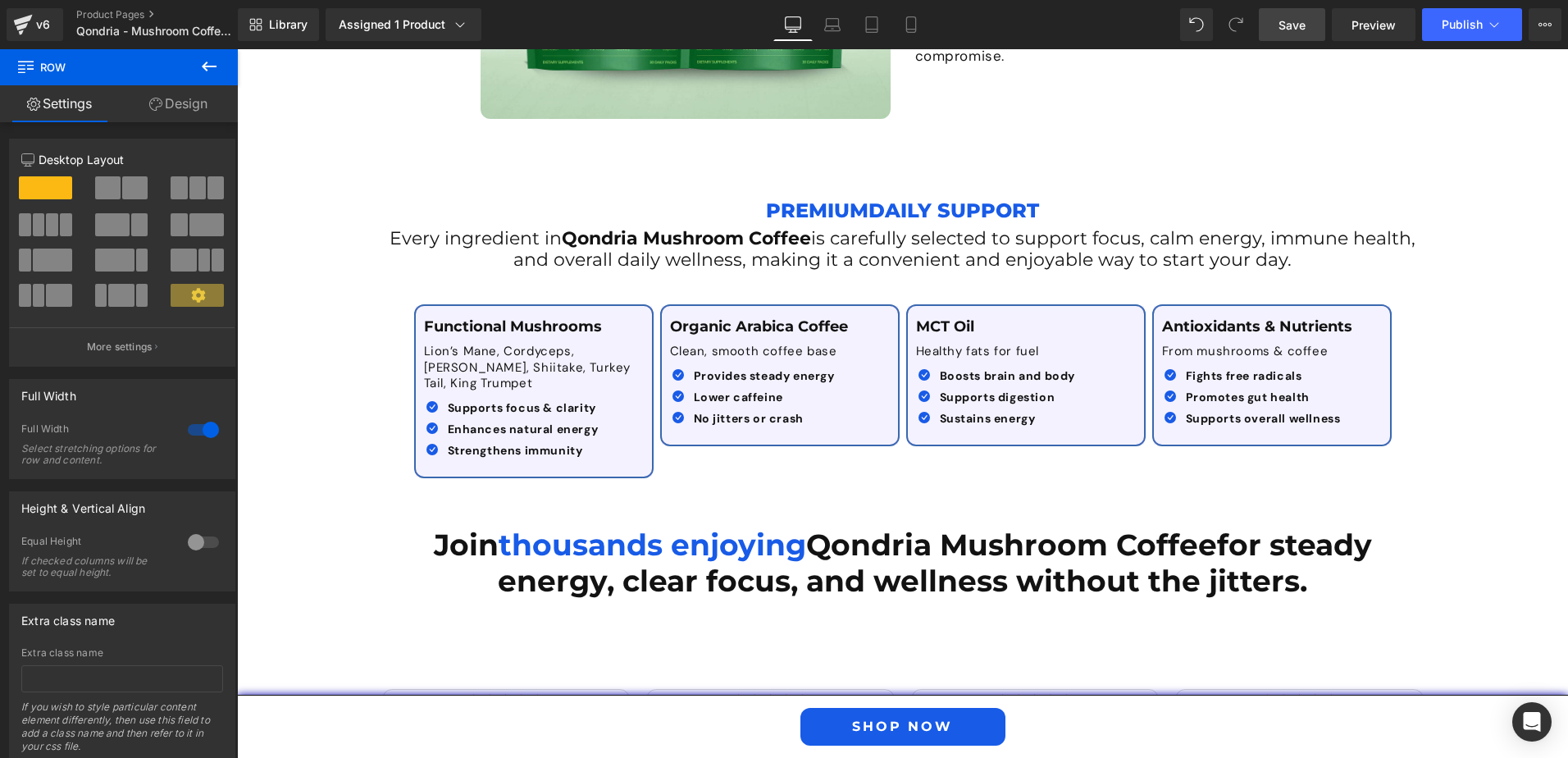
click at [1299, 17] on span "Save" at bounding box center [1291, 25] width 27 height 17
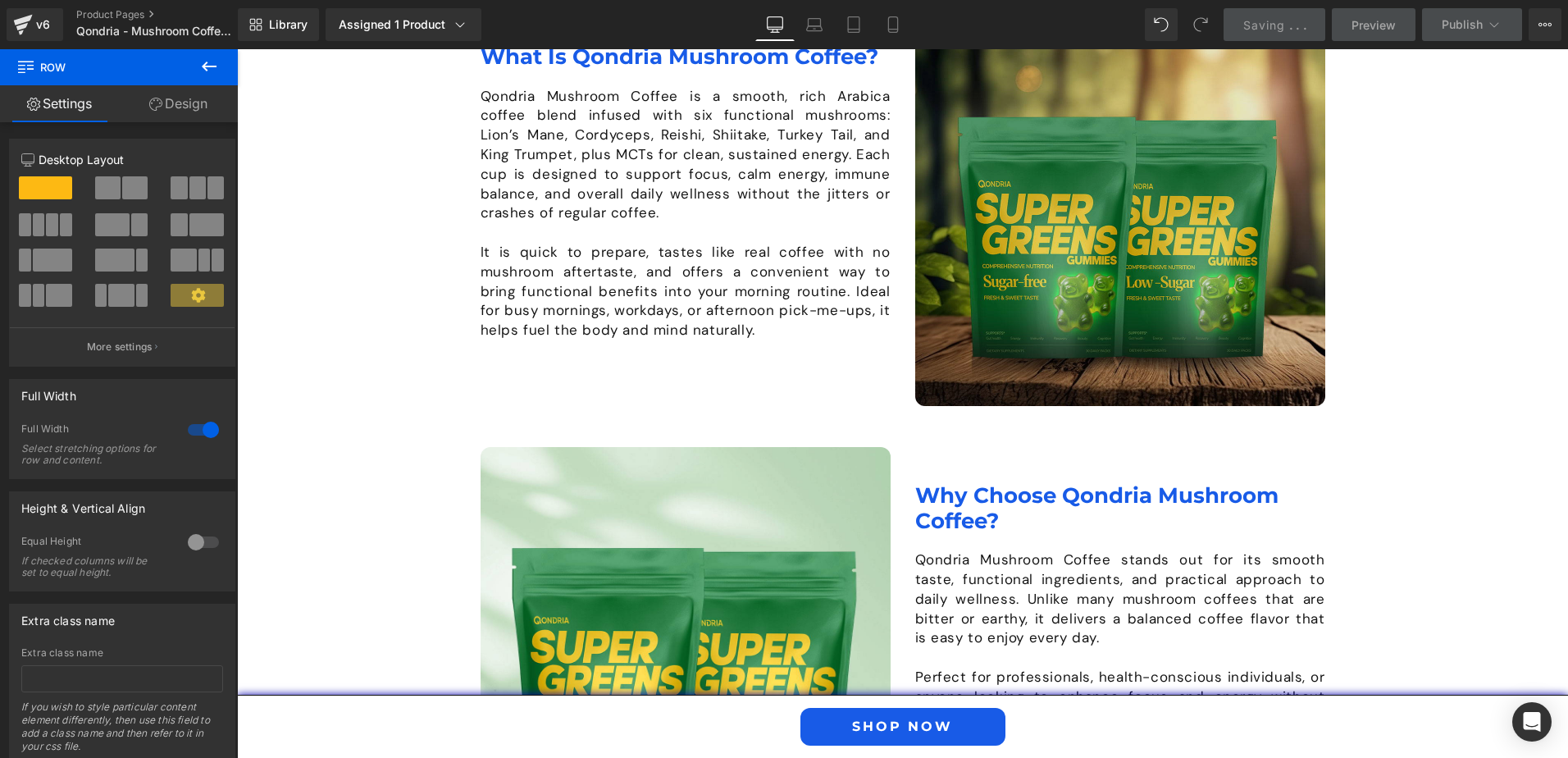
scroll to position [984, 0]
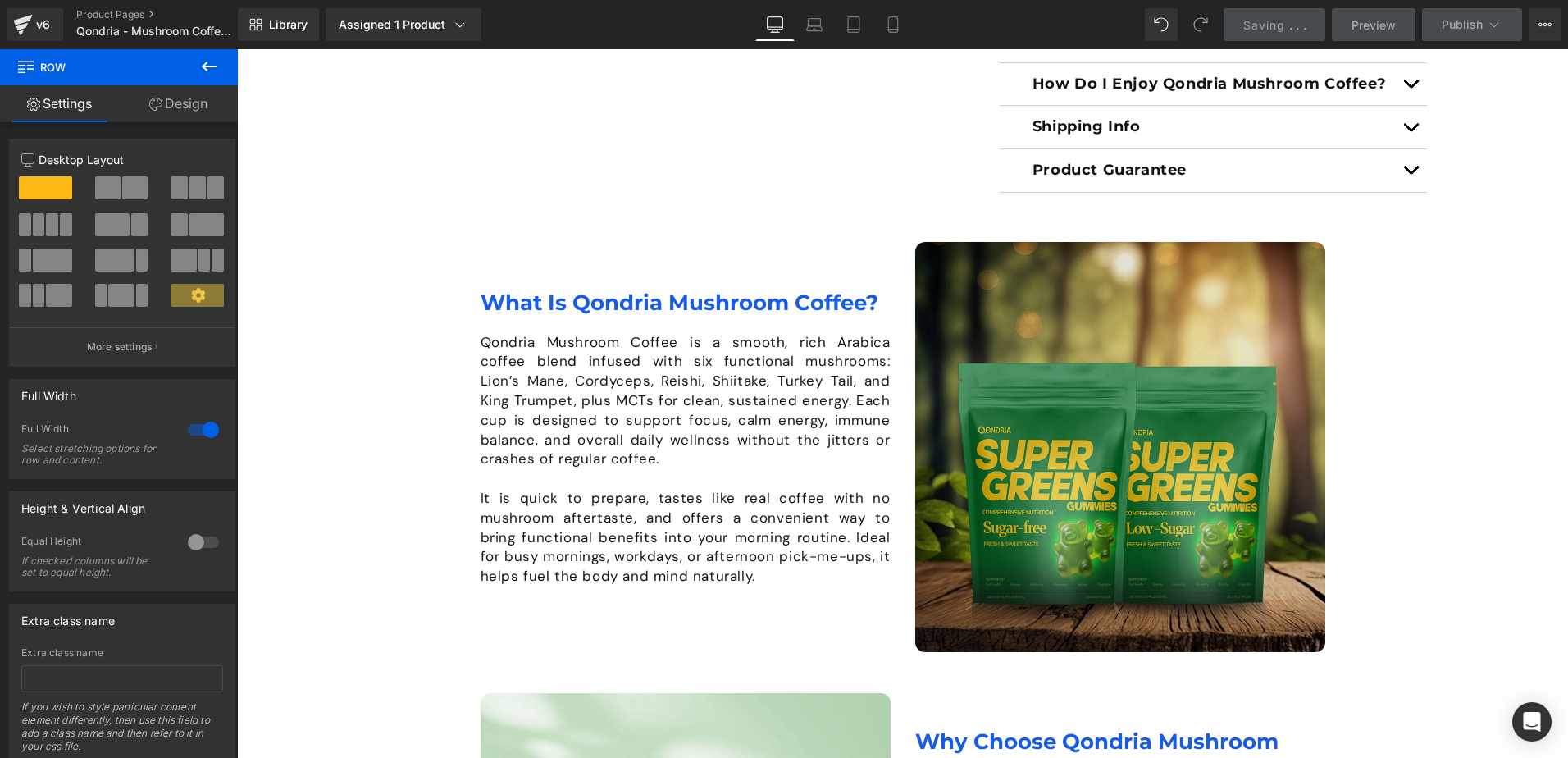
click at [1086, 397] on img at bounding box center [1119, 447] width 410 height 410
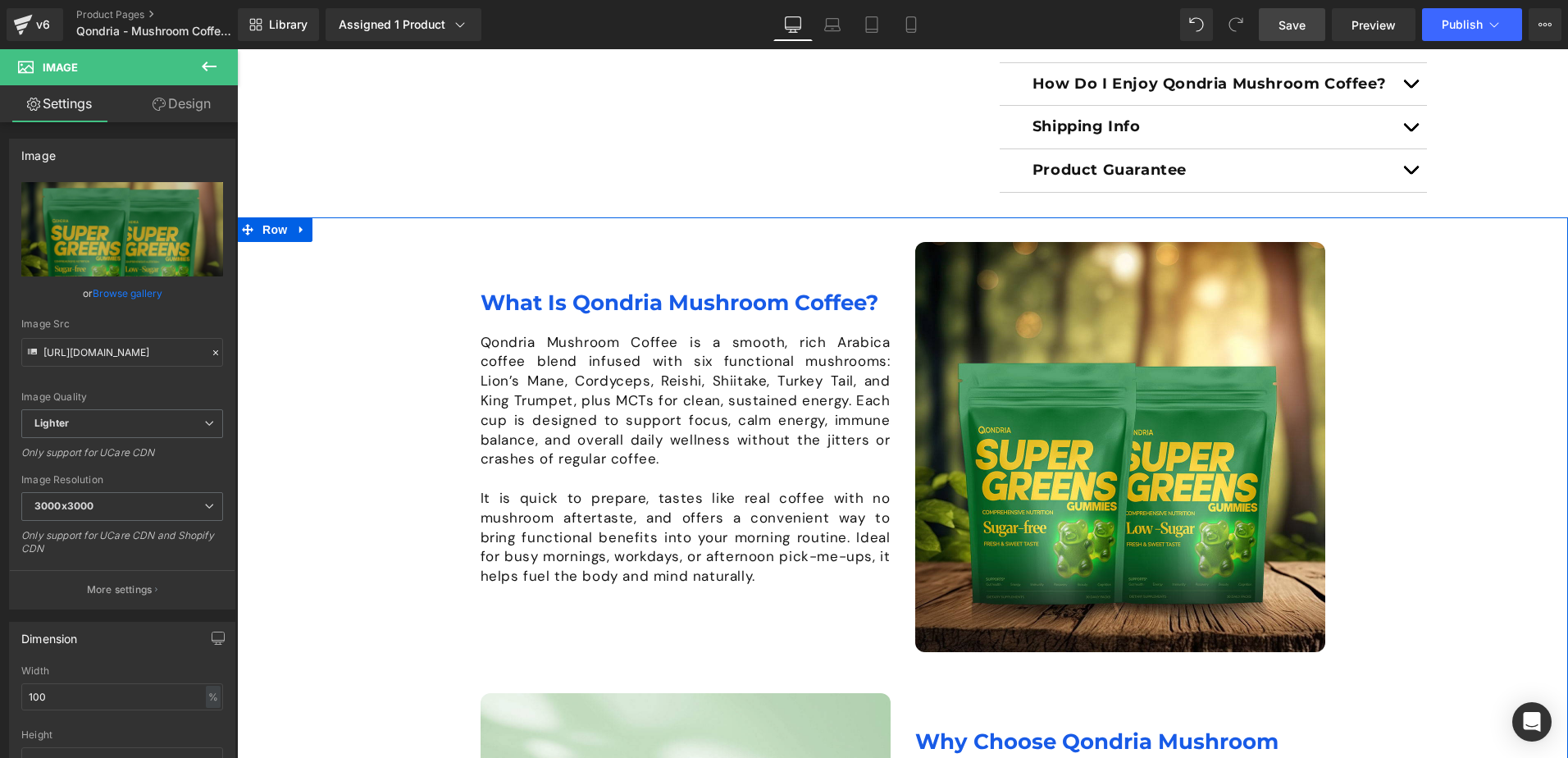
scroll to position [1066, 0]
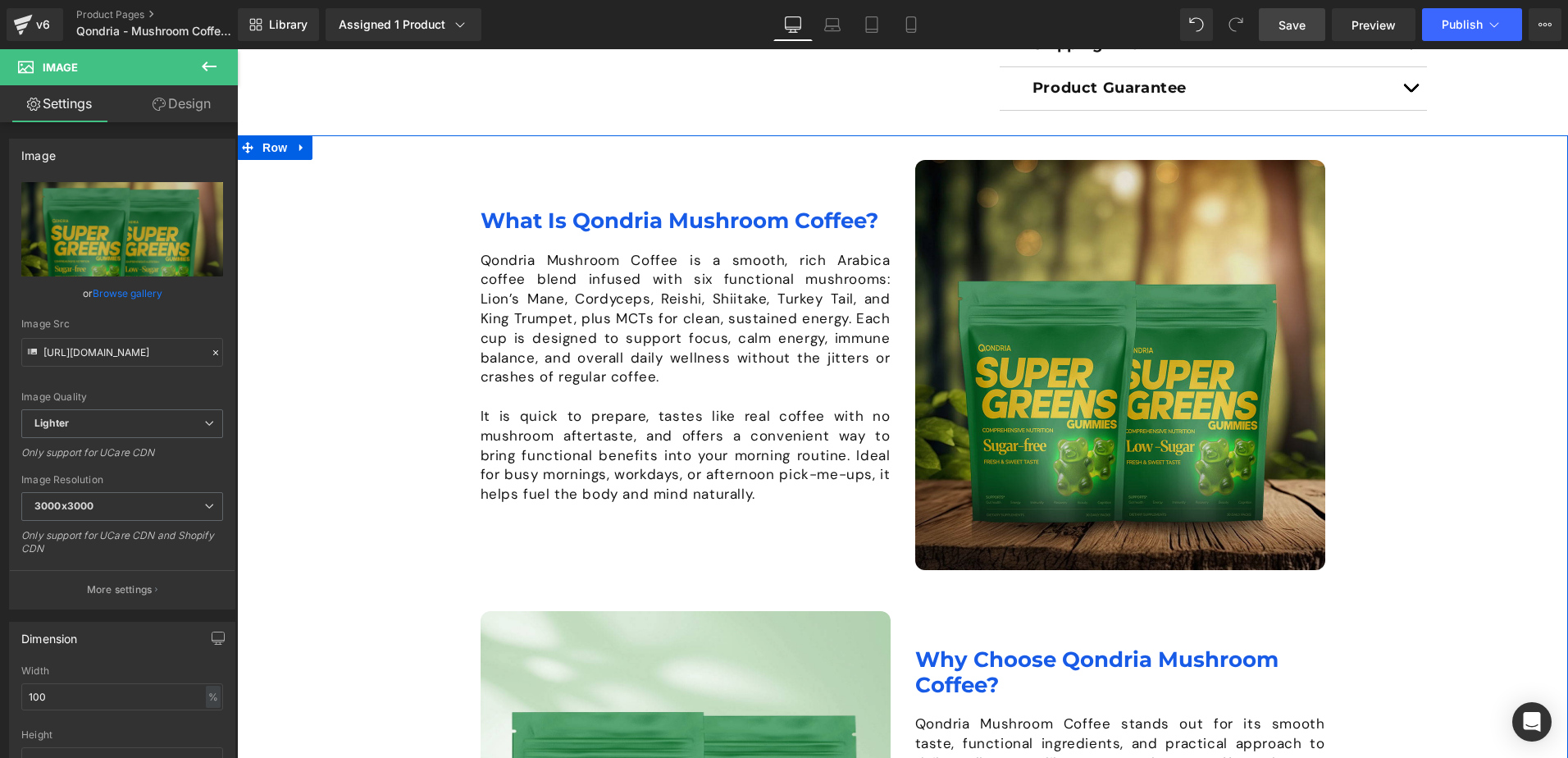
click at [1040, 379] on img at bounding box center [1119, 365] width 410 height 410
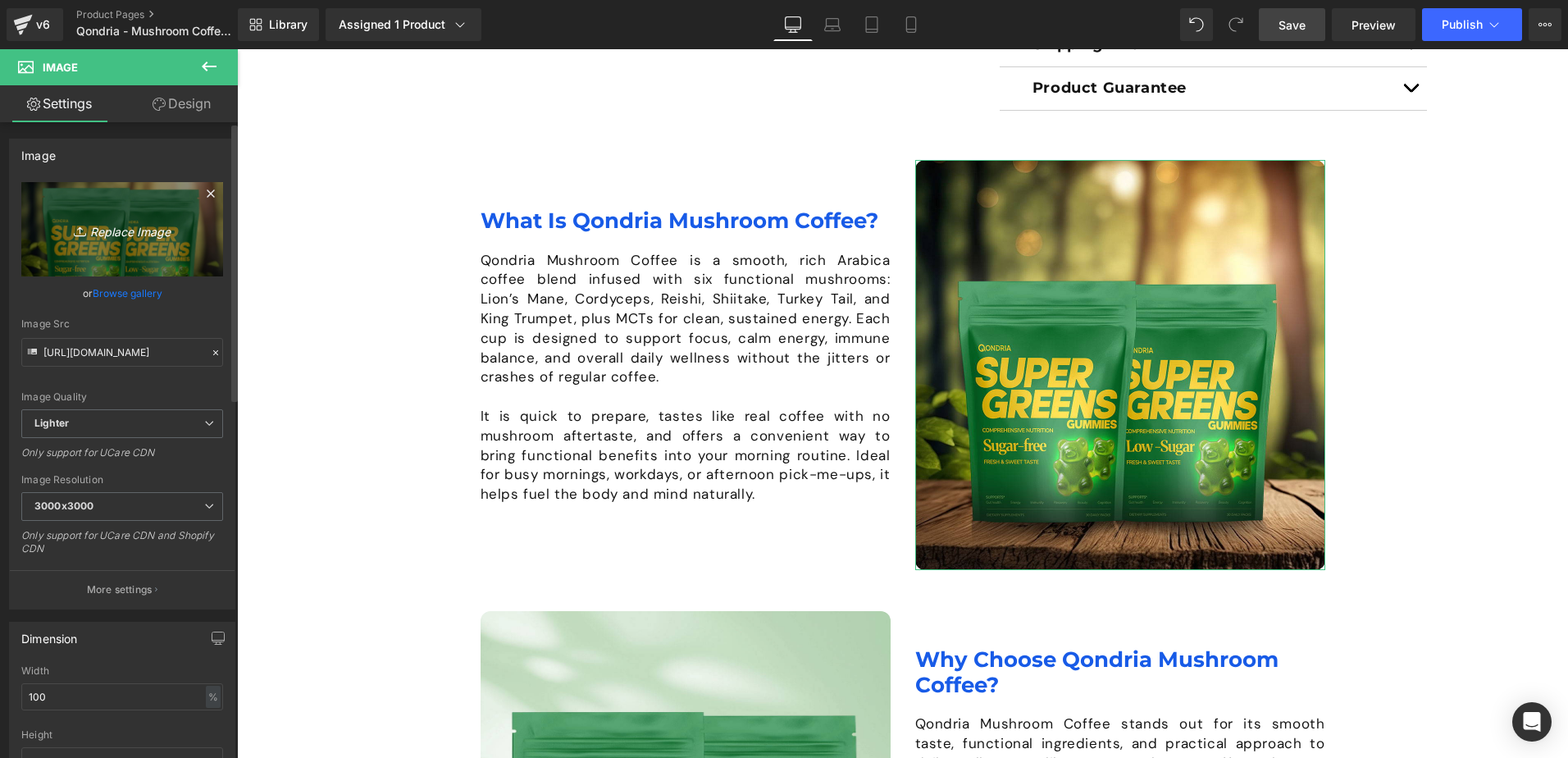
click at [128, 234] on icon "Replace Image" at bounding box center [122, 229] width 131 height 21
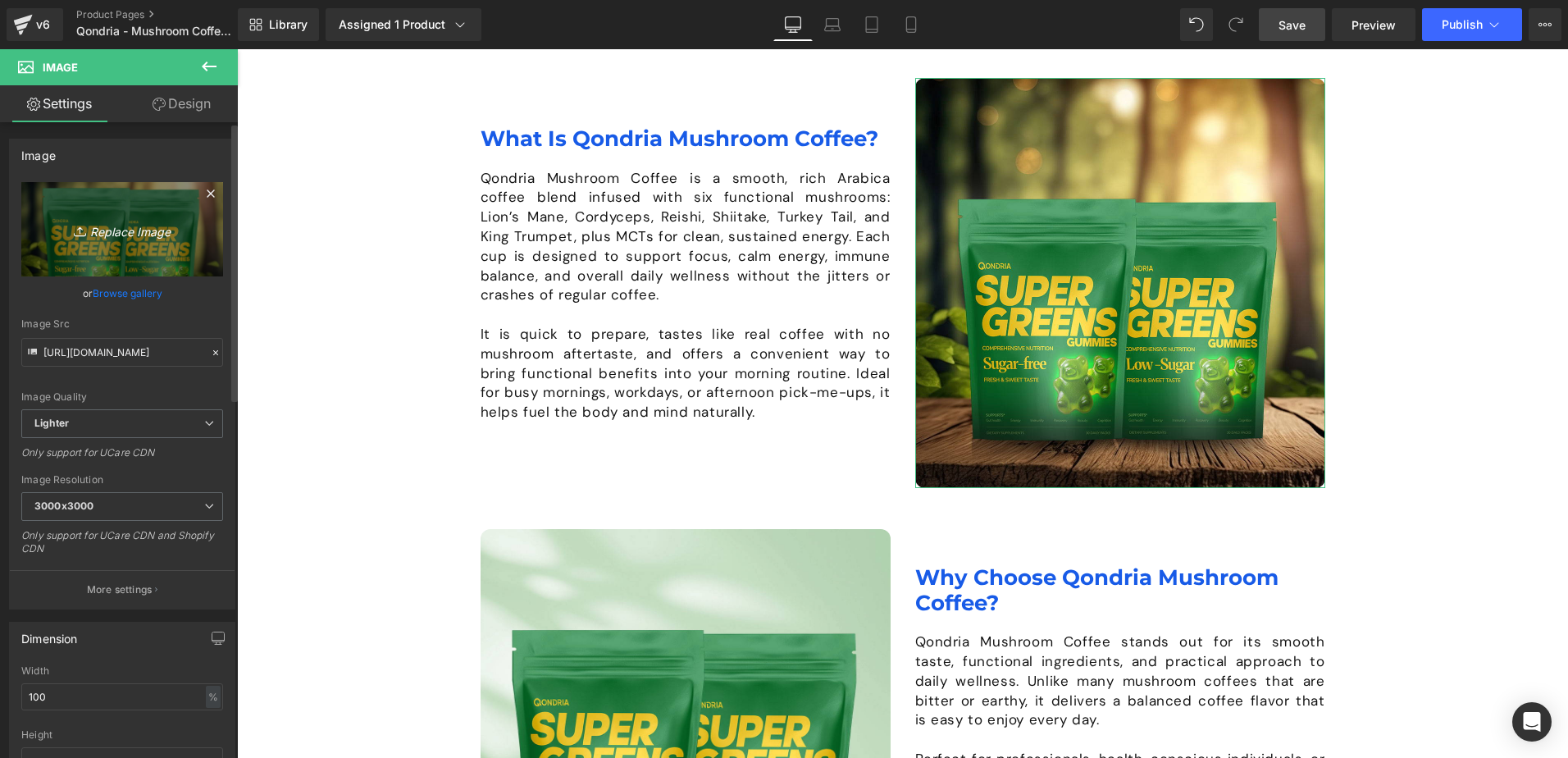
type input "C:\fakepath\Qondria-Landing-Page-Mushroom-Coffee-Image-2.png"
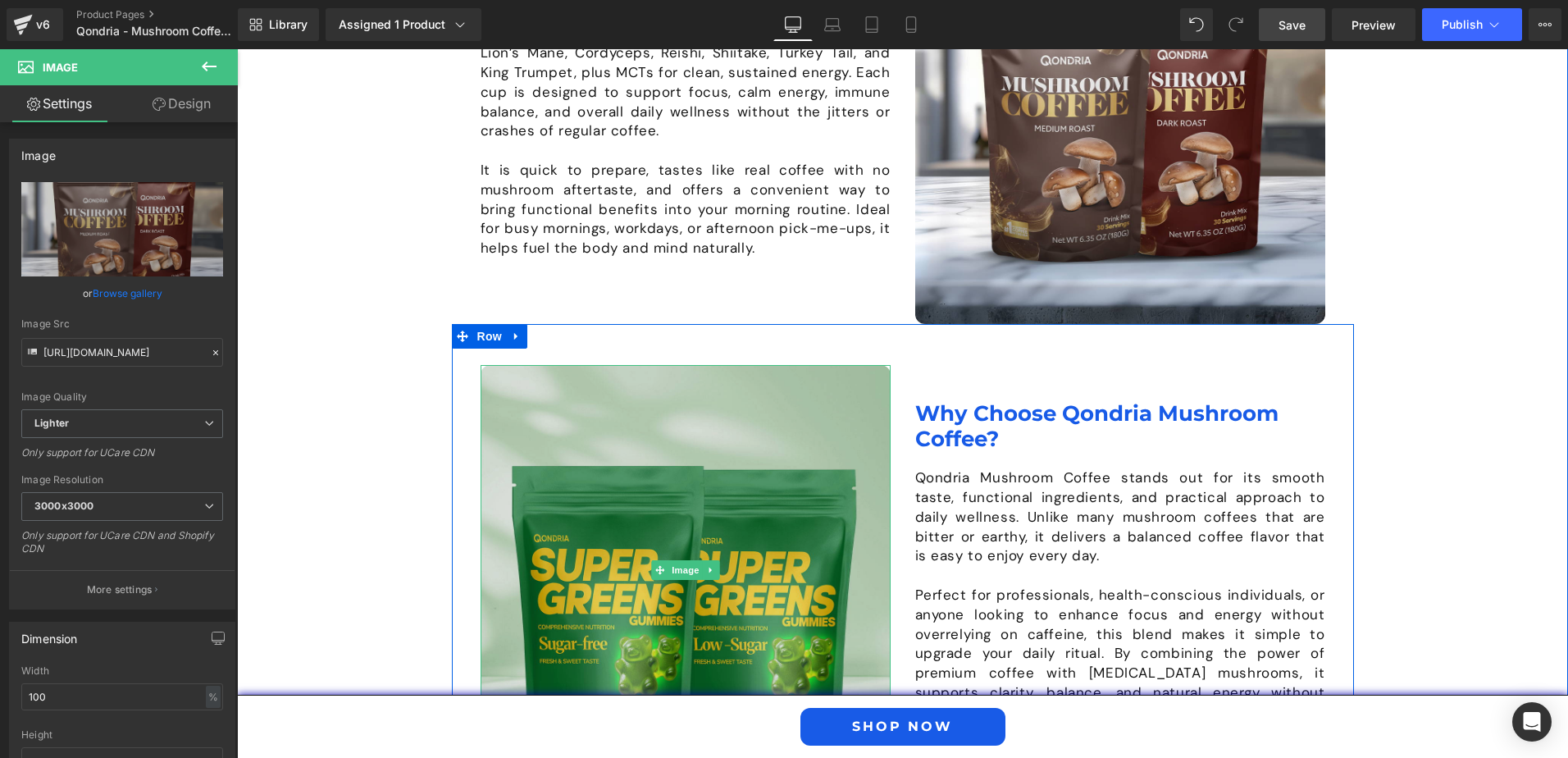
scroll to position [1476, 0]
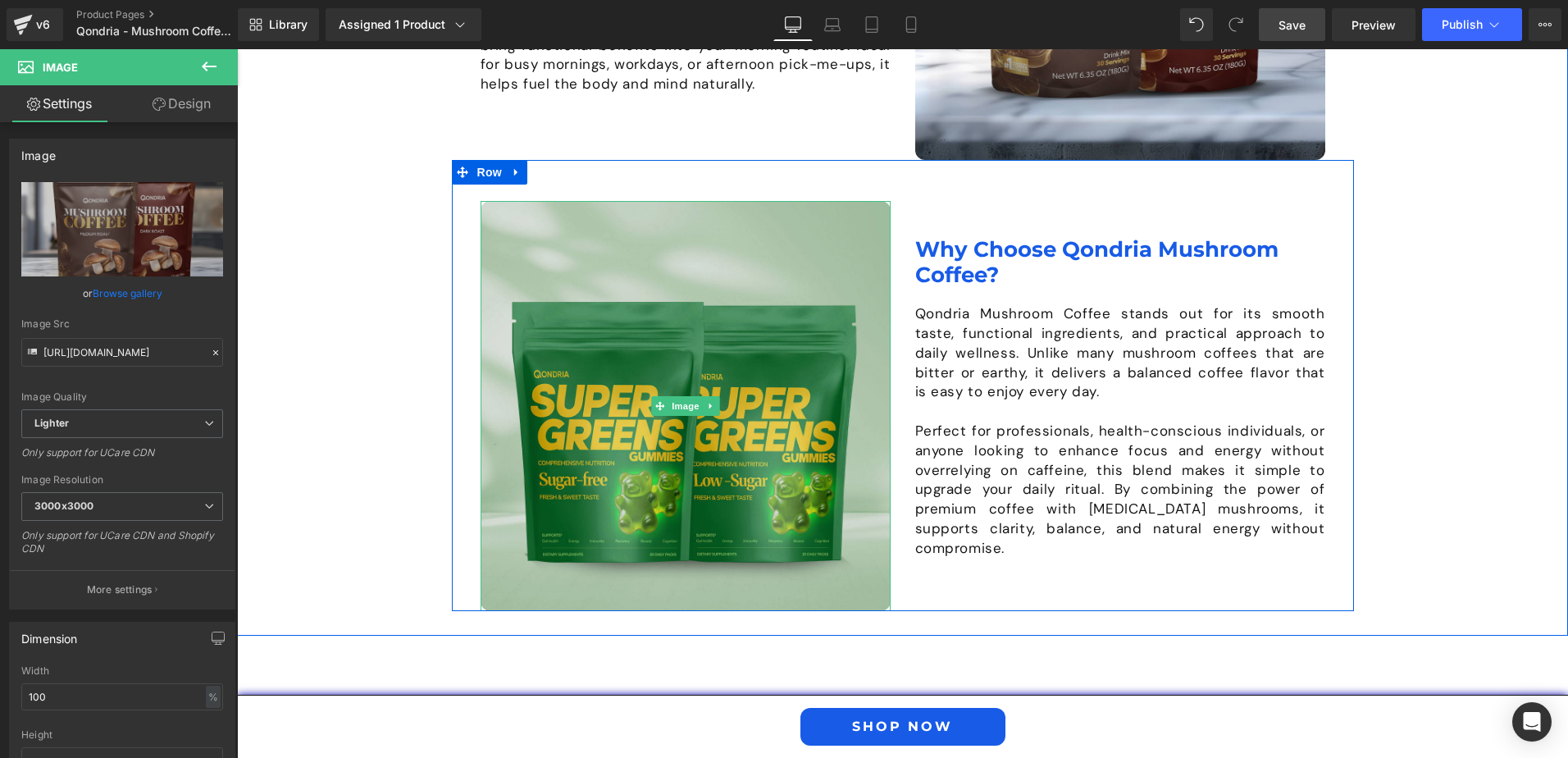
click at [726, 412] on img at bounding box center [685, 405] width 410 height 410
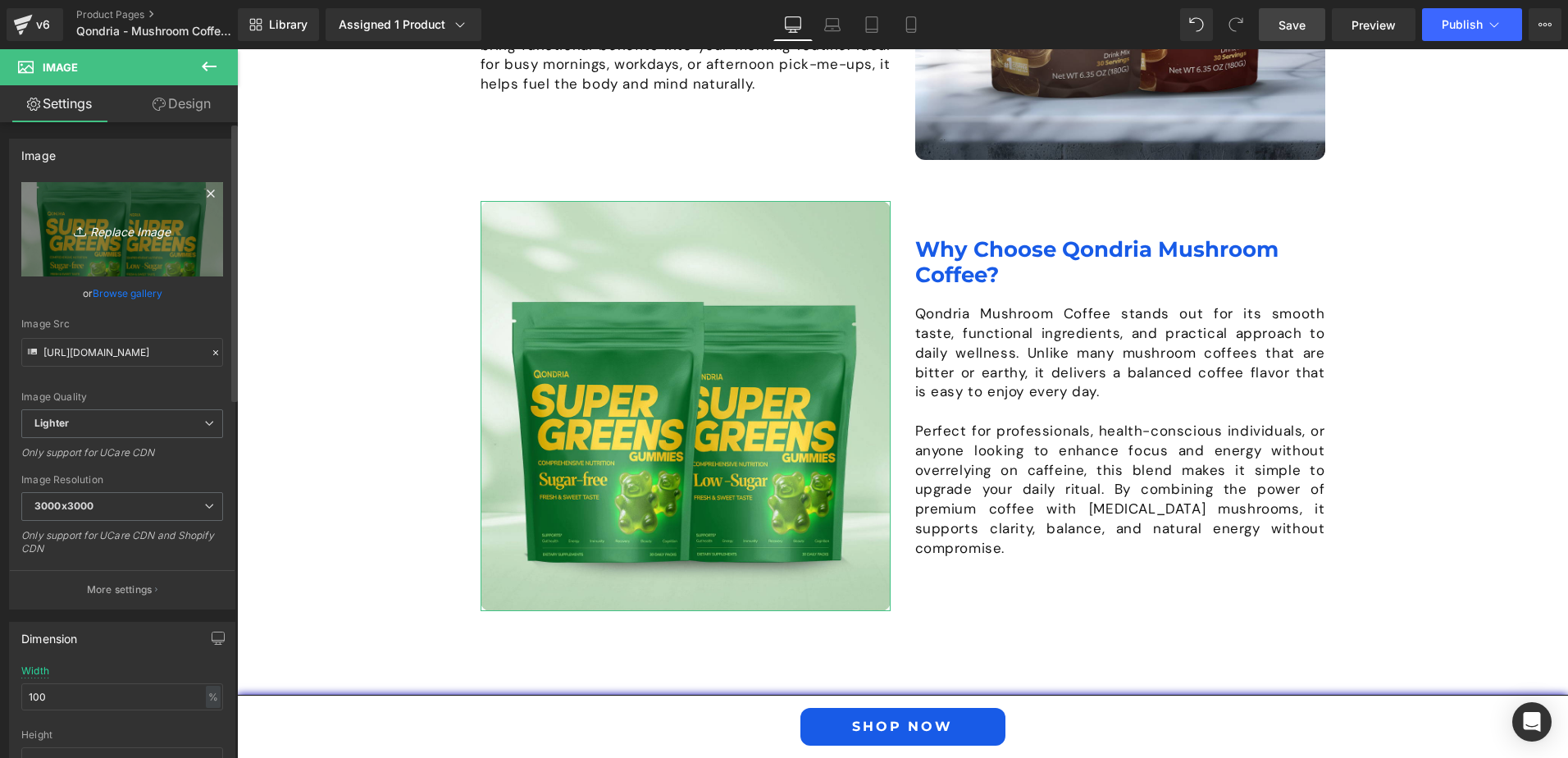
click at [114, 239] on link "Replace Image" at bounding box center [123, 228] width 202 height 94
type input "C:\fakepath\Qondria-Landing-Page-Mushroom-Coffee-Image-3.png"
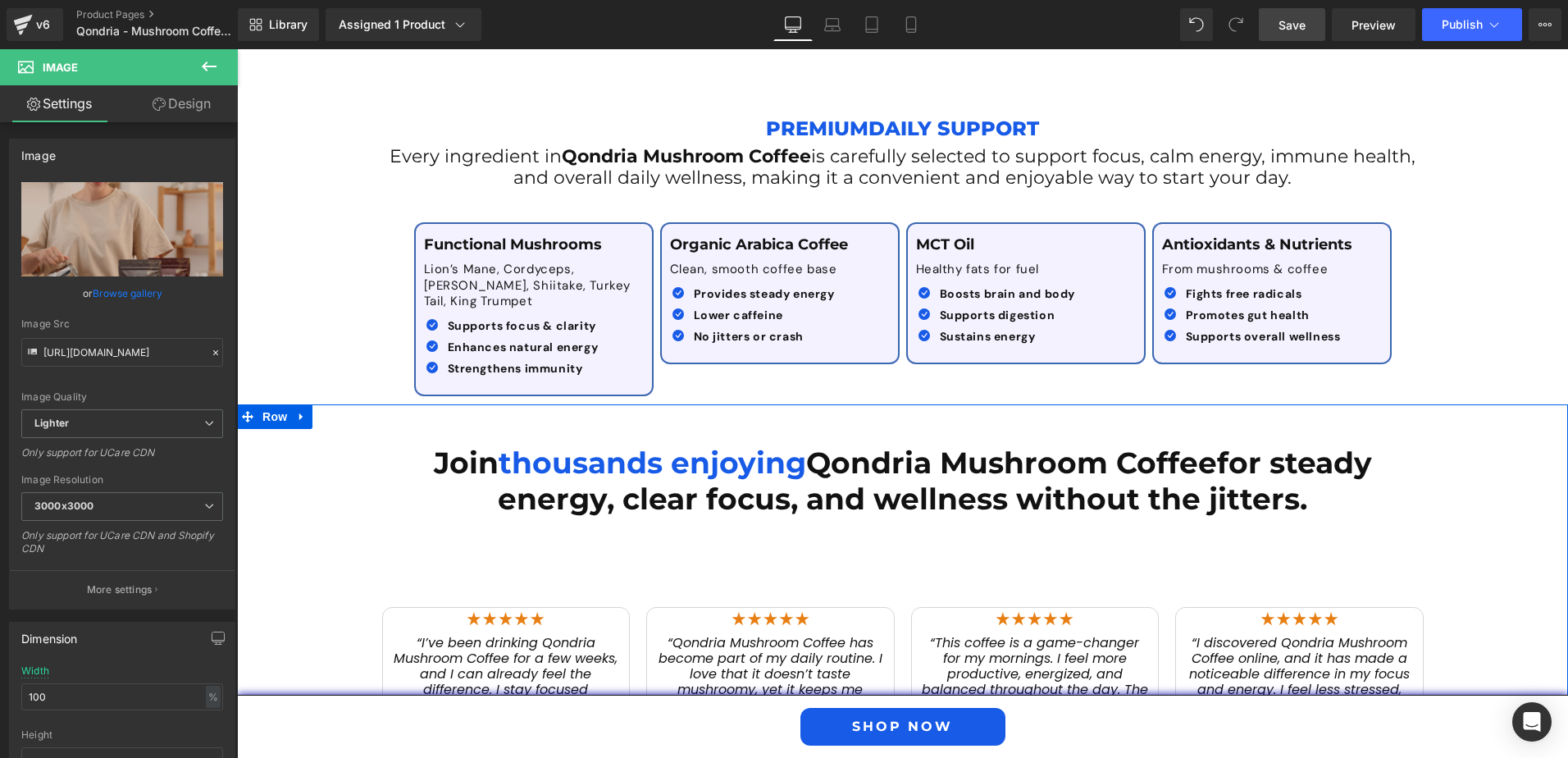
scroll to position [1887, 0]
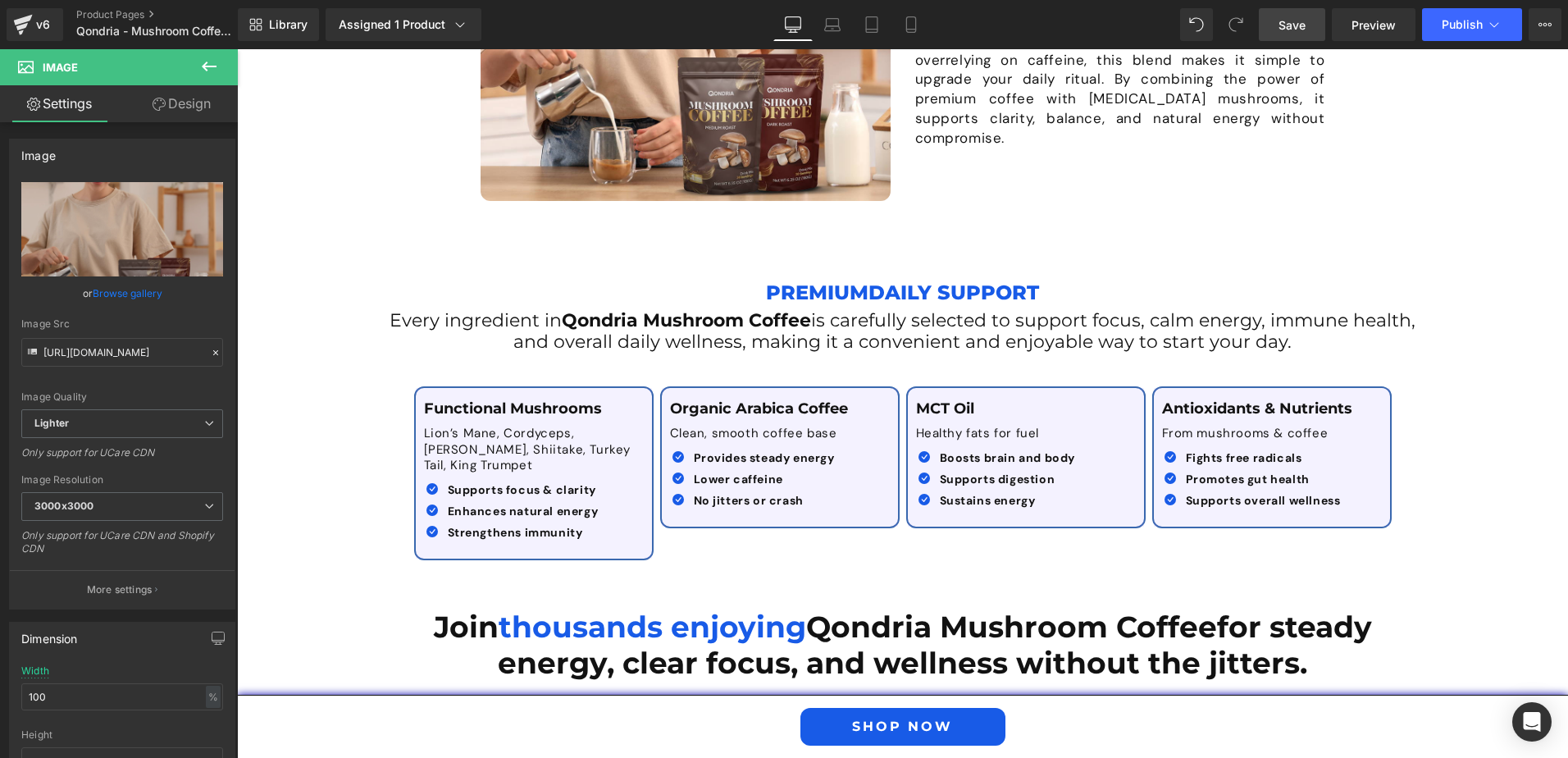
click at [1288, 22] on span "Save" at bounding box center [1291, 25] width 27 height 17
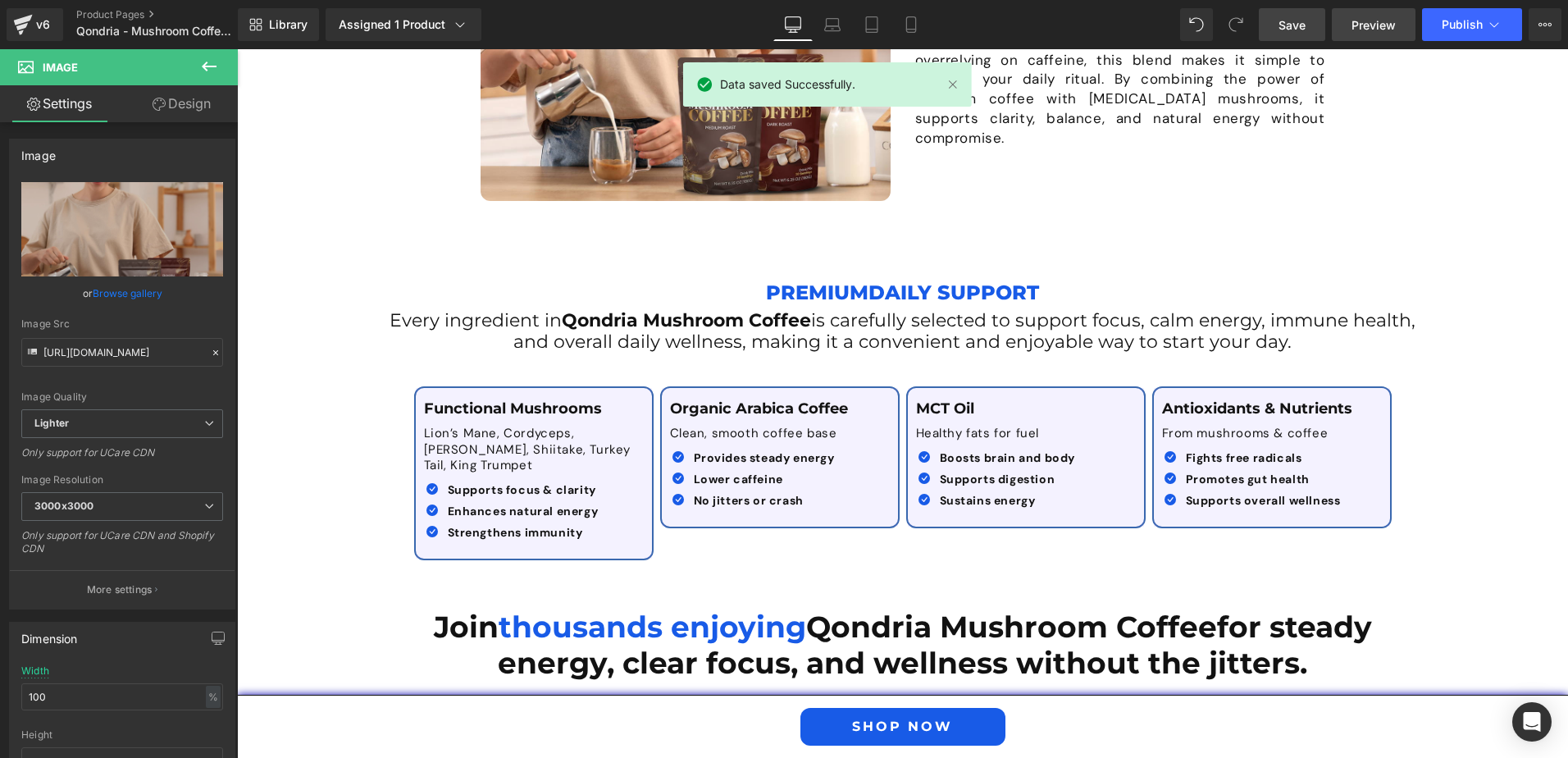
click at [1367, 37] on link "Preview" at bounding box center [1373, 24] width 84 height 33
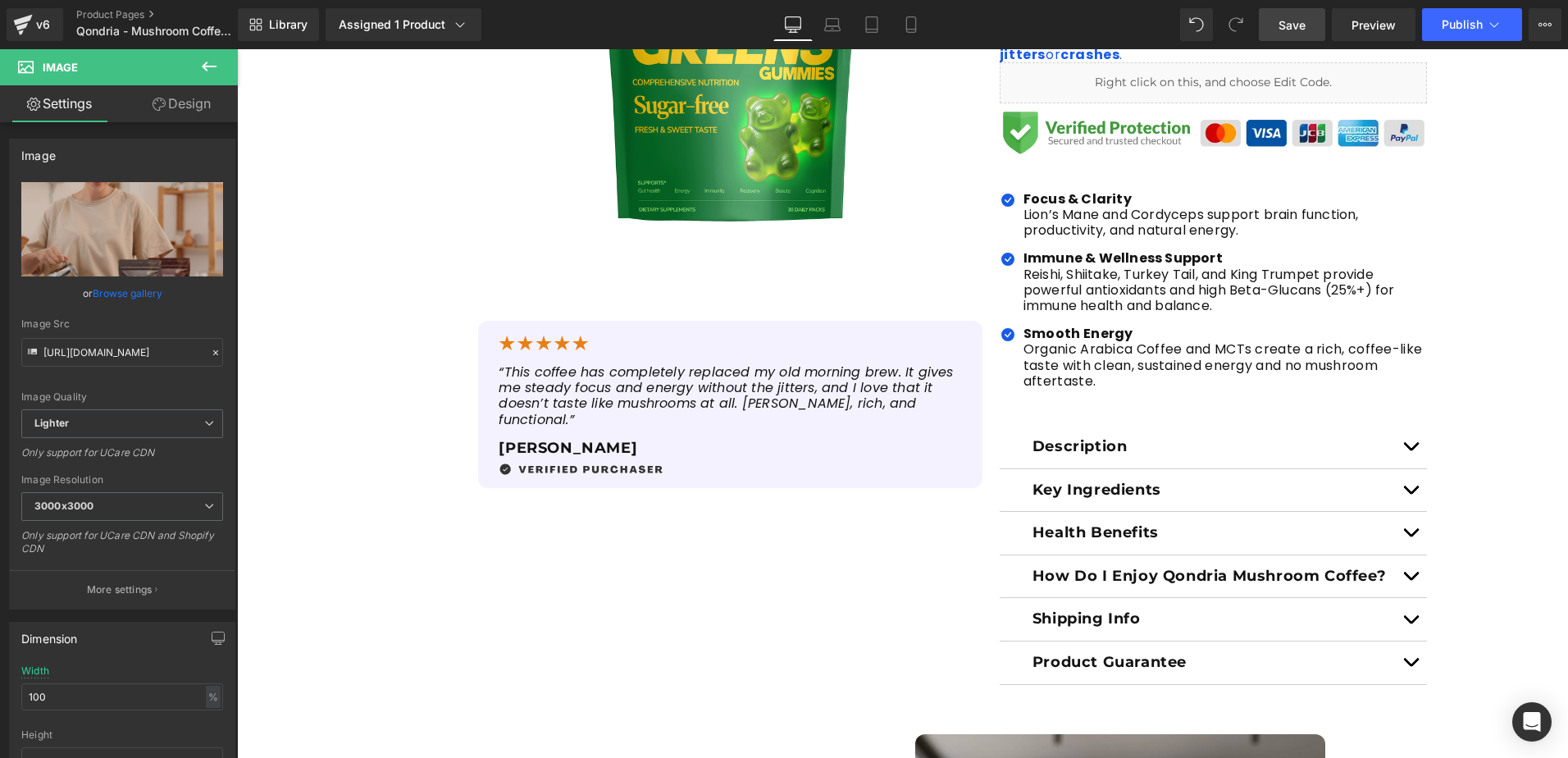
scroll to position [82, 0]
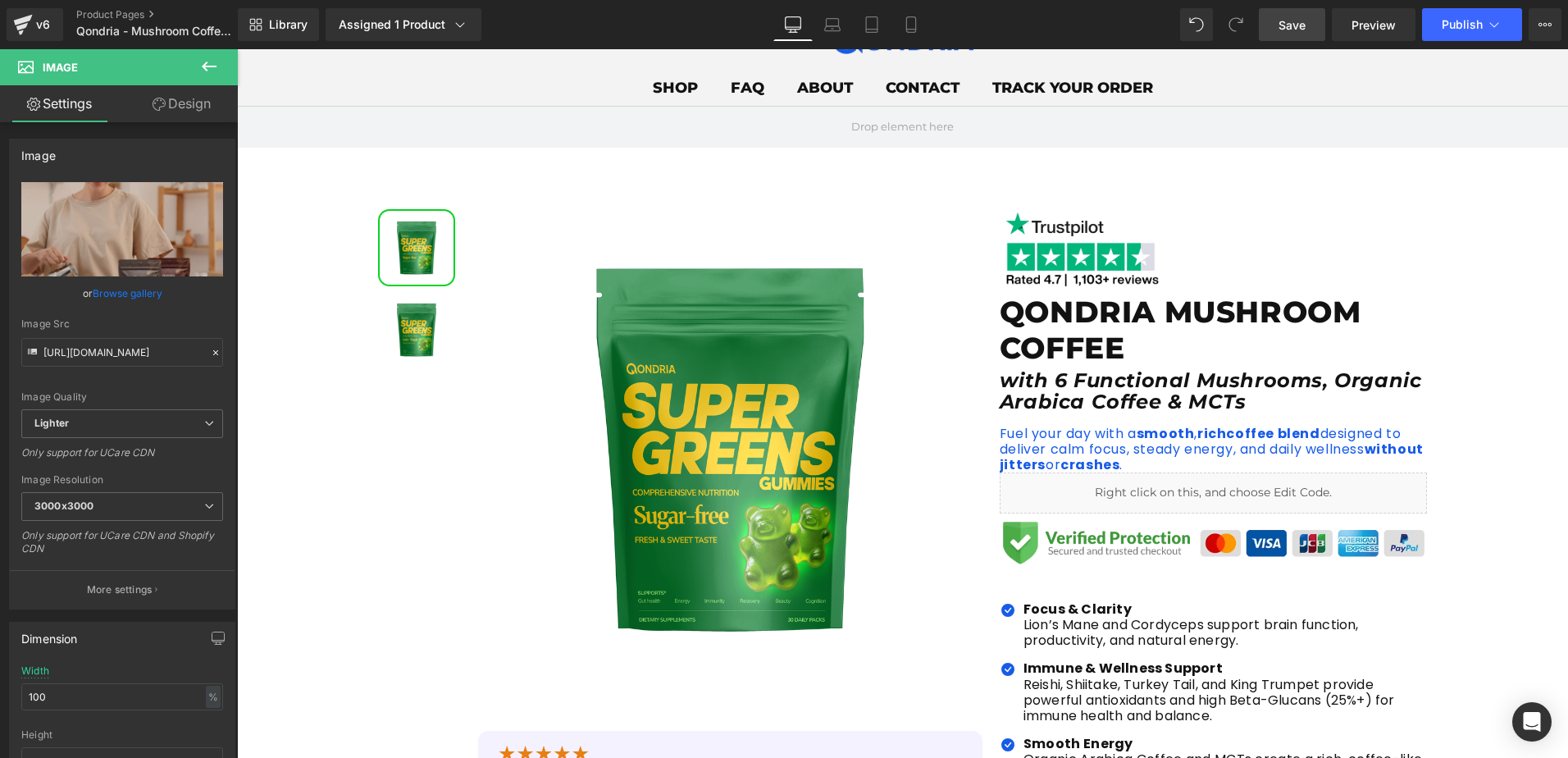
click at [645, 300] on img at bounding box center [730, 449] width 504 height 504
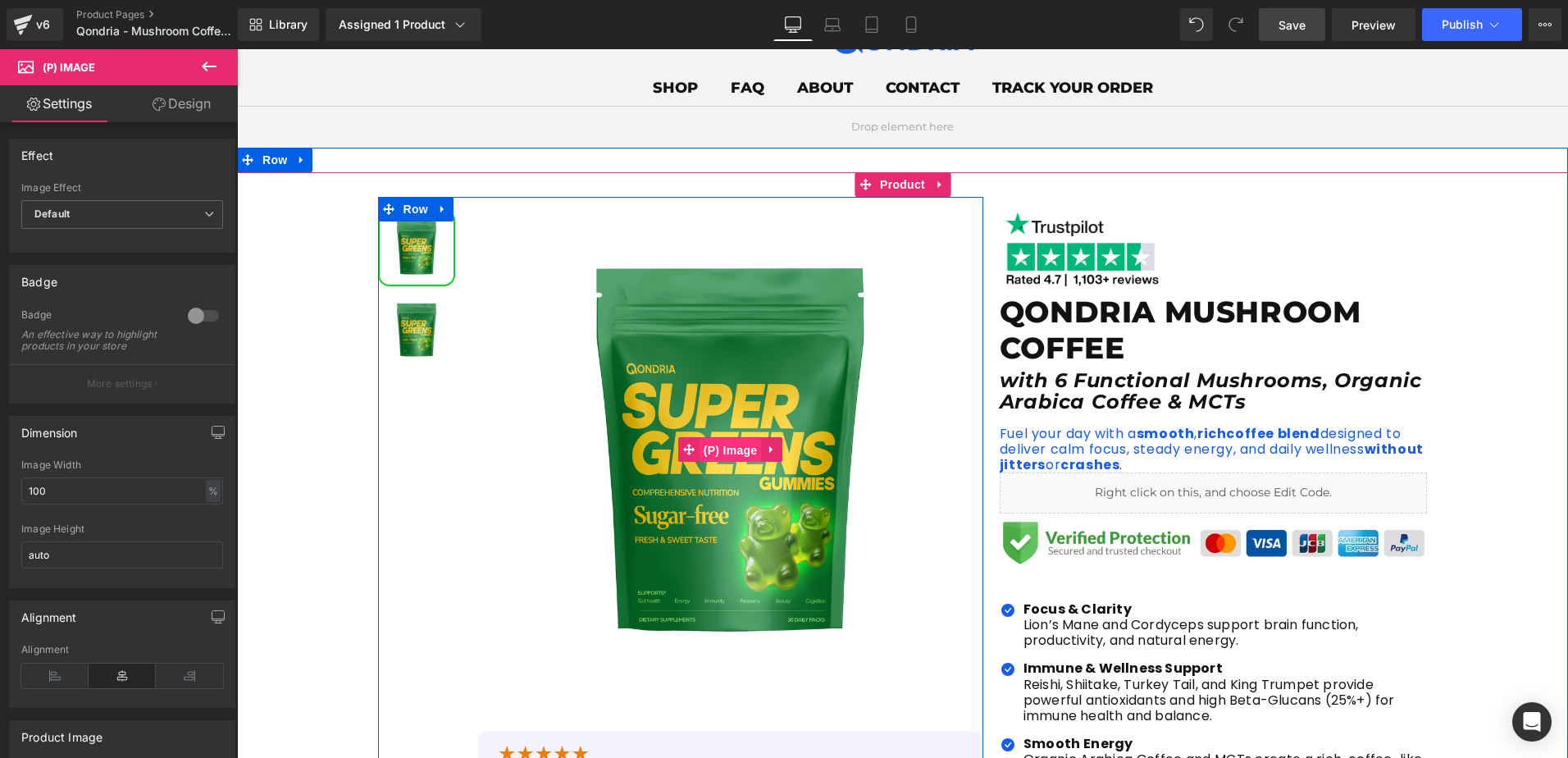
click at [707, 449] on span "(P) Image" at bounding box center [730, 450] width 62 height 25
click at [766, 447] on icon at bounding box center [772, 449] width 12 height 12
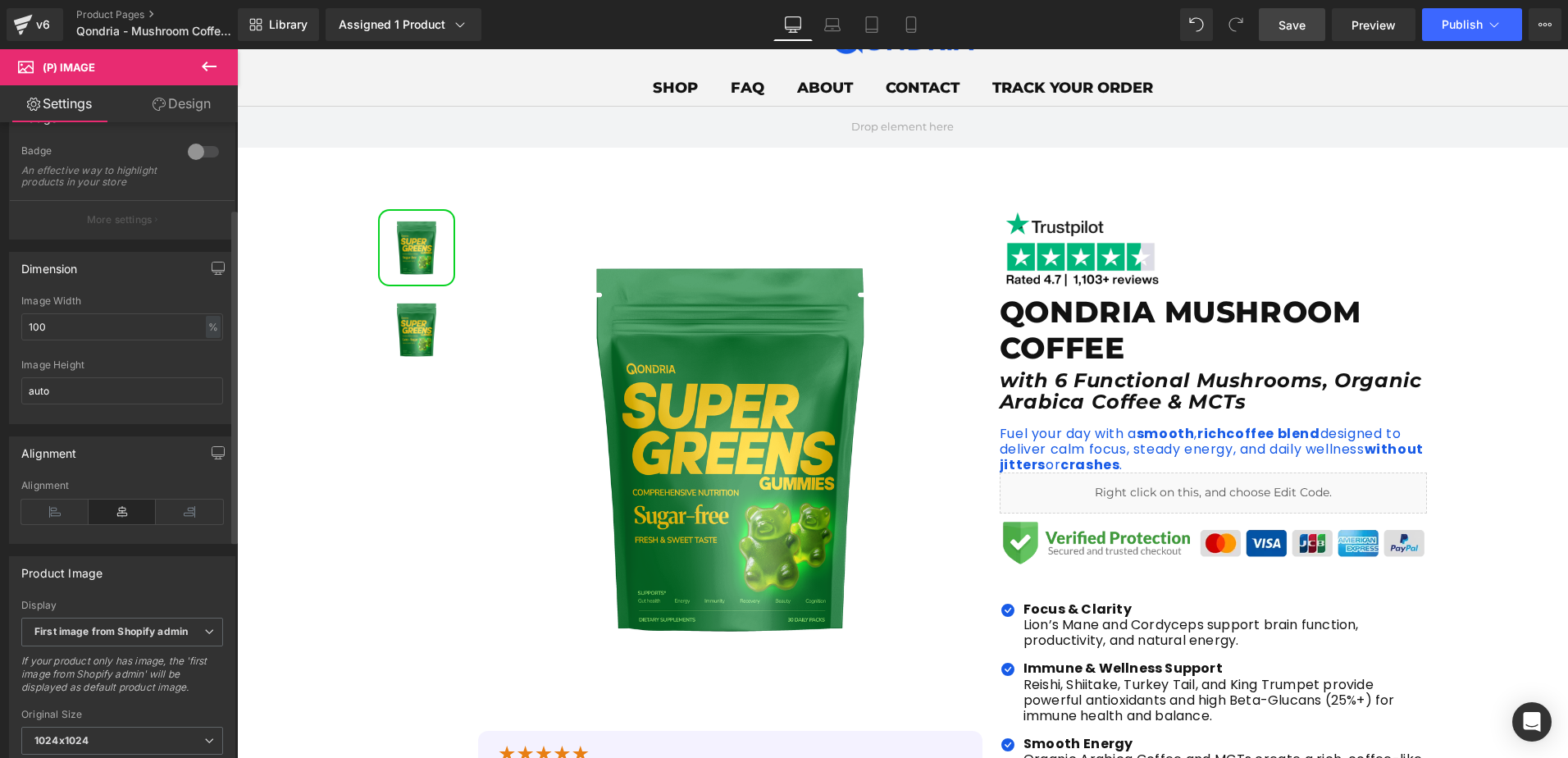
scroll to position [328, 0]
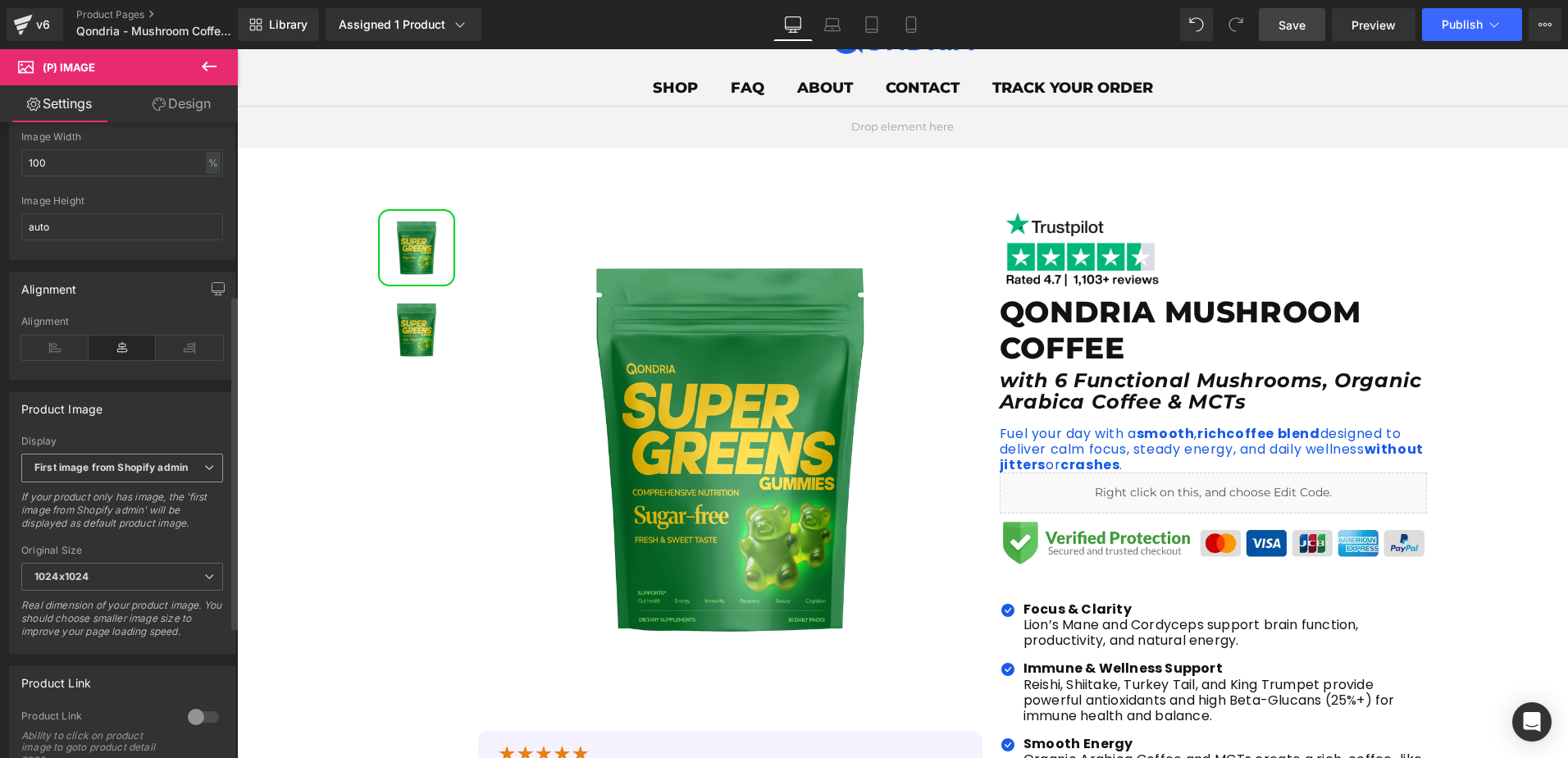
click at [138, 473] on b "First image from Shopify admin" at bounding box center [111, 466] width 153 height 12
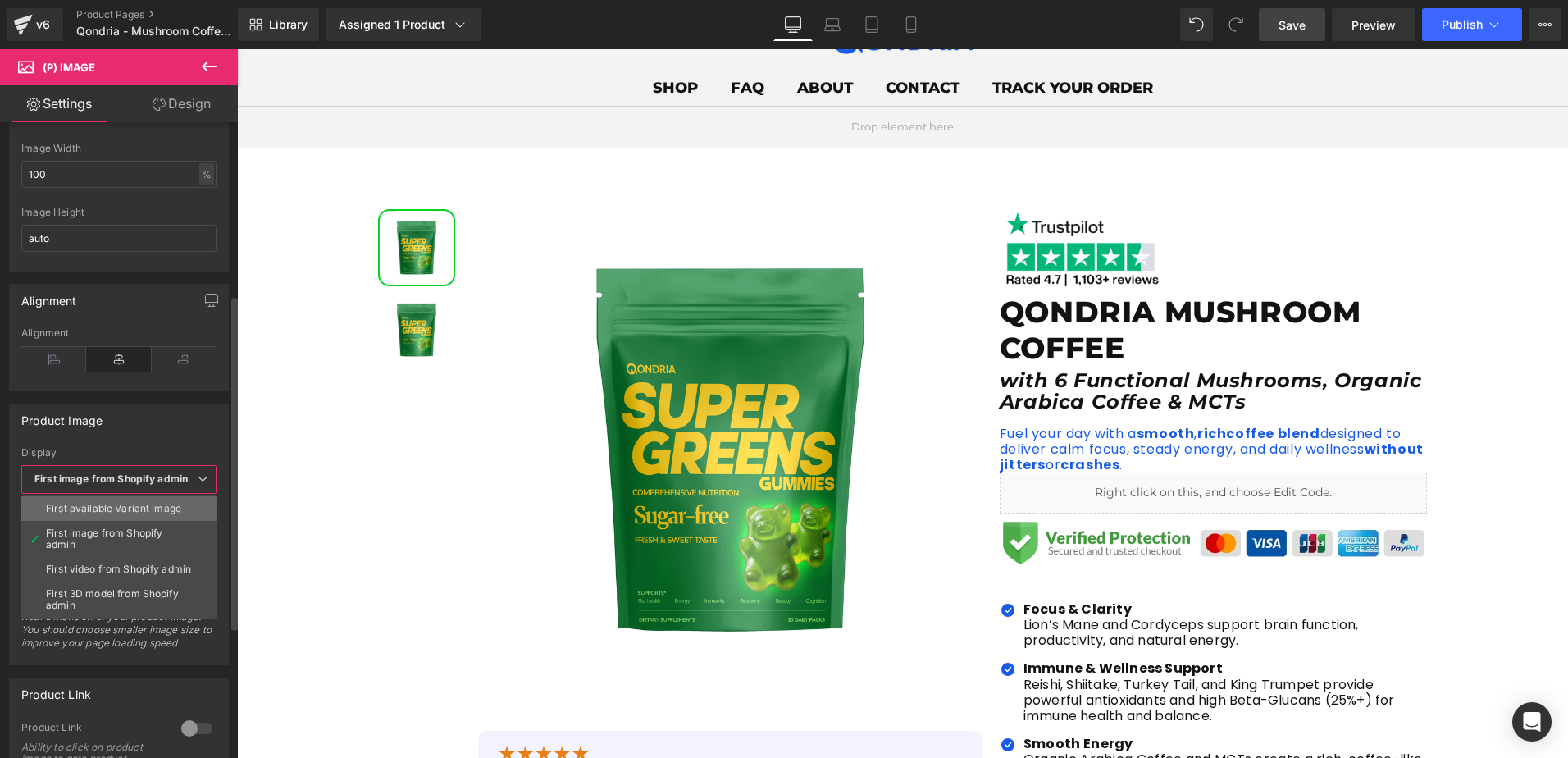
click at [124, 514] on li "First available Variant image" at bounding box center [120, 508] width 196 height 25
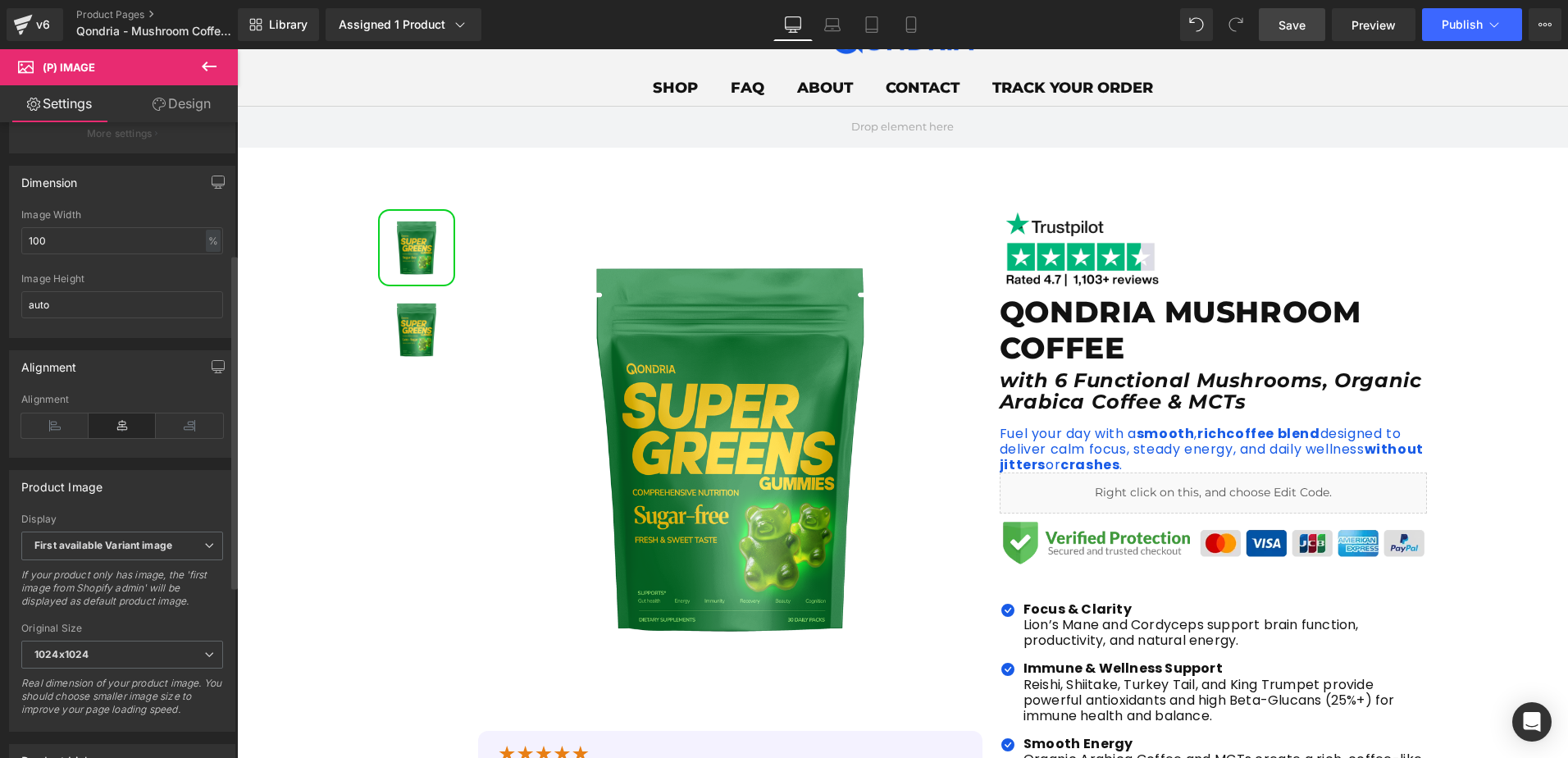
scroll to position [0, 0]
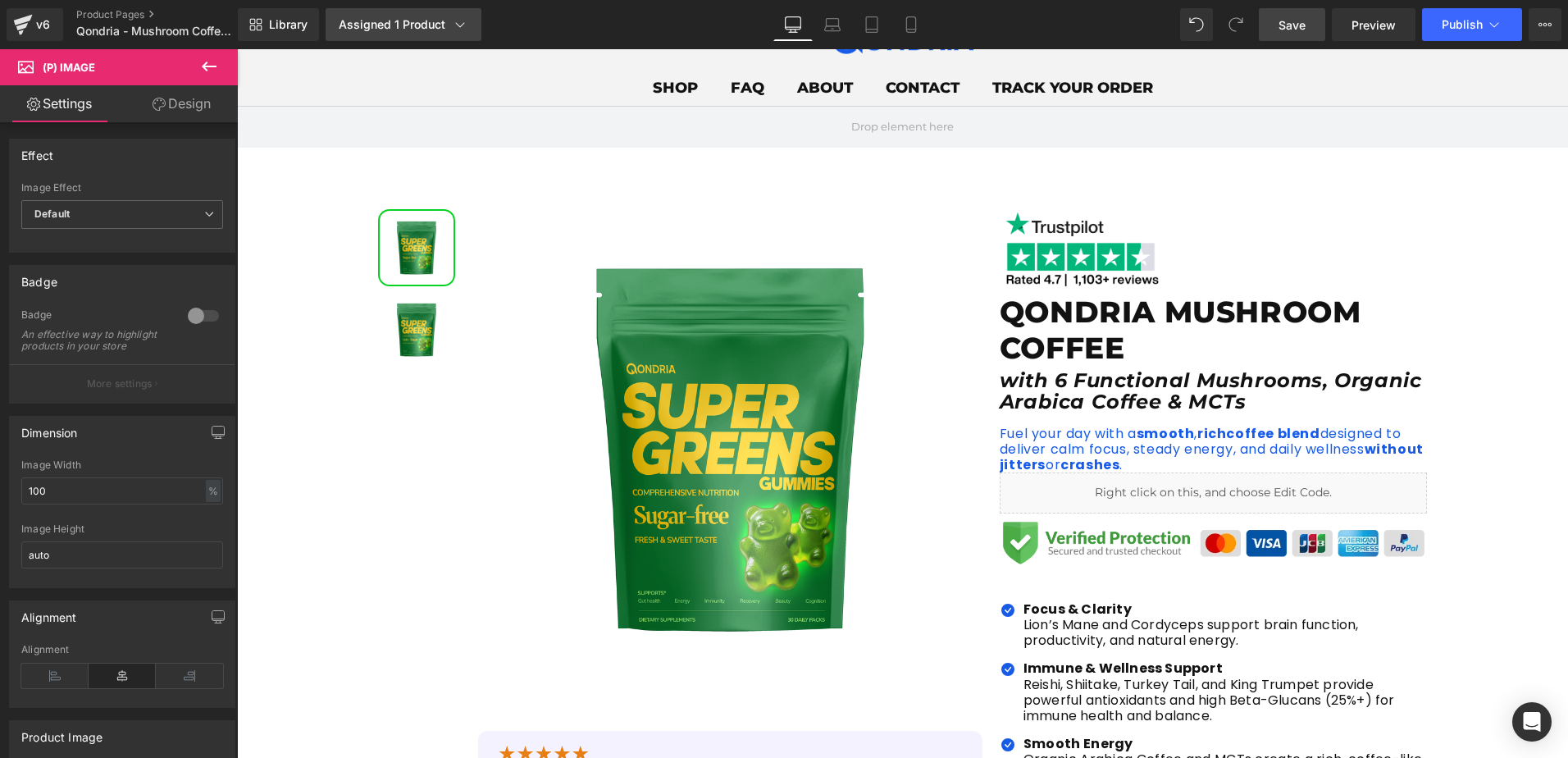
click at [414, 30] on div "Assigned 1 Product" at bounding box center [403, 25] width 129 height 17
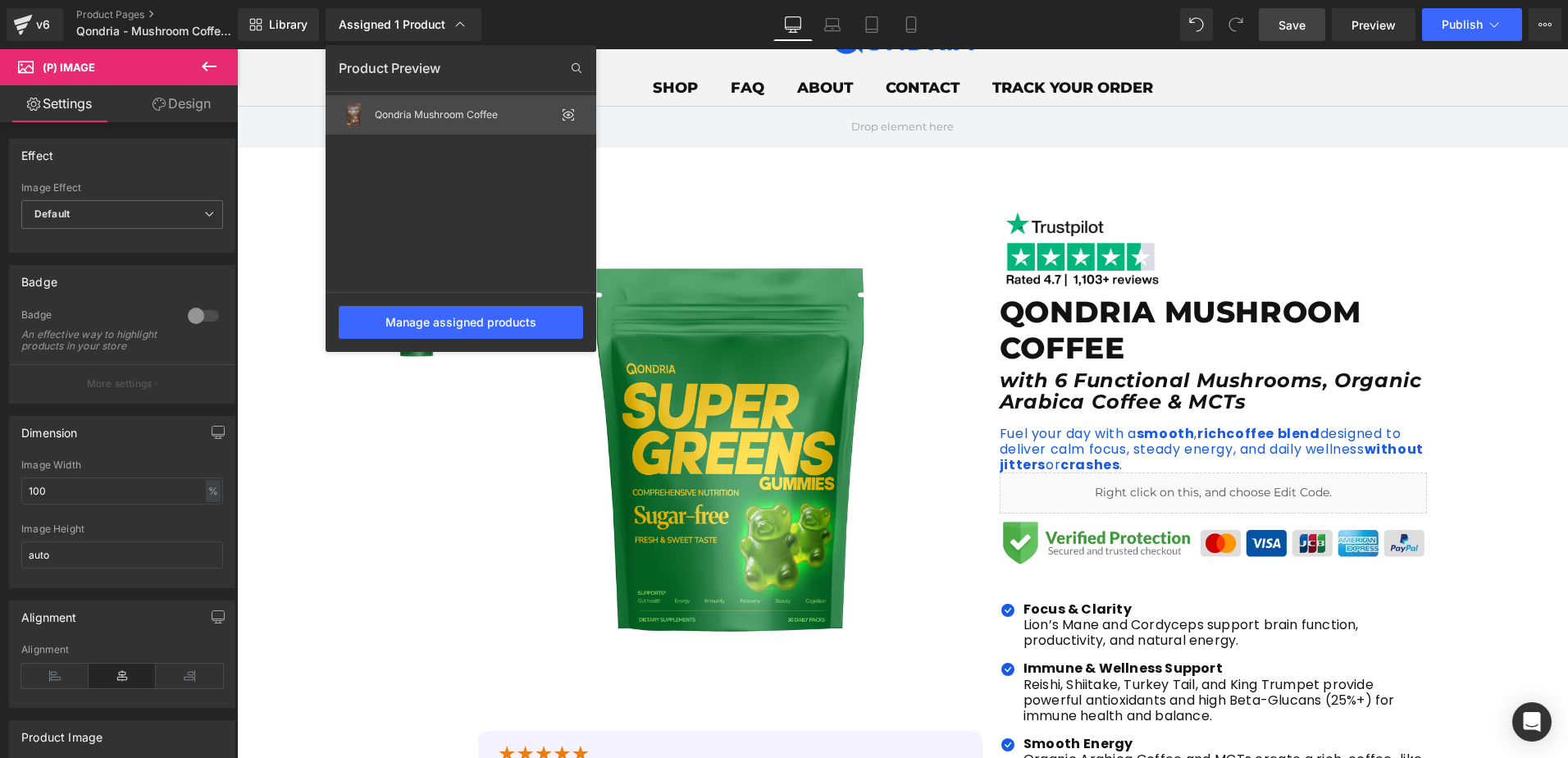
click at [466, 119] on div "Qondria Mushroom Coffee" at bounding box center [464, 115] width 181 height 12
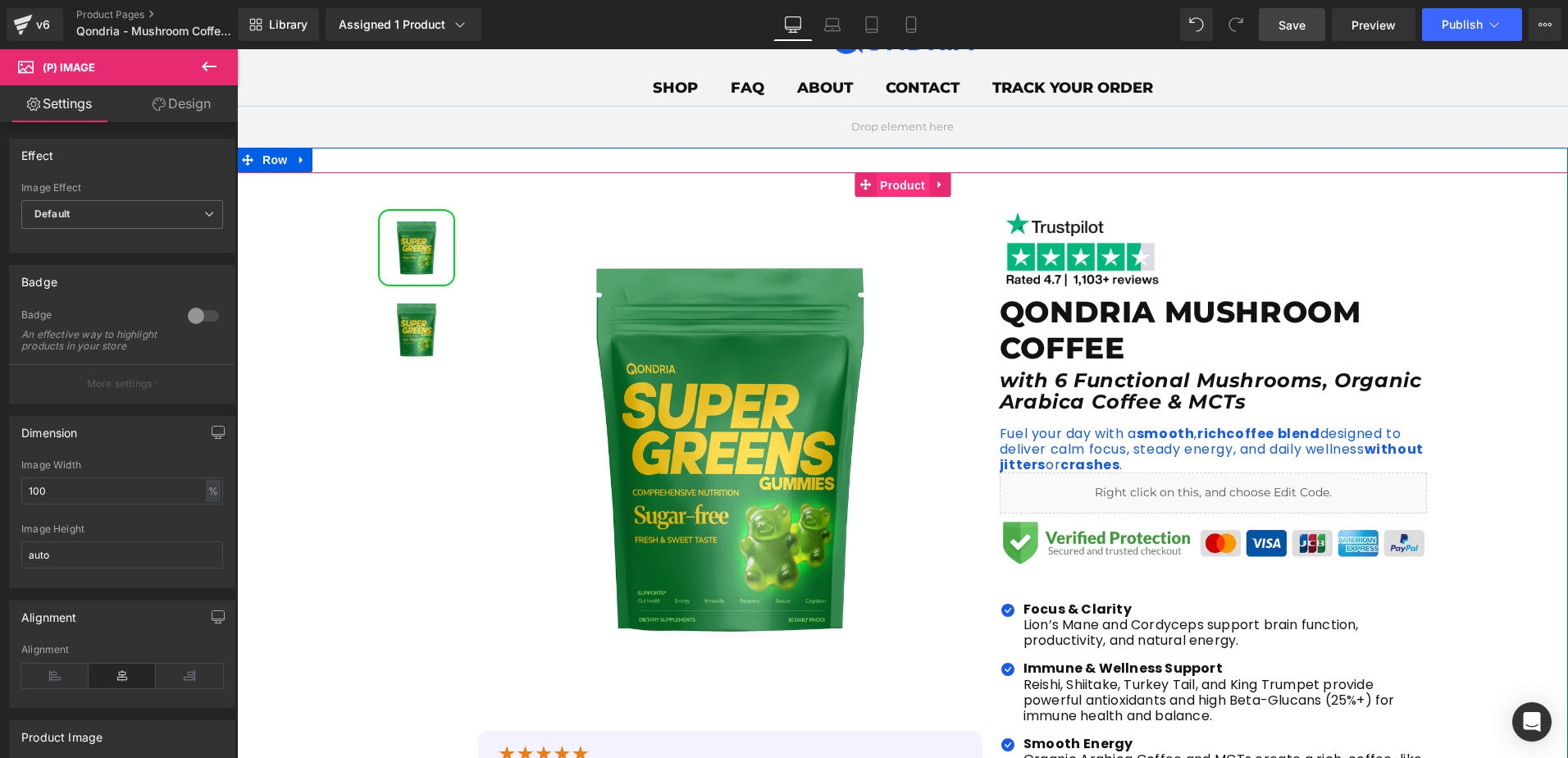
click at [886, 189] on span "Product" at bounding box center [902, 185] width 53 height 25
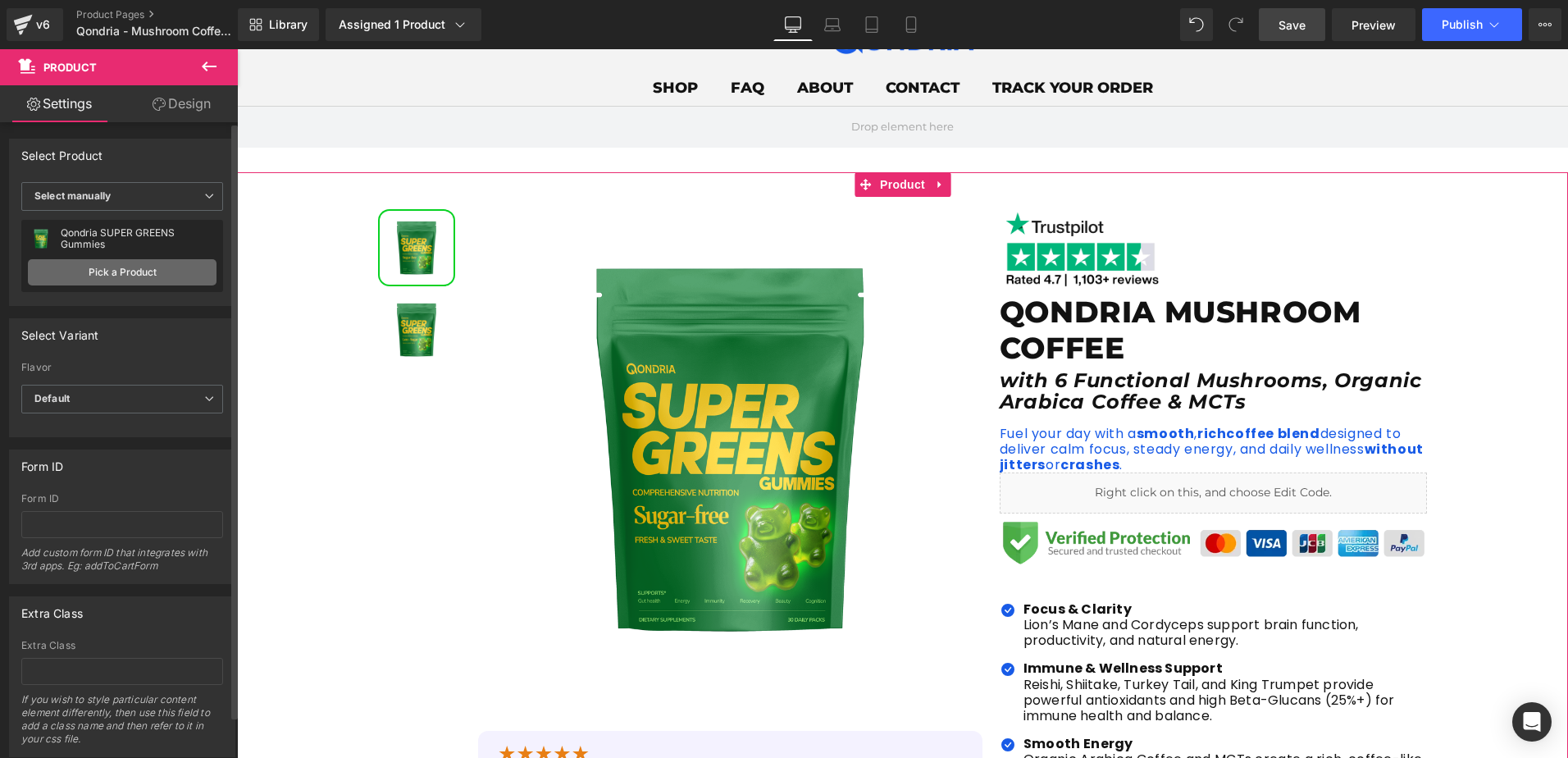
click at [141, 268] on link "Pick a Product" at bounding box center [122, 272] width 189 height 27
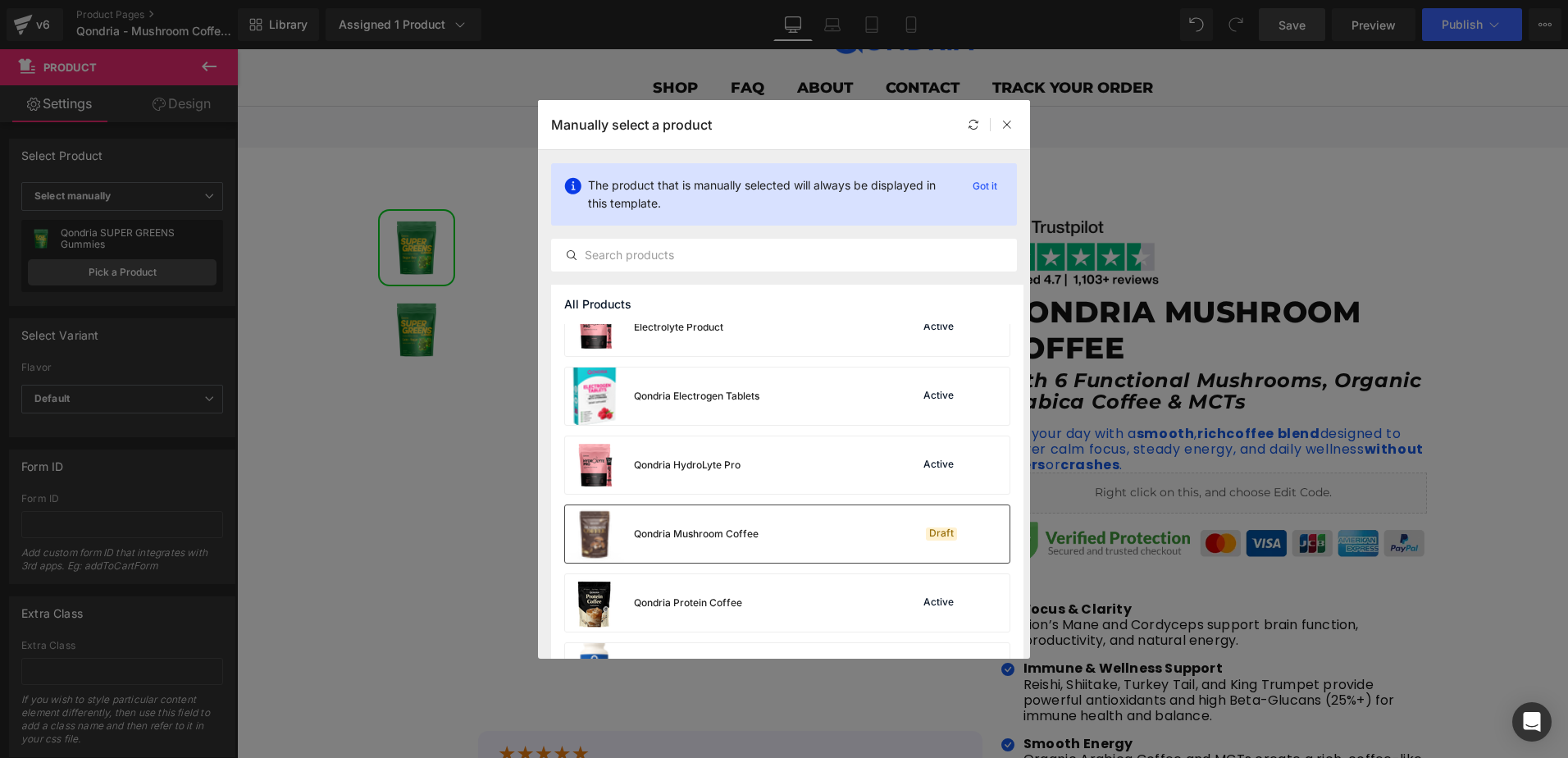
scroll to position [246, 0]
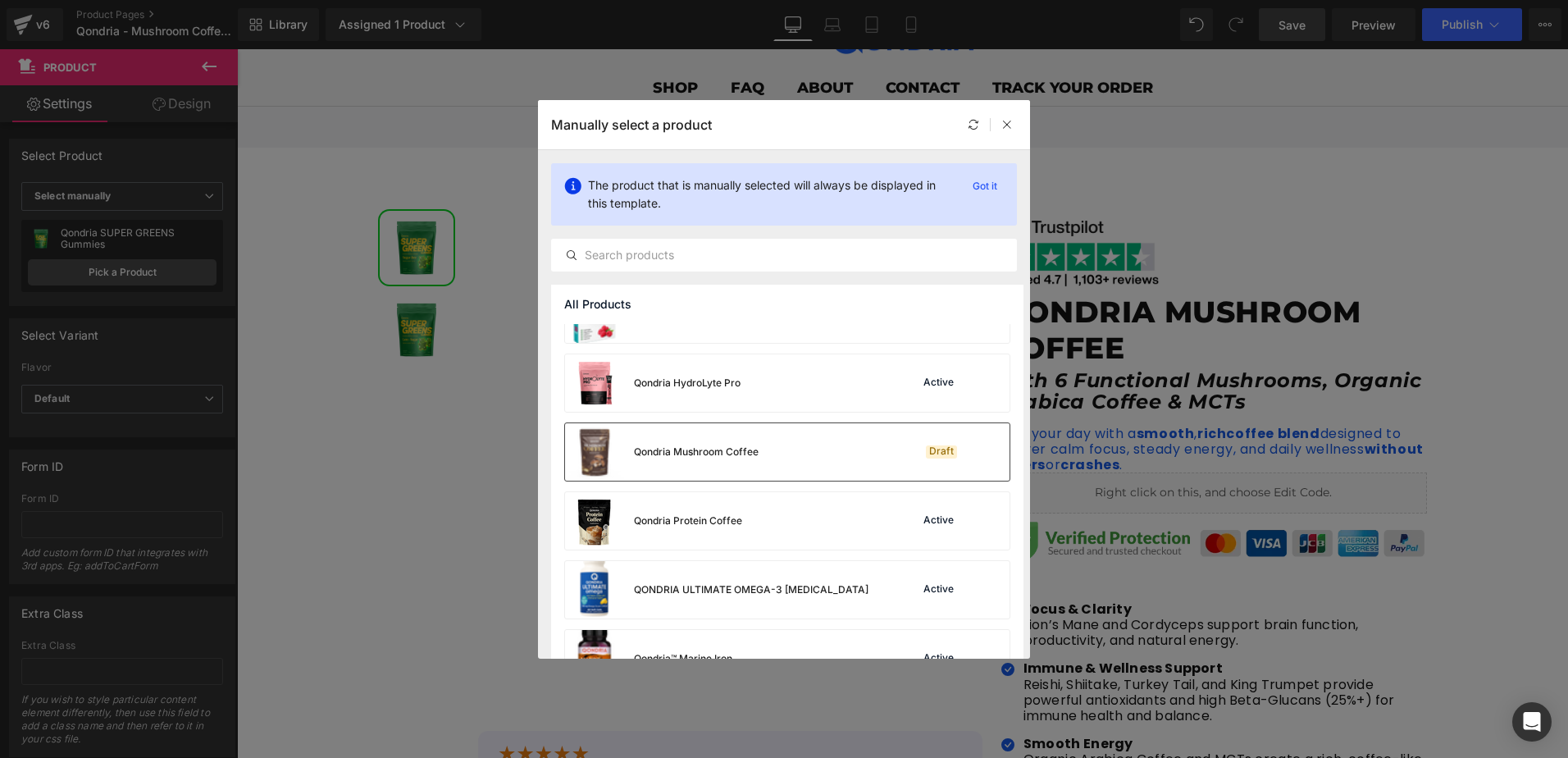
click at [727, 450] on div "Qondria Mushroom Coffee" at bounding box center [697, 452] width 124 height 15
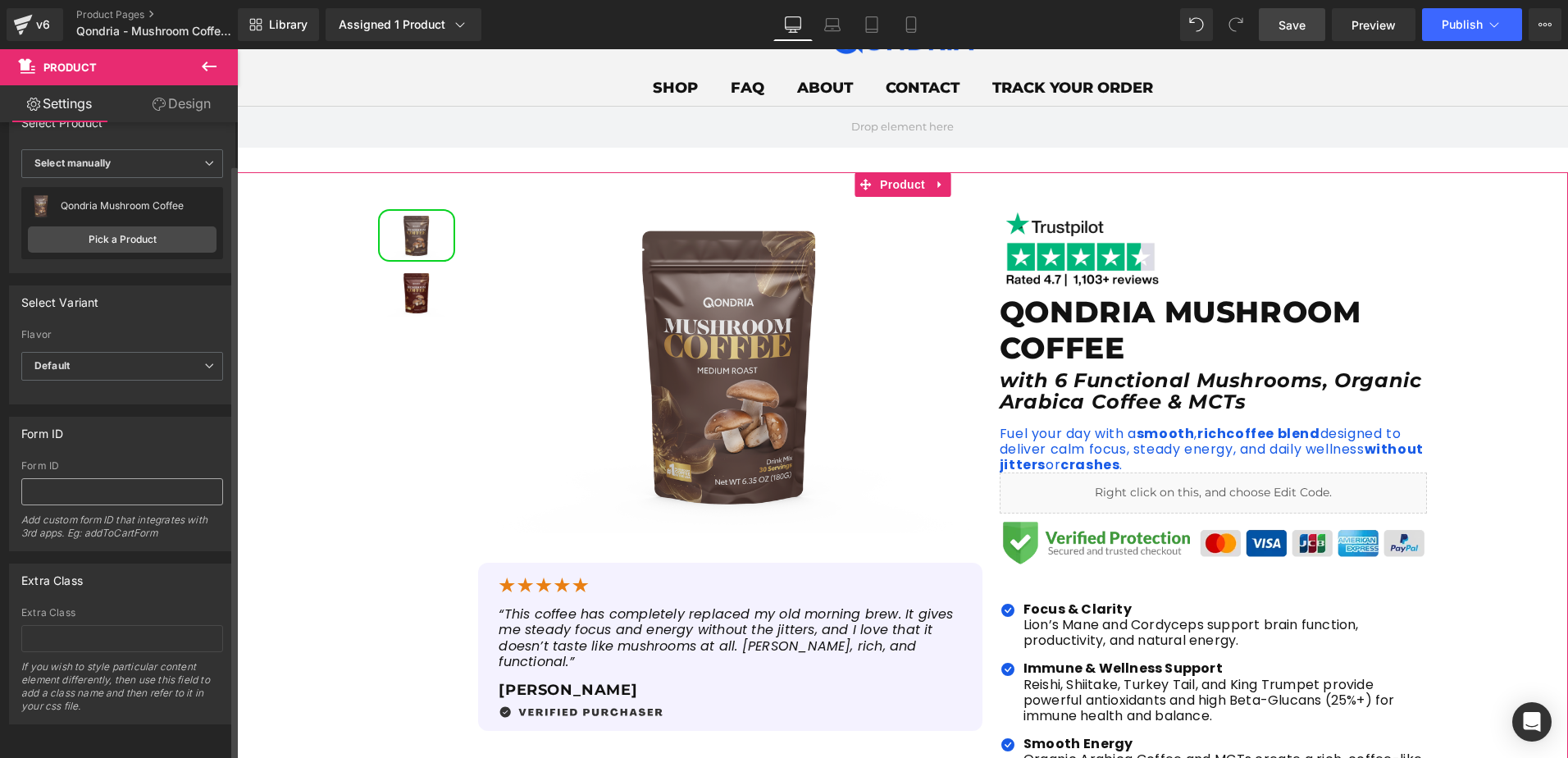
scroll to position [0, 0]
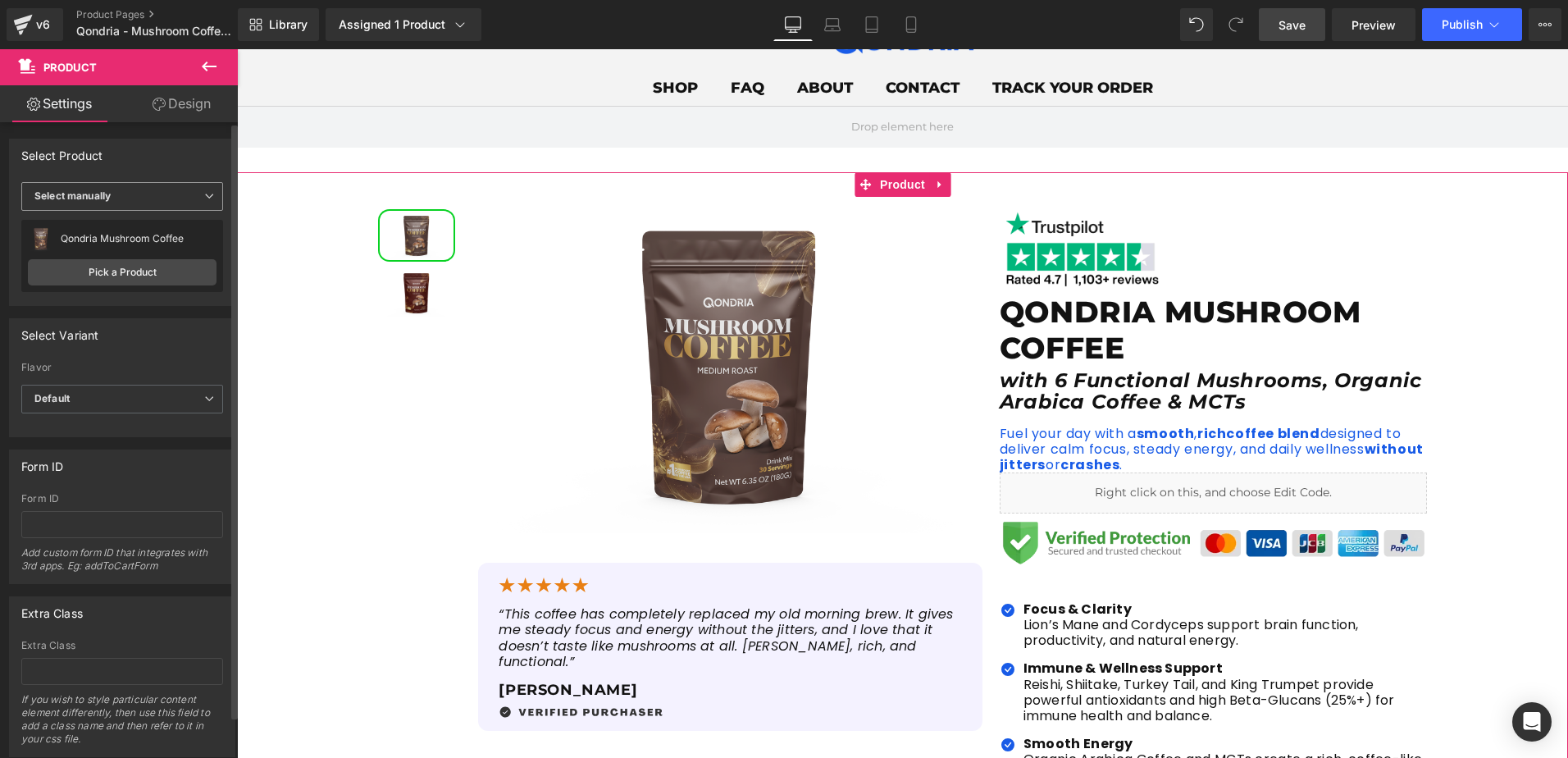
click at [132, 201] on span "Select manually" at bounding box center [123, 196] width 202 height 29
click at [127, 224] on div "Display by assigned product" at bounding box center [112, 222] width 133 height 12
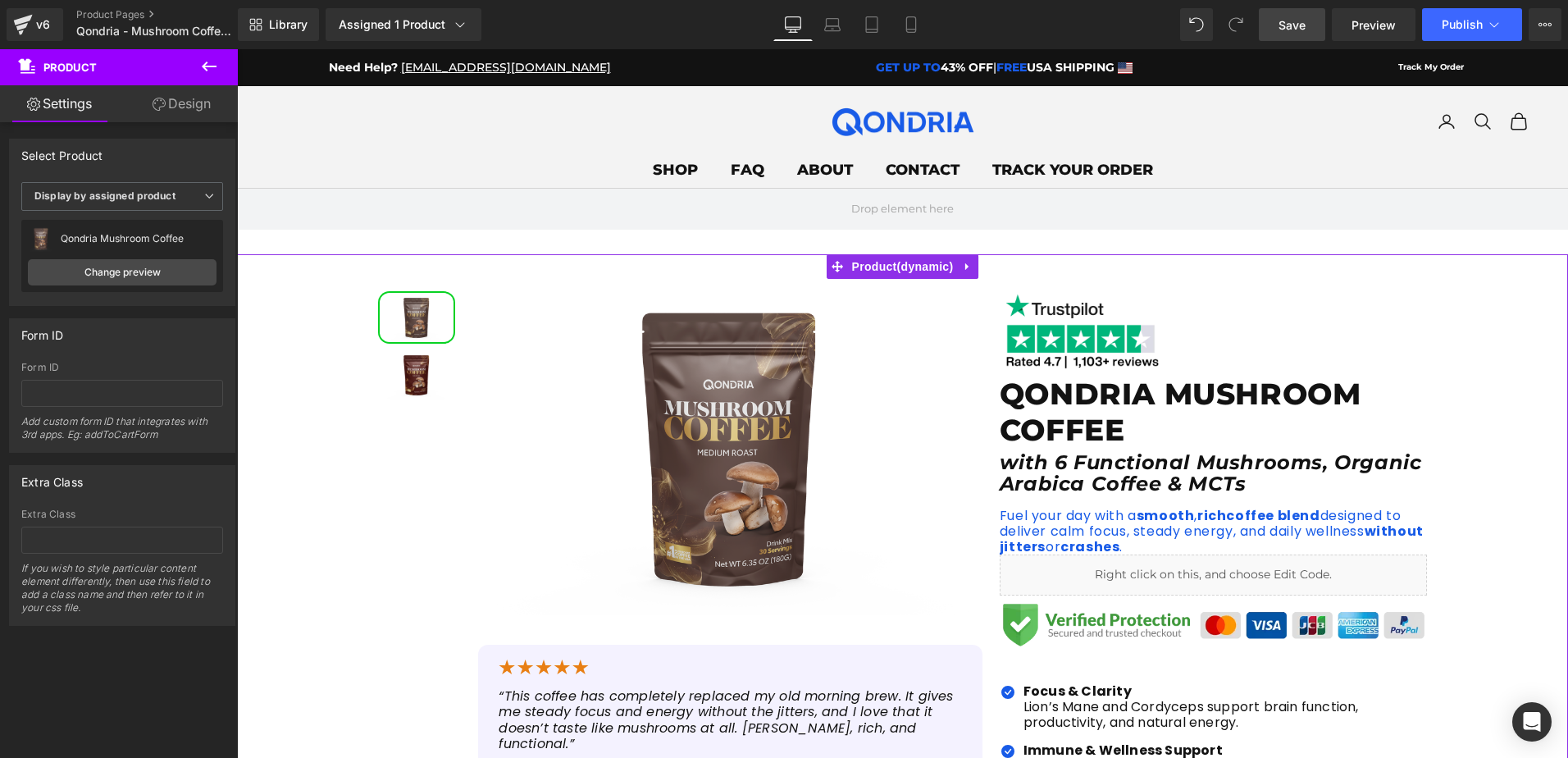
click at [146, 109] on link "Design" at bounding box center [182, 103] width 119 height 37
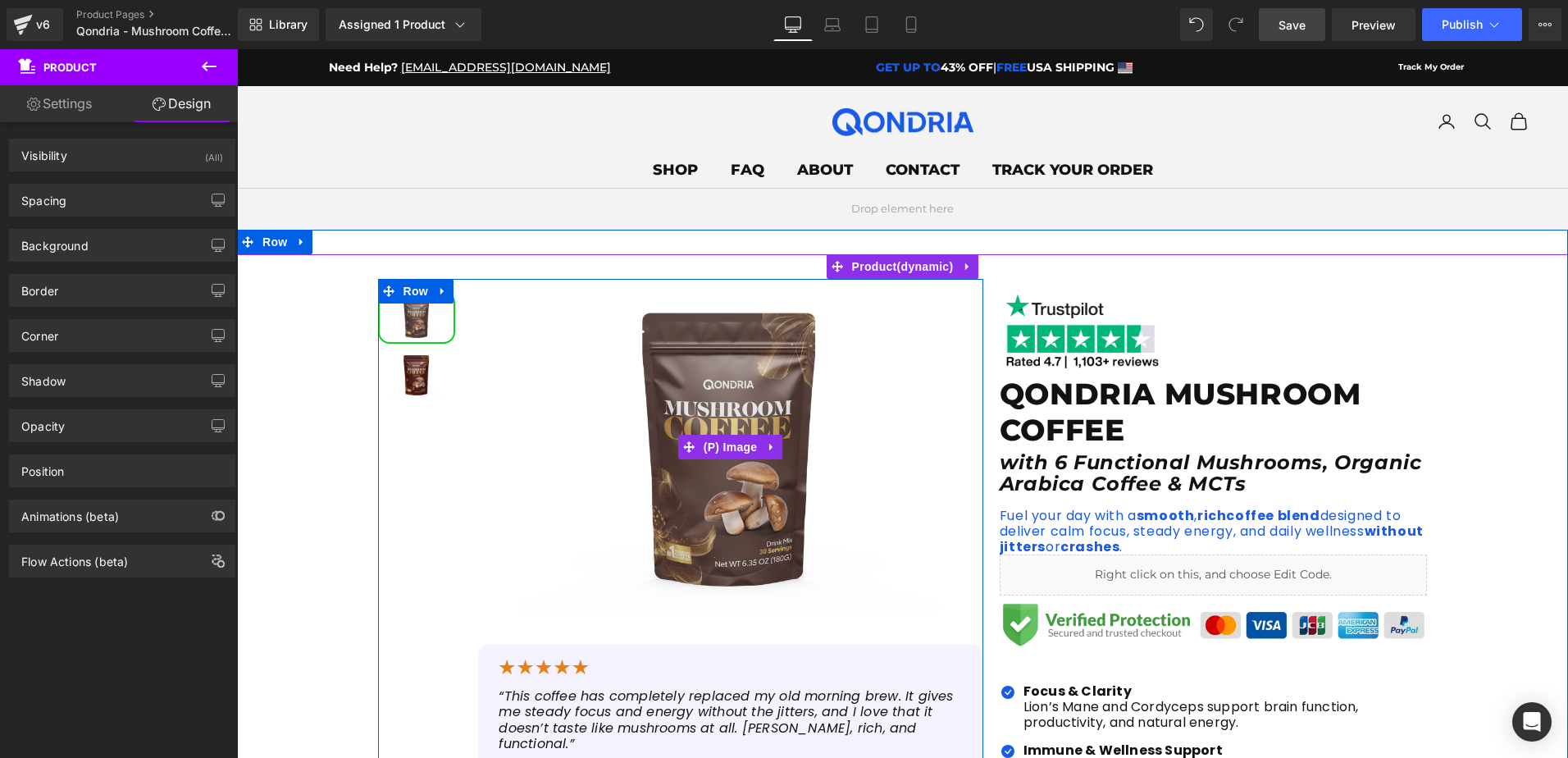
click at [567, 413] on img at bounding box center [730, 447] width 504 height 336
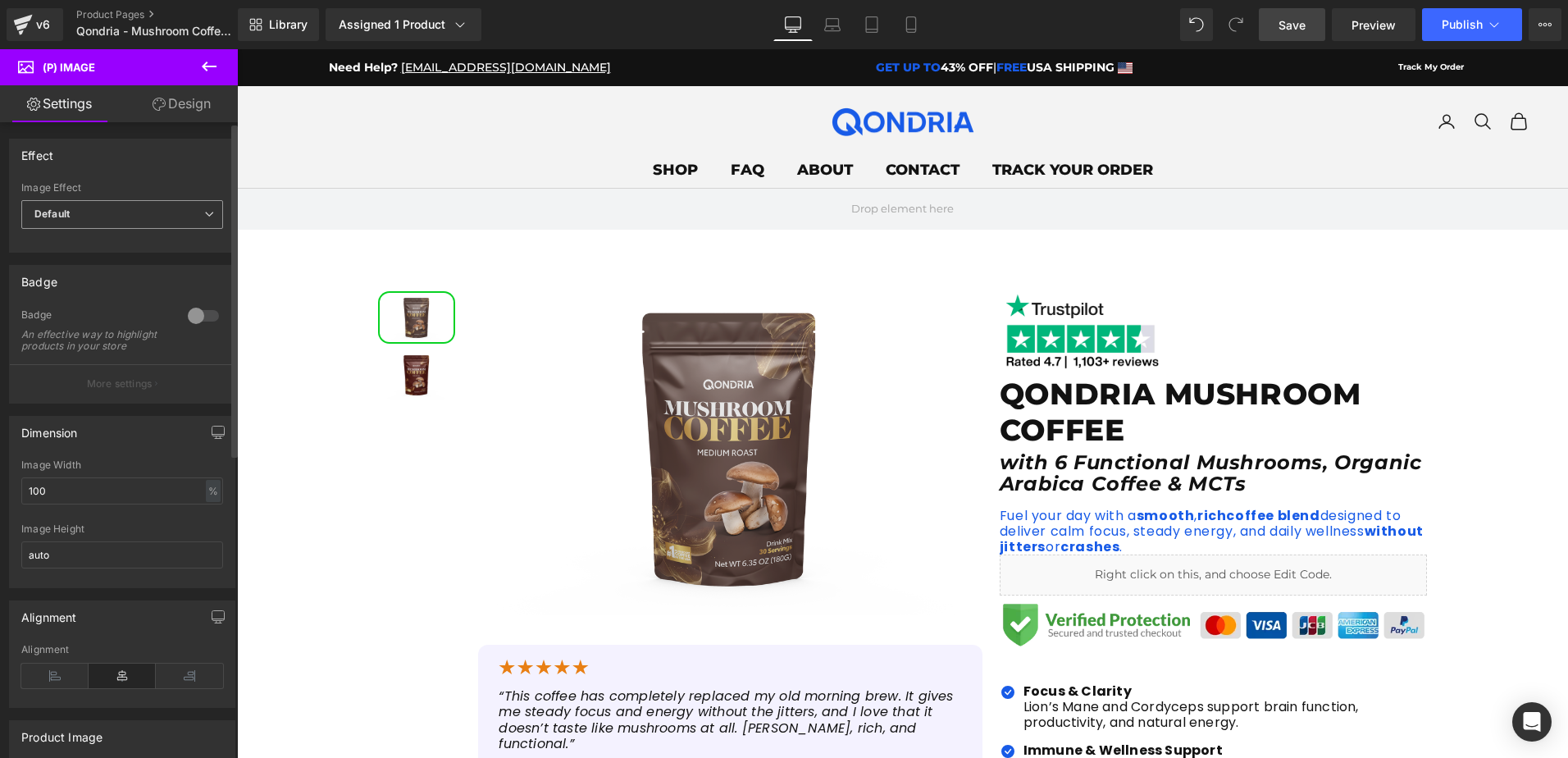
click at [124, 212] on span "Default" at bounding box center [123, 214] width 202 height 29
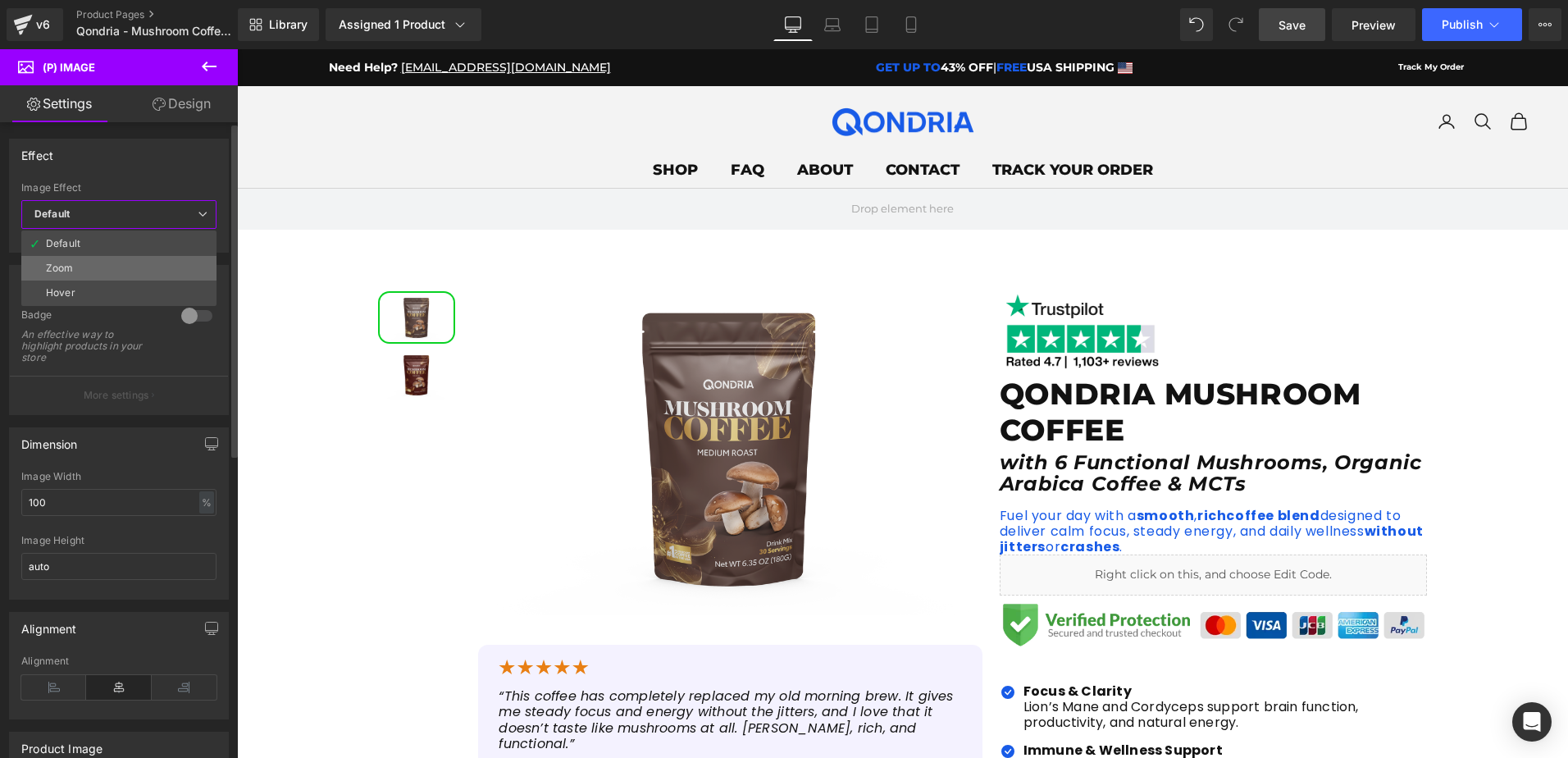
click at [109, 270] on li "Zoom" at bounding box center [120, 268] width 196 height 25
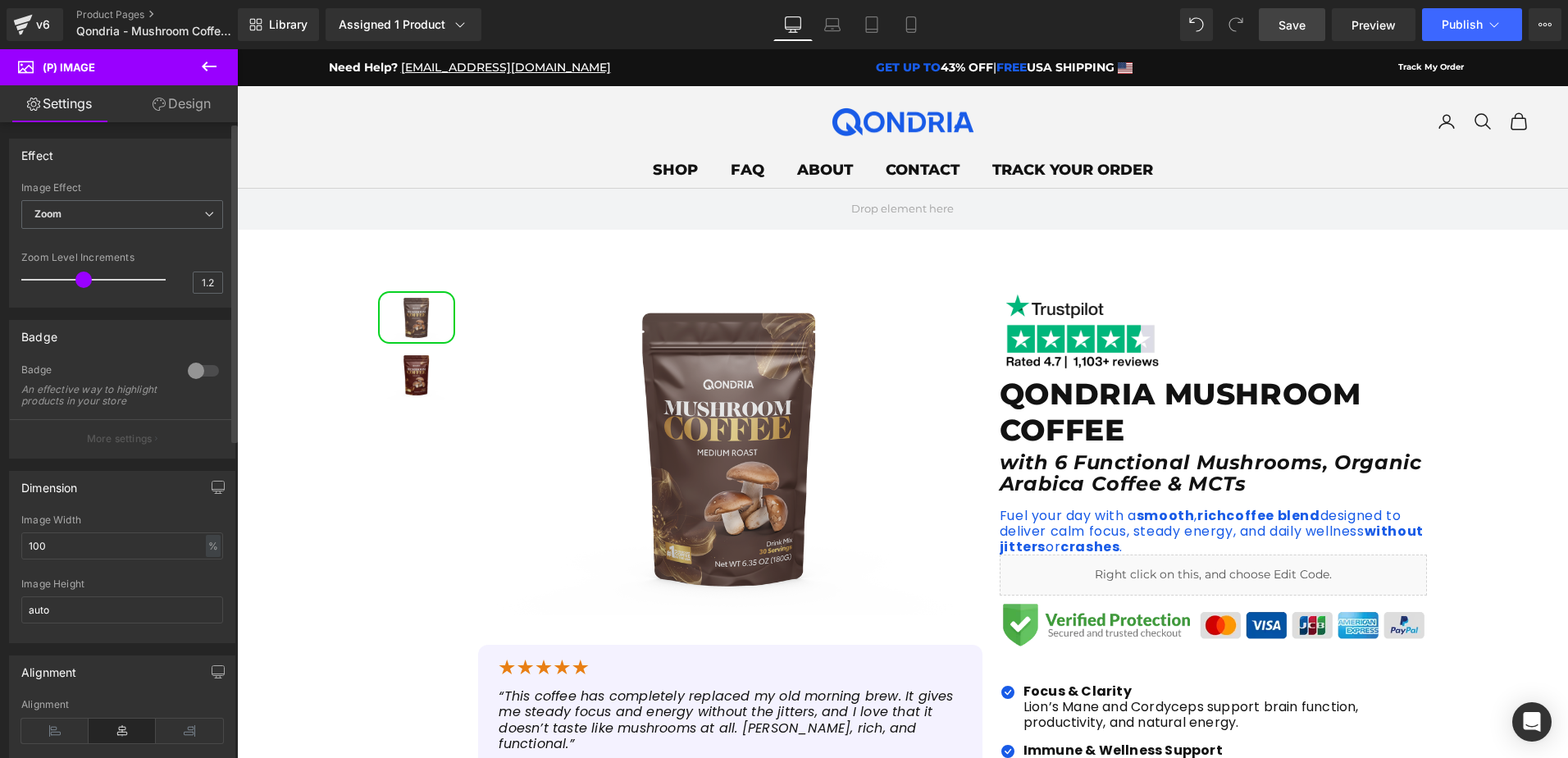
drag, startPoint x: 43, startPoint y: 282, endPoint x: 77, endPoint y: 288, distance: 34.5
click at [77, 288] on span at bounding box center [83, 280] width 17 height 17
drag, startPoint x: 83, startPoint y: 278, endPoint x: 60, endPoint y: 284, distance: 23.8
click at [60, 284] on span at bounding box center [56, 280] width 17 height 17
click at [89, 207] on span "Zoom" at bounding box center [123, 214] width 202 height 29
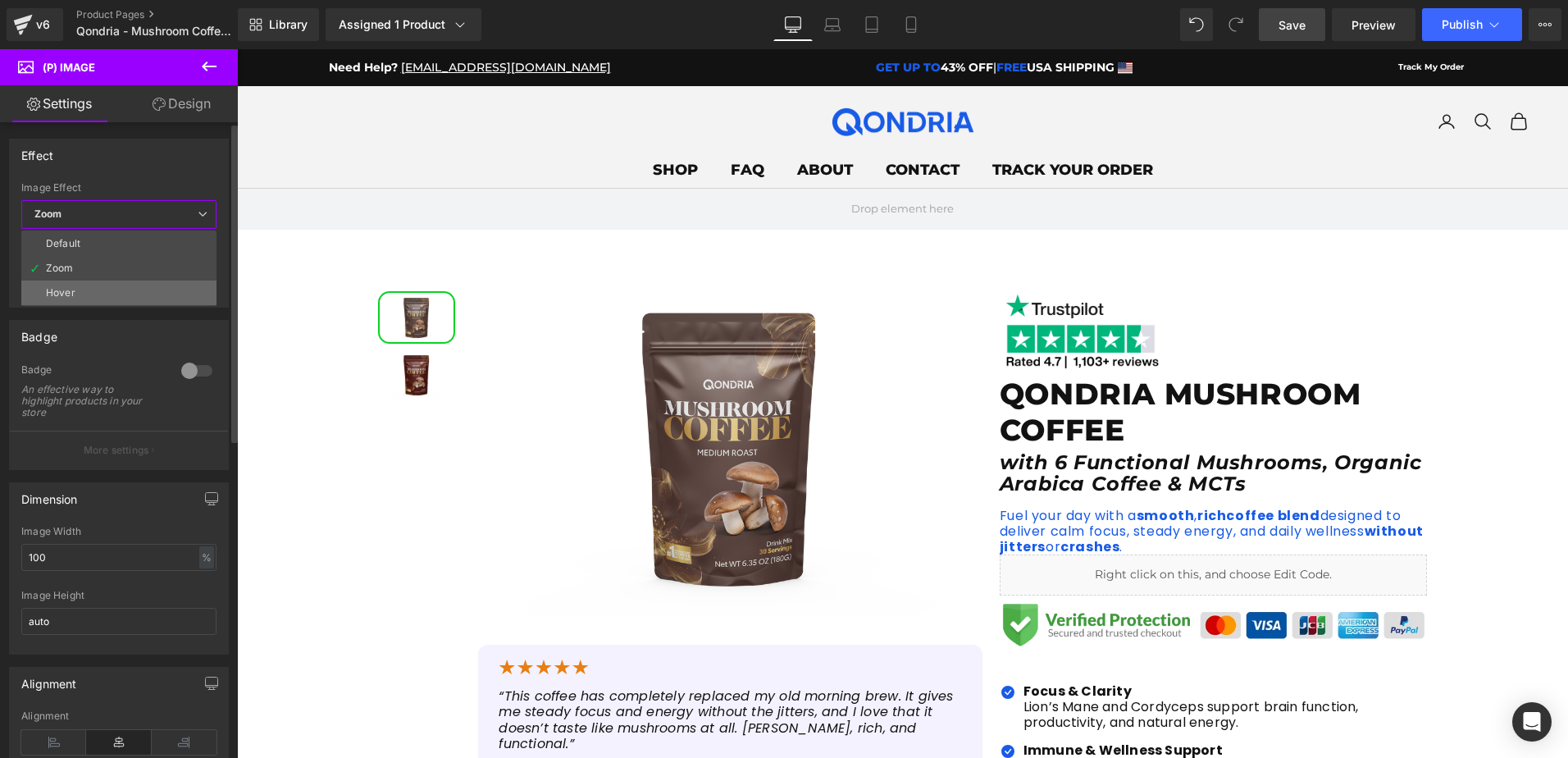
click at [80, 287] on li "Hover" at bounding box center [120, 293] width 196 height 25
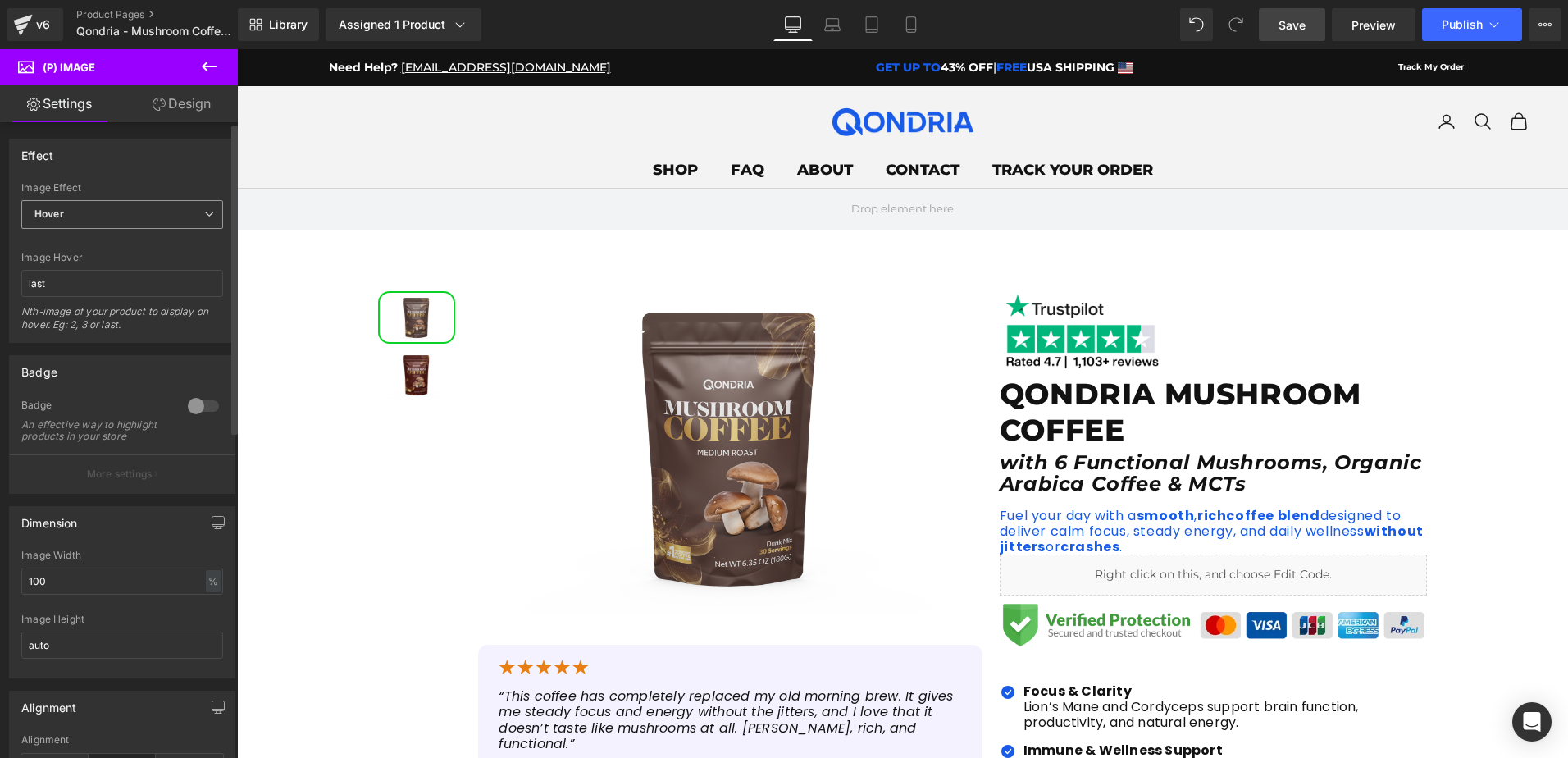
click at [108, 206] on span "Hover" at bounding box center [123, 214] width 202 height 29
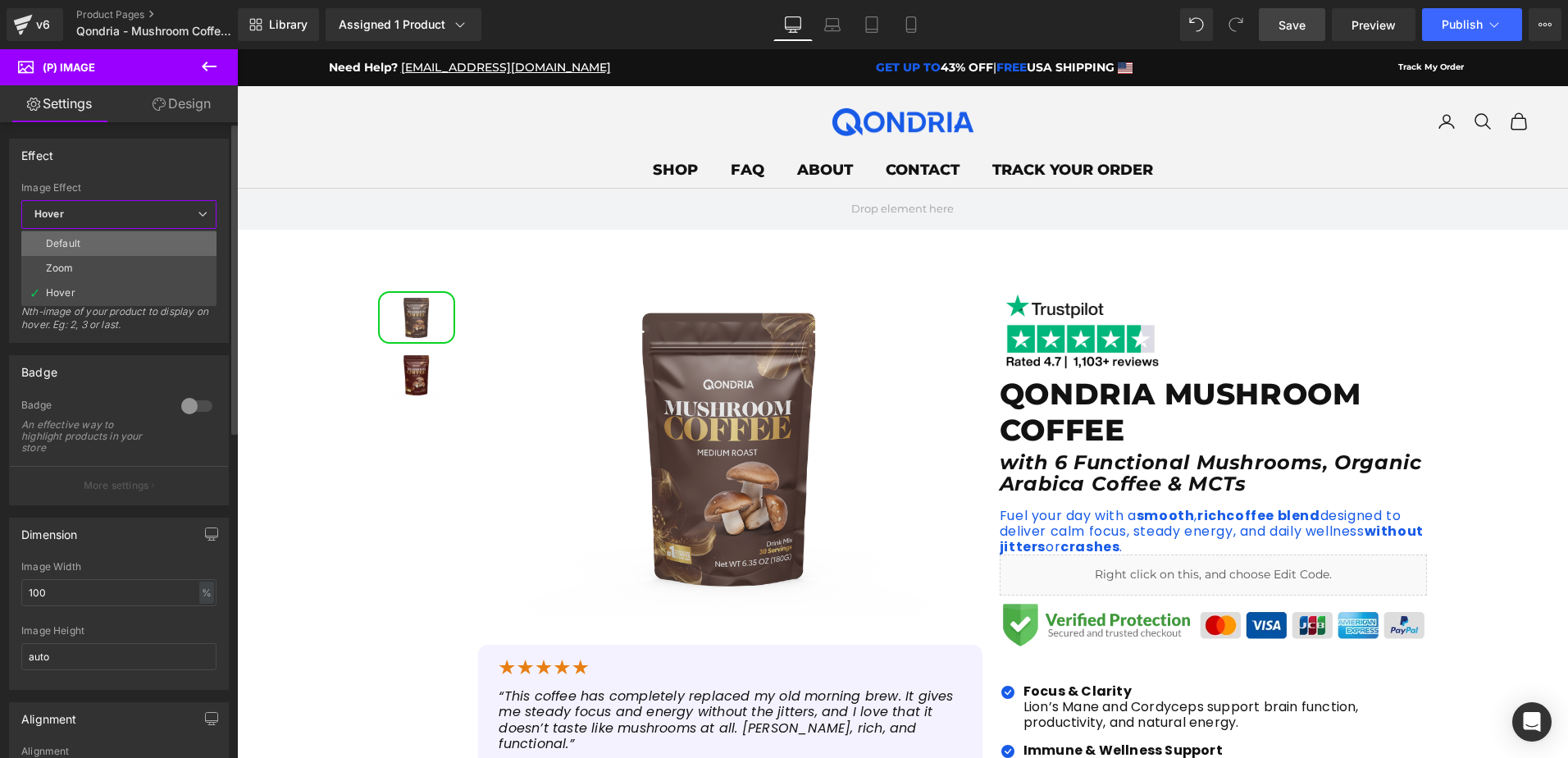
click at [92, 242] on li "Default" at bounding box center [120, 243] width 196 height 25
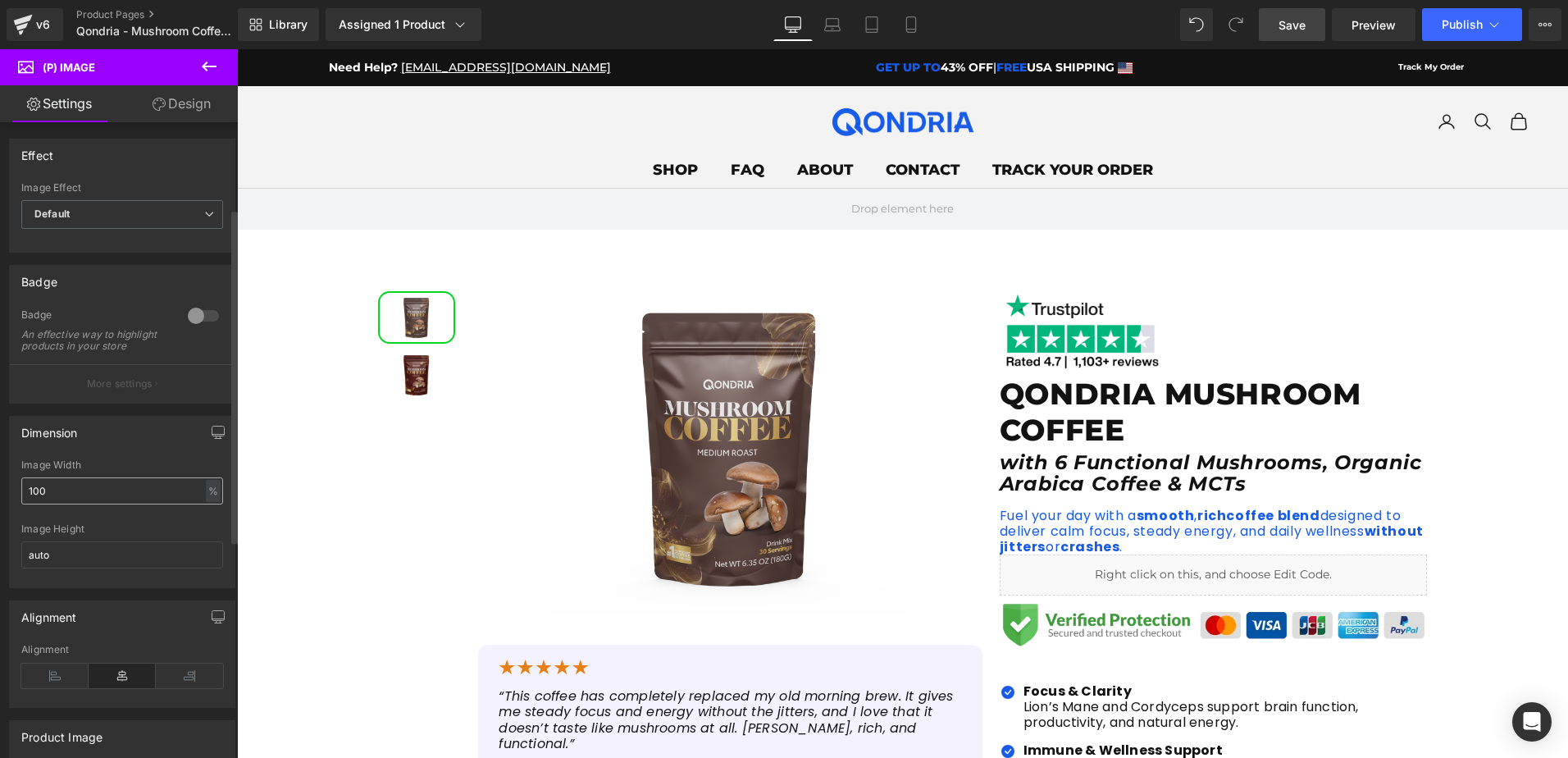
scroll to position [246, 0]
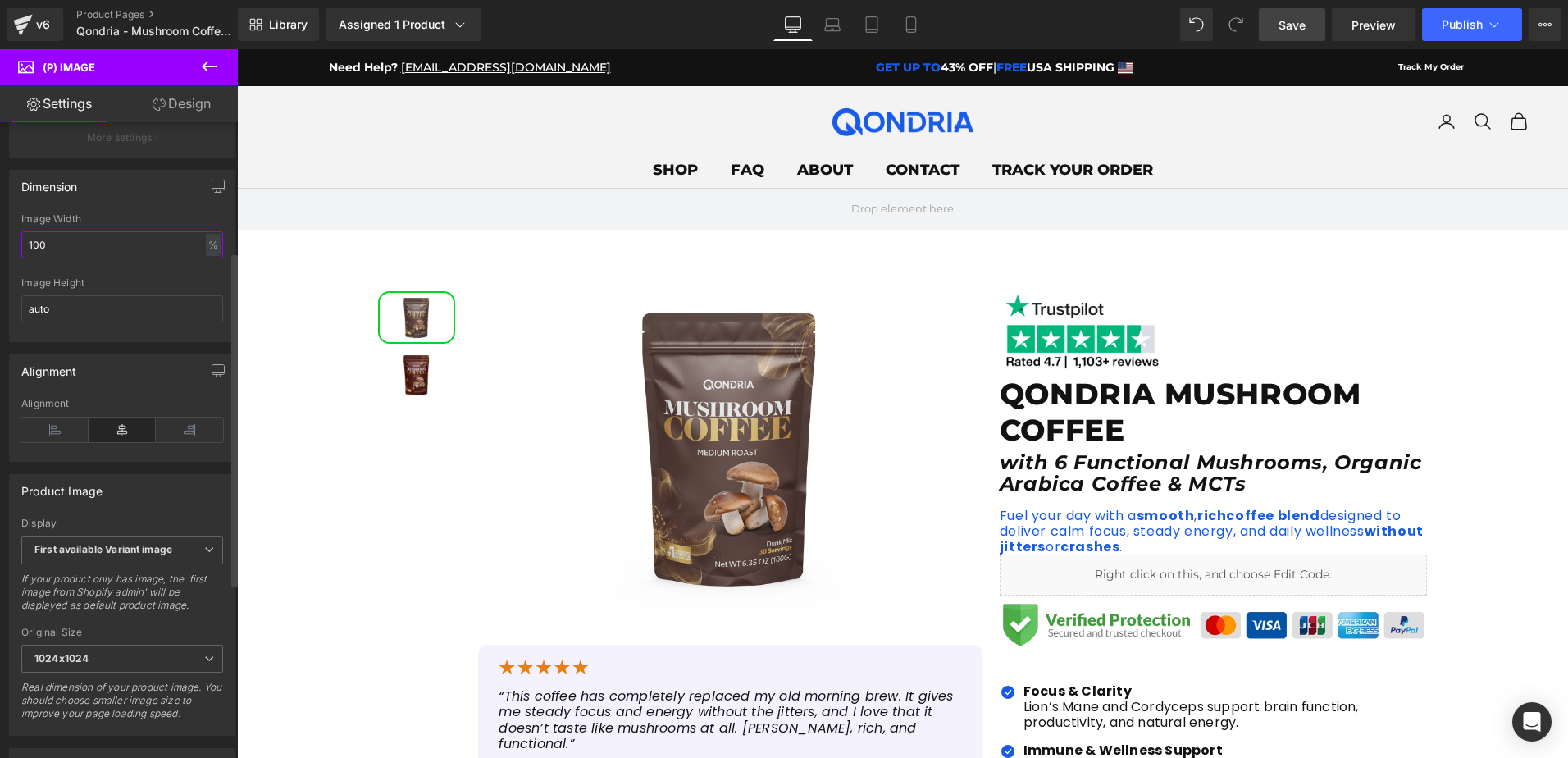
click at [109, 252] on input "100" at bounding box center [123, 244] width 202 height 27
click at [94, 322] on input "auto" at bounding box center [123, 308] width 202 height 27
click at [109, 384] on div "Alignment" at bounding box center [122, 371] width 224 height 32
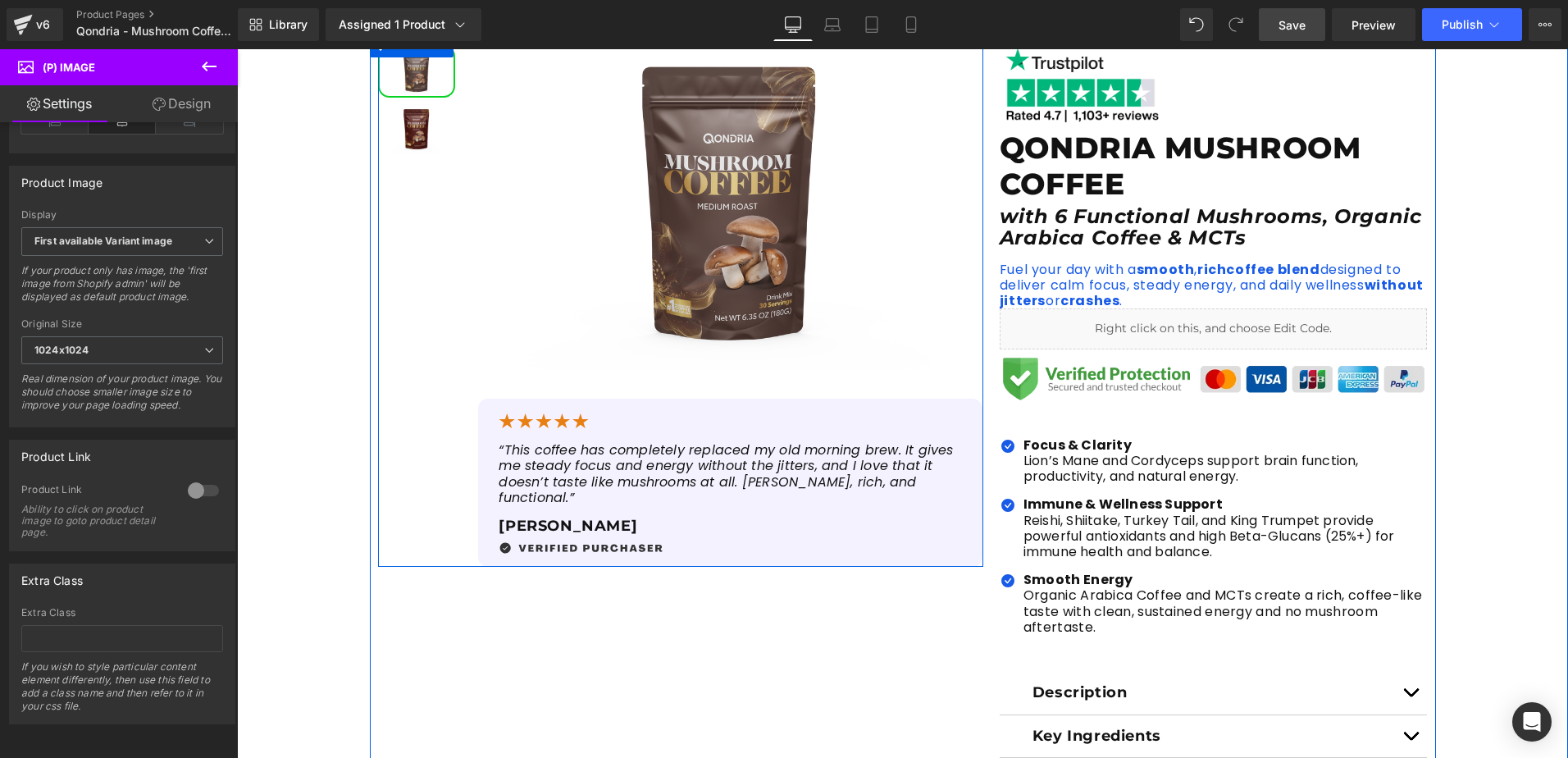
scroll to position [164, 0]
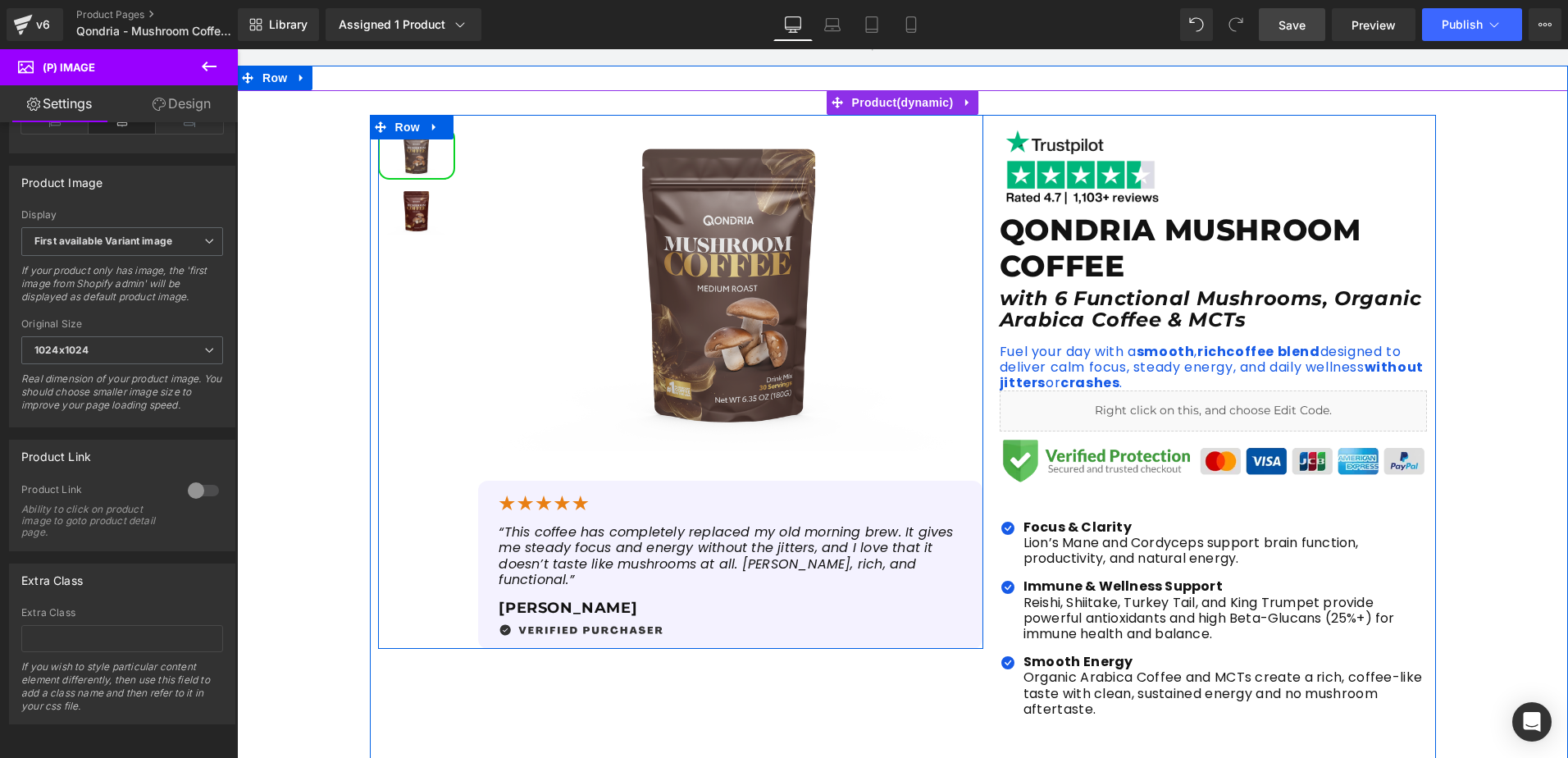
click at [405, 223] on img at bounding box center [416, 211] width 74 height 49
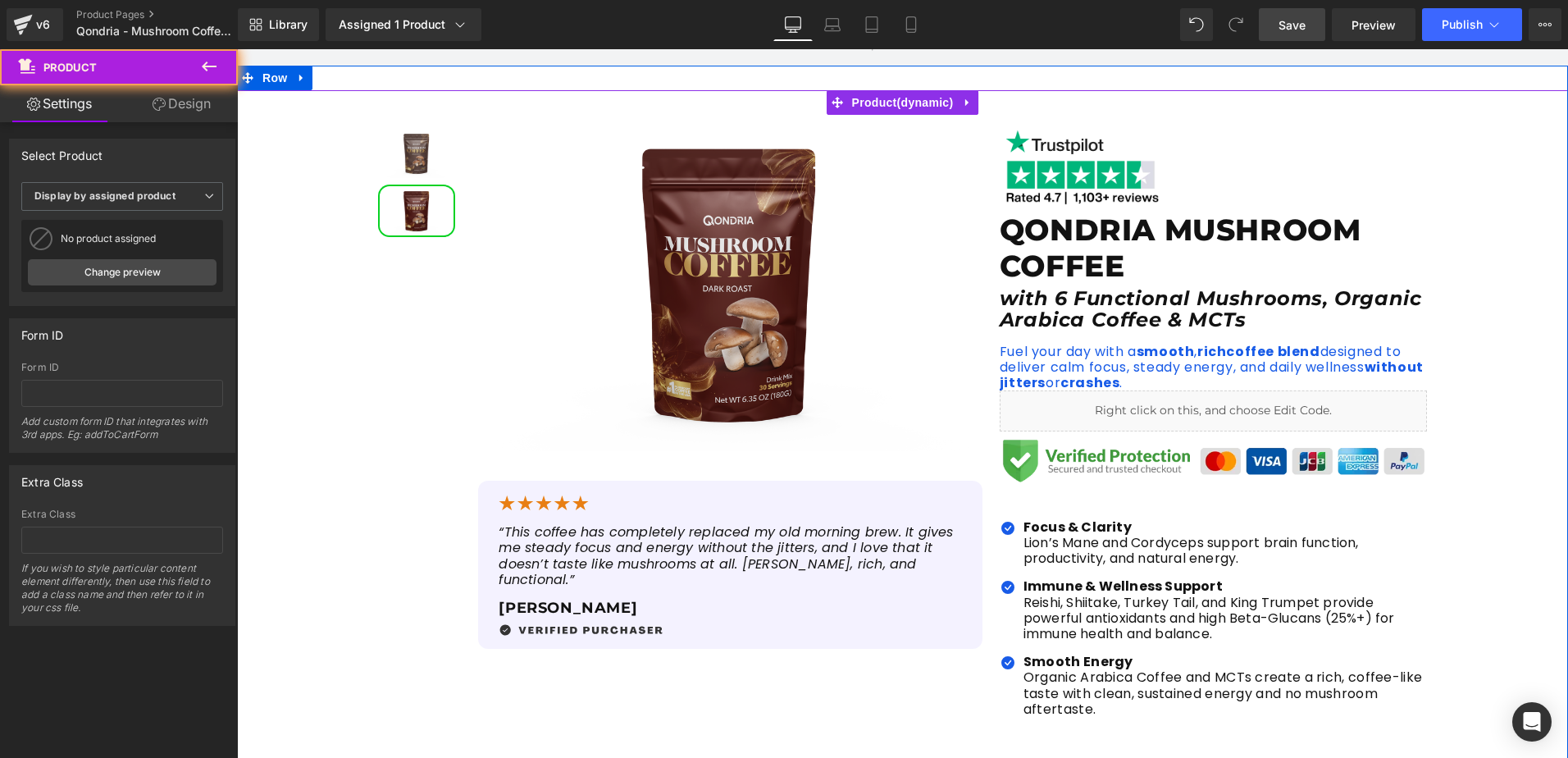
click at [310, 452] on div "Sale Off (P) Image" at bounding box center [902, 563] width 1331 height 897
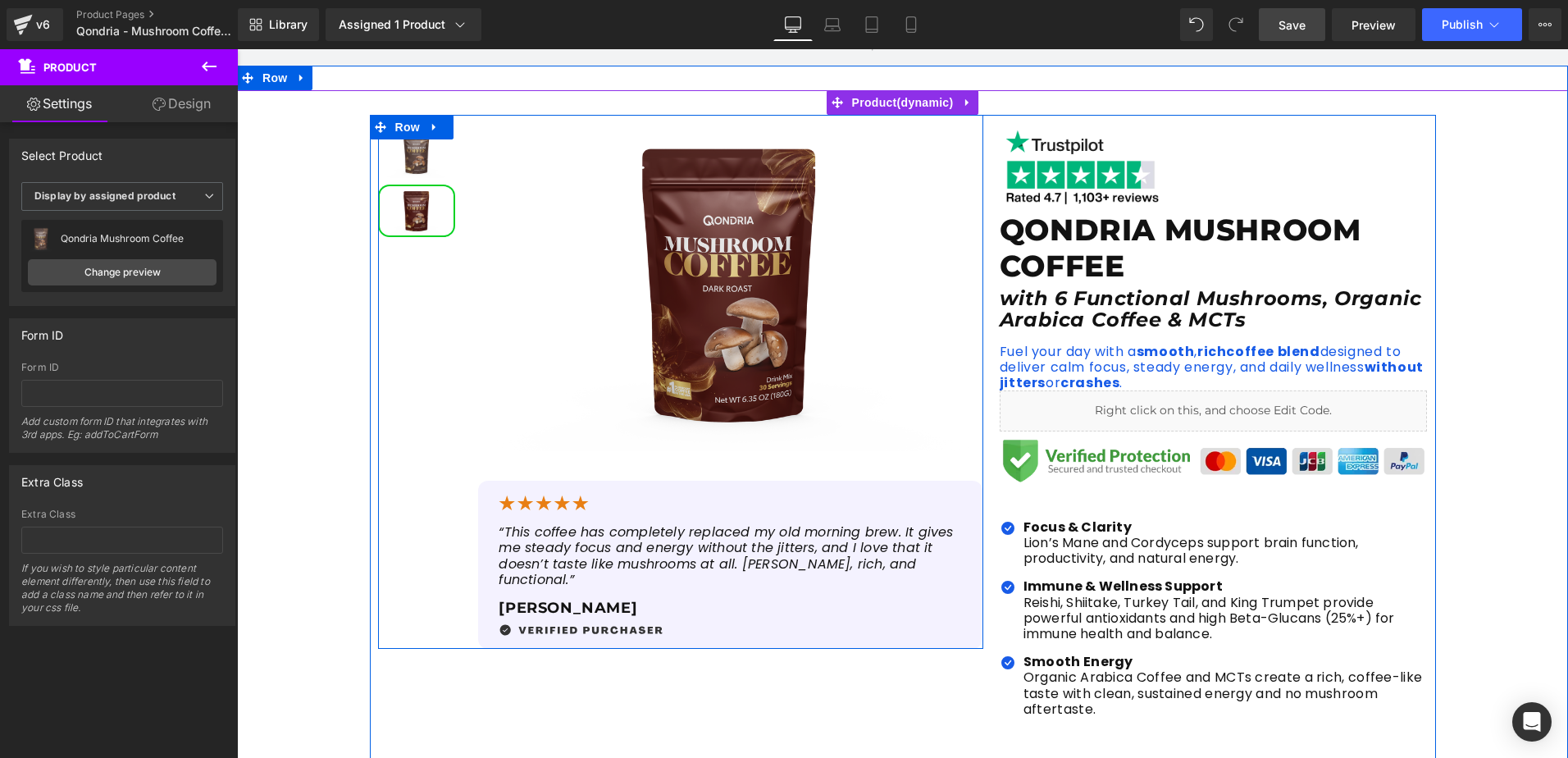
scroll to position [0, 0]
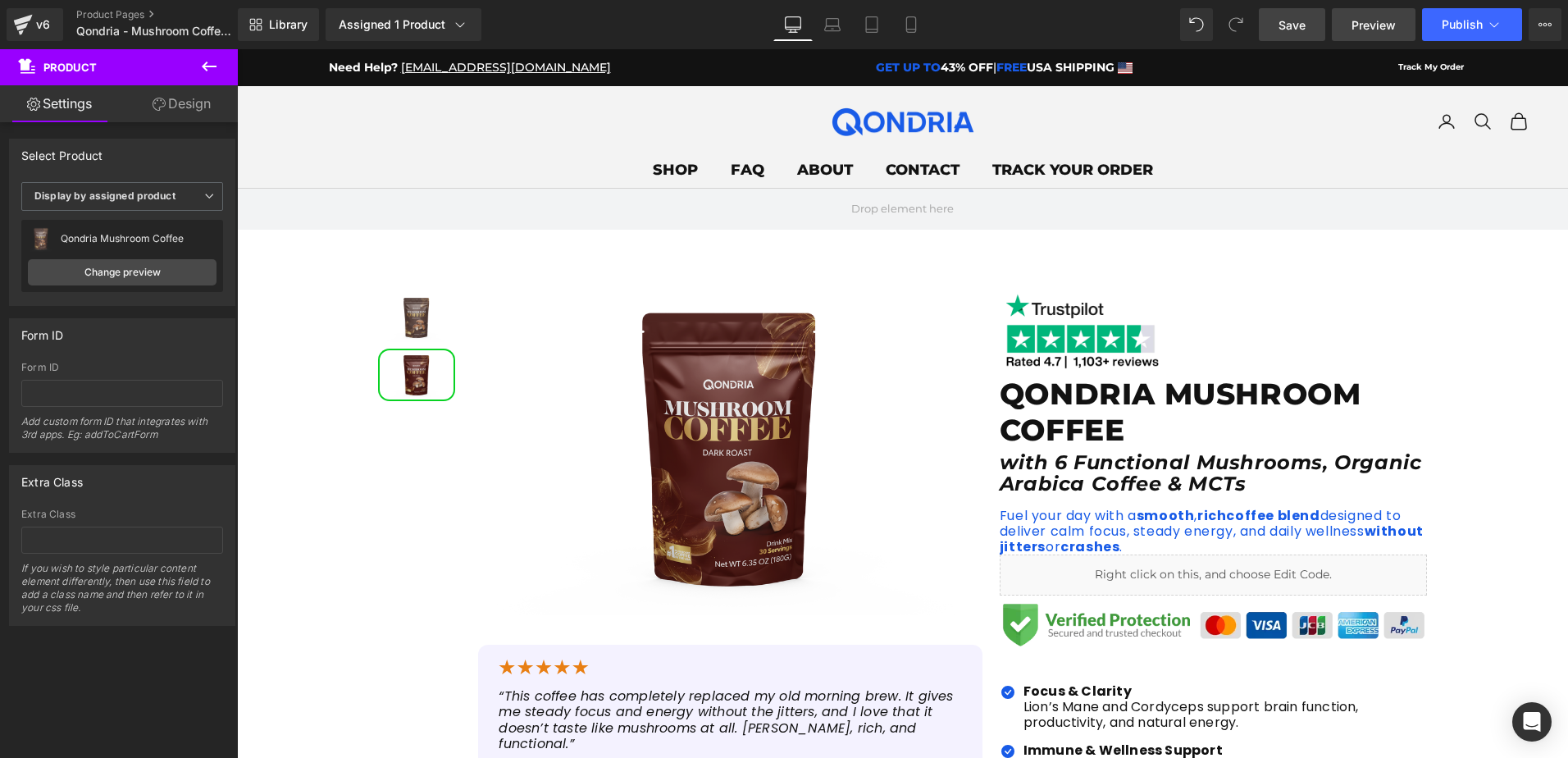
click at [1361, 28] on span "Preview" at bounding box center [1373, 25] width 44 height 17
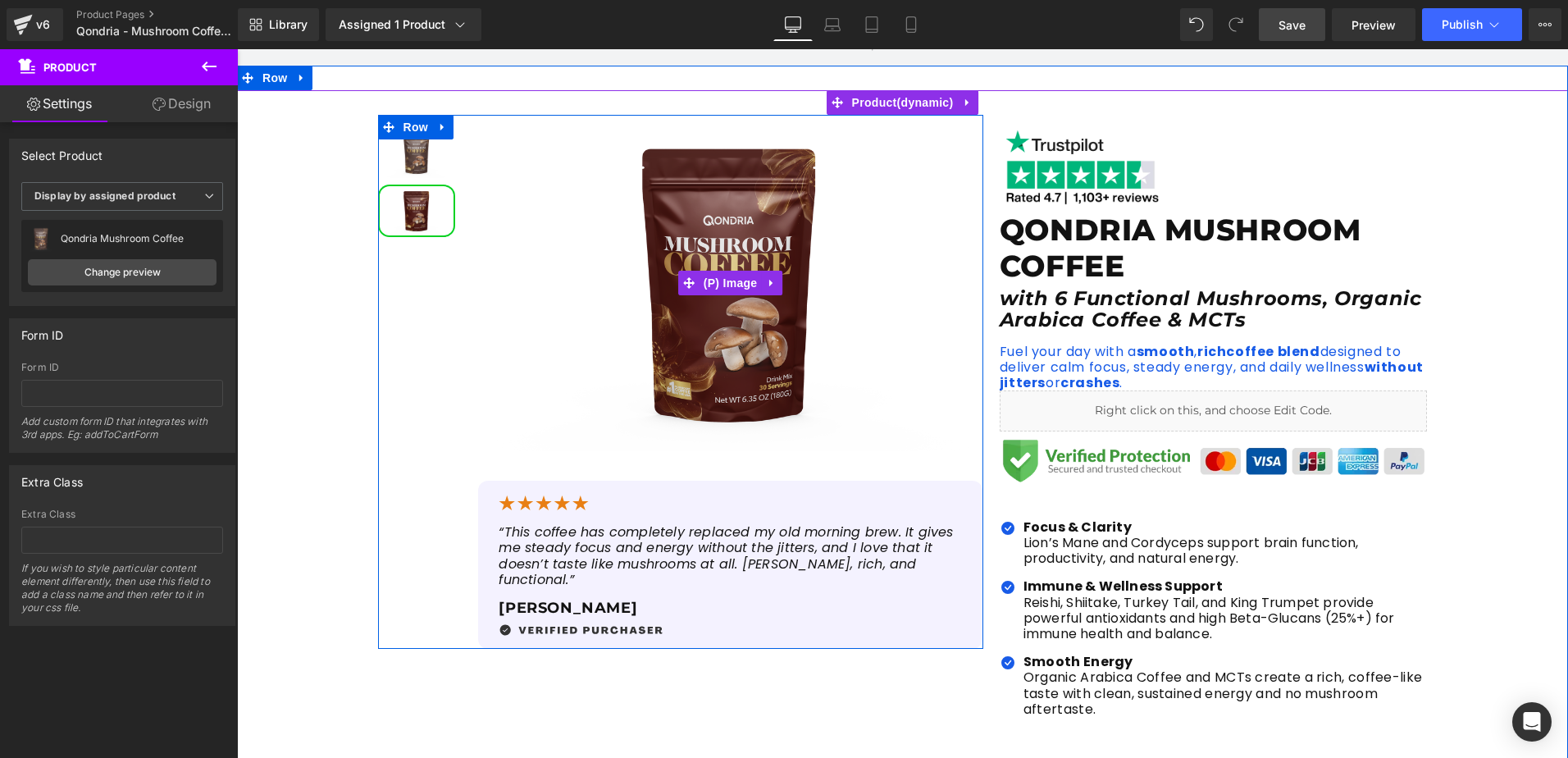
scroll to position [82, 0]
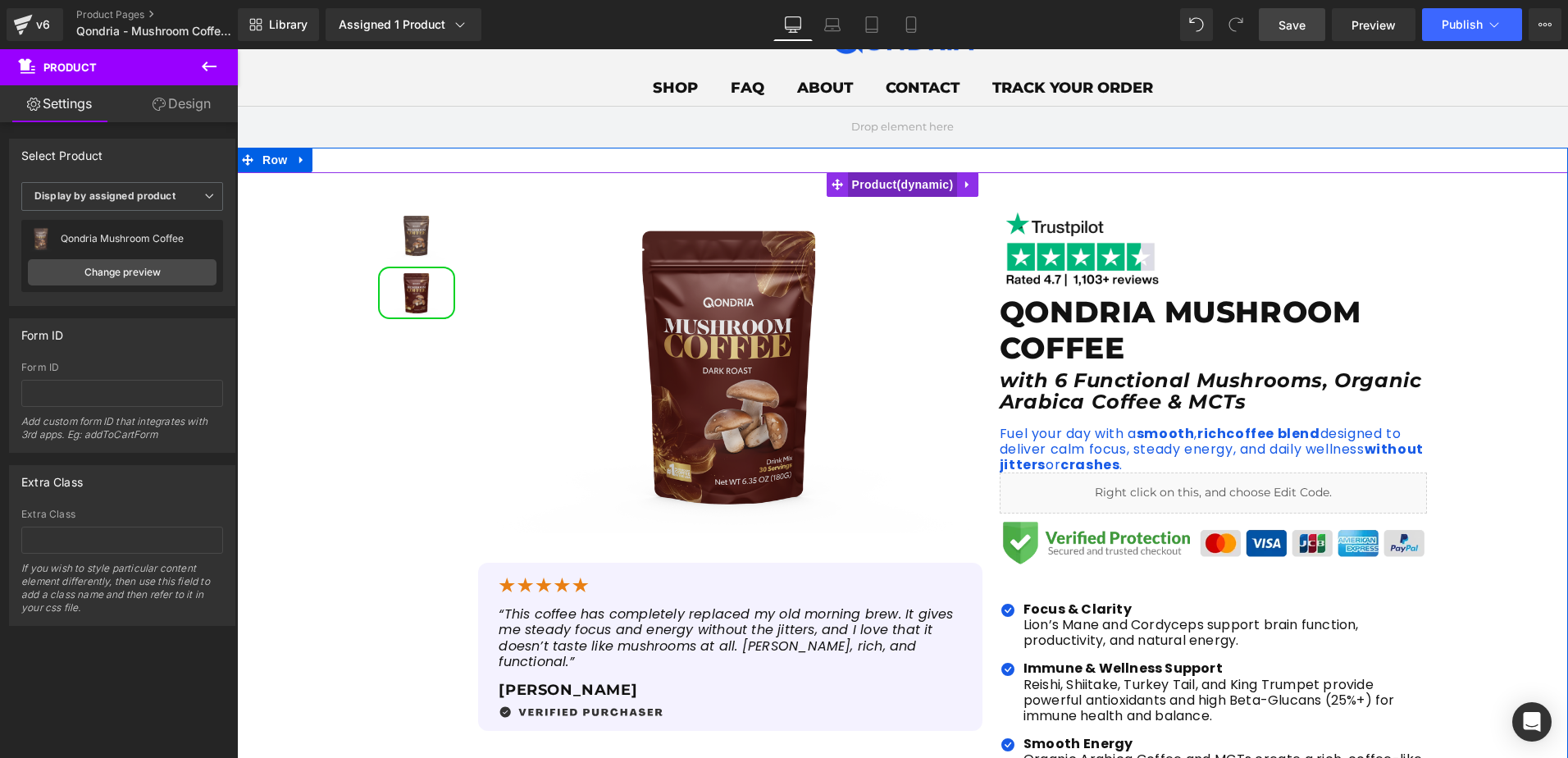
click at [880, 178] on span "Product" at bounding box center [902, 184] width 110 height 25
click at [962, 181] on icon at bounding box center [968, 185] width 12 height 12
click at [899, 179] on span "Product" at bounding box center [870, 184] width 110 height 25
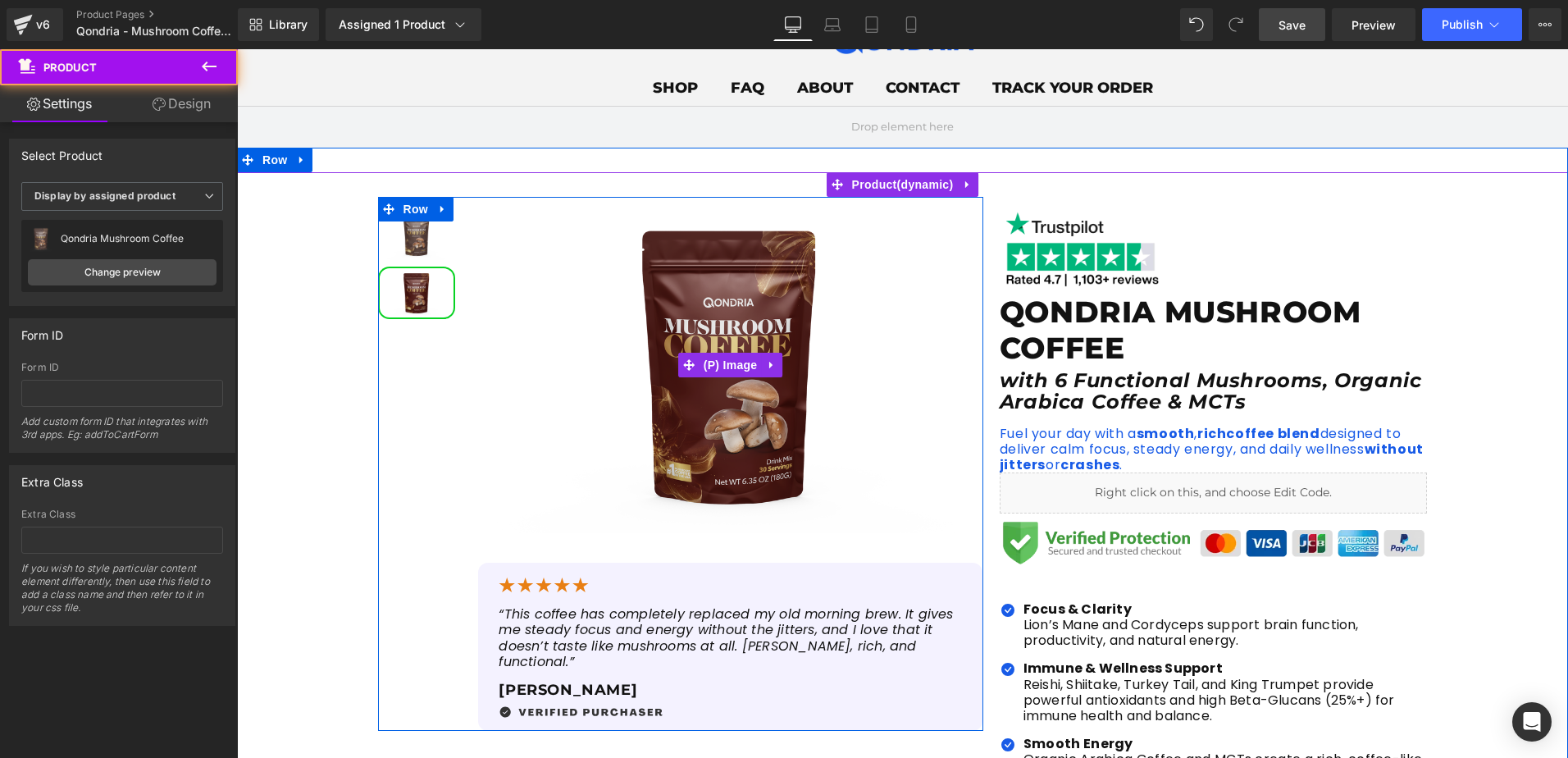
drag, startPoint x: 751, startPoint y: 235, endPoint x: 746, endPoint y: 267, distance: 32.4
click at [750, 235] on img at bounding box center [730, 365] width 504 height 336
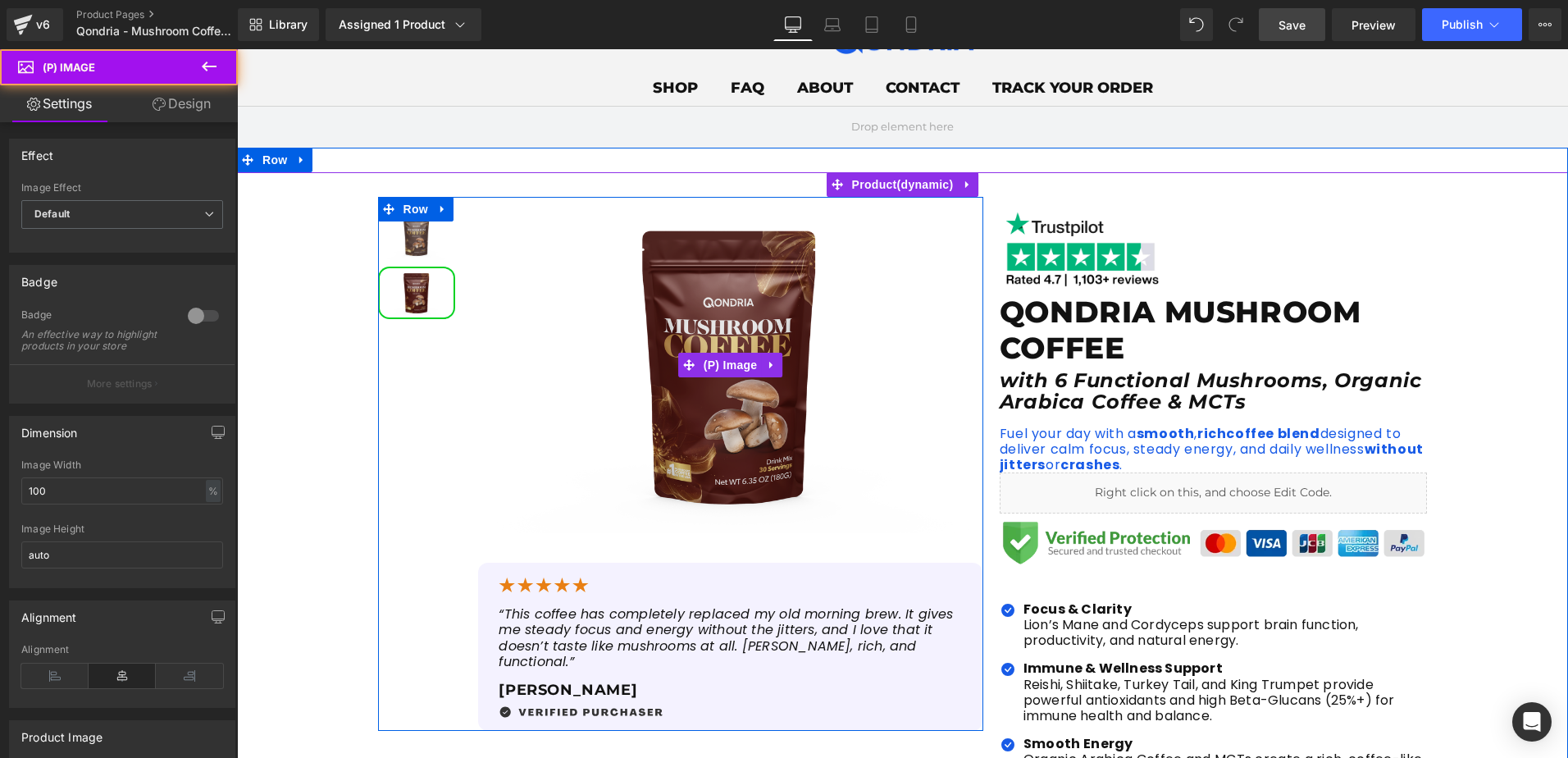
click at [726, 315] on img at bounding box center [730, 365] width 504 height 336
click at [702, 365] on span "(P) Image" at bounding box center [730, 366] width 62 height 25
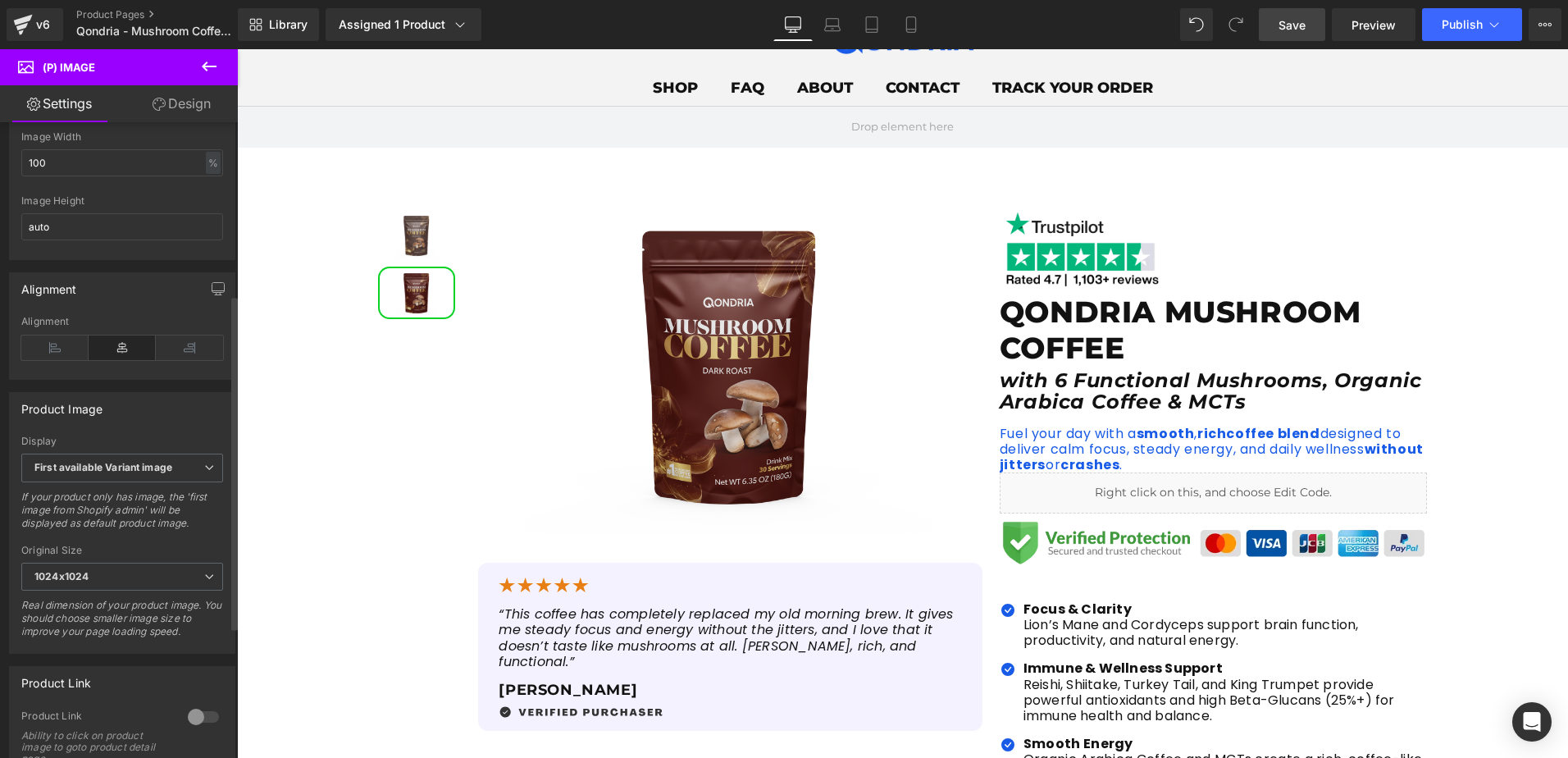
scroll to position [410, 0]
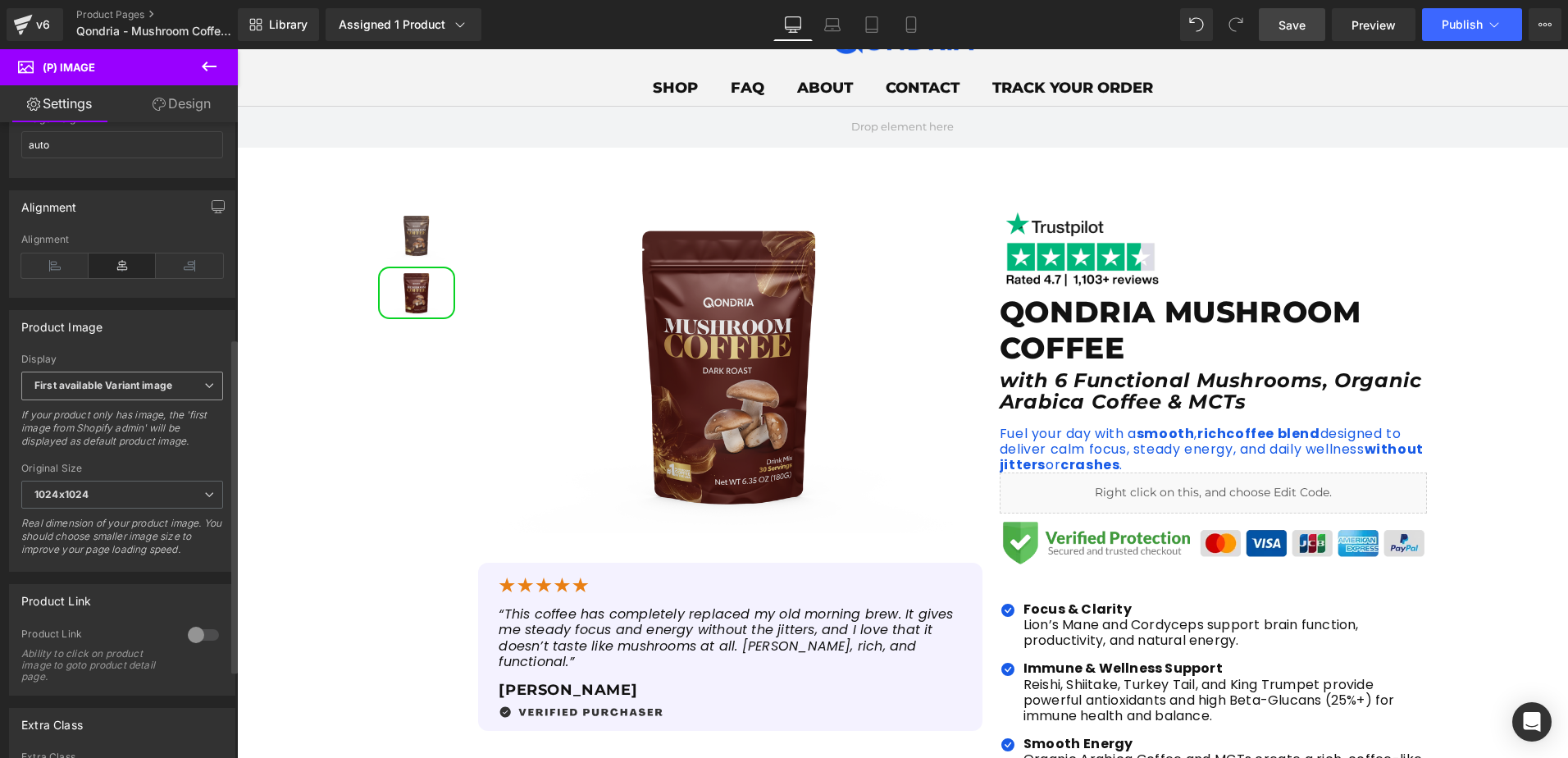
click at [93, 391] on b "First available Variant image" at bounding box center [103, 384] width 137 height 12
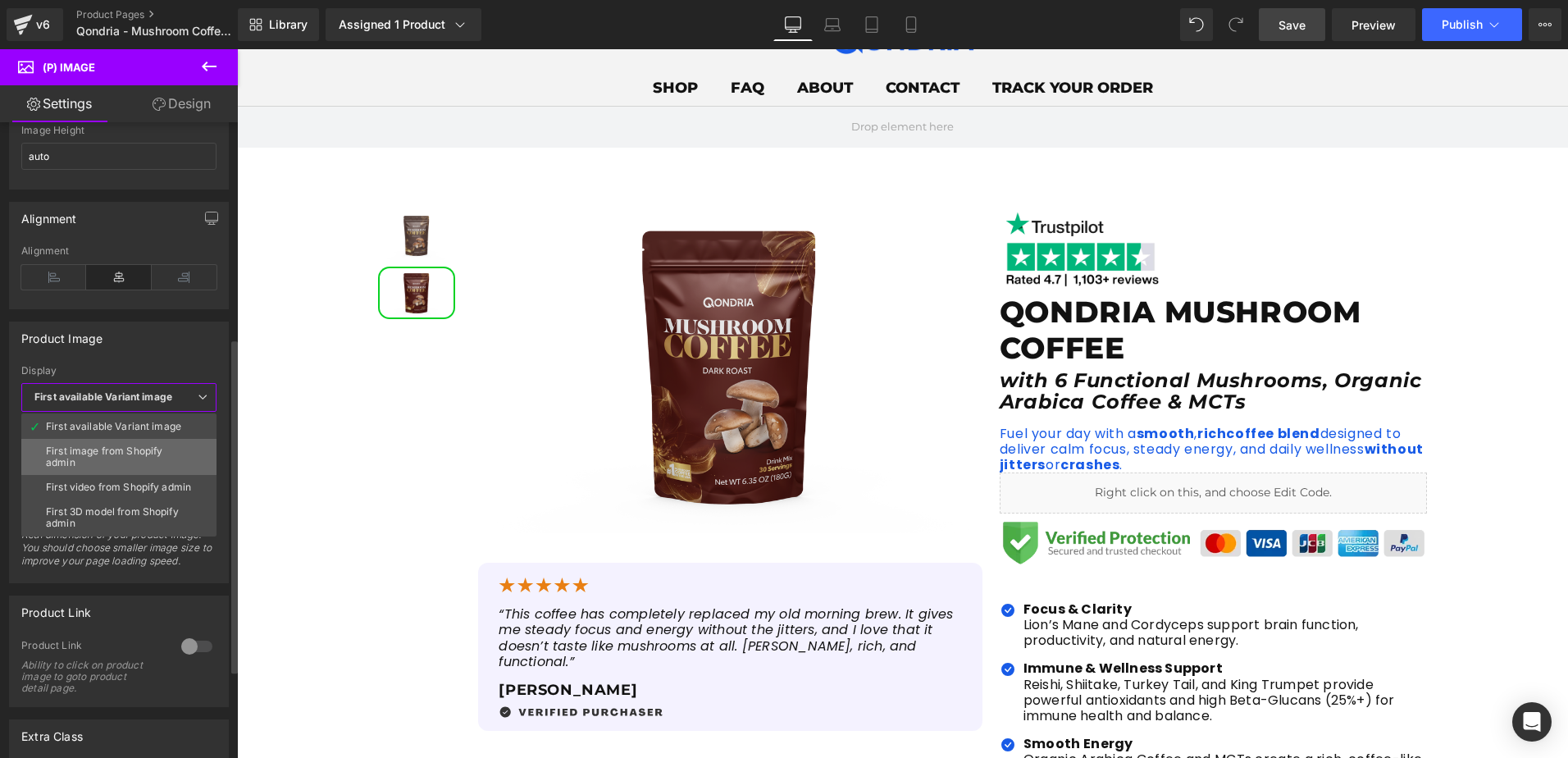
click at [95, 461] on div "First image from Shopify admin" at bounding box center [119, 457] width 146 height 23
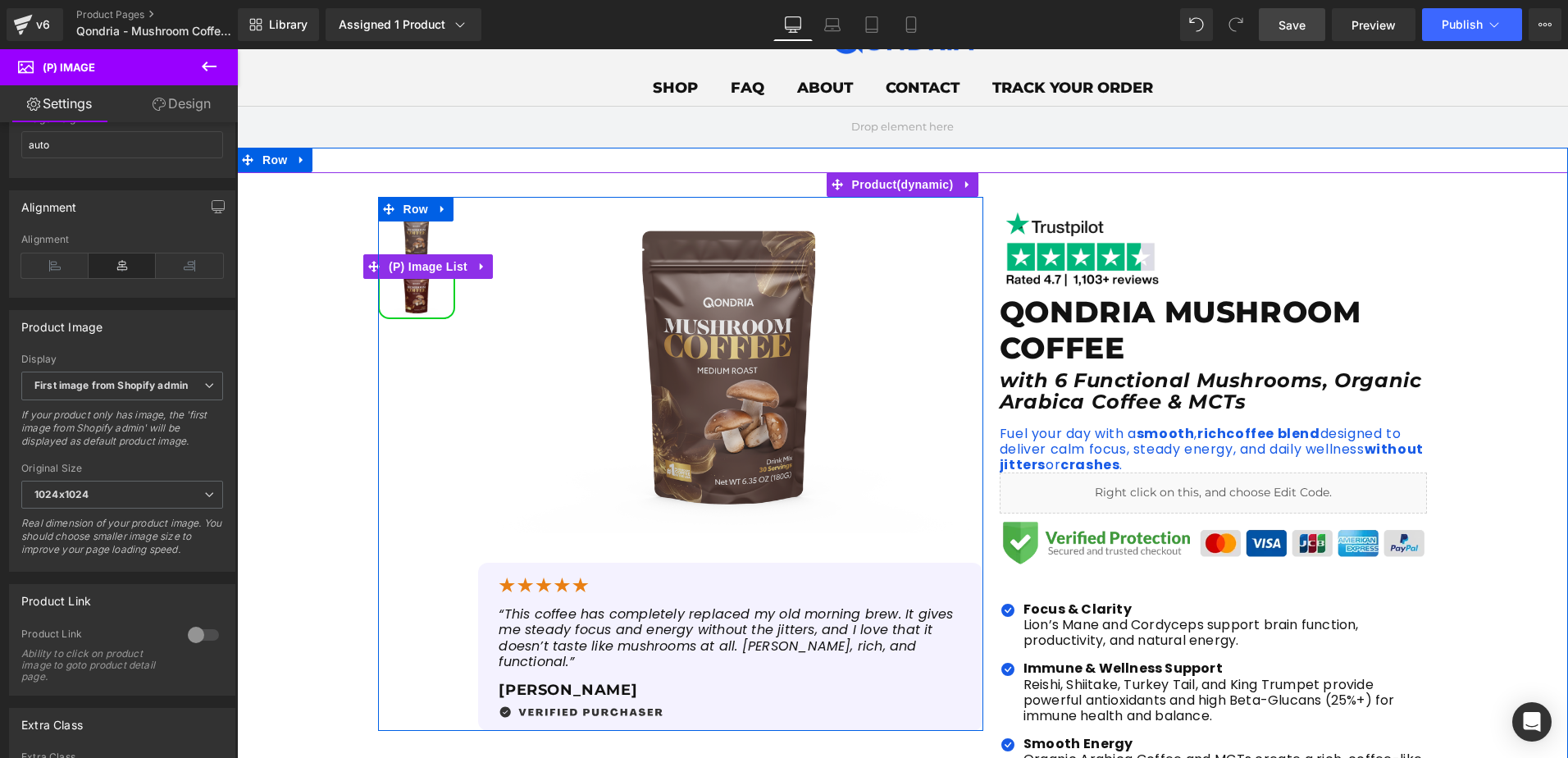
click at [413, 235] on img at bounding box center [416, 235] width 74 height 49
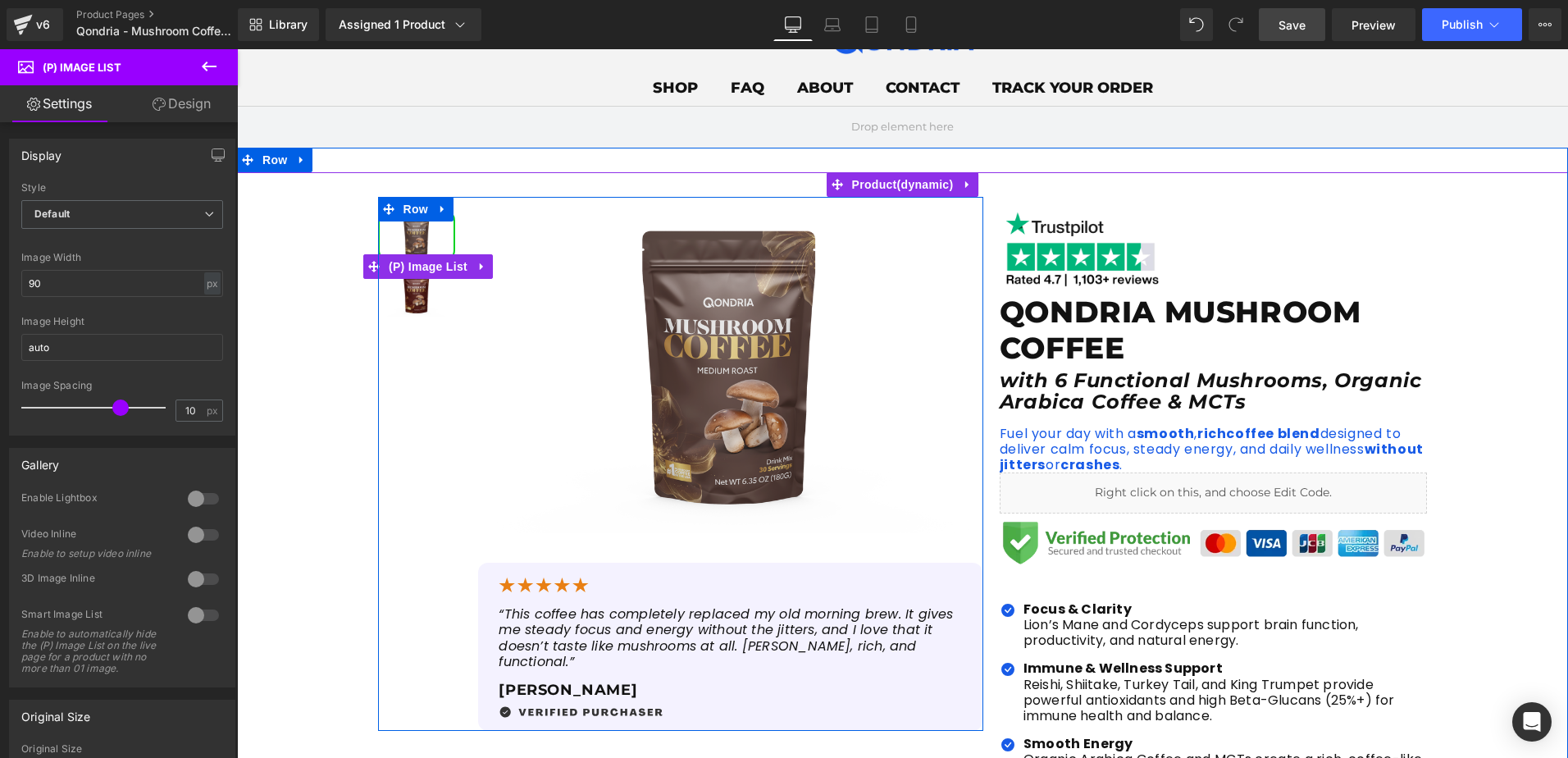
click at [415, 306] on img at bounding box center [416, 293] width 74 height 49
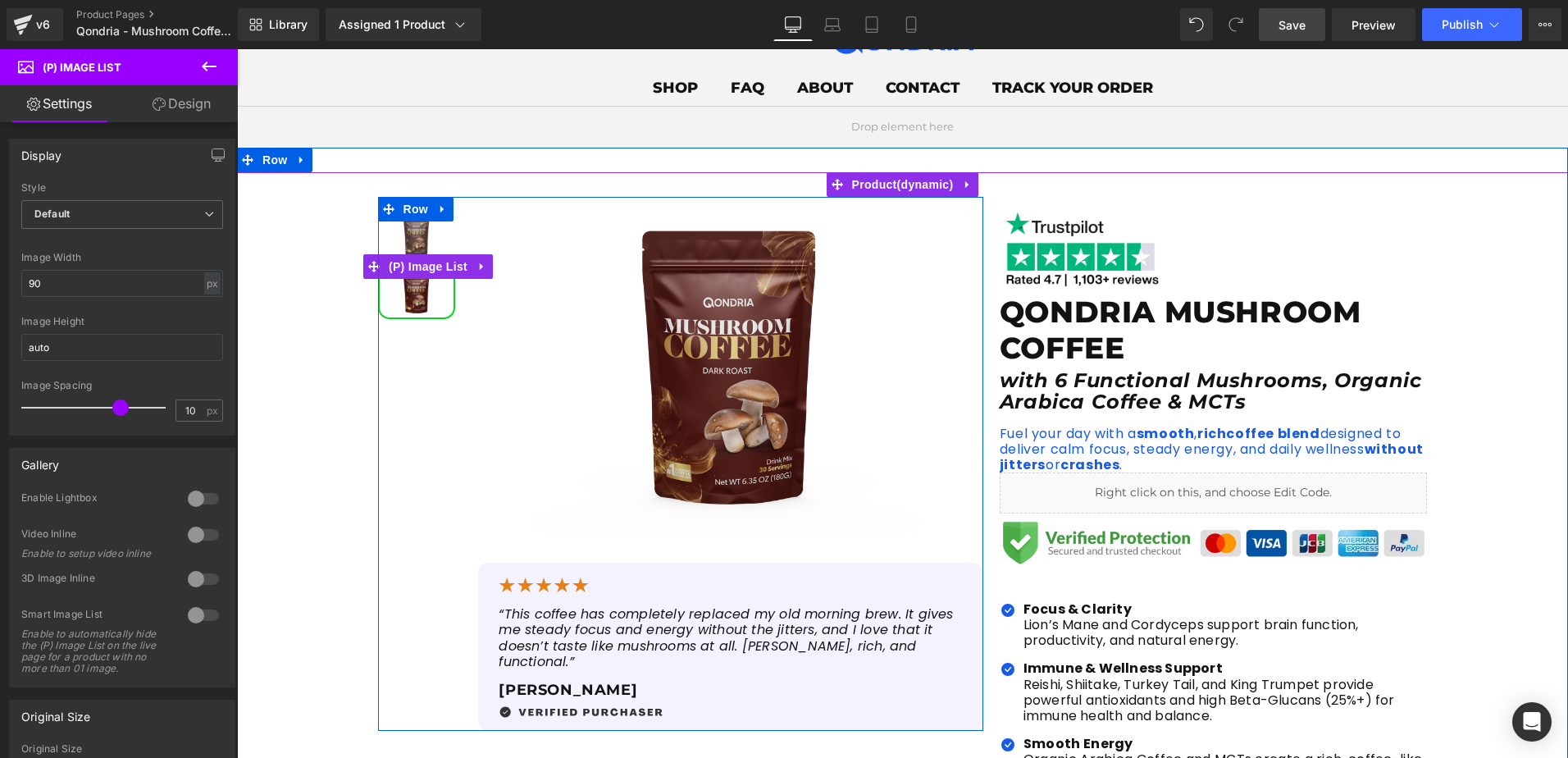
click at [416, 235] on img at bounding box center [416, 235] width 74 height 49
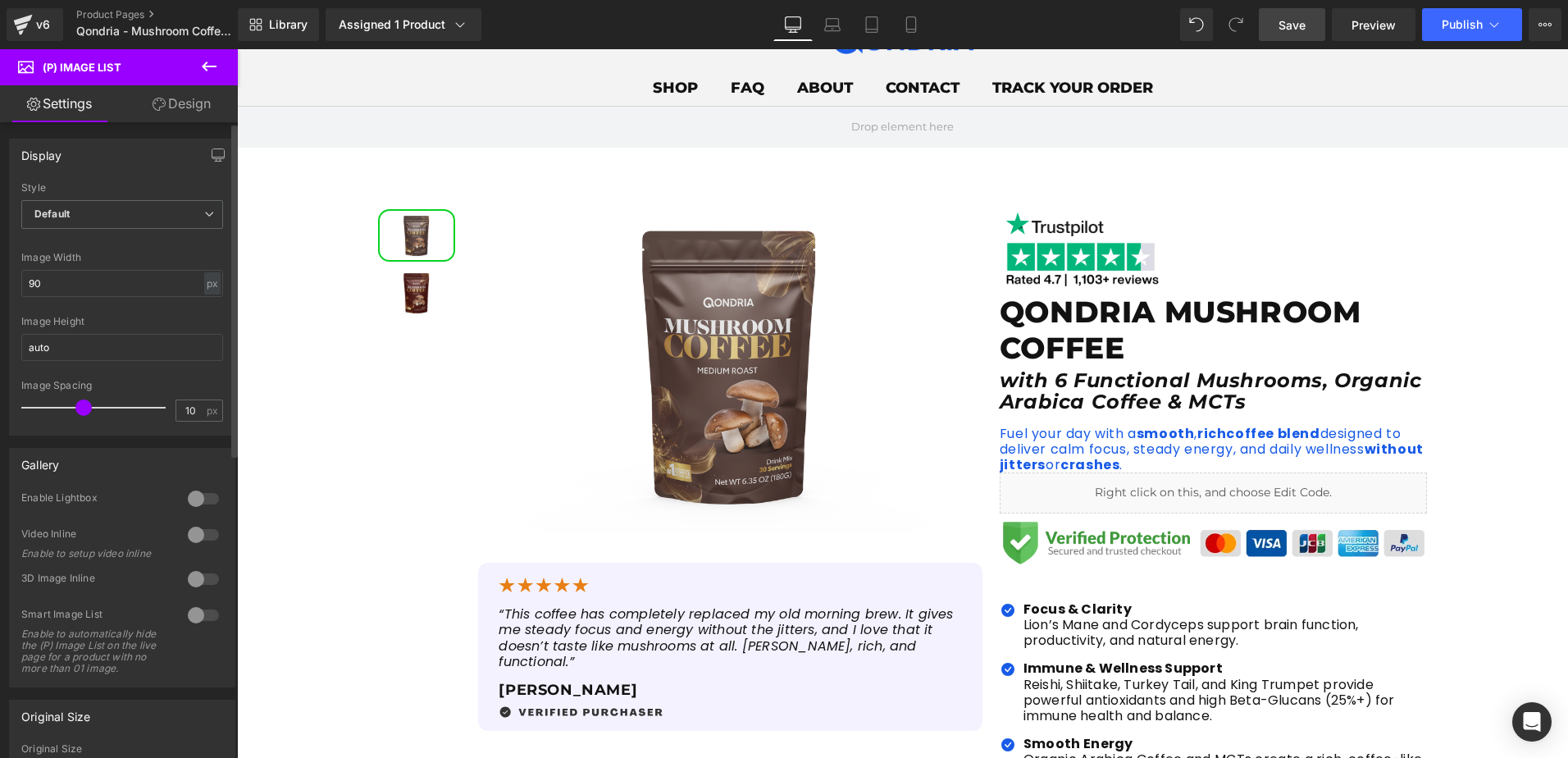
drag, startPoint x: 114, startPoint y: 409, endPoint x: 75, endPoint y: 377, distance: 50.4
click at [75, 377] on div "Default Slider Style Default Default Slider 1 Columns 1 4 Columns 4 3 Columns 3…" at bounding box center [122, 308] width 224 height 253
click at [111, 287] on input "90" at bounding box center [123, 283] width 202 height 27
drag, startPoint x: 111, startPoint y: 287, endPoint x: 45, endPoint y: 280, distance: 66.4
click at [45, 280] on input "90" at bounding box center [123, 283] width 202 height 27
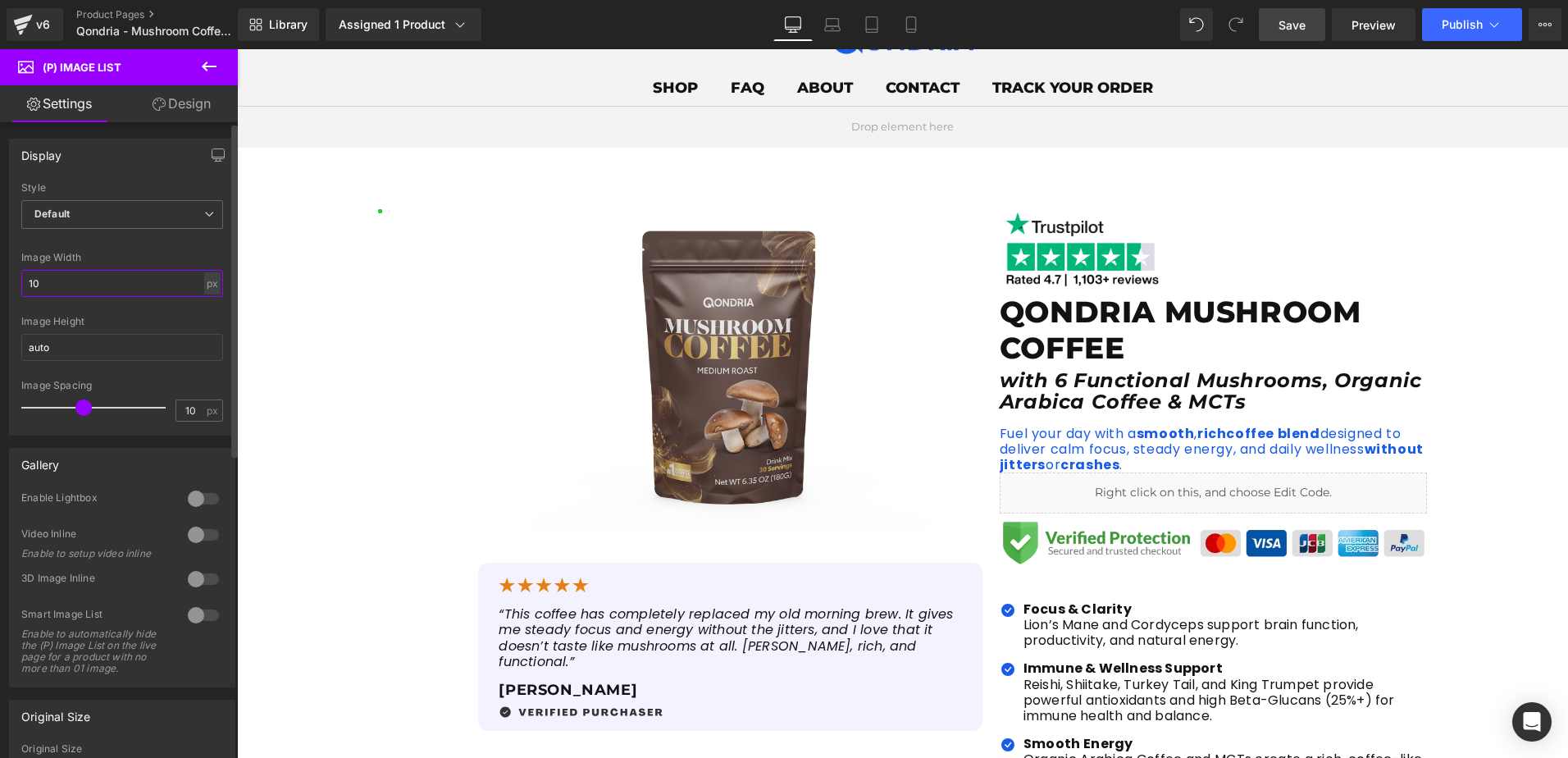
type input "100"
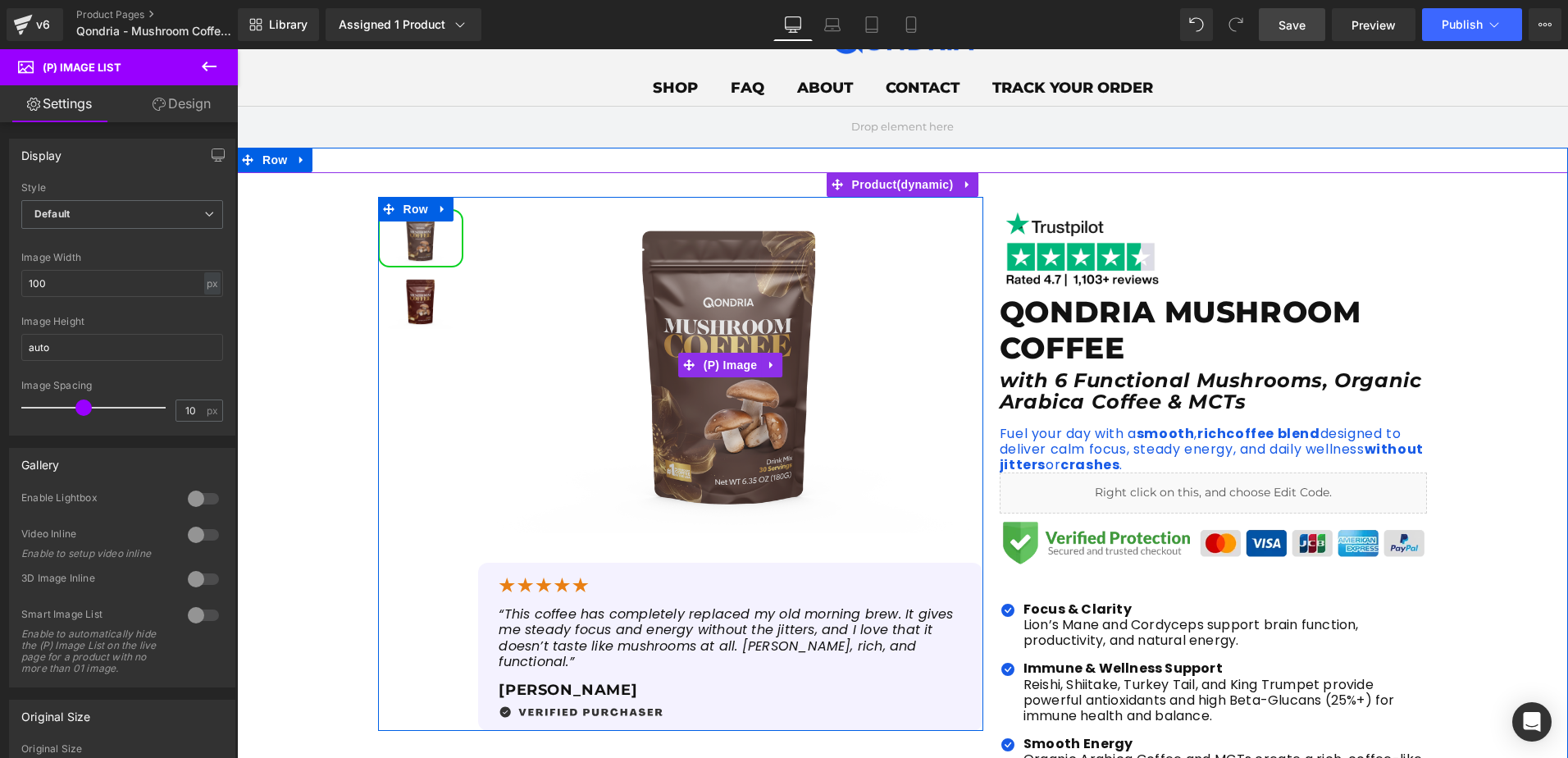
click at [683, 340] on img at bounding box center [730, 365] width 504 height 336
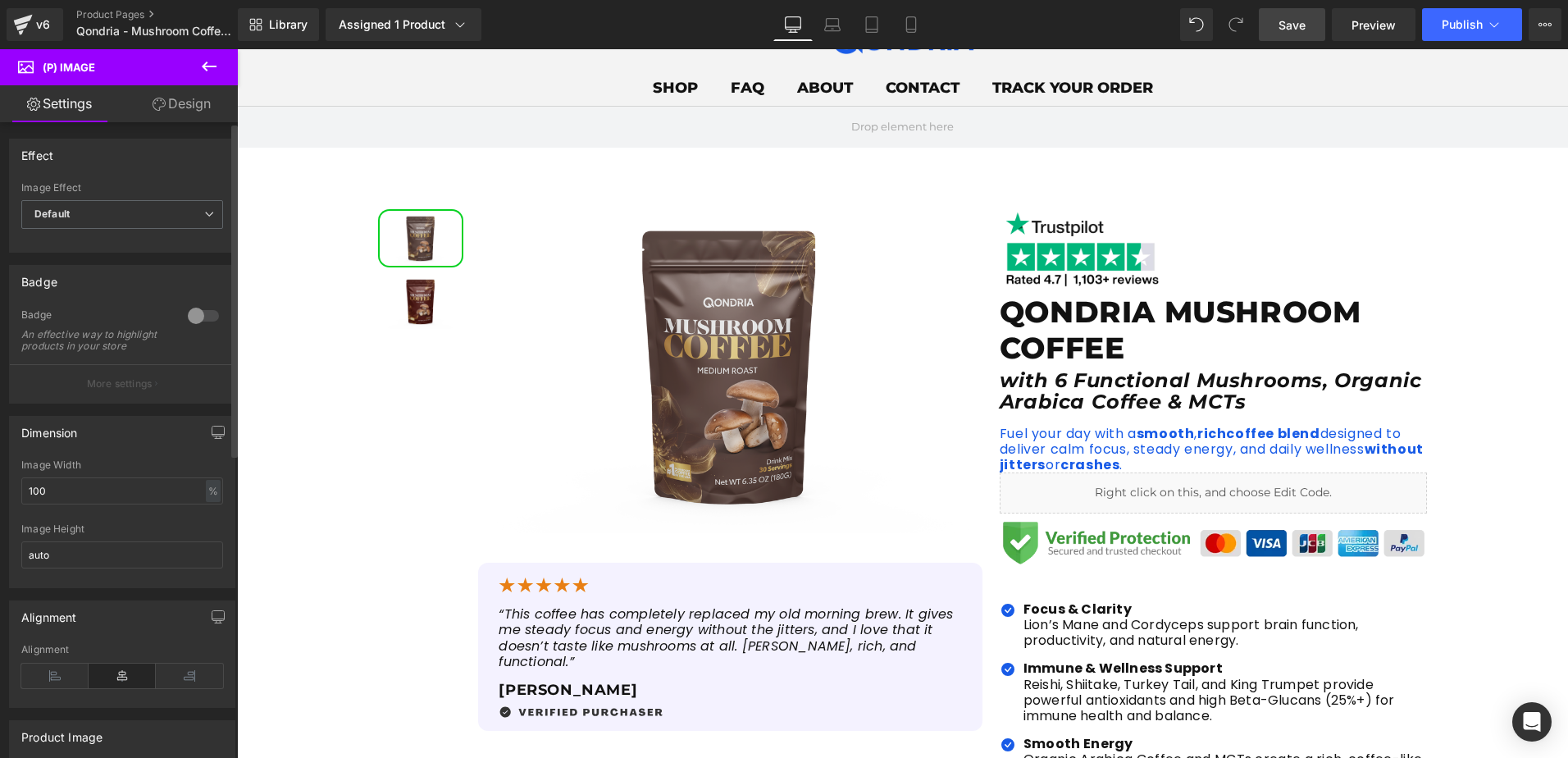
scroll to position [164, 0]
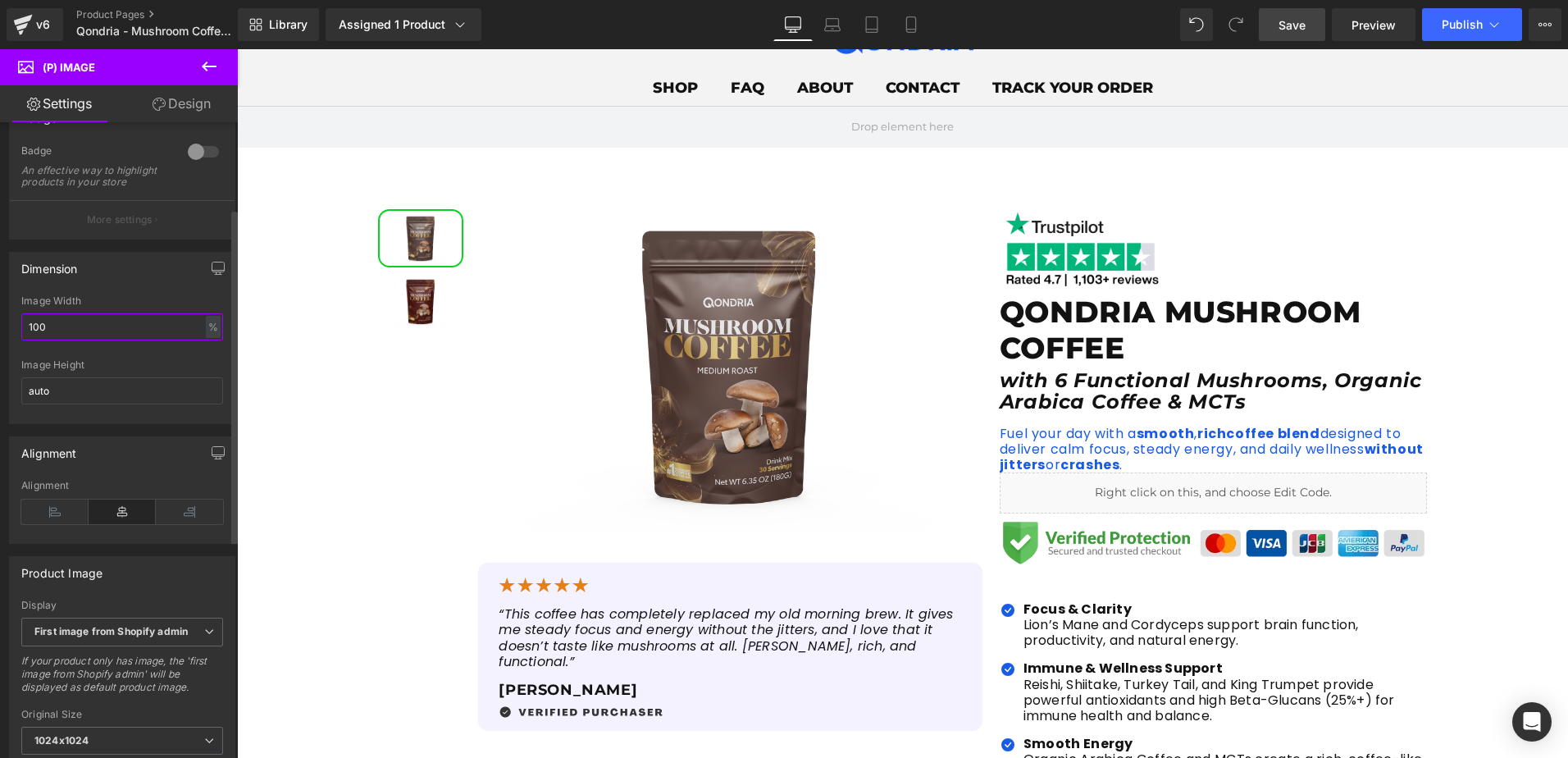
click at [70, 340] on input "100" at bounding box center [123, 326] width 202 height 27
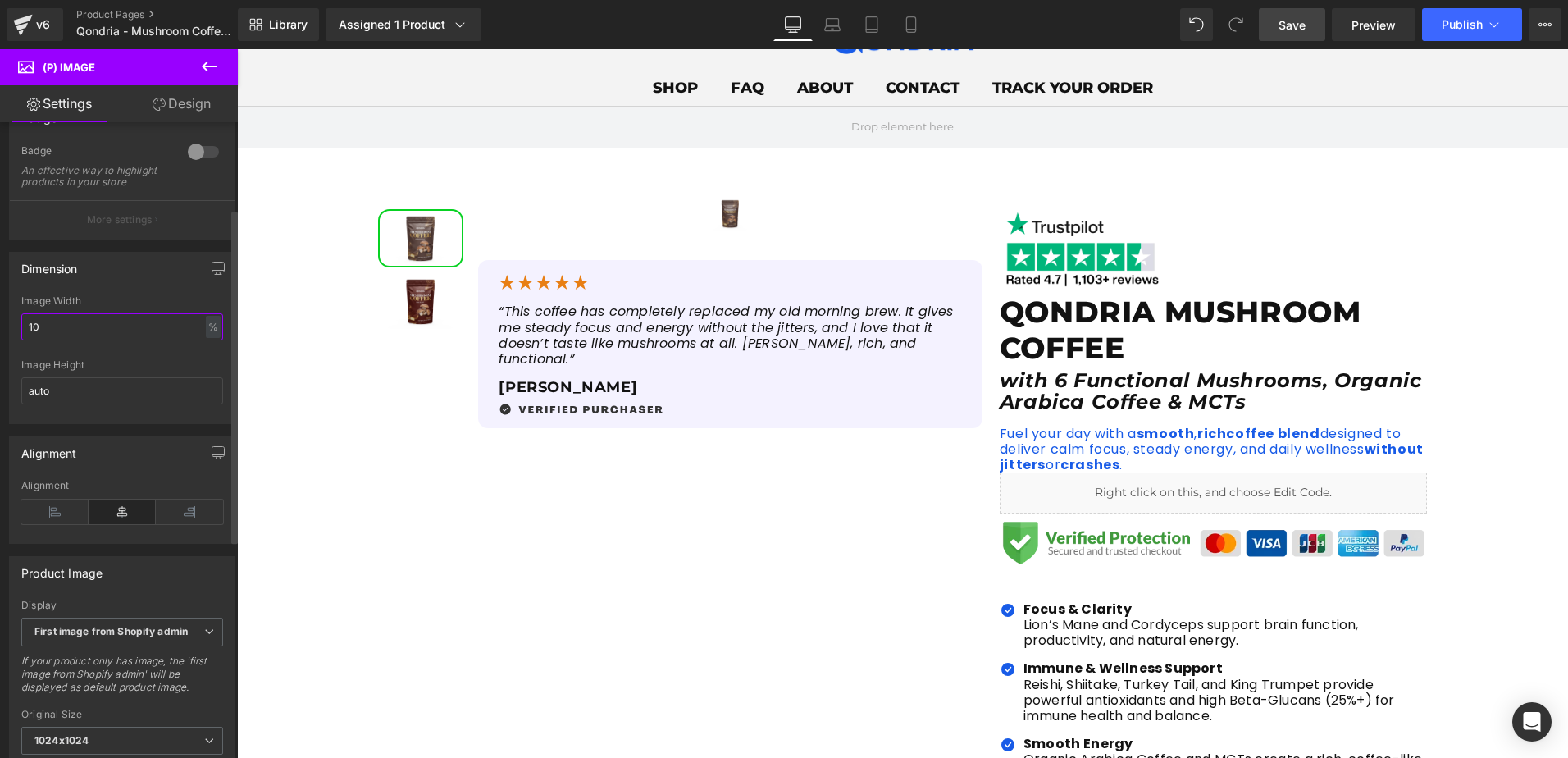
type input "1"
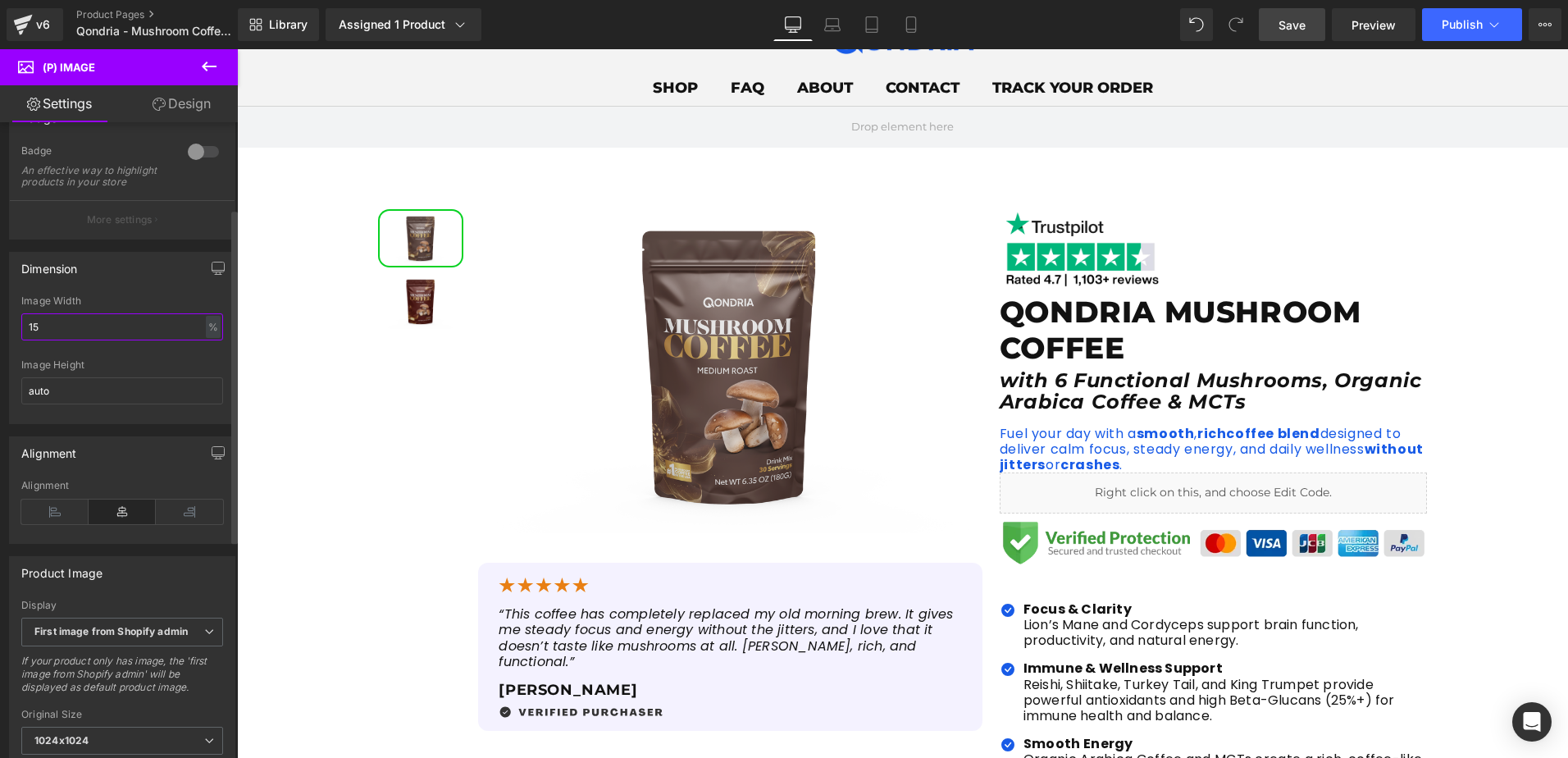
type input "1"
type input "2"
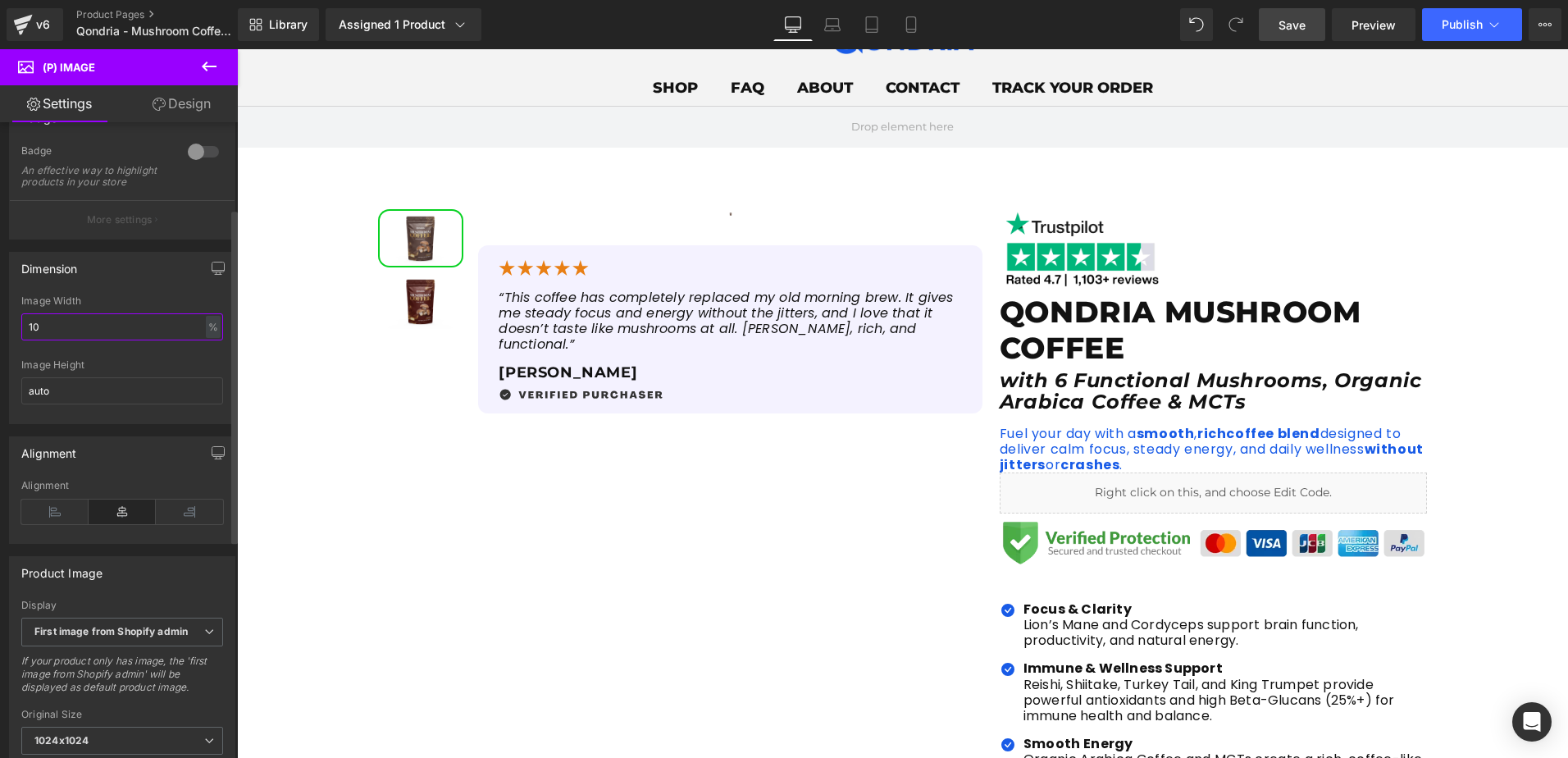
type input "100"
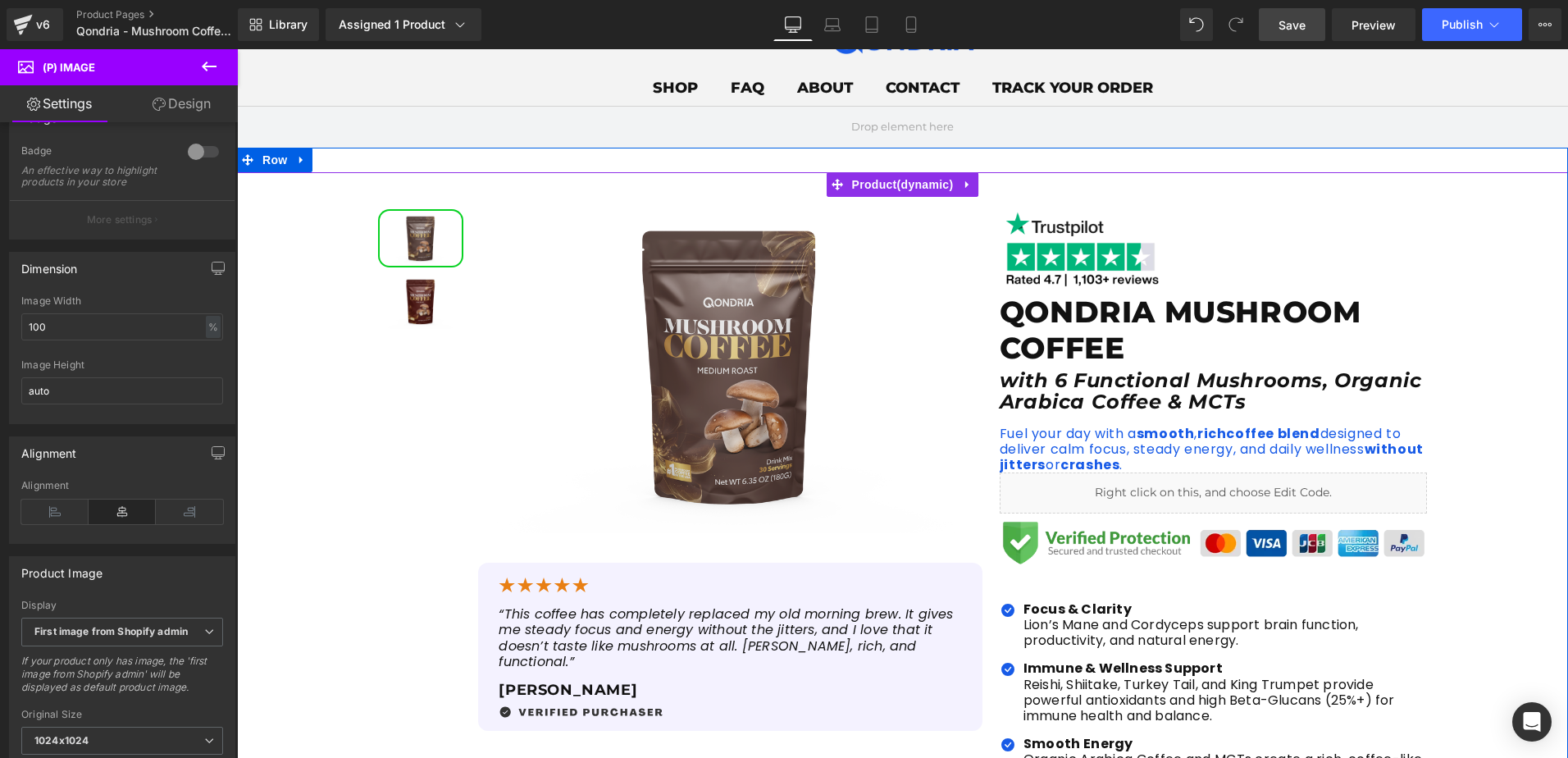
click at [311, 435] on div "Sale Off (P) Image" at bounding box center [902, 645] width 1331 height 897
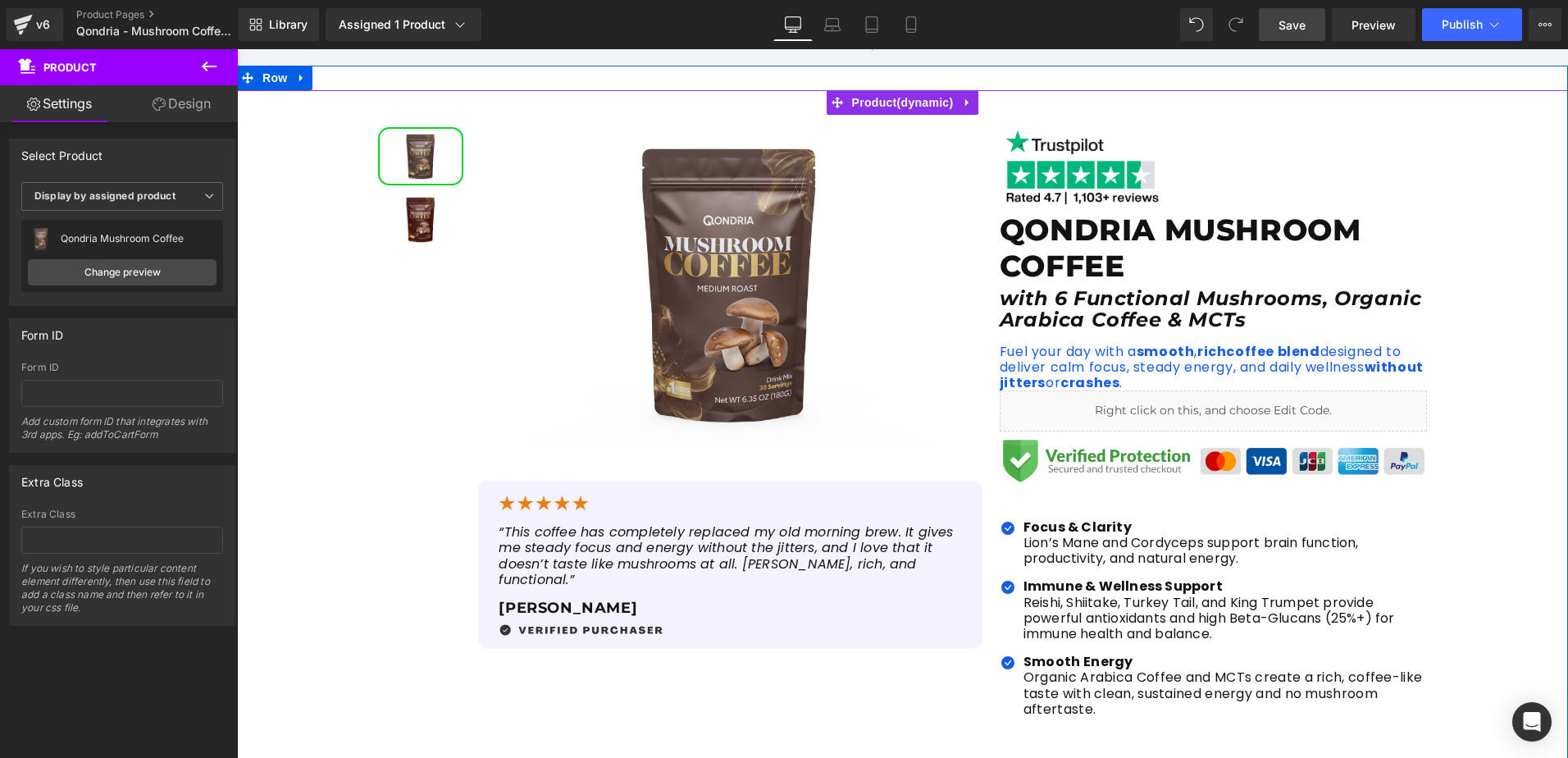
scroll to position [82, 0]
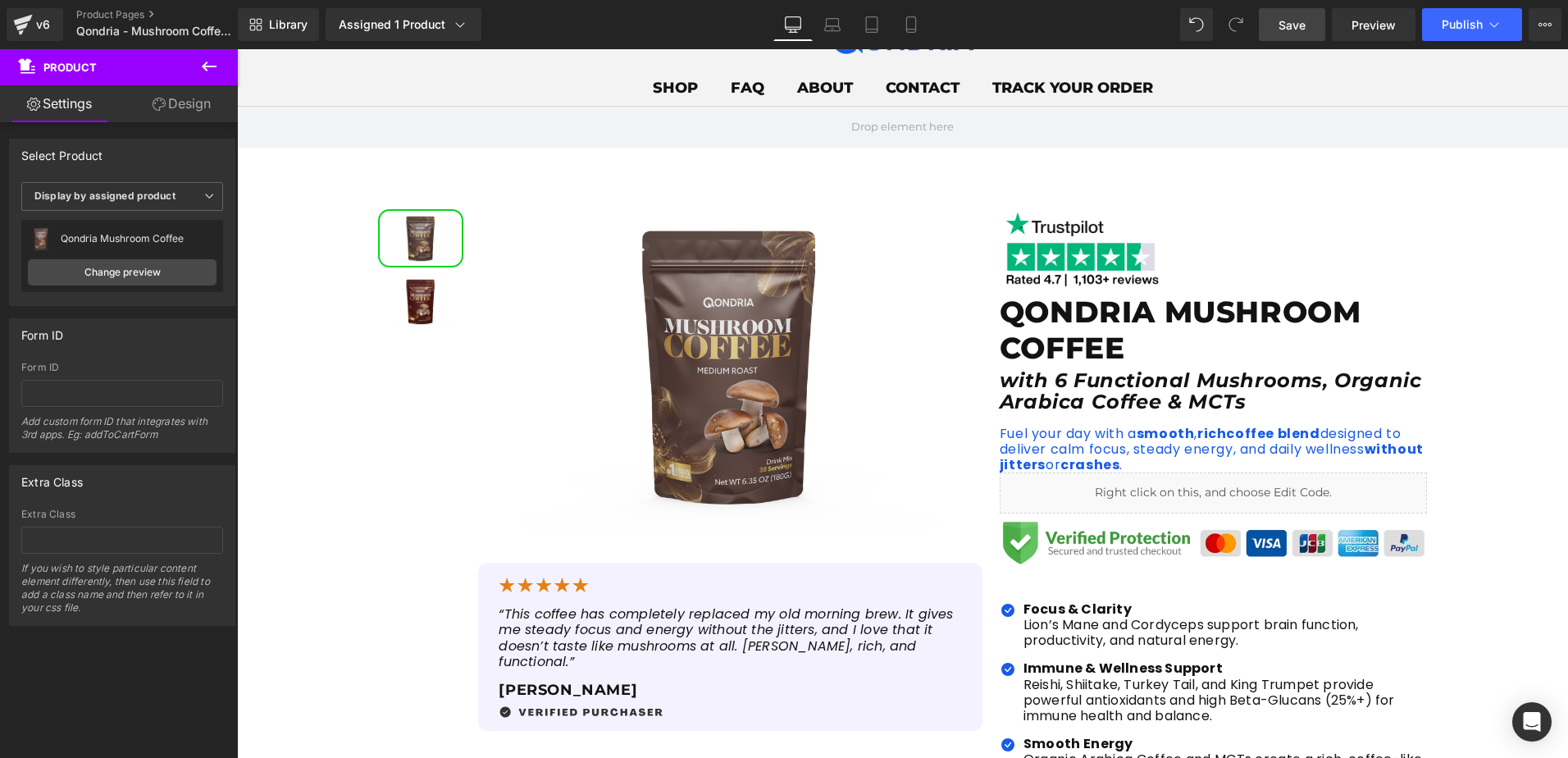
click at [1284, 13] on link "Save" at bounding box center [1291, 24] width 66 height 33
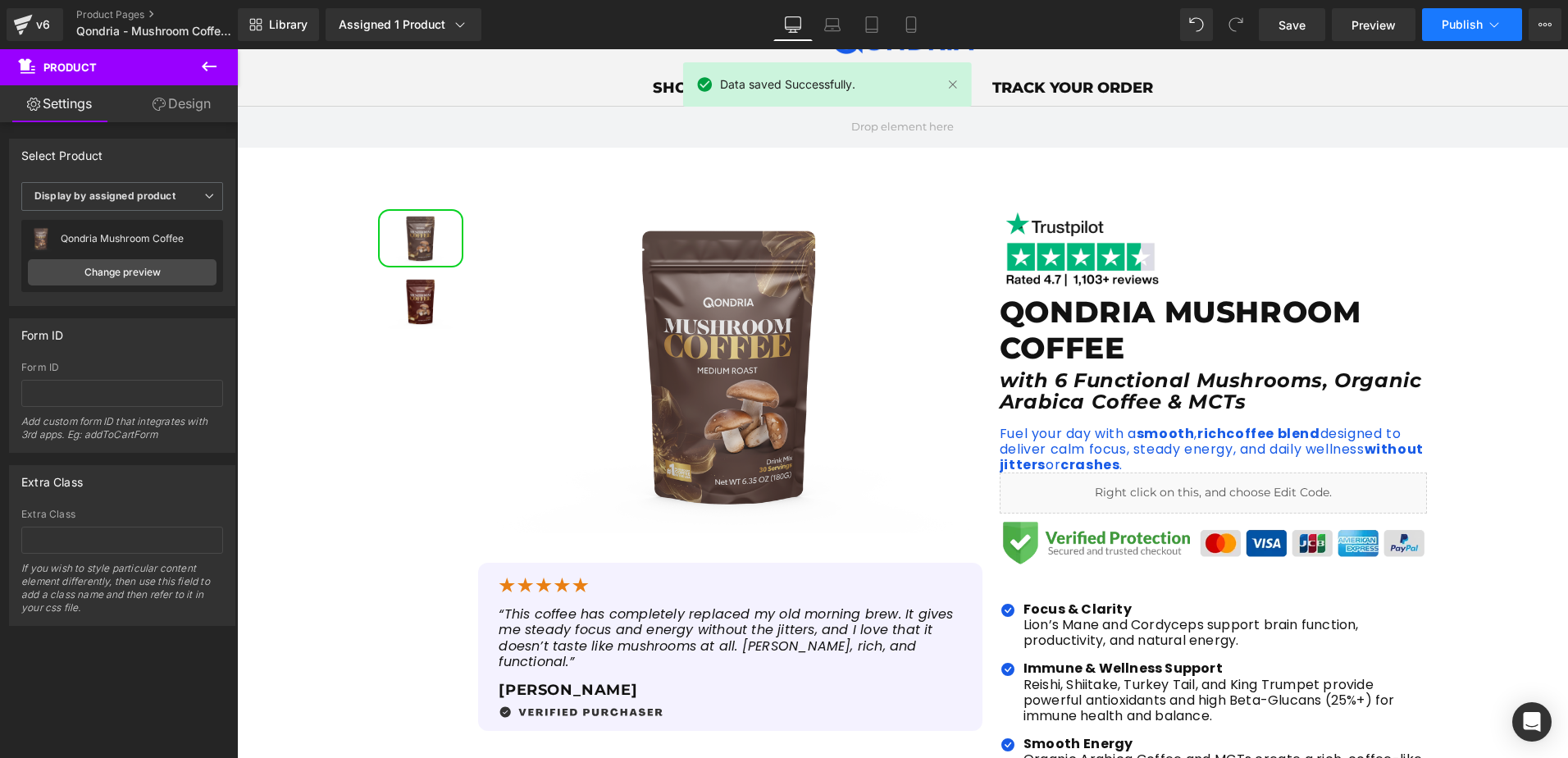
click at [1454, 23] on span "Publish" at bounding box center [1462, 24] width 41 height 13
click at [1374, 33] on span "Preview" at bounding box center [1373, 25] width 44 height 17
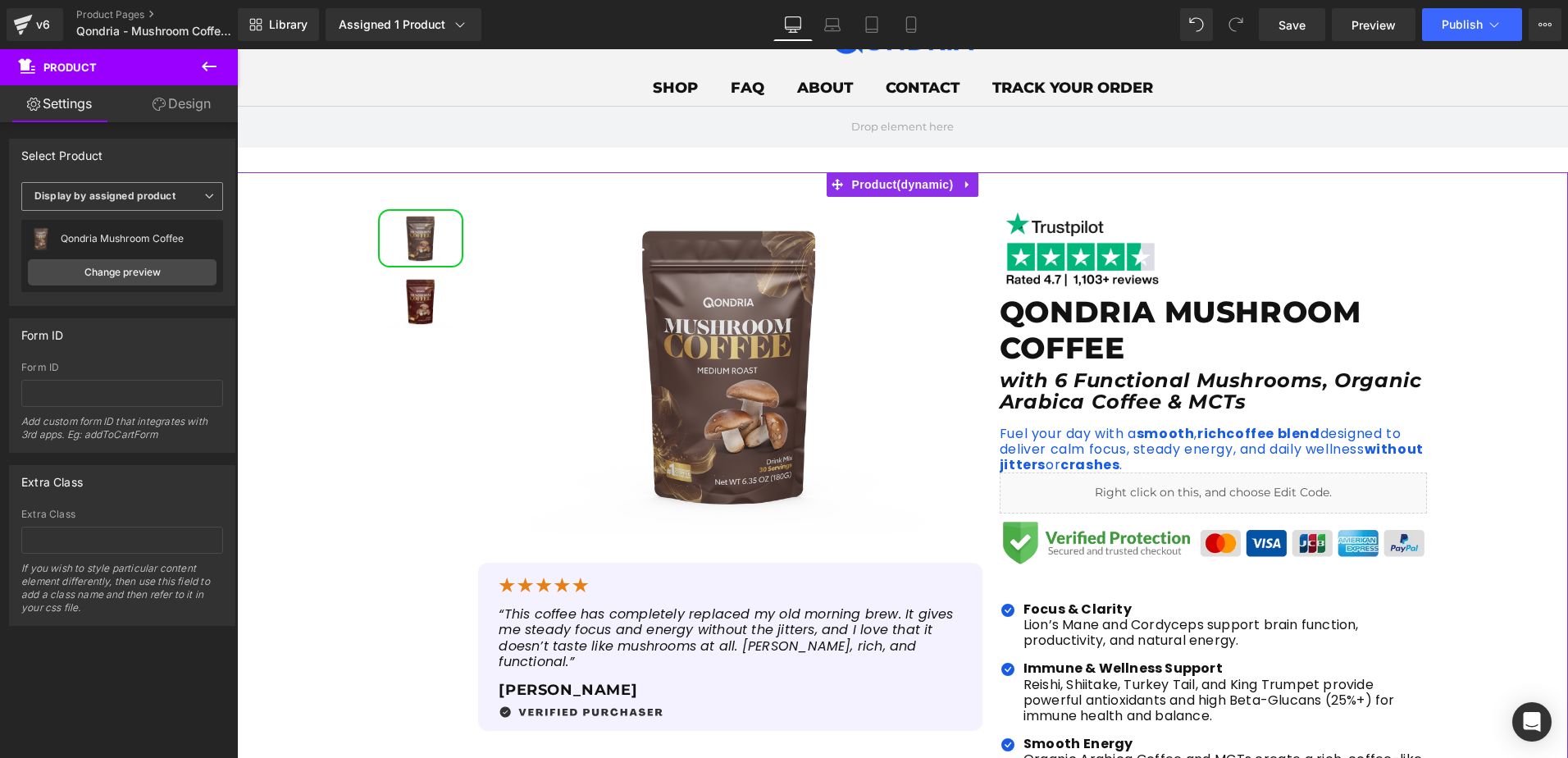
click at [145, 202] on span "Display by assigned product" at bounding box center [123, 196] width 202 height 29
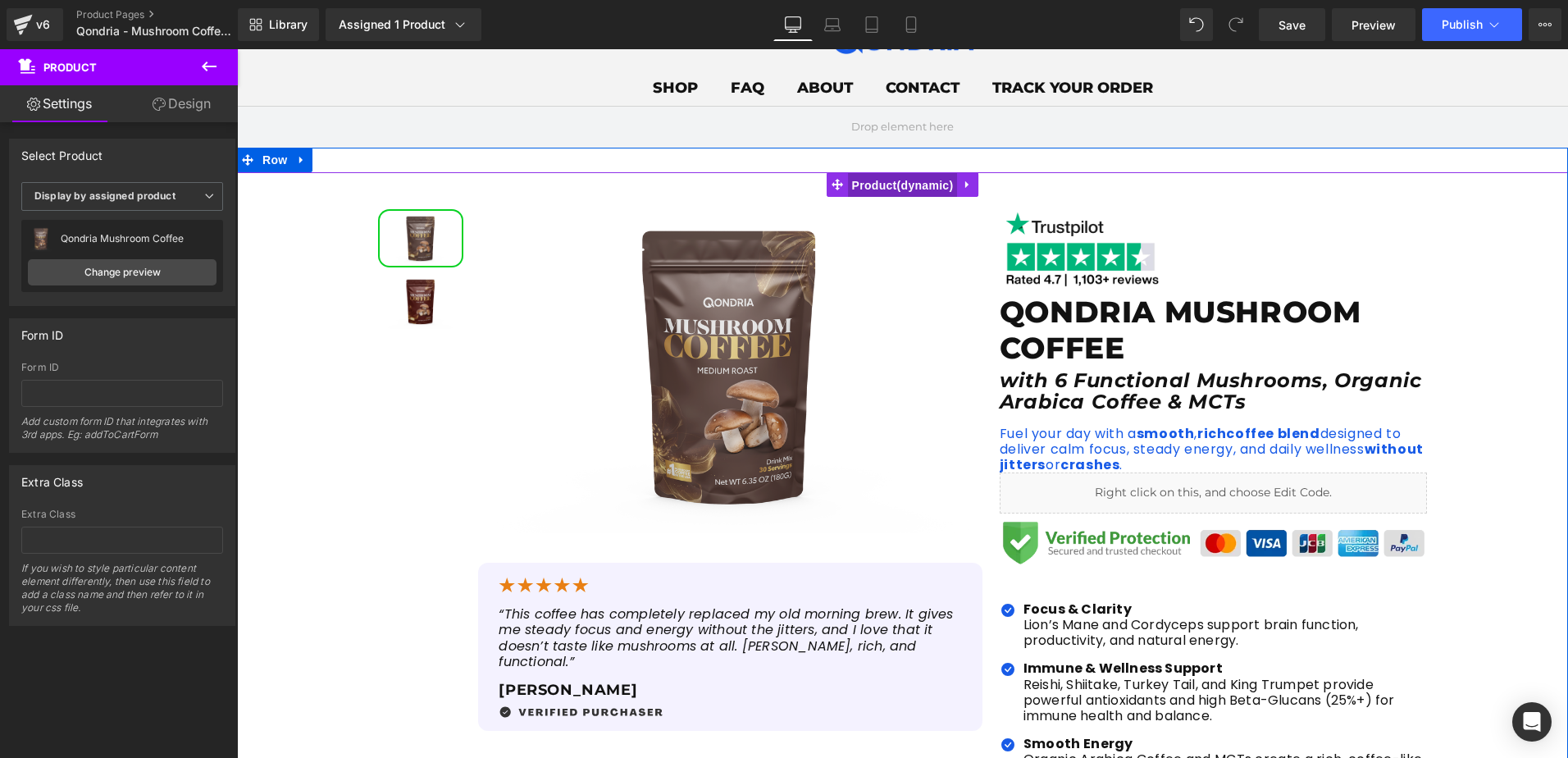
click at [862, 185] on span "Product" at bounding box center [902, 185] width 110 height 25
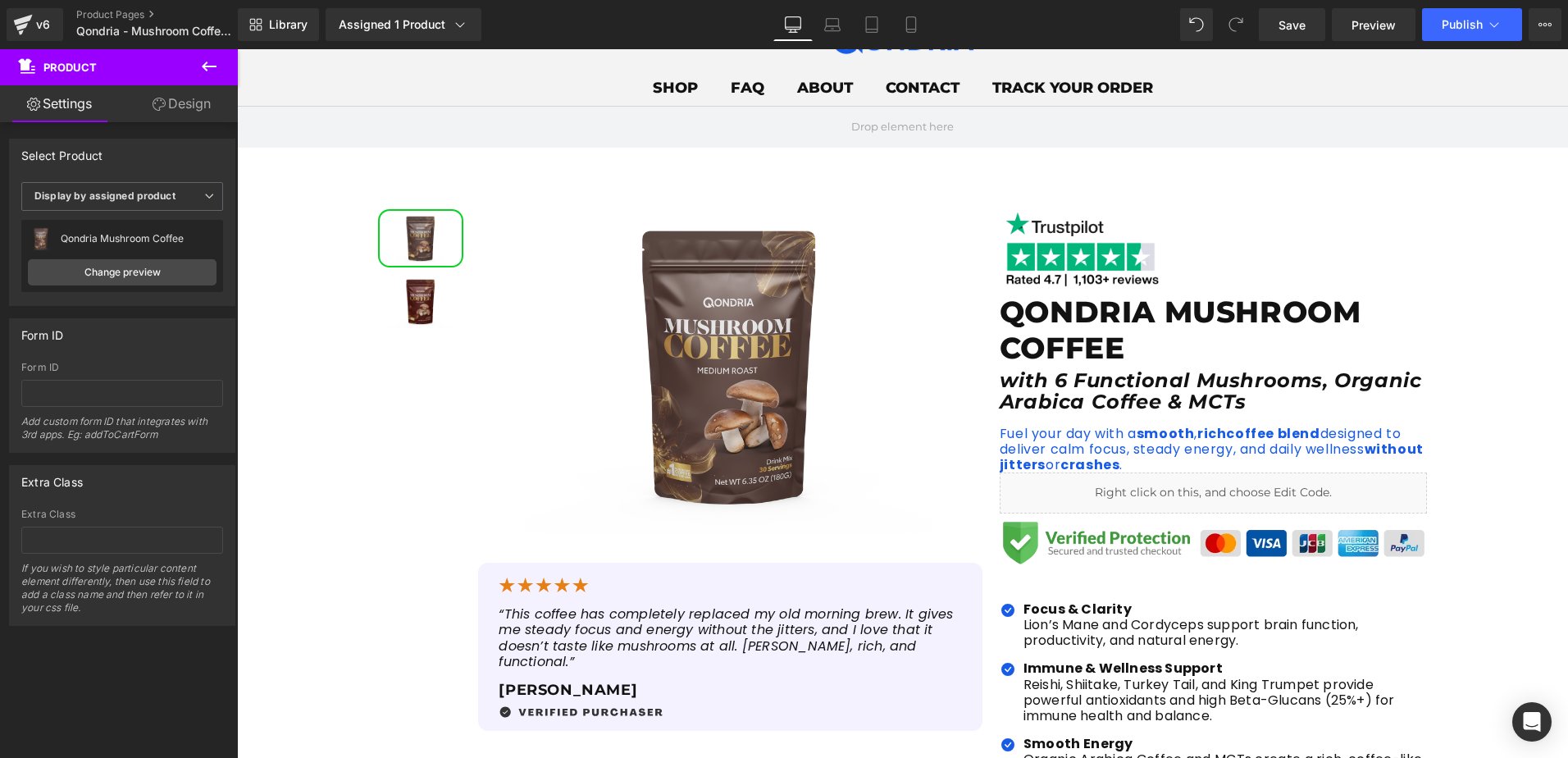
click at [206, 64] on icon at bounding box center [208, 66] width 15 height 10
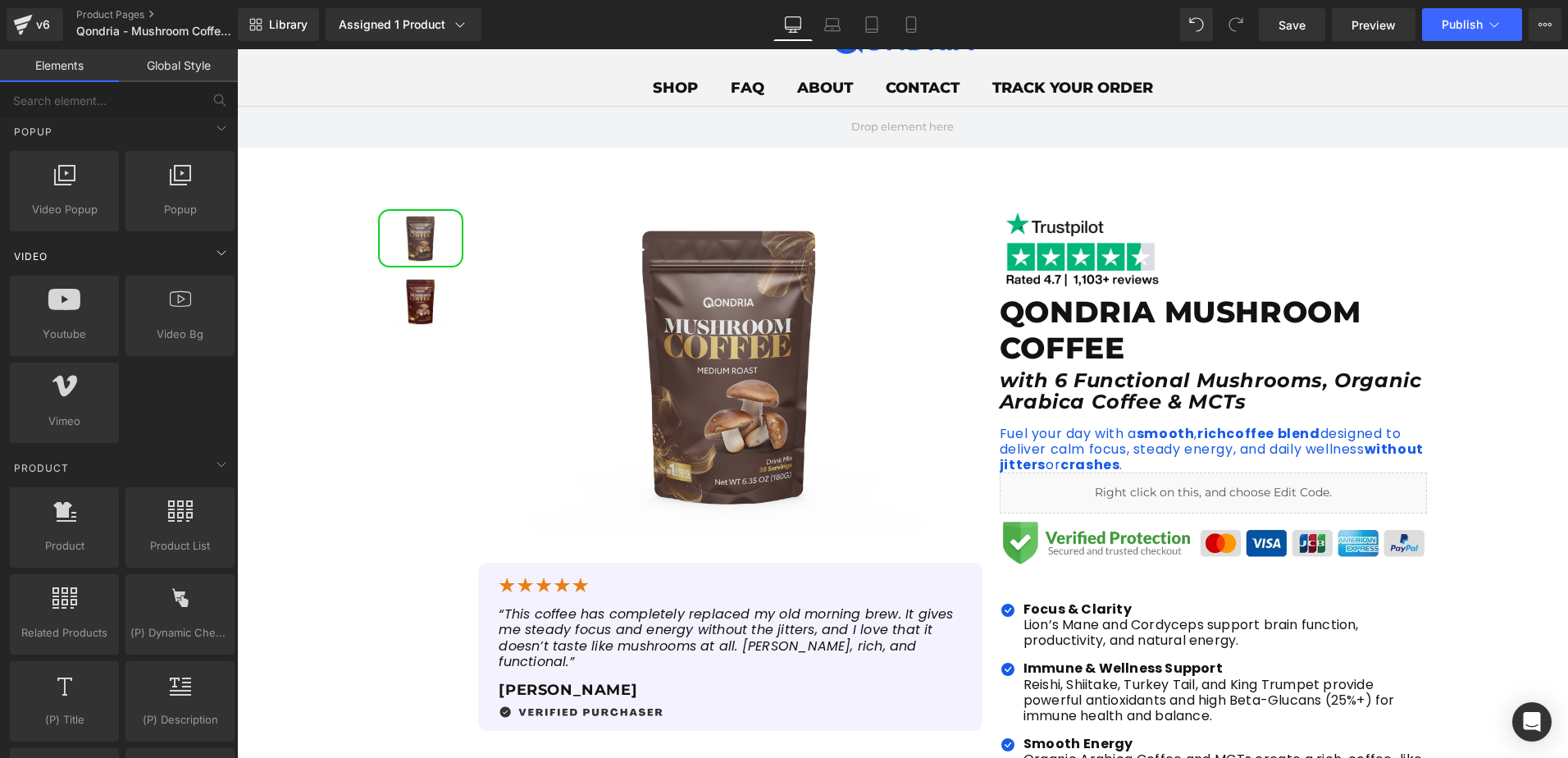
scroll to position [1230, 0]
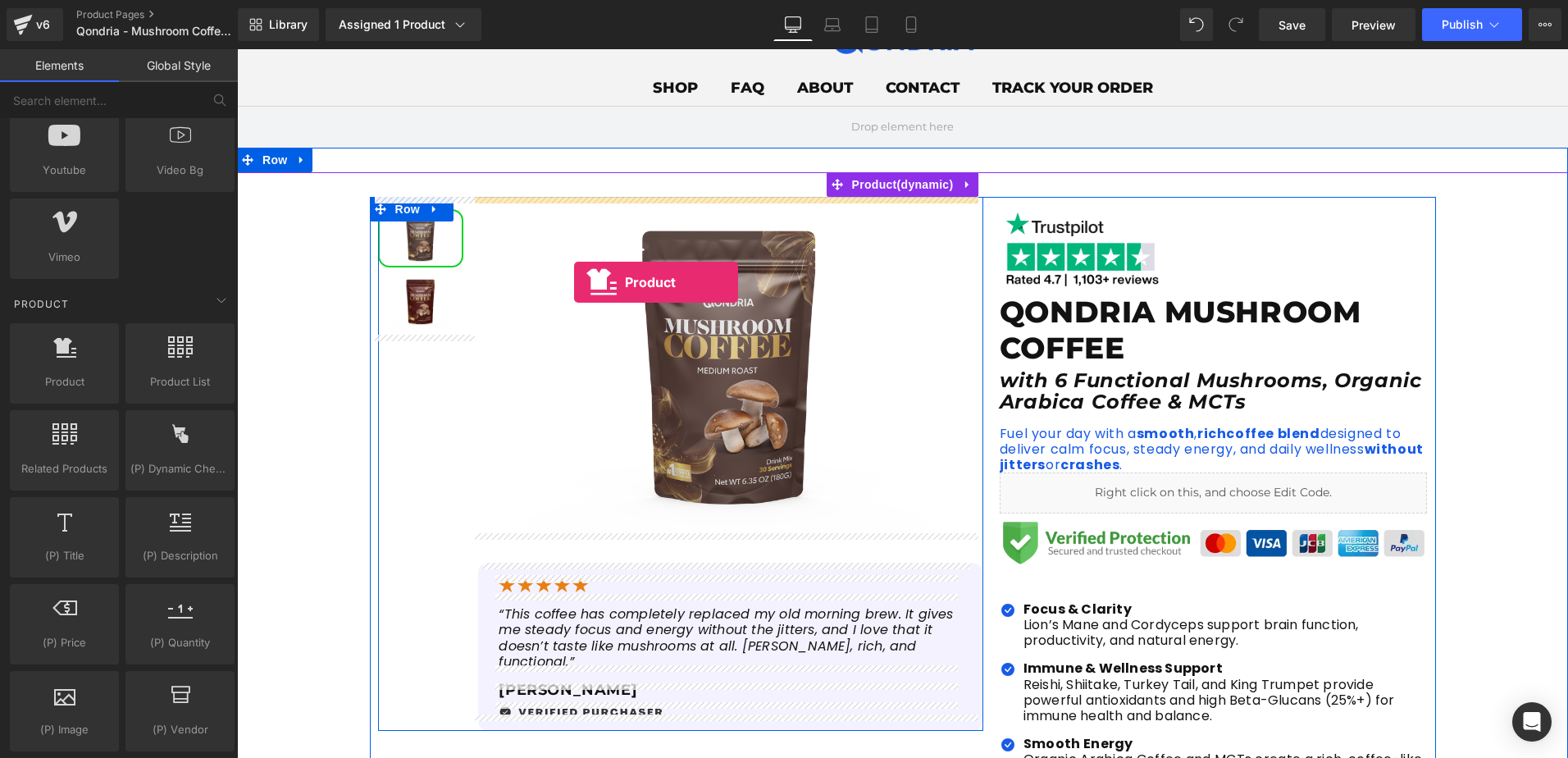
drag, startPoint x: 300, startPoint y: 406, endPoint x: 574, endPoint y: 283, distance: 300.3
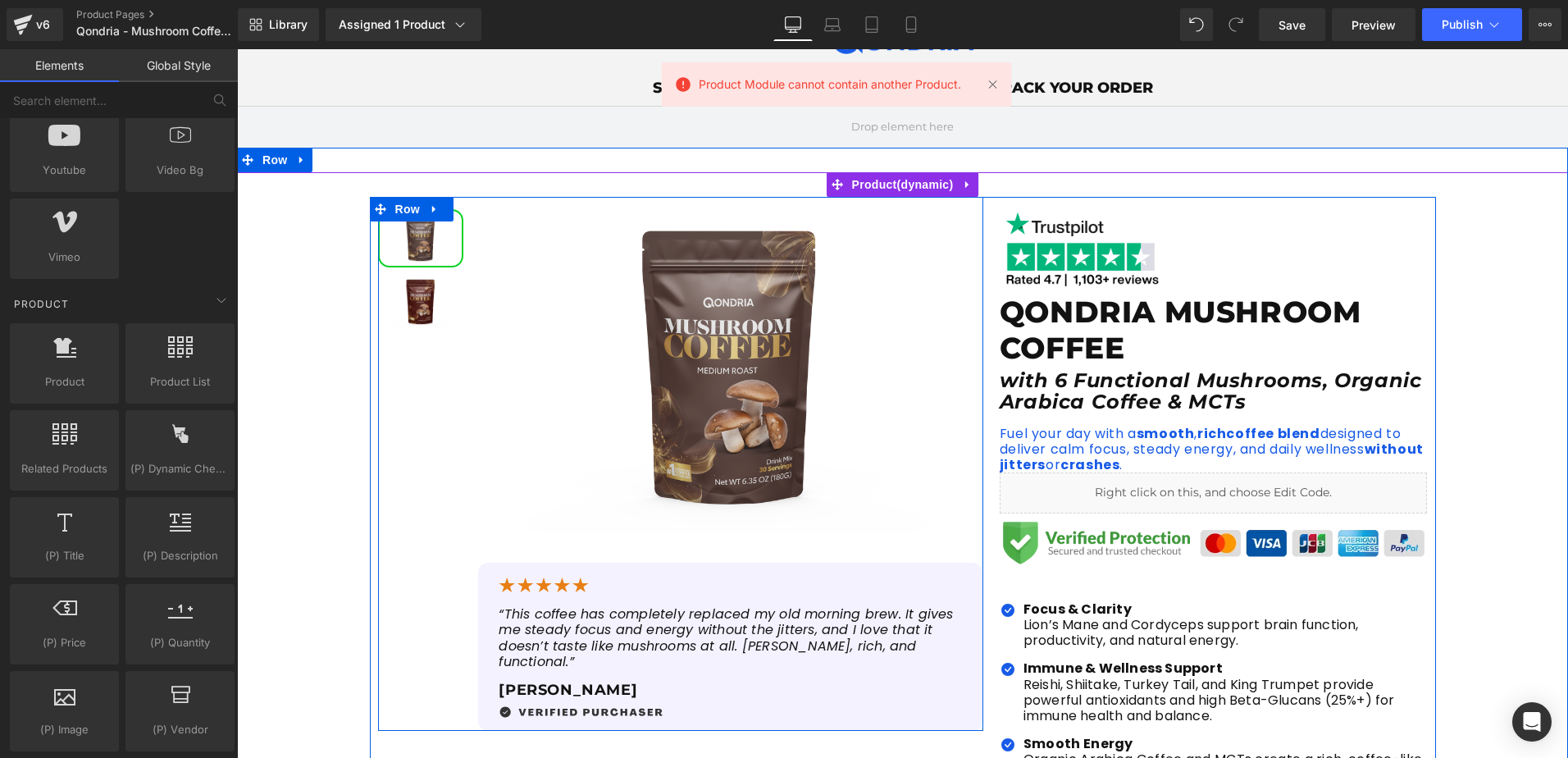
click at [640, 353] on img at bounding box center [730, 365] width 504 height 336
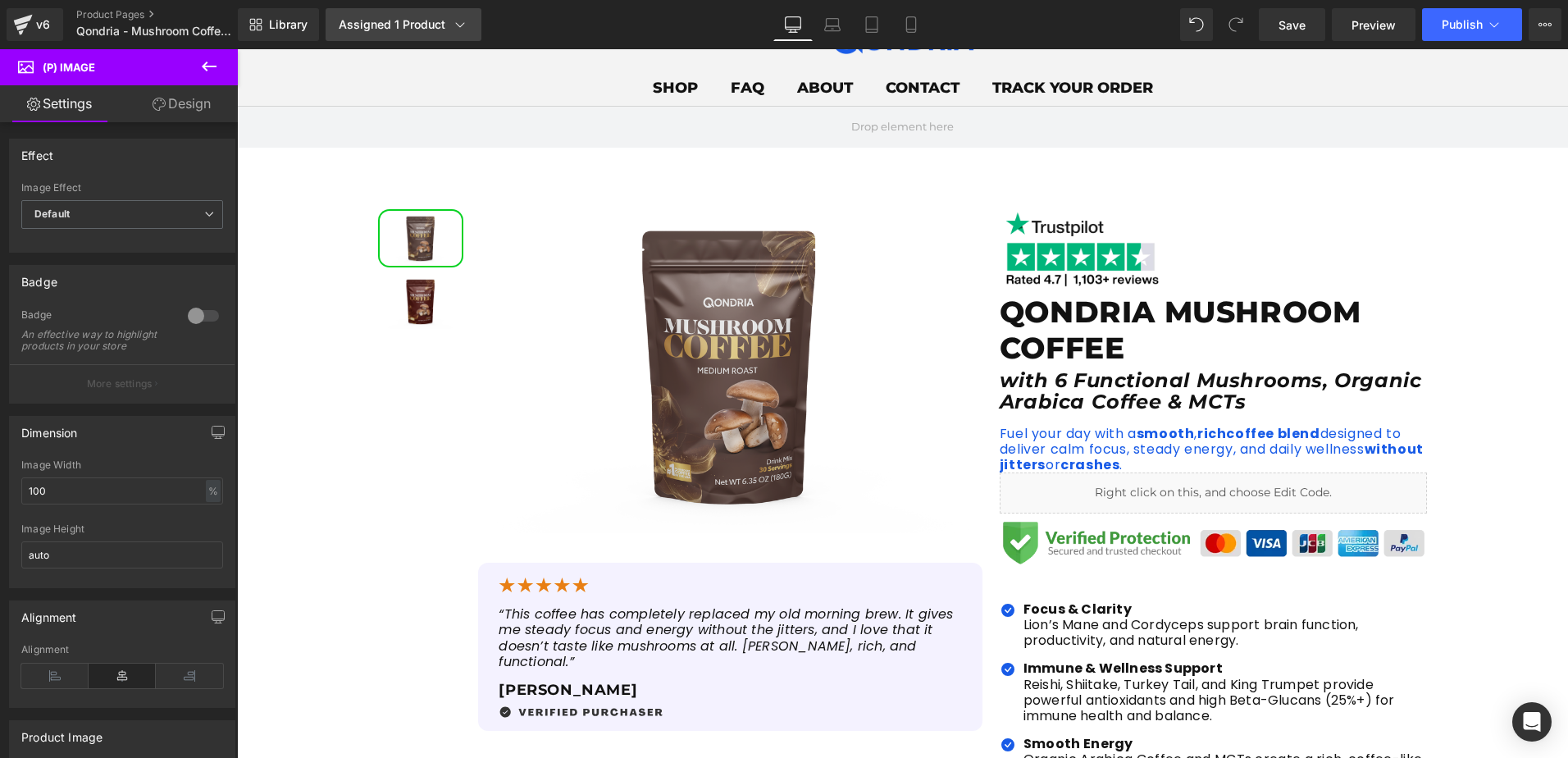
click at [406, 13] on link "Assigned 1 Product" at bounding box center [404, 24] width 156 height 33
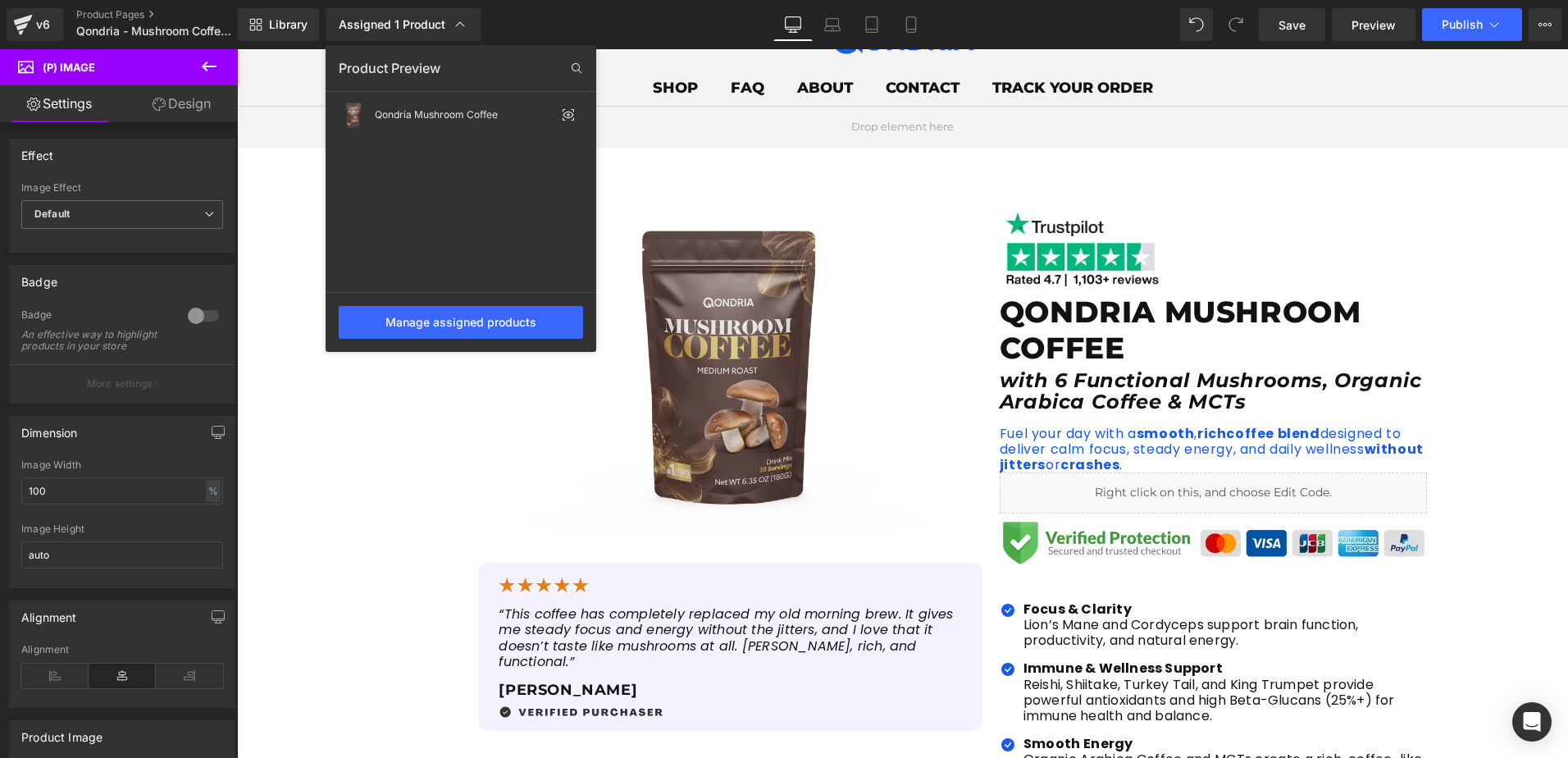
click at [170, 95] on link "Design" at bounding box center [182, 103] width 119 height 37
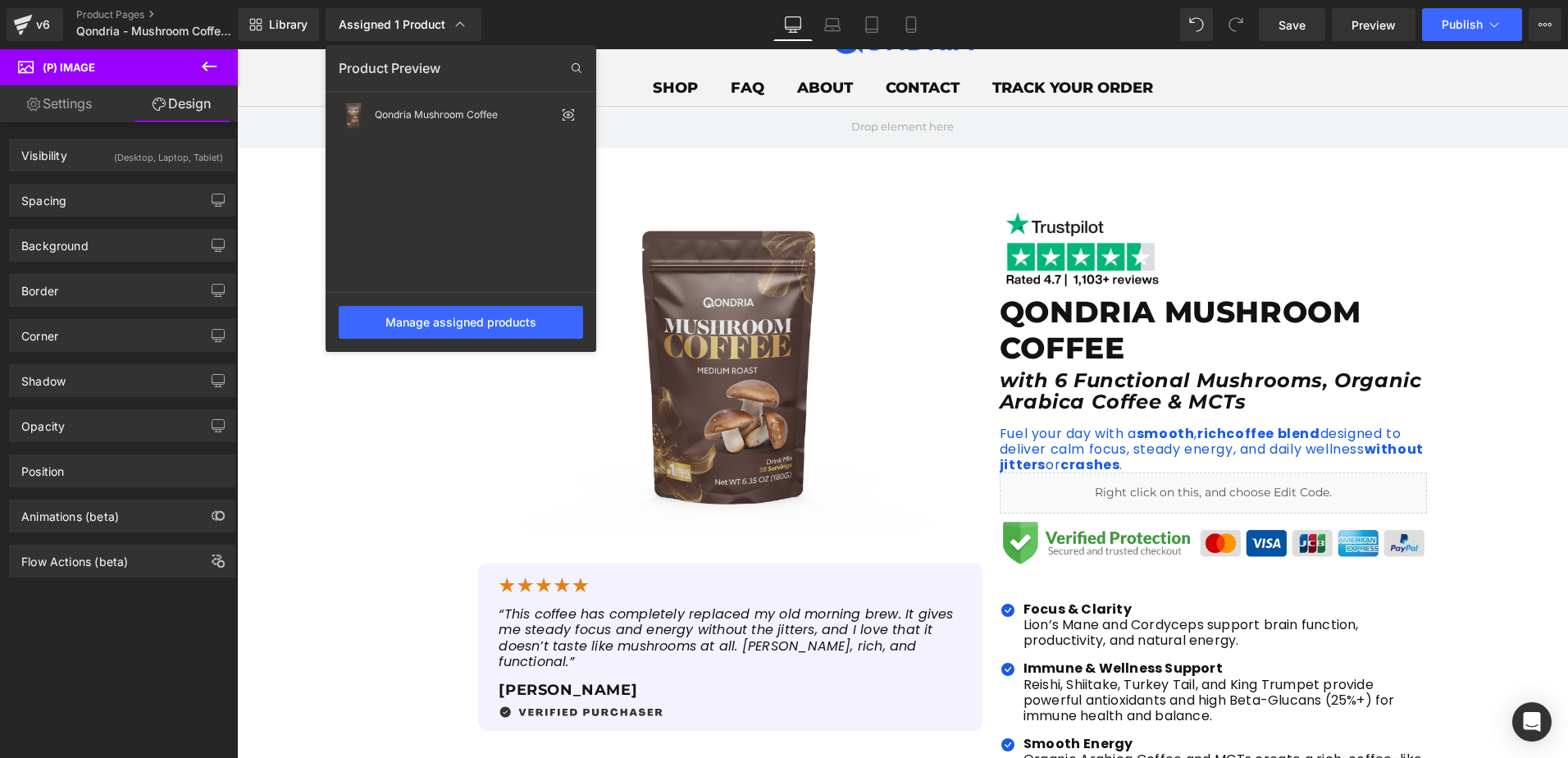
click at [81, 114] on link "Settings" at bounding box center [59, 103] width 119 height 37
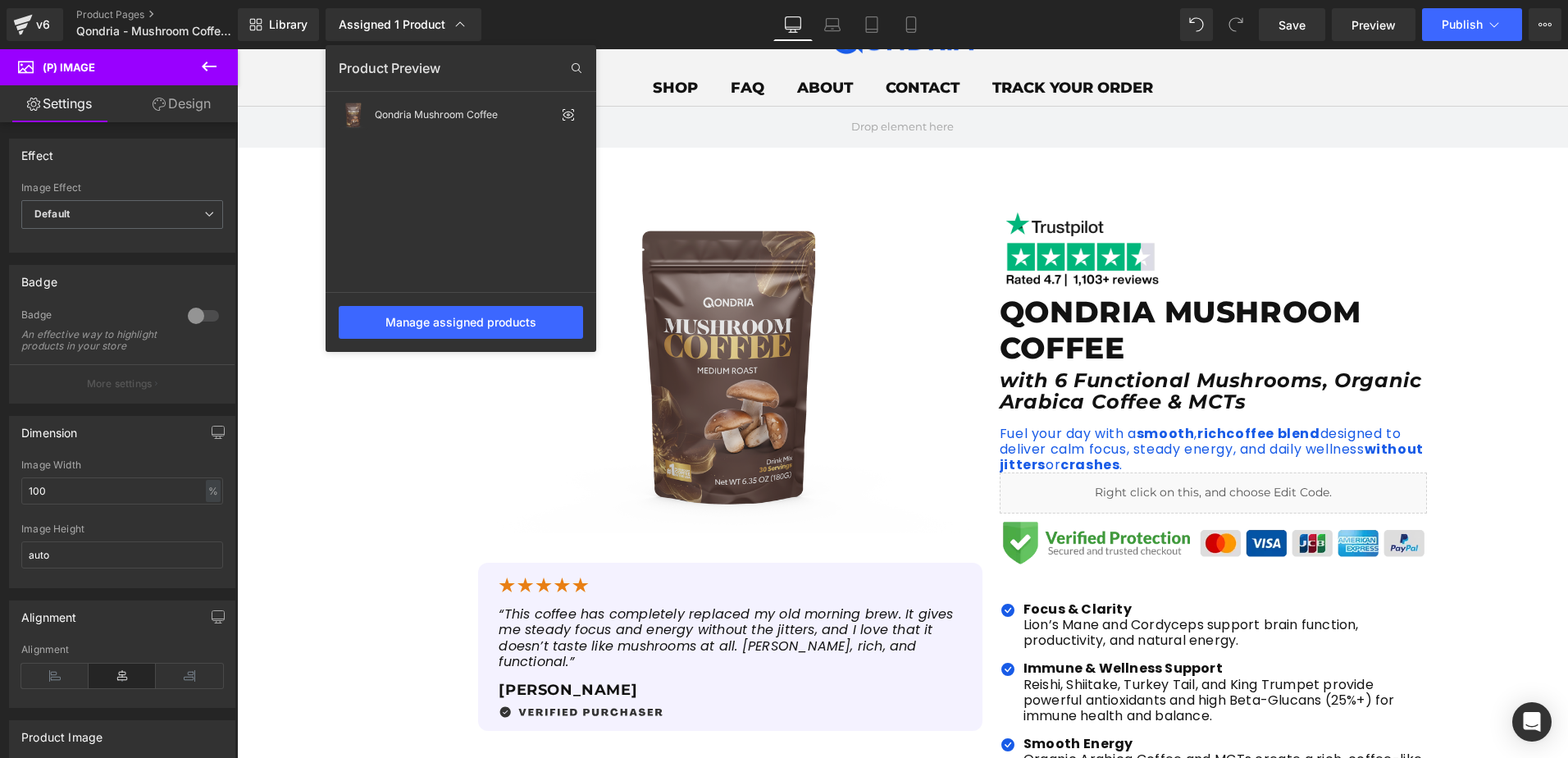
click at [58, 66] on span "(P) Image" at bounding box center [68, 66] width 52 height 13
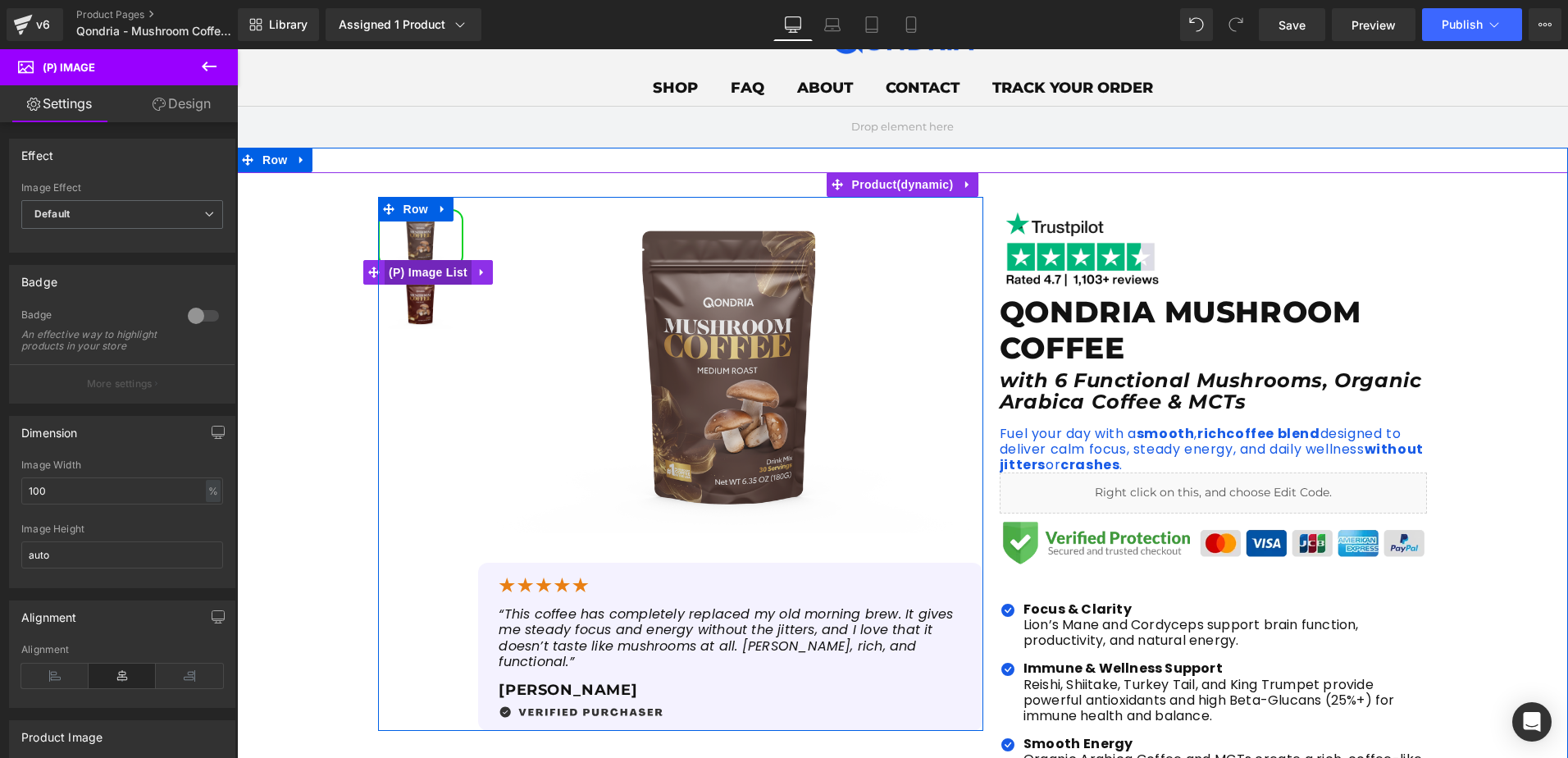
click at [421, 276] on span "(P) Image List" at bounding box center [428, 272] width 87 height 25
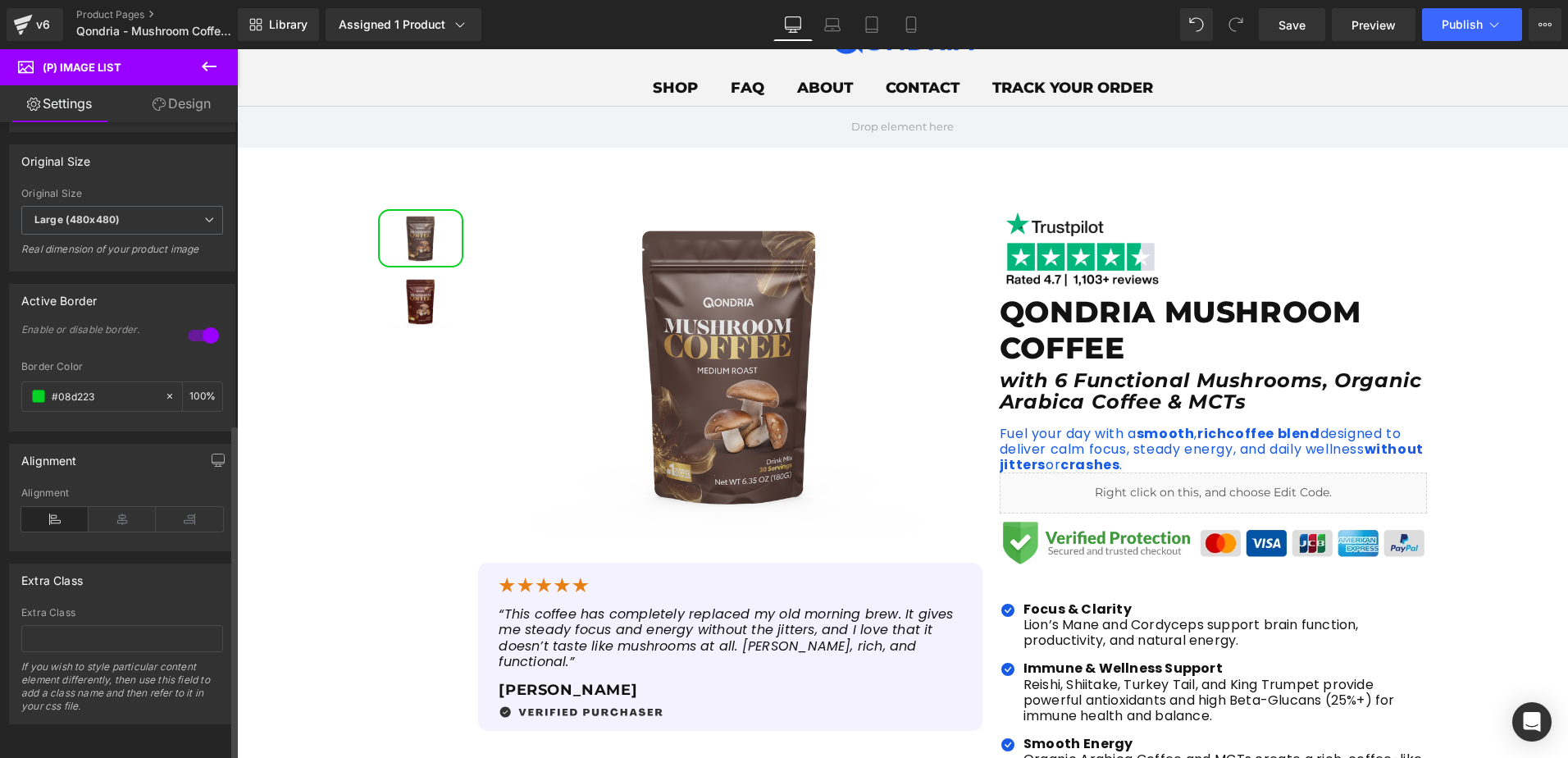
scroll to position [579, 0]
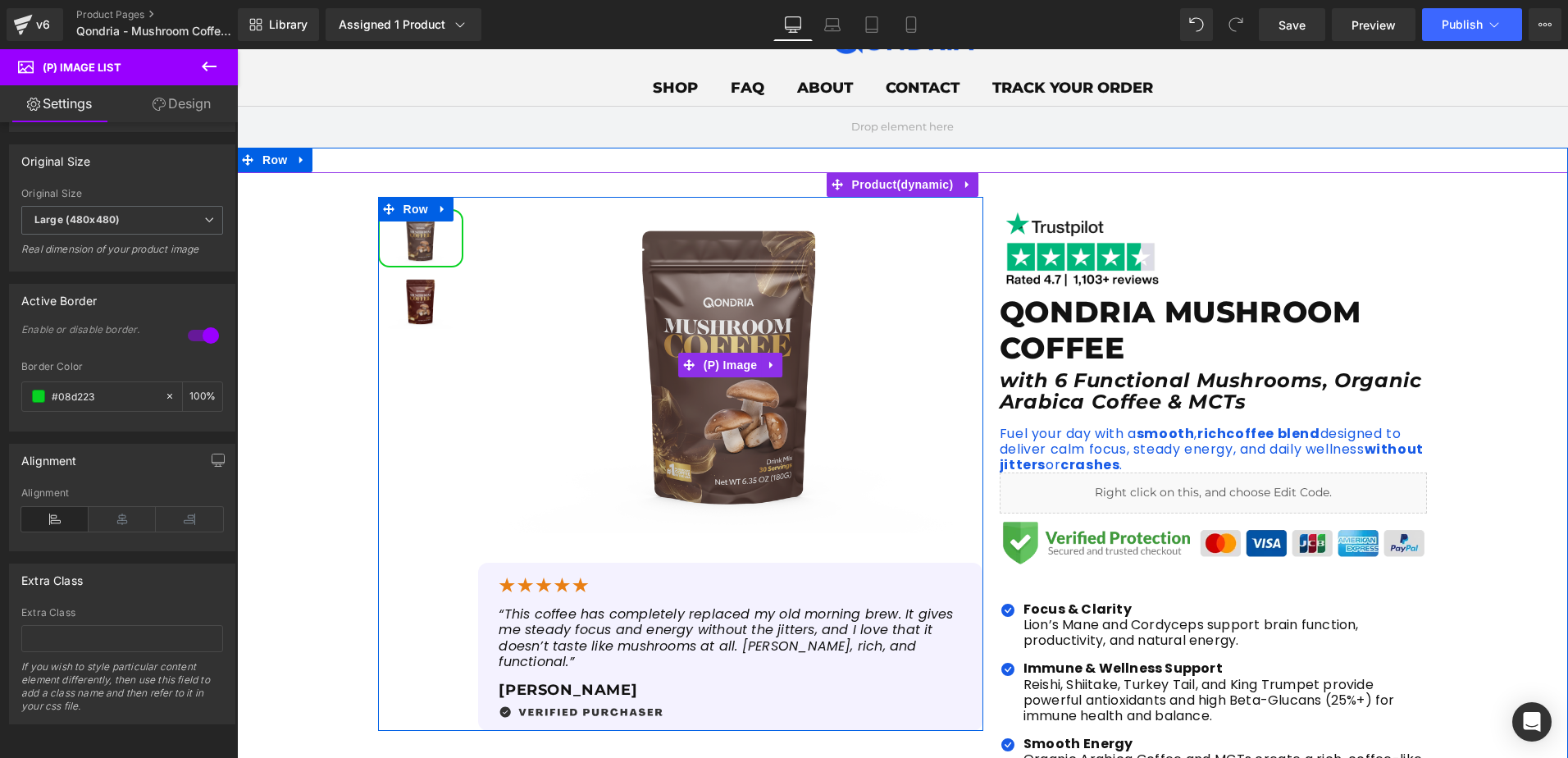
click at [744, 321] on img at bounding box center [730, 365] width 504 height 336
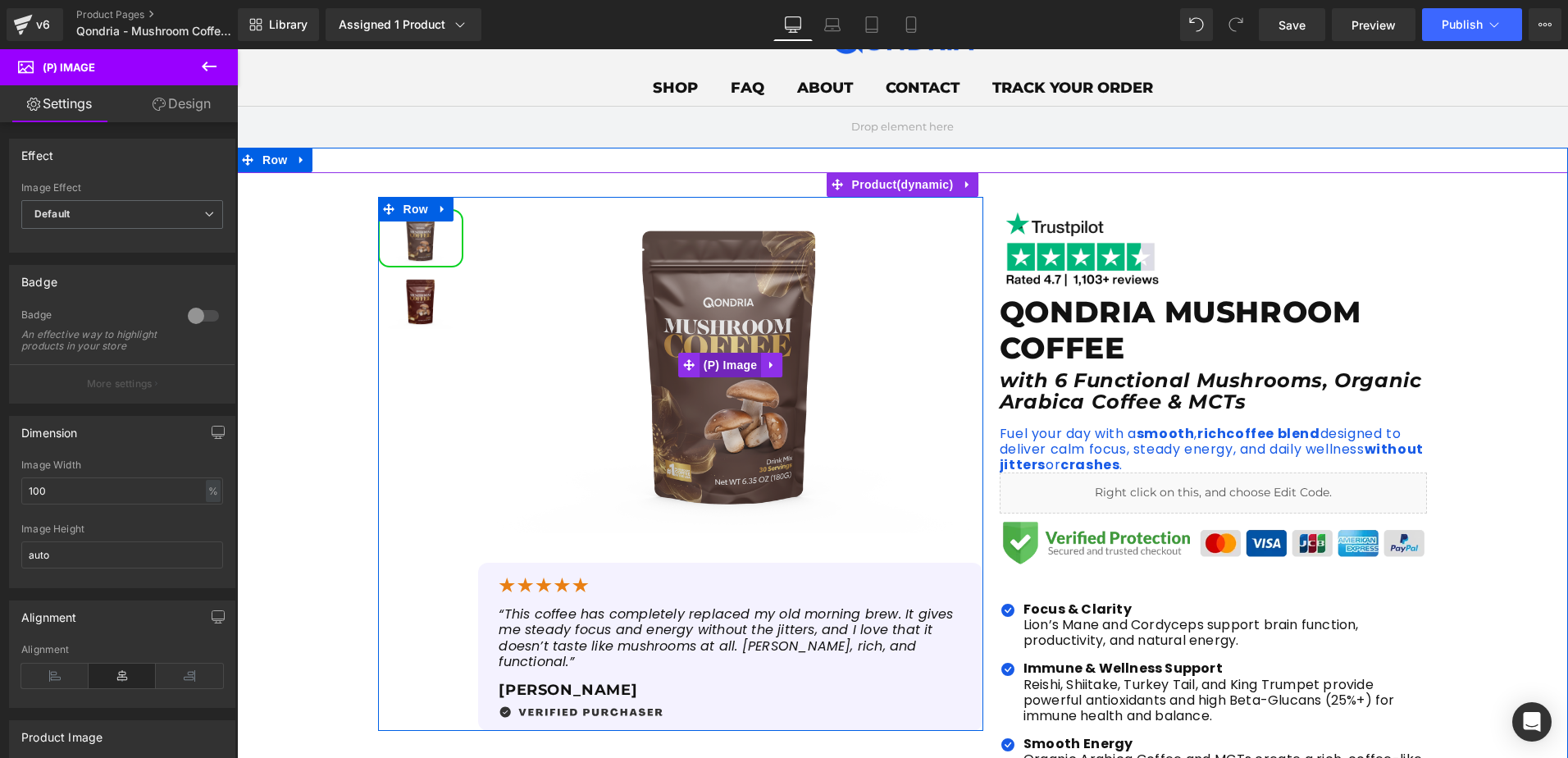
click at [727, 362] on span "(P) Image" at bounding box center [730, 365] width 62 height 25
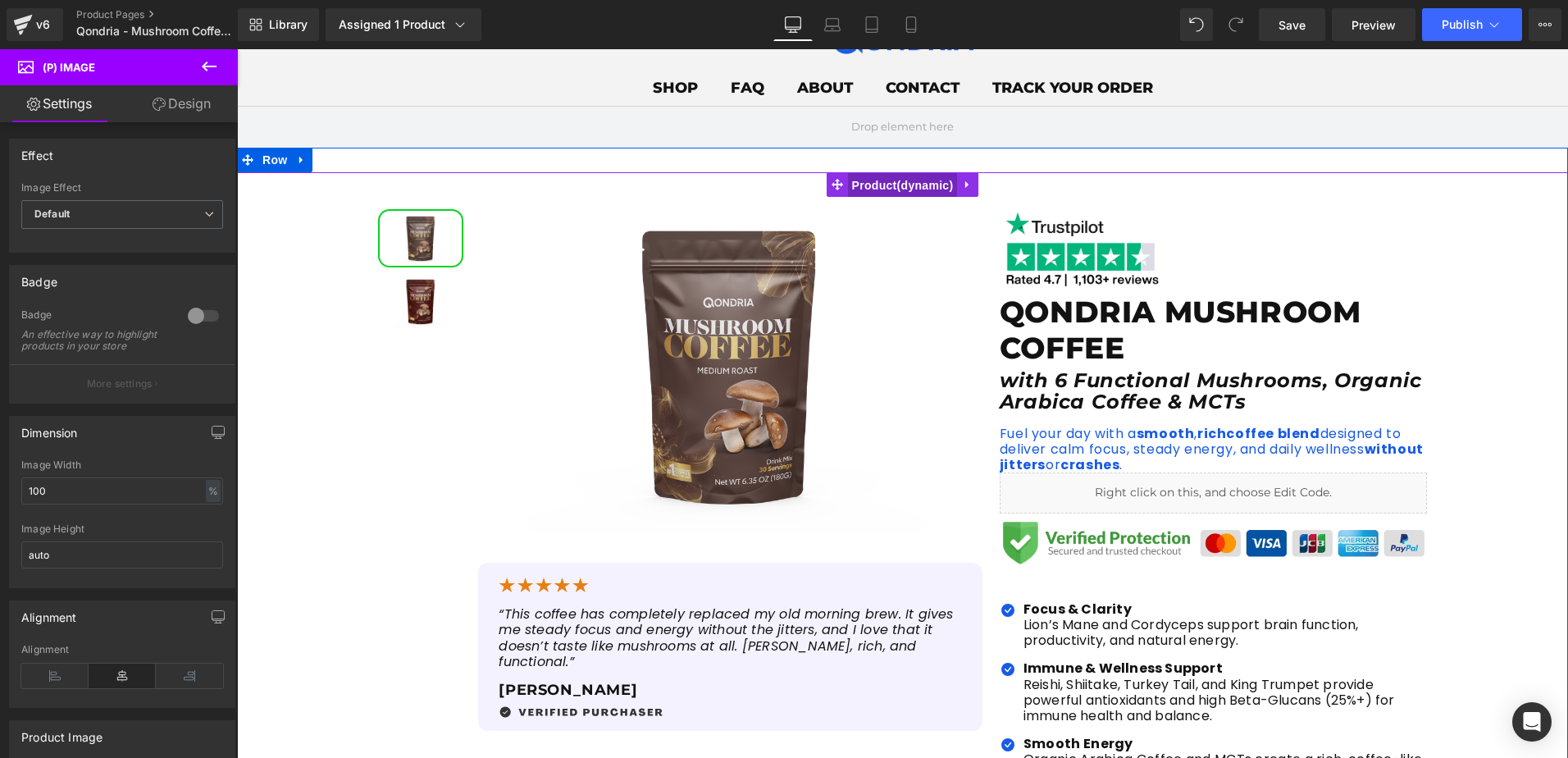
click at [857, 183] on span "Product" at bounding box center [902, 185] width 110 height 25
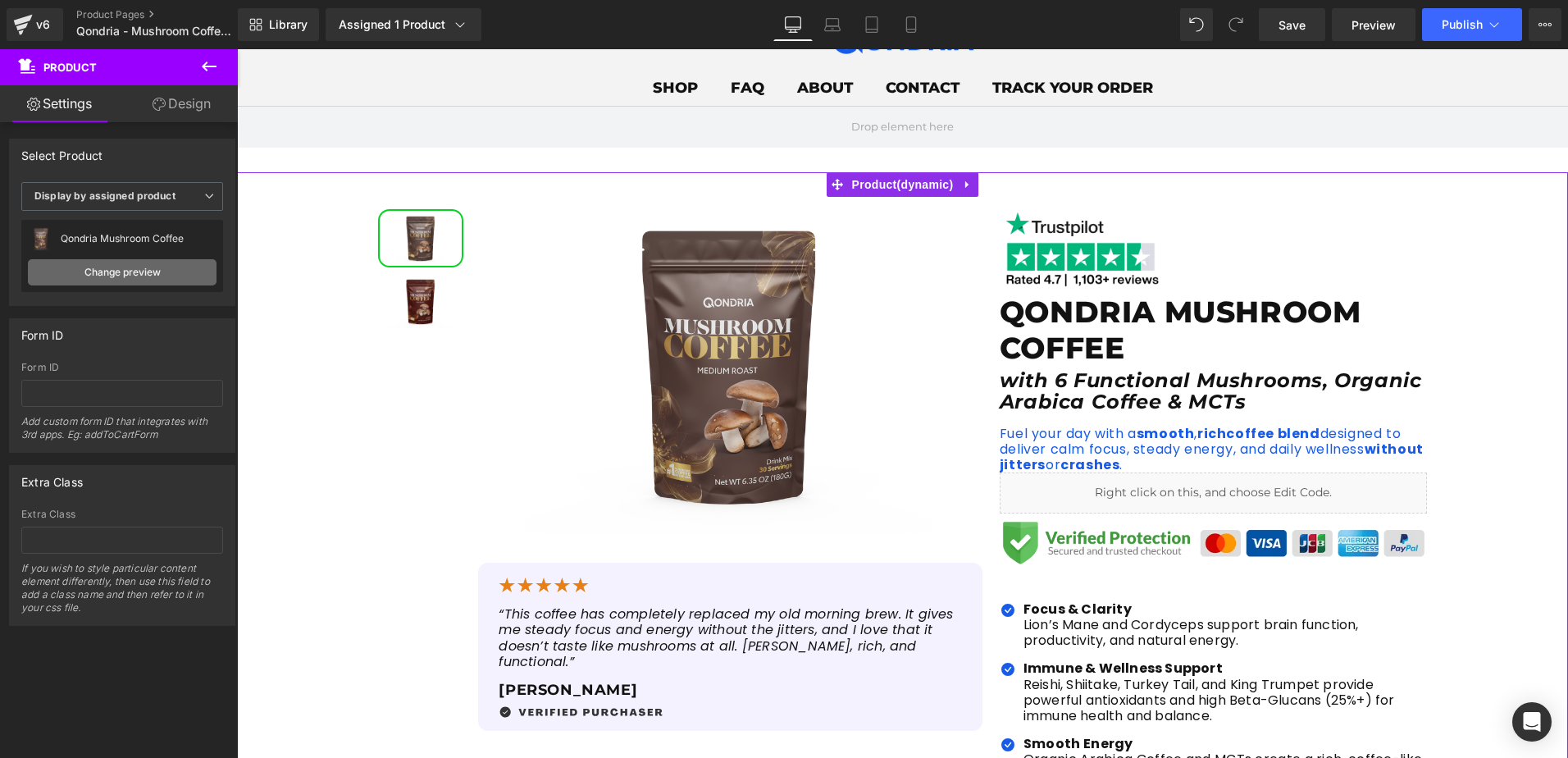
click at [116, 266] on link "Change preview" at bounding box center [122, 272] width 189 height 27
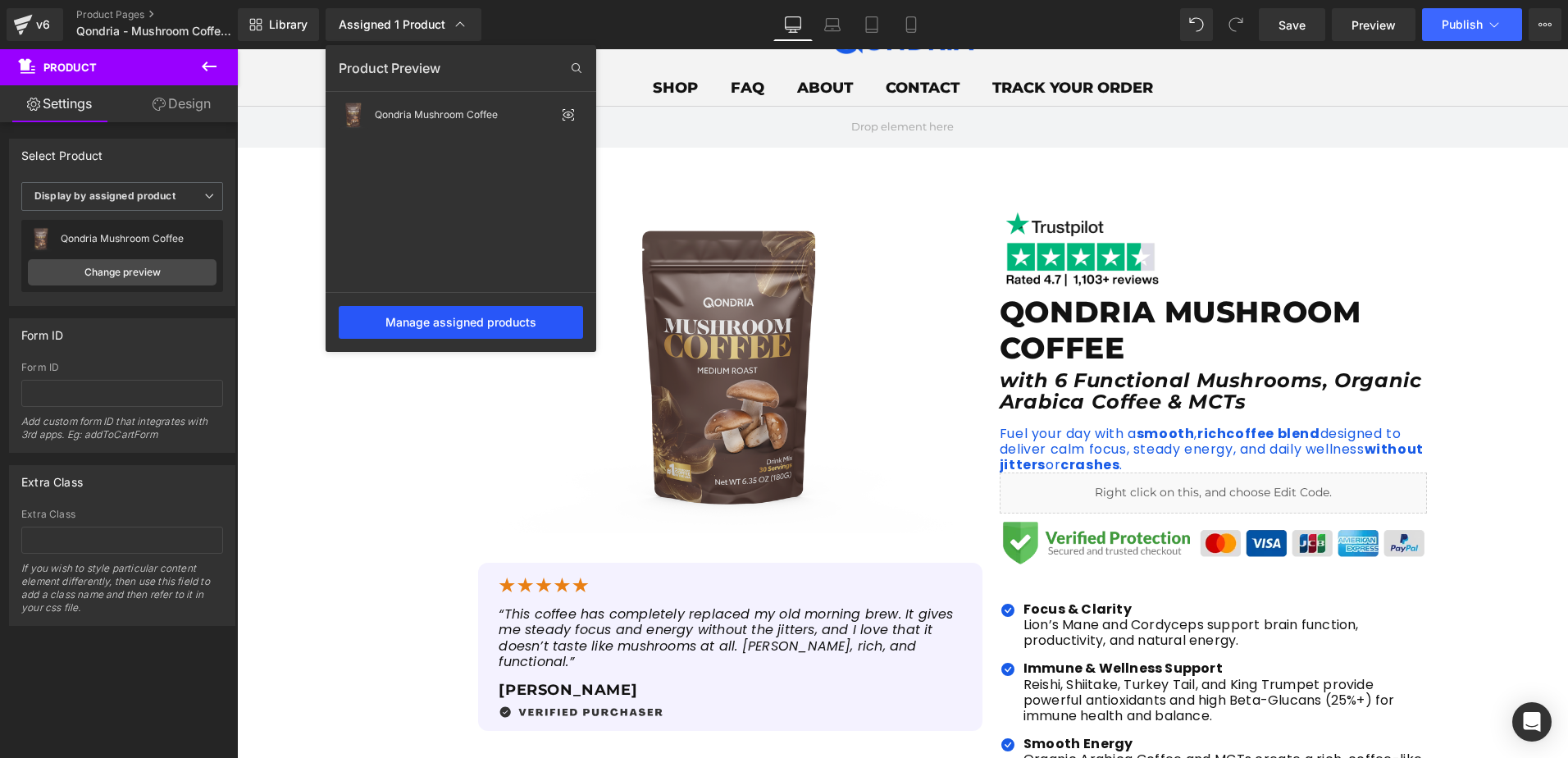
click at [449, 326] on div "Manage assigned products" at bounding box center [460, 322] width 244 height 33
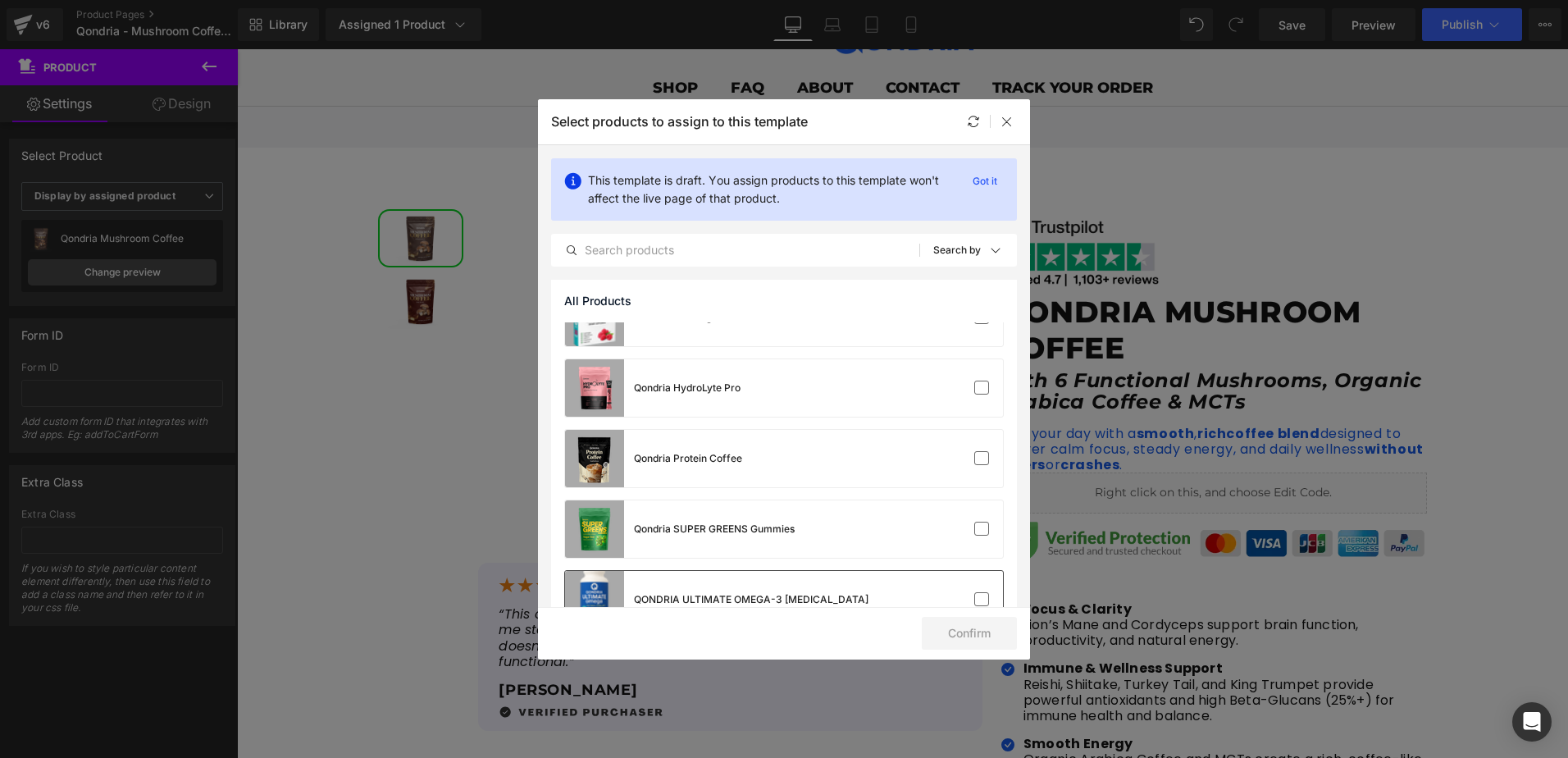
scroll to position [410, 0]
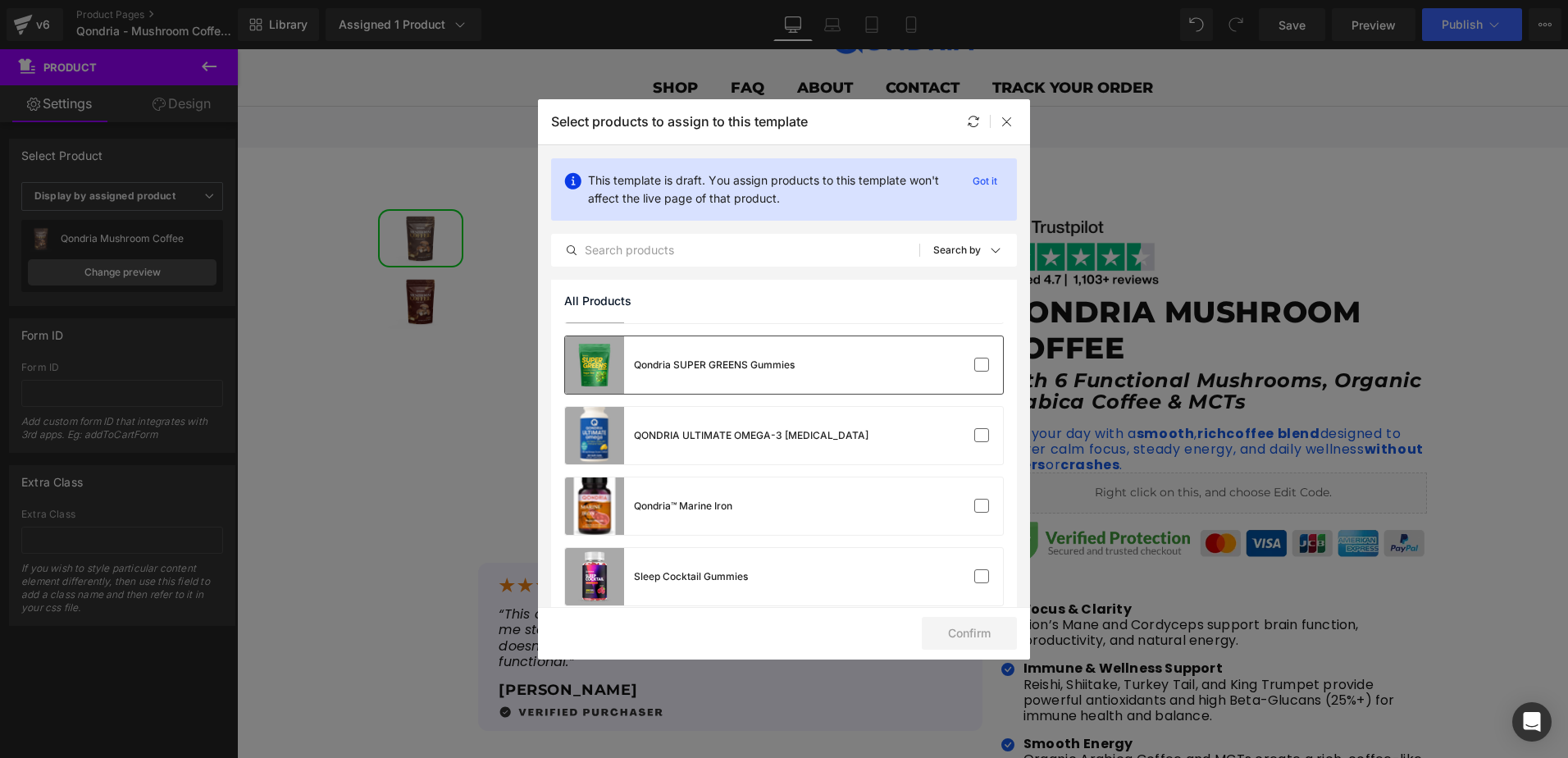
click at [707, 374] on div "Qondria SUPER GREENS Gummies" at bounding box center [680, 365] width 229 height 57
click at [944, 625] on button "Confirm" at bounding box center [969, 632] width 95 height 33
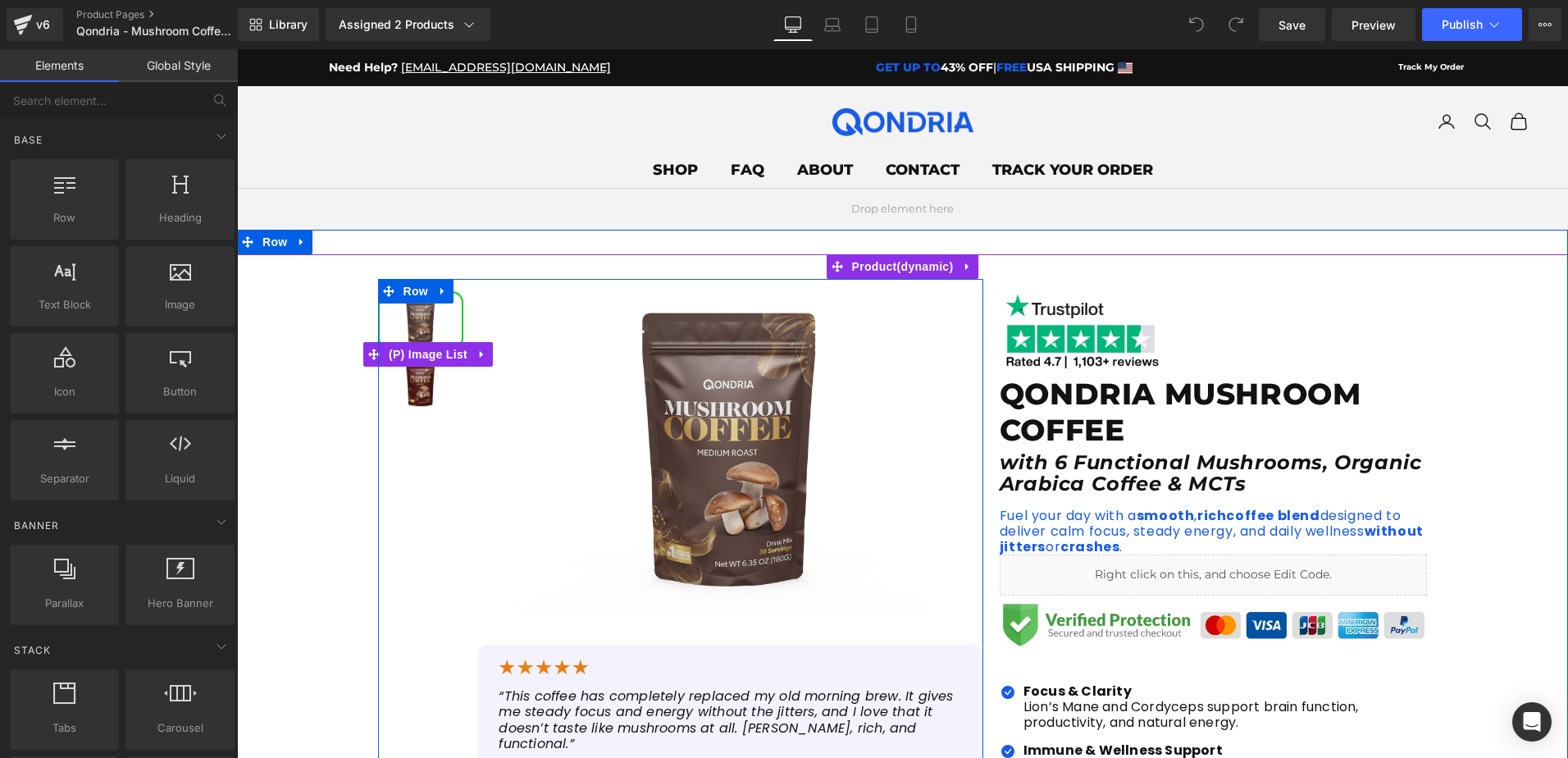
click at [406, 373] on img at bounding box center [420, 383] width 82 height 55
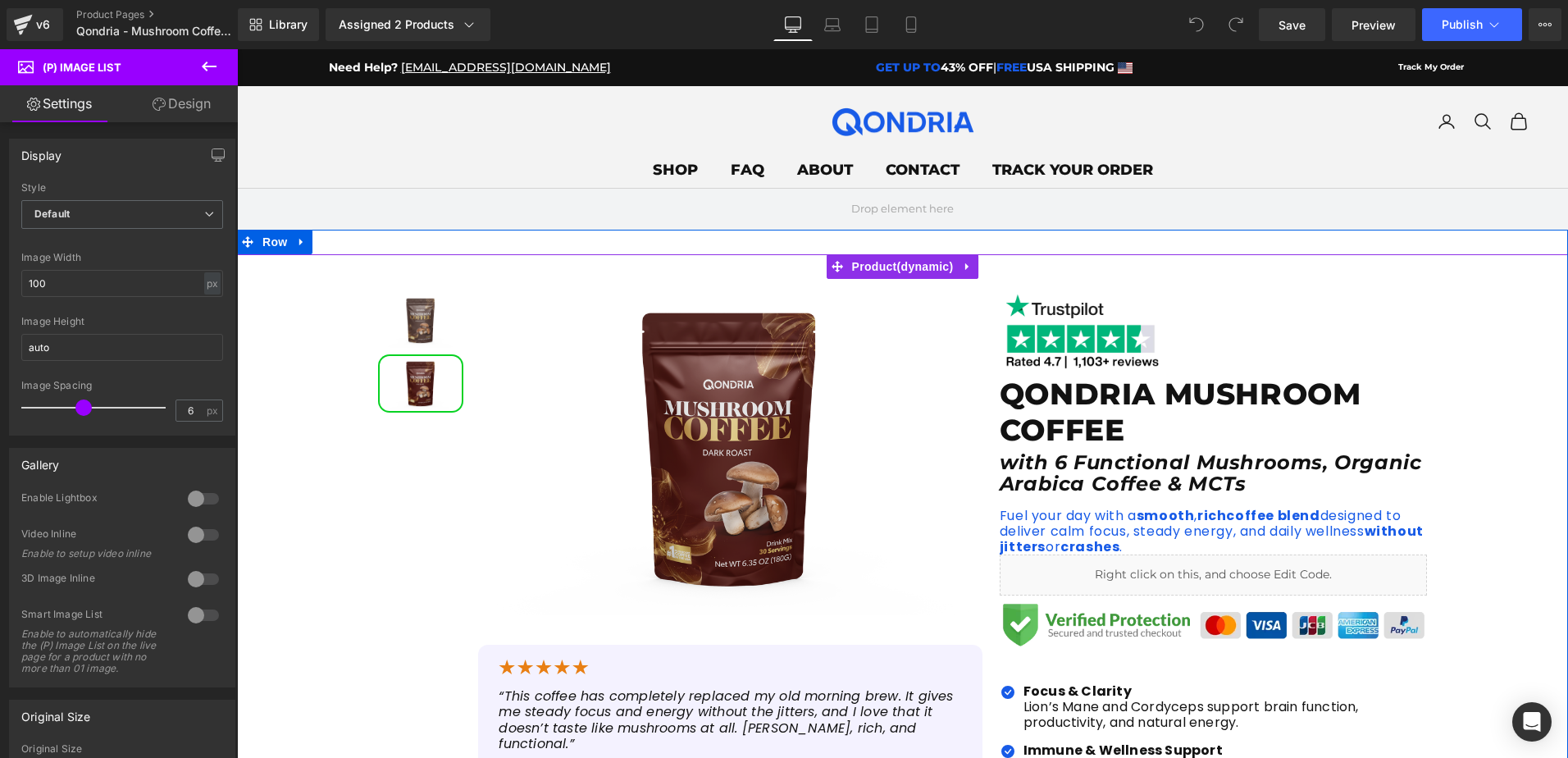
click at [1484, 375] on div "Sale Off (P) Image" at bounding box center [902, 727] width 1331 height 897
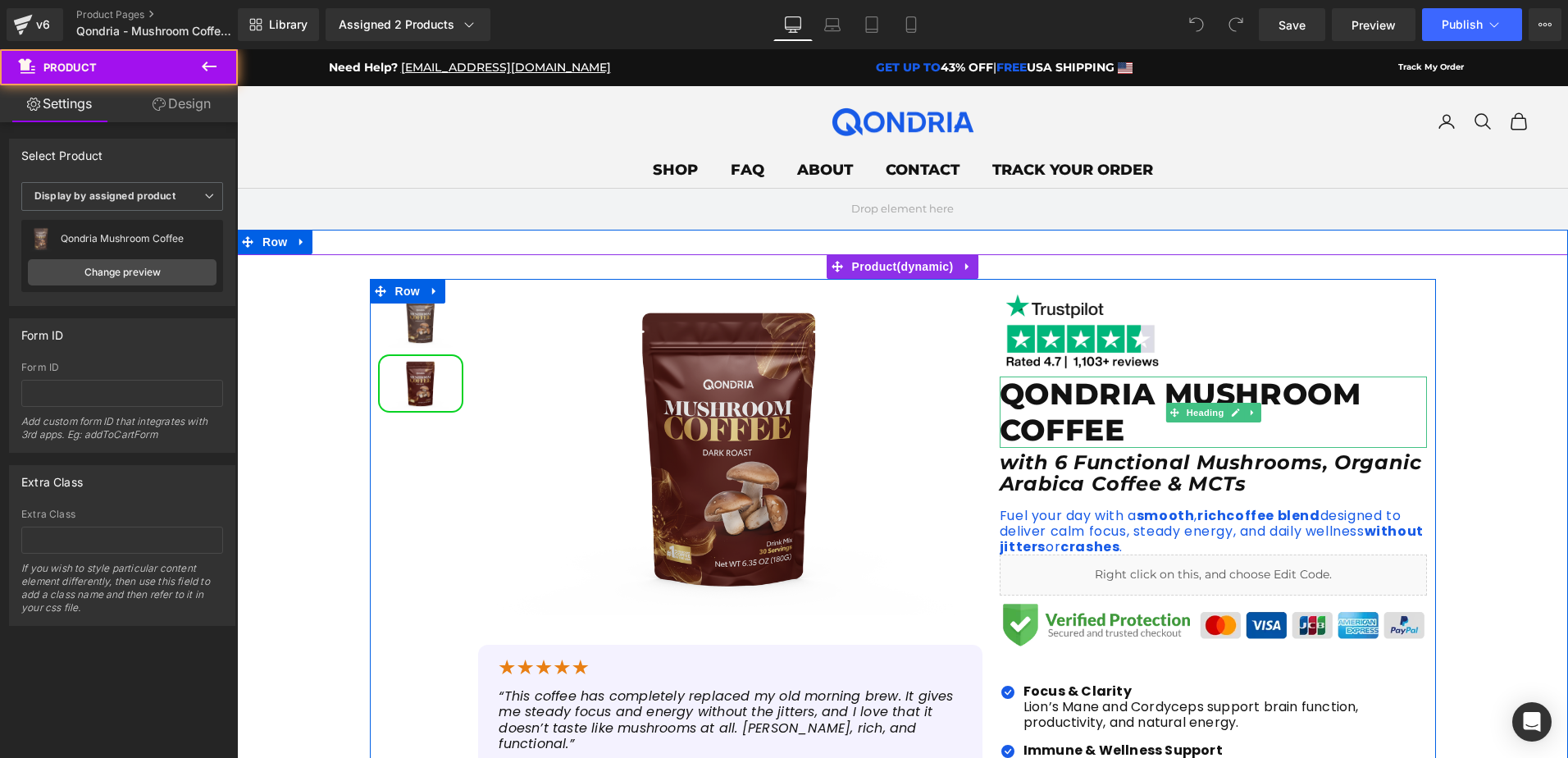
click at [1257, 397] on h1 "QONDRIA MUSHROOM COFFEE" at bounding box center [1213, 411] width 428 height 70
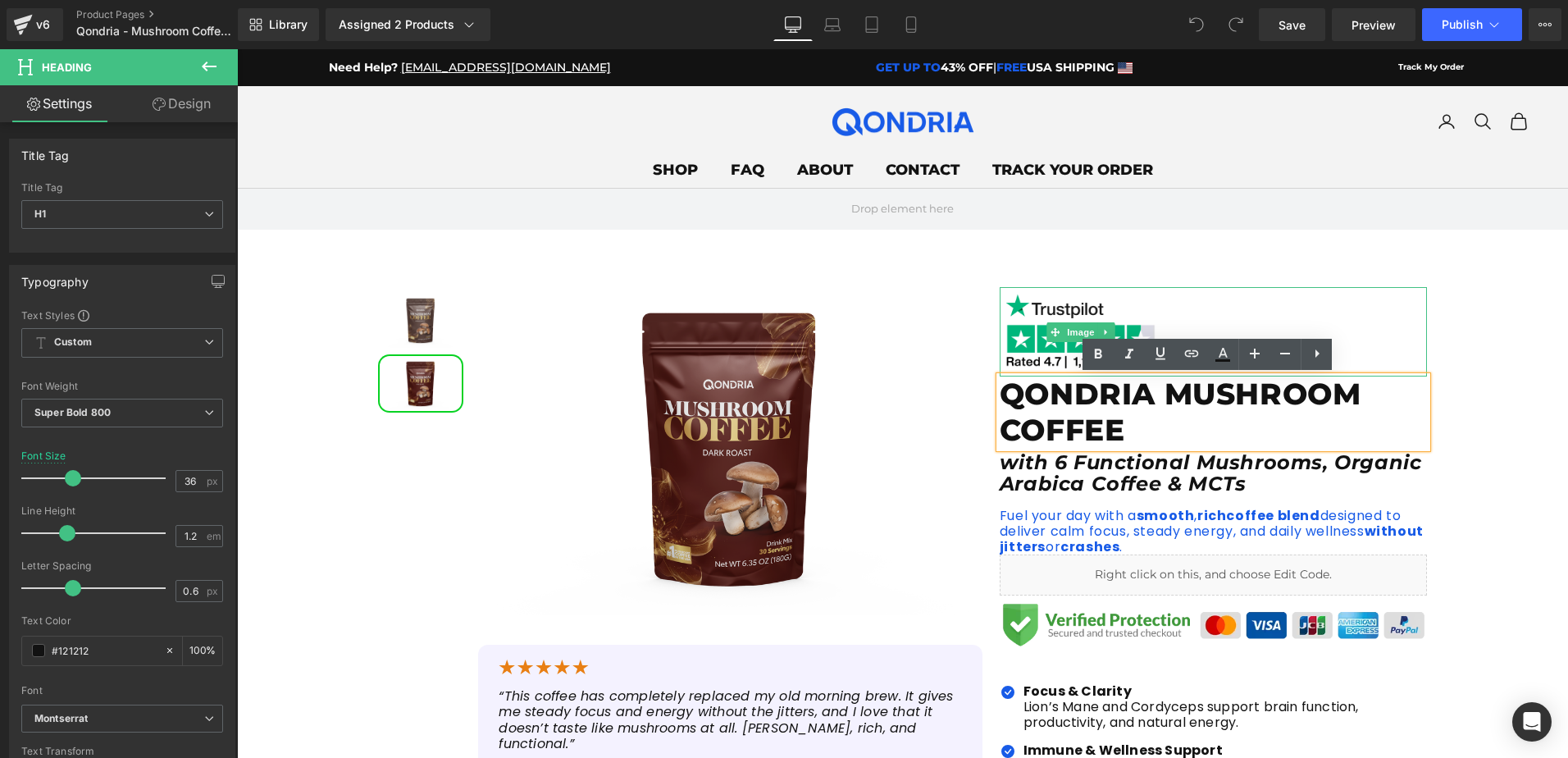
click at [1202, 305] on div at bounding box center [1213, 332] width 428 height 89
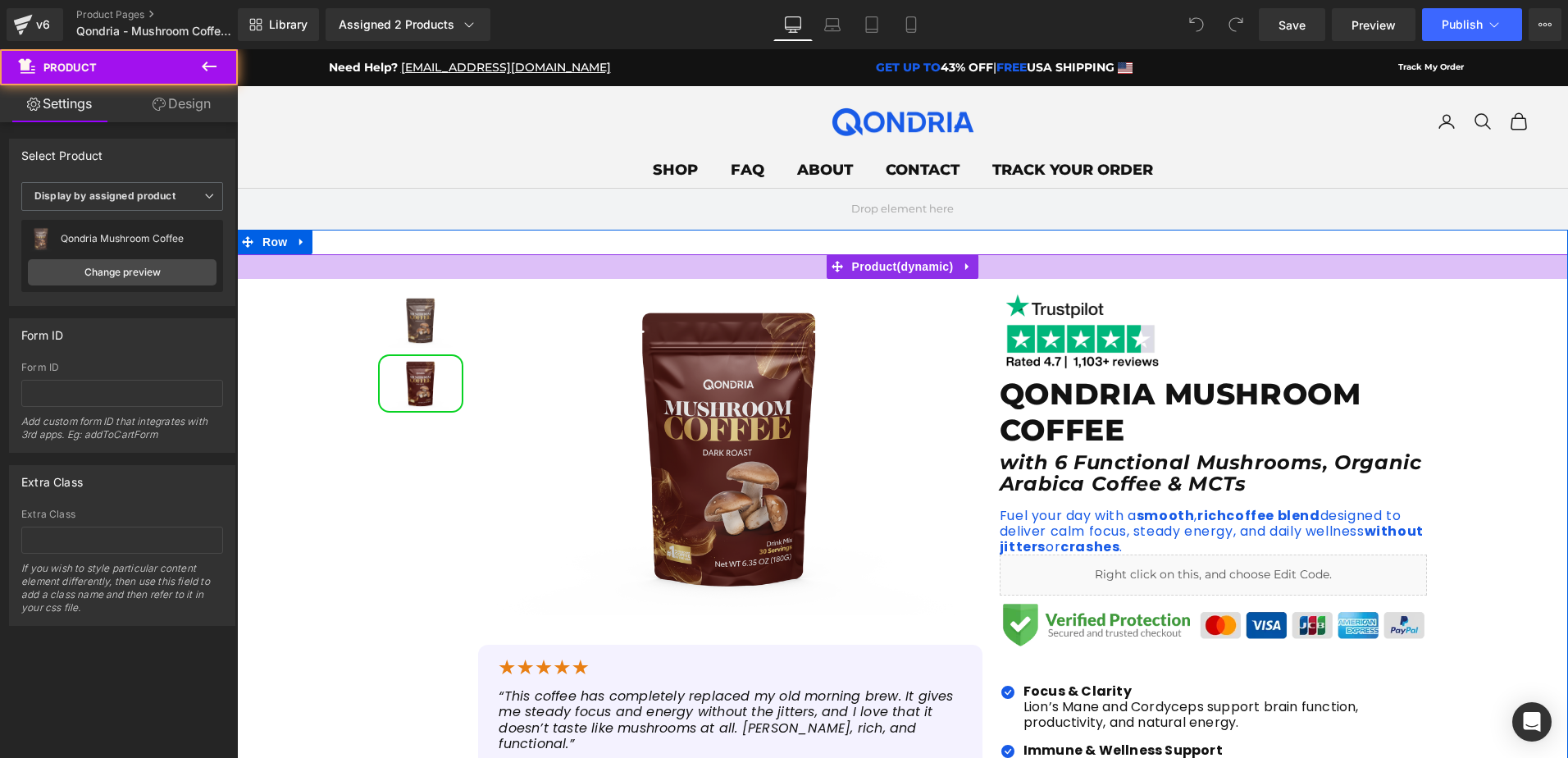
click at [1045, 255] on div at bounding box center [902, 266] width 1331 height 25
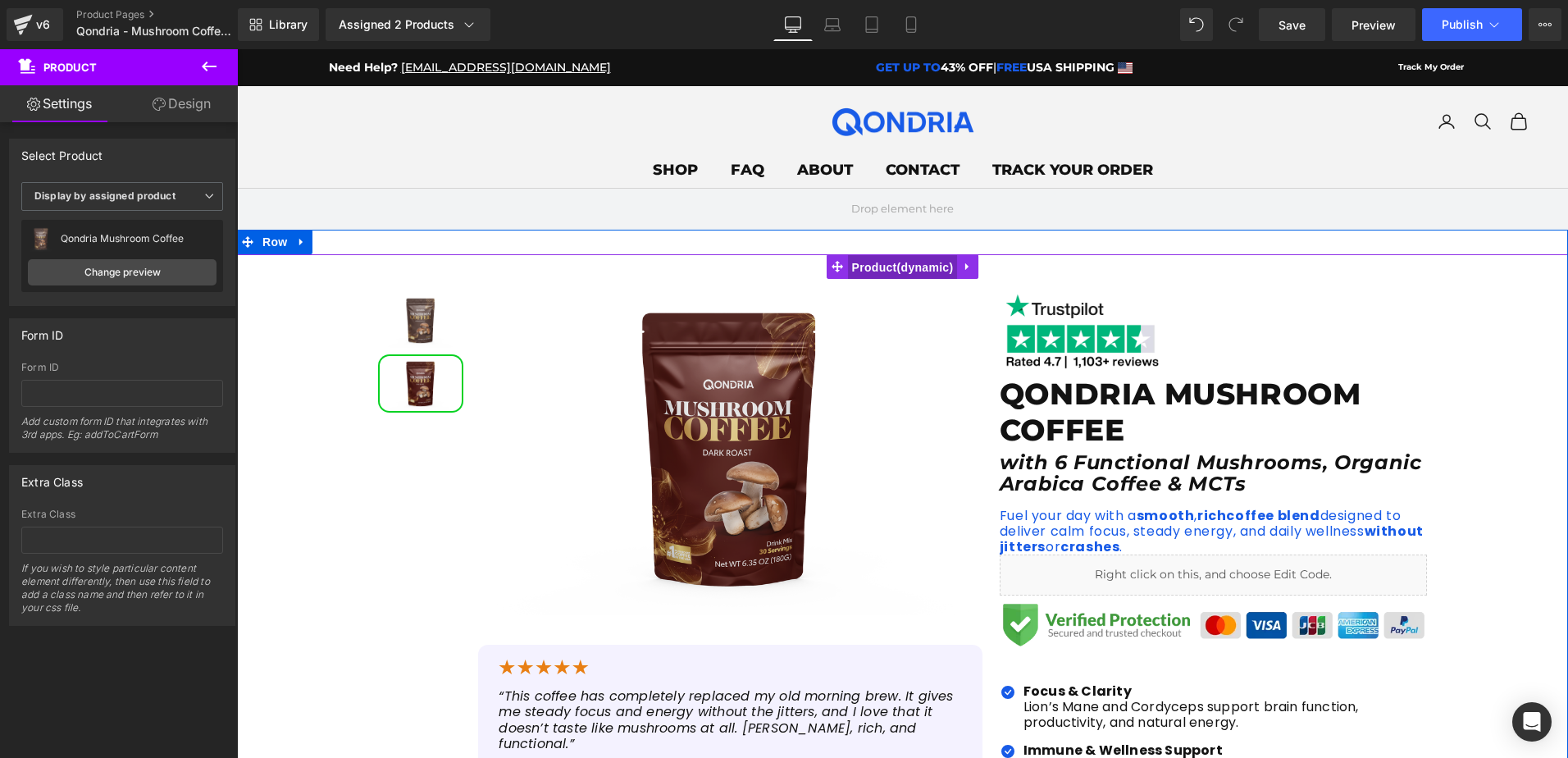
click at [919, 258] on span "Product" at bounding box center [902, 267] width 110 height 25
click at [962, 266] on icon at bounding box center [968, 267] width 12 height 12
click at [972, 268] on icon at bounding box center [978, 267] width 12 height 12
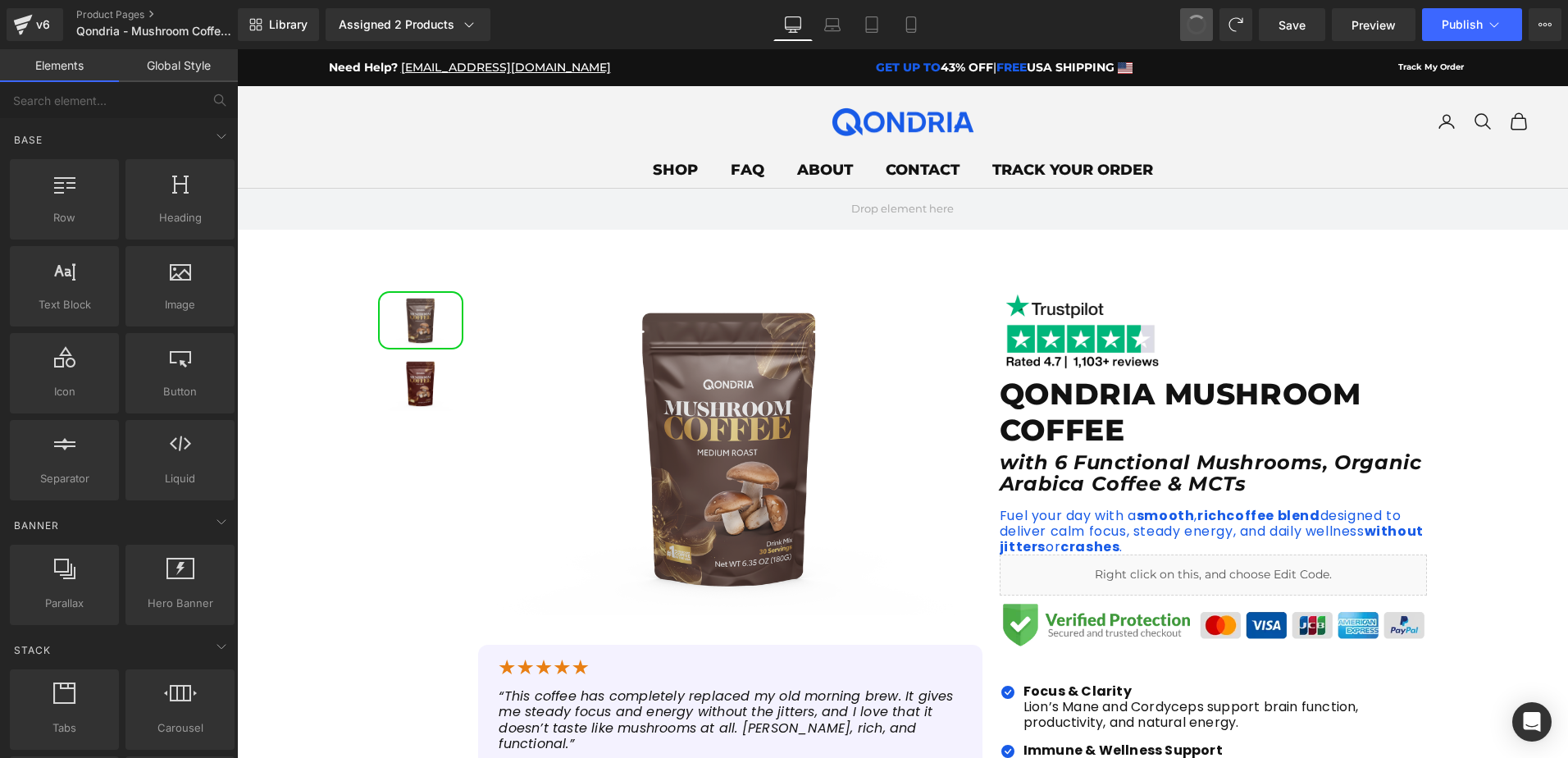
click at [1200, 19] on span at bounding box center [1197, 25] width 27 height 27
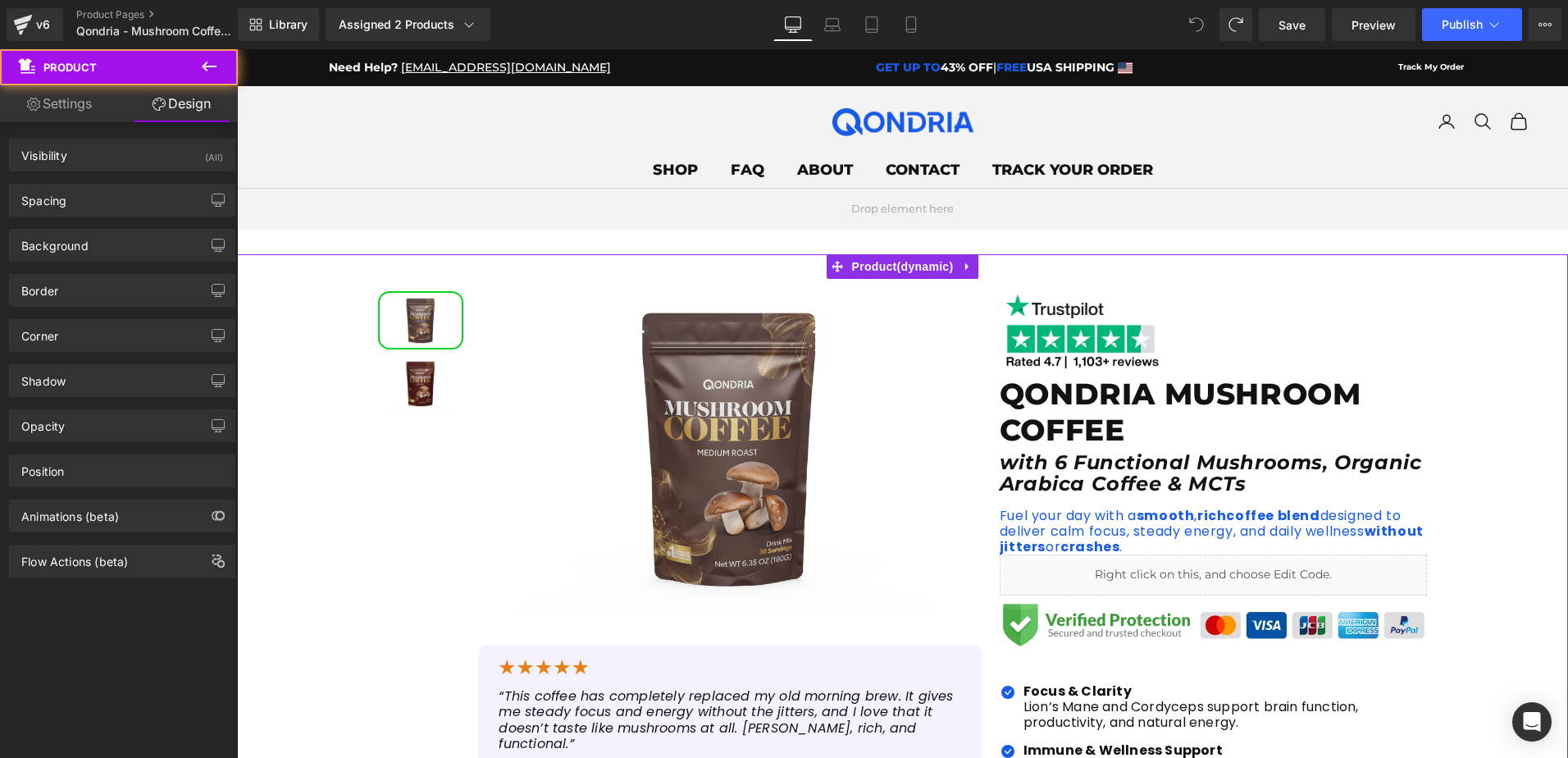
click at [1201, 25] on icon at bounding box center [1197, 24] width 15 height 15
click at [1193, 22] on icon at bounding box center [1196, 24] width 13 height 13
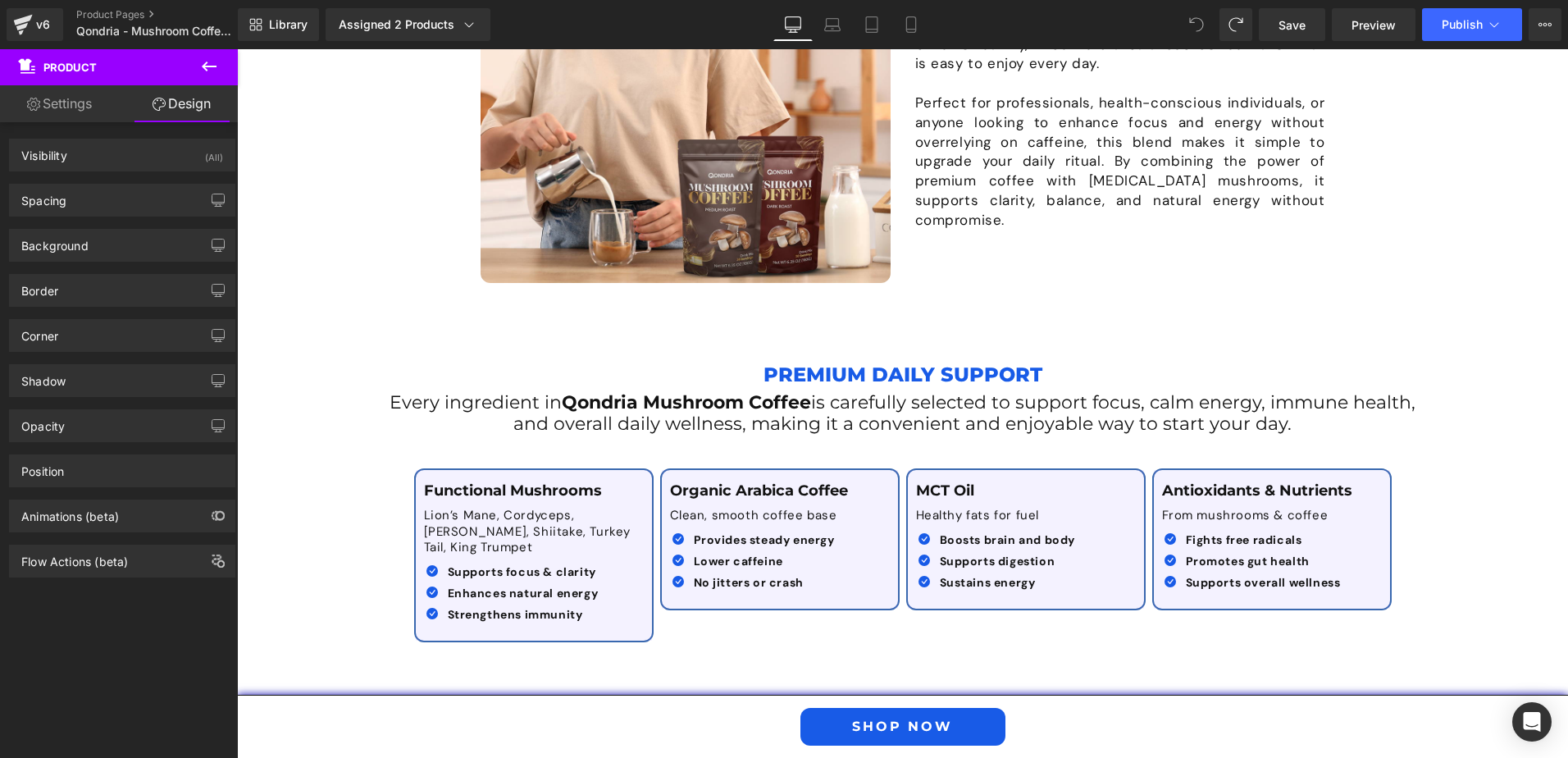
scroll to position [2133, 0]
